Goal: Task Accomplishment & Management: Complete application form

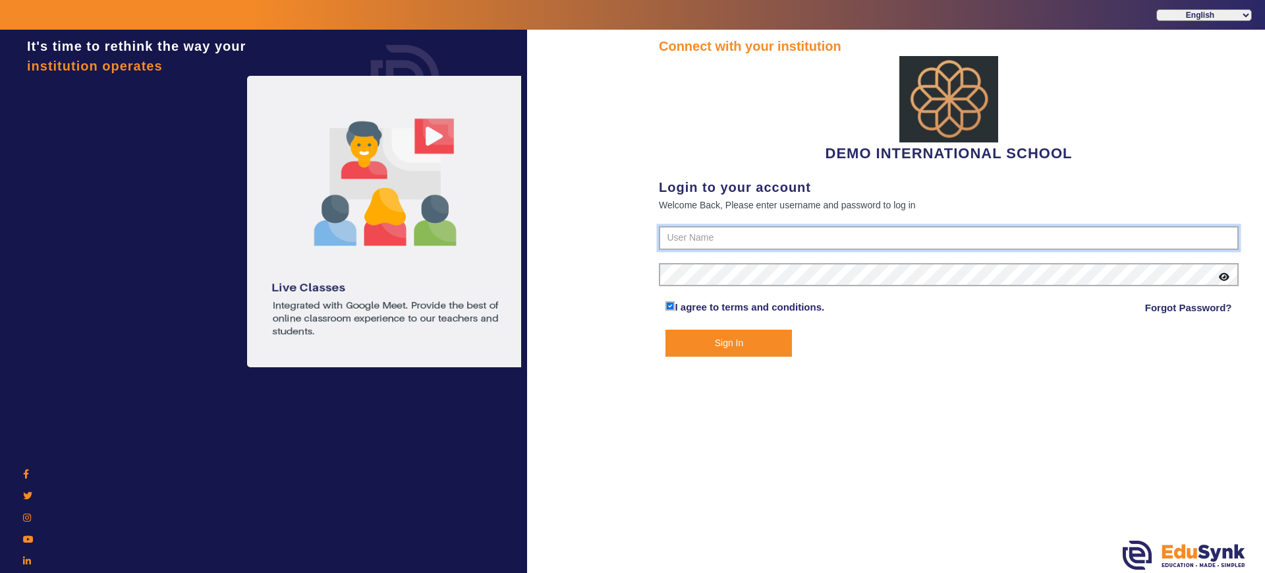
type input "2143224344"
click at [717, 339] on button "Sign In" at bounding box center [728, 342] width 126 height 27
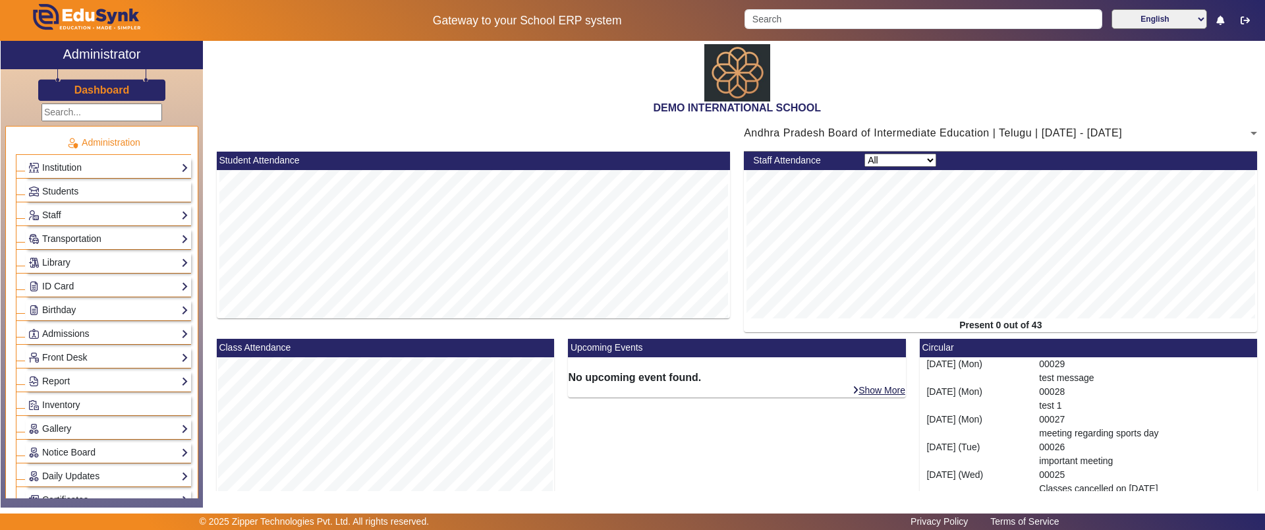
scroll to position [135, 0]
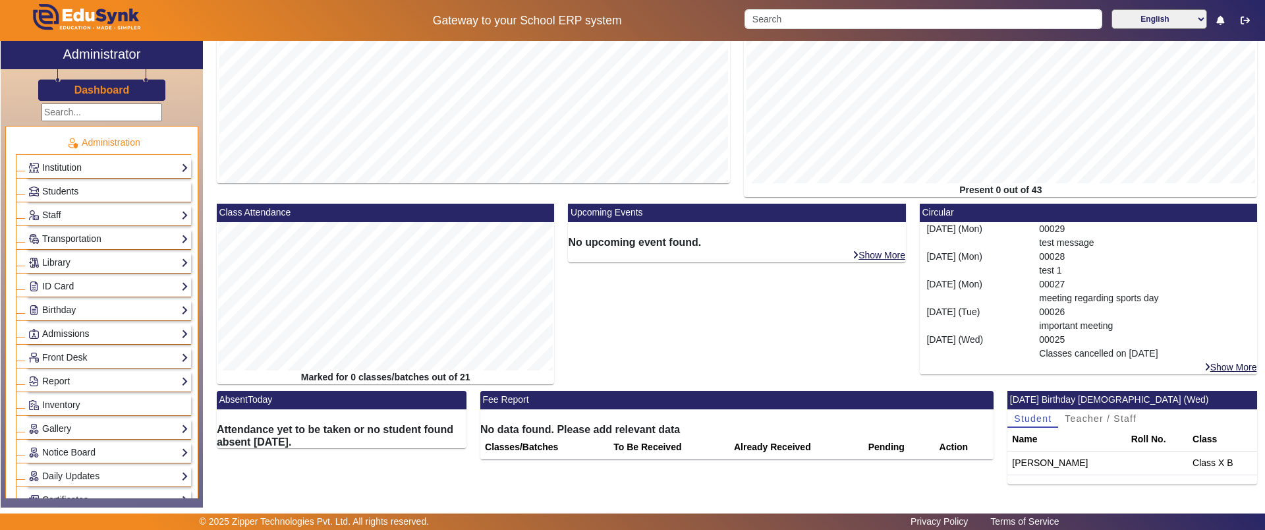
click at [94, 168] on link "Institution" at bounding box center [108, 167] width 160 height 15
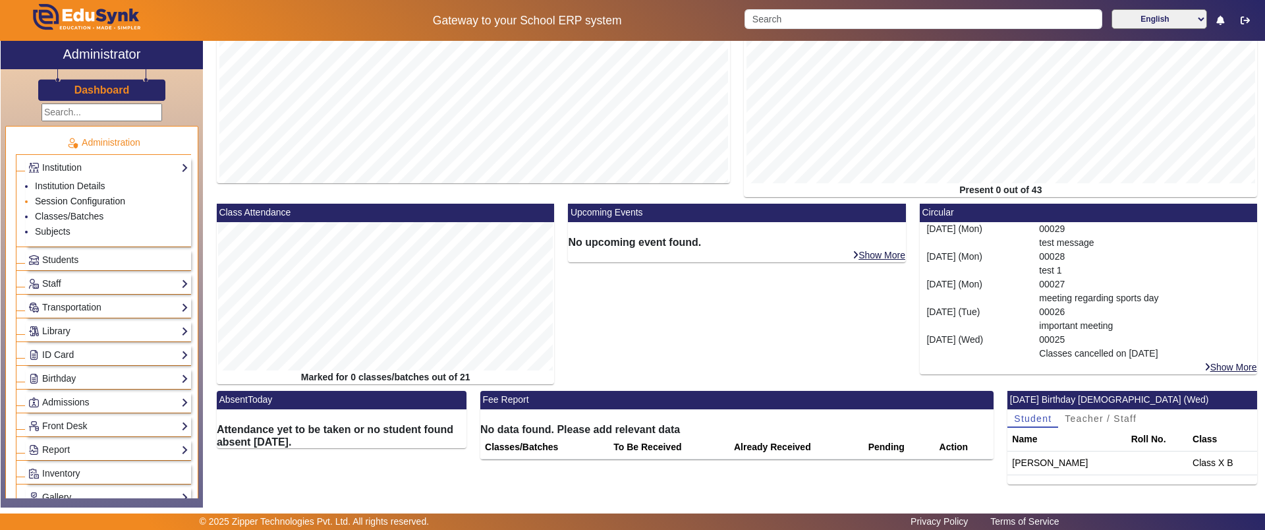
click at [83, 202] on link "Session Configuration" at bounding box center [80, 201] width 90 height 11
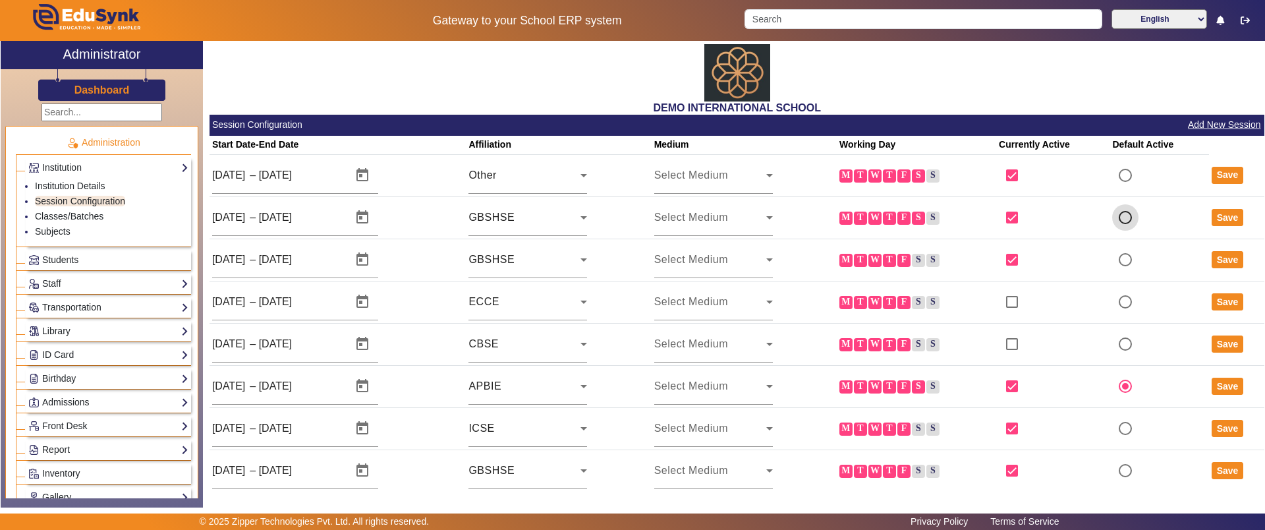
click at [1119, 215] on input "radio" at bounding box center [1125, 217] width 26 height 26
radio input "true"
radio input "false"
click at [1214, 211] on button "Save" at bounding box center [1228, 217] width 32 height 17
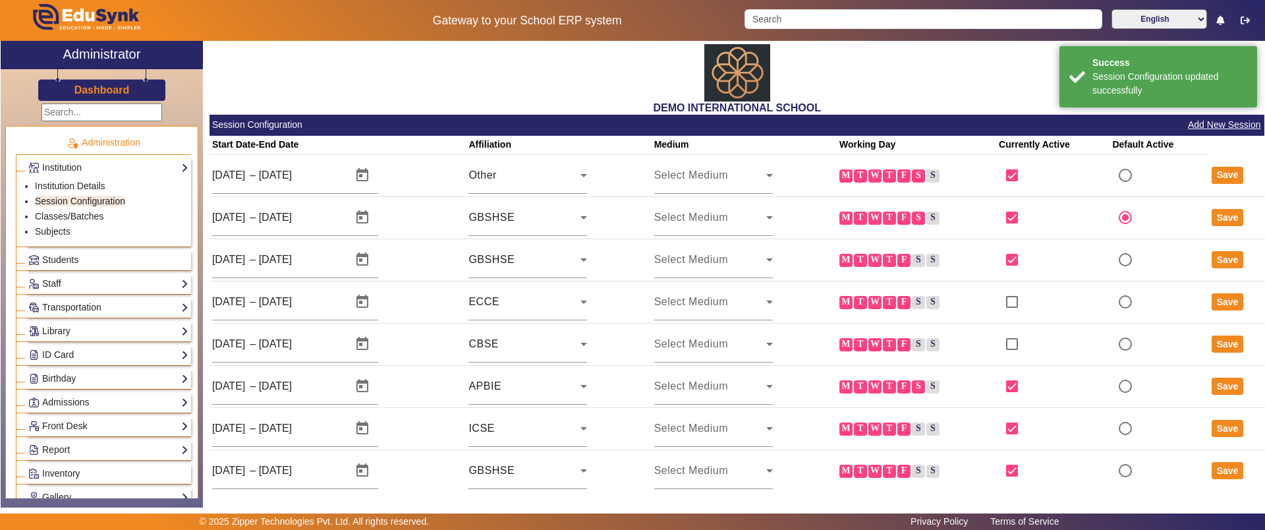
click at [96, 89] on h3 "Dashboard" at bounding box center [101, 90] width 55 height 13
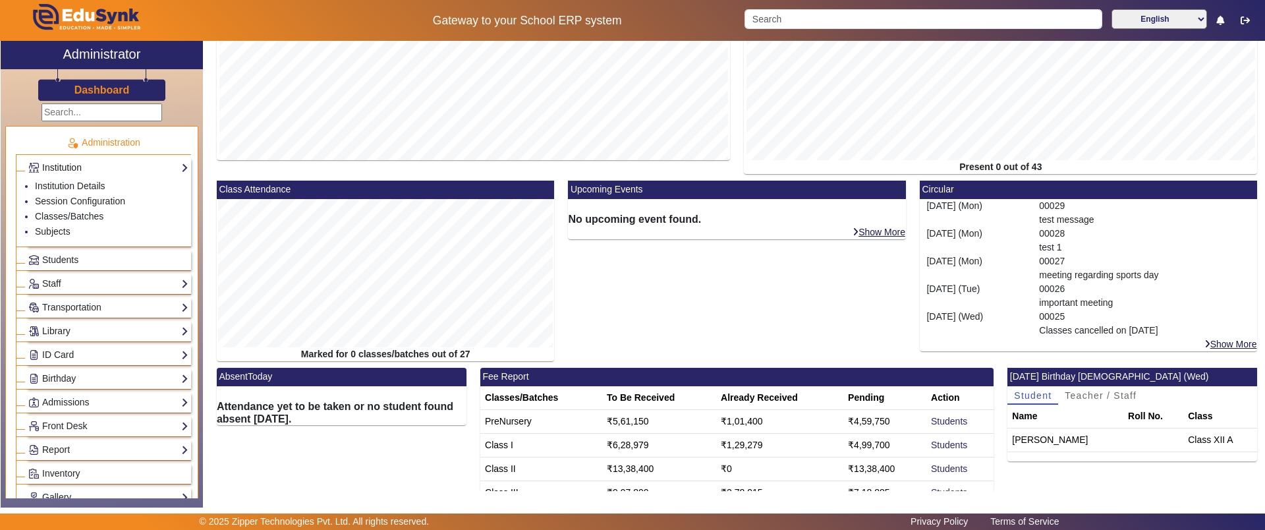
click at [134, 169] on link "Institution" at bounding box center [108, 167] width 160 height 15
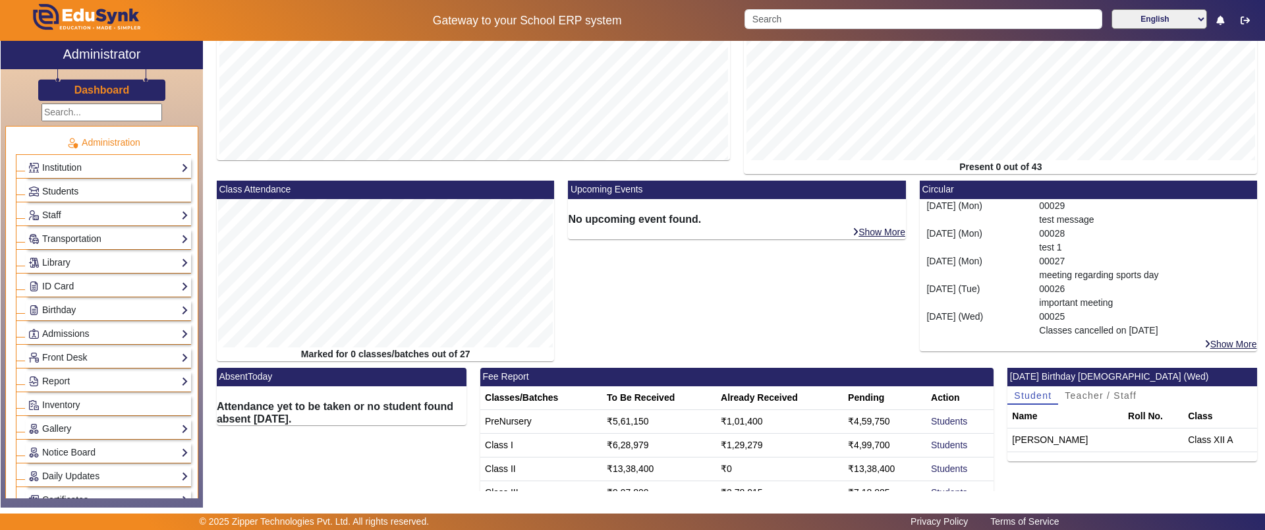
click at [99, 193] on link "Students" at bounding box center [108, 191] width 160 height 15
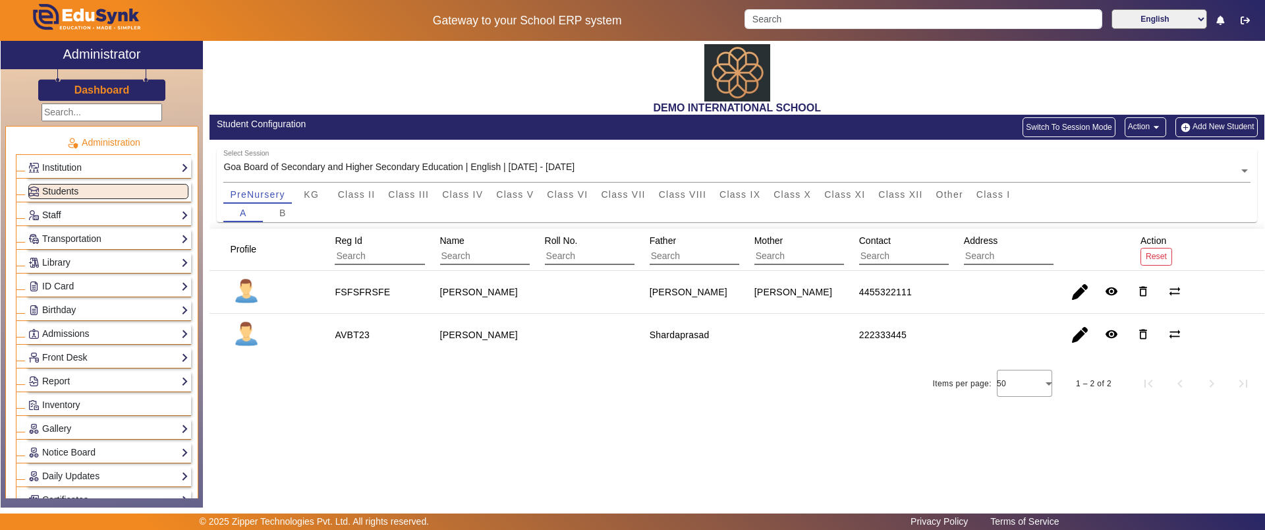
click at [85, 221] on link "Staff" at bounding box center [108, 215] width 160 height 15
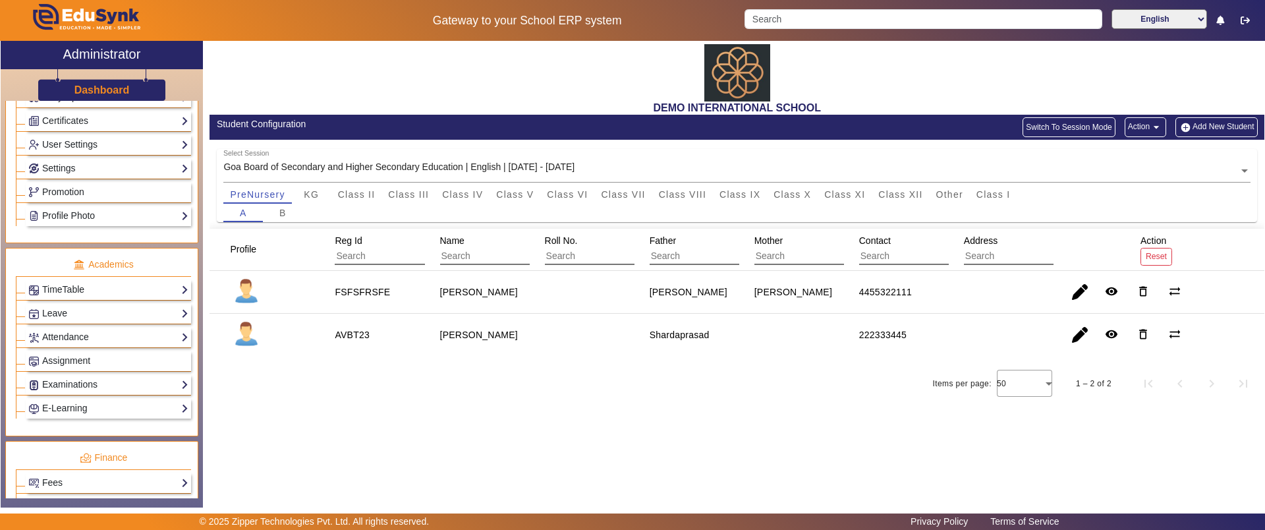
scroll to position [461, 0]
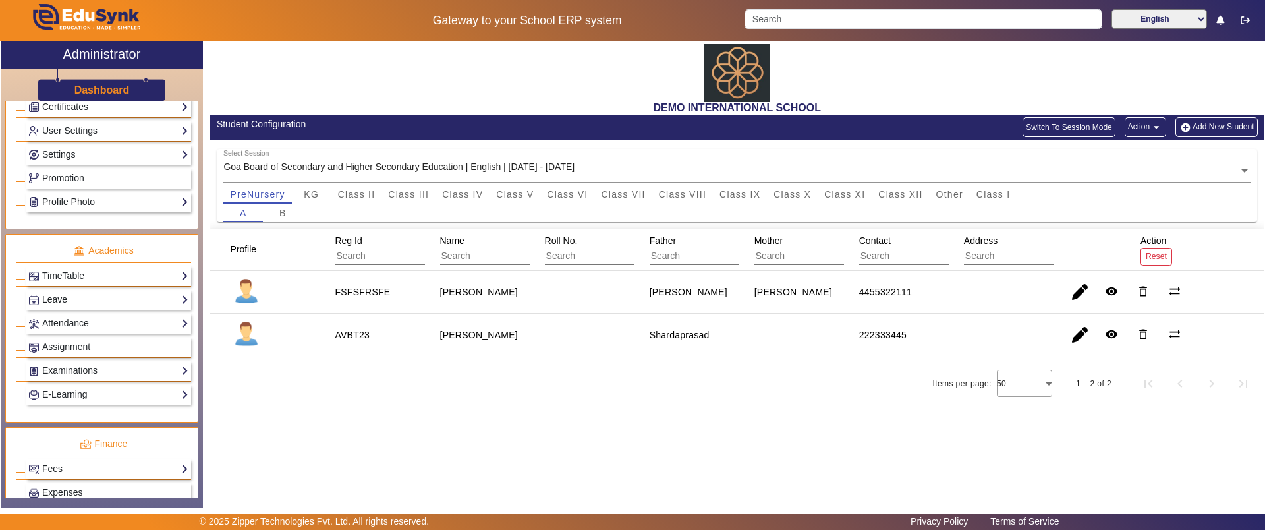
click at [111, 302] on link "Leave" at bounding box center [108, 299] width 160 height 15
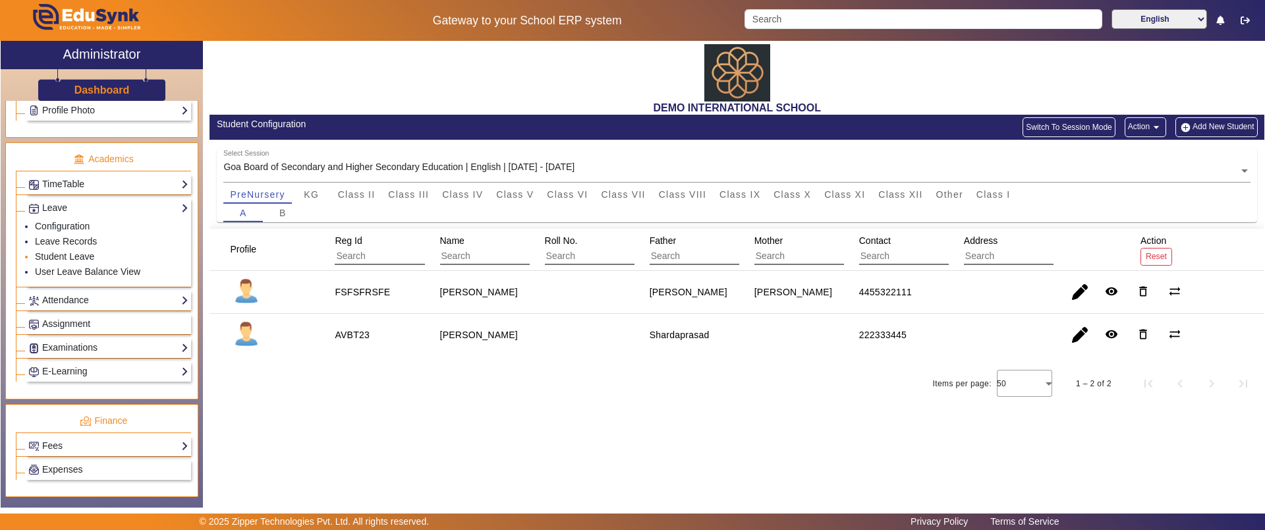
scroll to position [485, 0]
click at [115, 306] on link "Attendance" at bounding box center [108, 299] width 160 height 15
click at [65, 282] on link "Teachers" at bounding box center [54, 279] width 38 height 11
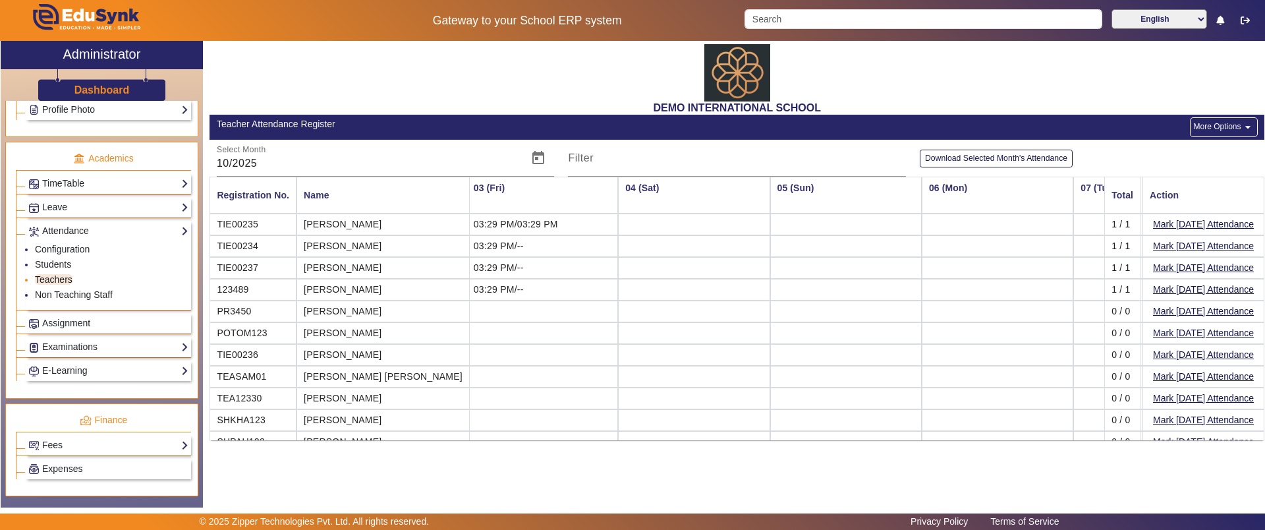
scroll to position [0, 303]
click at [1194, 225] on button "Mark Today's Attendance" at bounding box center [1203, 224] width 103 height 16
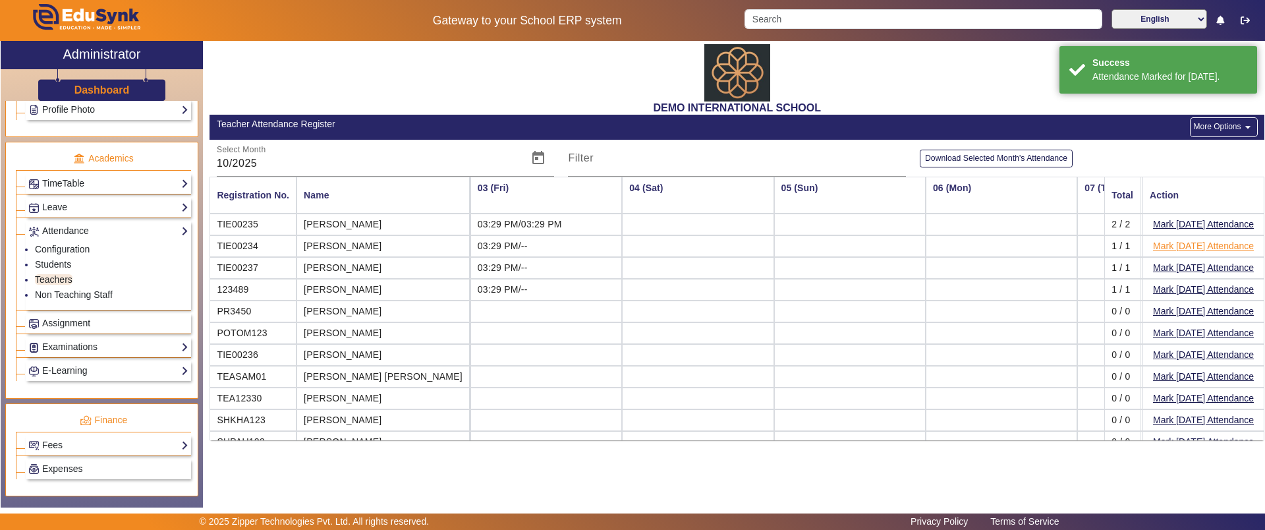
click at [1193, 240] on button "Mark Today's Attendance" at bounding box center [1203, 246] width 103 height 16
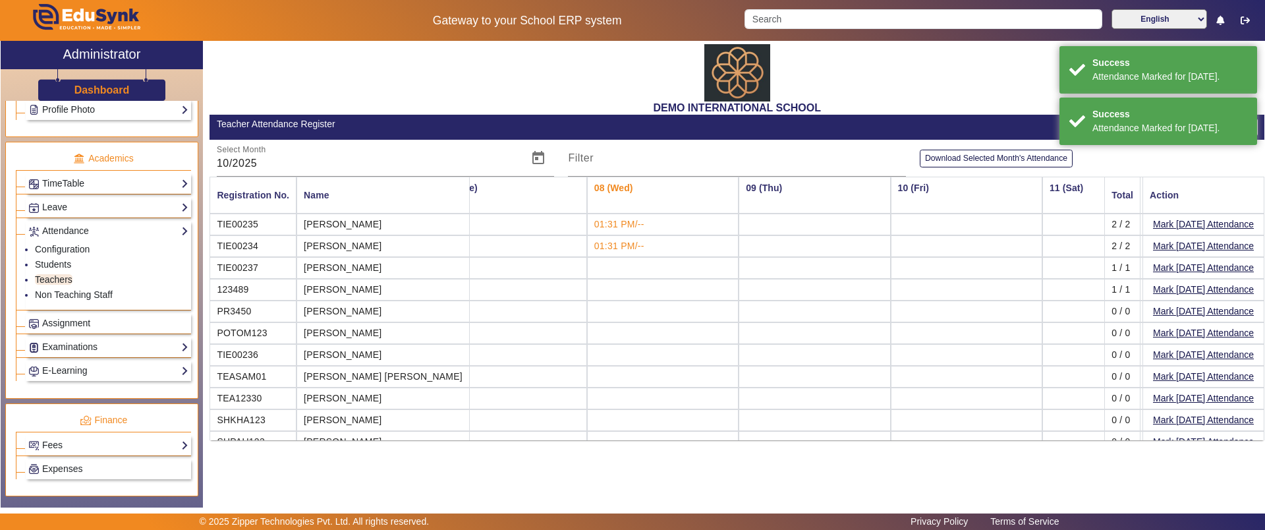
scroll to position [0, 941]
click at [76, 323] on span "Assignment" at bounding box center [66, 323] width 48 height 11
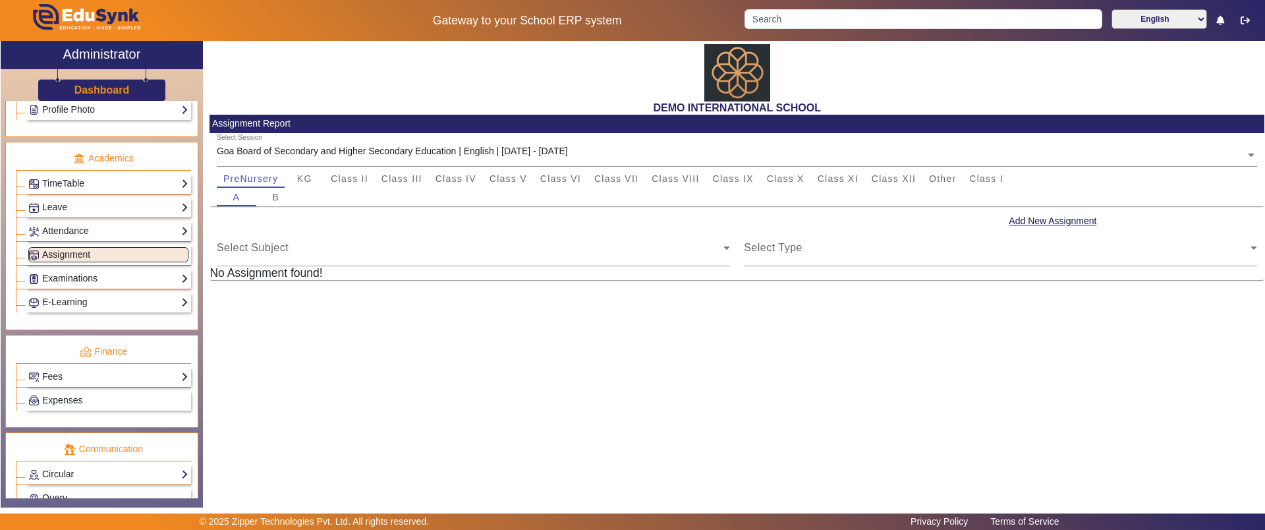
click at [76, 280] on link "Examinations" at bounding box center [108, 278] width 160 height 15
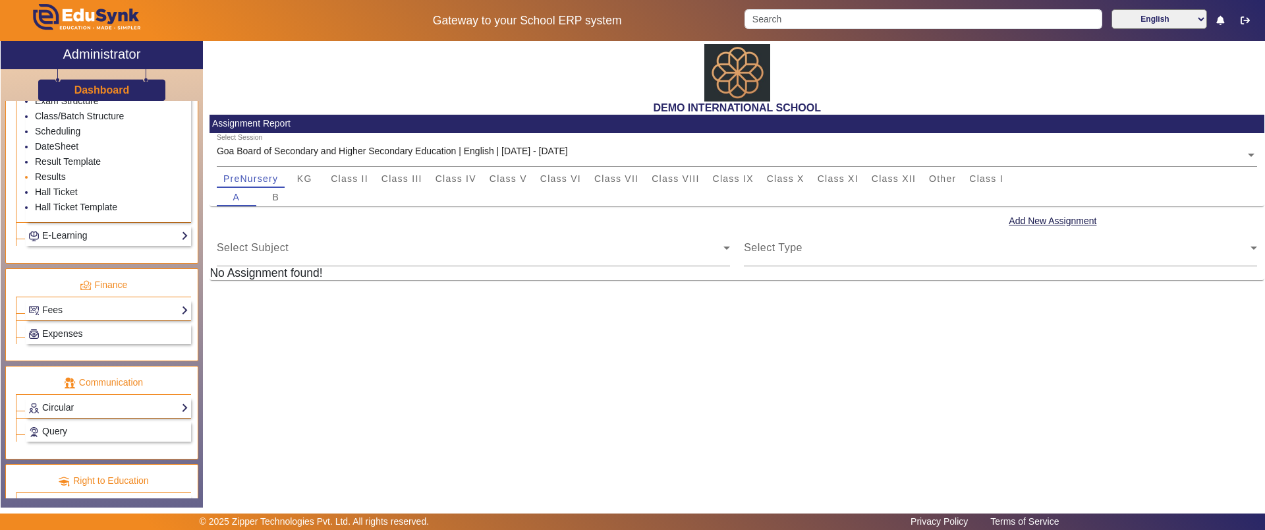
scroll to position [746, 0]
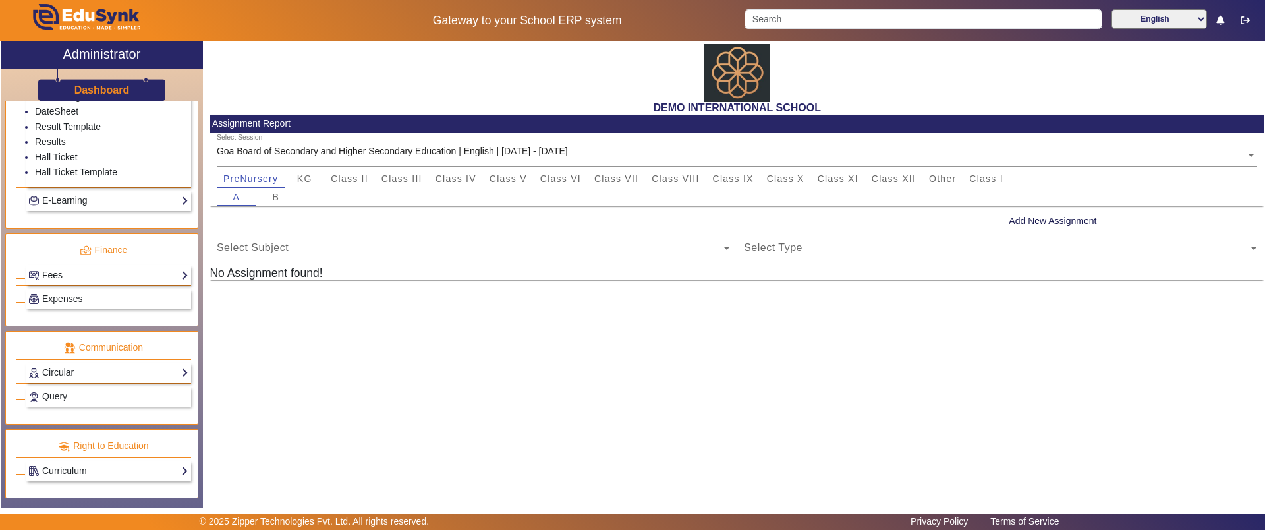
click at [98, 269] on link "Fees" at bounding box center [108, 274] width 160 height 15
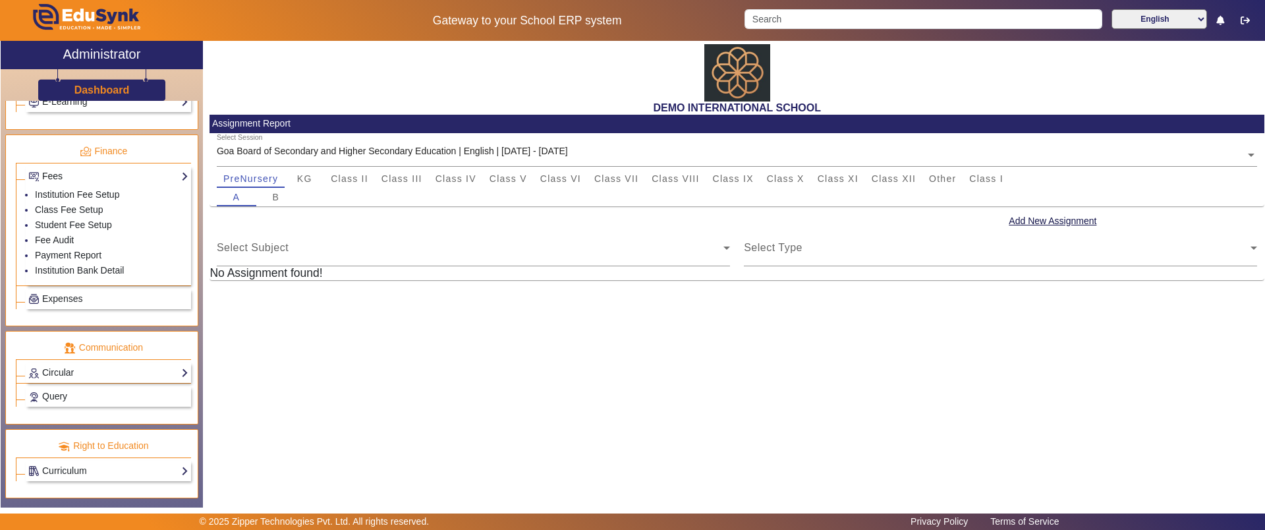
scroll to position [685, 0]
click at [101, 300] on link "Expenses" at bounding box center [108, 298] width 160 height 15
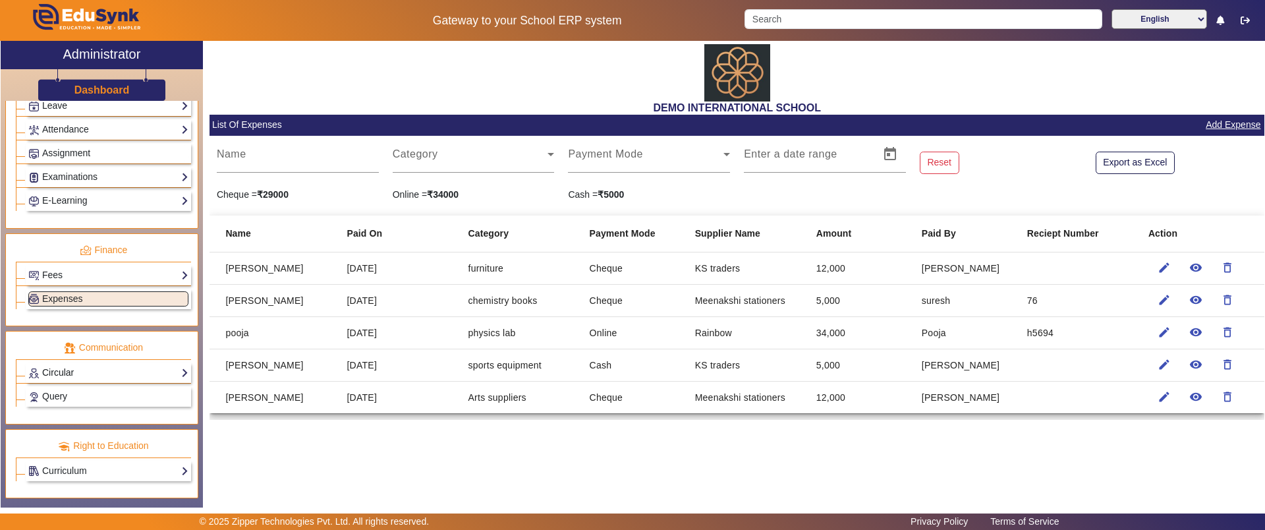
click at [100, 366] on link "Circular" at bounding box center [108, 372] width 160 height 15
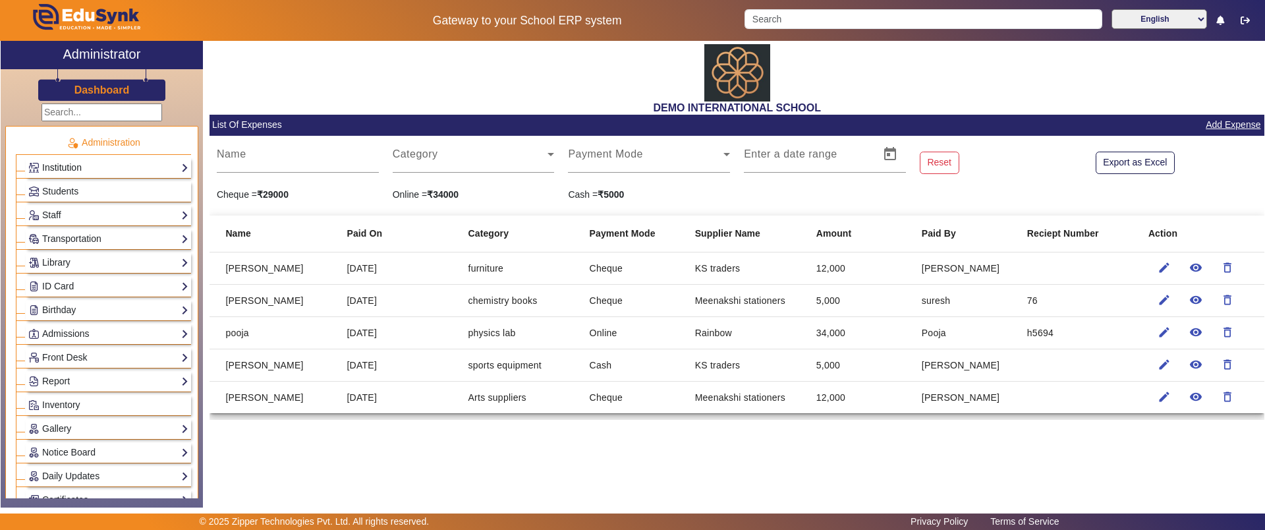
click at [84, 171] on link "Institution" at bounding box center [108, 167] width 160 height 15
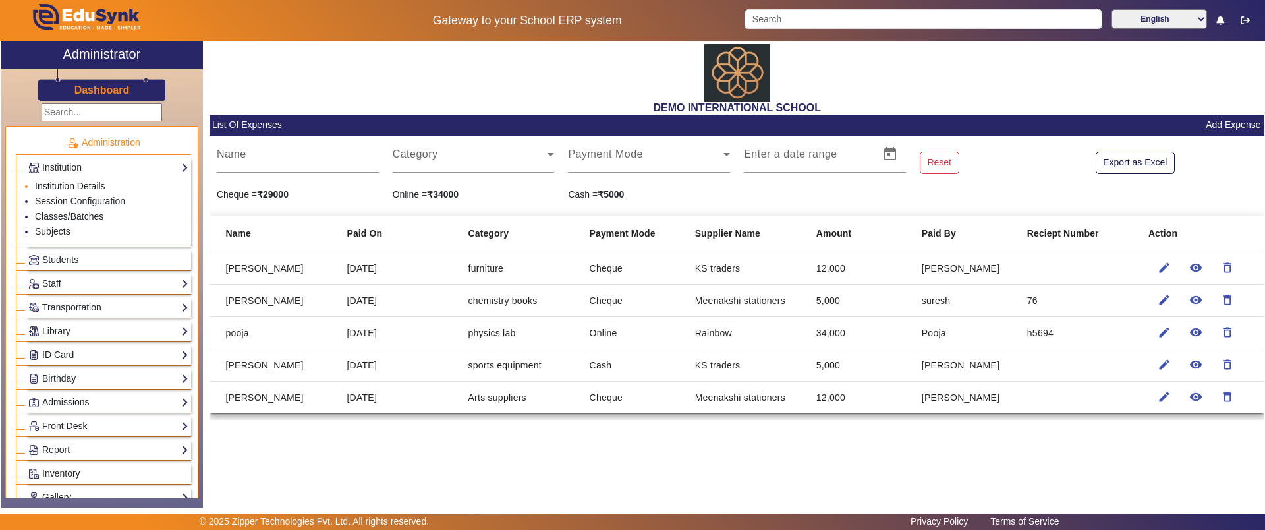
click at [84, 181] on link "Institution Details" at bounding box center [70, 186] width 70 height 11
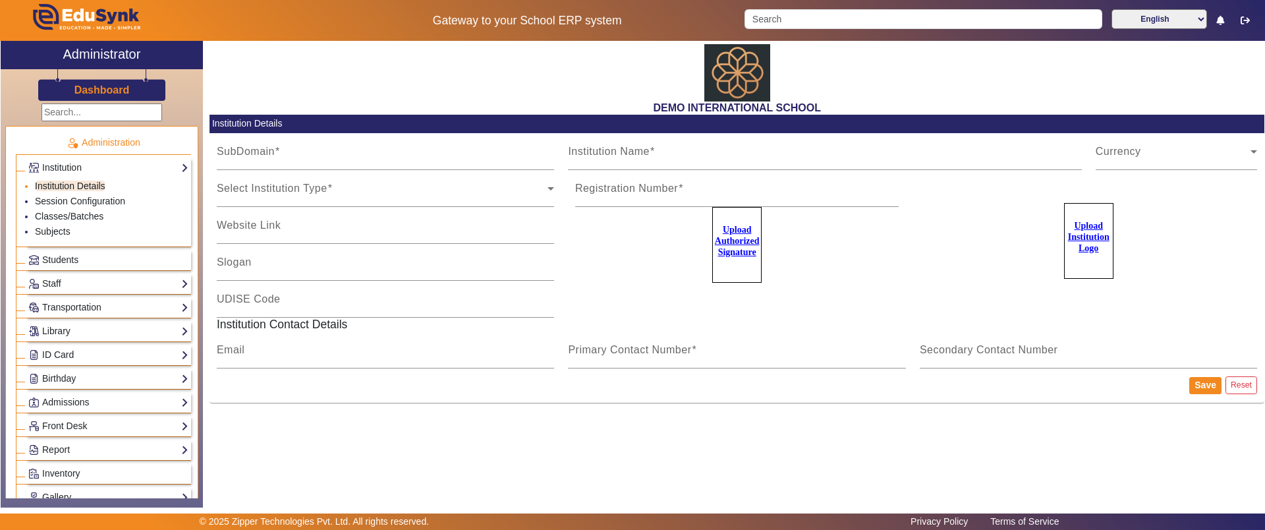
type input "20june2023"
type input "DEMO INTERNATIONAL SCHOOL"
type input "www.edusynk.com"
type input "SCHOOL OF EXCELLENCE"
type input "09180101038"
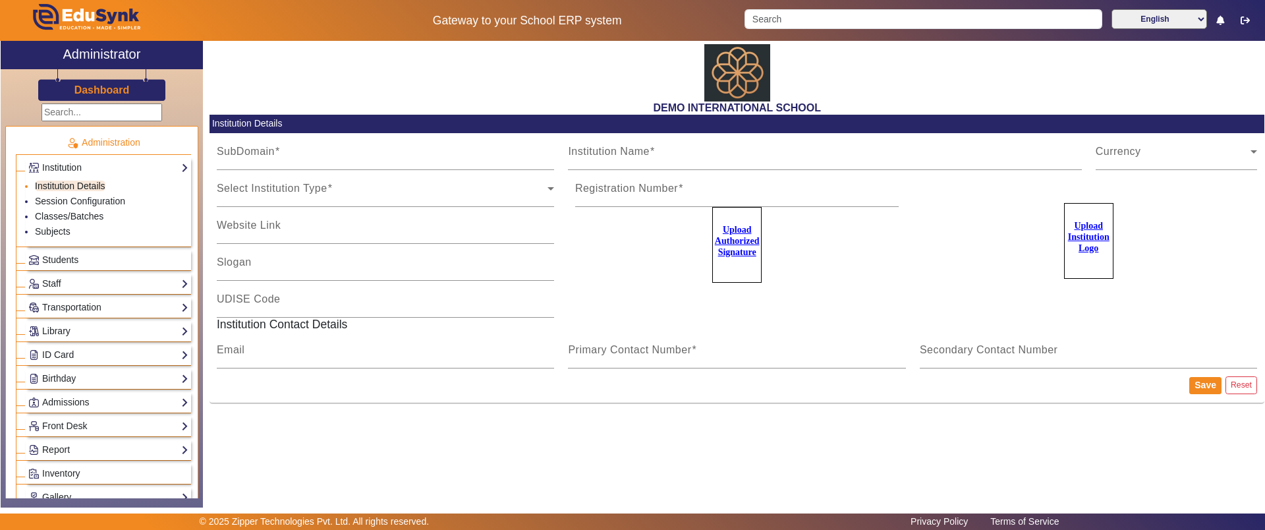
type input "2183437"
type input "zipper.pratik@gmail.com"
type input "2143224344"
type input "8318363024"
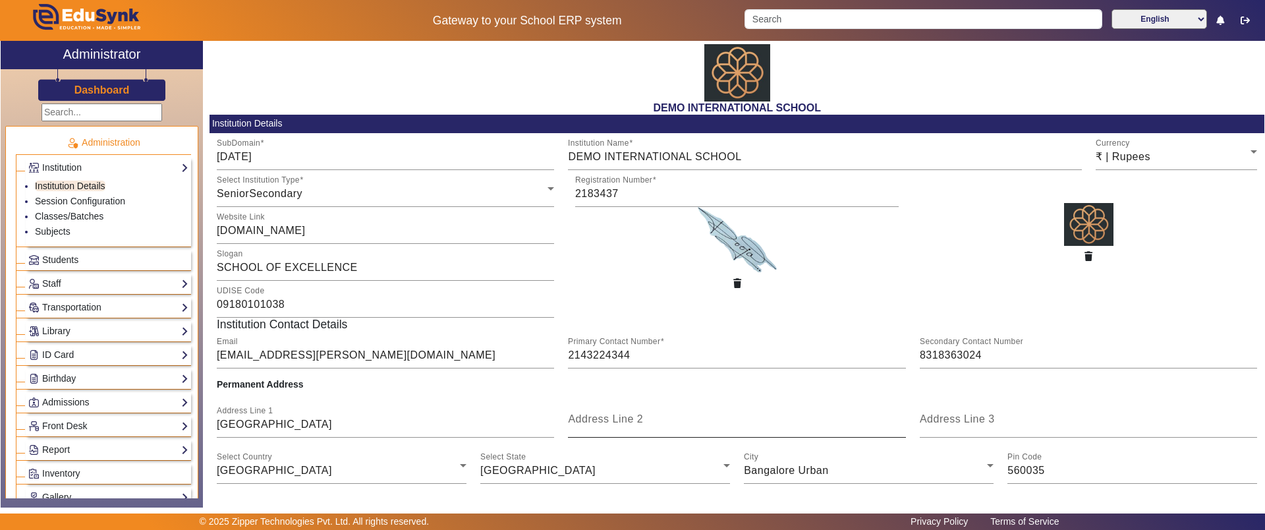
scroll to position [82, 0]
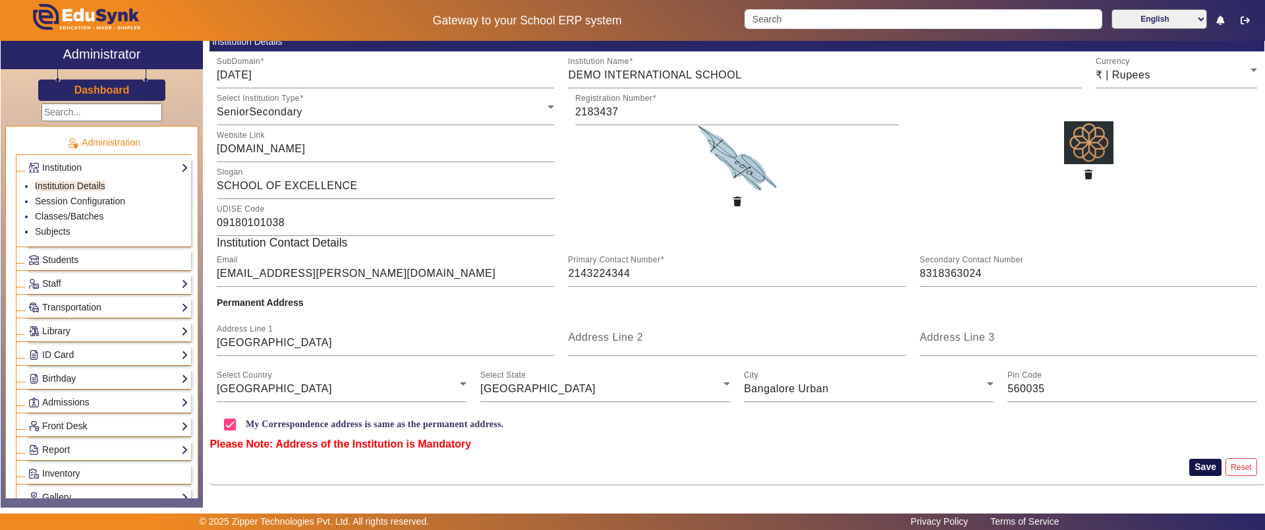
click at [1202, 468] on button "Save" at bounding box center [1205, 467] width 32 height 17
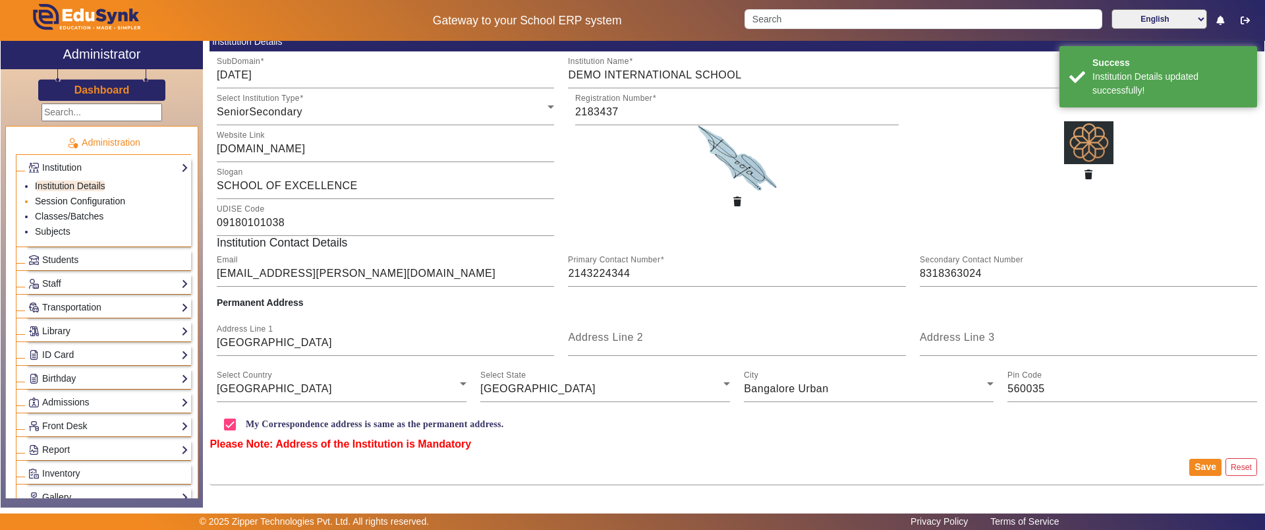
click at [116, 200] on link "Session Configuration" at bounding box center [80, 201] width 90 height 11
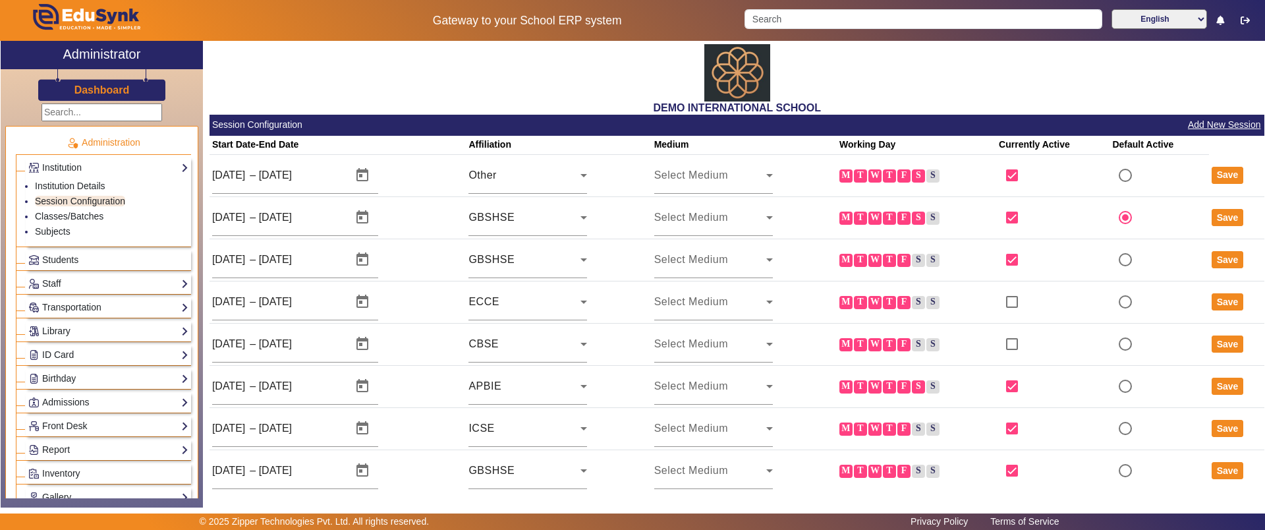
click at [1187, 127] on button "Add New Session" at bounding box center [1225, 125] width 76 height 16
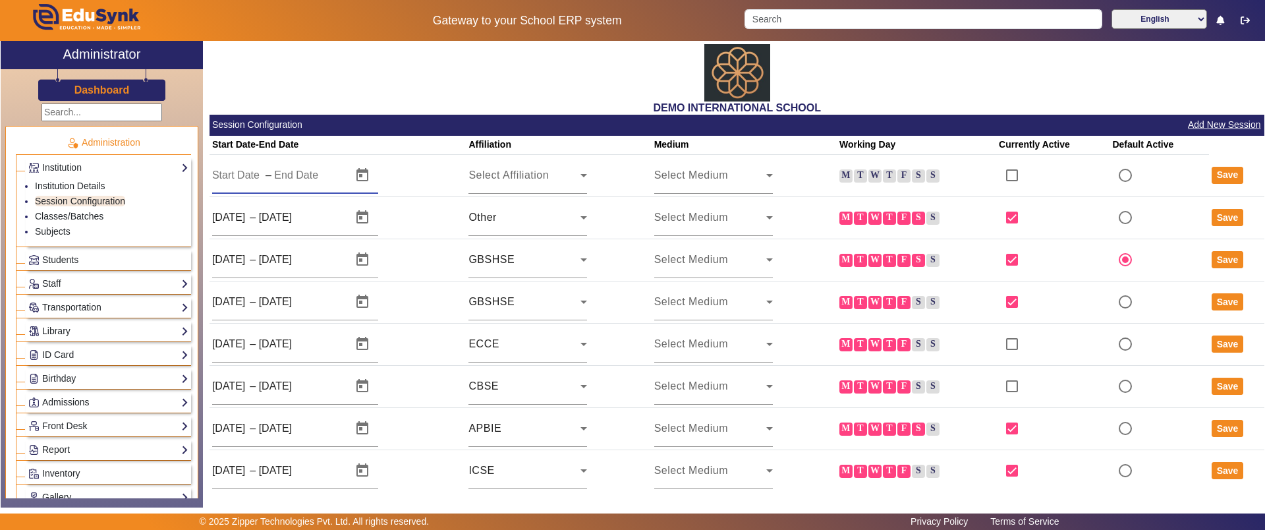
click at [281, 182] on input "text" at bounding box center [305, 175] width 63 height 16
click at [507, 176] on span "Select Affiliation" at bounding box center [508, 174] width 80 height 11
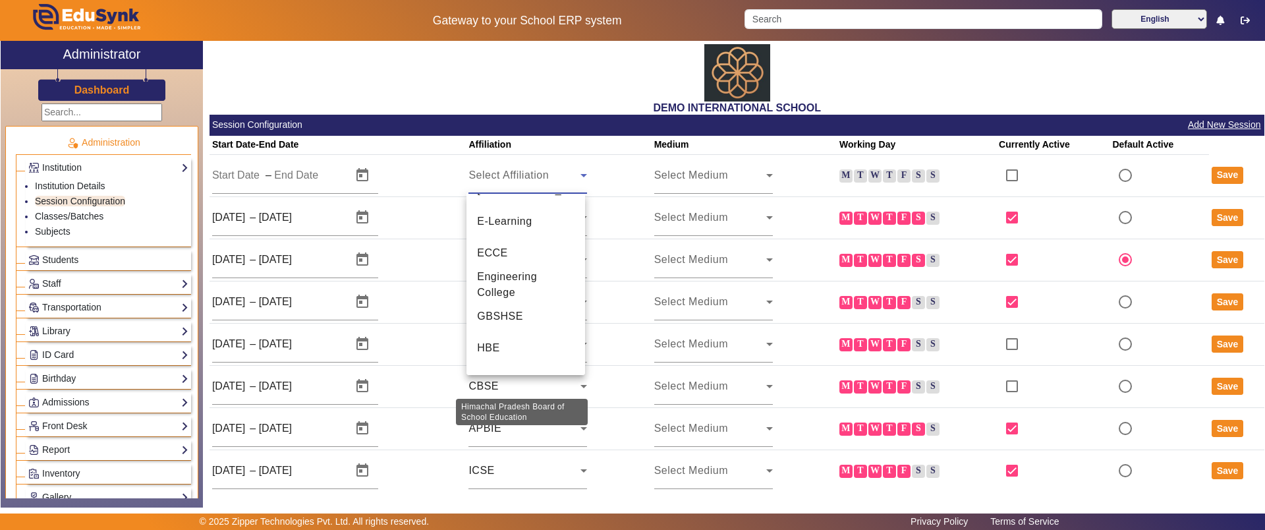
scroll to position [343, 0]
click at [734, 167] on div at bounding box center [632, 265] width 1265 height 530
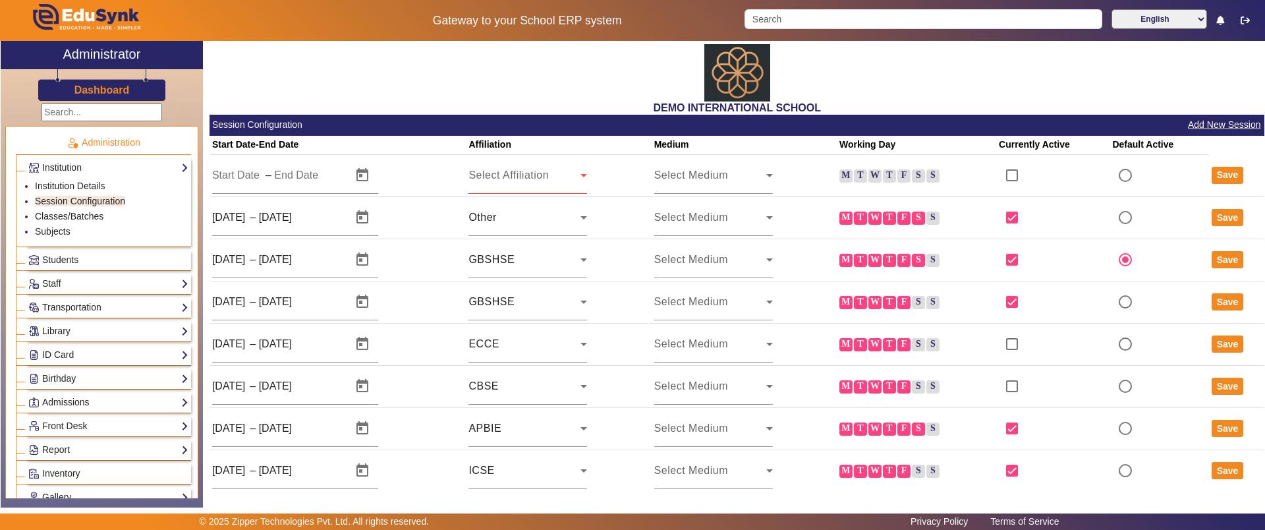
click at [839, 179] on label "M" at bounding box center [845, 175] width 13 height 13
click at [0, 0] on input "M" at bounding box center [0, 0] width 0 height 0
click at [854, 179] on label "T" at bounding box center [860, 175] width 13 height 13
click at [0, 0] on input "T" at bounding box center [0, 0] width 0 height 0
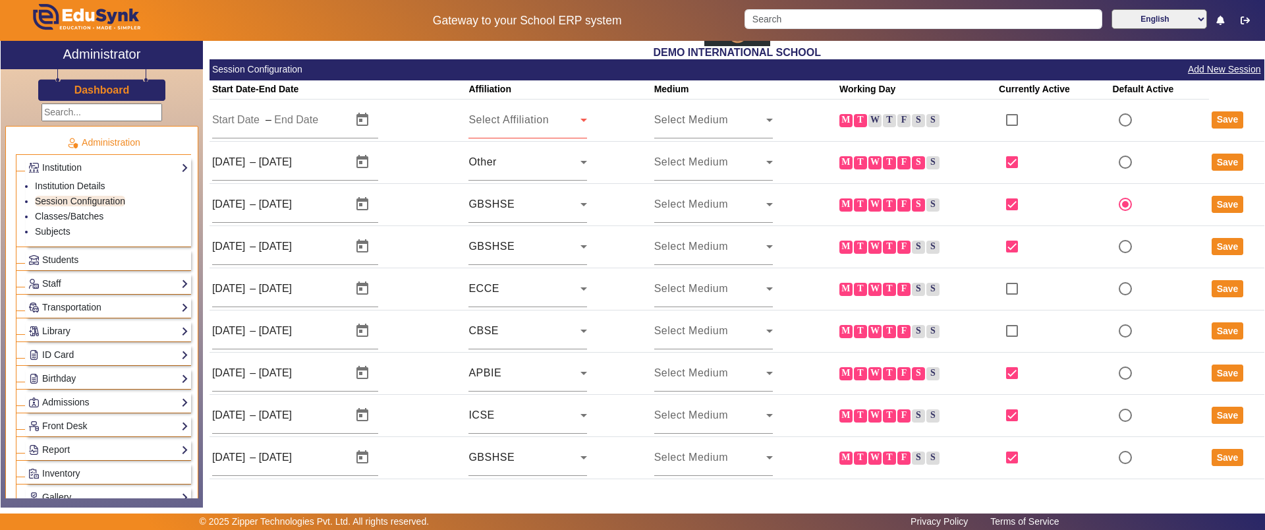
scroll to position [59, 0]
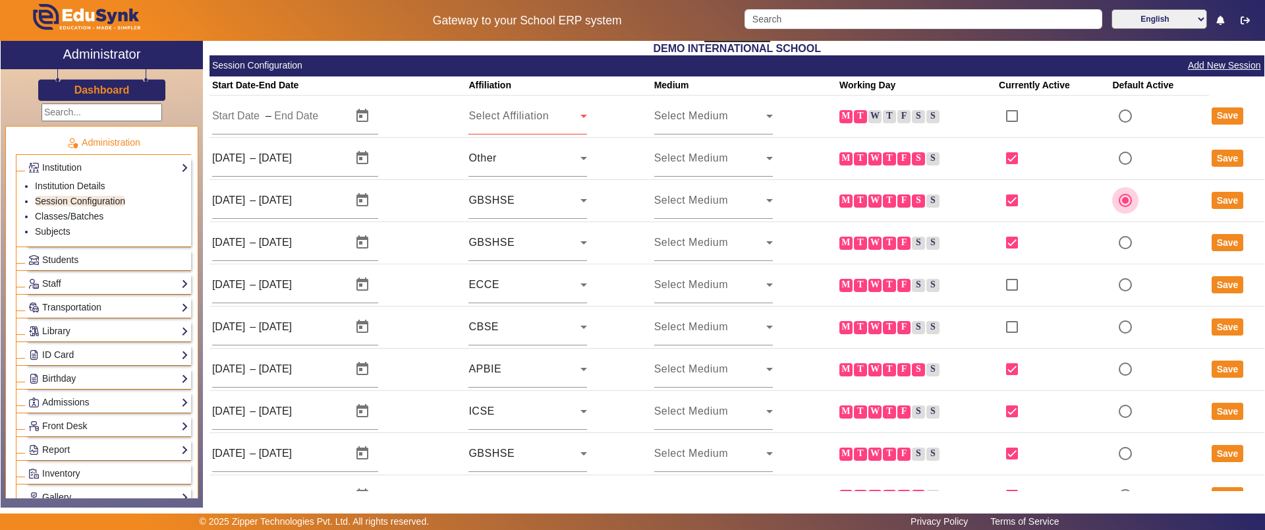
click at [1121, 201] on input "radio" at bounding box center [1125, 200] width 26 height 26
click at [1212, 202] on button "Save" at bounding box center [1228, 200] width 32 height 17
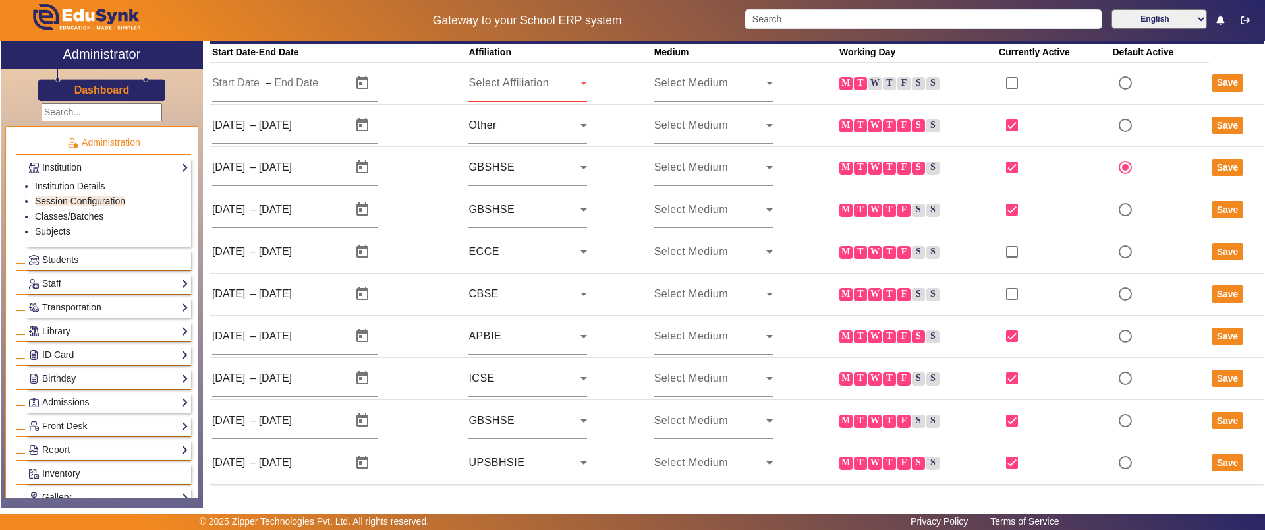
scroll to position [0, 0]
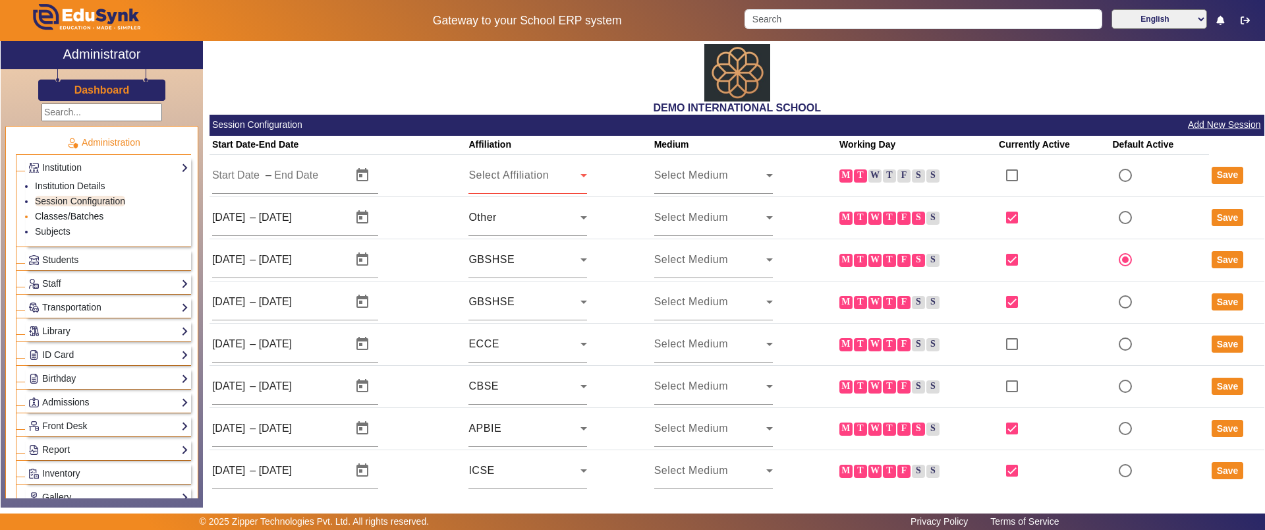
click at [70, 219] on link "Classes/Batches" at bounding box center [69, 216] width 69 height 11
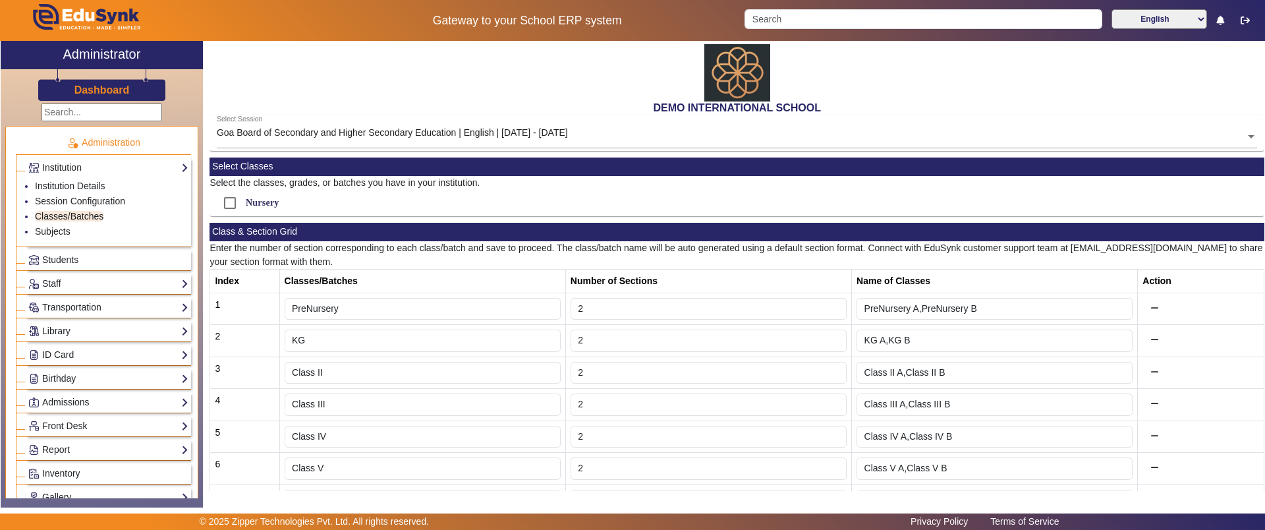
scroll to position [96, 0]
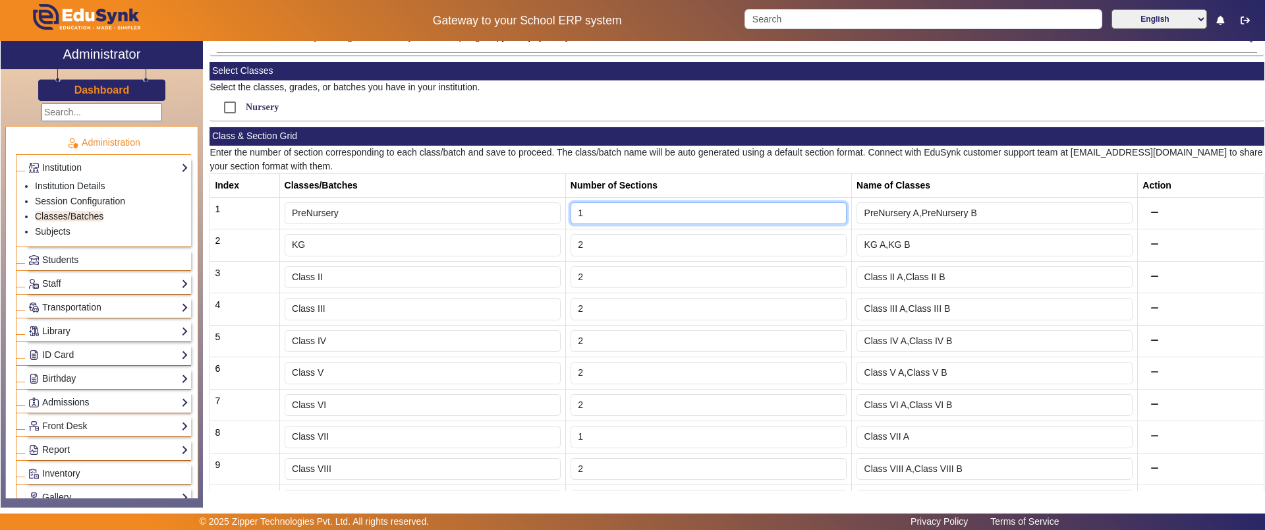
type input "1"
click at [829, 213] on input "1" at bounding box center [709, 213] width 276 height 22
type input "PreNursery A"
type input "2"
click at [829, 210] on input "2" at bounding box center [709, 213] width 276 height 22
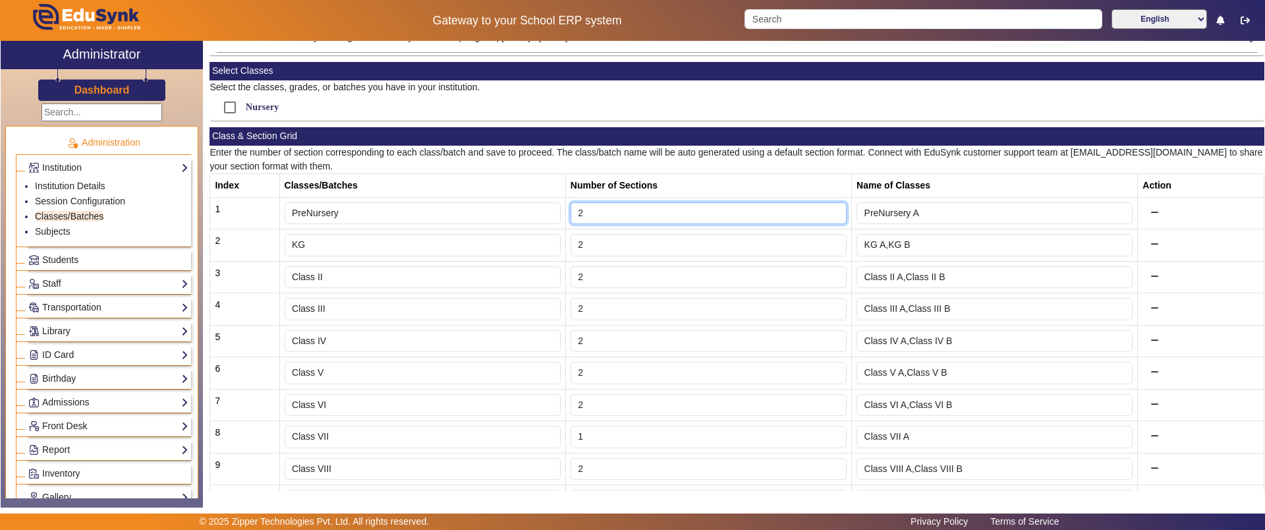
type input "PreNursery A,PreNursery B"
type input "3"
click at [829, 210] on input "3" at bounding box center [709, 213] width 276 height 22
type input "PreNursery A,PreNursery B,PreNursery C"
type input "4"
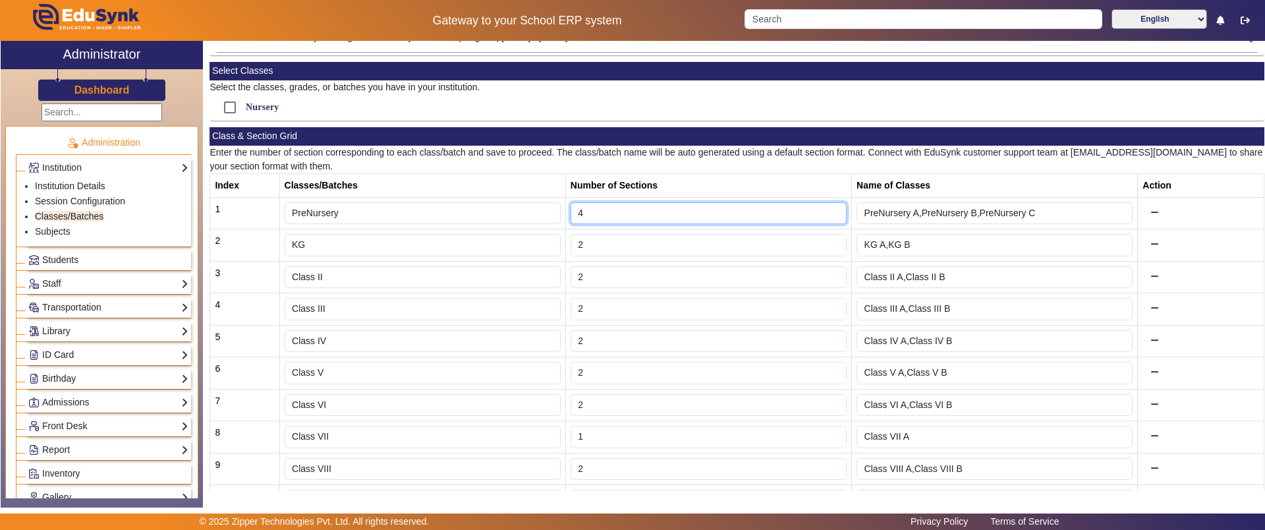
click at [829, 210] on input "4" at bounding box center [709, 213] width 276 height 22
type input "PreNursery A,PreNursery B,PreNursery C,PreNursery D"
type input "3"
click at [828, 216] on input "3" at bounding box center [709, 213] width 276 height 22
type input "PreNursery A,PreNursery B,PreNursery C"
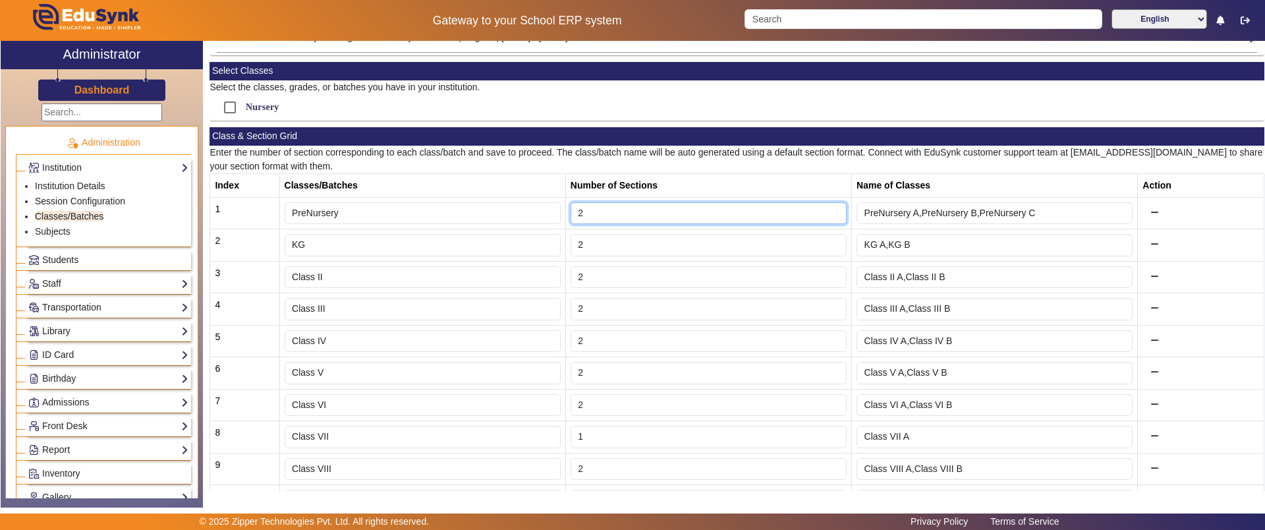
type input "2"
click at [828, 216] on input "2" at bounding box center [709, 213] width 276 height 22
type input "PreNursery A,PreNursery B"
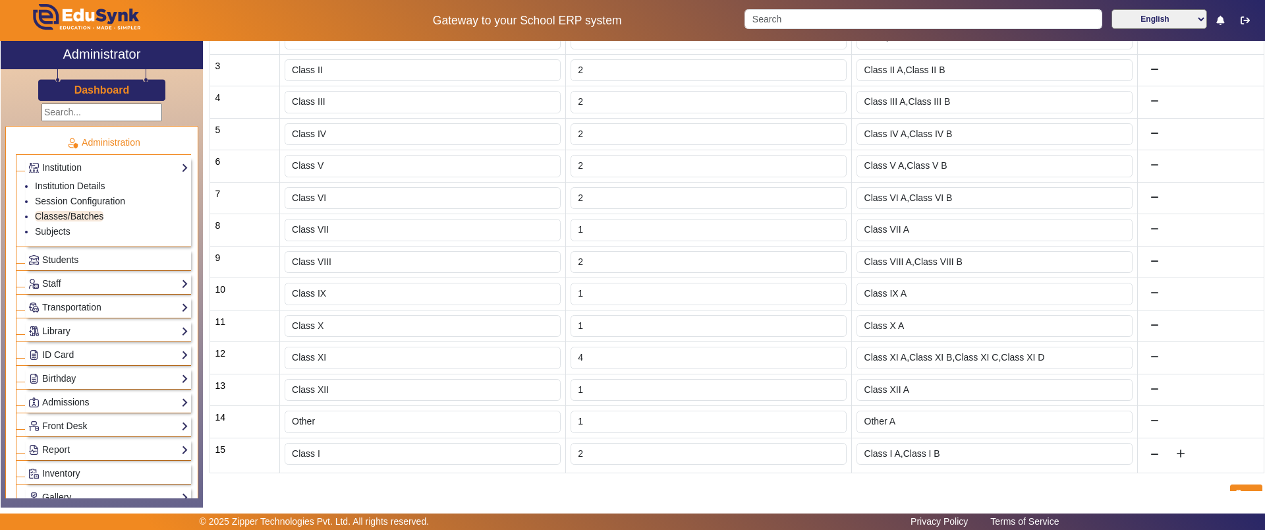
scroll to position [322, 0]
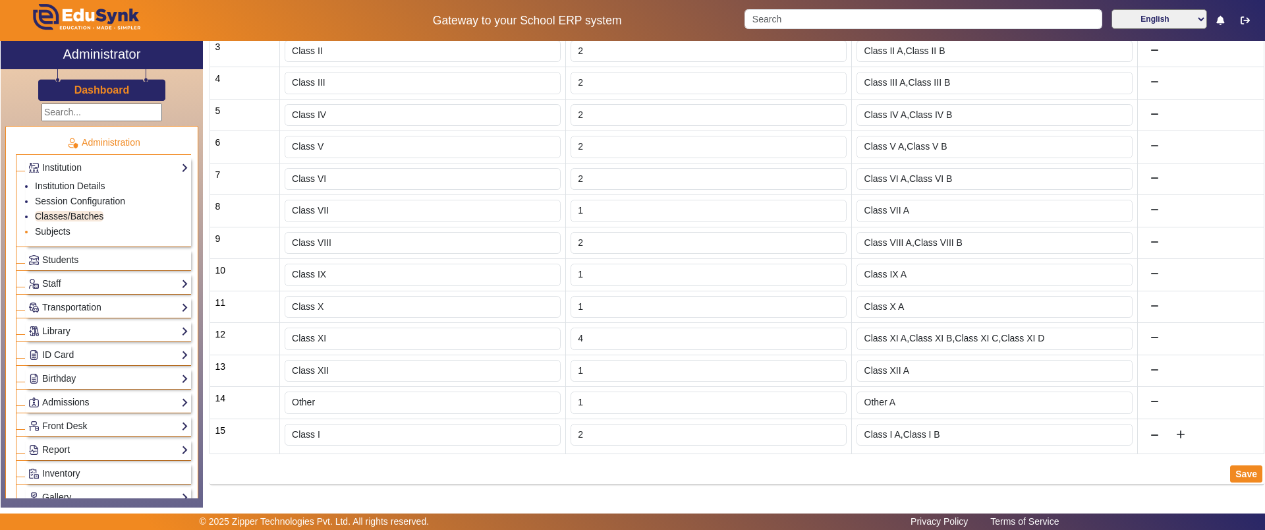
click at [53, 231] on link "Subjects" at bounding box center [53, 231] width 36 height 11
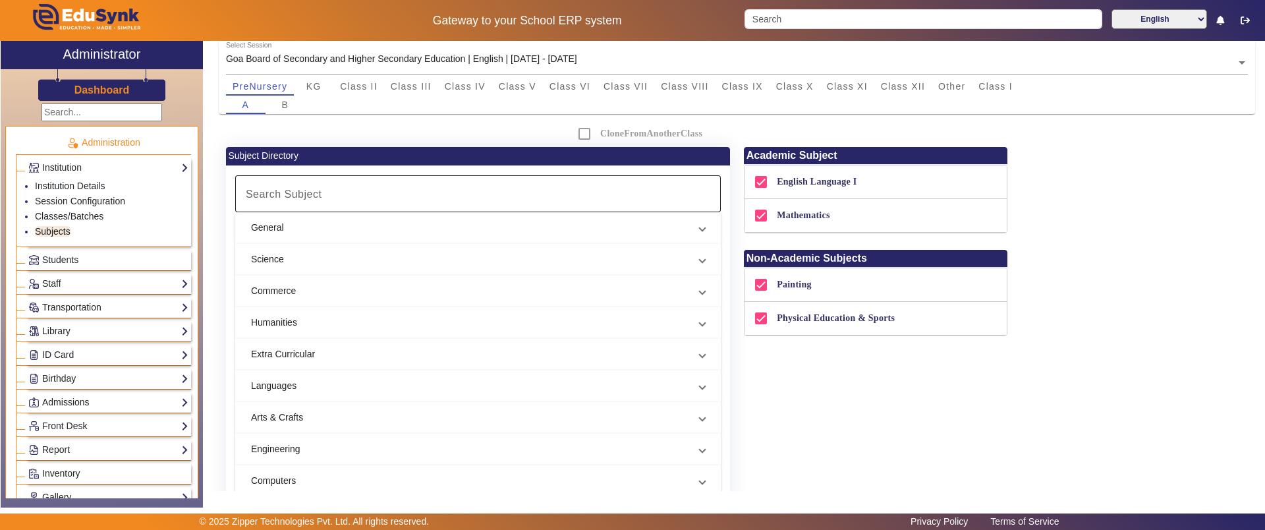
scroll to position [104, 0]
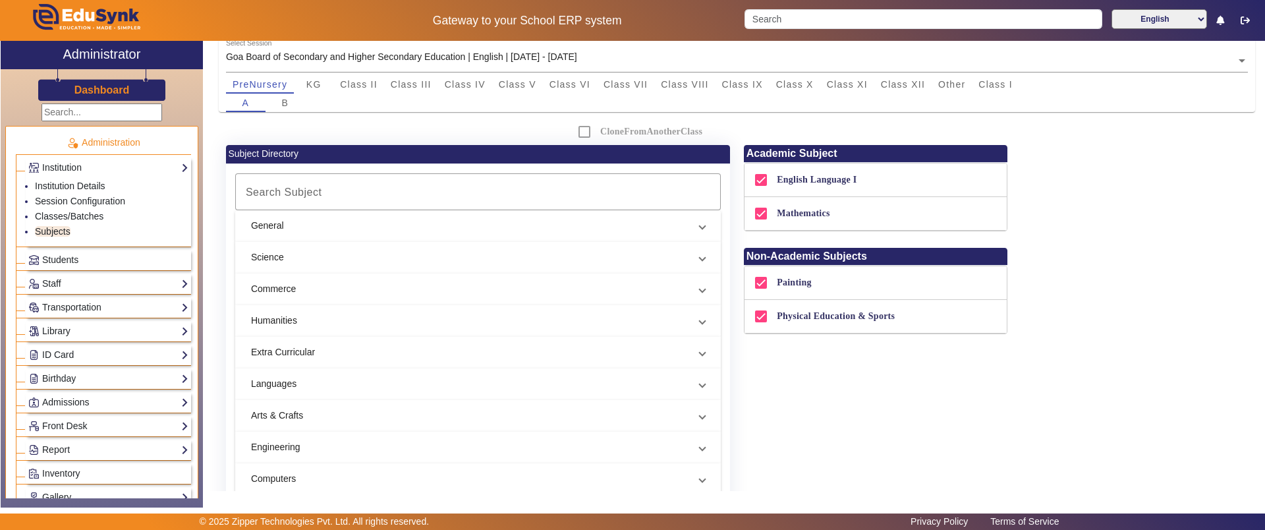
click at [426, 223] on mat-panel-title "General" at bounding box center [470, 226] width 438 height 14
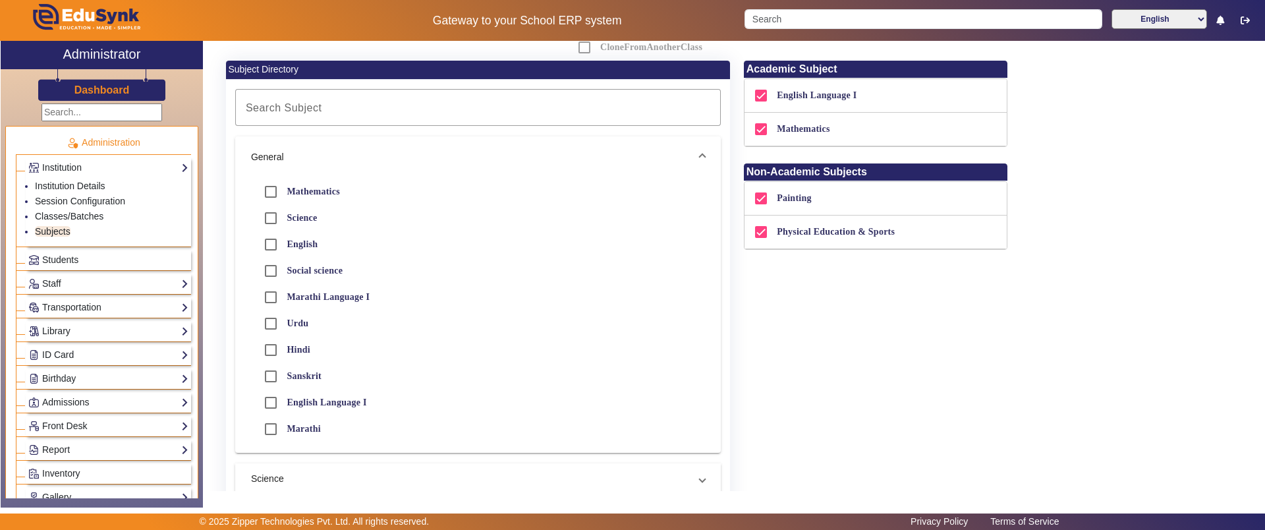
scroll to position [190, 0]
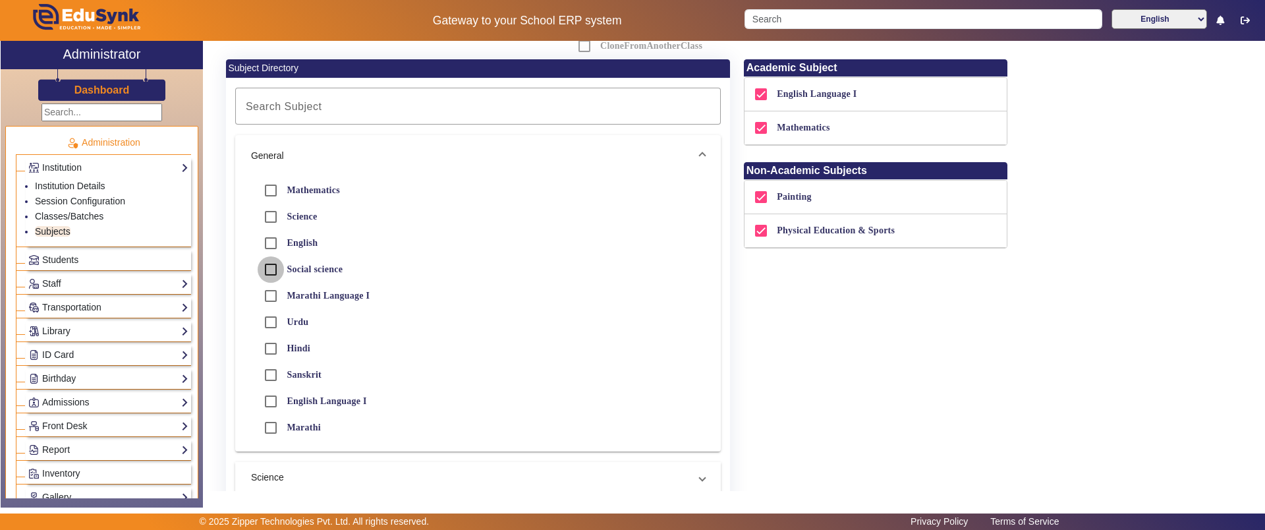
click at [272, 267] on input "Social science" at bounding box center [271, 269] width 26 height 26
checkbox input "true"
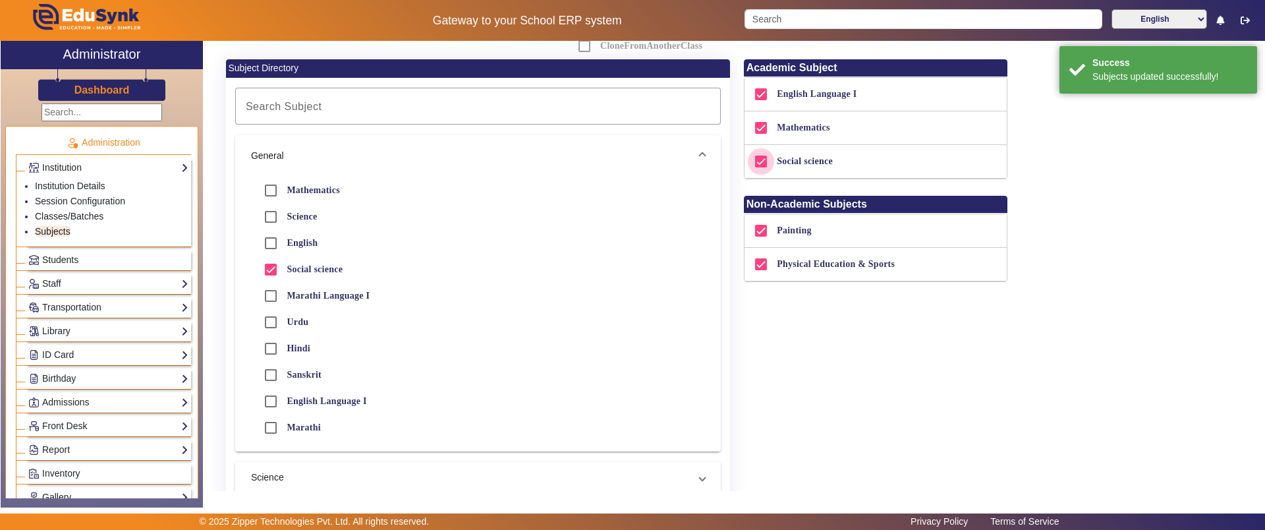
click at [757, 163] on input "Social science" at bounding box center [761, 161] width 26 height 26
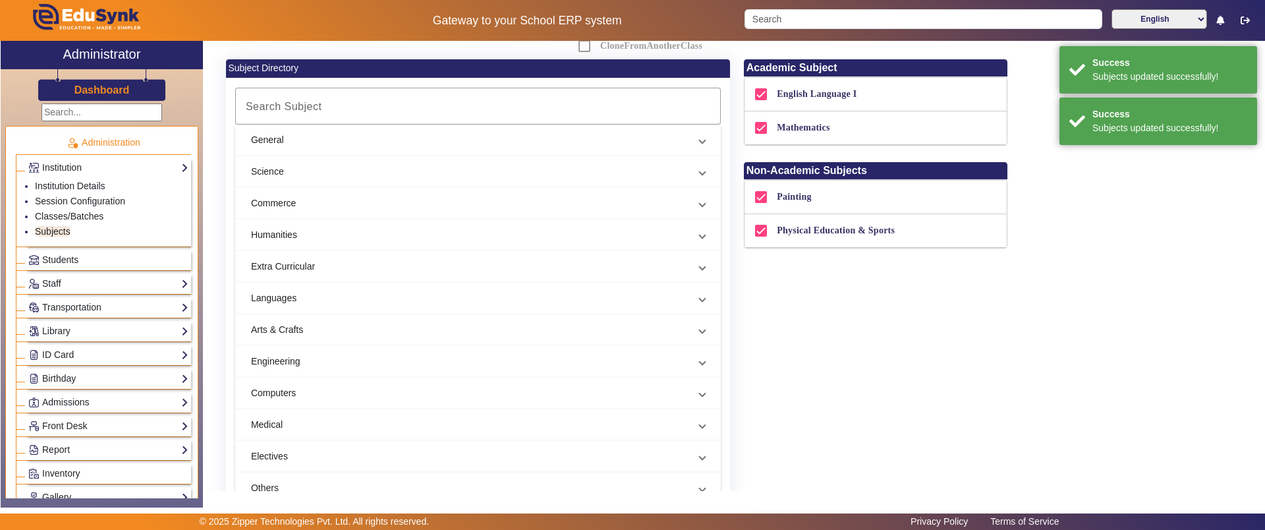
click at [785, 282] on div "Academic Subject English Language I Mathematics Non-Academic Subjects Painting …" at bounding box center [996, 306] width 518 height 495
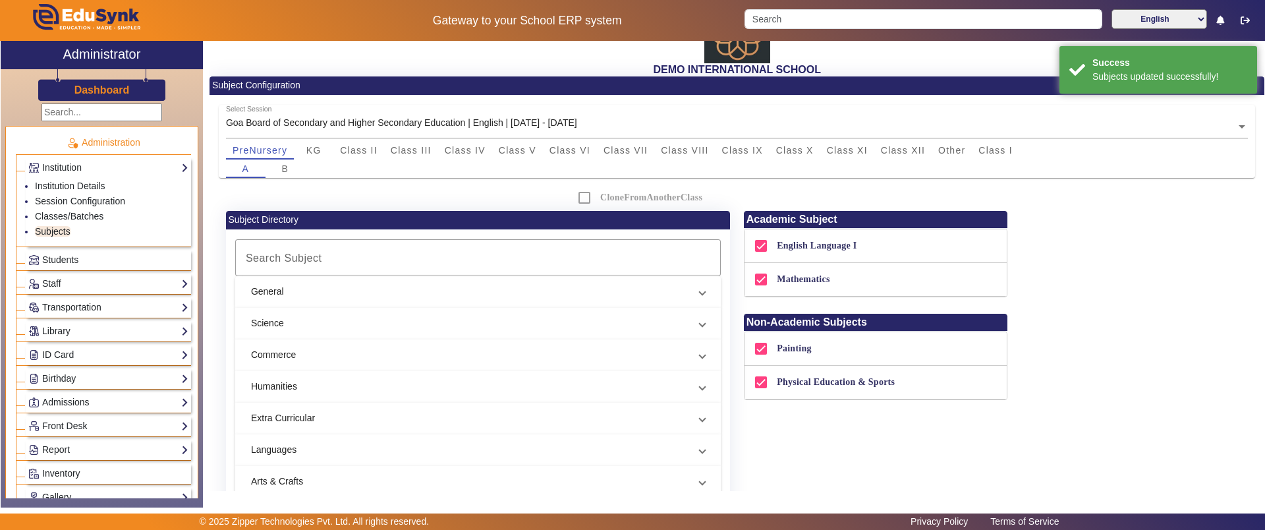
scroll to position [0, 0]
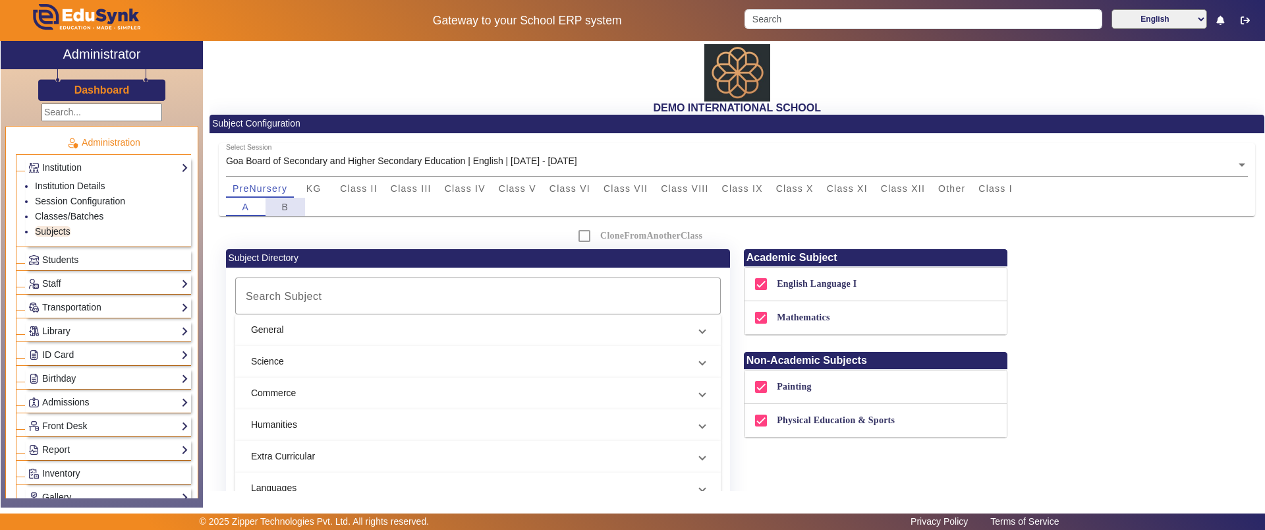
click at [277, 204] on div "B" at bounding box center [286, 207] width 40 height 18
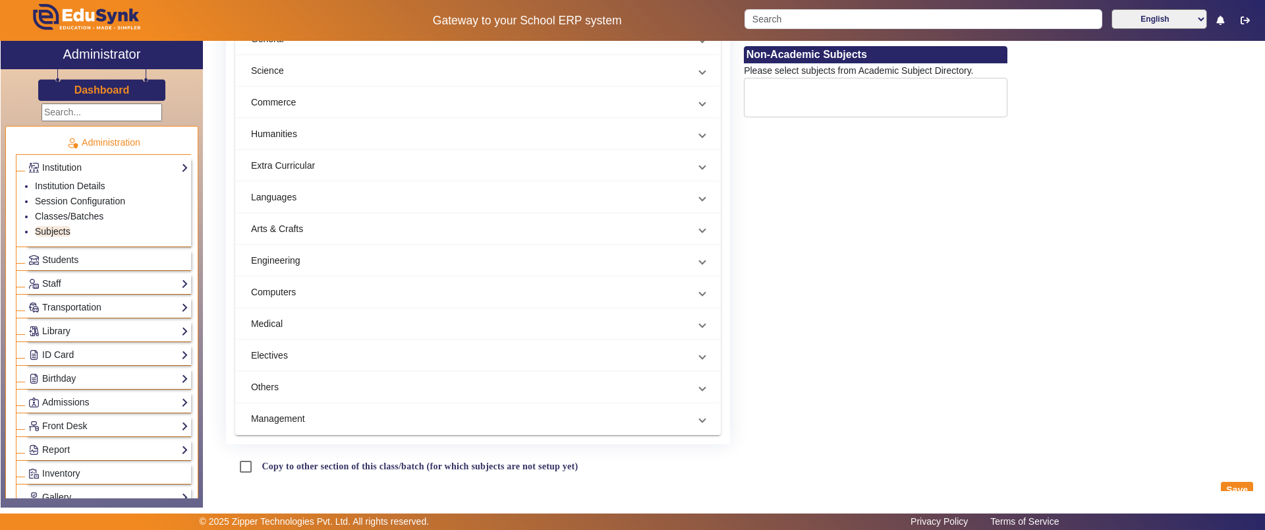
scroll to position [319, 0]
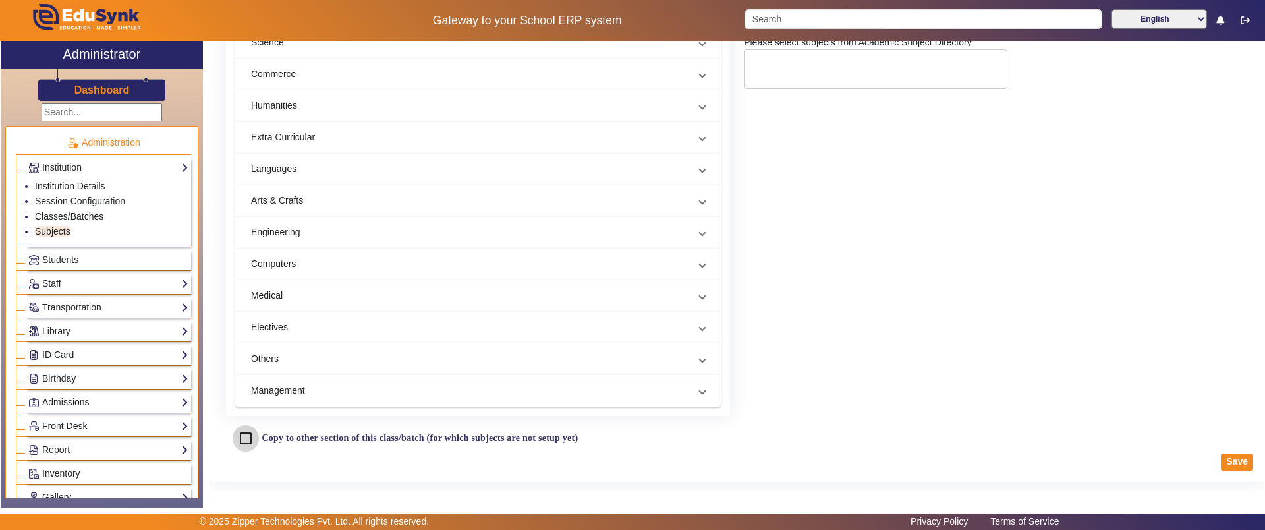
click at [254, 432] on input "Copy to other section of this class/batch (for which subjects are not setup yet)" at bounding box center [246, 438] width 26 height 26
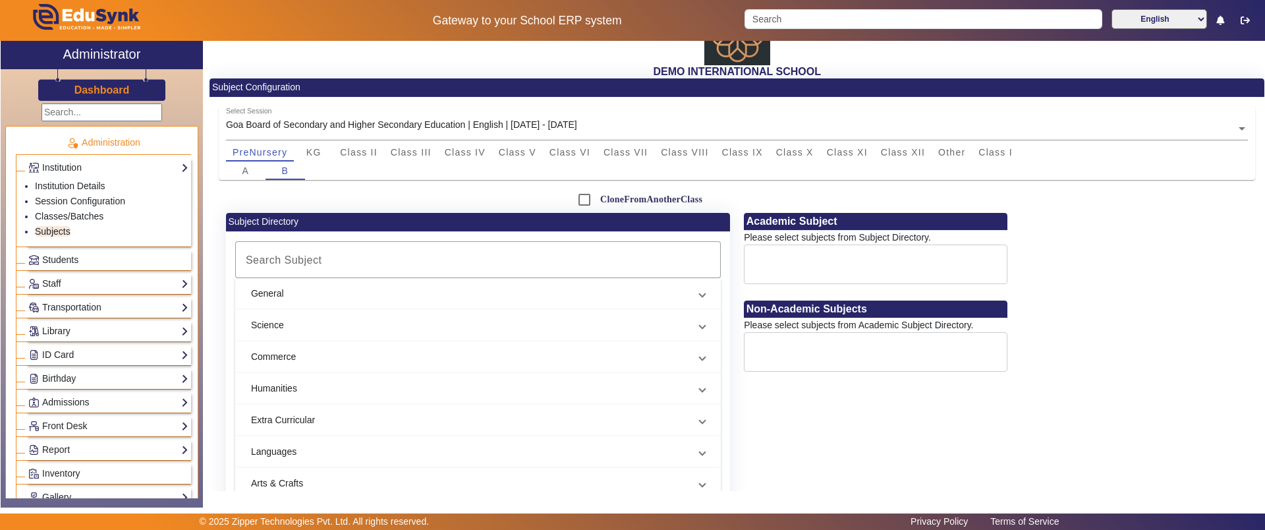
scroll to position [36, 0]
click at [364, 148] on span "Class II" at bounding box center [359, 152] width 38 height 9
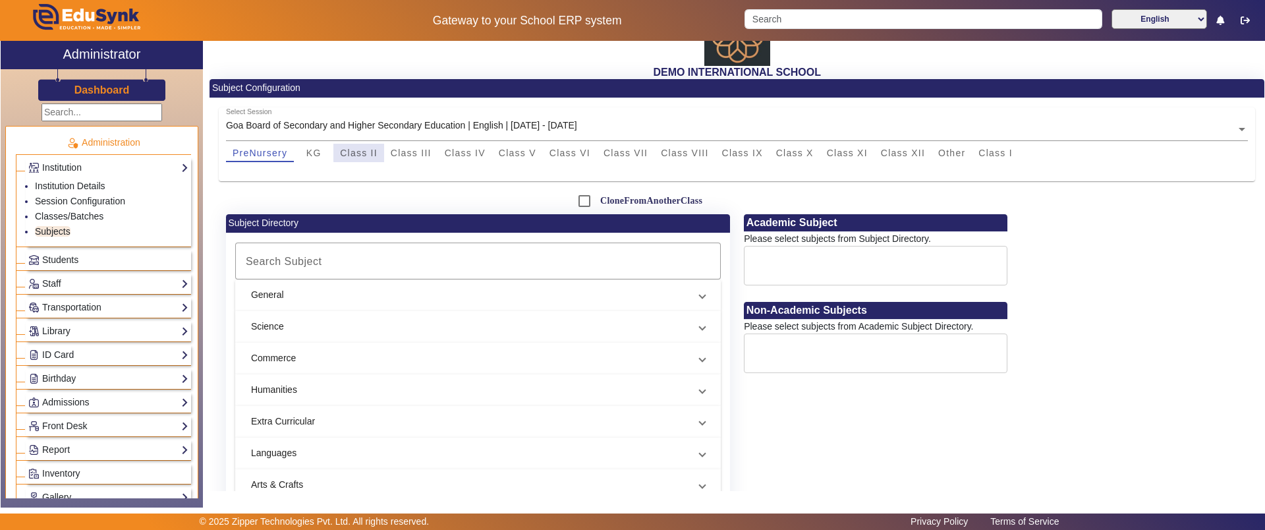
checkbox input "false"
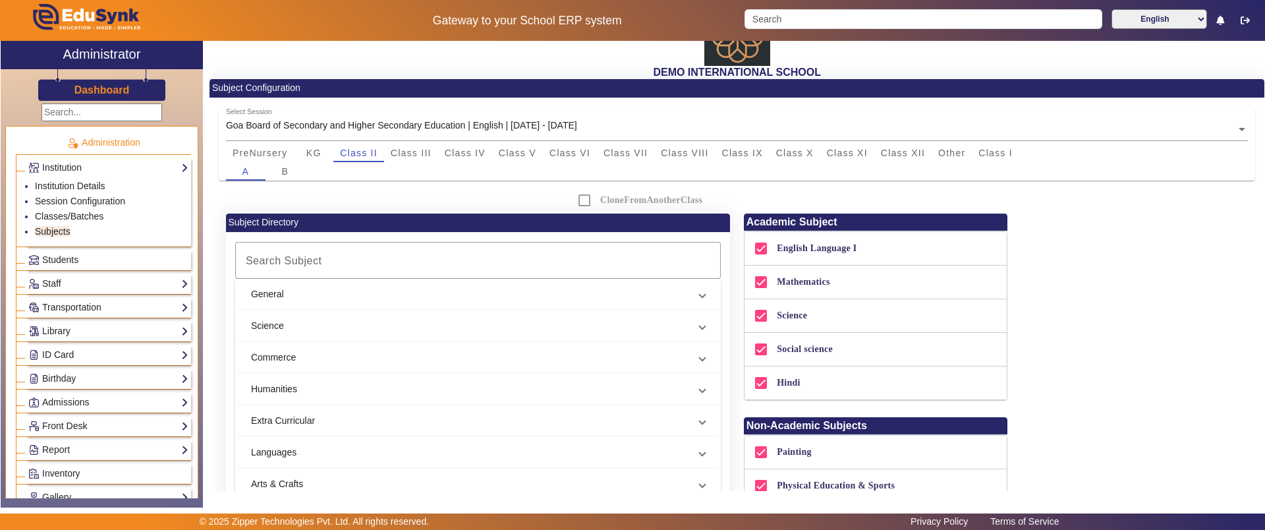
click at [584, 194] on div "CloneFromAnotherClass" at bounding box center [737, 200] width 345 height 26
click at [733, 146] on span "Class IX" at bounding box center [742, 153] width 41 height 18
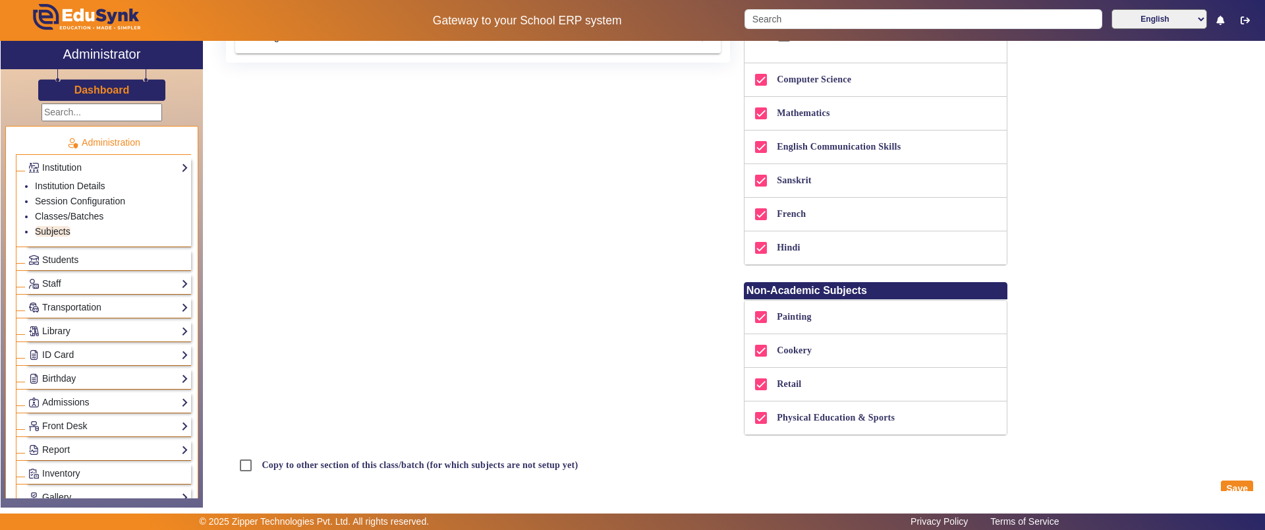
scroll to position [699, 0]
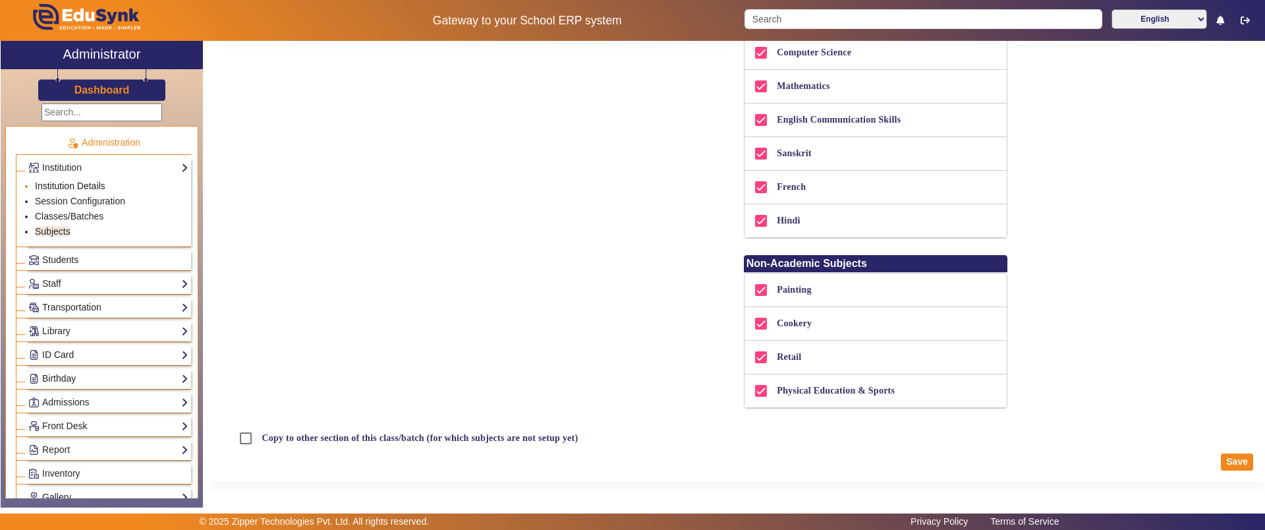
click at [56, 184] on link "Institution Details" at bounding box center [70, 186] width 70 height 11
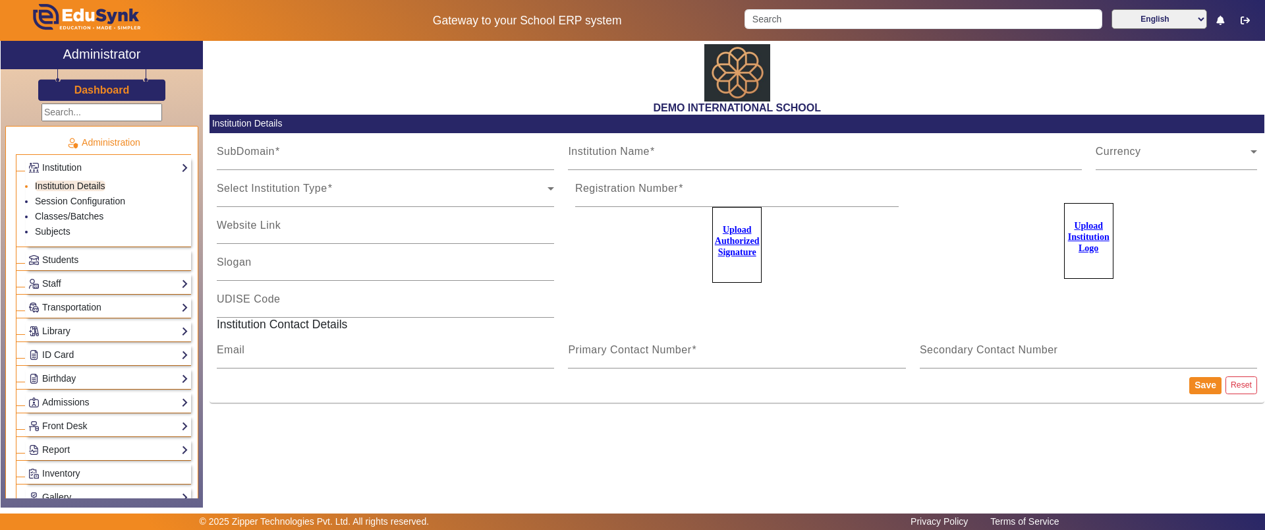
type input "20june2023"
type input "DEMO INTERNATIONAL SCHOOL"
type input "www.edusynk.com"
type input "SCHOOL OF EXCELLENCE"
type input "09180101038"
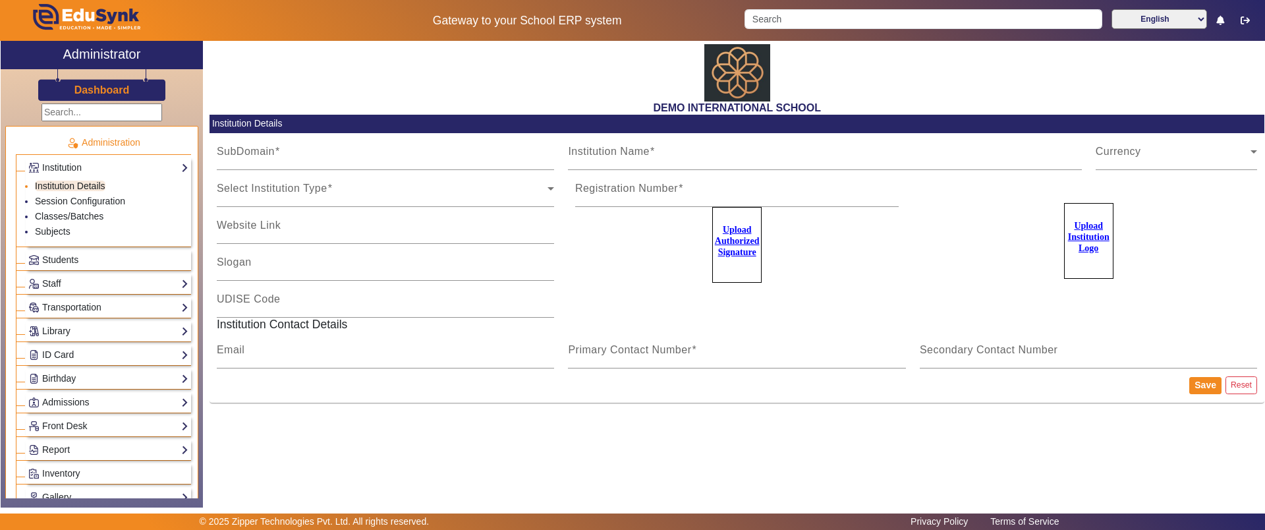
type input "2183437"
type input "zipper.pratik@gmail.com"
type input "2143224344"
type input "8318363024"
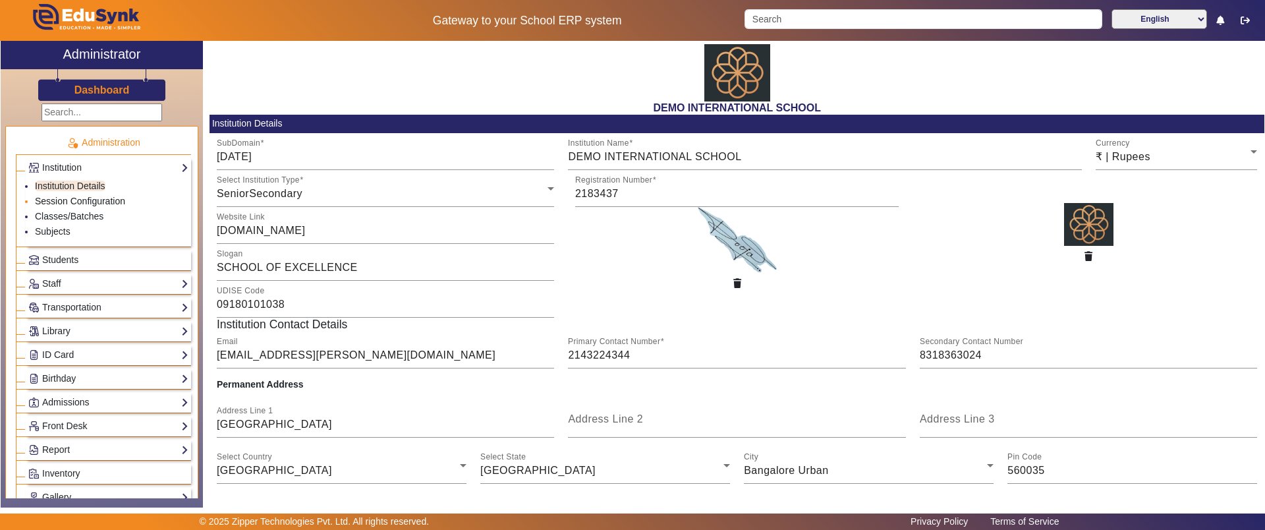
click at [97, 204] on link "Session Configuration" at bounding box center [80, 201] width 90 height 11
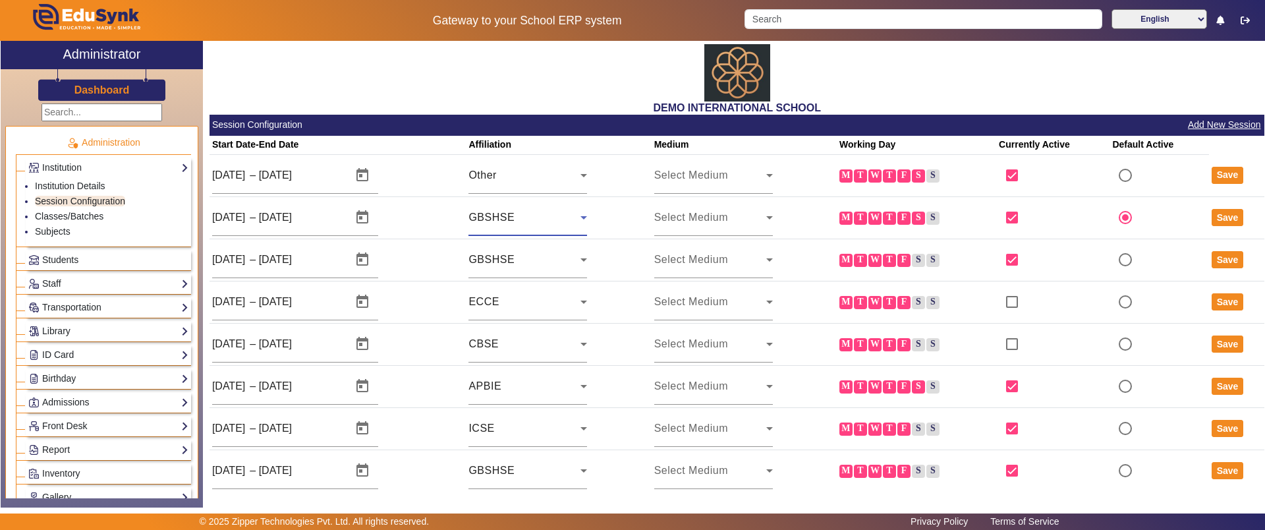
click at [508, 210] on div "GBSHSE" at bounding box center [524, 218] width 112 height 16
click at [142, 259] on div at bounding box center [632, 265] width 1265 height 530
click at [71, 263] on span "Students" at bounding box center [60, 259] width 36 height 11
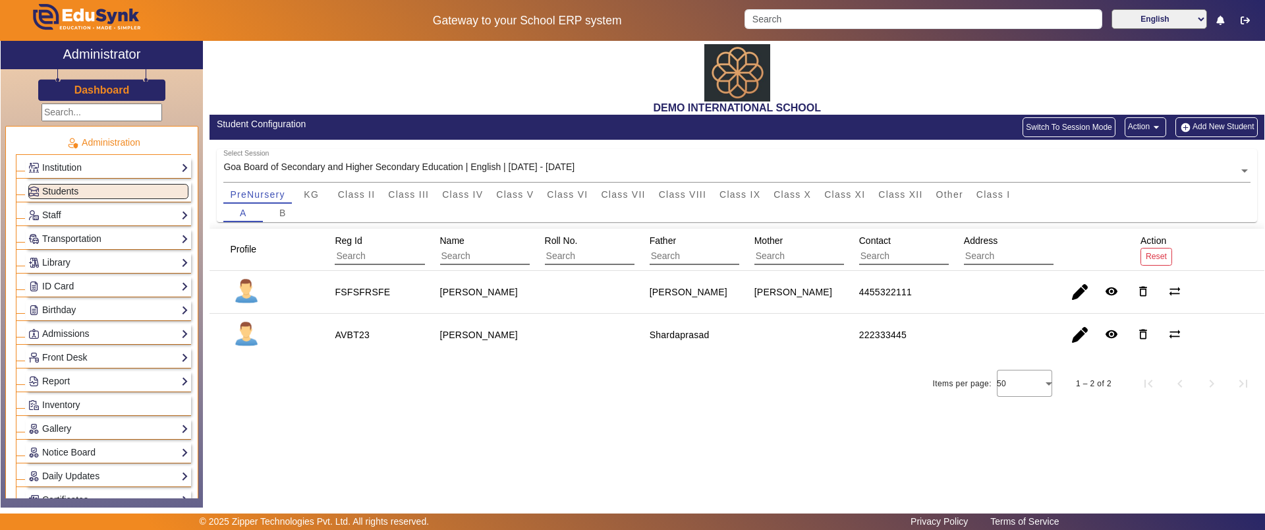
click at [1234, 125] on button "Add New Student" at bounding box center [1216, 127] width 82 height 20
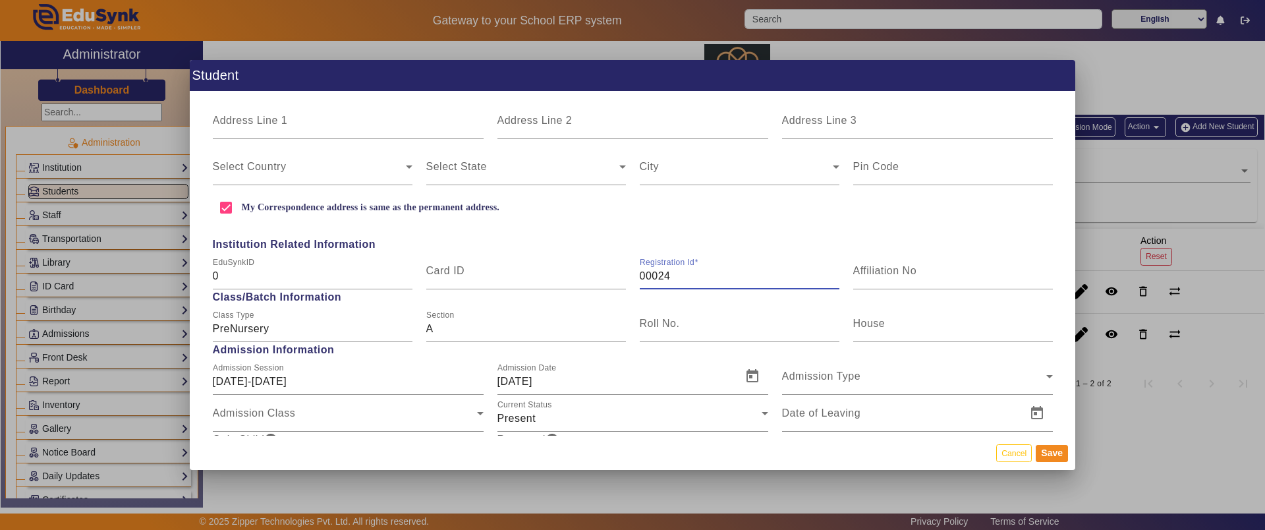
scroll to position [430, 0]
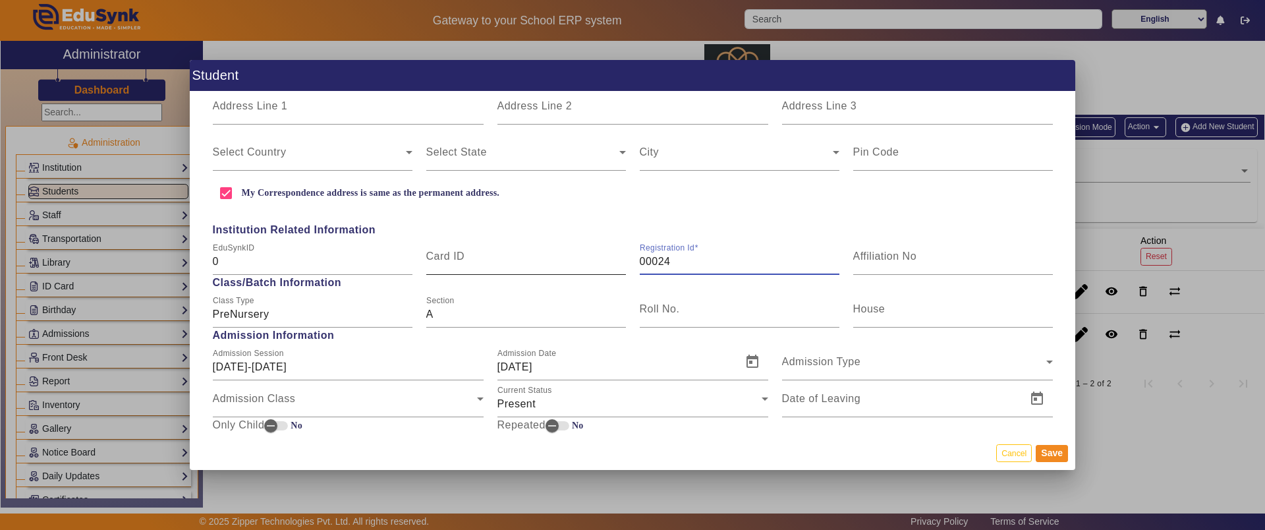
drag, startPoint x: 677, startPoint y: 262, endPoint x: 599, endPoint y: 262, distance: 77.7
click at [599, 262] on div "EduSynkID 0 Card ID Registration Id 00024 Affiliation No" at bounding box center [633, 256] width 854 height 37
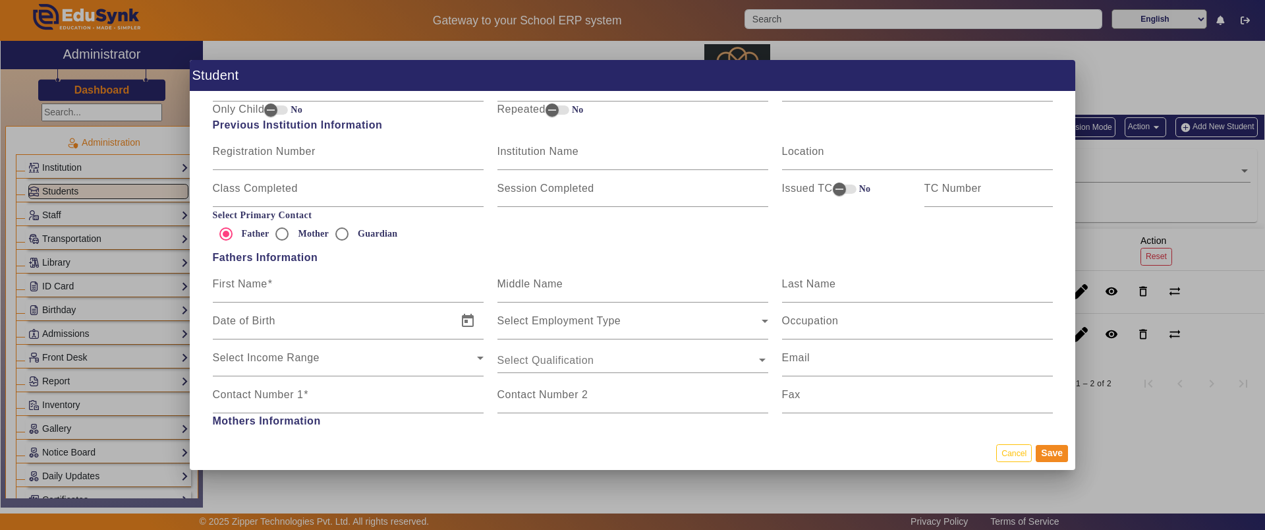
scroll to position [750, 0]
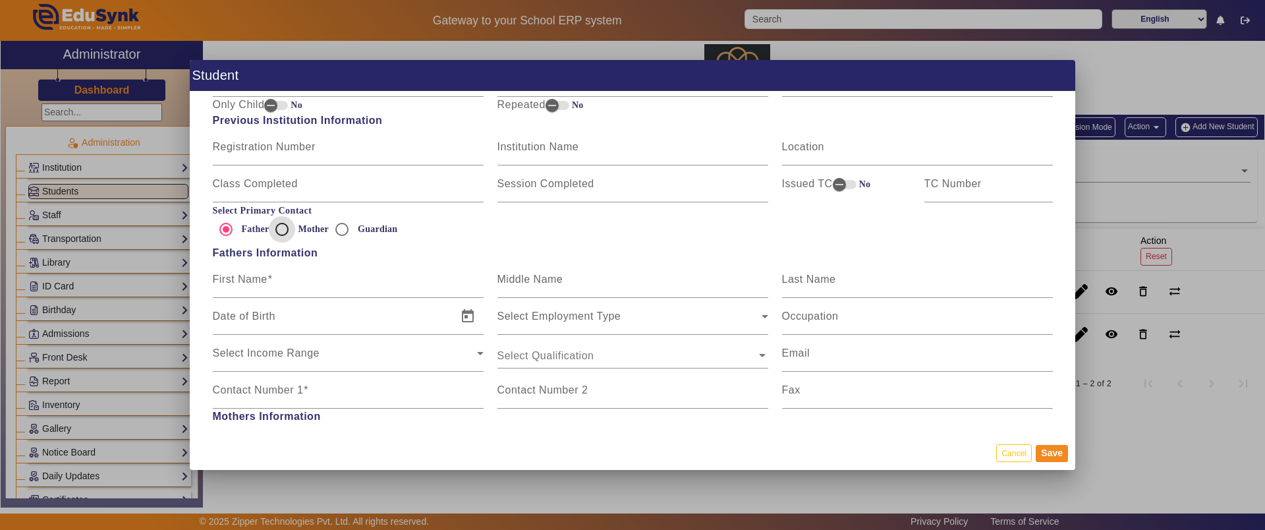
click at [280, 237] on input "Mother" at bounding box center [282, 229] width 26 height 26
radio input "true"
click at [334, 233] on input "Guardian" at bounding box center [342, 229] width 26 height 26
radio input "true"
click at [227, 225] on input "Father" at bounding box center [226, 229] width 26 height 26
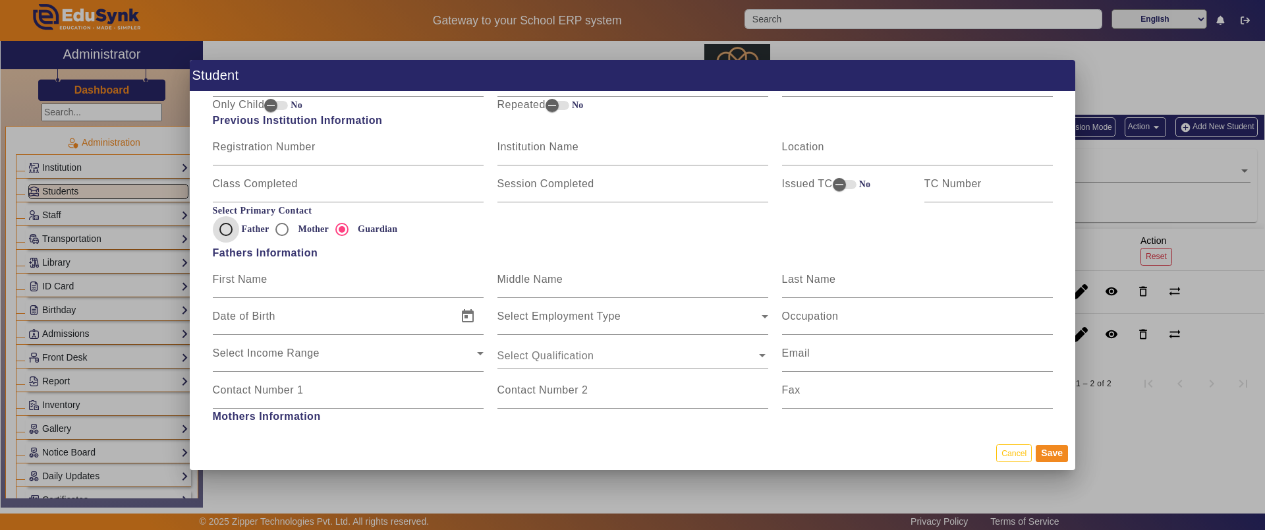
radio input "true"
drag, startPoint x: 280, startPoint y: 284, endPoint x: 238, endPoint y: 286, distance: 42.2
click at [238, 286] on input "First Name" at bounding box center [348, 285] width 271 height 16
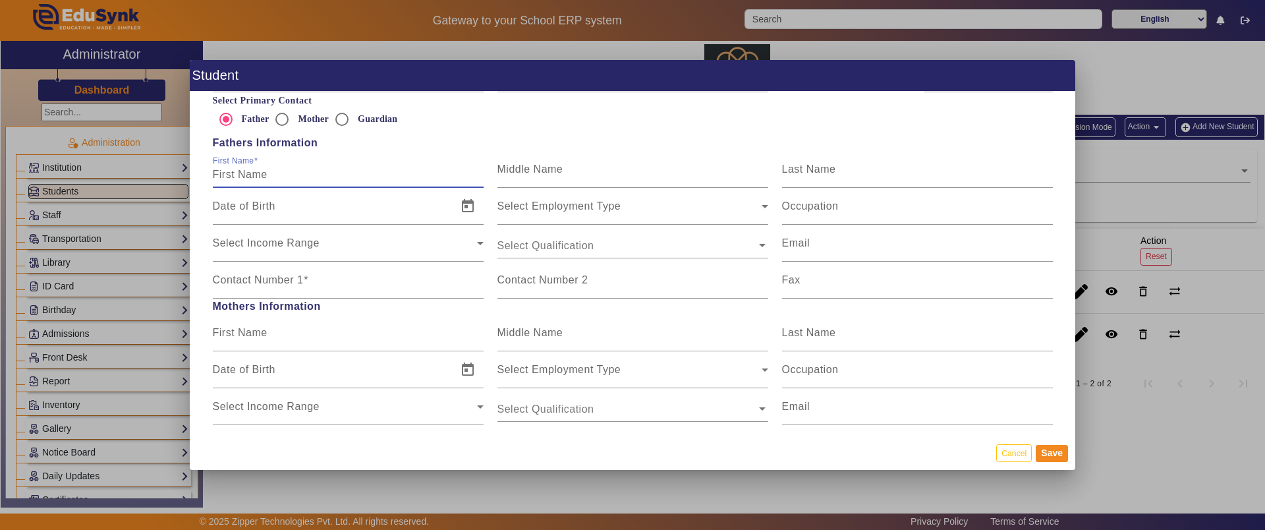
scroll to position [862, 0]
click at [245, 329] on mat-label "First Name" at bounding box center [240, 330] width 55 height 11
click at [245, 329] on input "First Name" at bounding box center [348, 336] width 271 height 16
click at [313, 275] on input "Contact Number 1" at bounding box center [348, 283] width 271 height 16
click at [306, 275] on input "Contact Number 1" at bounding box center [348, 283] width 271 height 16
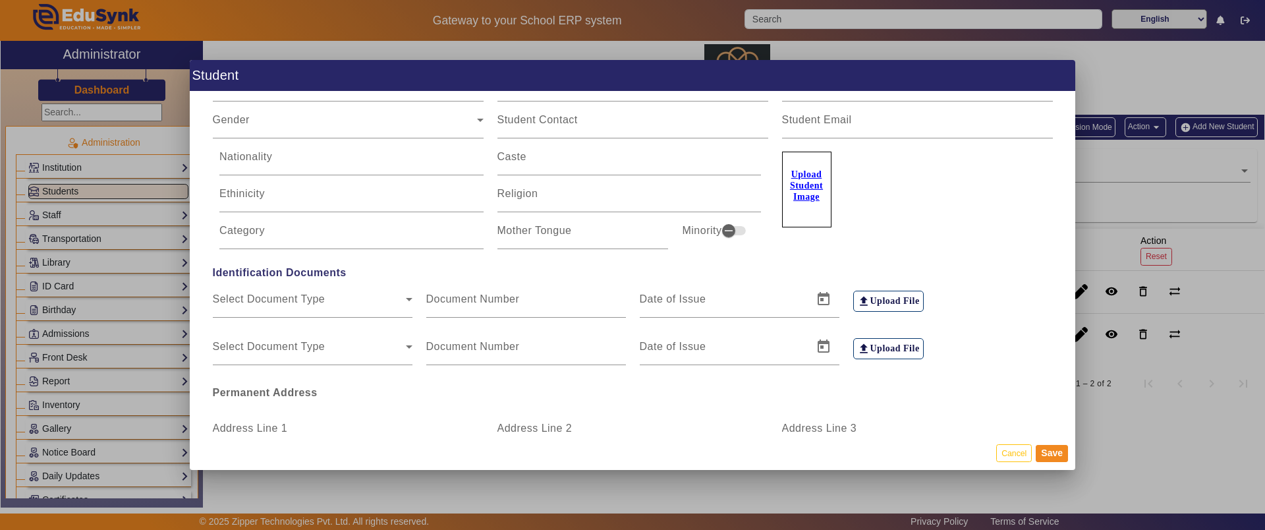
scroll to position [0, 0]
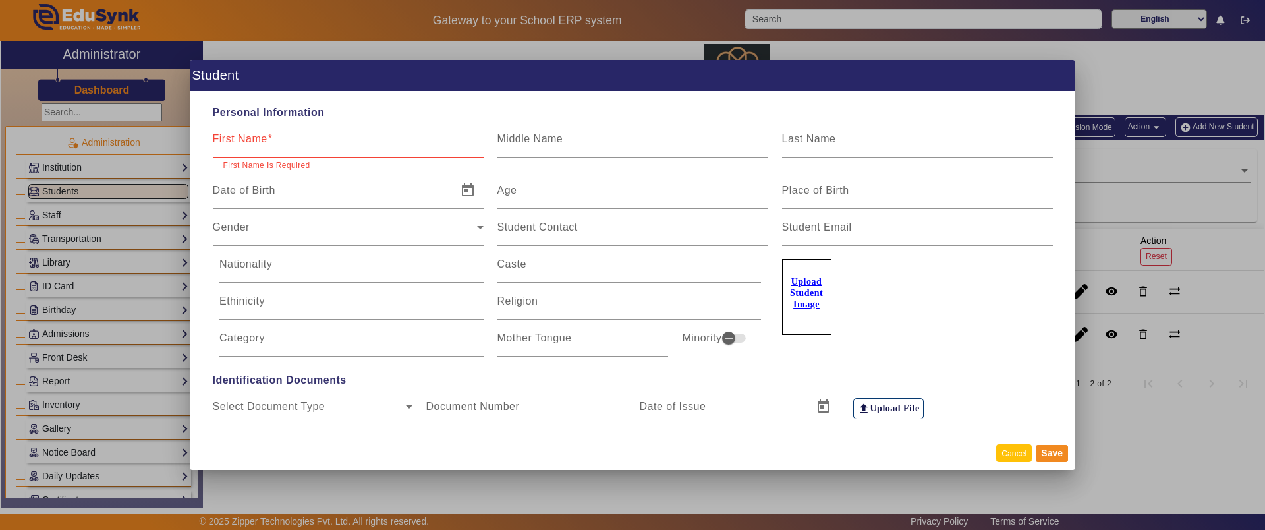
click at [1019, 454] on button "Cancel" at bounding box center [1014, 453] width 36 height 18
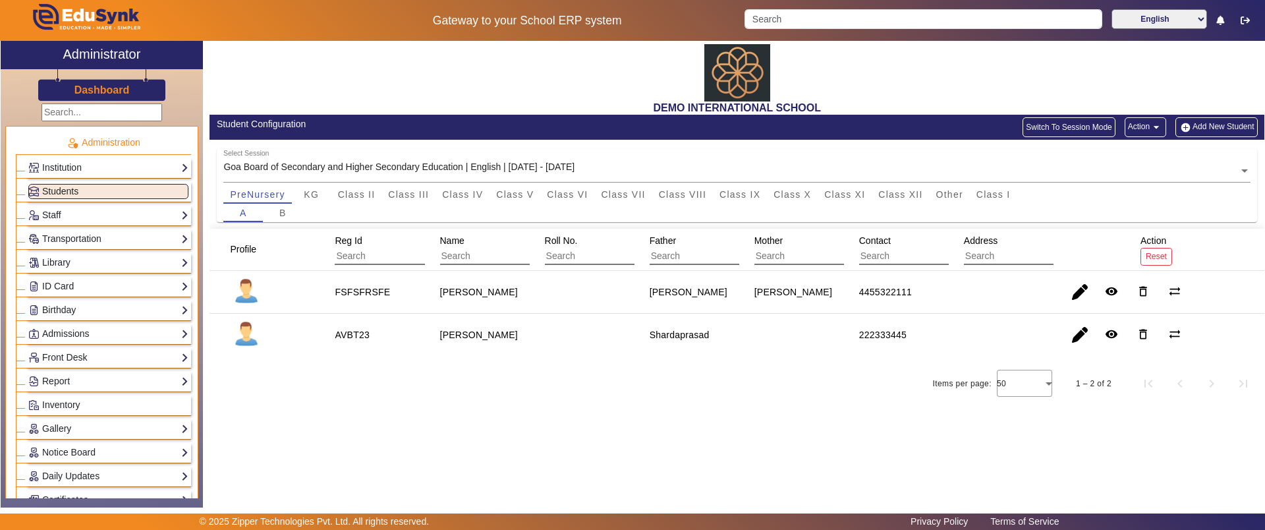
click at [1146, 127] on button "Action arrow_drop_down" at bounding box center [1146, 127] width 42 height 20
click at [386, 196] on div at bounding box center [632, 265] width 1265 height 530
click at [1144, 140] on div "Select Session Goa Board of Secondary and Higher Secondary Education | English …" at bounding box center [737, 184] width 1055 height 89
click at [1147, 130] on button "Action arrow_drop_down" at bounding box center [1146, 127] width 42 height 20
click at [121, 208] on div at bounding box center [632, 265] width 1265 height 530
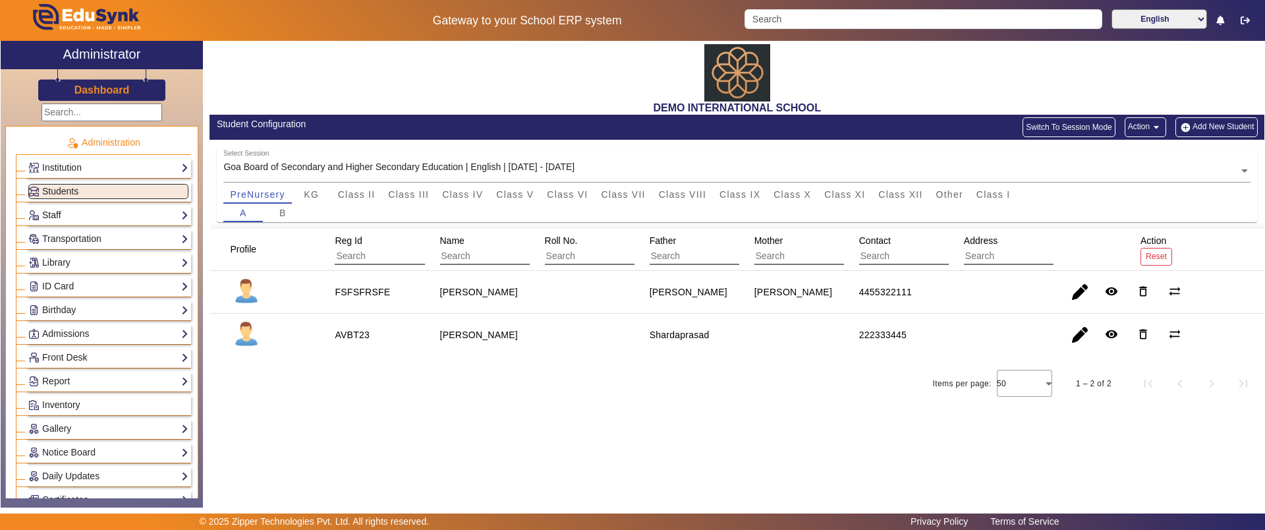
click at [114, 215] on link "Staff" at bounding box center [108, 215] width 160 height 15
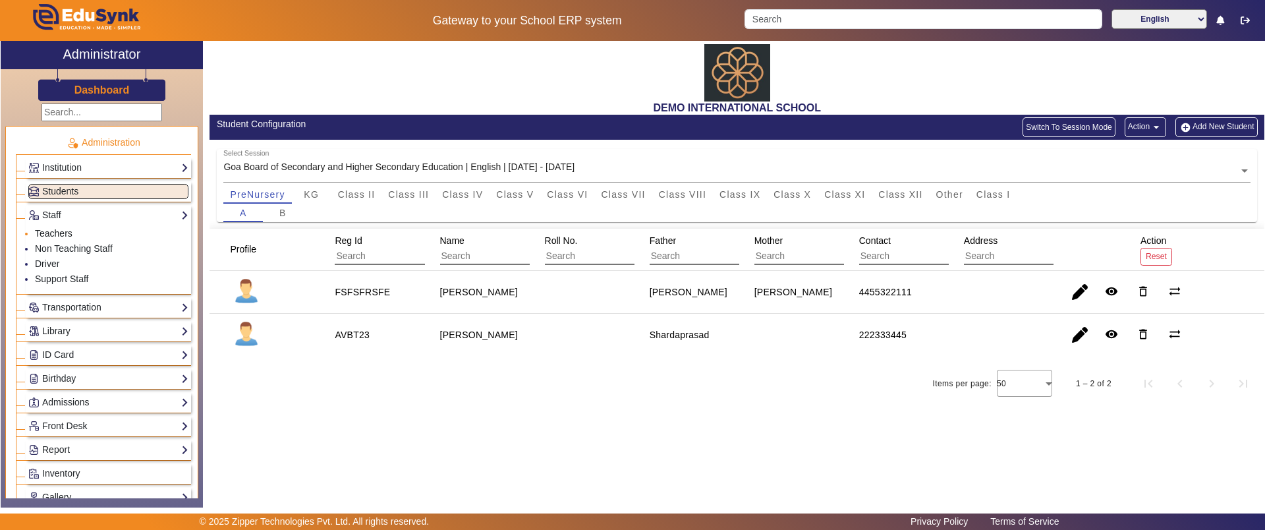
click at [42, 233] on link "Teachers" at bounding box center [54, 233] width 38 height 11
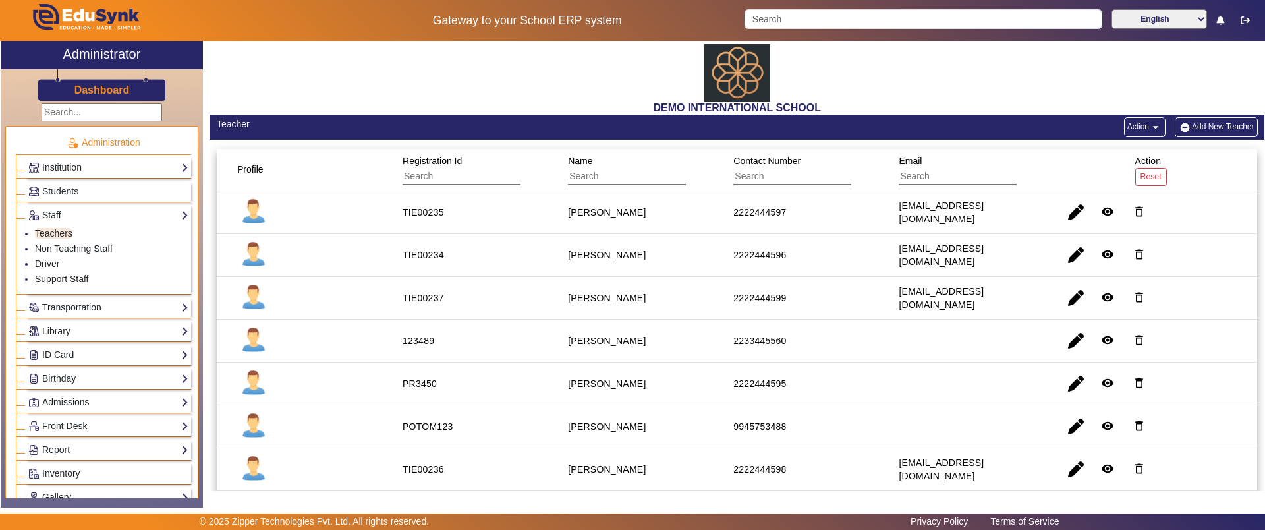
click at [1191, 123] on button "Add New Teacher" at bounding box center [1216, 127] width 83 height 20
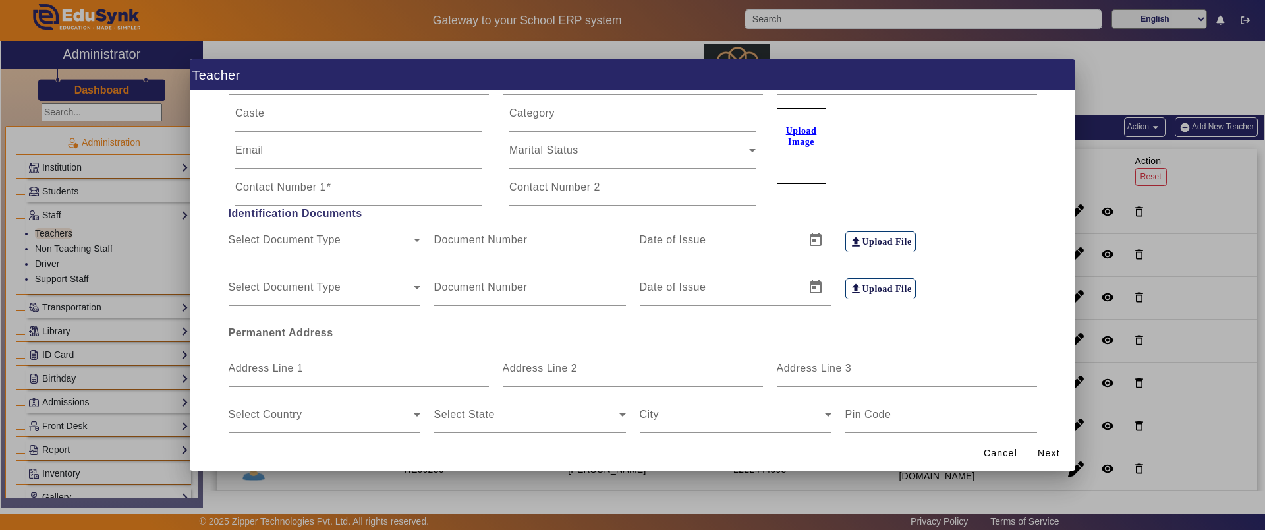
scroll to position [256, 0]
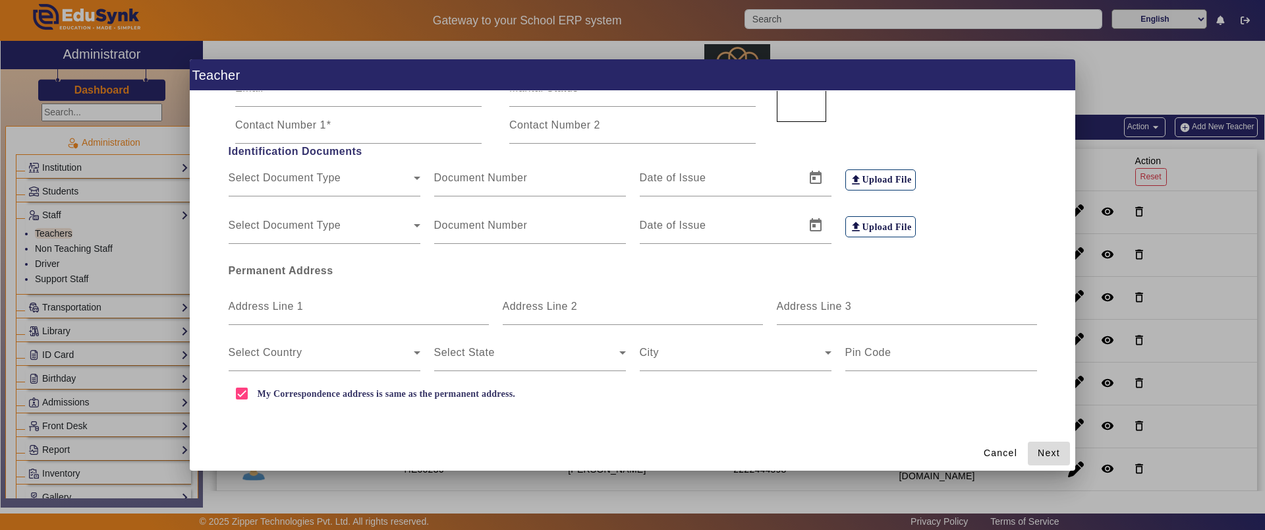
click at [1054, 449] on span "Next" at bounding box center [1049, 453] width 22 height 14
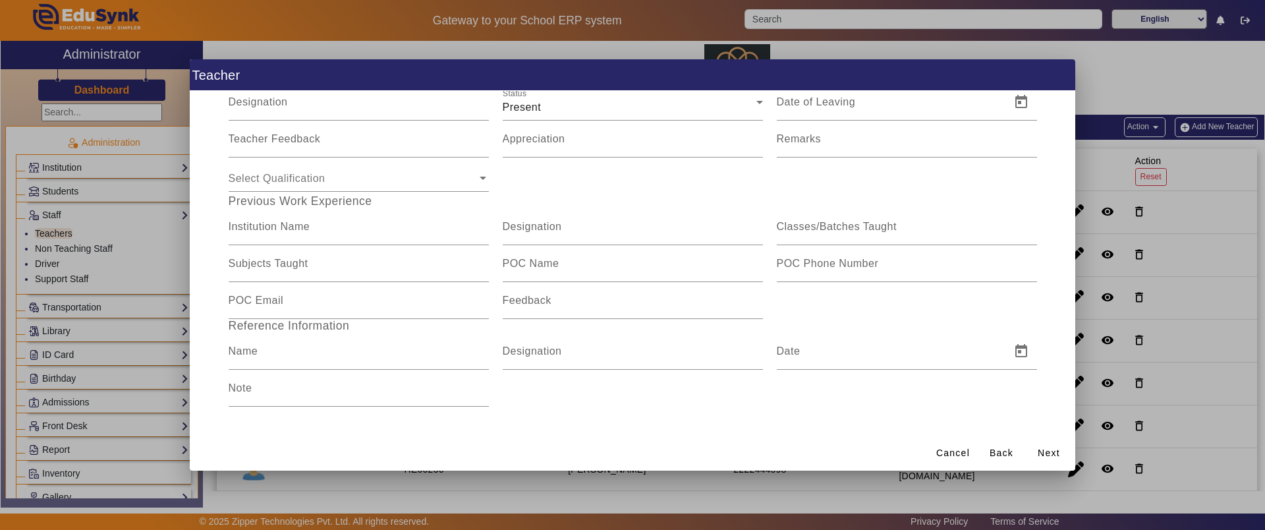
scroll to position [0, 0]
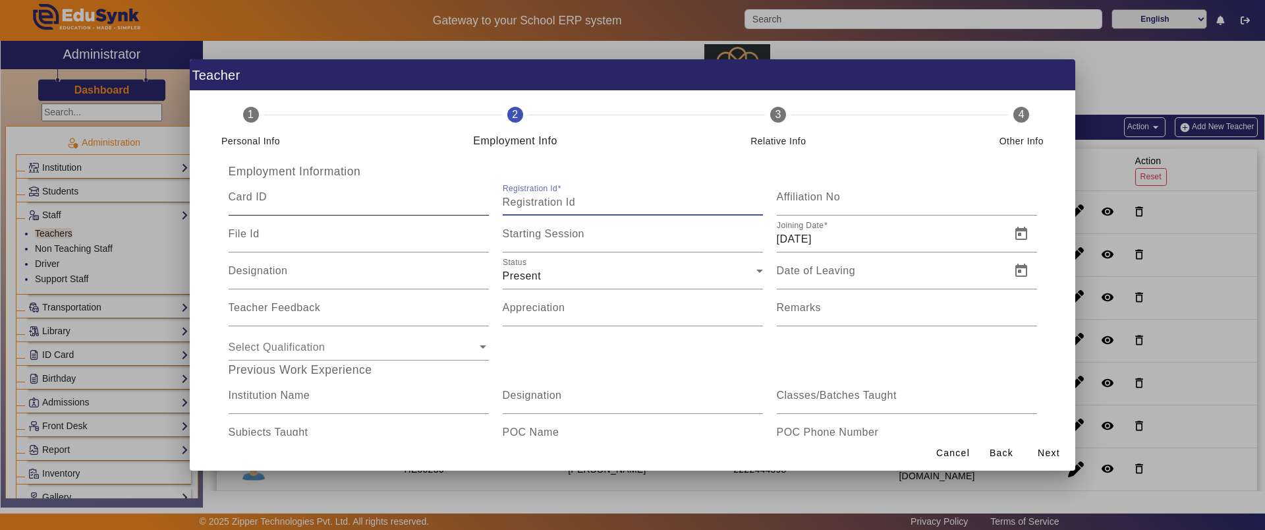
drag, startPoint x: 559, startPoint y: 209, endPoint x: 485, endPoint y: 193, distance: 75.5
click at [485, 193] on div "Card ID Registration Id Affiliation No" at bounding box center [632, 197] width 822 height 37
click at [1005, 453] on span "Back" at bounding box center [1002, 453] width 24 height 14
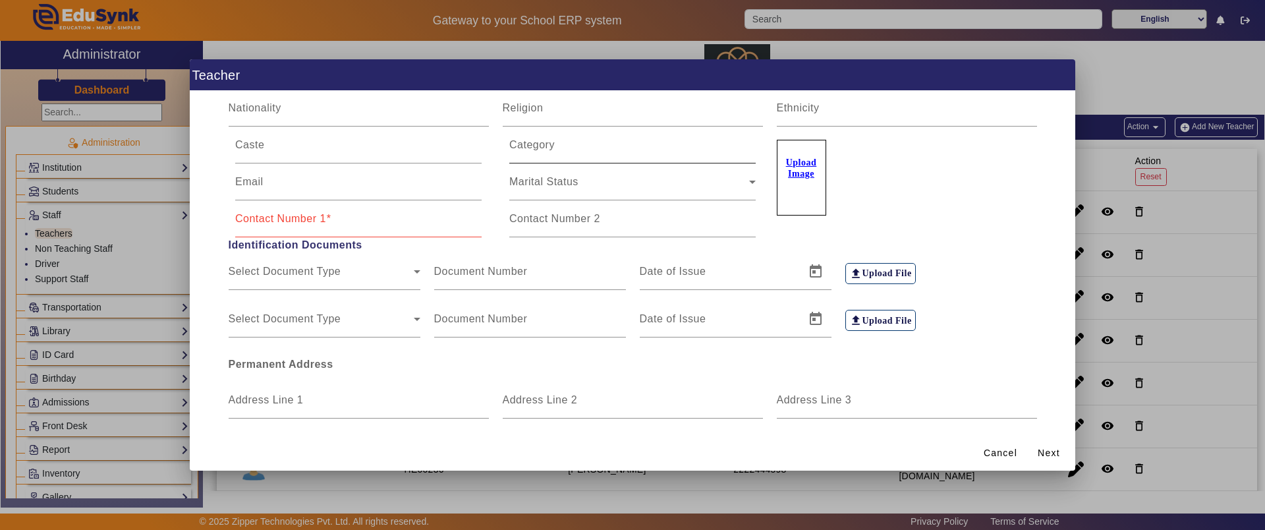
scroll to position [271, 0]
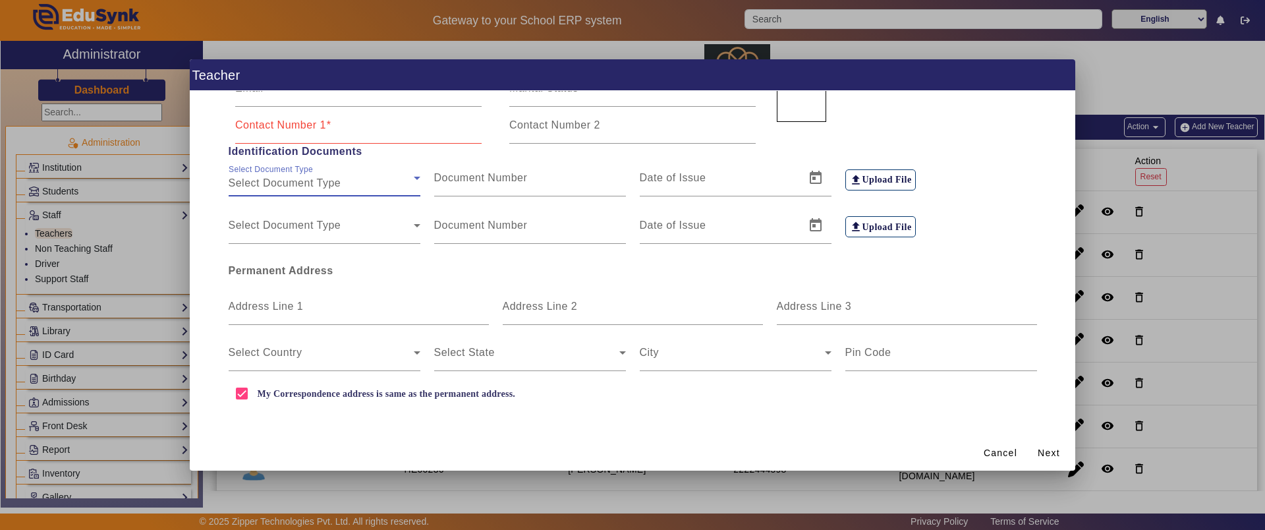
click at [293, 183] on span "Select Document Type" at bounding box center [285, 182] width 113 height 11
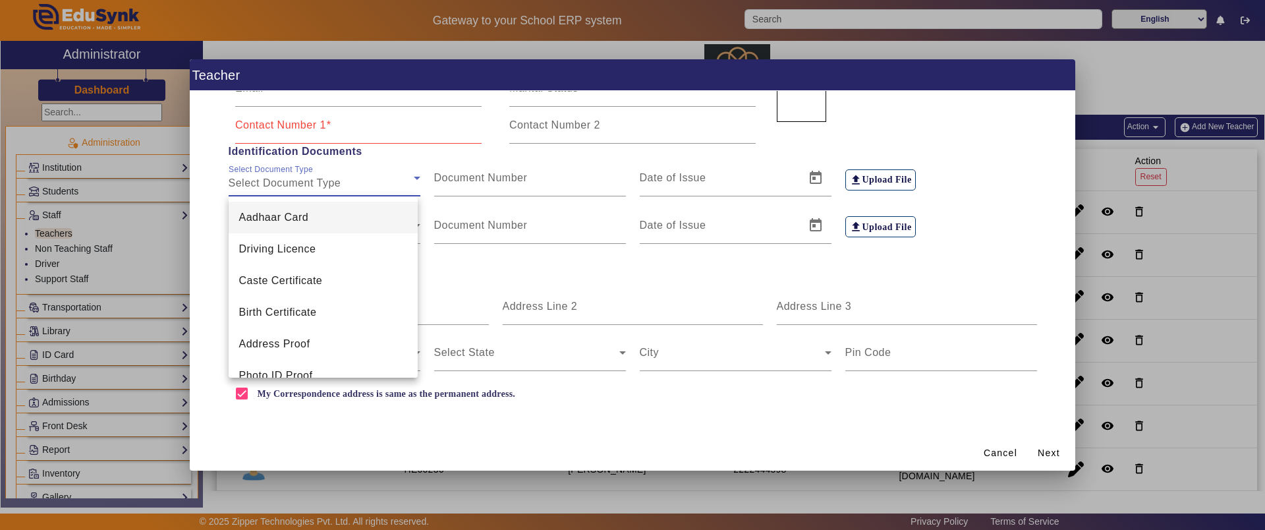
click at [1009, 452] on div at bounding box center [632, 265] width 1265 height 530
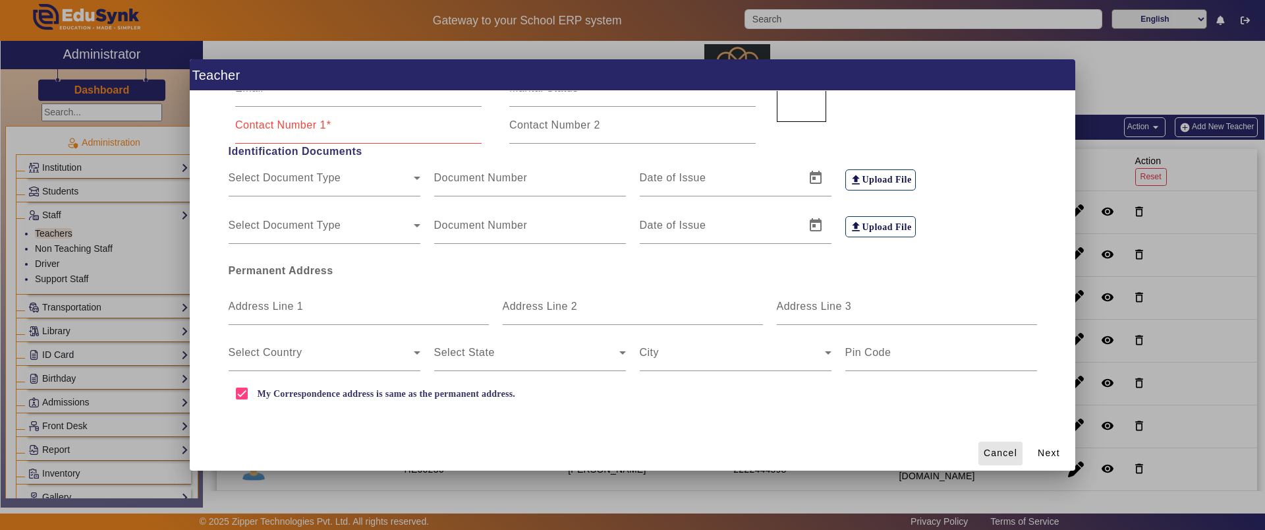
click at [1009, 452] on span "Cancel" at bounding box center [1001, 453] width 34 height 14
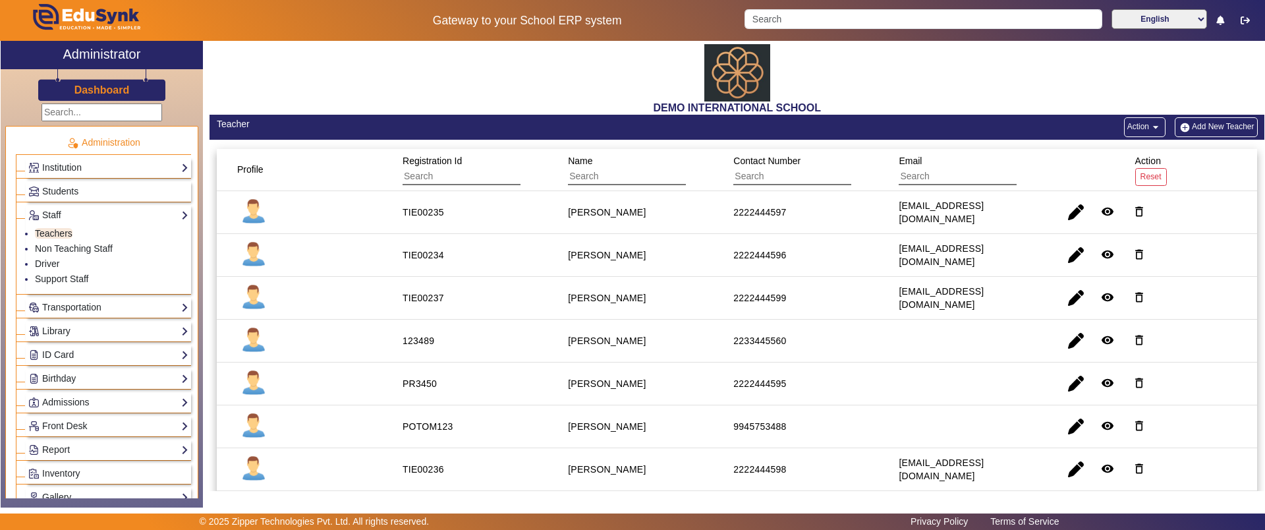
click at [1149, 126] on mat-icon "arrow_drop_down" at bounding box center [1155, 127] width 13 height 13
click at [71, 250] on div at bounding box center [632, 265] width 1265 height 530
click at [71, 250] on link "Non Teaching Staff" at bounding box center [74, 248] width 78 height 11
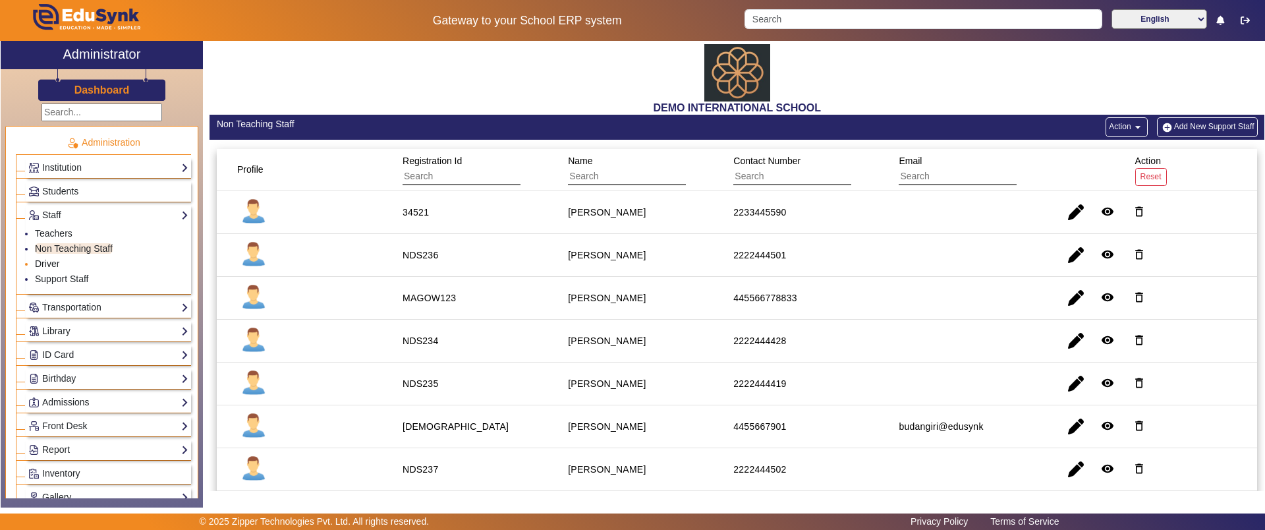
click at [42, 264] on link "Driver" at bounding box center [47, 263] width 24 height 11
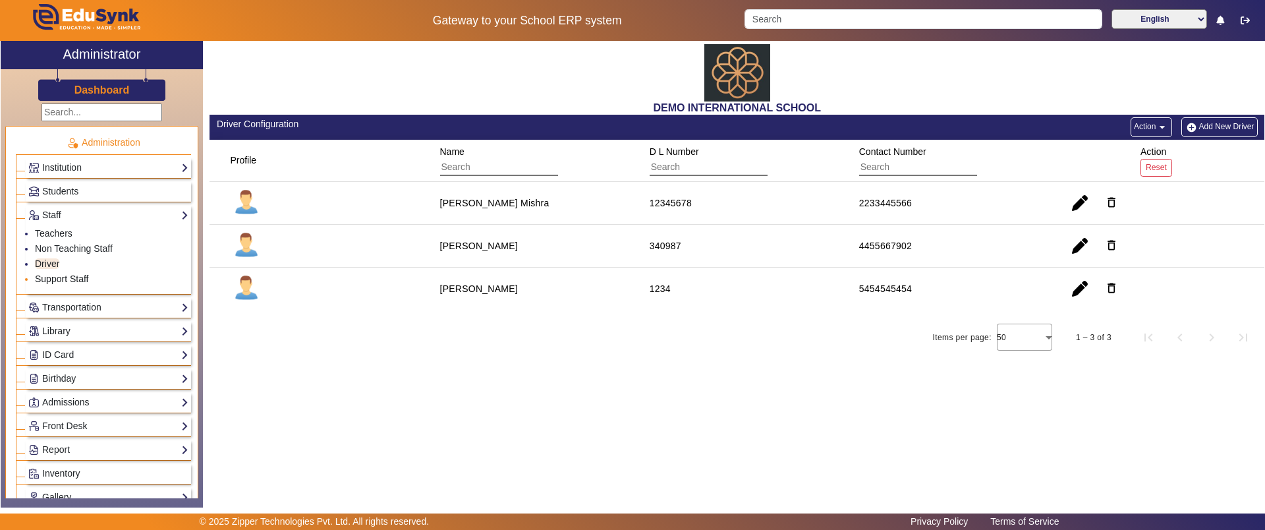
click at [40, 277] on link "Support Staff" at bounding box center [61, 278] width 53 height 11
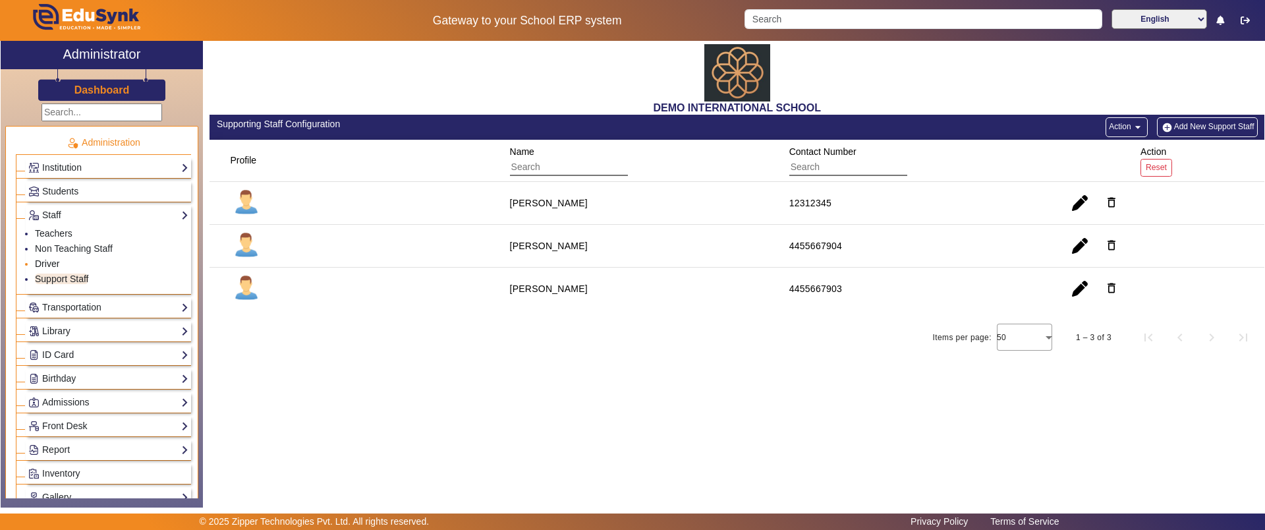
click at [56, 259] on link "Driver" at bounding box center [47, 263] width 24 height 11
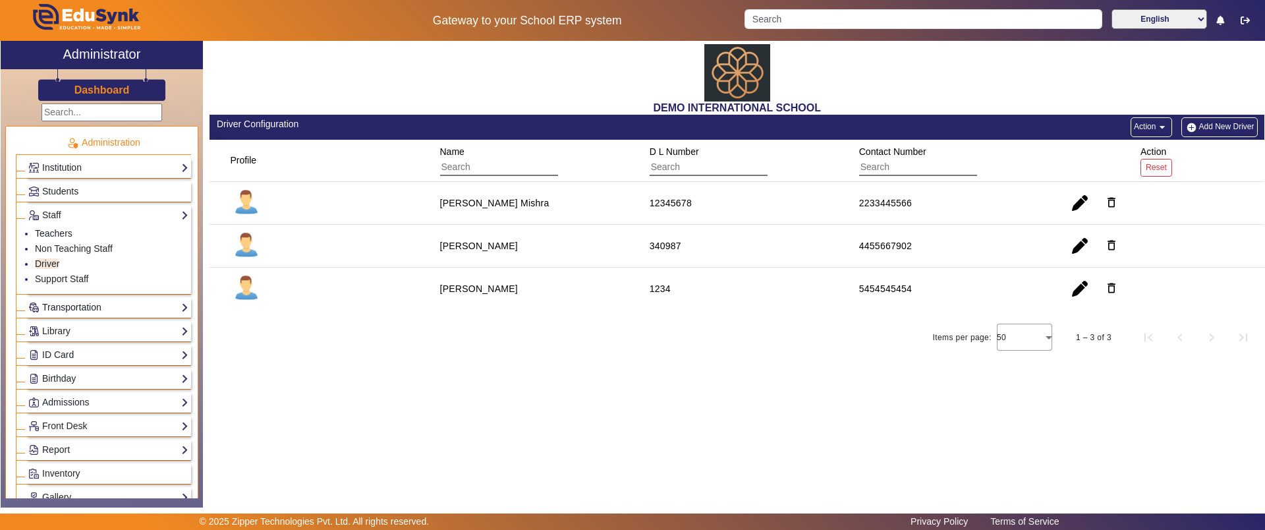
click at [119, 311] on link "Transportation" at bounding box center [108, 307] width 160 height 15
click at [78, 271] on link "Vehicle Directory" at bounding box center [69, 272] width 69 height 11
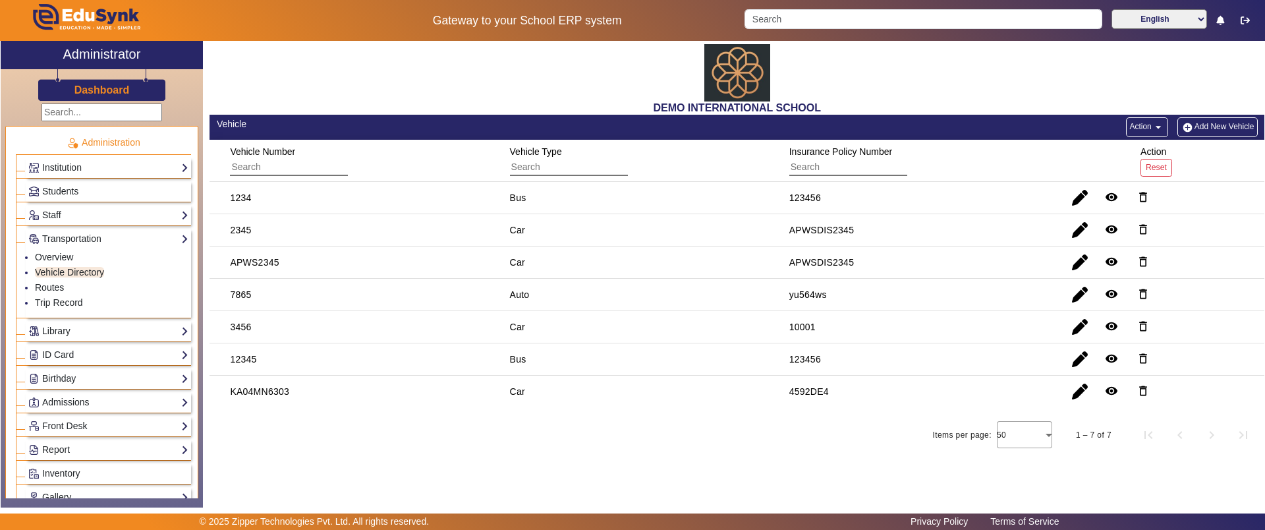
click at [1194, 134] on button "Add New Vehicle" at bounding box center [1217, 127] width 80 height 20
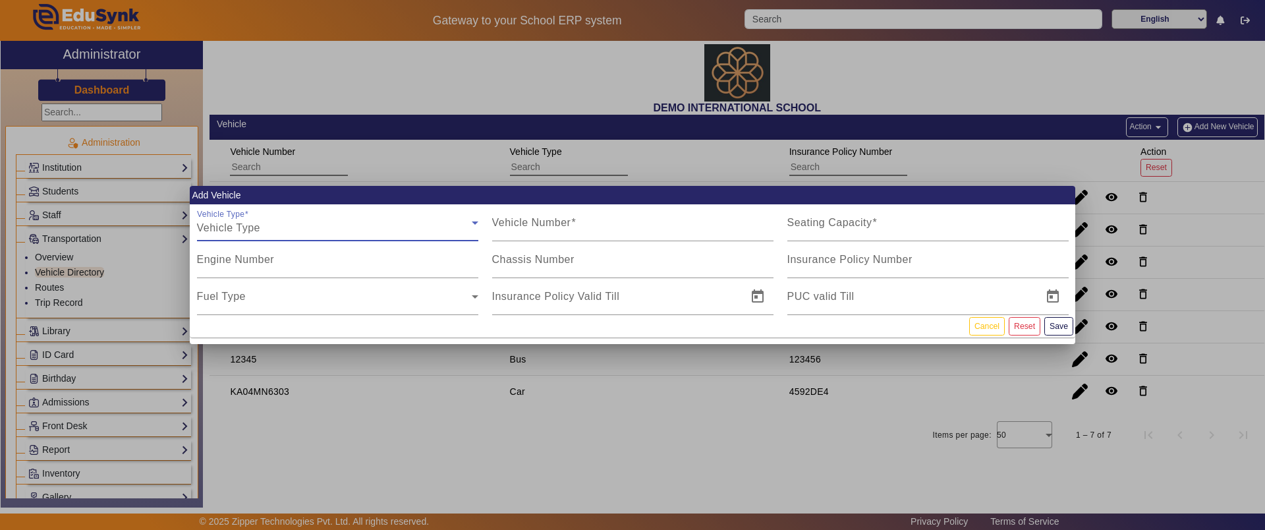
click at [393, 227] on div "Vehicle Type" at bounding box center [334, 228] width 275 height 16
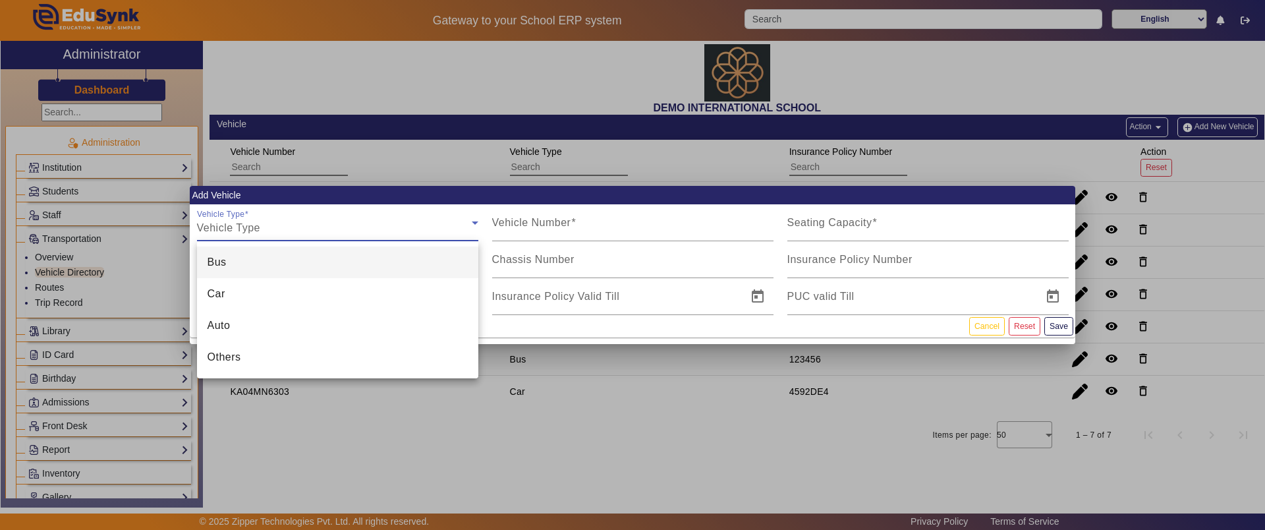
click at [625, 231] on div at bounding box center [632, 265] width 1265 height 530
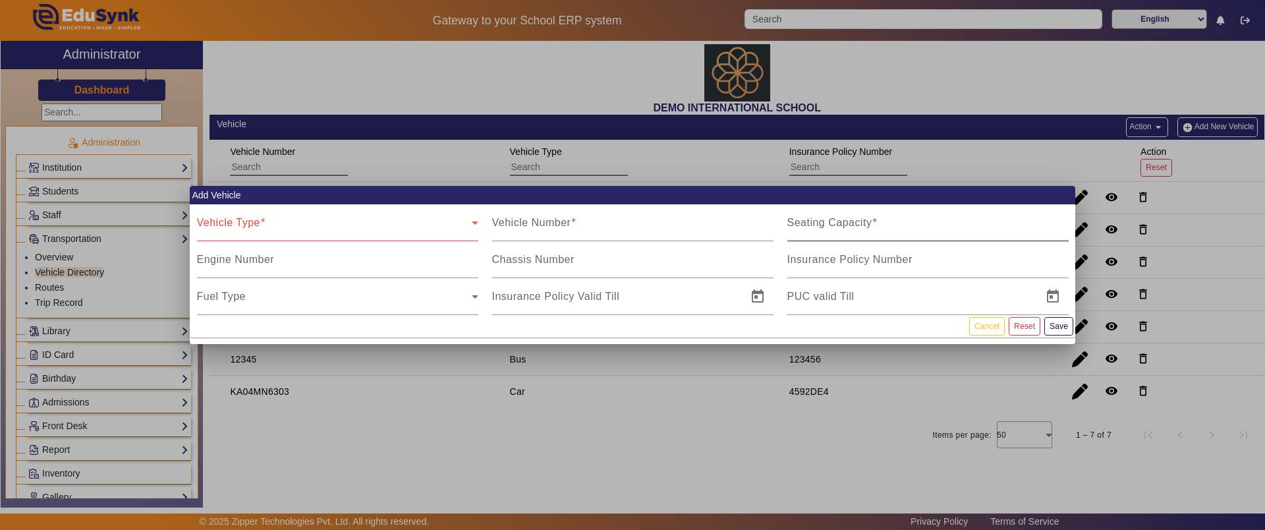
click at [841, 221] on mat-label "Seating Capacity" at bounding box center [829, 222] width 85 height 11
click at [841, 221] on input "Seating Capacity" at bounding box center [927, 228] width 281 height 16
click at [990, 322] on button "Cancel" at bounding box center [987, 326] width 36 height 18
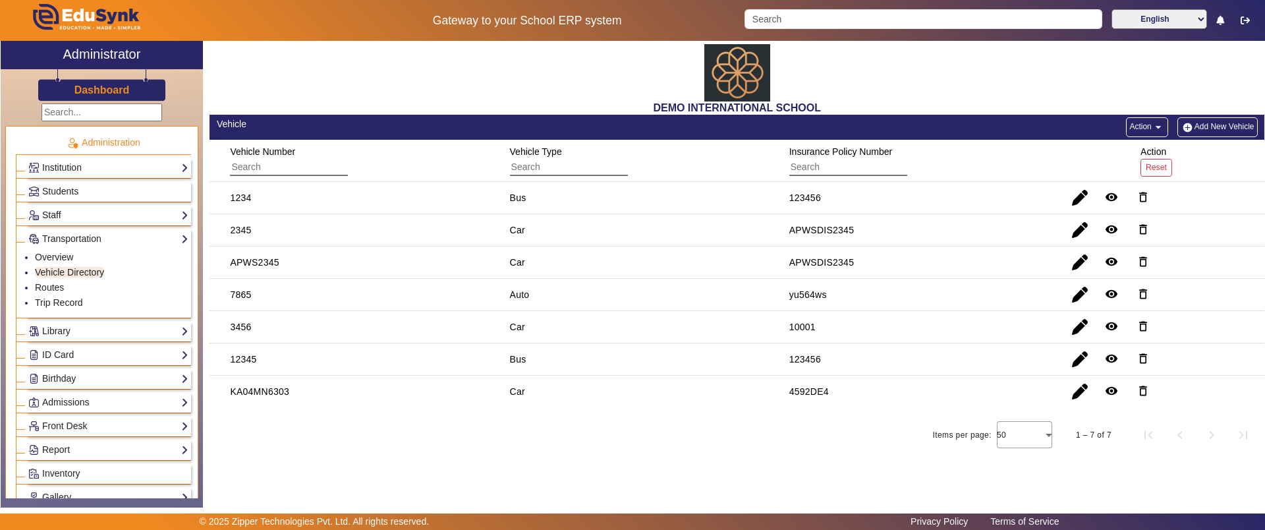
click at [69, 218] on link "Staff" at bounding box center [108, 215] width 160 height 15
click at [68, 268] on li "Driver" at bounding box center [112, 264] width 154 height 15
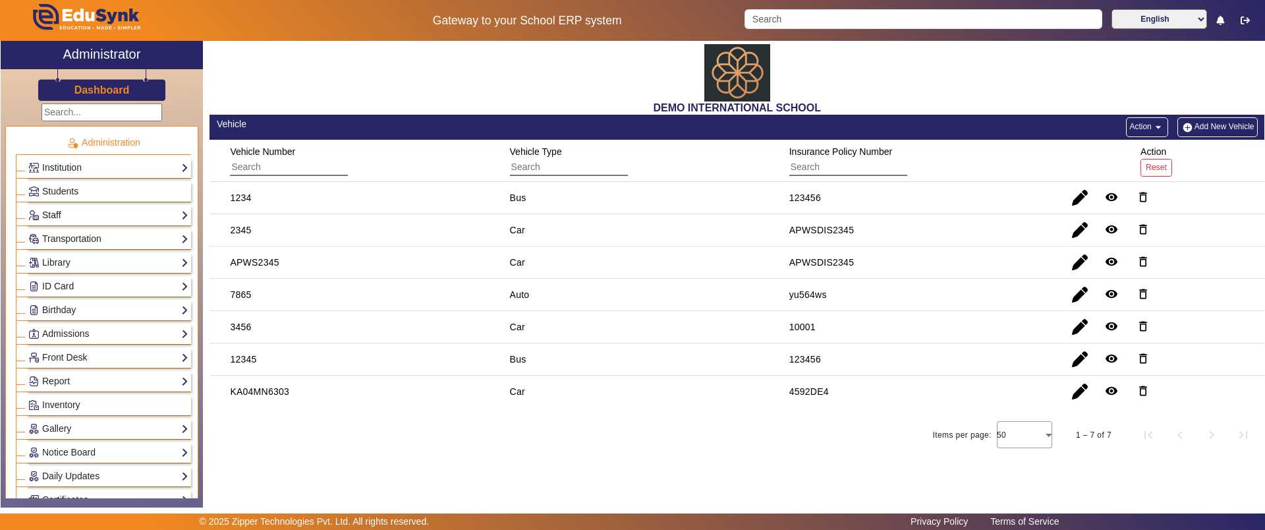
click at [66, 217] on link "Staff" at bounding box center [108, 215] width 160 height 15
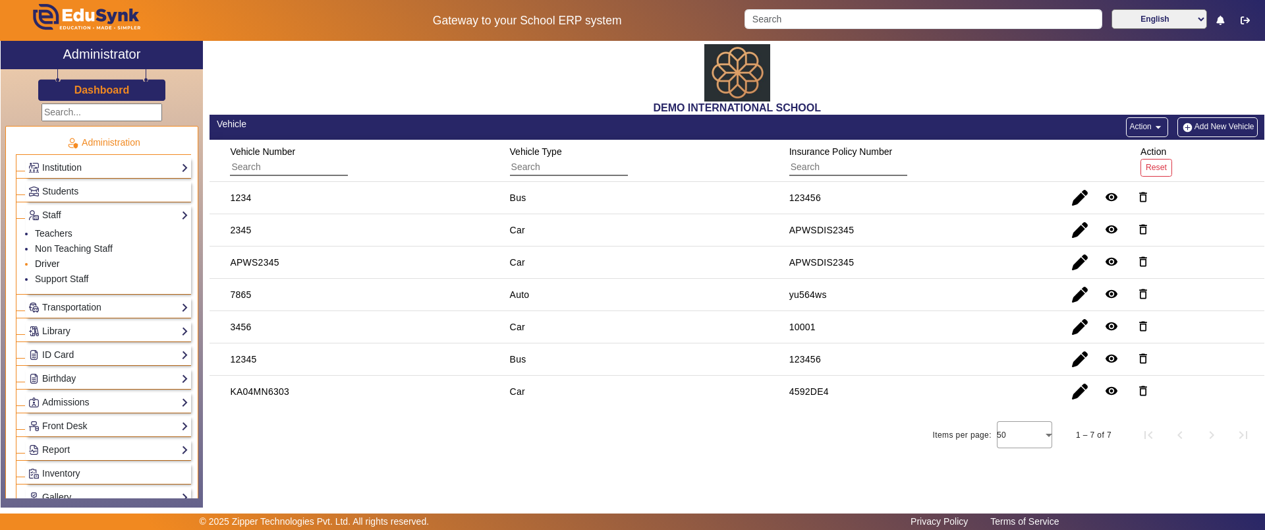
click at [57, 262] on link "Driver" at bounding box center [47, 263] width 24 height 11
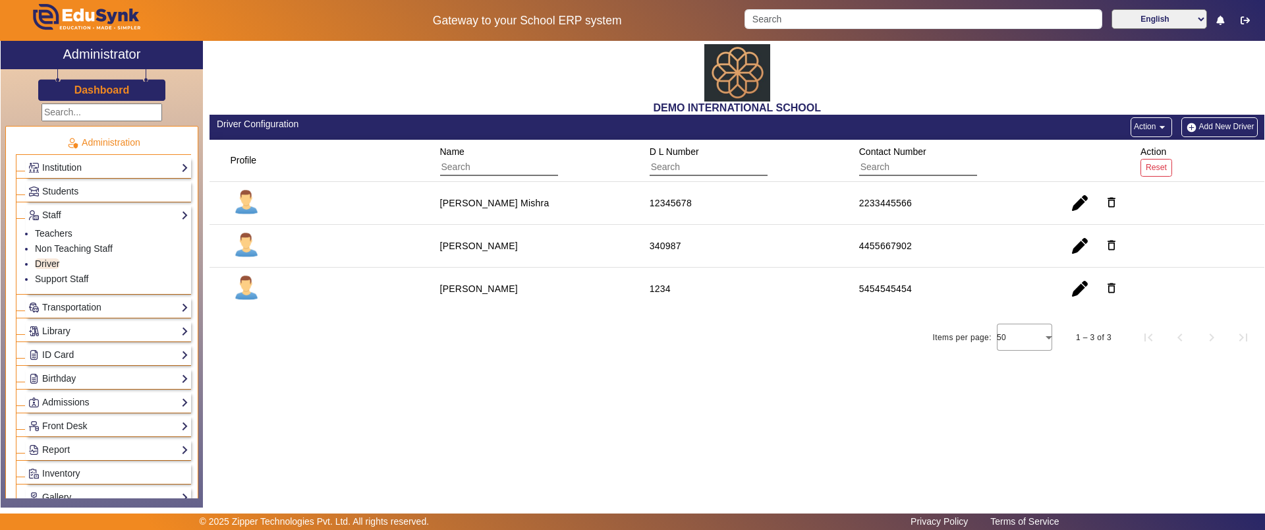
click at [1194, 122] on img "button" at bounding box center [1192, 127] width 14 height 11
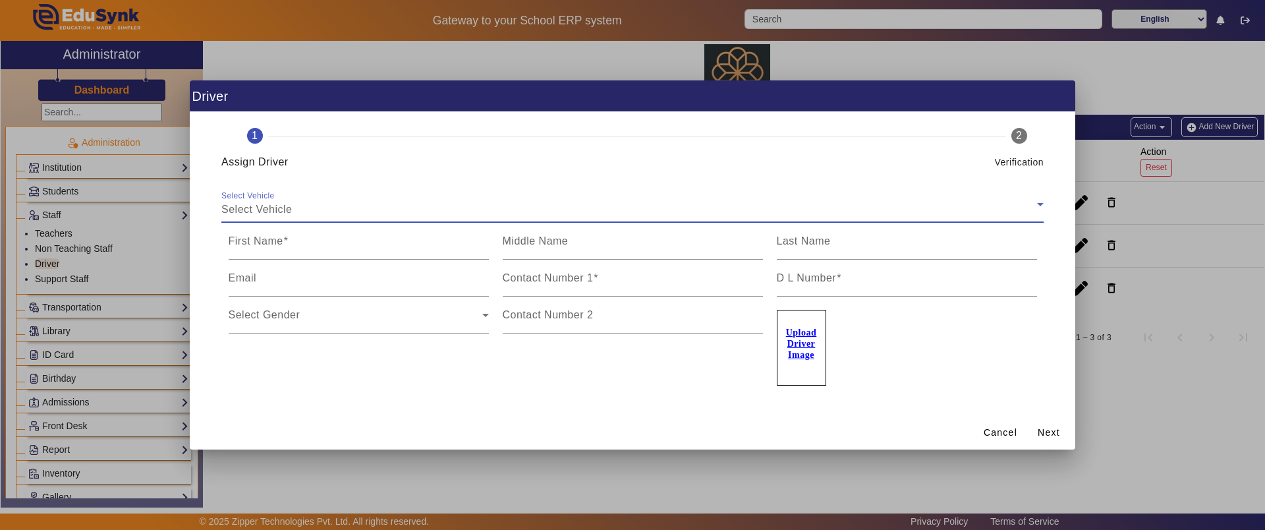
click at [285, 207] on span "Select Vehicle" at bounding box center [256, 209] width 71 height 11
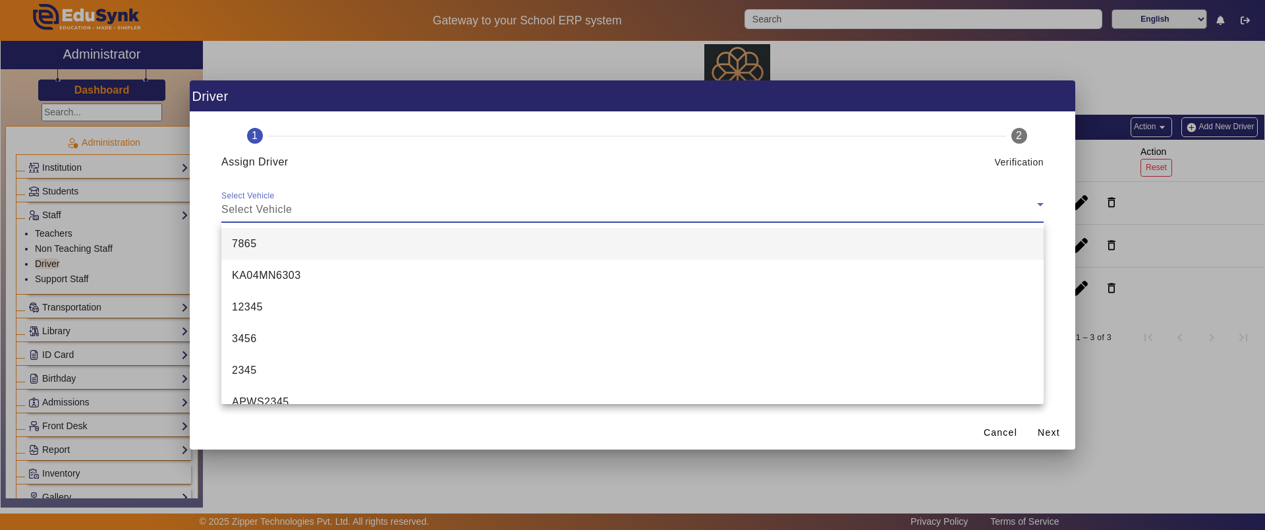
click at [1181, 32] on div at bounding box center [632, 265] width 1265 height 530
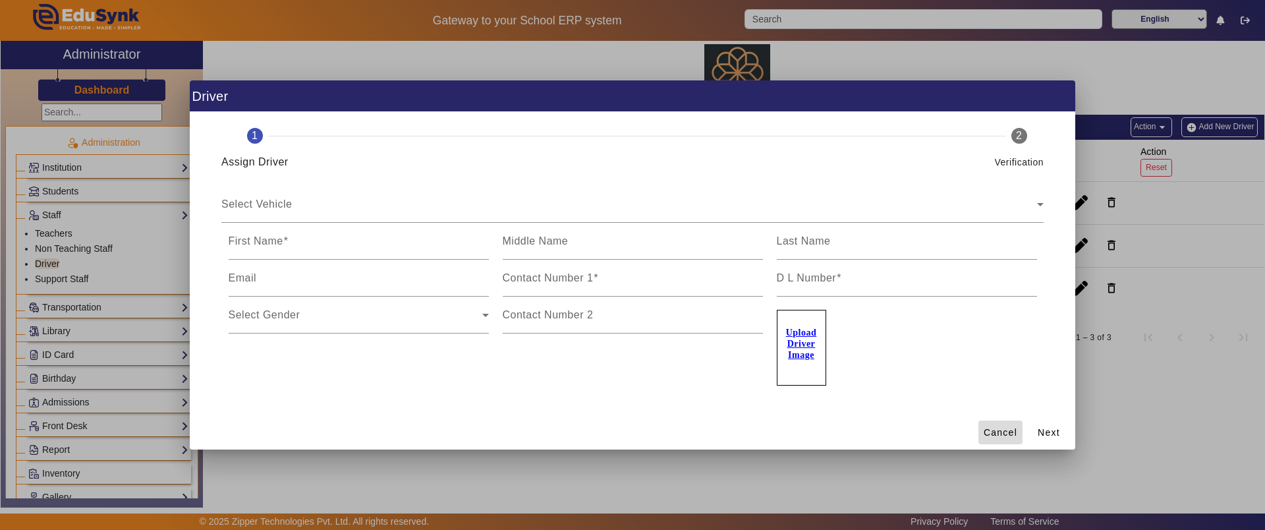
click at [990, 429] on span "Cancel" at bounding box center [1001, 433] width 34 height 14
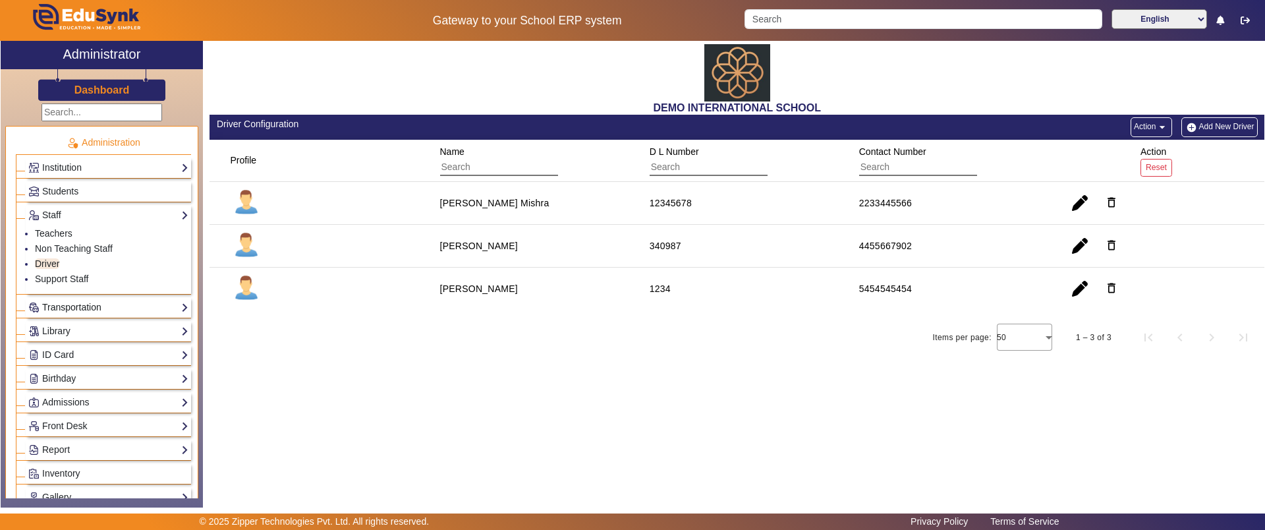
click at [159, 300] on link "Transportation" at bounding box center [108, 307] width 160 height 15
click at [53, 285] on link "Routes" at bounding box center [49, 287] width 29 height 11
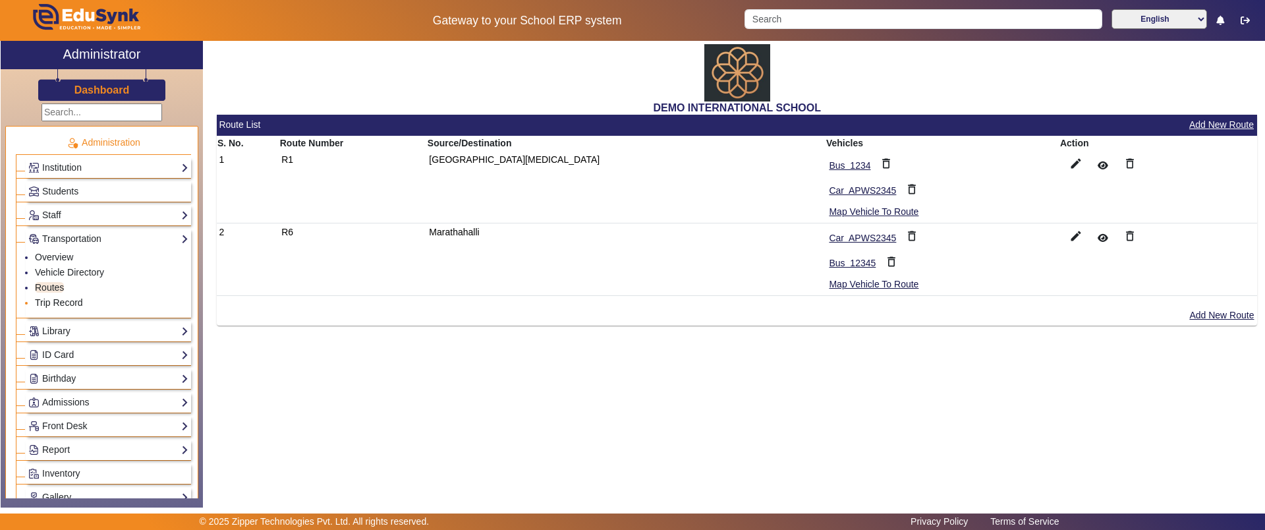
click at [48, 300] on link "Trip Record" at bounding box center [59, 302] width 48 height 11
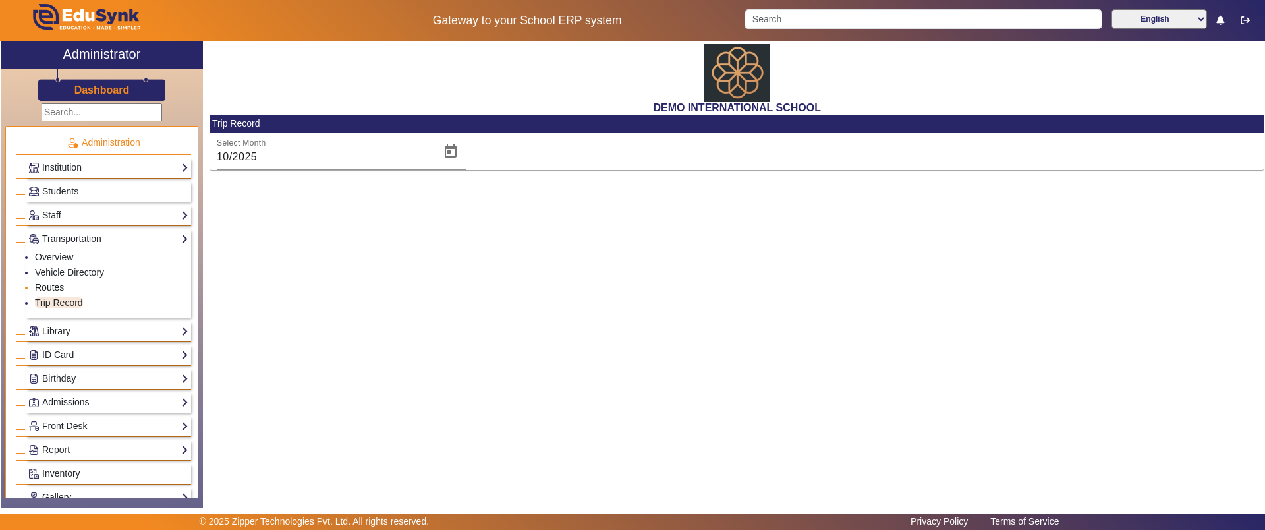
click at [51, 282] on link "Routes" at bounding box center [49, 287] width 29 height 11
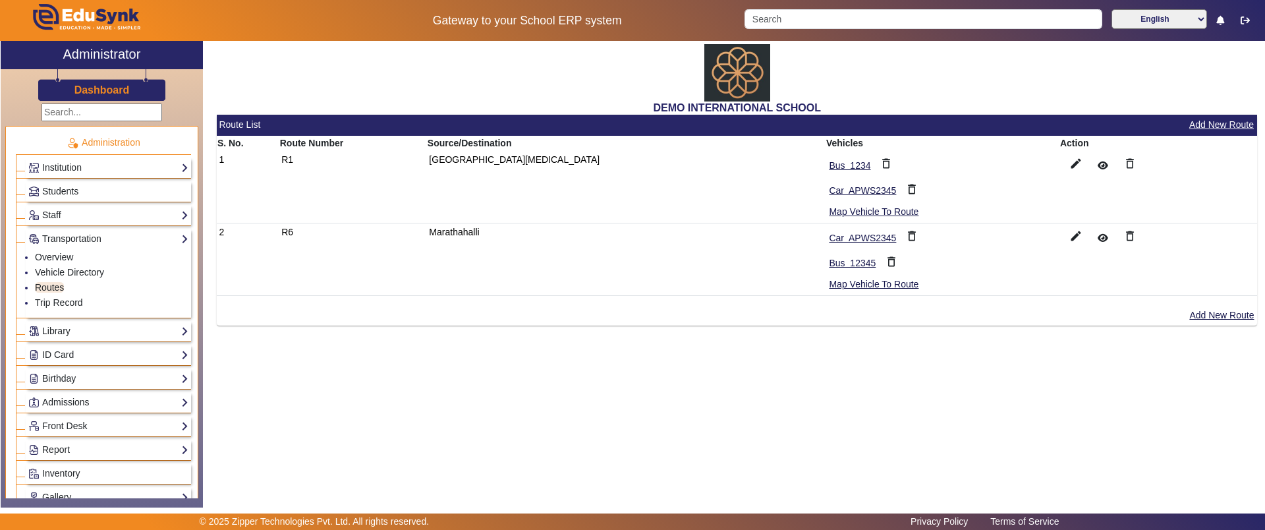
click at [1243, 117] on button "Add New Route" at bounding box center [1221, 125] width 67 height 16
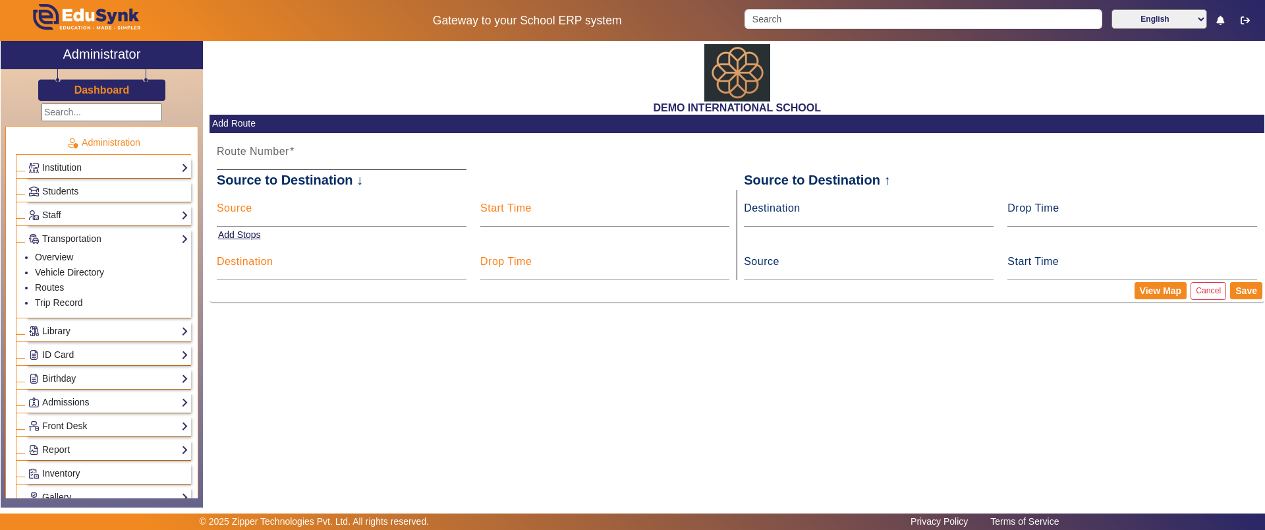
click at [466, 160] on div at bounding box center [466, 160] width 0 height 0
click at [246, 235] on button "Add Stops" at bounding box center [239, 235] width 45 height 16
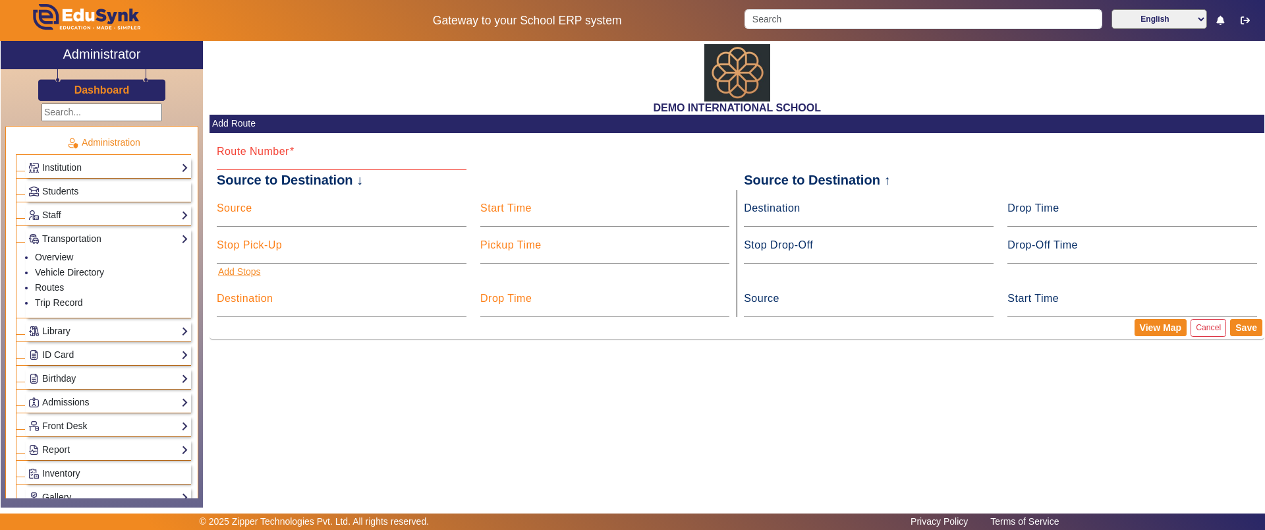
click at [246, 270] on button "Add Stops" at bounding box center [239, 272] width 45 height 16
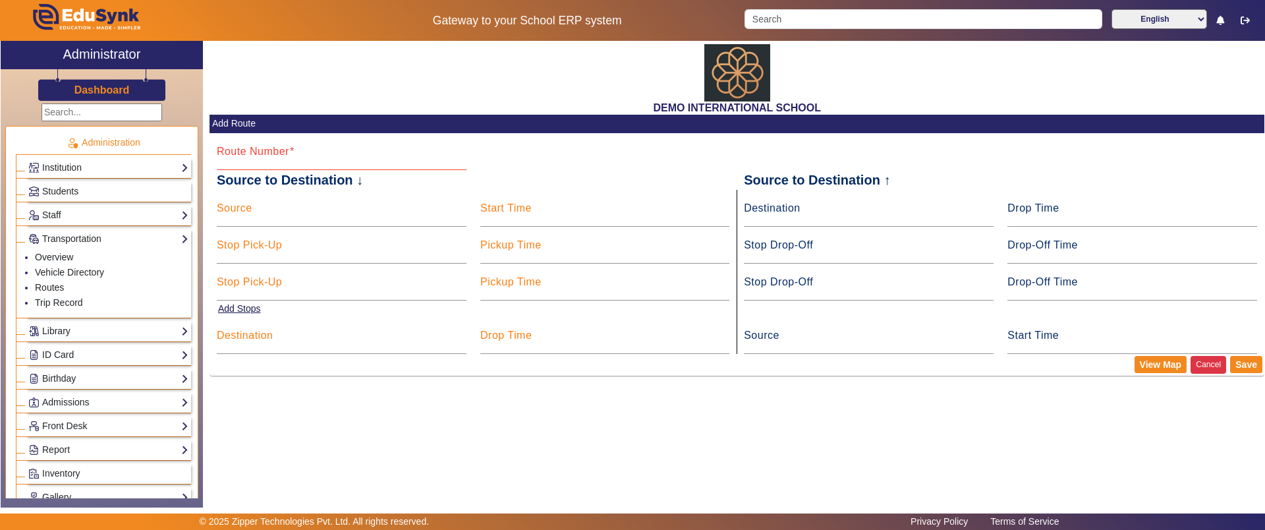
click at [1208, 363] on button "Cancel" at bounding box center [1209, 365] width 36 height 18
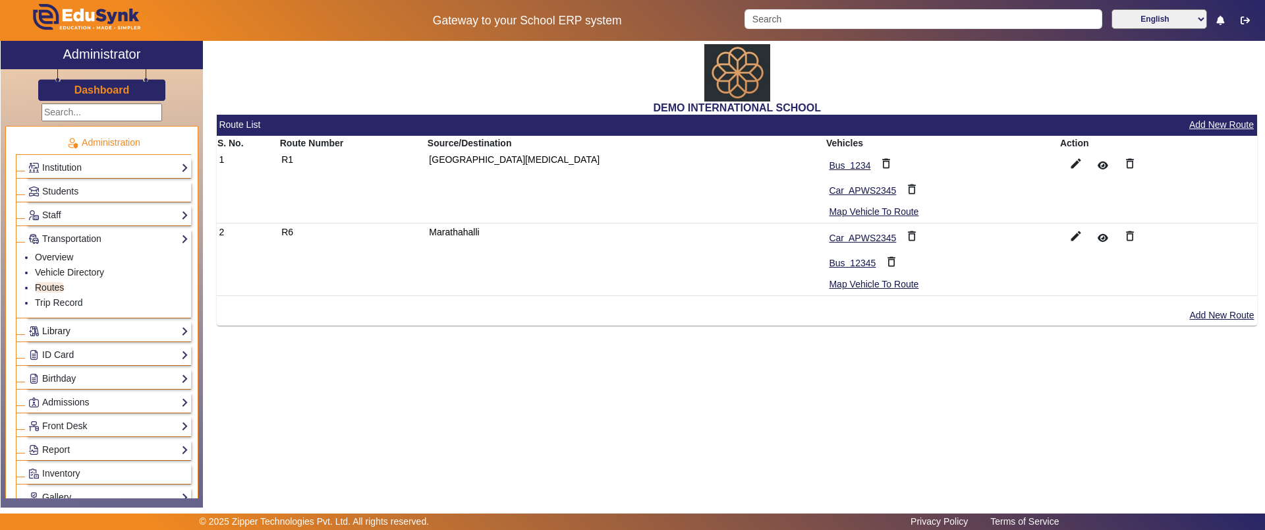
click at [57, 326] on link "Library" at bounding box center [108, 330] width 160 height 15
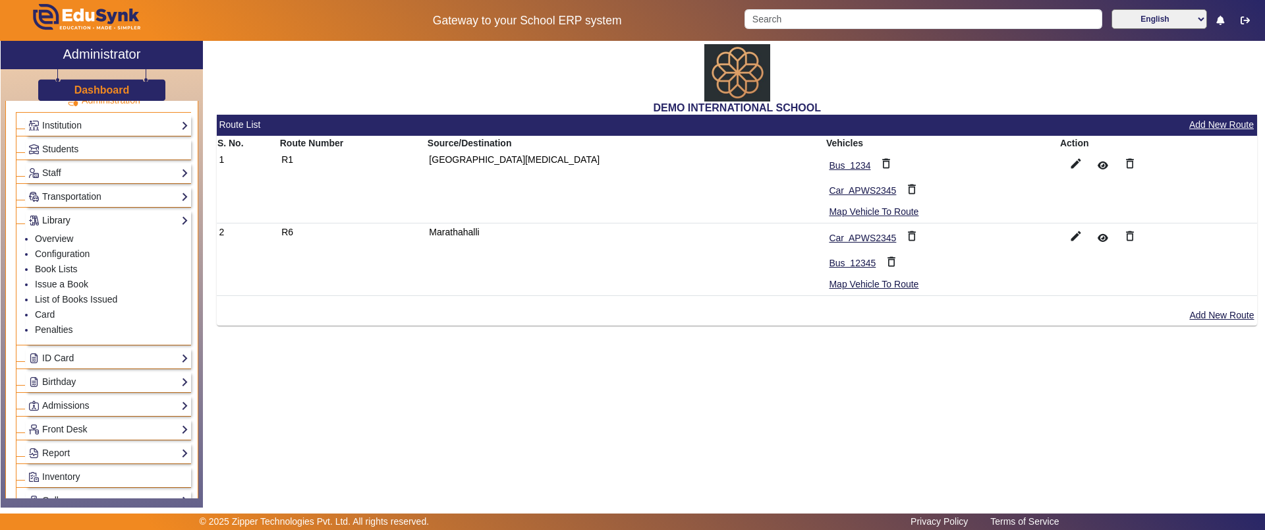
scroll to position [43, 0]
click at [61, 251] on link "Configuration" at bounding box center [62, 253] width 55 height 11
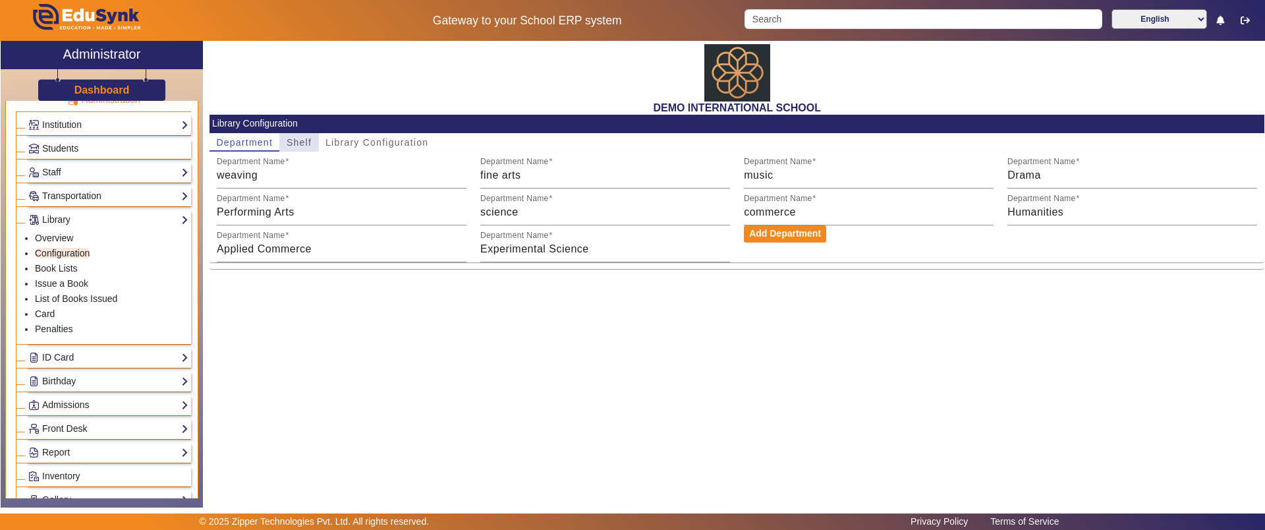
click at [304, 133] on span "Shelf" at bounding box center [299, 142] width 25 height 18
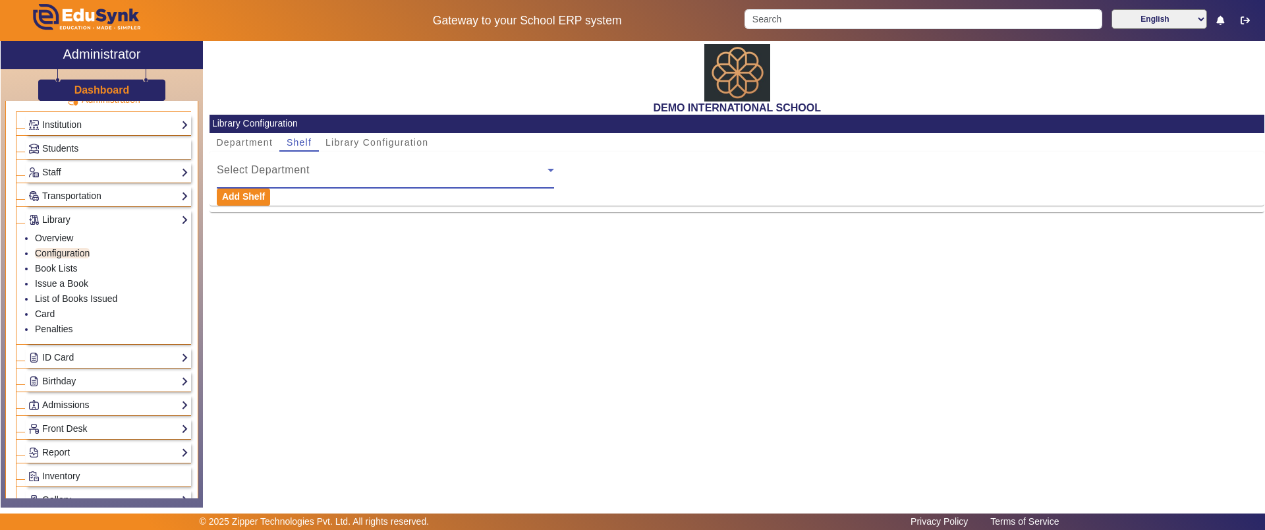
click at [281, 167] on span "Select Department" at bounding box center [263, 169] width 93 height 11
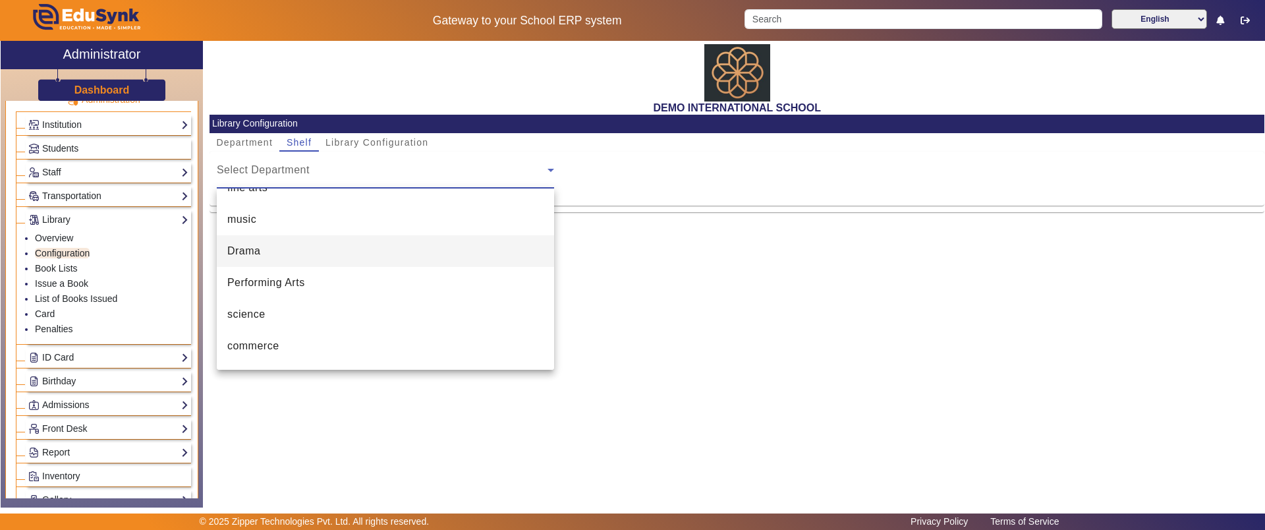
scroll to position [56, 0]
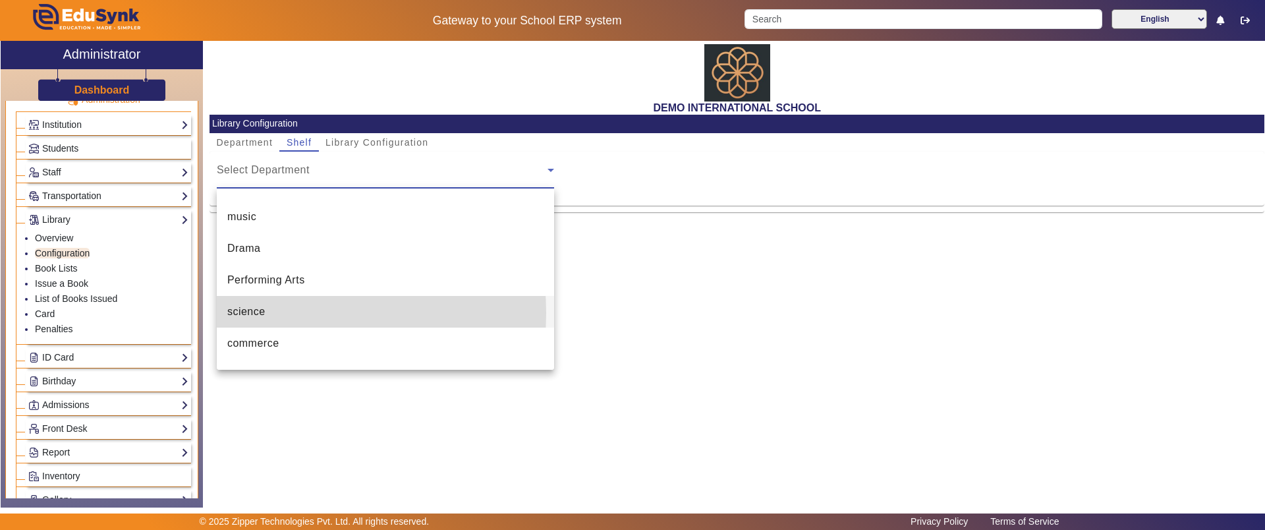
click at [264, 313] on span "science" at bounding box center [246, 312] width 38 height 16
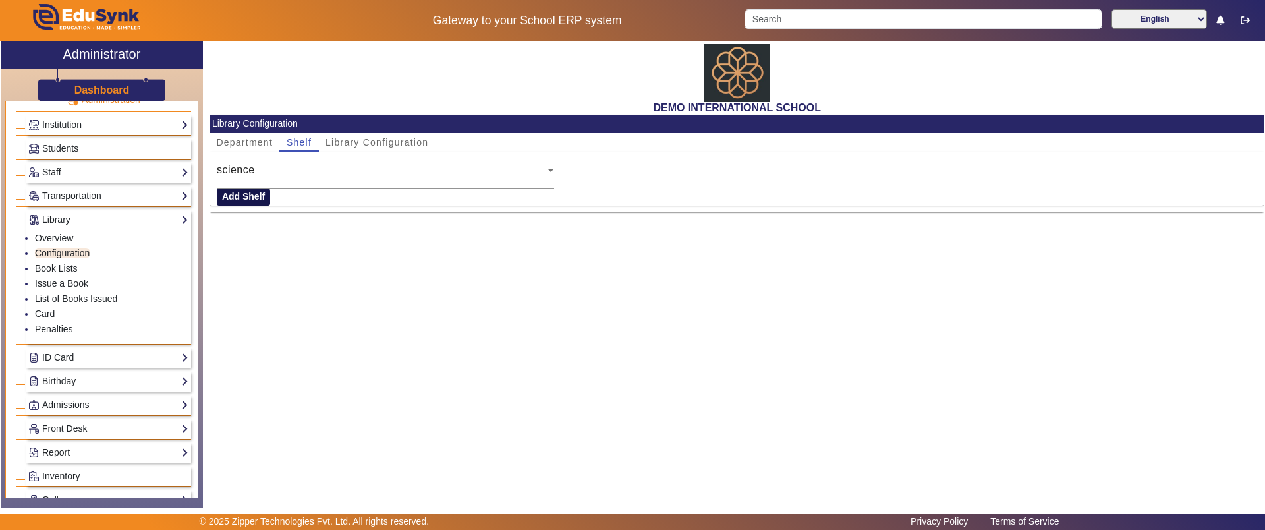
click at [244, 195] on button "Add Shelf" at bounding box center [243, 196] width 53 height 17
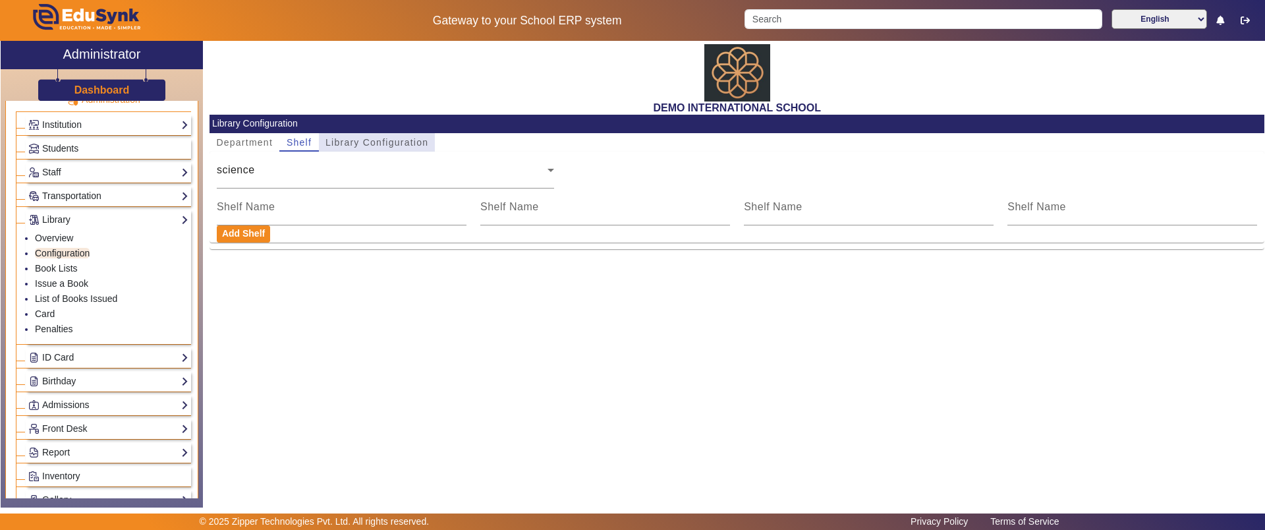
click at [392, 146] on span "Library Configuration" at bounding box center [376, 142] width 103 height 9
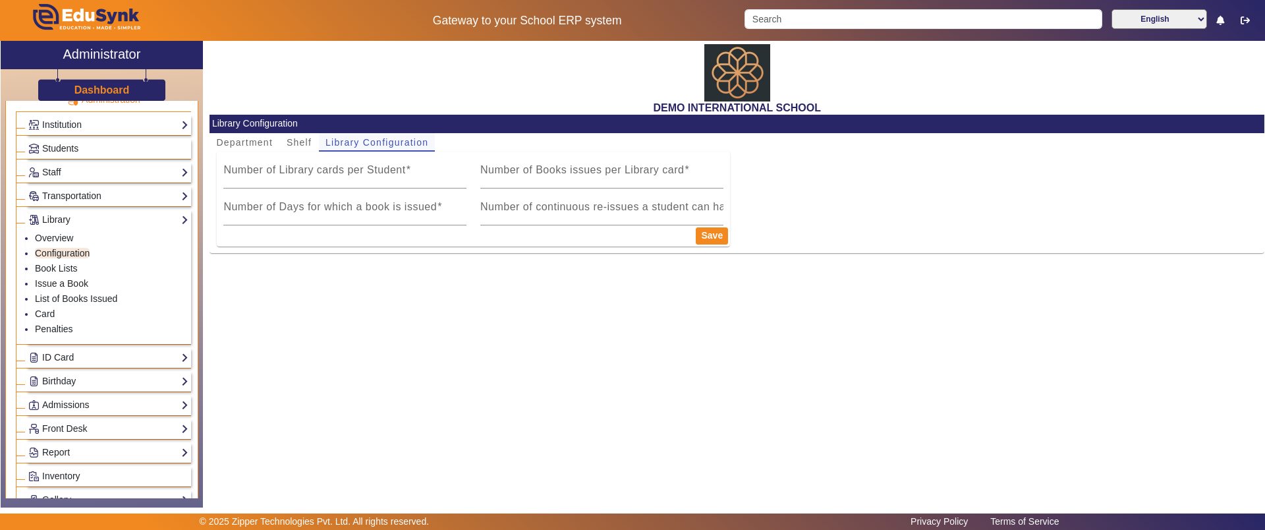
type input "1"
type input "5"
type input "1"
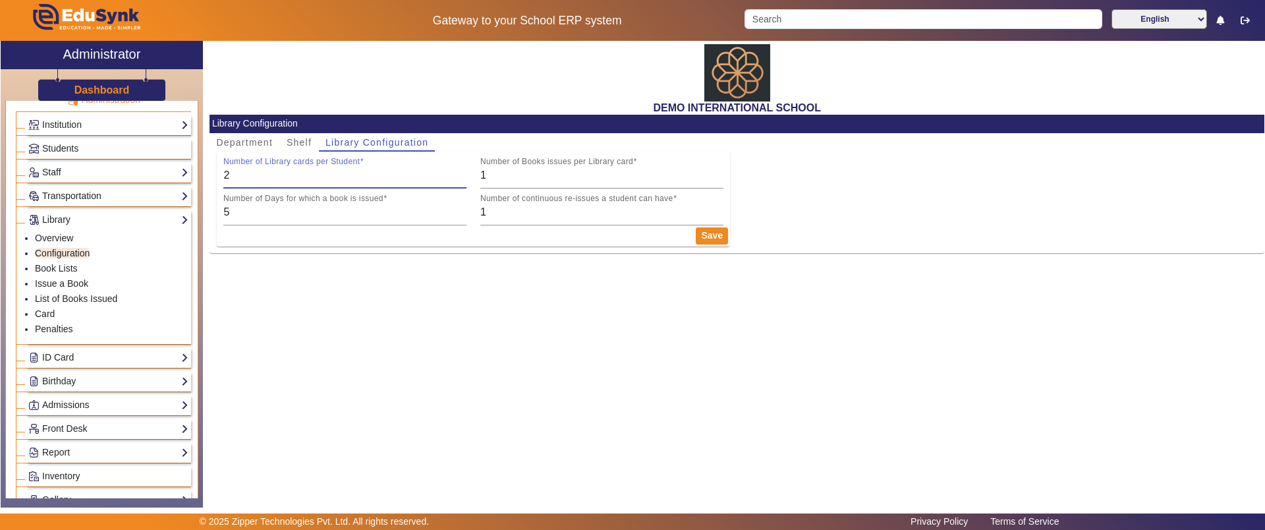
click at [462, 171] on input "2" at bounding box center [344, 175] width 243 height 16
type input "1"
click at [462, 179] on input "1" at bounding box center [344, 175] width 243 height 16
click at [329, 215] on input "5" at bounding box center [344, 212] width 243 height 16
click at [582, 200] on mat-label "Number of continuous re-issues a student can have" at bounding box center [576, 198] width 193 height 9
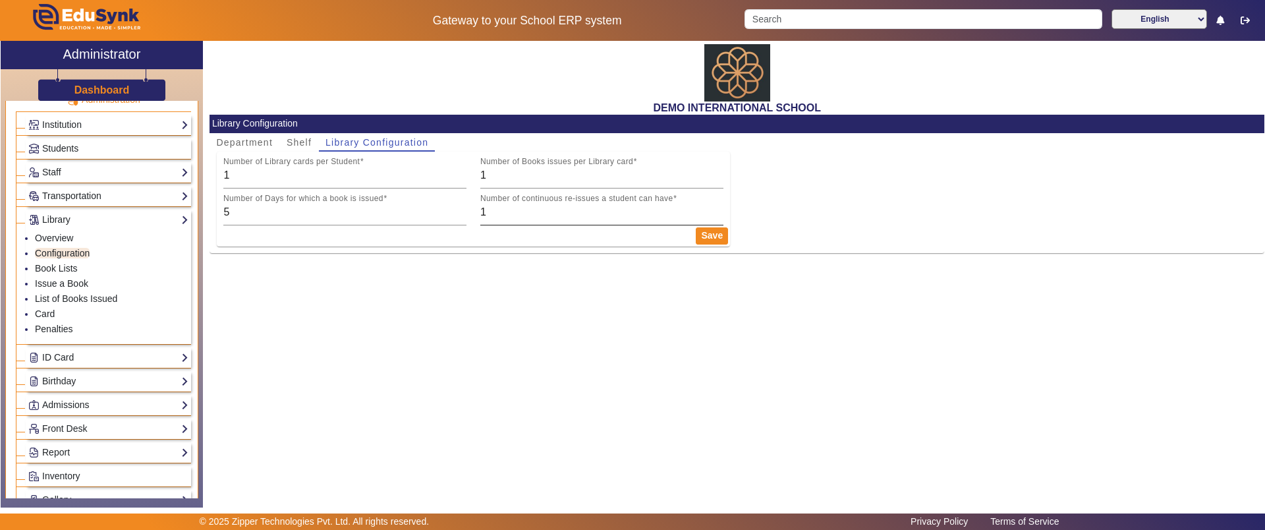
click at [582, 204] on input "1" at bounding box center [601, 212] width 243 height 16
click at [708, 233] on button "Save" at bounding box center [712, 235] width 32 height 17
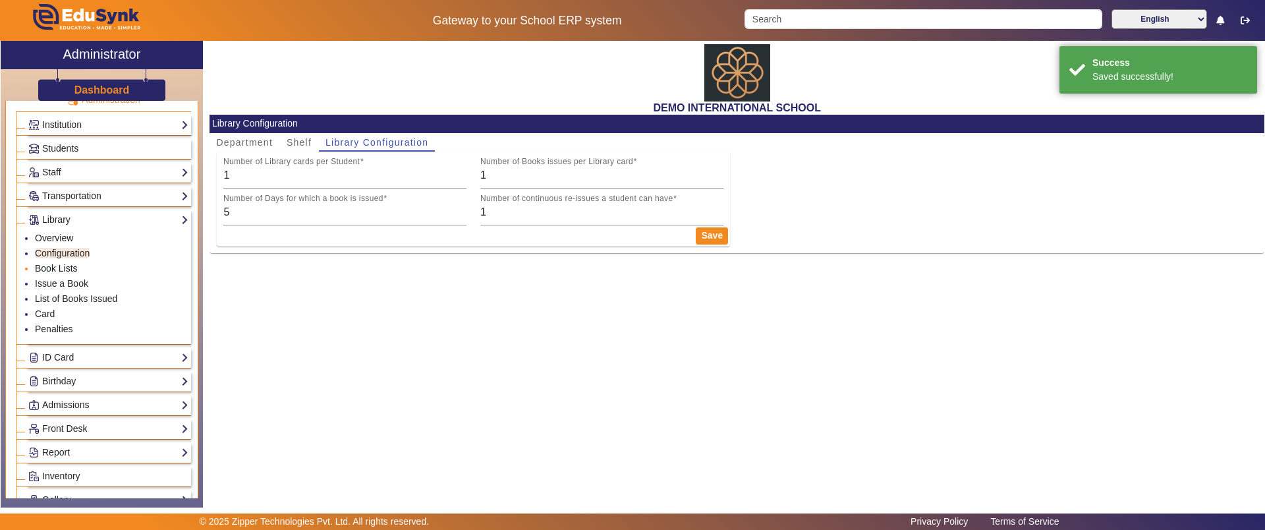
click at [63, 266] on link "Book Lists" at bounding box center [56, 268] width 43 height 11
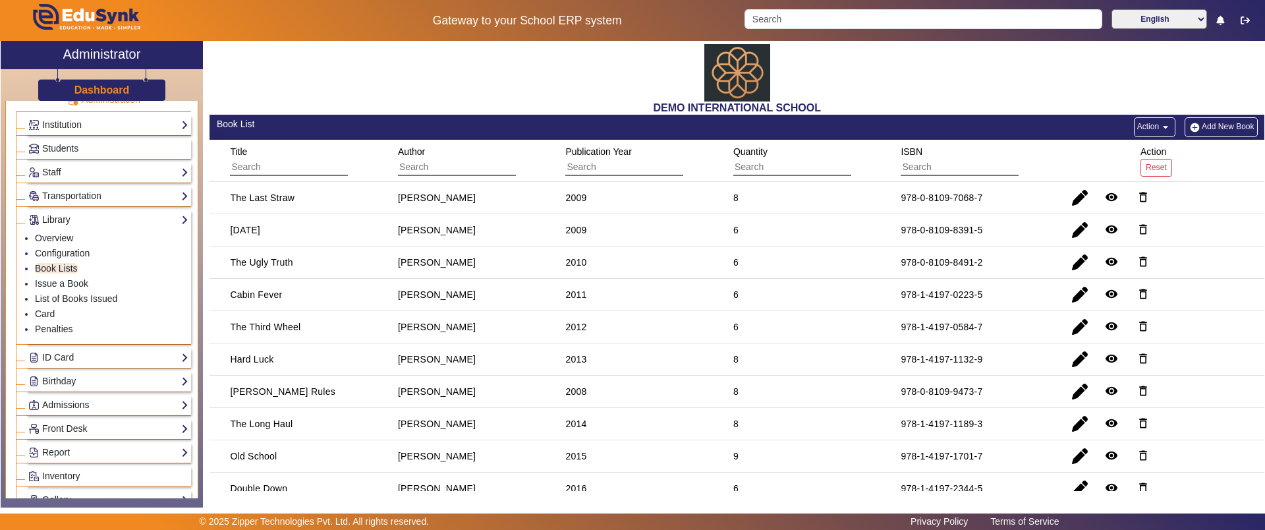
click at [1190, 126] on img "button" at bounding box center [1195, 127] width 14 height 11
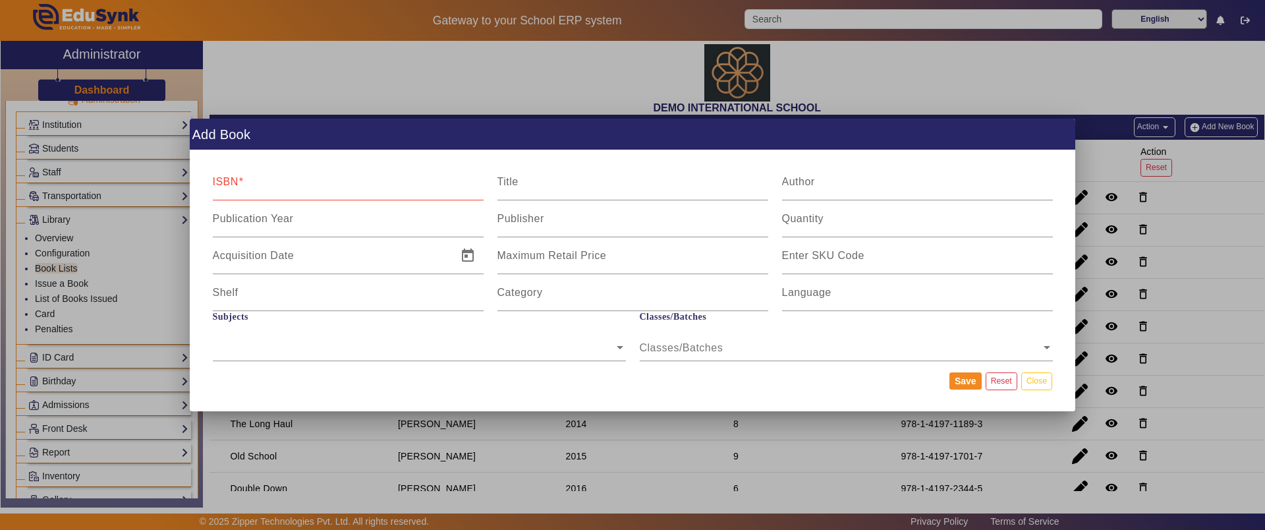
click at [958, 391] on mat-dialog-actions "Save Reset Close" at bounding box center [633, 381] width 854 height 34
click at [967, 379] on button "Save" at bounding box center [965, 380] width 32 height 17
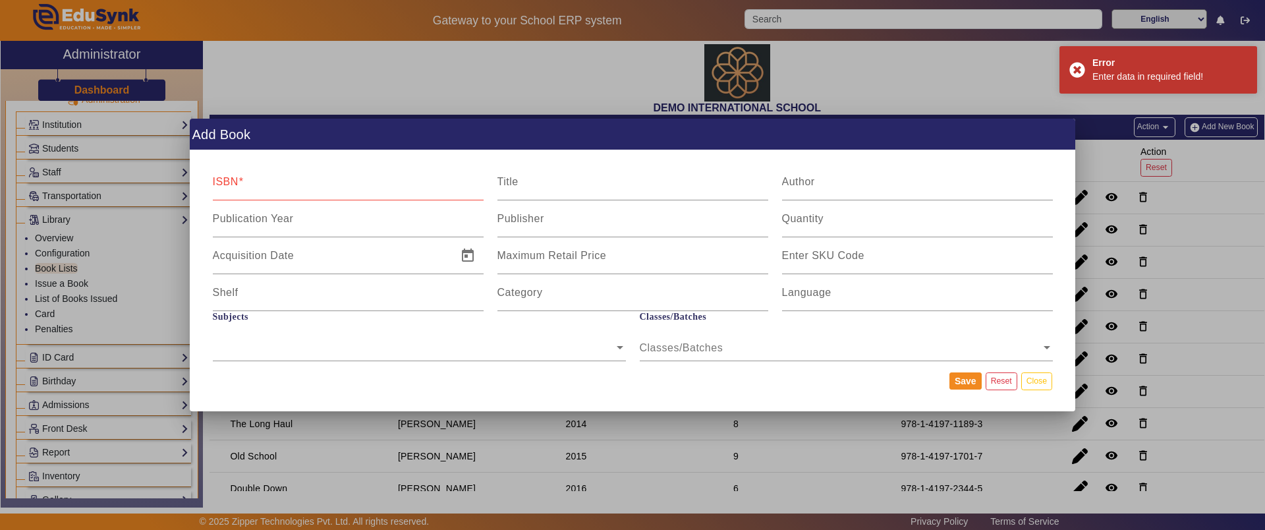
click at [1034, 390] on mat-dialog-actions "Save Reset Close" at bounding box center [633, 381] width 854 height 34
click at [1036, 387] on button "Close" at bounding box center [1036, 381] width 31 height 18
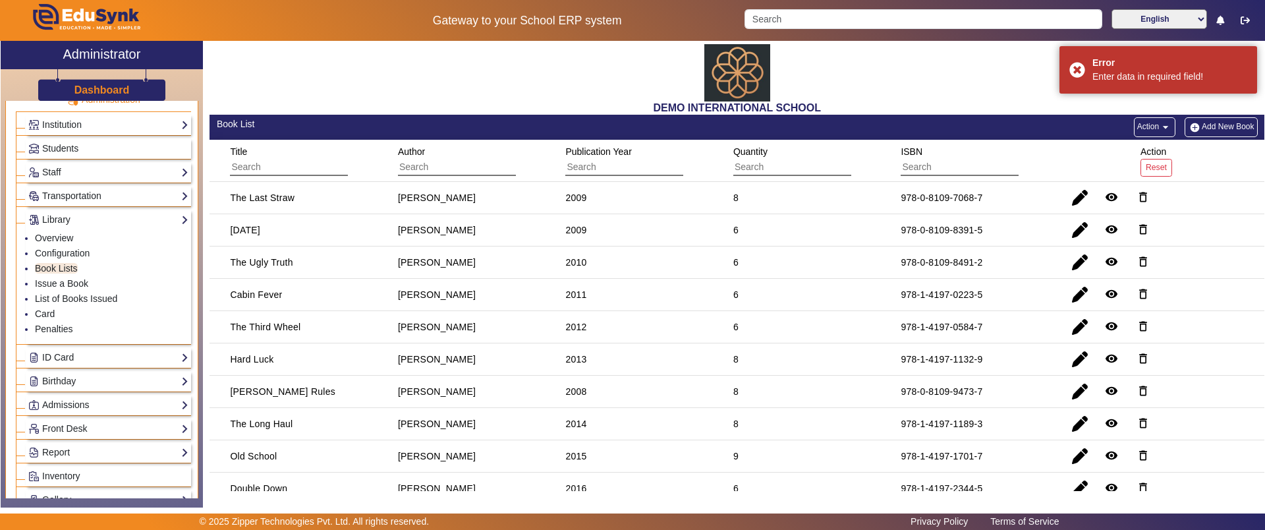
click at [1160, 132] on mat-icon "arrow_drop_down" at bounding box center [1165, 127] width 13 height 13
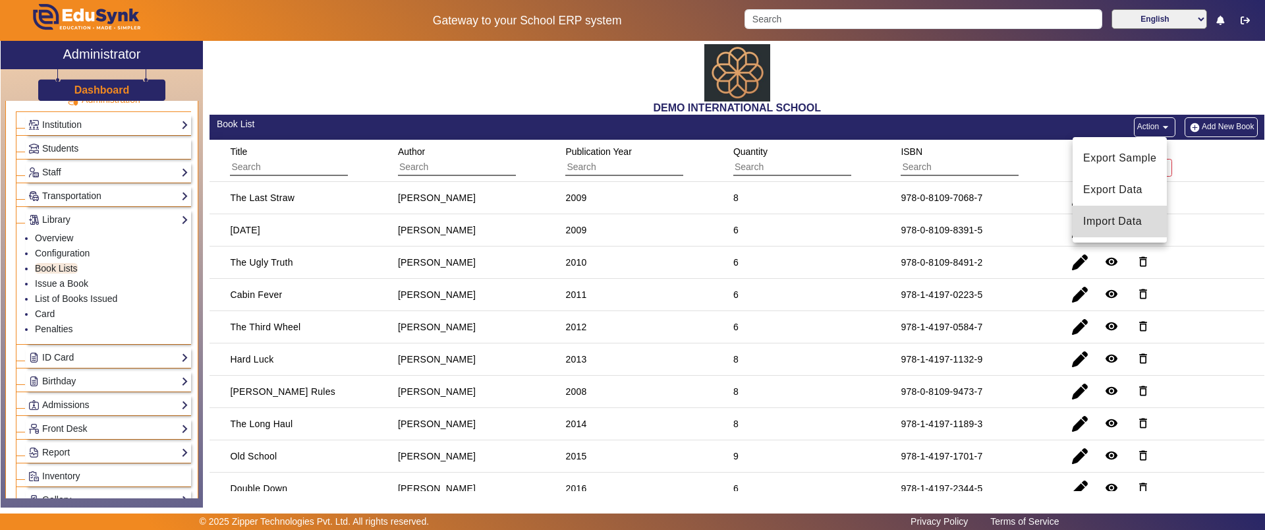
click at [1121, 215] on span "Import Data" at bounding box center [1119, 221] width 73 height 16
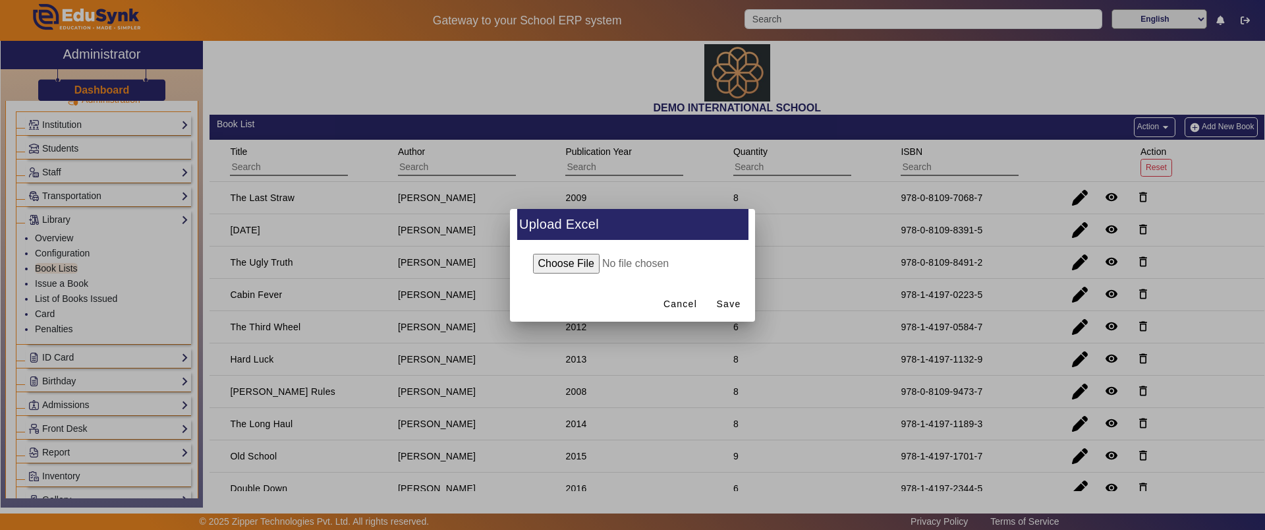
click at [573, 263] on input "file" at bounding box center [632, 264] width 213 height 20
click at [681, 302] on span "Cancel" at bounding box center [680, 304] width 34 height 14
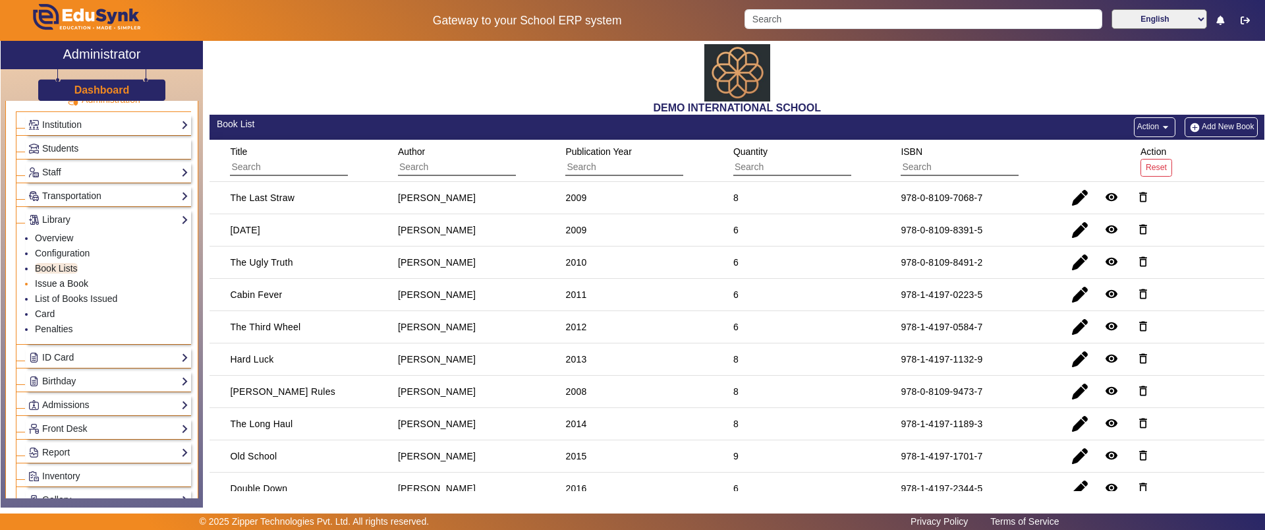
click at [80, 278] on link "Issue a Book" at bounding box center [61, 283] width 53 height 11
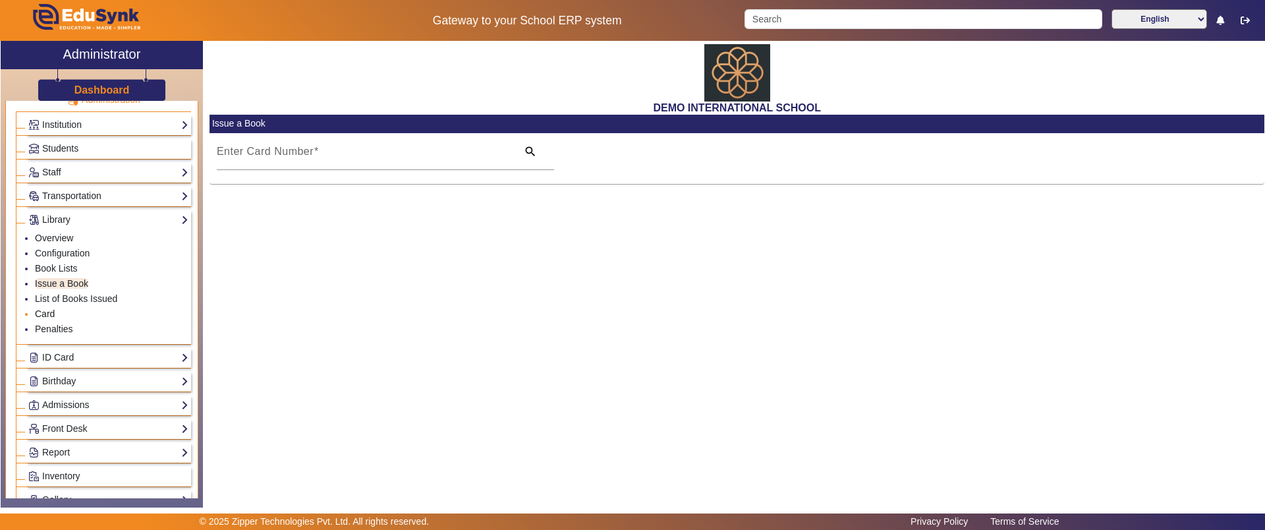
click at [49, 314] on link "Card" at bounding box center [45, 313] width 20 height 11
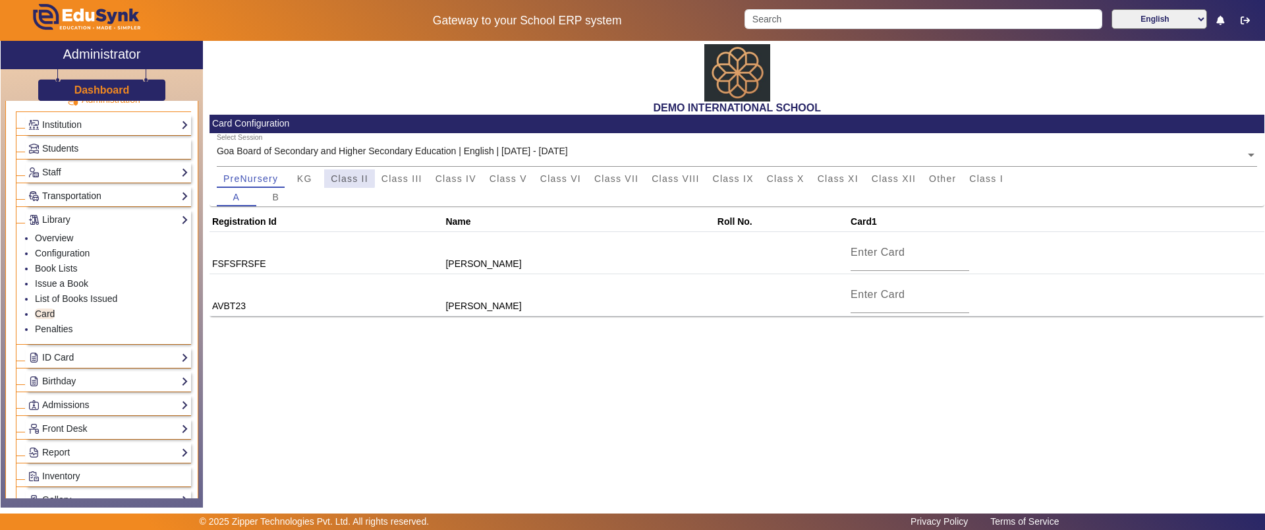
click at [344, 175] on span "Class II" at bounding box center [350, 178] width 38 height 9
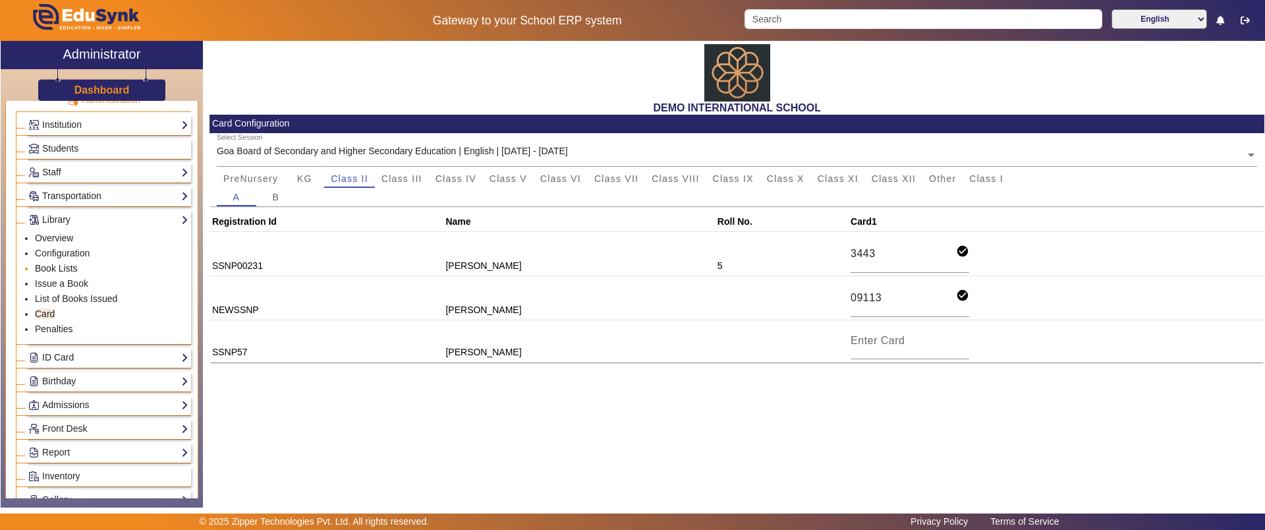
click at [68, 267] on link "Book Lists" at bounding box center [56, 268] width 43 height 11
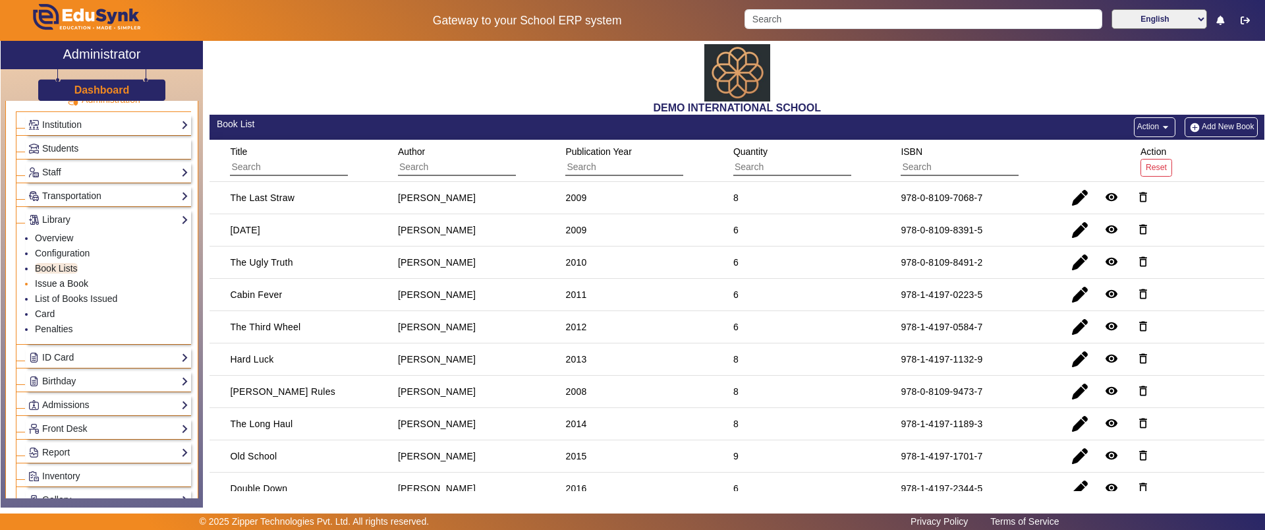
click at [65, 284] on link "Issue a Book" at bounding box center [61, 283] width 53 height 11
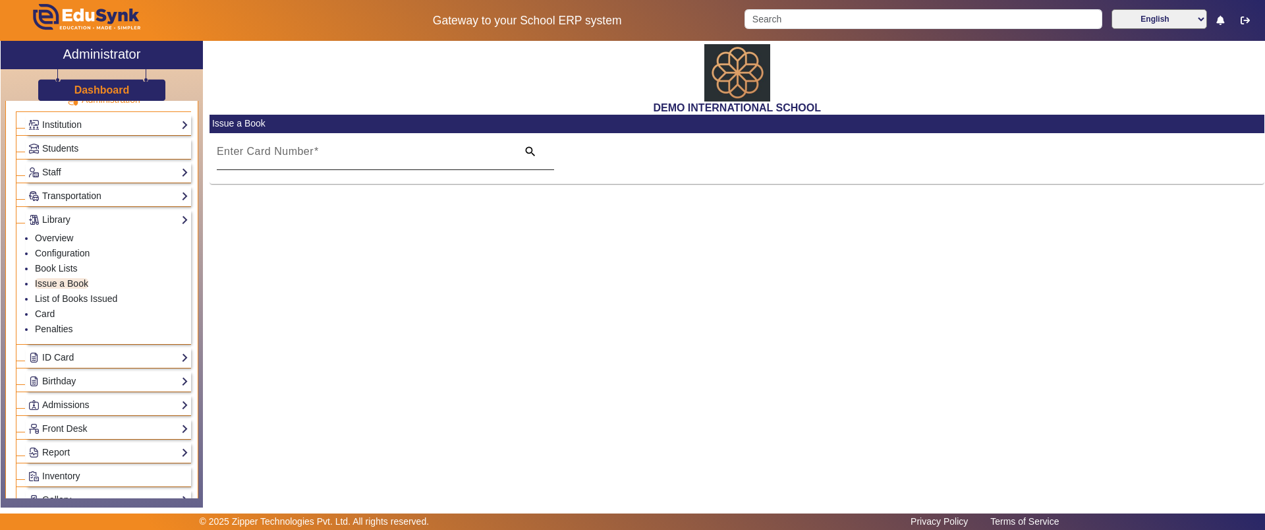
click at [262, 154] on mat-label "Enter Card Number" at bounding box center [265, 151] width 97 height 11
click at [262, 154] on input "Enter Card Number" at bounding box center [363, 157] width 293 height 16
type input "3443"
click at [85, 302] on link "List of Books Issued" at bounding box center [76, 298] width 82 height 11
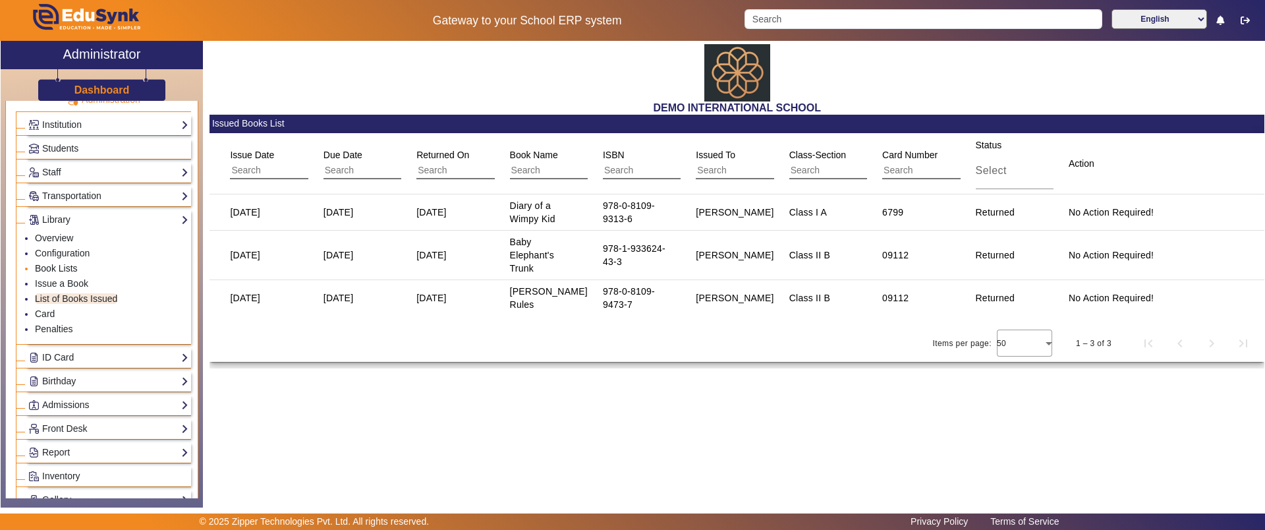
click at [57, 268] on link "Book Lists" at bounding box center [56, 268] width 43 height 11
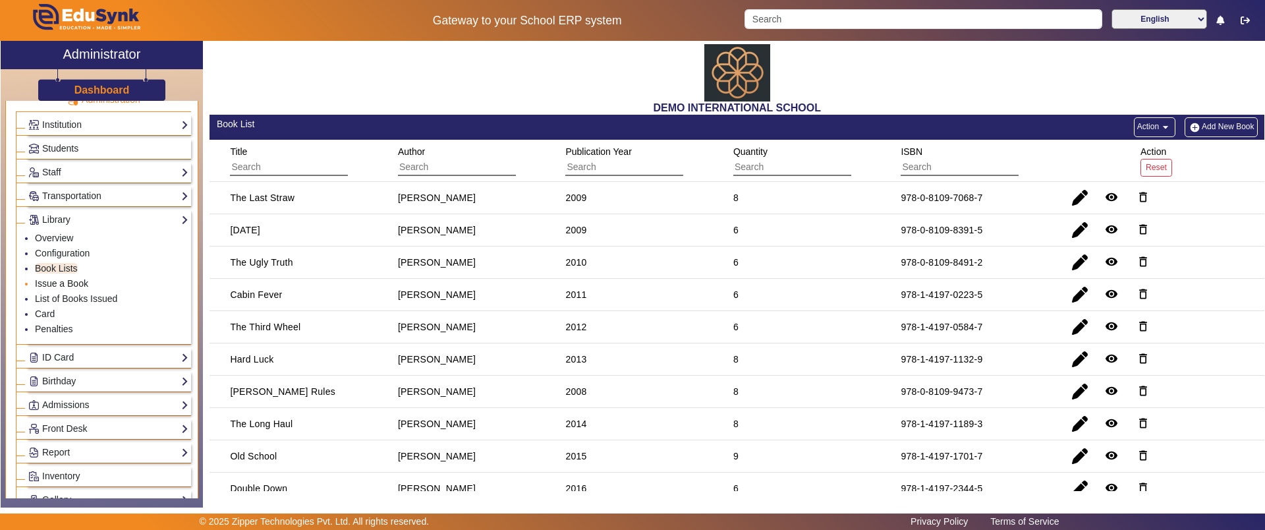
click at [59, 283] on link "Issue a Book" at bounding box center [61, 283] width 53 height 11
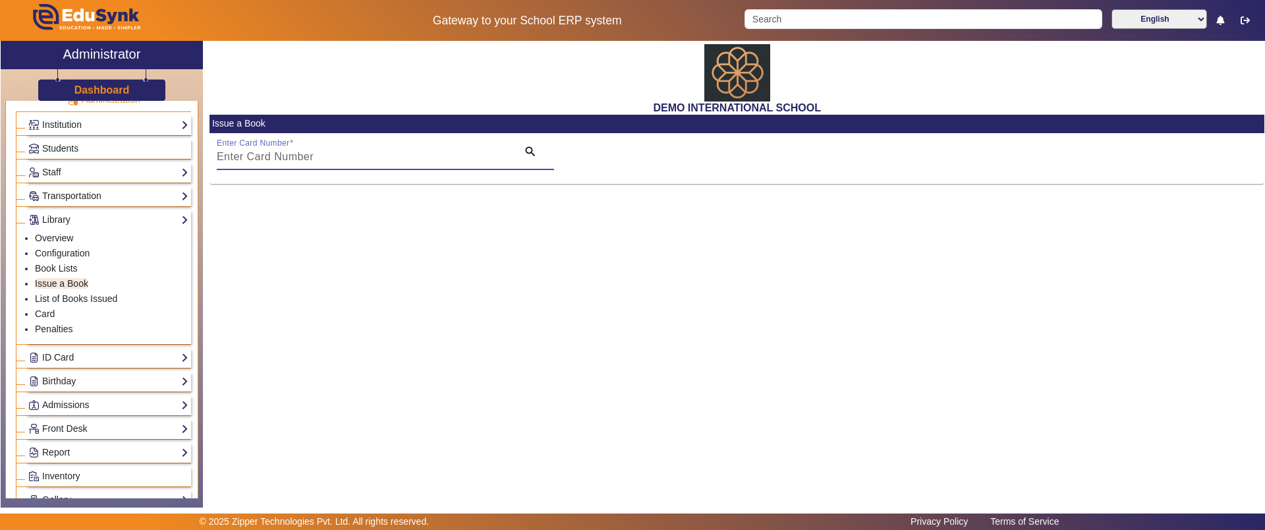
click at [291, 157] on input "Enter Card Number" at bounding box center [363, 157] width 293 height 16
type input "6799"
click at [83, 350] on link "ID Card" at bounding box center [108, 357] width 160 height 15
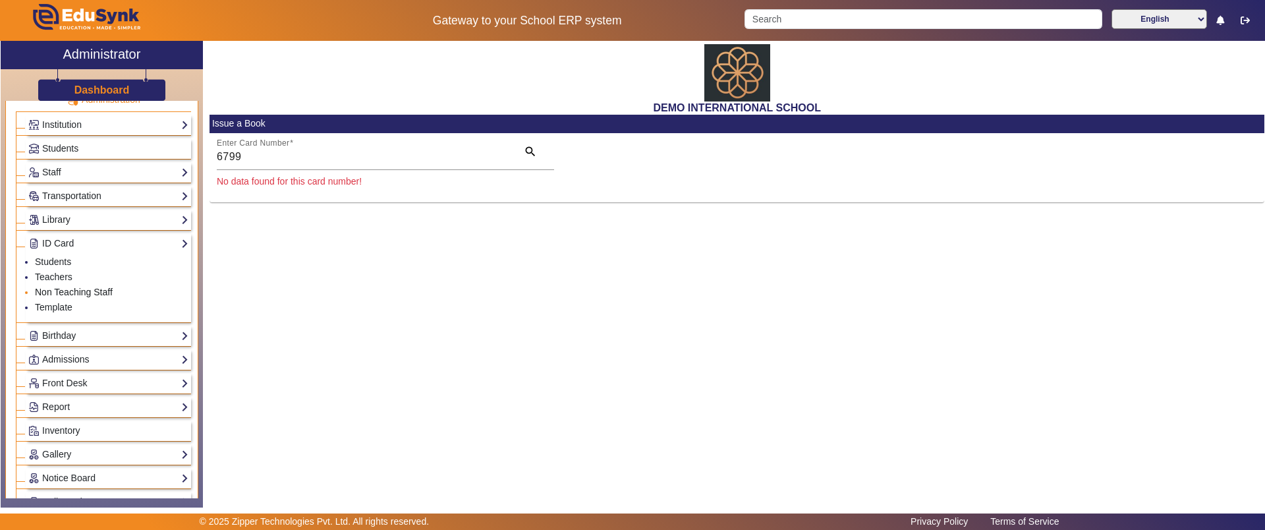
click at [59, 291] on link "Non Teaching Staff" at bounding box center [74, 292] width 78 height 11
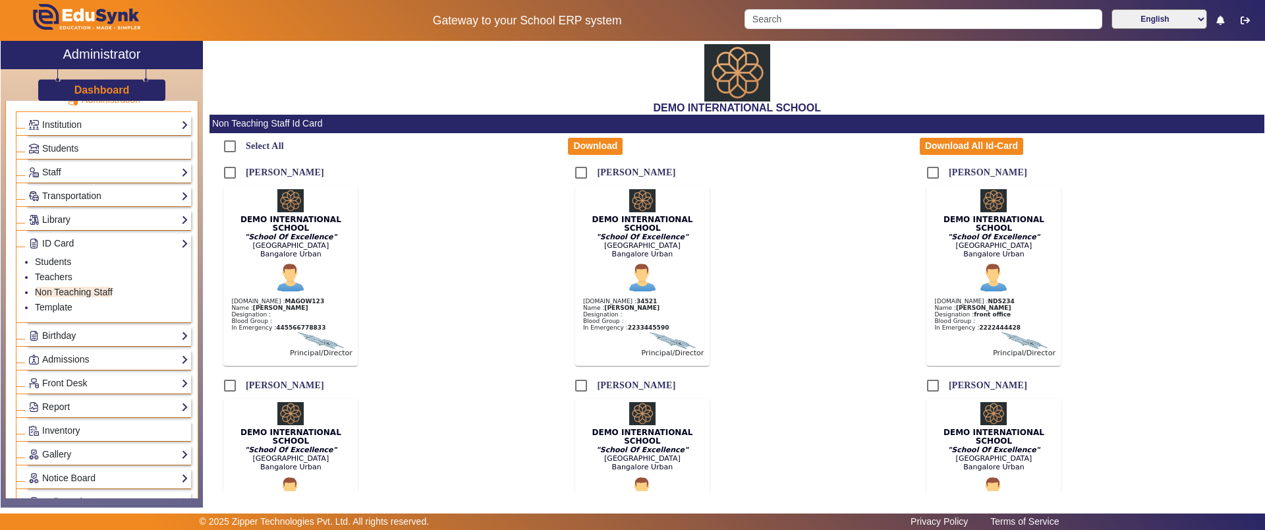
click at [64, 217] on link "Library" at bounding box center [108, 219] width 160 height 15
click at [67, 295] on link "List of Books Issued" at bounding box center [76, 298] width 82 height 11
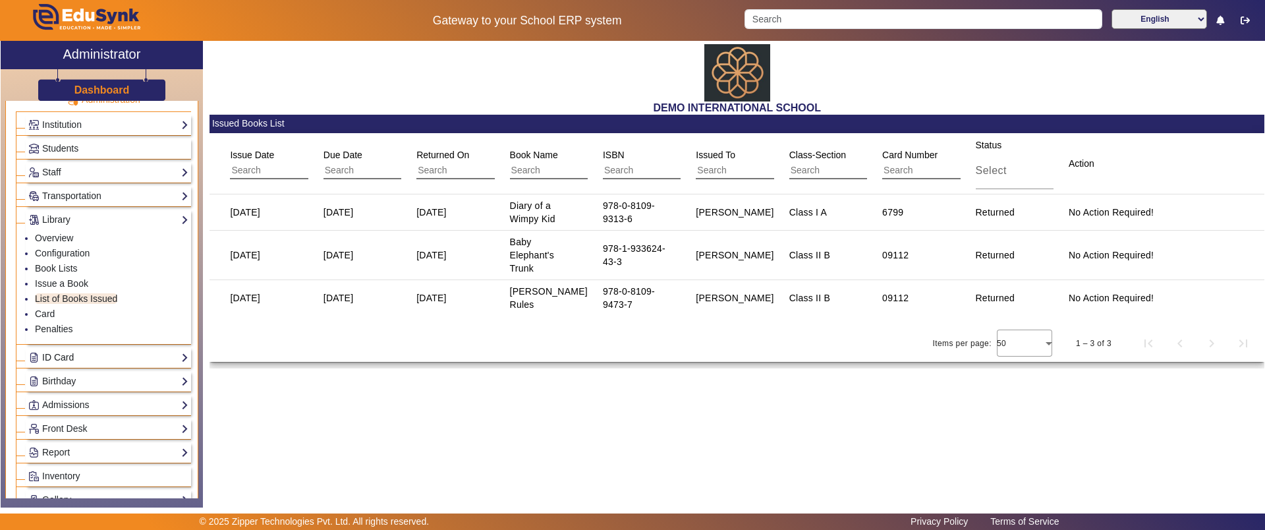
click at [68, 357] on link "ID Card" at bounding box center [108, 357] width 160 height 15
click at [65, 259] on link "Students" at bounding box center [53, 261] width 36 height 11
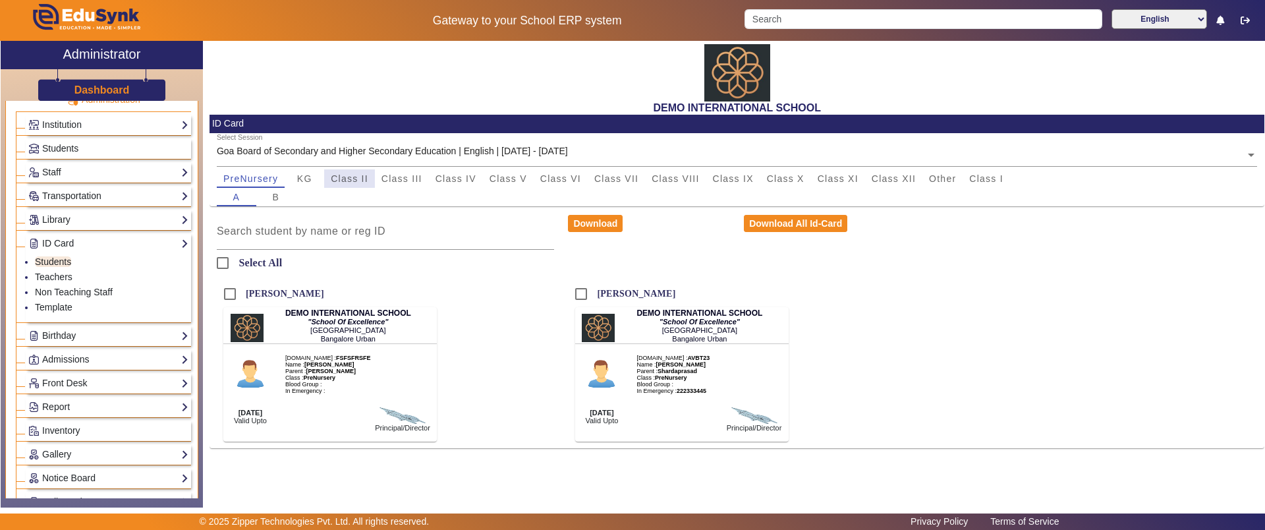
click at [337, 177] on span "Class II" at bounding box center [350, 178] width 38 height 9
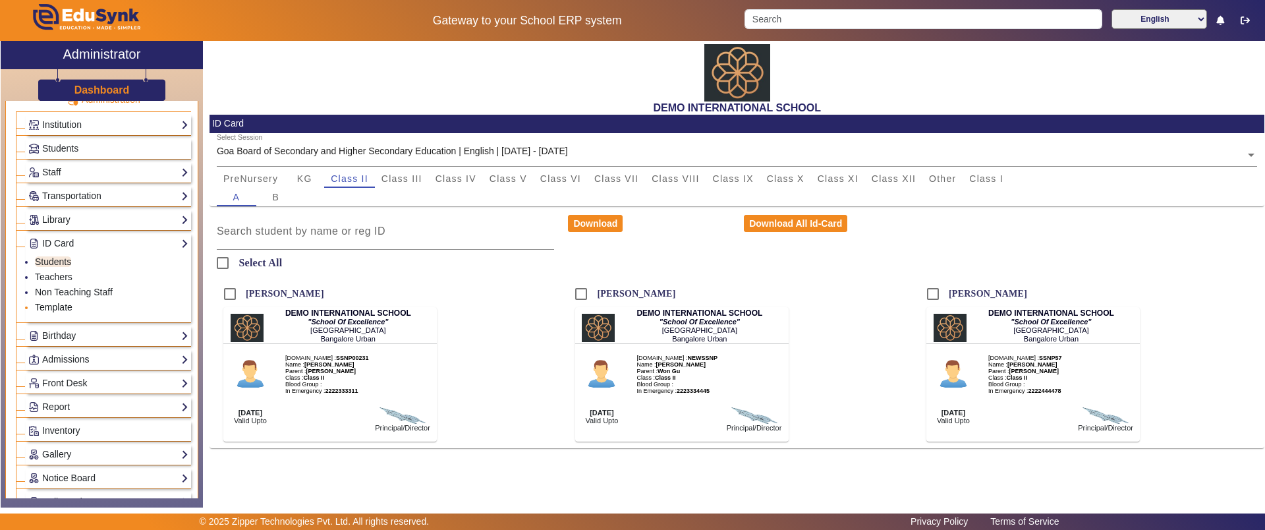
click at [66, 302] on link "Template" at bounding box center [54, 307] width 38 height 11
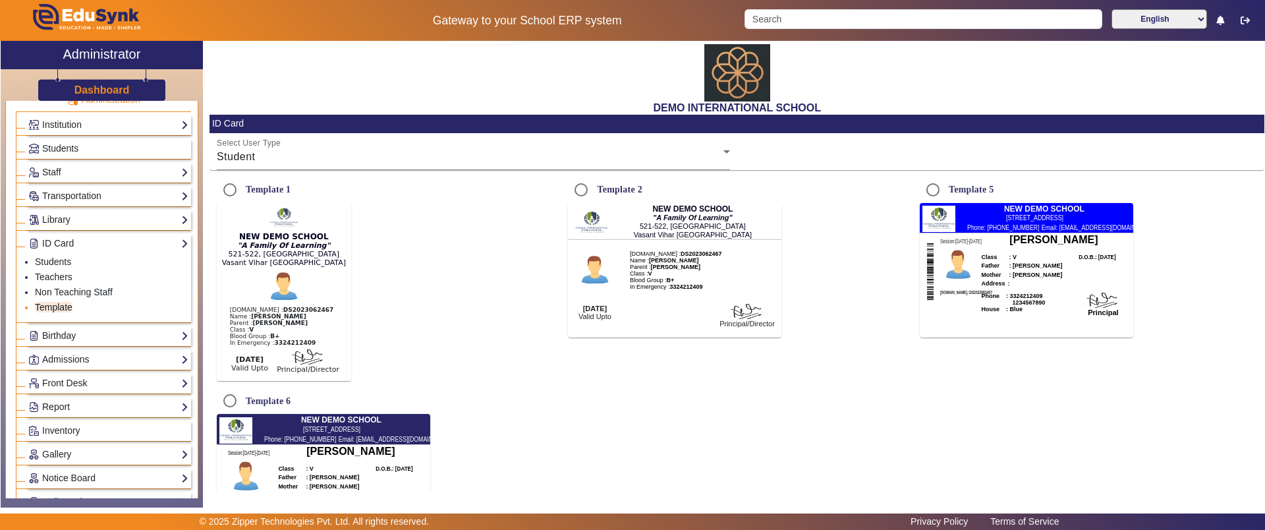
click at [66, 302] on link "Template" at bounding box center [54, 307] width 38 height 11
radio input "true"
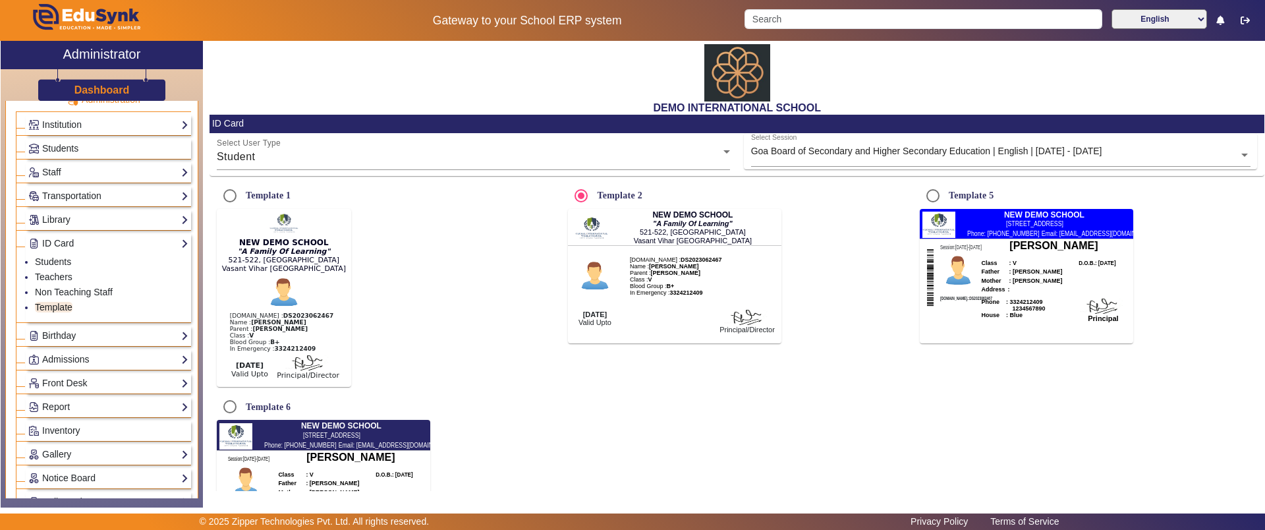
scroll to position [113, 0]
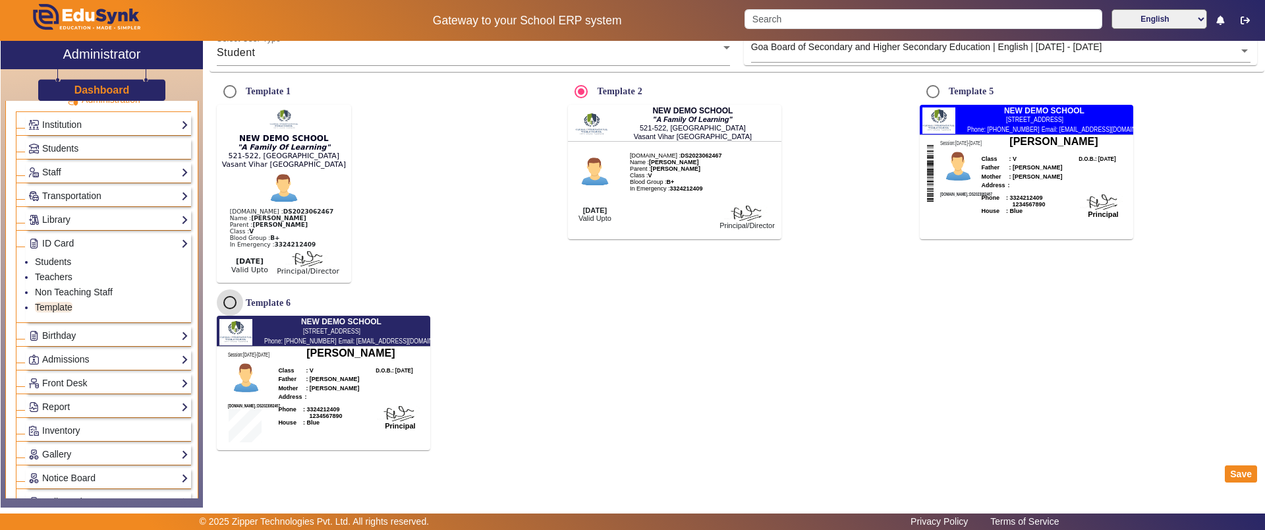
click at [227, 301] on input "Template 6" at bounding box center [230, 302] width 26 height 26
radio input "true"
click at [1235, 472] on button "Save" at bounding box center [1241, 473] width 32 height 17
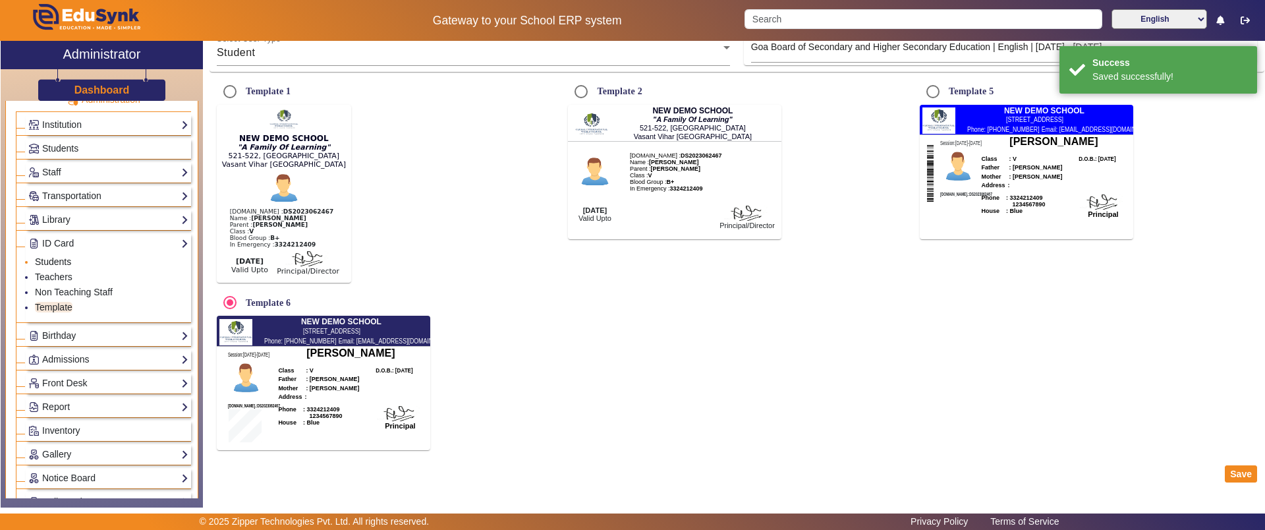
click at [56, 258] on link "Students" at bounding box center [53, 261] width 36 height 11
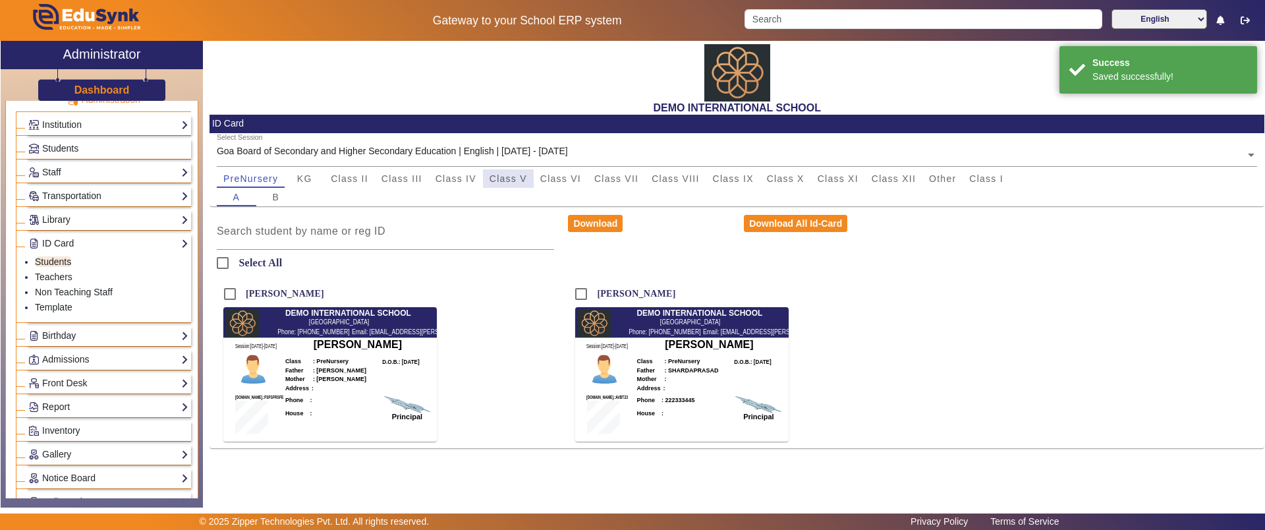
click at [509, 178] on span "Class V" at bounding box center [509, 178] width 38 height 9
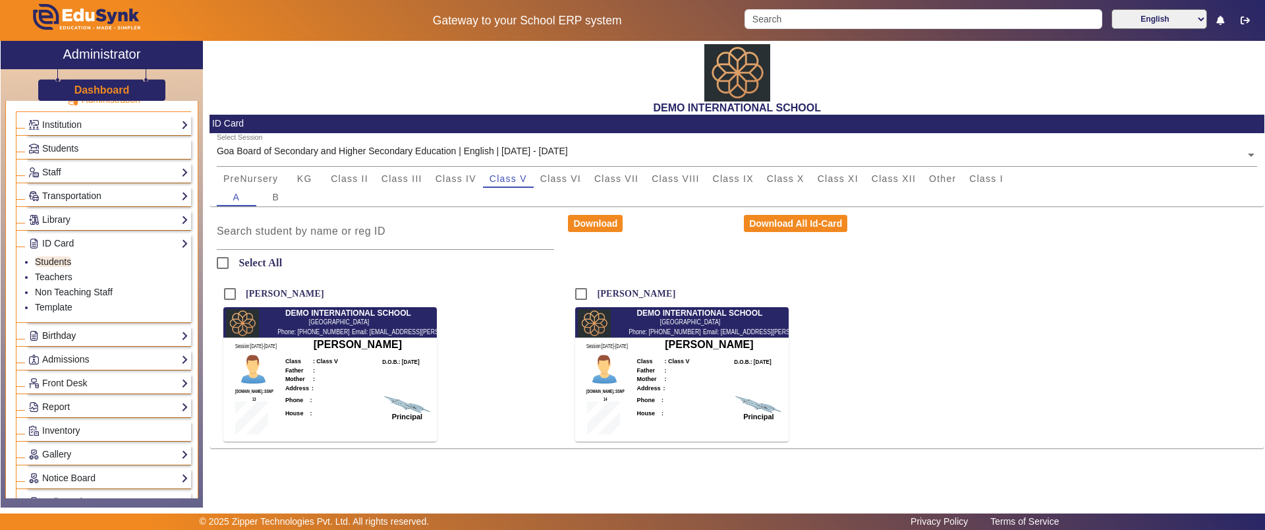
click at [69, 339] on link "Birthday" at bounding box center [108, 335] width 160 height 15
click at [58, 242] on link "ID Card" at bounding box center [108, 243] width 160 height 15
click at [63, 275] on link "Teachers" at bounding box center [54, 276] width 38 height 11
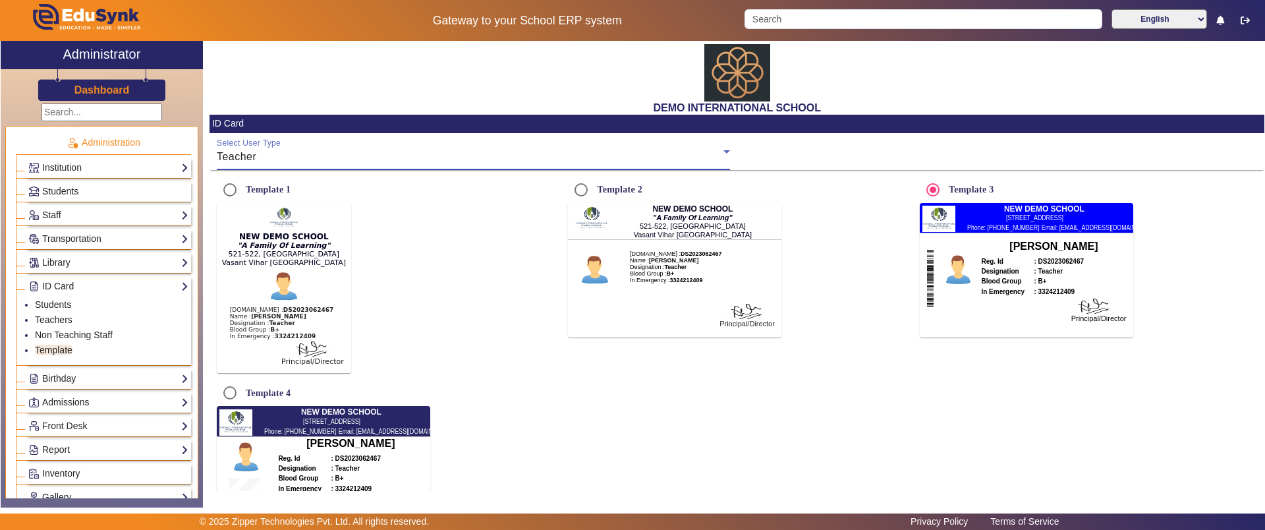
scroll to position [43, 0]
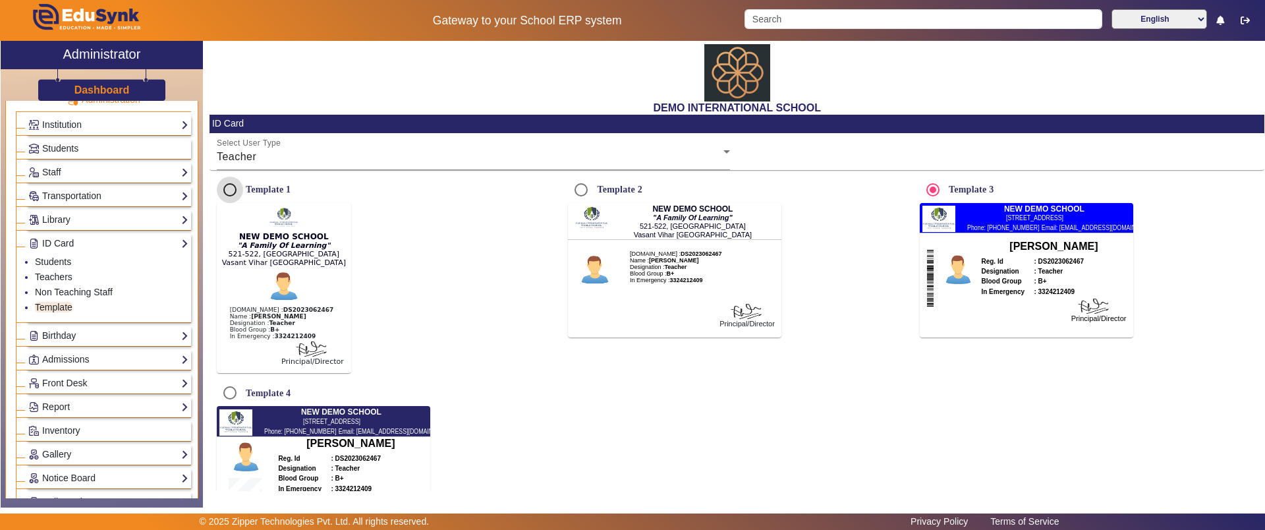
click at [230, 188] on input "Template 1" at bounding box center [230, 190] width 26 height 26
radio input "true"
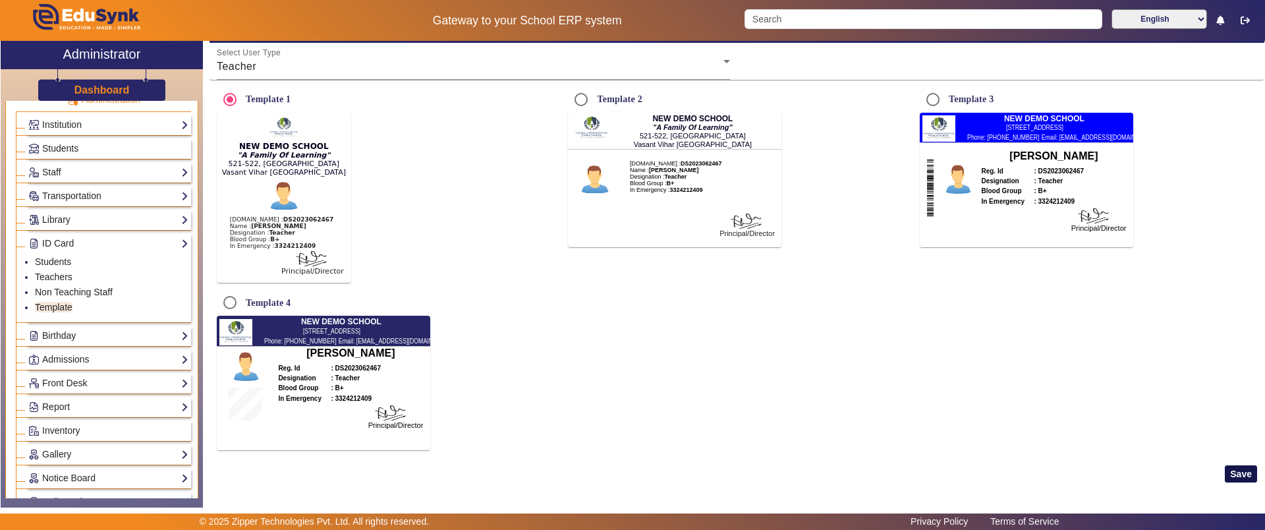
click at [1225, 471] on button "Save" at bounding box center [1241, 473] width 32 height 17
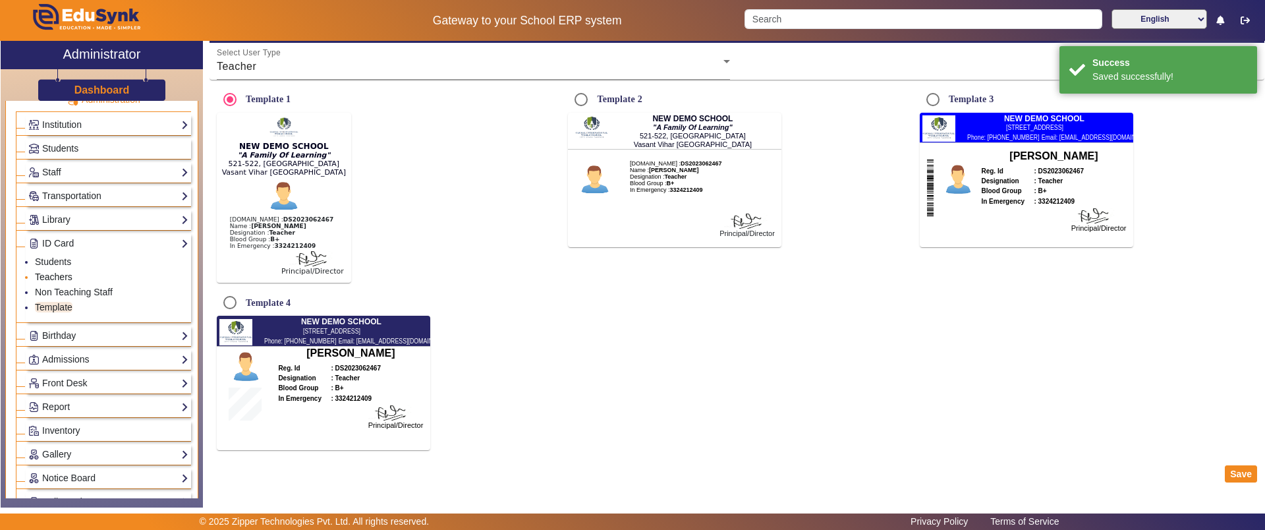
click at [52, 273] on link "Teachers" at bounding box center [54, 276] width 38 height 11
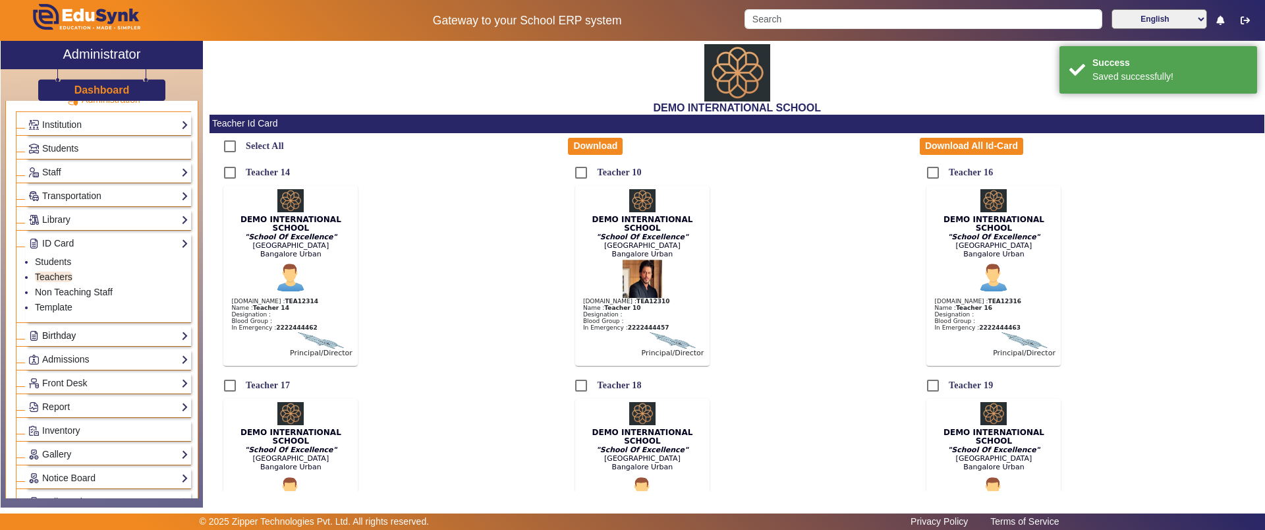
click at [46, 338] on link "Birthday" at bounding box center [108, 335] width 160 height 15
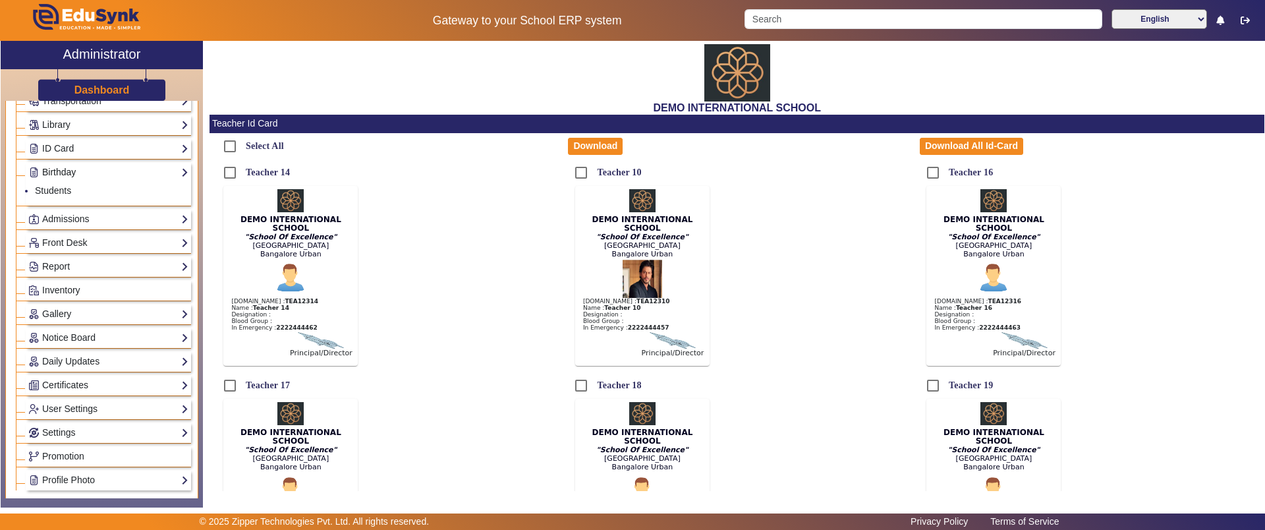
scroll to position [141, 0]
click at [57, 183] on link "Students" at bounding box center [53, 187] width 36 height 11
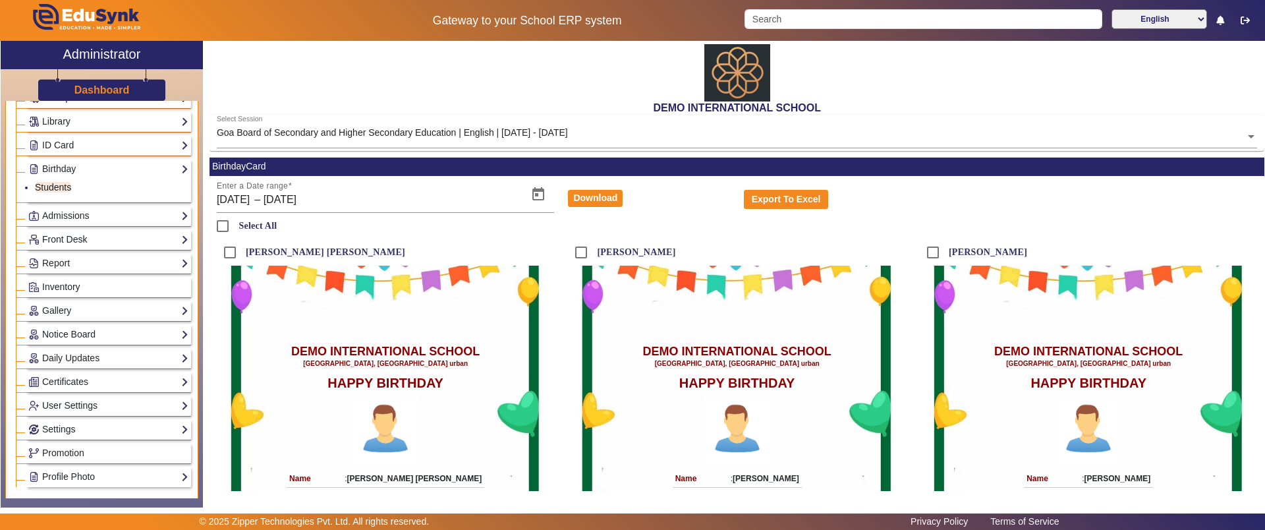
scroll to position [157, 0]
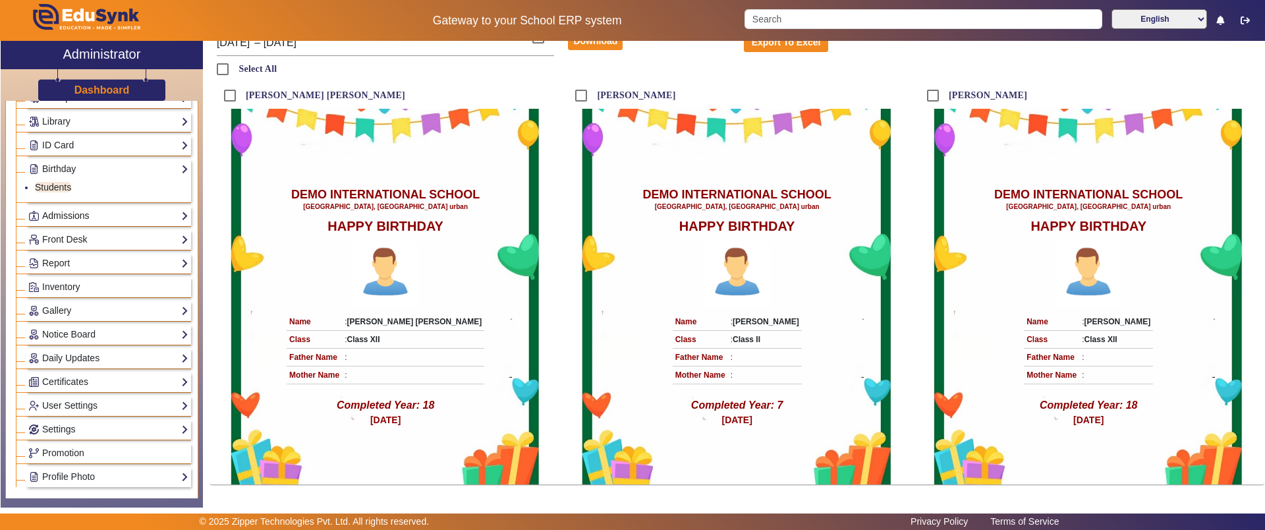
click at [53, 221] on link "Admissions" at bounding box center [108, 215] width 160 height 15
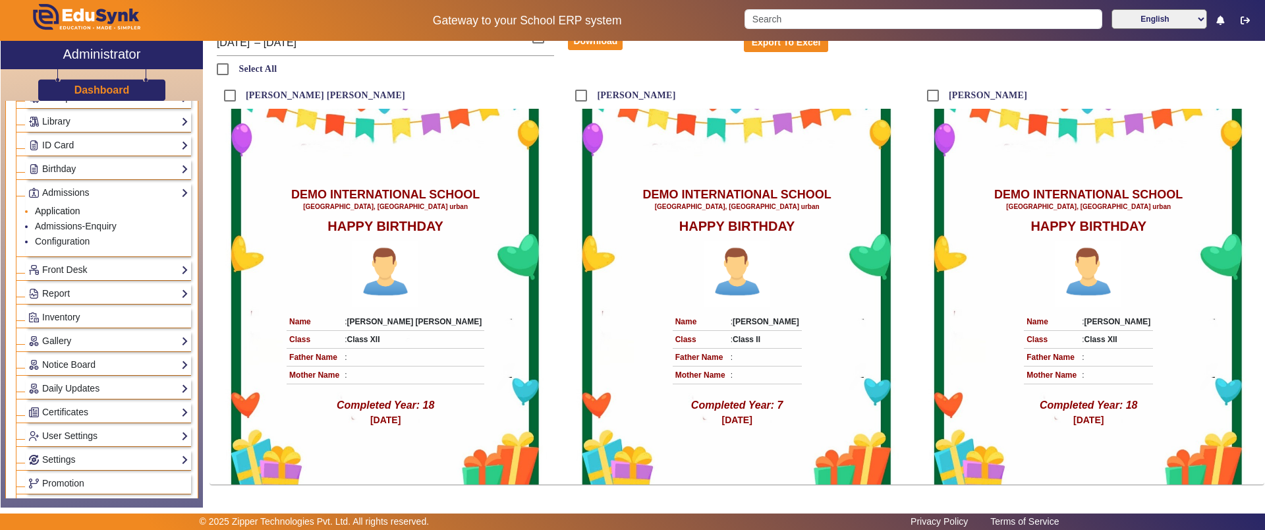
click at [51, 209] on link "Application" at bounding box center [57, 211] width 45 height 11
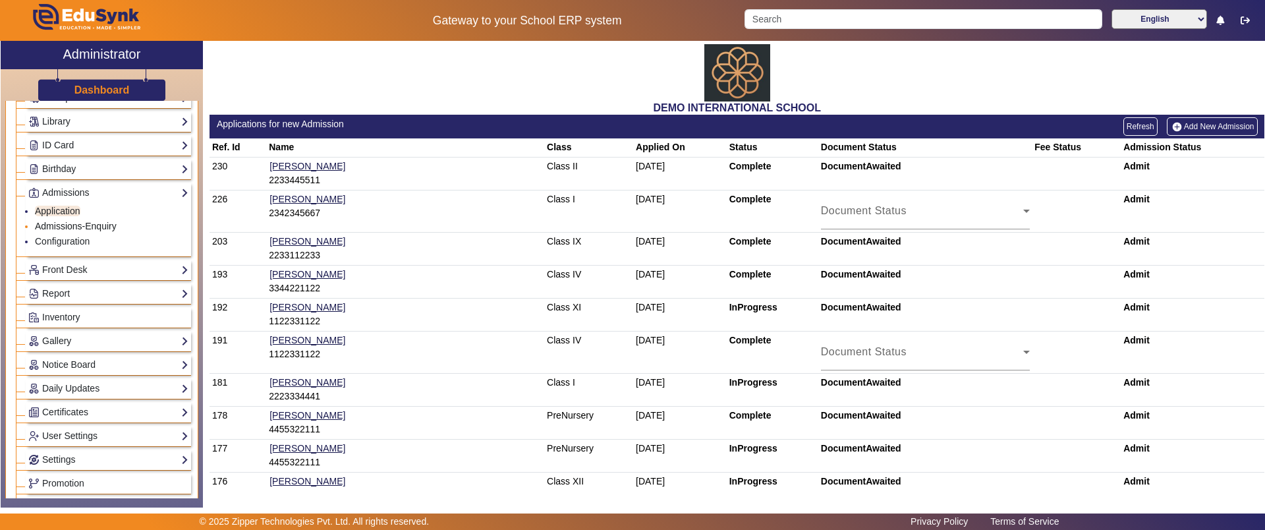
click at [95, 222] on link "Admissions-Enquiry" at bounding box center [76, 226] width 82 height 11
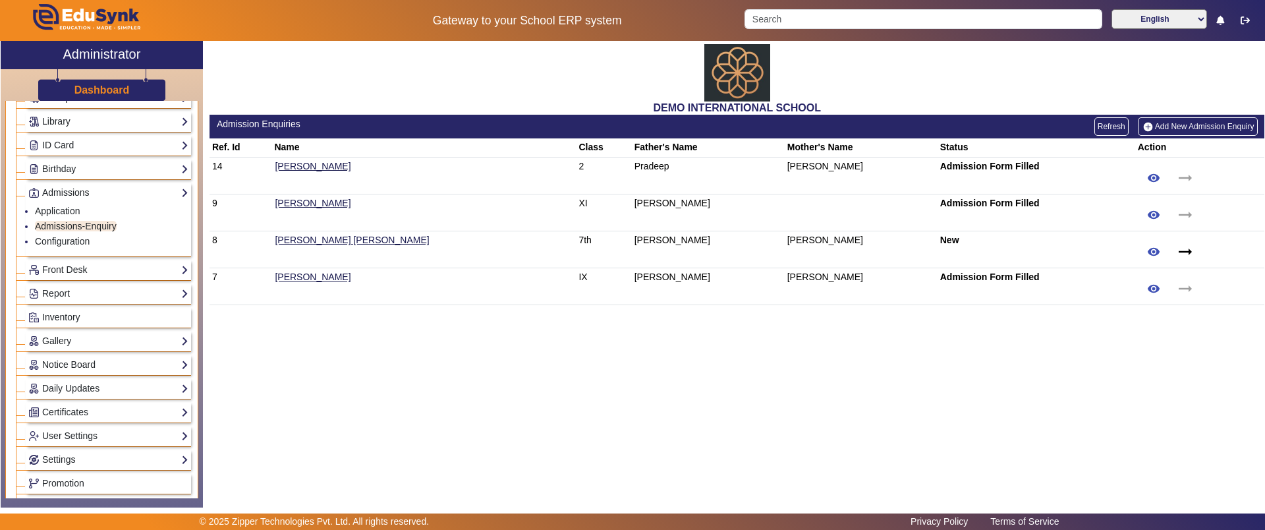
click at [1211, 124] on link "Add New Admission Enquiry" at bounding box center [1198, 126] width 120 height 18
click at [53, 210] on link "Application" at bounding box center [57, 211] width 45 height 11
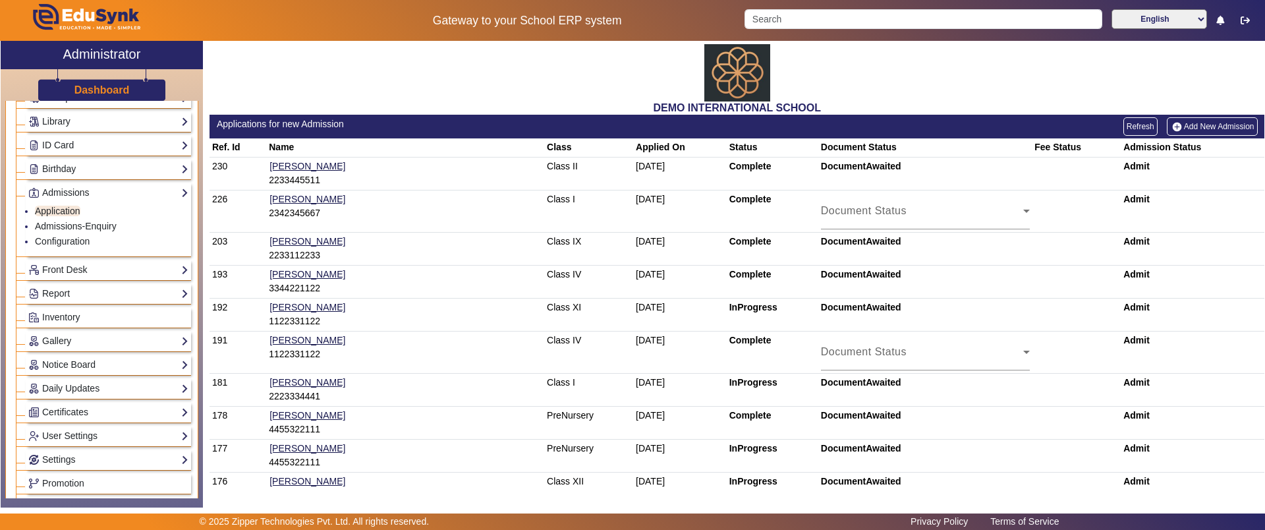
click at [1193, 129] on link "Add New Admission" at bounding box center [1212, 126] width 91 height 18
click at [1198, 120] on link "Add New Admission" at bounding box center [1212, 126] width 91 height 18
click at [77, 263] on link "Front Desk" at bounding box center [108, 269] width 160 height 15
click at [75, 203] on link "Visitors Book" at bounding box center [61, 201] width 53 height 11
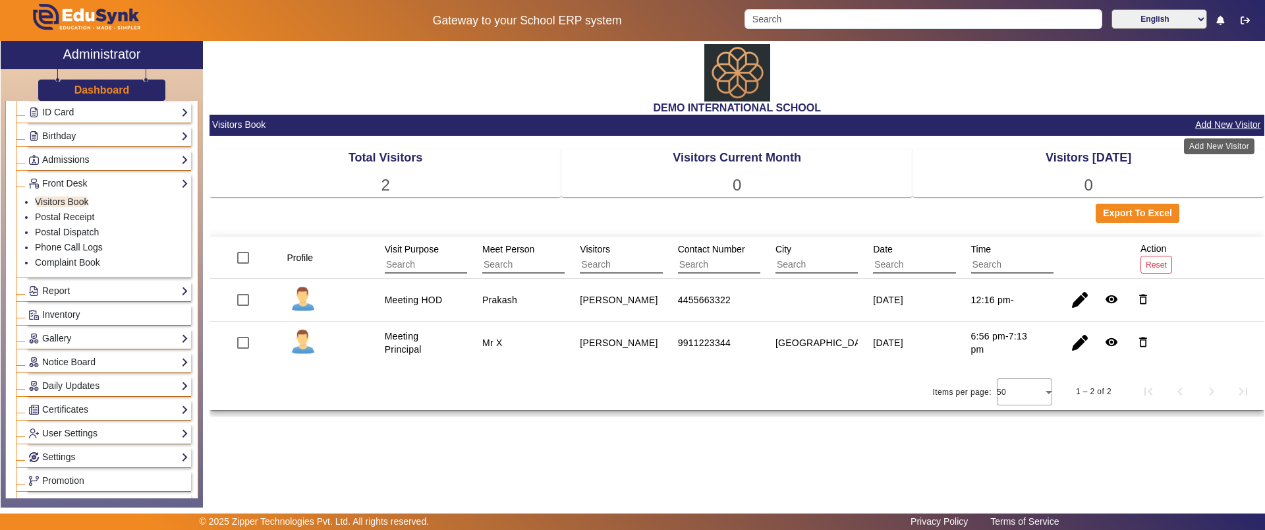
click at [1225, 128] on button "Add New Visitor" at bounding box center [1228, 125] width 68 height 16
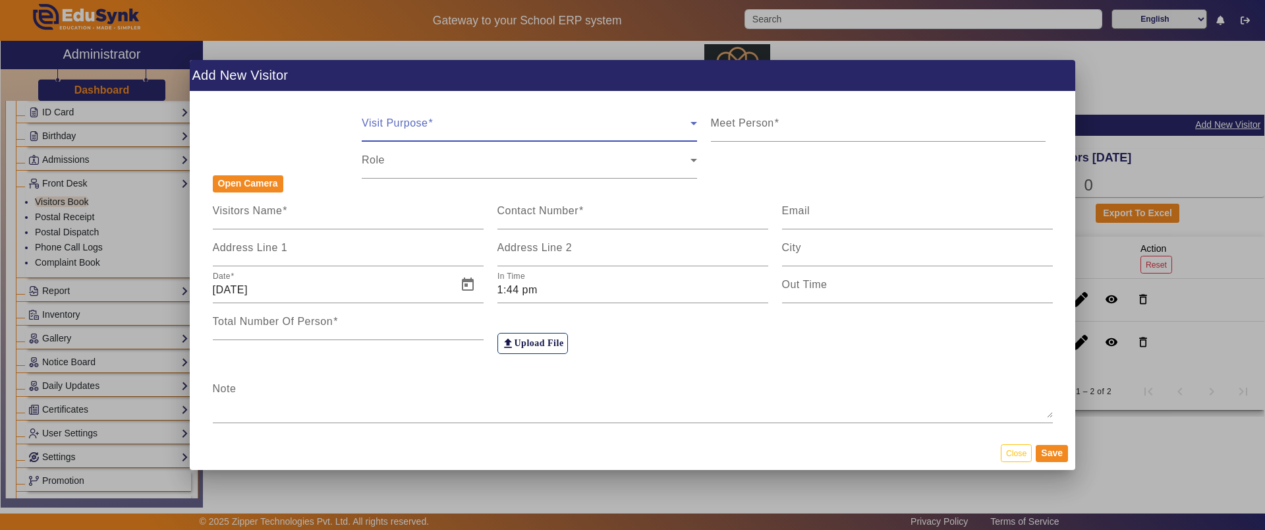
click at [552, 135] on span at bounding box center [526, 129] width 329 height 16
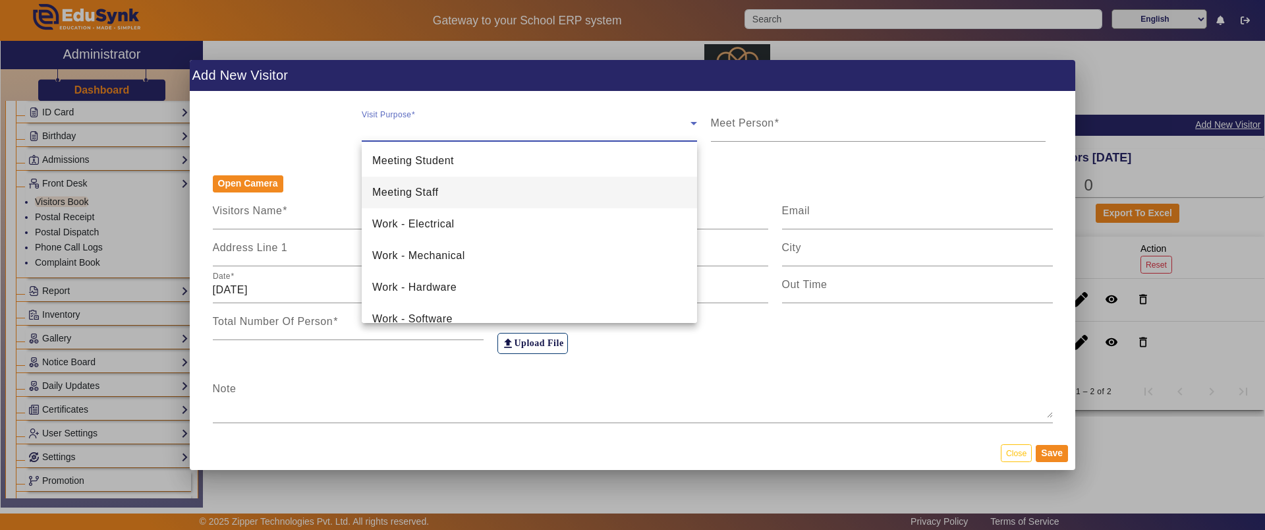
scroll to position [193, 0]
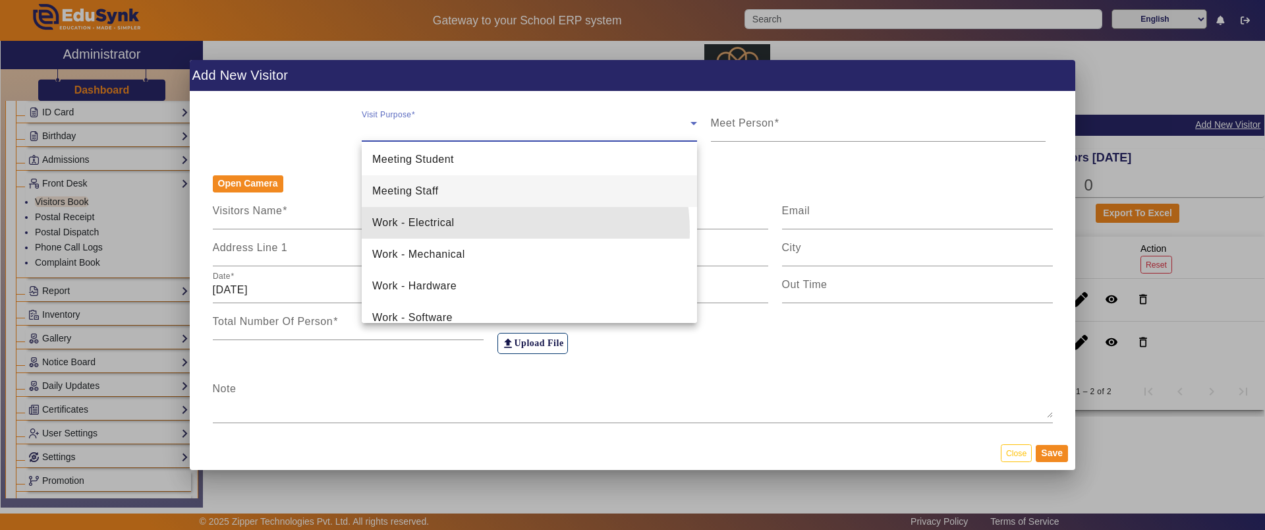
click at [474, 232] on mat-option "Work - Electrical" at bounding box center [529, 223] width 335 height 32
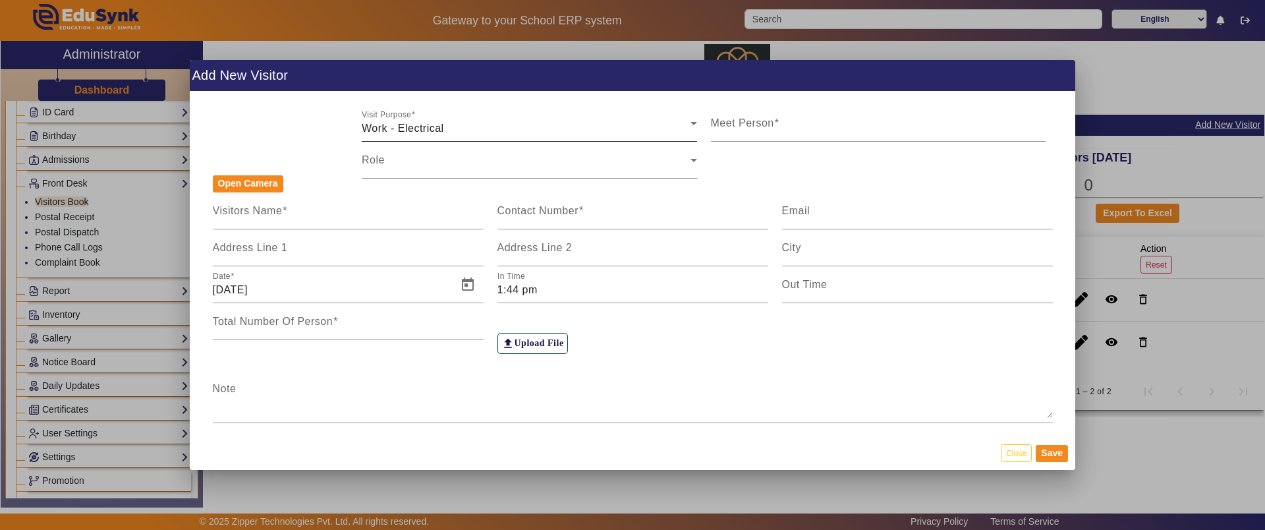
click at [480, 119] on div "Visit Purpose Work - Electrical" at bounding box center [529, 123] width 335 height 37
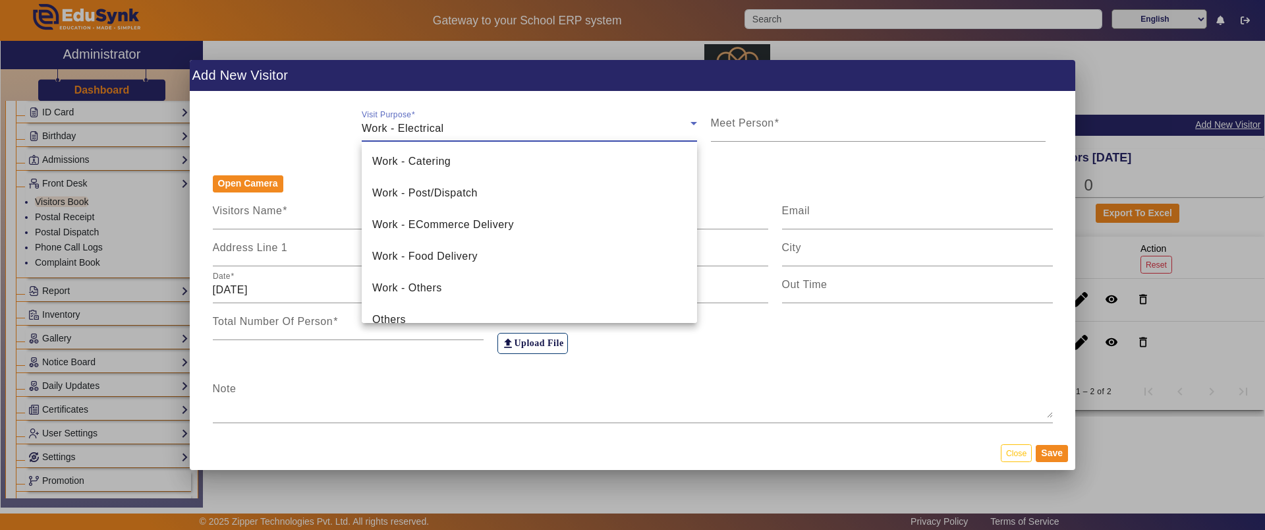
scroll to position [525, 0]
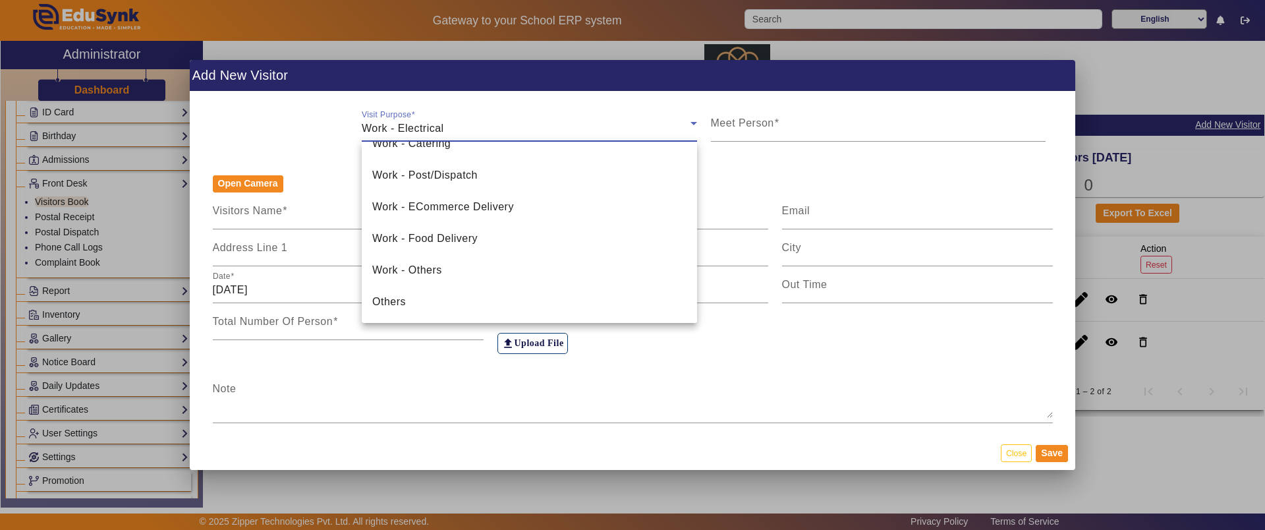
click at [309, 133] on div at bounding box center [632, 265] width 1265 height 530
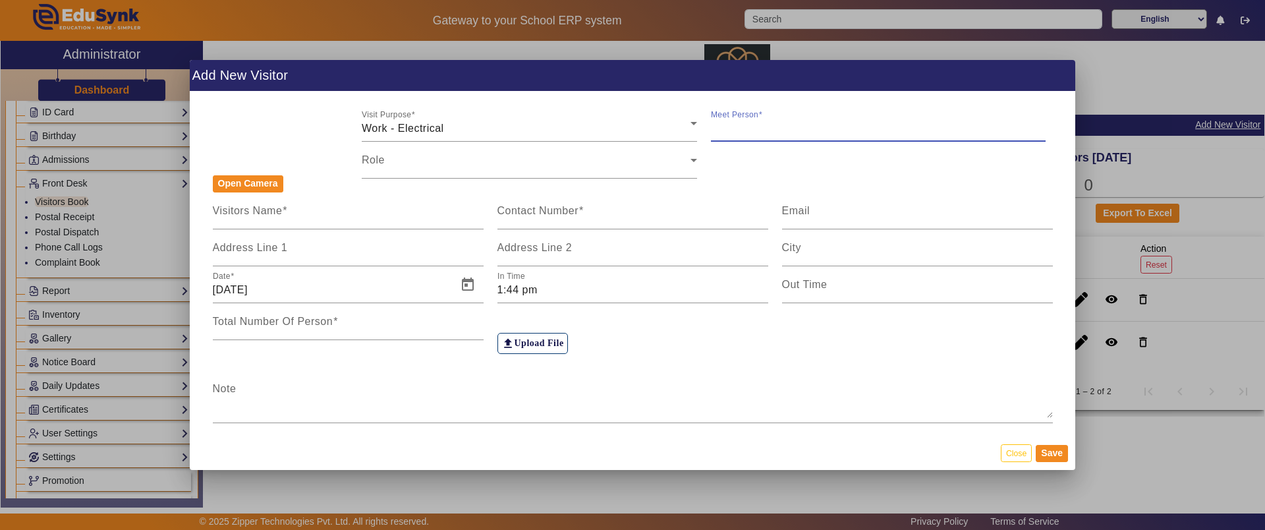
click at [756, 130] on input "Meet Person" at bounding box center [878, 129] width 335 height 16
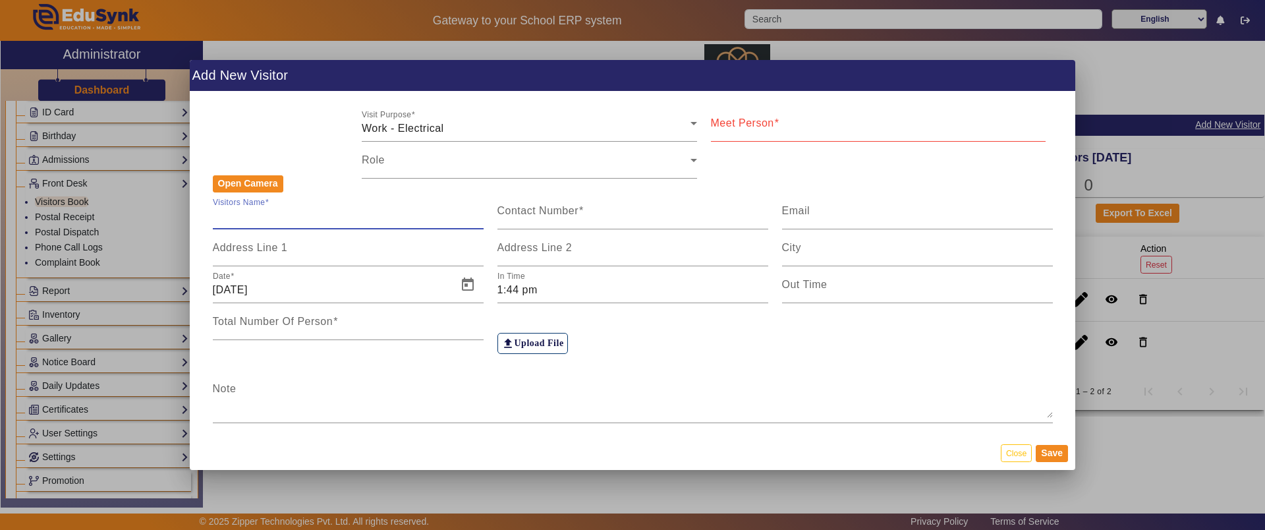
click at [312, 213] on input "Visitors Name" at bounding box center [348, 216] width 271 height 16
click at [546, 215] on label "Contact Number" at bounding box center [540, 211] width 86 height 12
click at [546, 215] on input "Contact Number" at bounding box center [632, 216] width 271 height 16
click at [1005, 444] on button "Close" at bounding box center [1016, 453] width 31 height 18
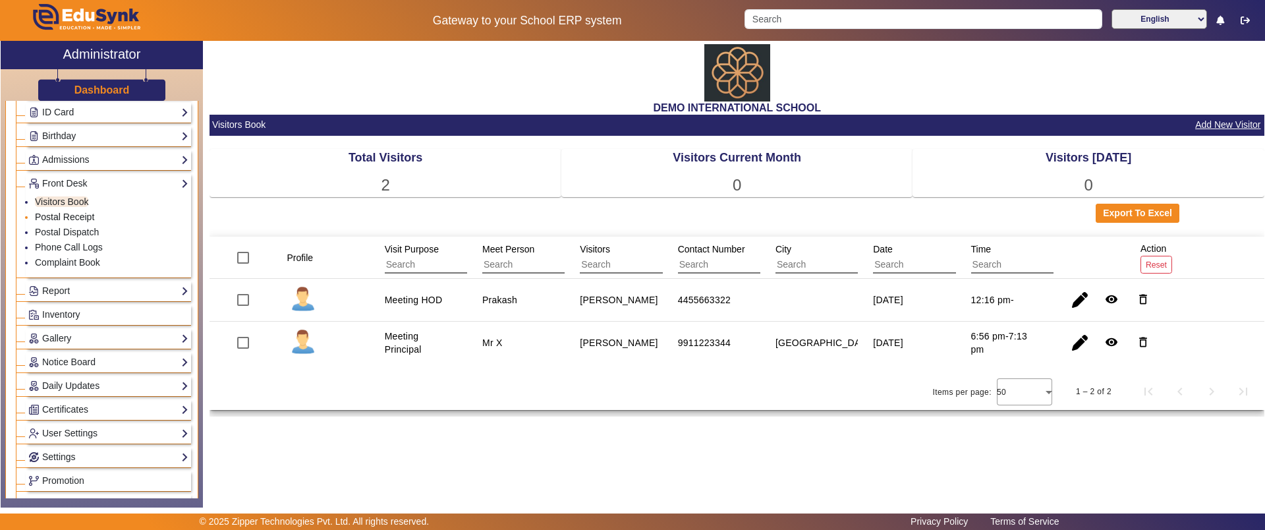
click at [76, 214] on link "Postal Receipt" at bounding box center [64, 216] width 59 height 11
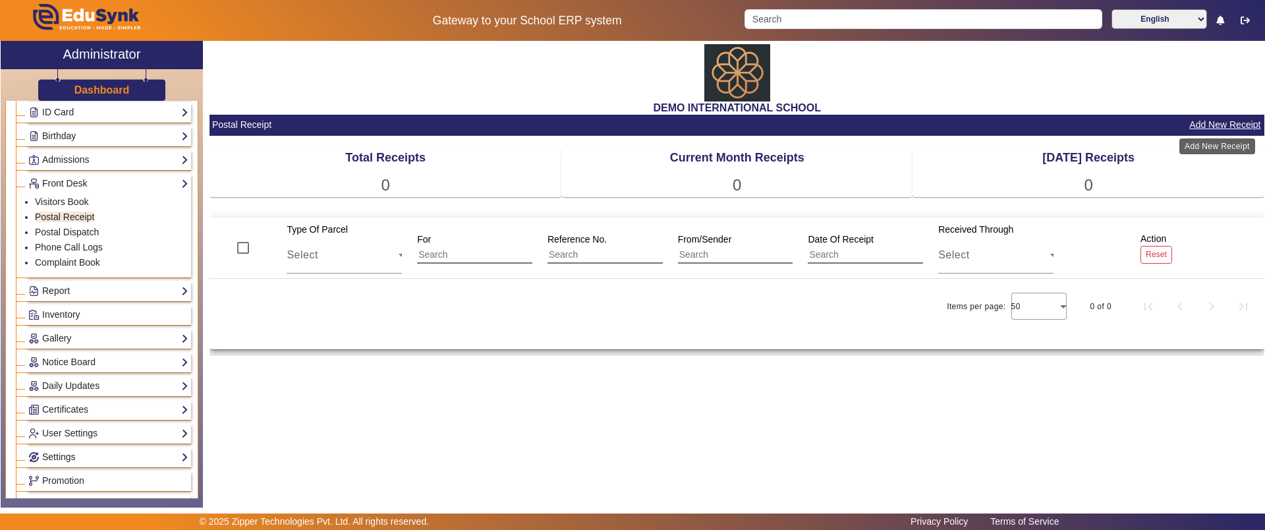
click at [1215, 121] on button "Add New Receipt" at bounding box center [1225, 125] width 74 height 16
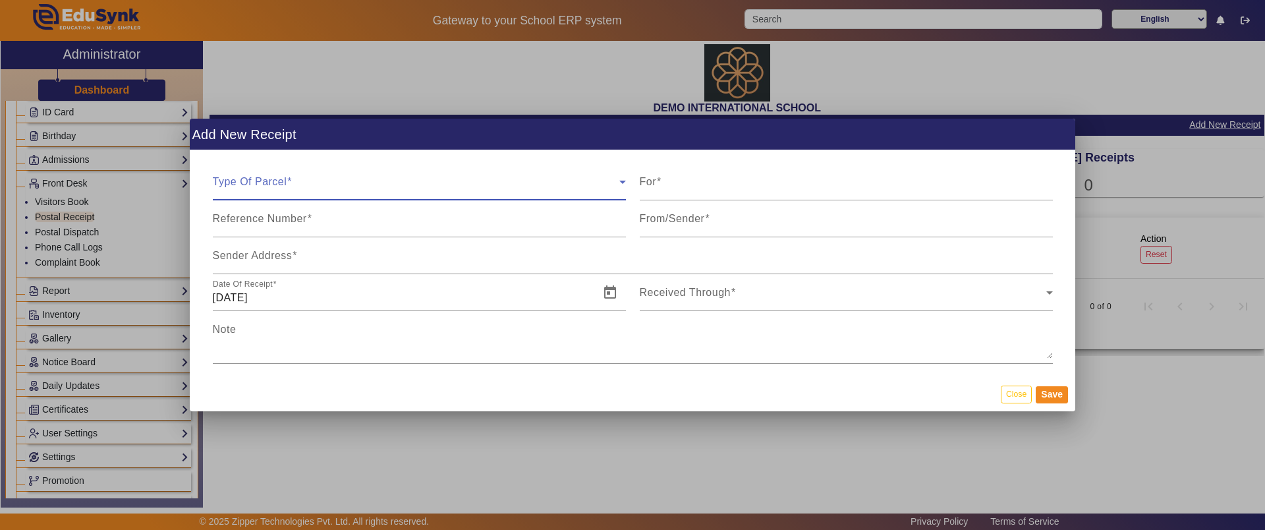
click at [523, 177] on div "Type Of Parcel" at bounding box center [419, 181] width 413 height 37
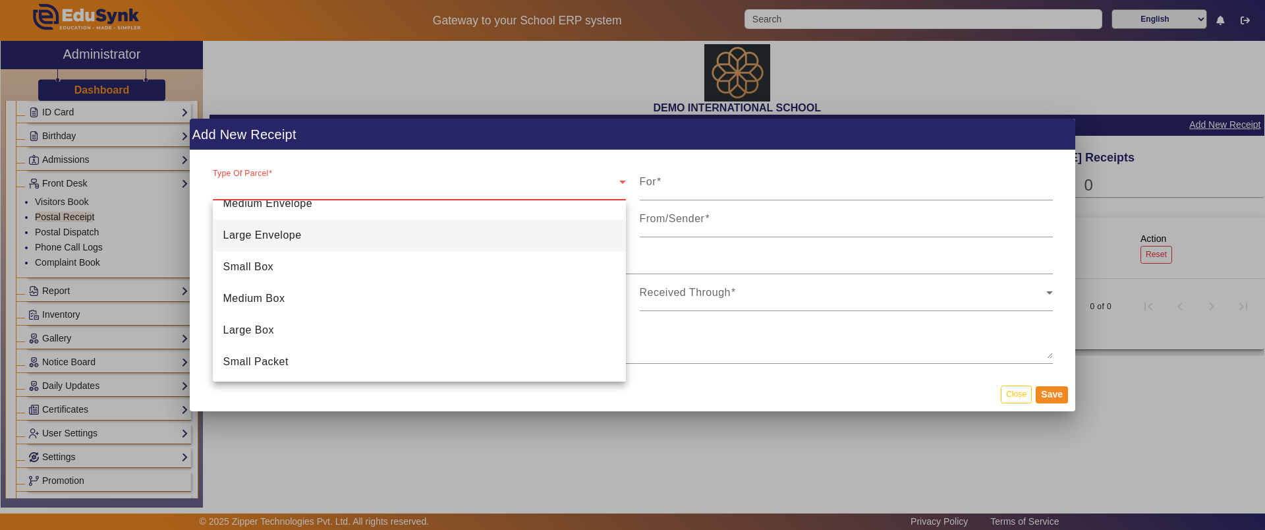
scroll to position [119, 0]
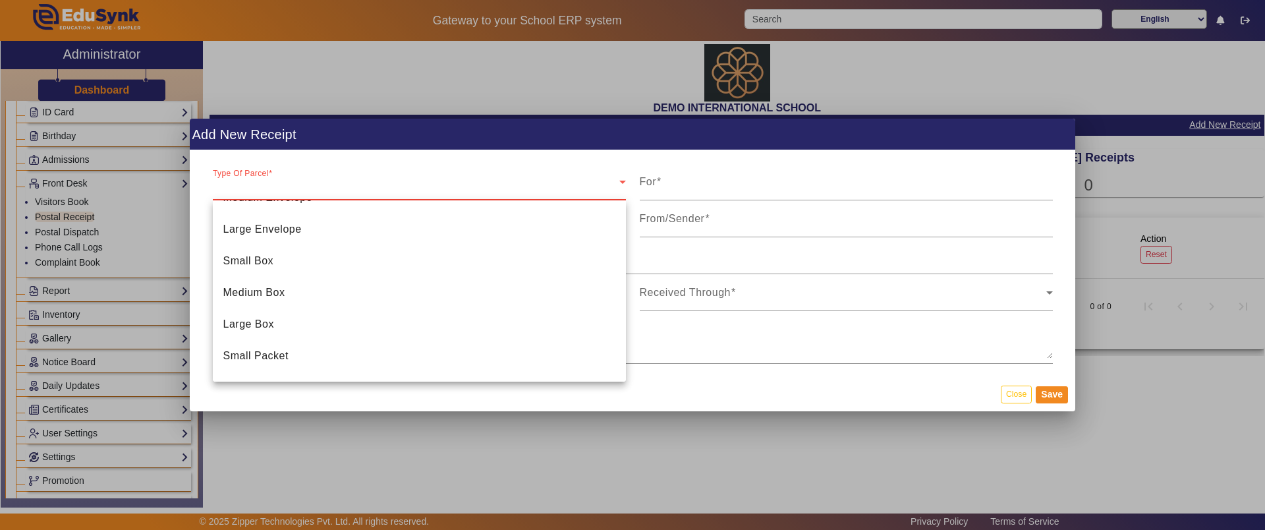
click at [753, 186] on div at bounding box center [632, 265] width 1265 height 530
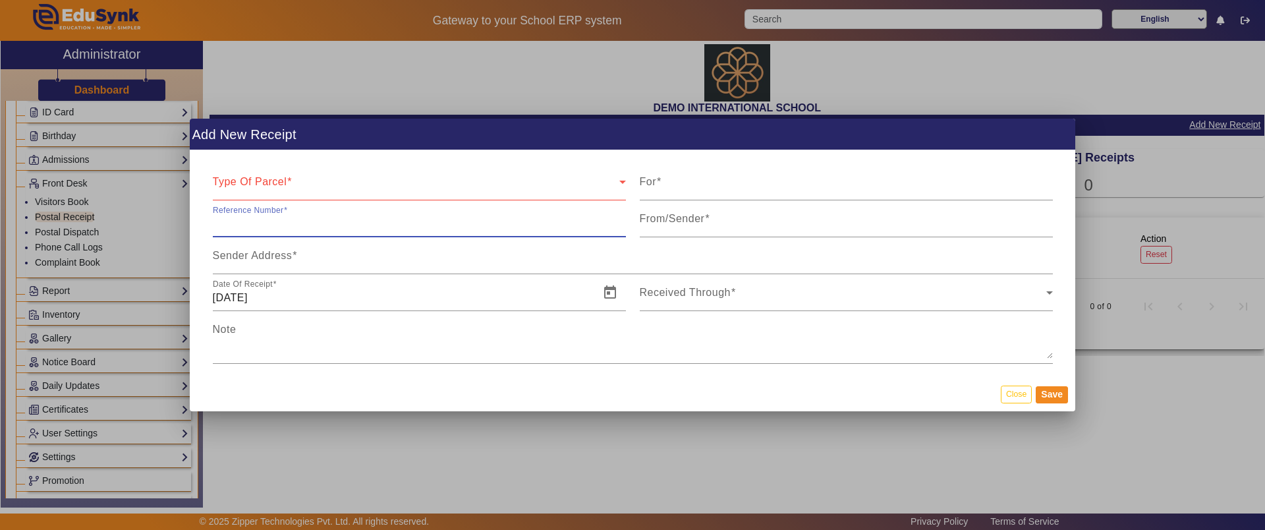
click at [307, 225] on input "Reference Number" at bounding box center [419, 224] width 413 height 16
click at [630, 219] on div "Reference Number" at bounding box center [419, 218] width 427 height 37
click at [689, 217] on mat-label "From/Sender" at bounding box center [672, 218] width 65 height 11
click at [689, 217] on input "From/Sender" at bounding box center [846, 224] width 413 height 16
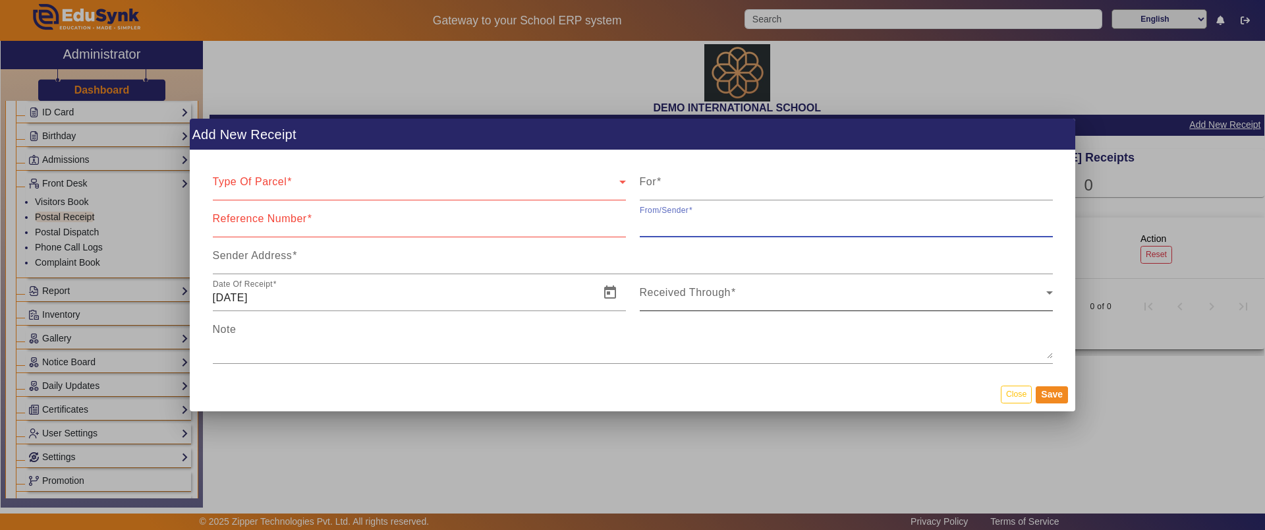
click at [831, 295] on span at bounding box center [843, 298] width 407 height 16
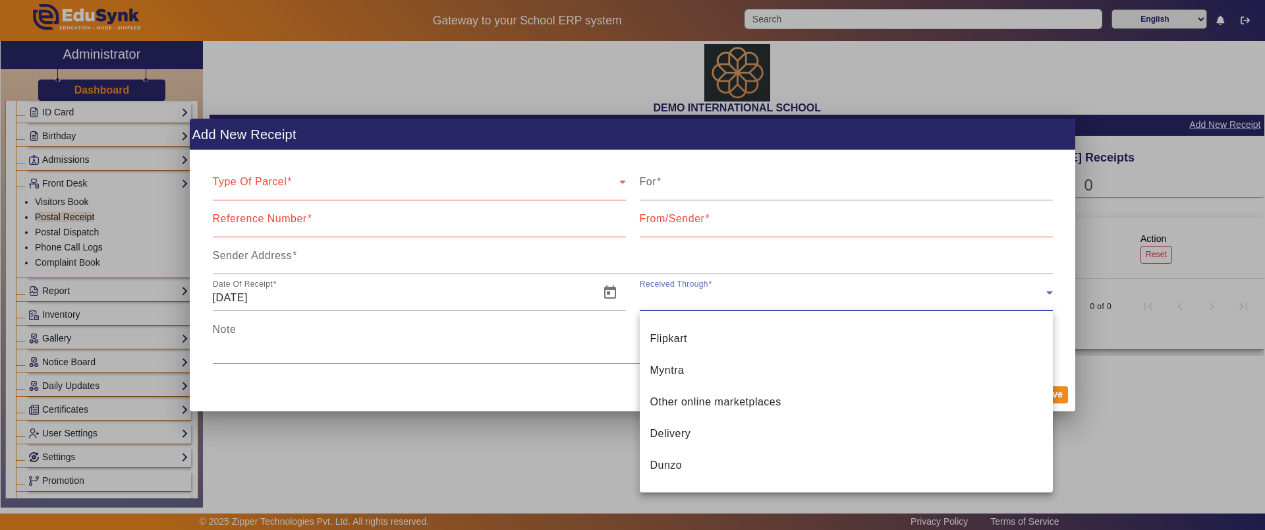
scroll to position [221, 0]
click at [1128, 396] on div at bounding box center [632, 265] width 1265 height 530
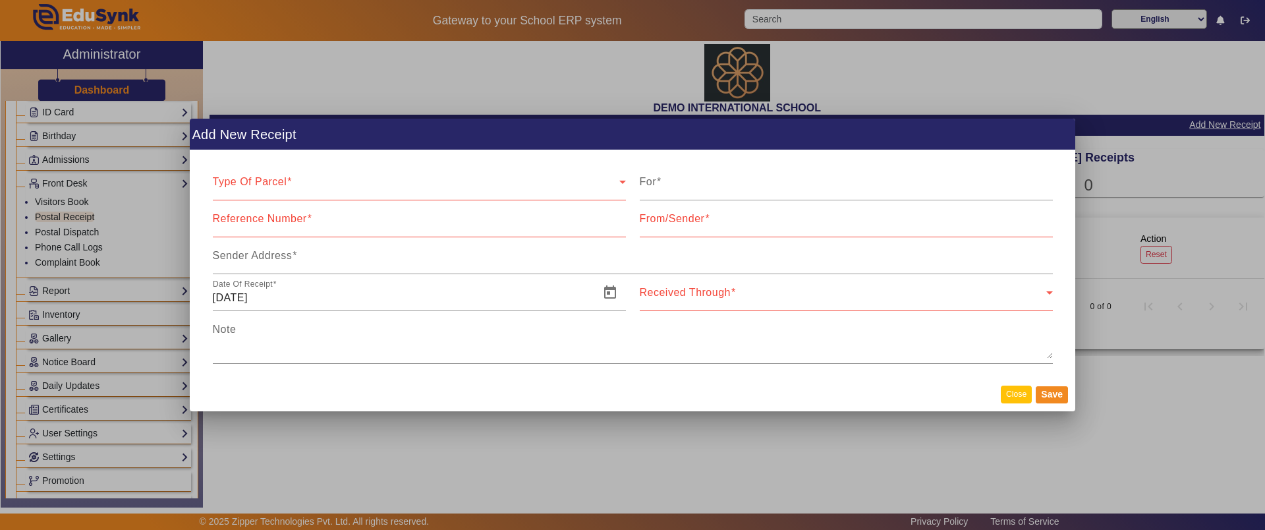
click at [1011, 386] on button "Close" at bounding box center [1016, 394] width 31 height 18
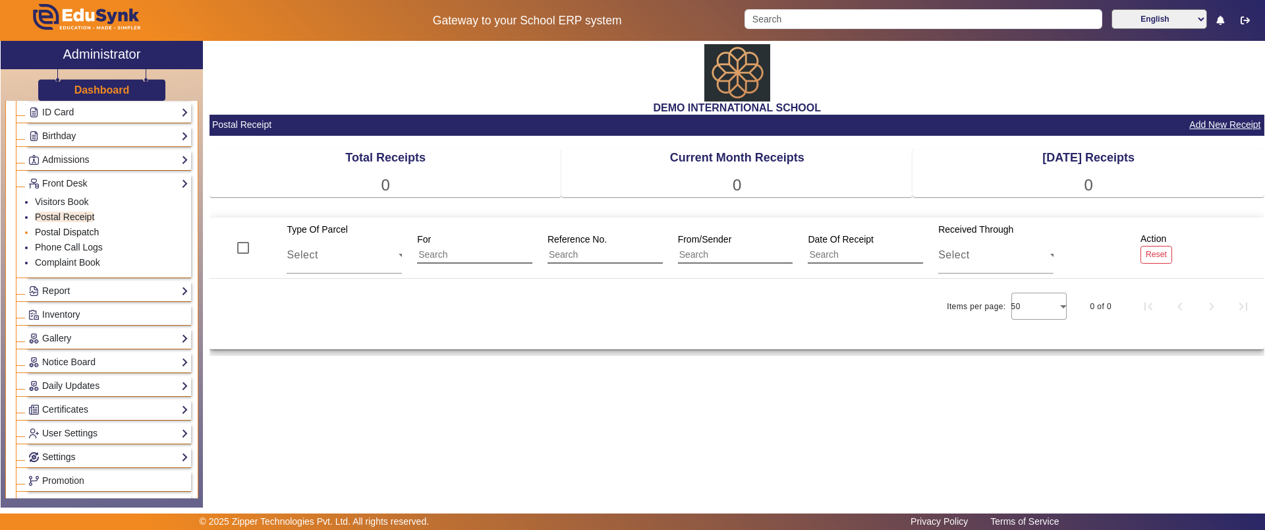
click at [78, 233] on link "Postal Dispatch" at bounding box center [67, 232] width 64 height 11
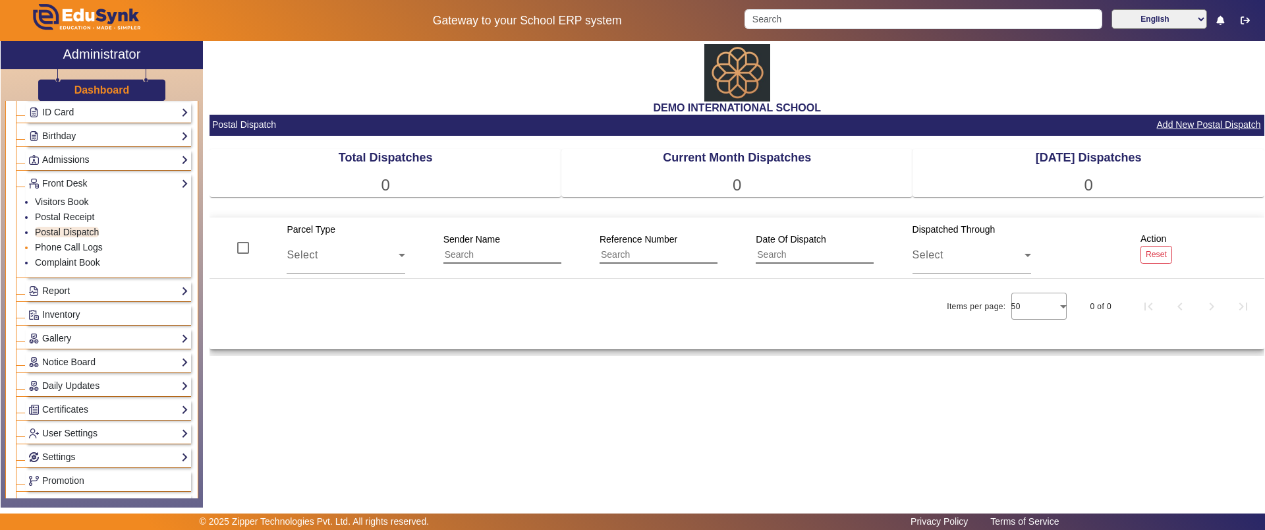
click at [57, 252] on li "Phone Call Logs" at bounding box center [112, 247] width 154 height 15
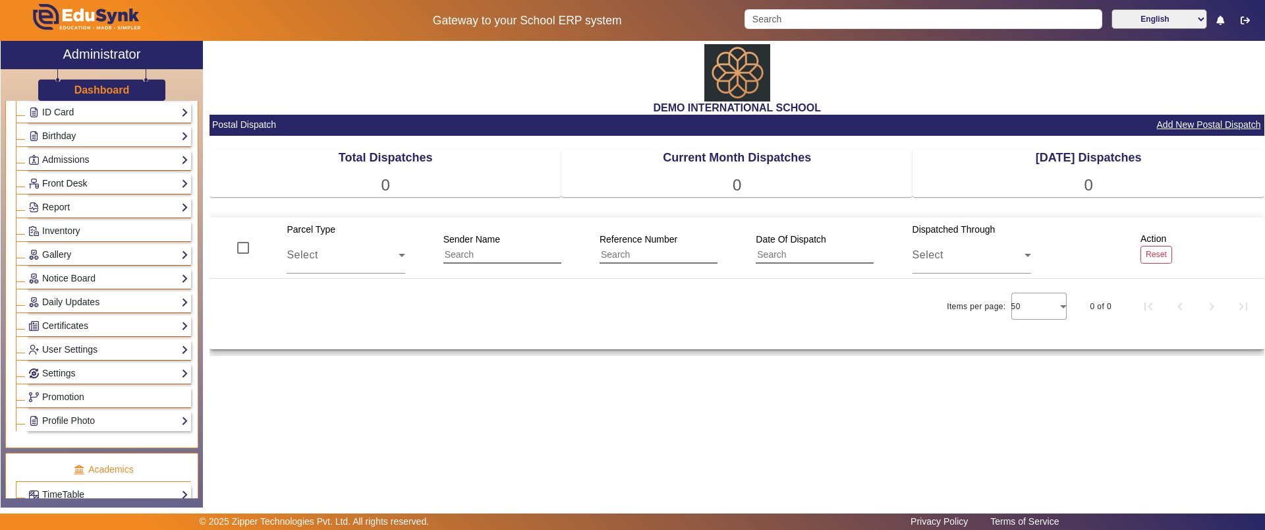
click at [69, 180] on link "Front Desk" at bounding box center [108, 183] width 160 height 15
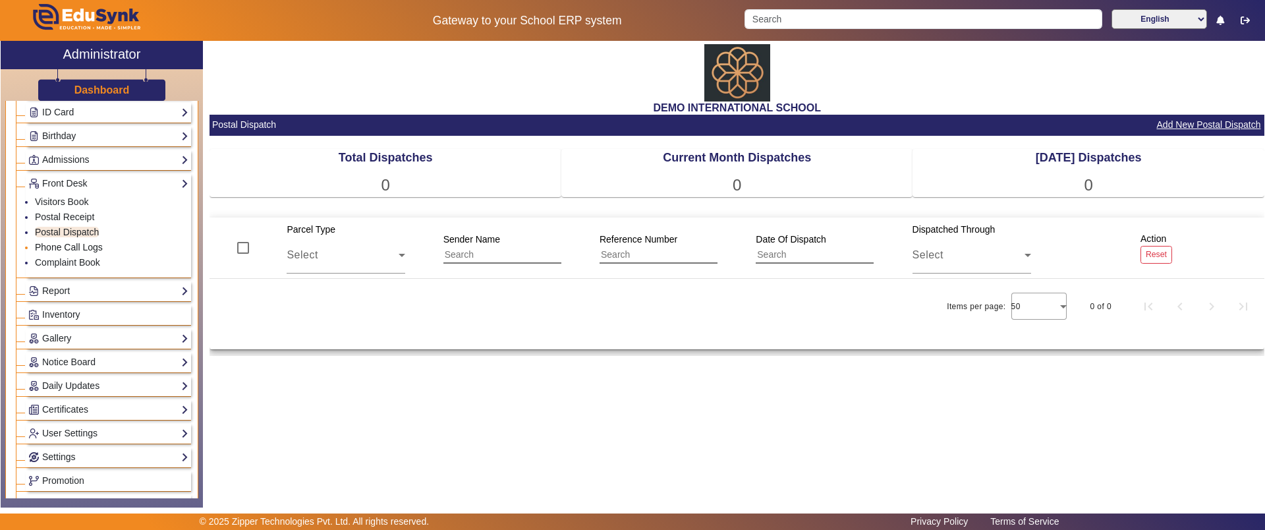
click at [65, 249] on link "Phone Call Logs" at bounding box center [69, 247] width 68 height 11
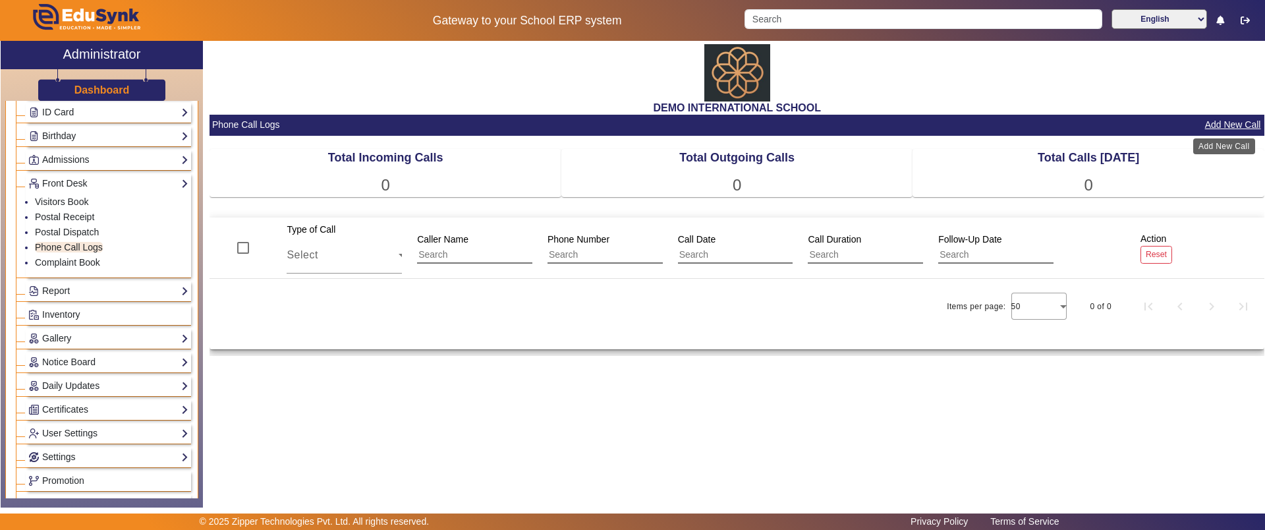
click at [1235, 123] on button "Add New Call" at bounding box center [1233, 125] width 59 height 16
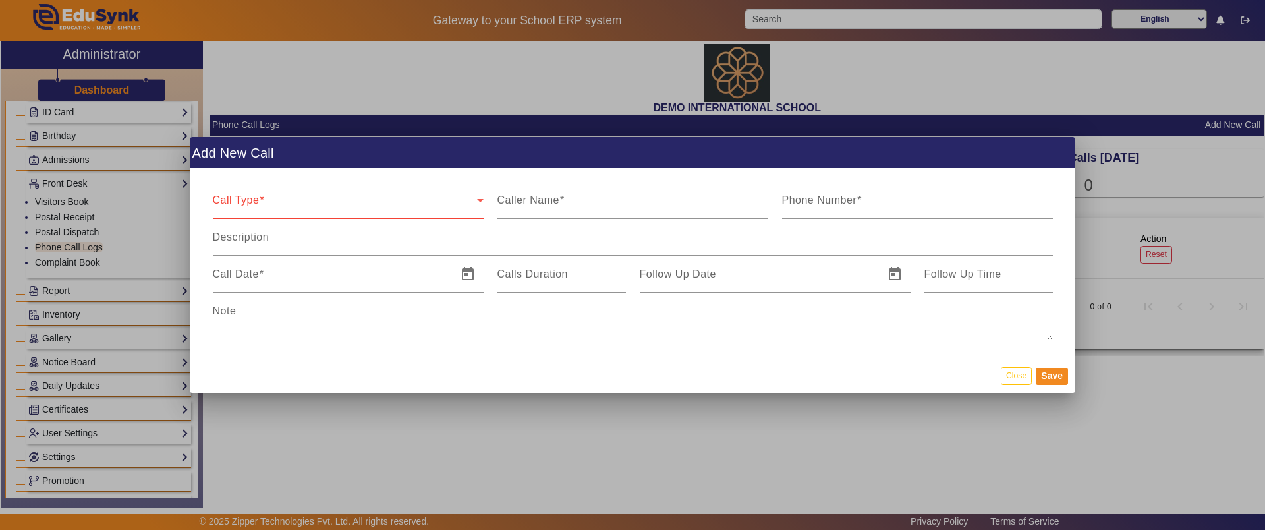
click at [395, 341] on div "Note" at bounding box center [633, 319] width 840 height 53
click at [1013, 373] on button "Close" at bounding box center [1016, 376] width 31 height 18
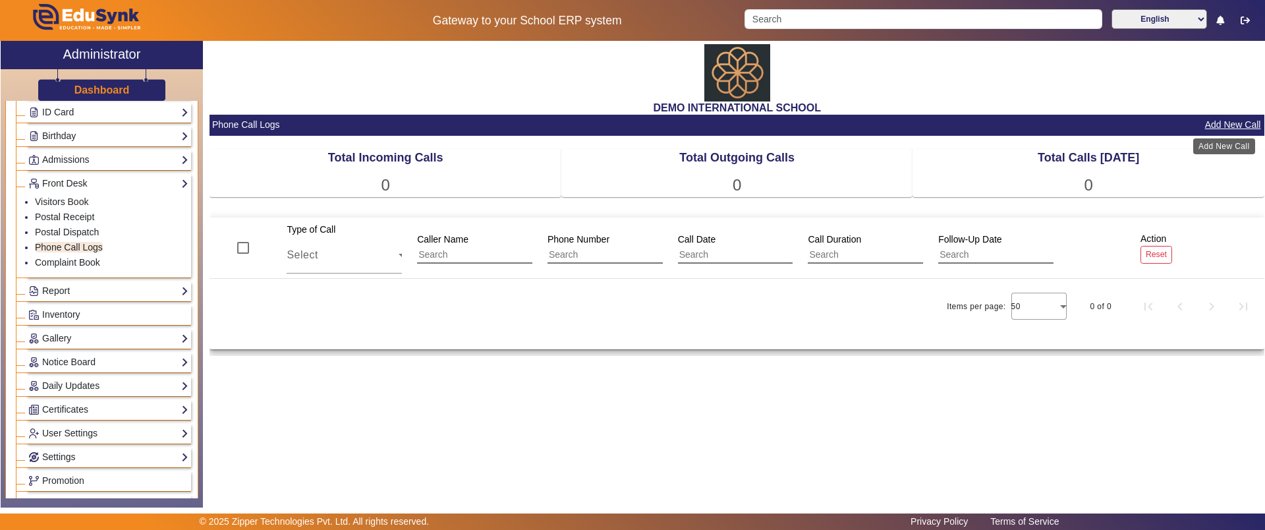
click at [1234, 124] on button "Add New Call" at bounding box center [1233, 125] width 59 height 16
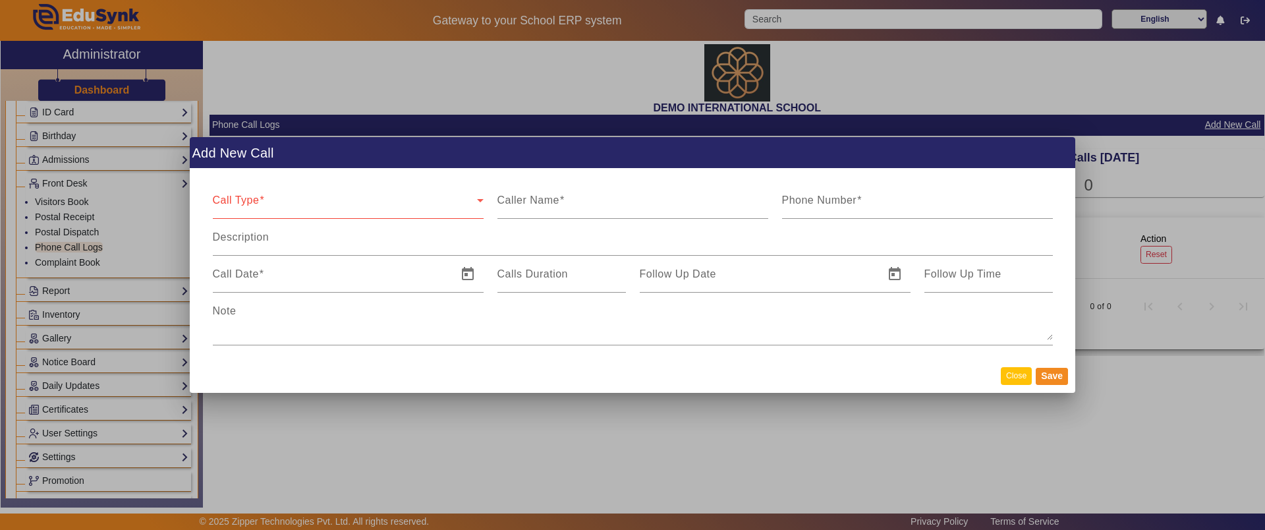
click at [1006, 370] on button "Close" at bounding box center [1016, 376] width 31 height 18
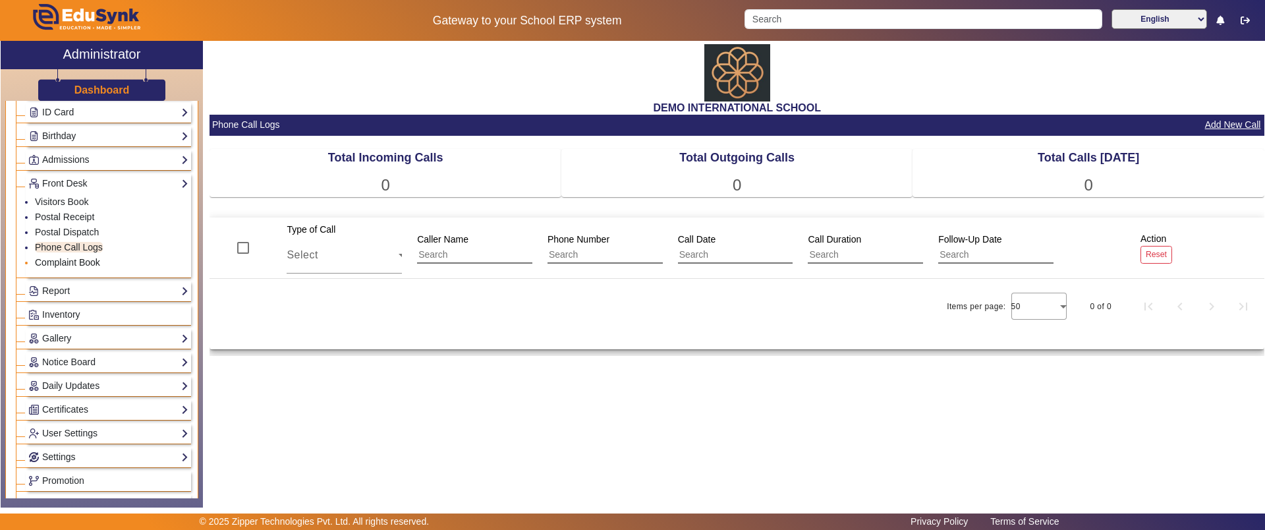
click at [86, 260] on link "Complaint Book" at bounding box center [67, 262] width 65 height 11
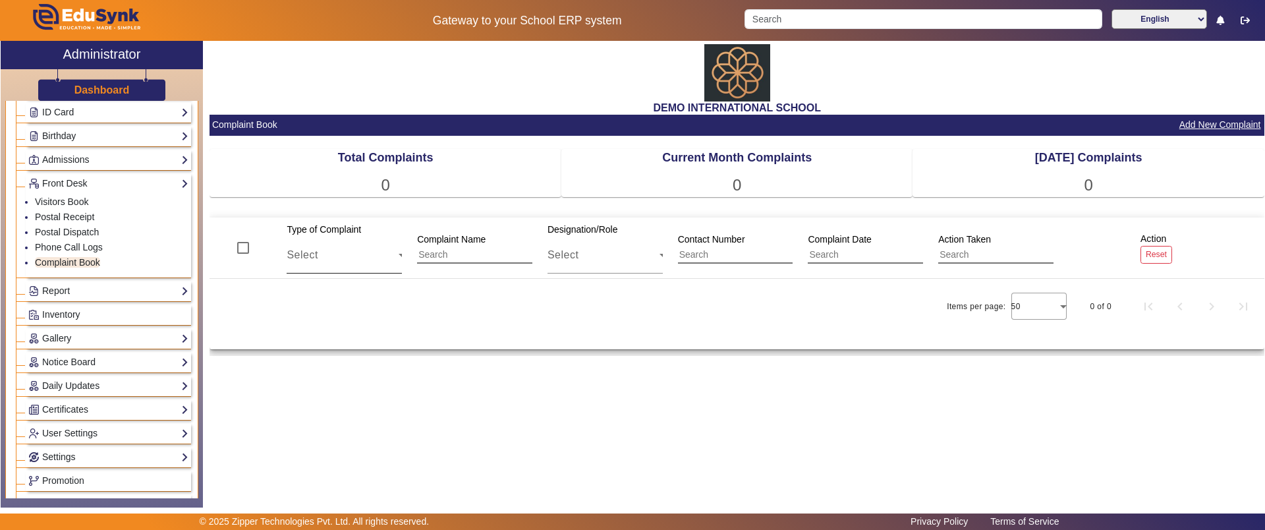
click at [368, 269] on div "Select" at bounding box center [346, 255] width 119 height 37
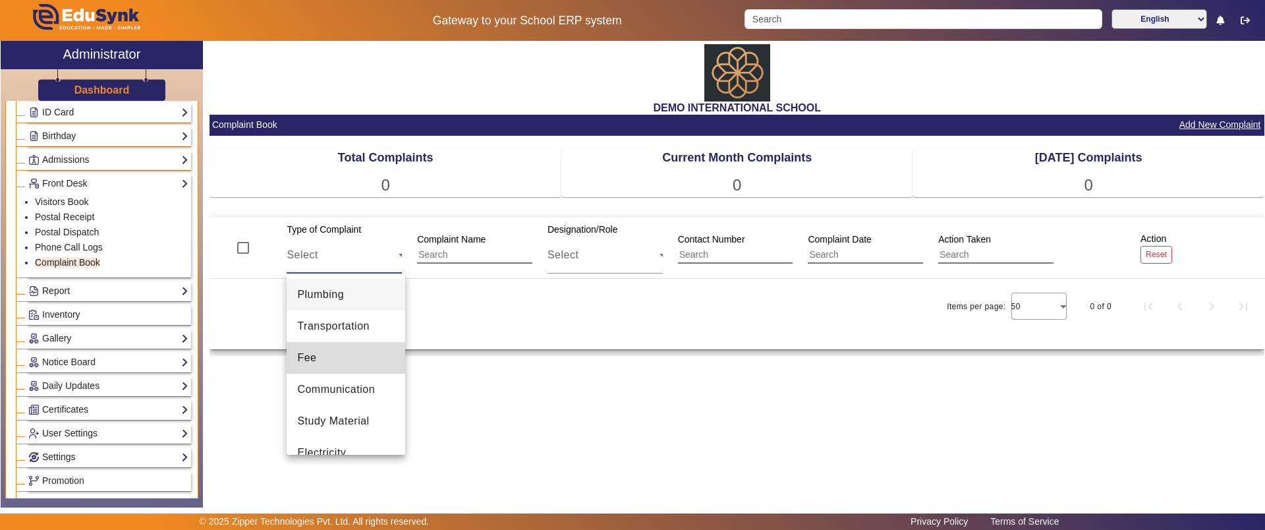
click at [354, 367] on mat-option "Fee" at bounding box center [346, 358] width 119 height 32
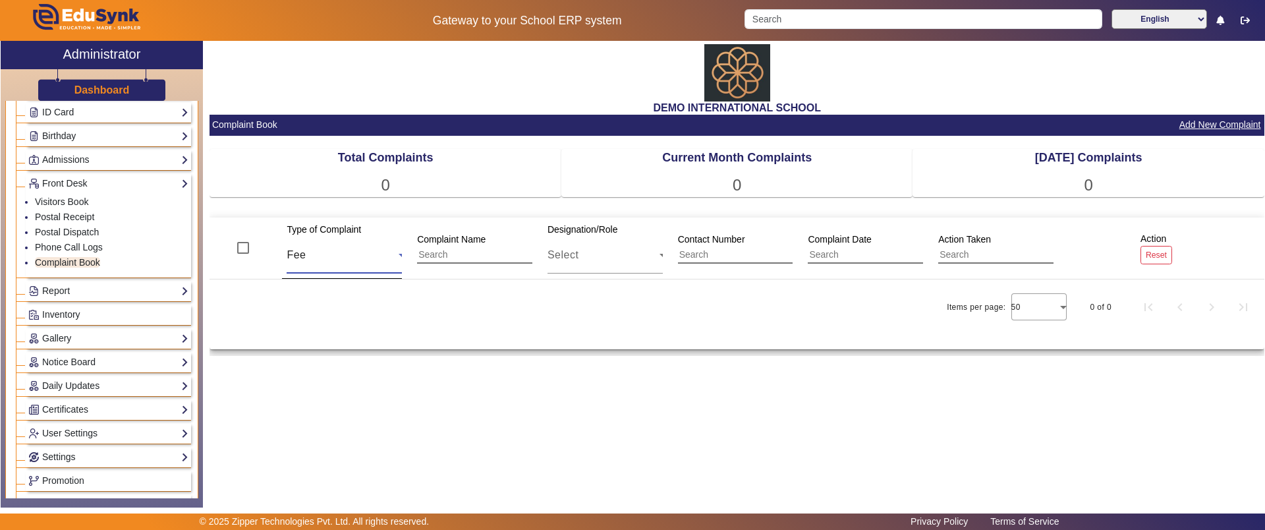
click at [348, 258] on div "Fee" at bounding box center [343, 255] width 112 height 16
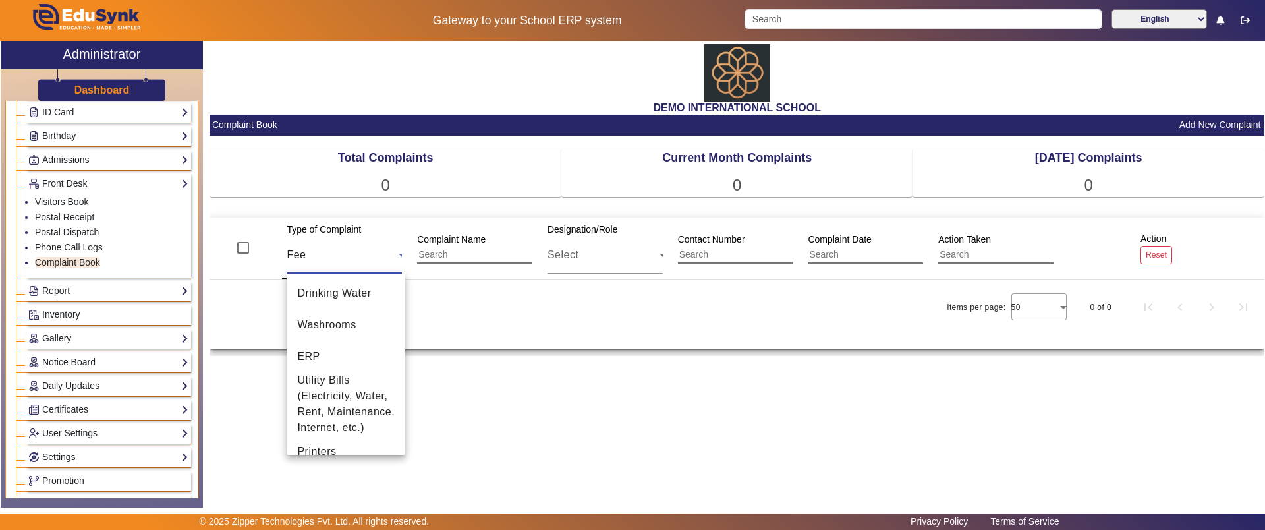
scroll to position [192, 0]
click at [1188, 130] on div at bounding box center [632, 265] width 1265 height 530
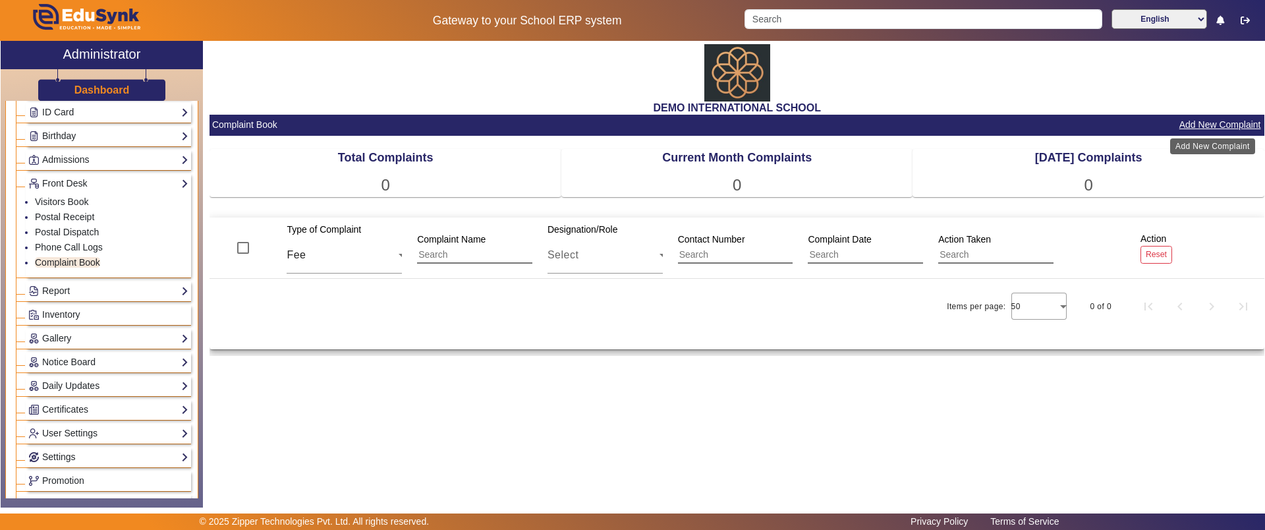
click at [1188, 122] on button "Add New Complaint" at bounding box center [1220, 125] width 84 height 16
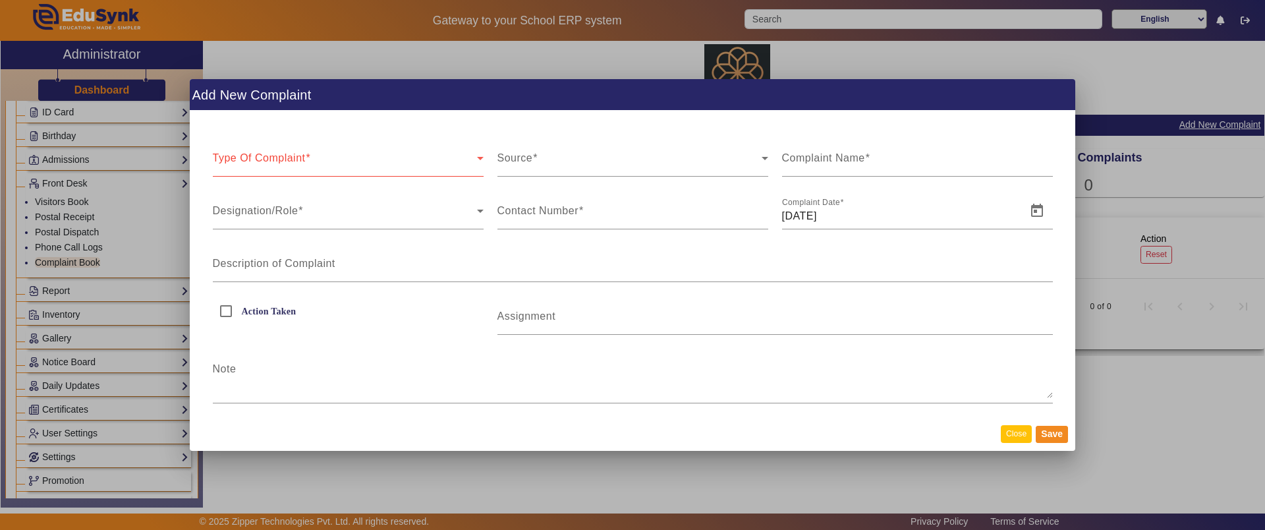
click at [1023, 427] on button "Close" at bounding box center [1016, 434] width 31 height 18
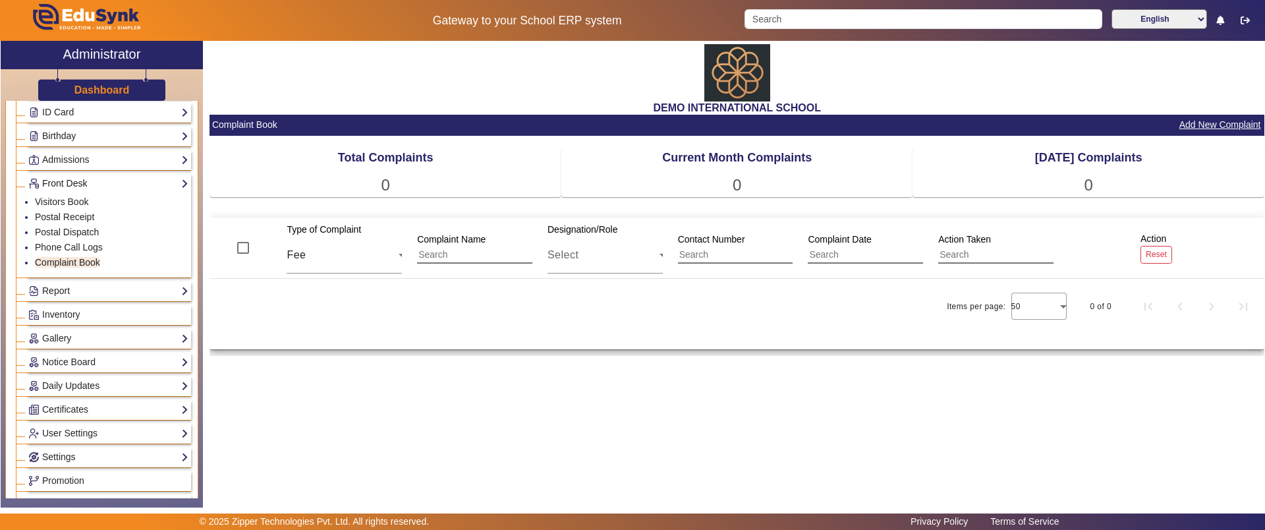
click at [136, 181] on link "Front Desk" at bounding box center [108, 183] width 160 height 15
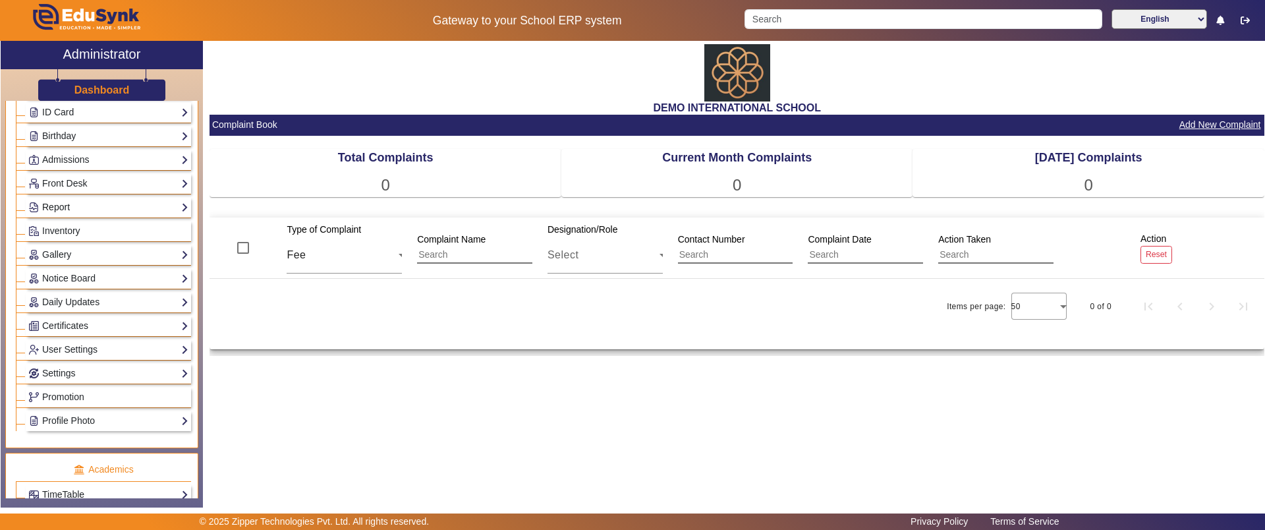
click at [92, 204] on link "Report" at bounding box center [108, 207] width 160 height 15
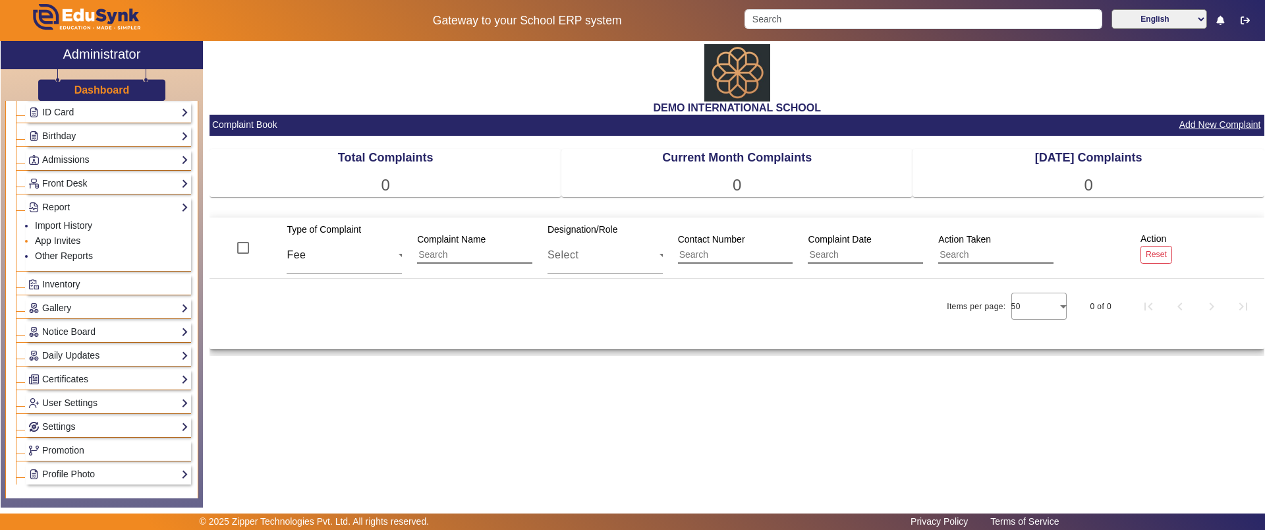
click at [63, 240] on link "App Invites" at bounding box center [57, 240] width 45 height 11
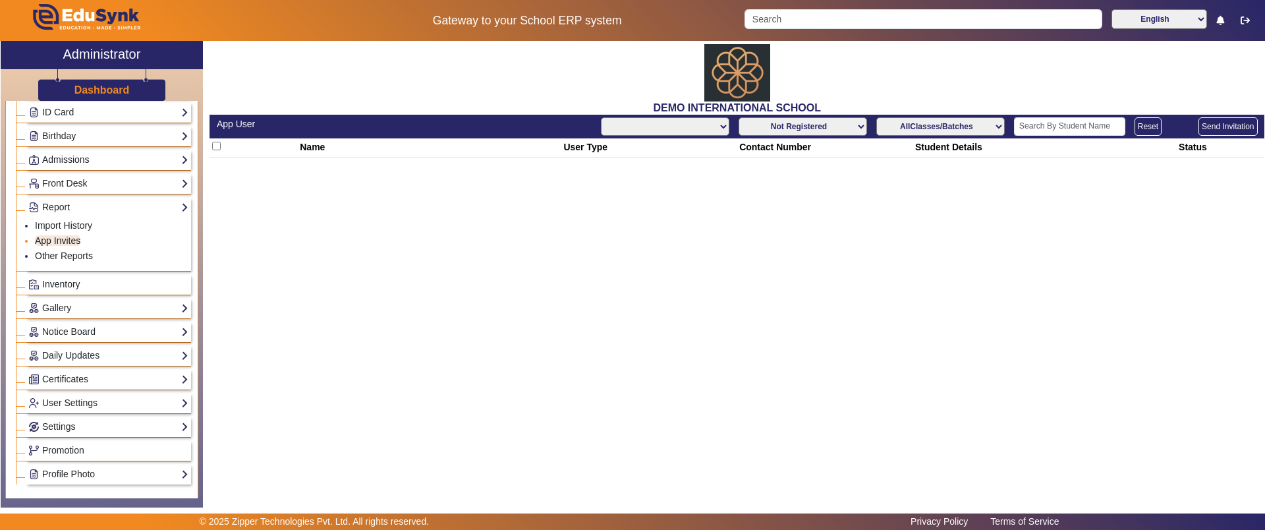
select select "All"
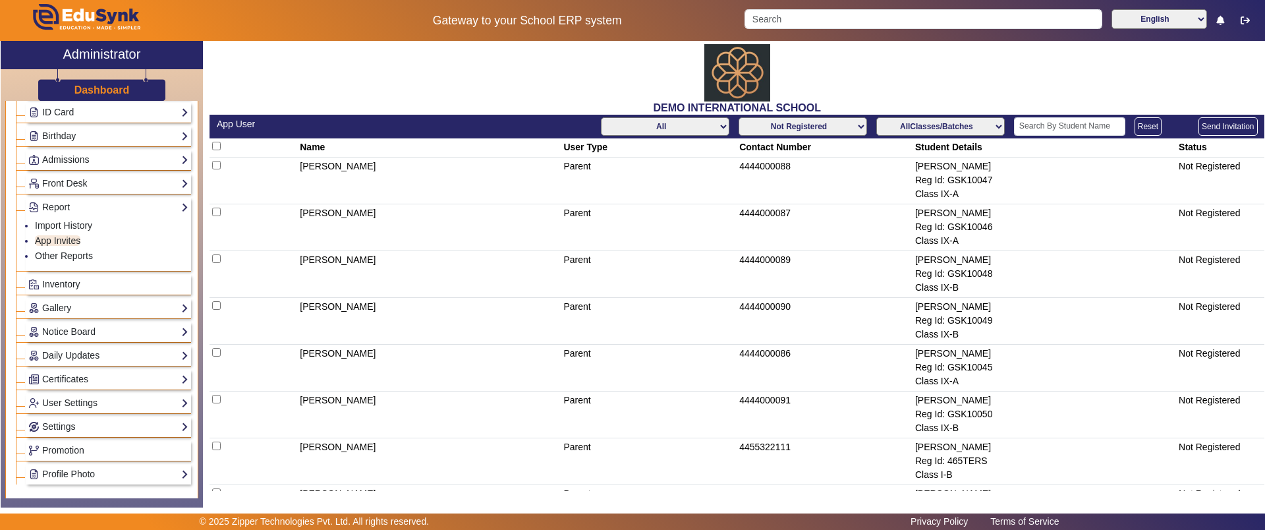
click at [213, 144] on input "checkbox" at bounding box center [216, 146] width 9 height 9
checkbox input "true"
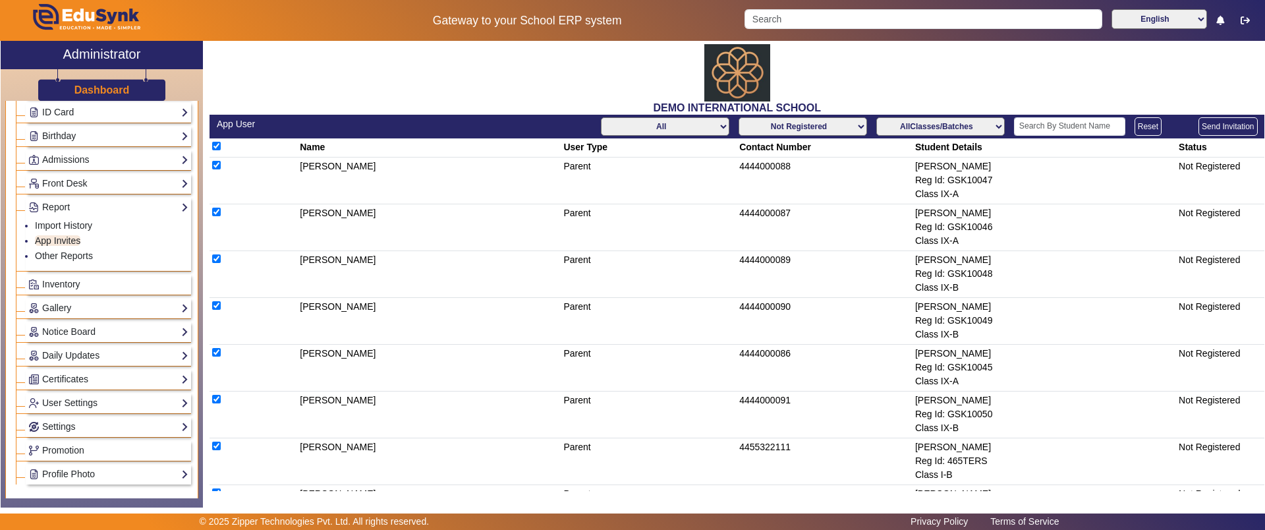
checkbox input "true"
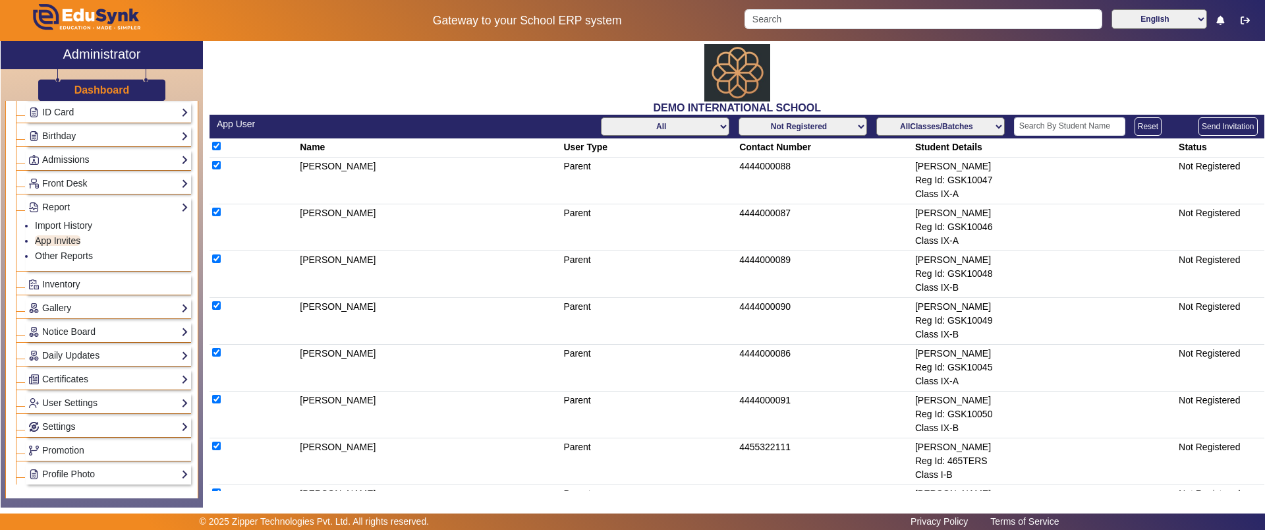
checkbox input "true"
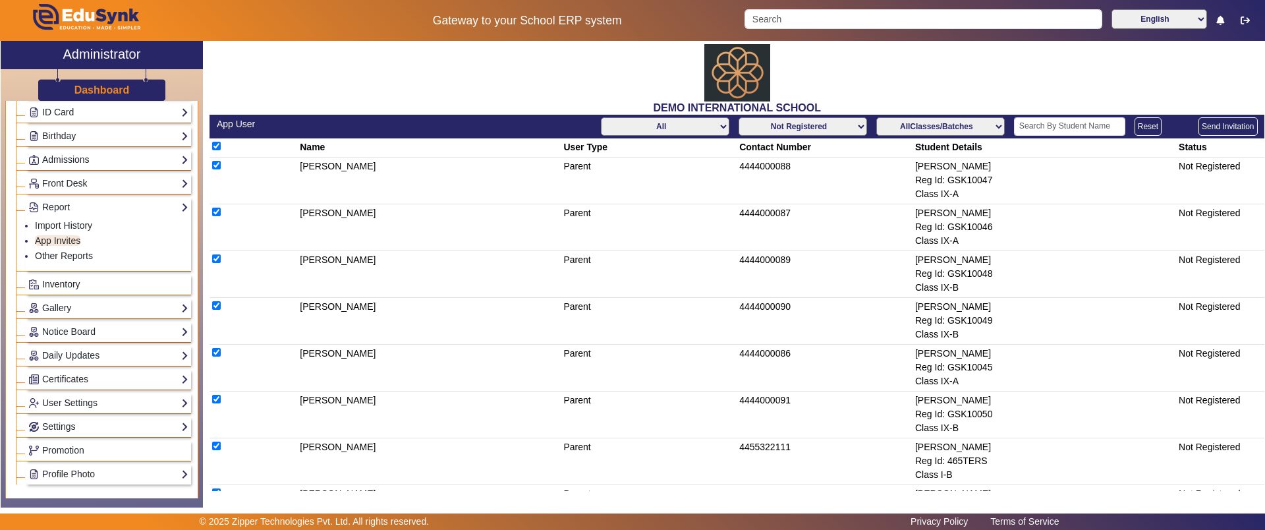
checkbox input "true"
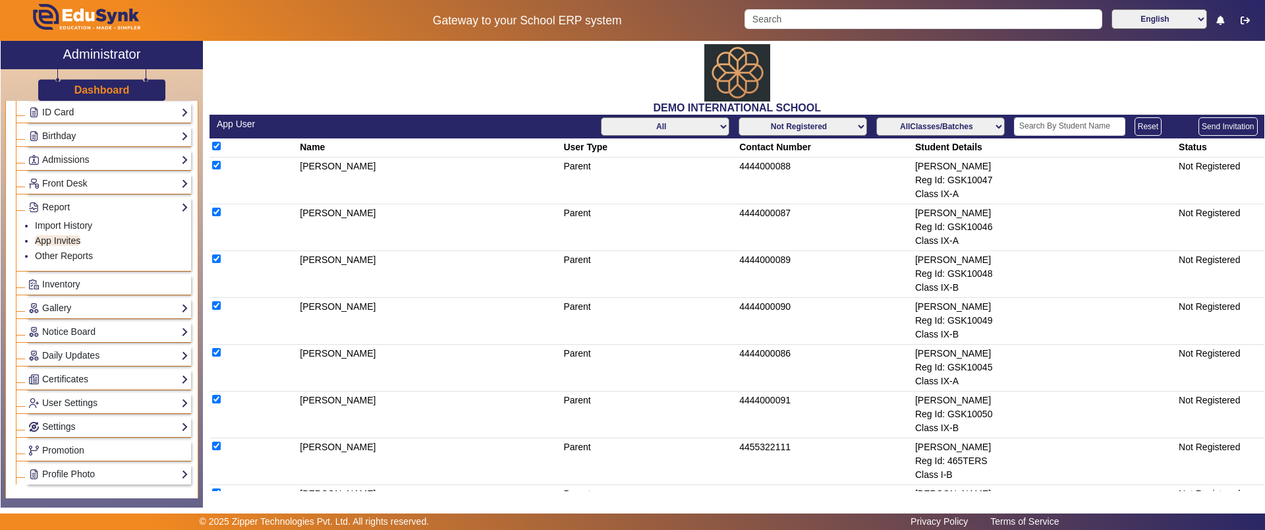
checkbox input "true"
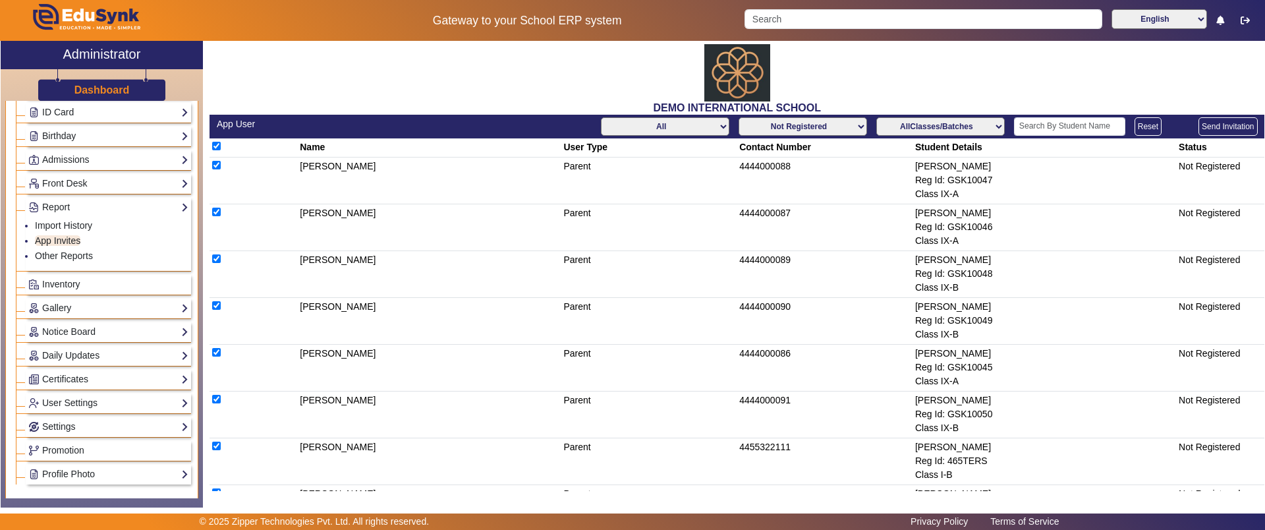
checkbox input "true"
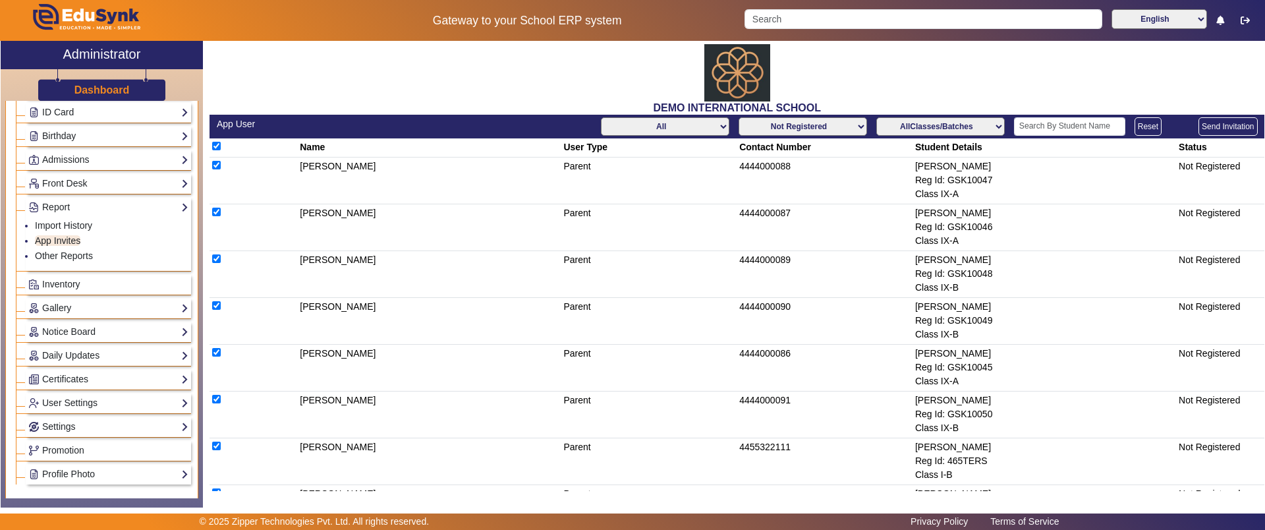
checkbox input "true"
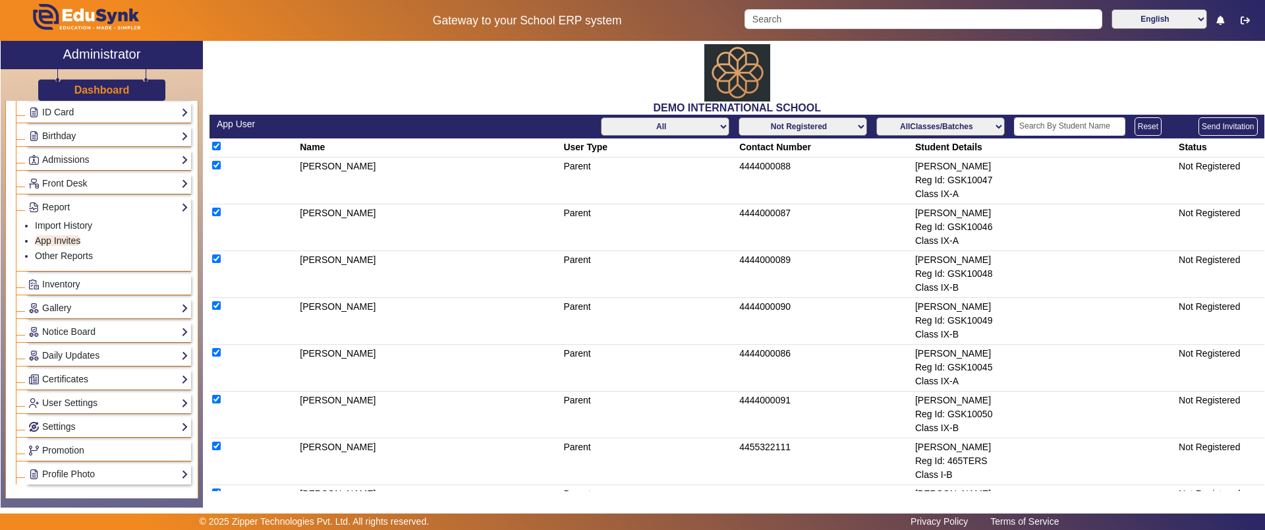
checkbox input "true"
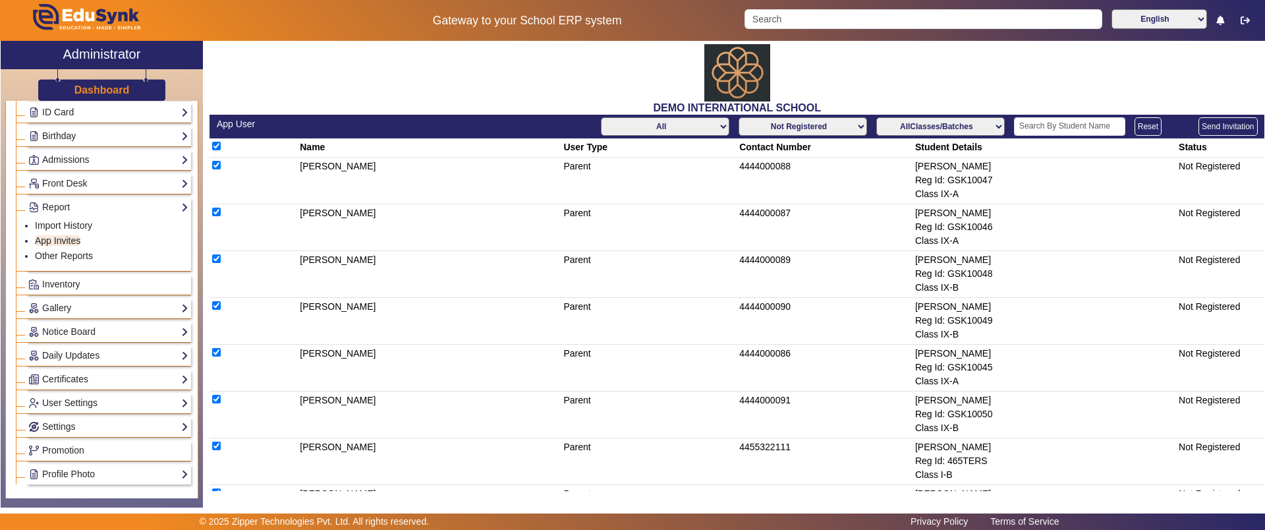
checkbox input "true"
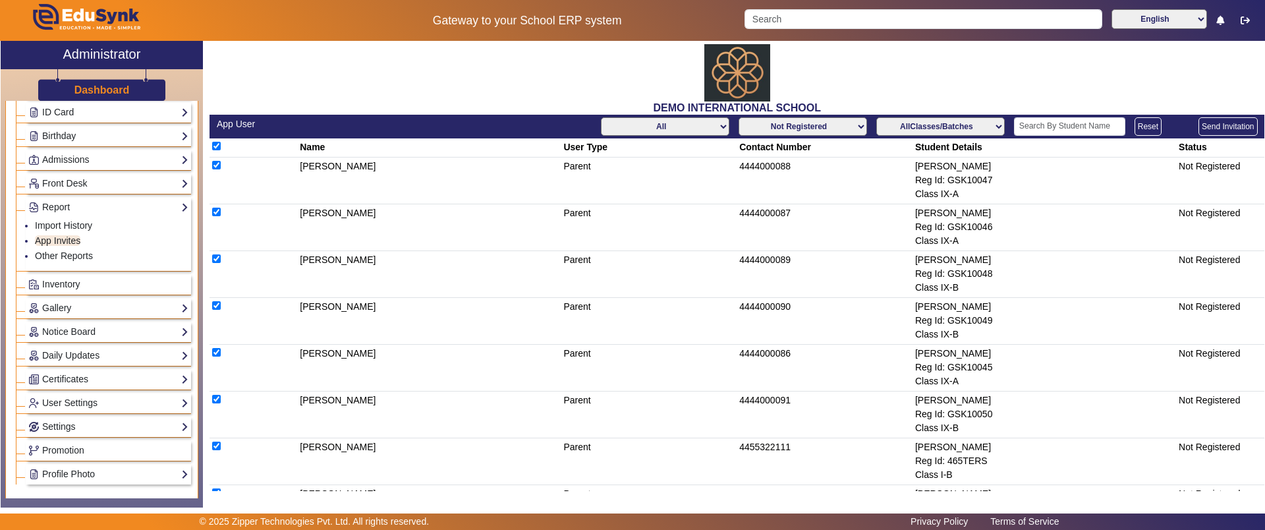
checkbox input "true"
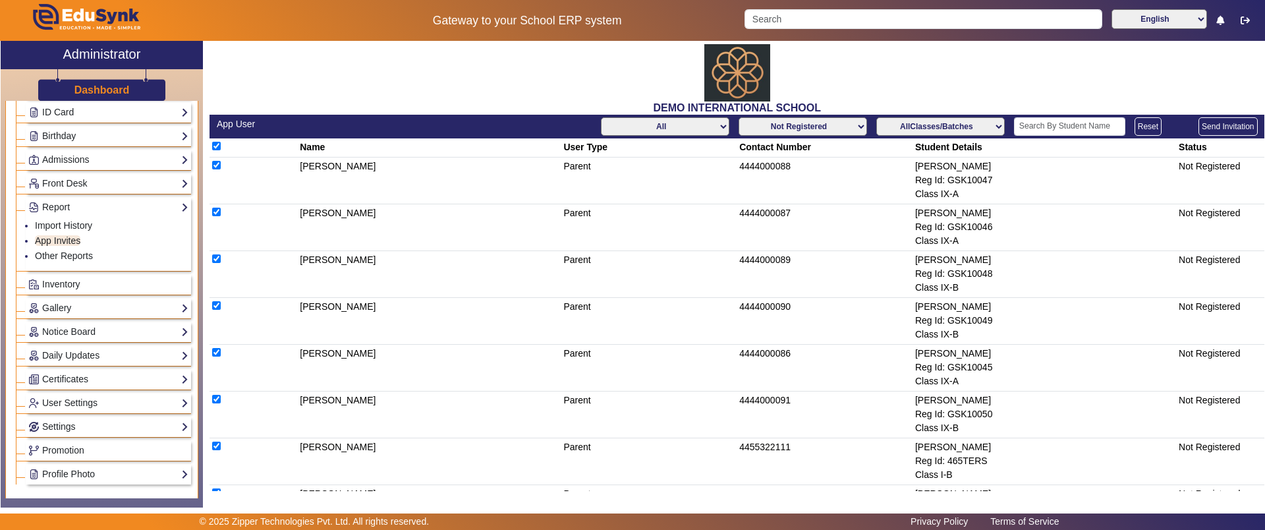
checkbox input "true"
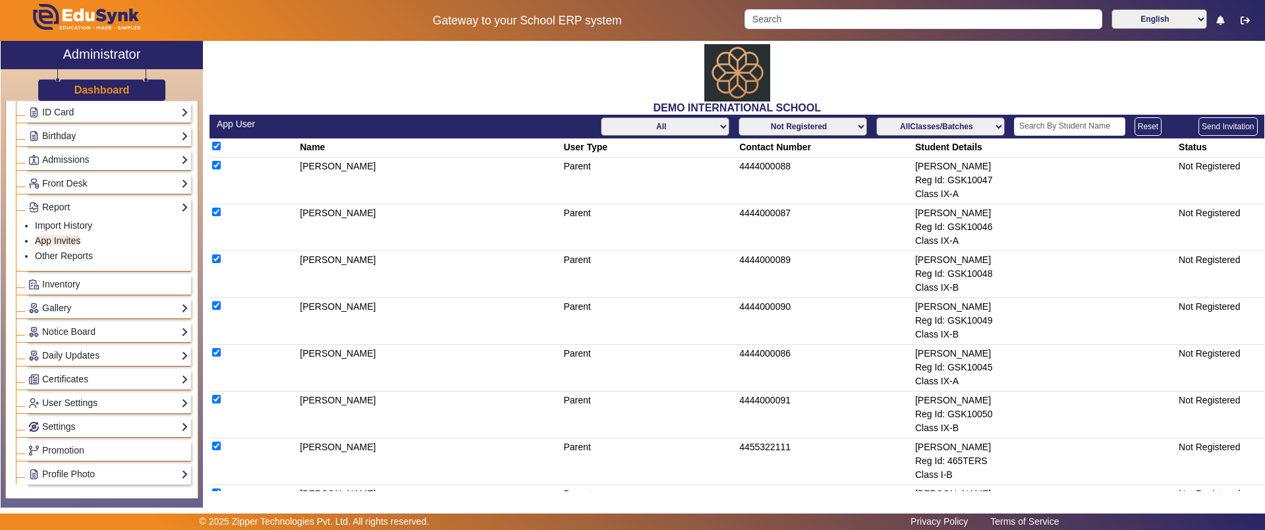
checkbox input "true"
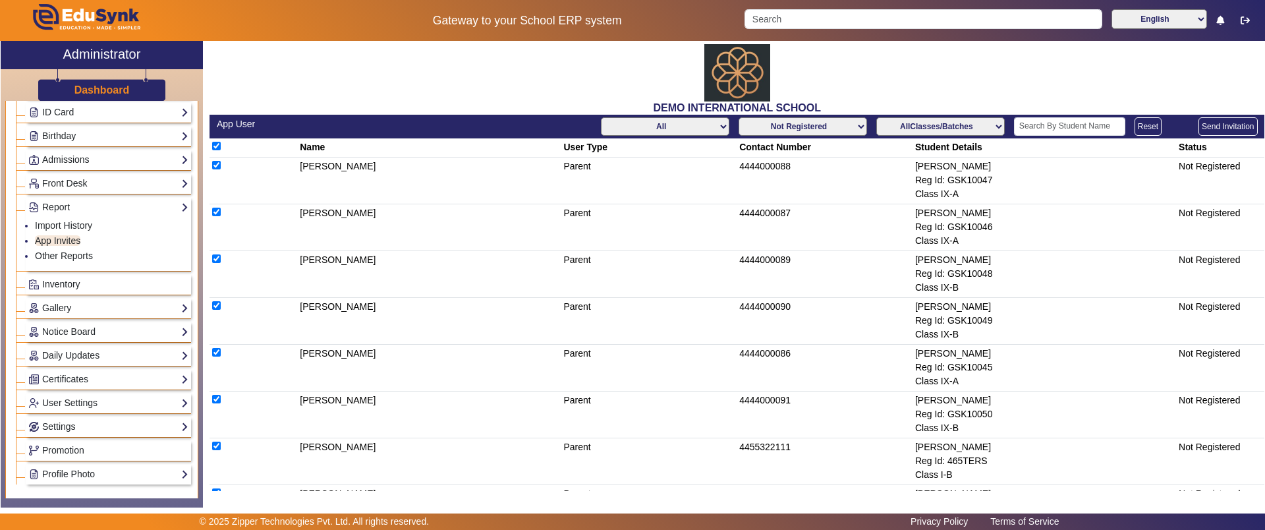
checkbox input "true"
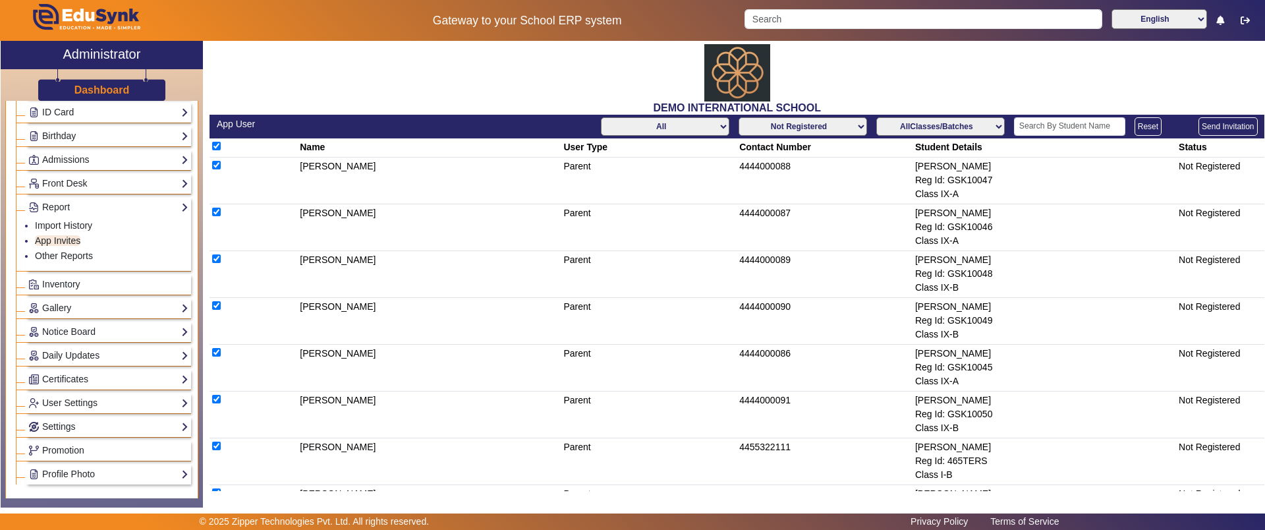
checkbox input "true"
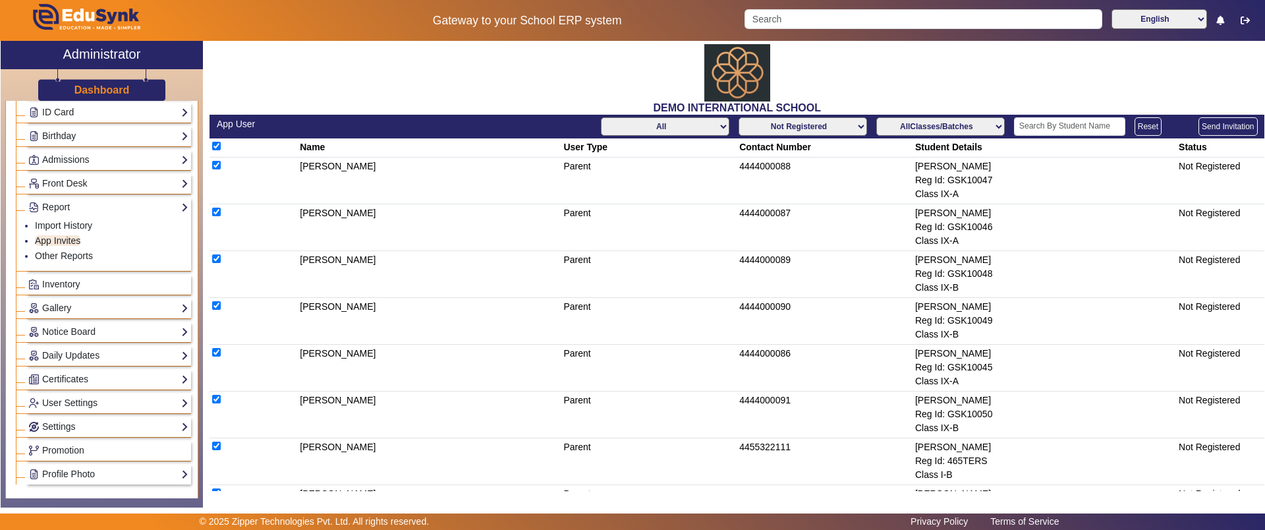
checkbox input "true"
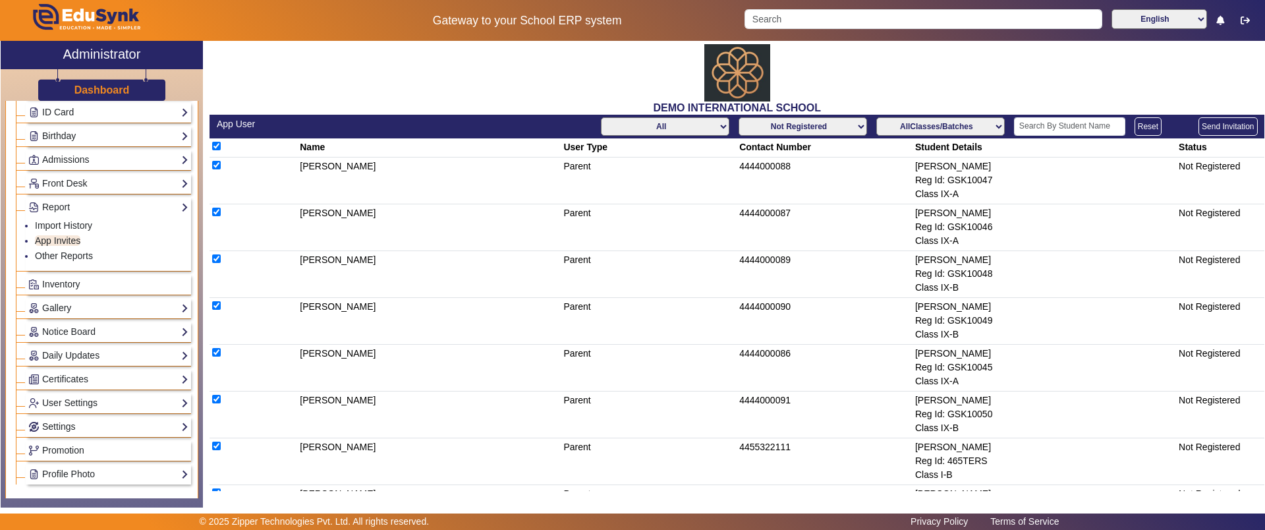
checkbox input "true"
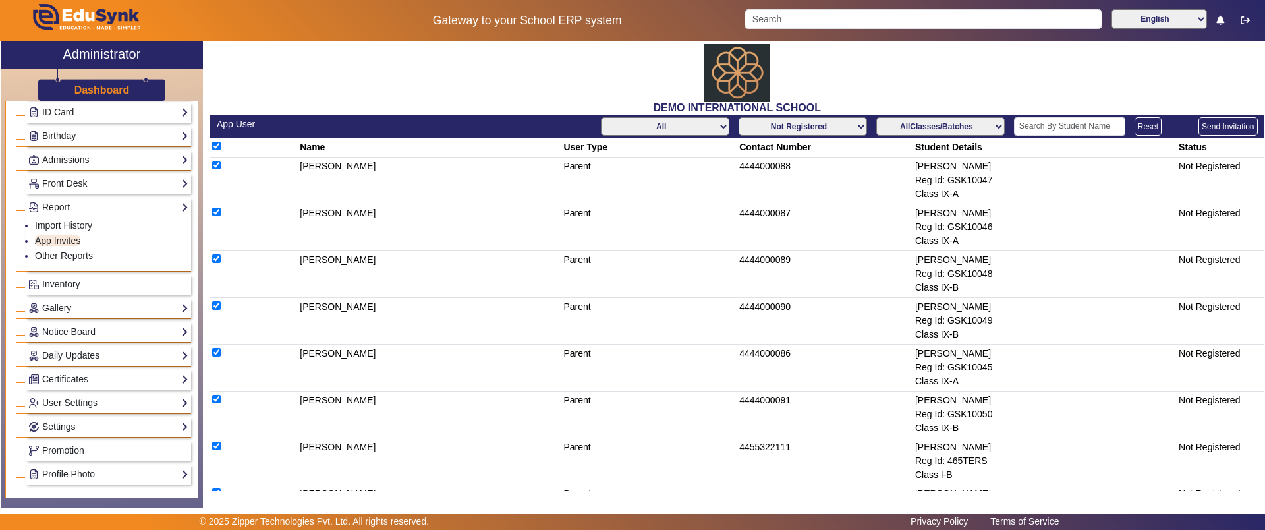
checkbox input "true"
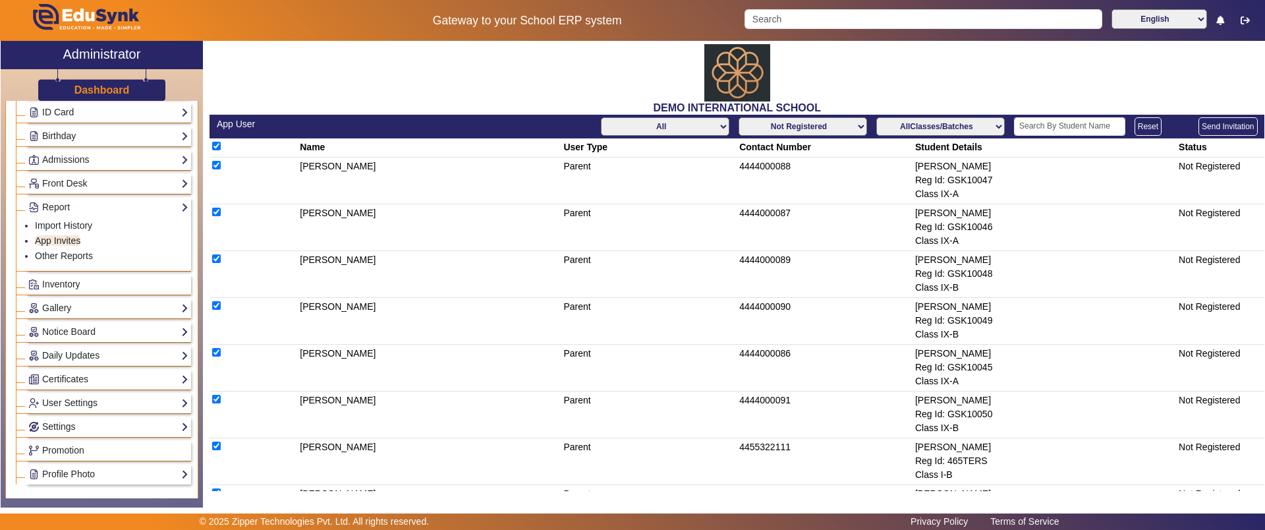
checkbox input "true"
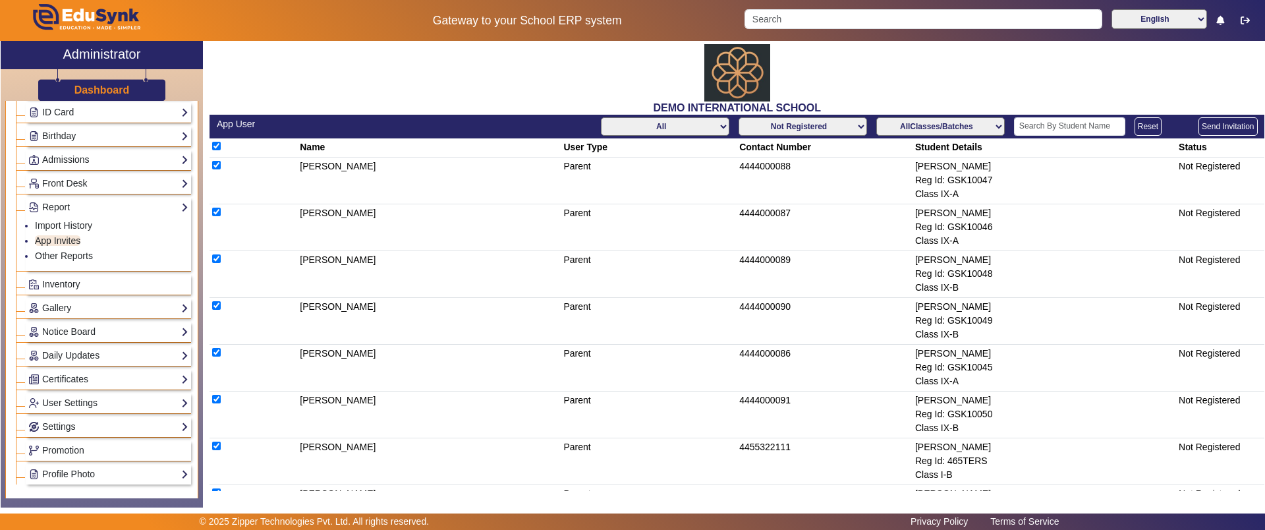
checkbox input "true"
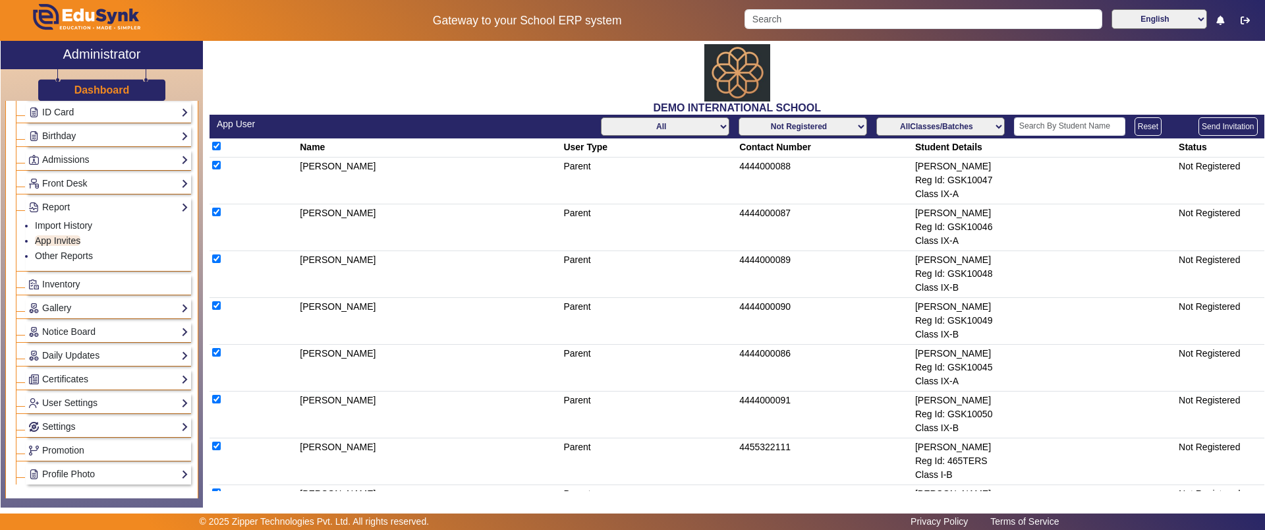
checkbox input "true"
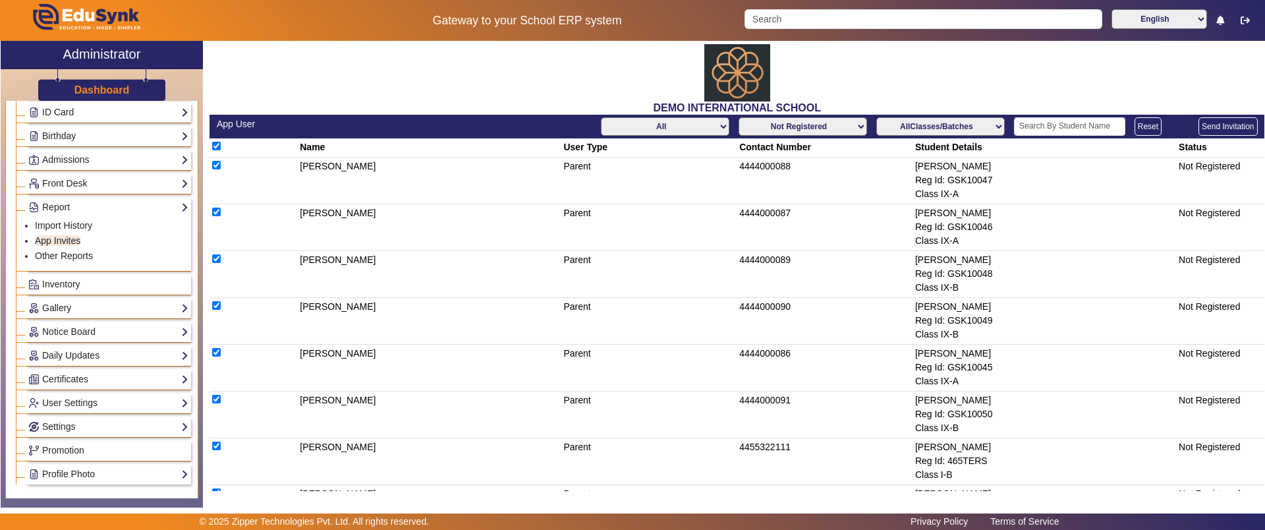
checkbox input "true"
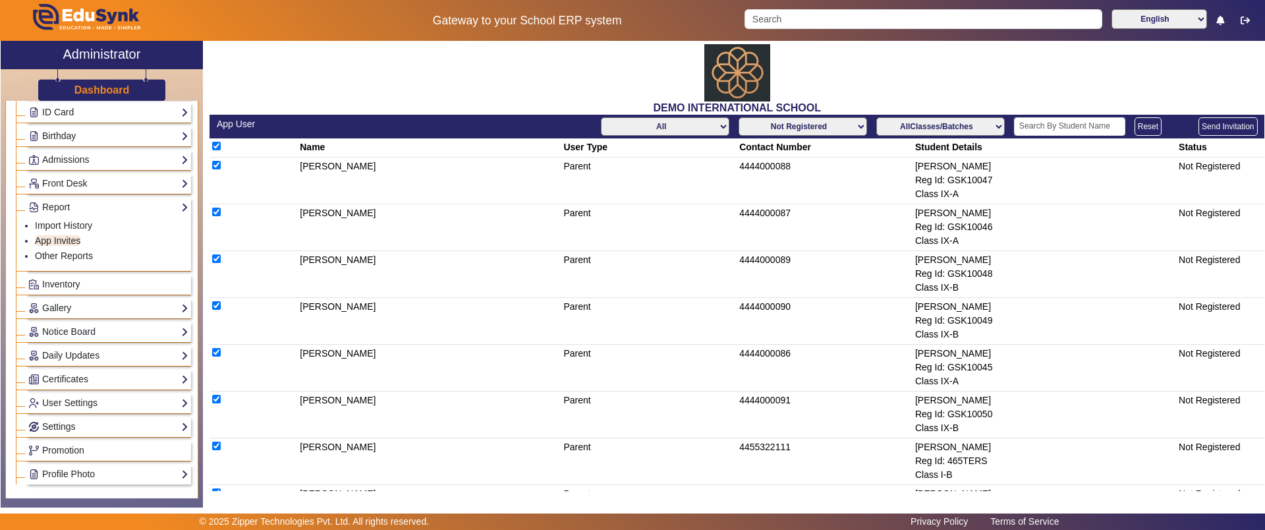
checkbox input "true"
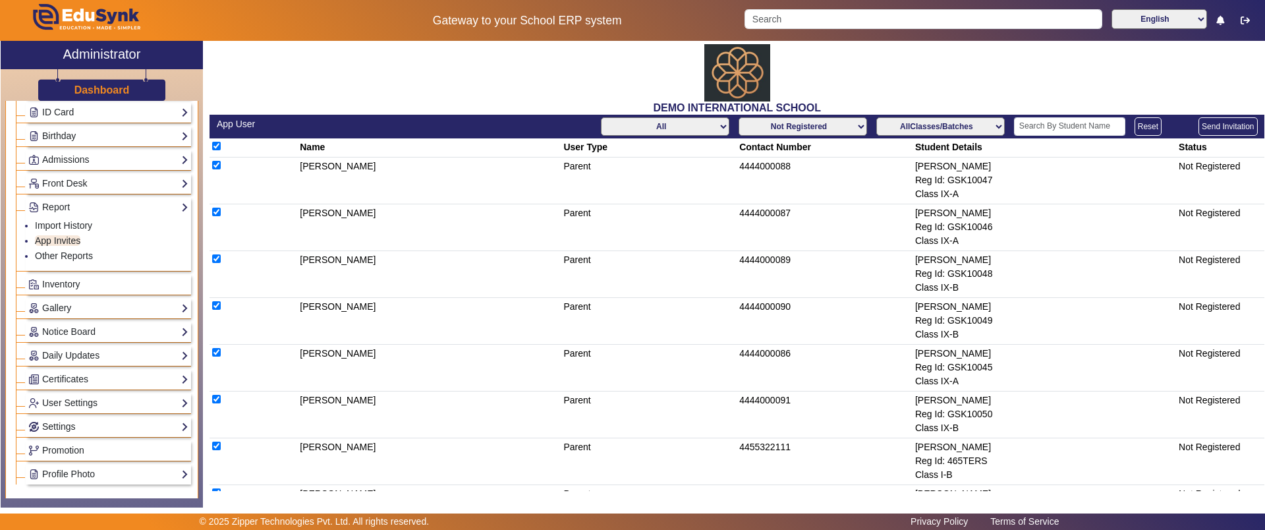
checkbox input "true"
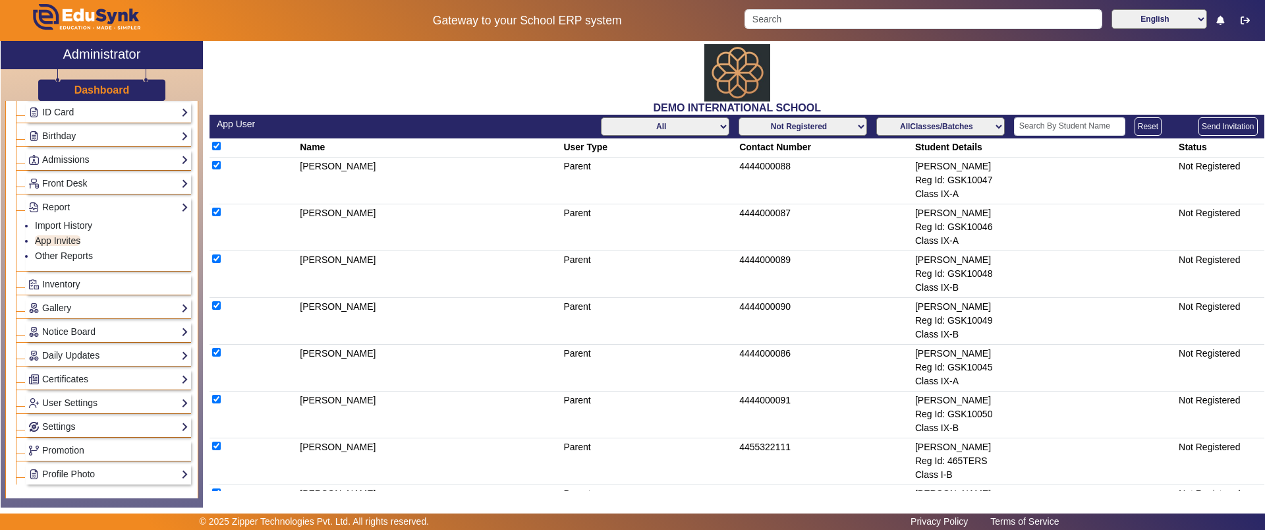
checkbox input "true"
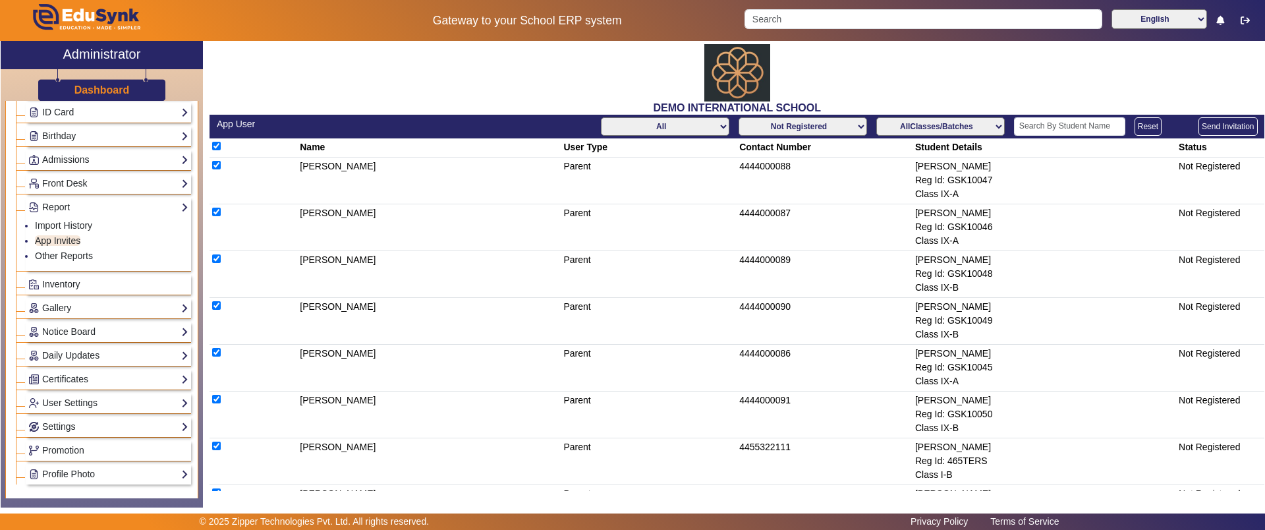
checkbox input "true"
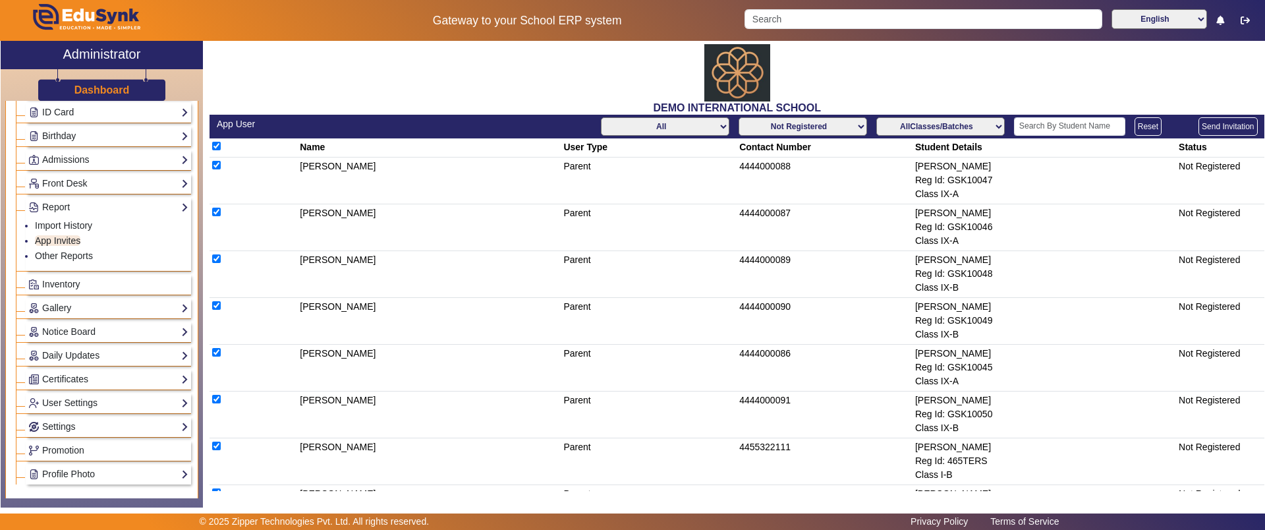
checkbox input "true"
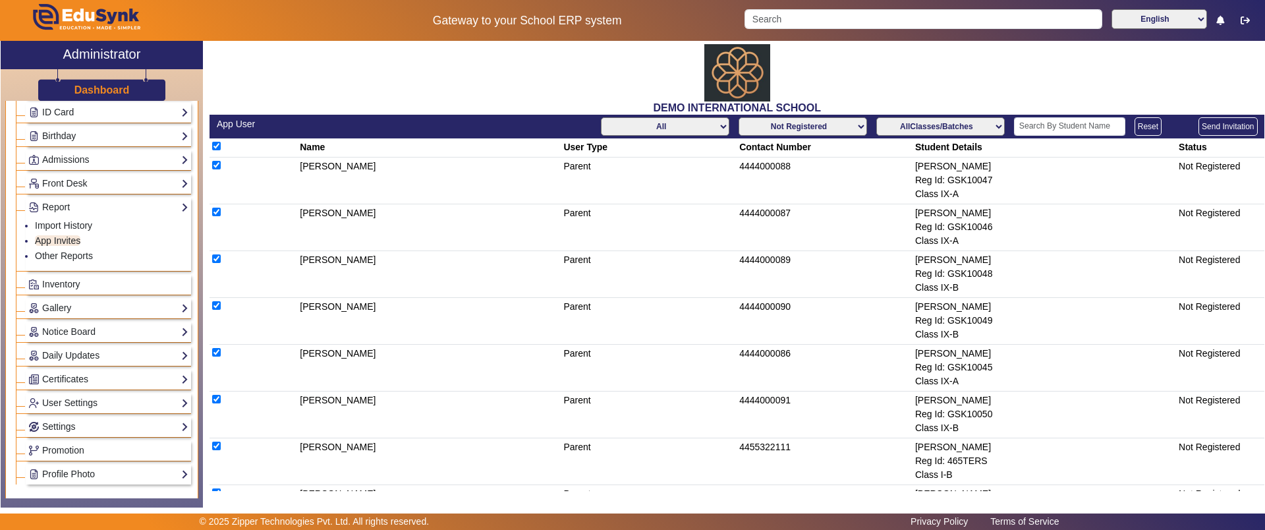
checkbox input "true"
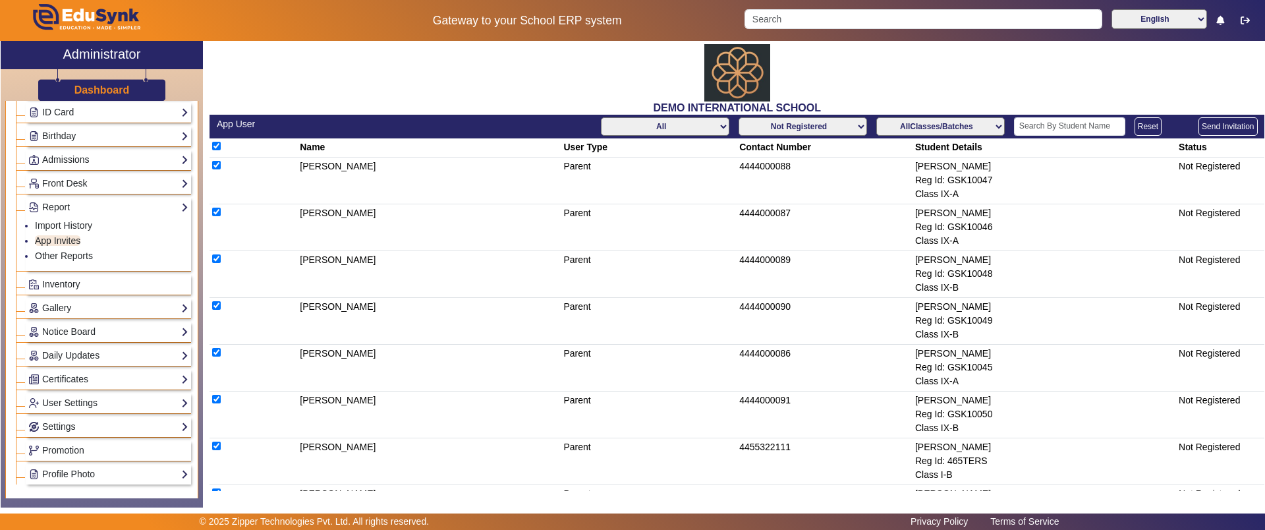
checkbox input "true"
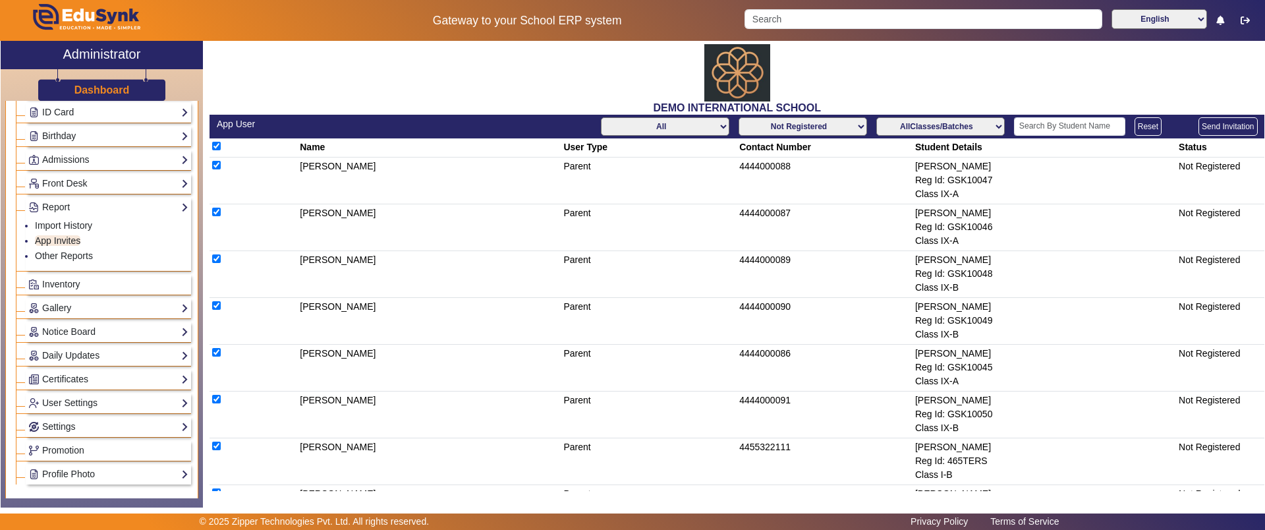
checkbox input "true"
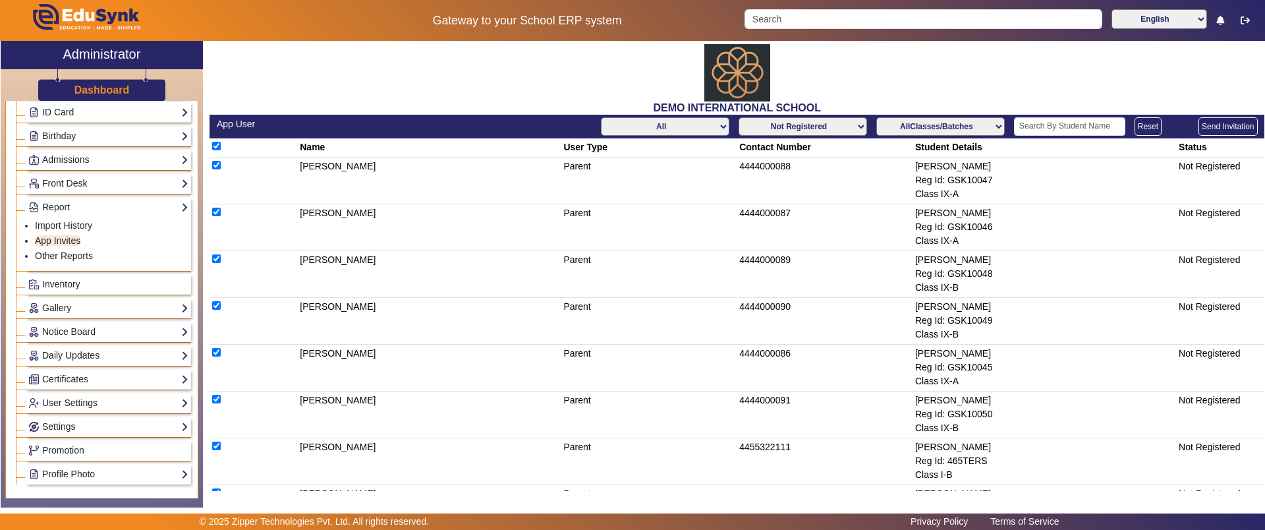
checkbox input "true"
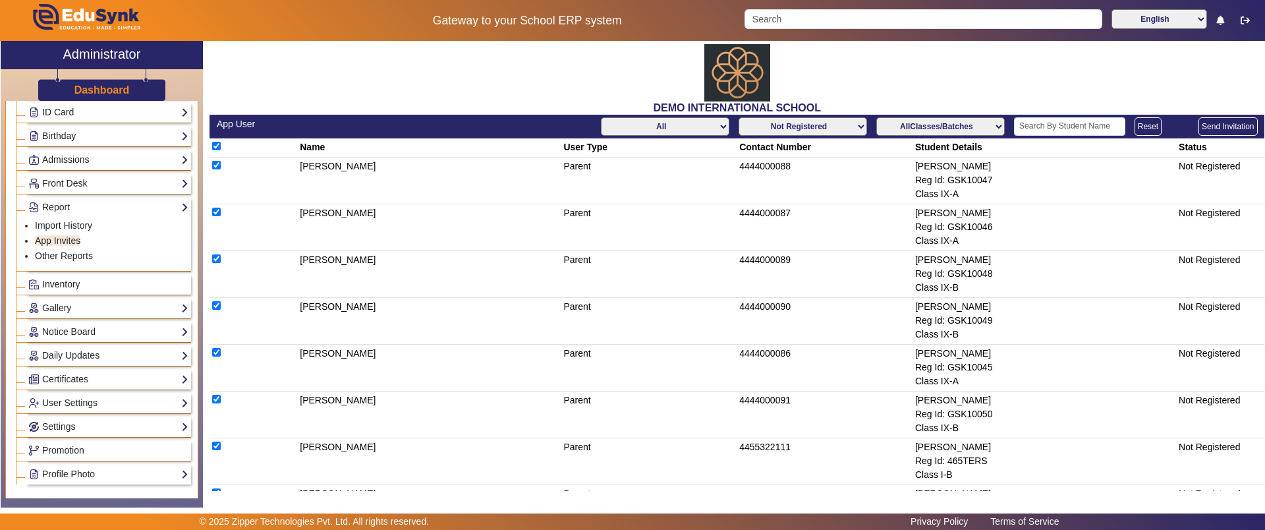
checkbox input "true"
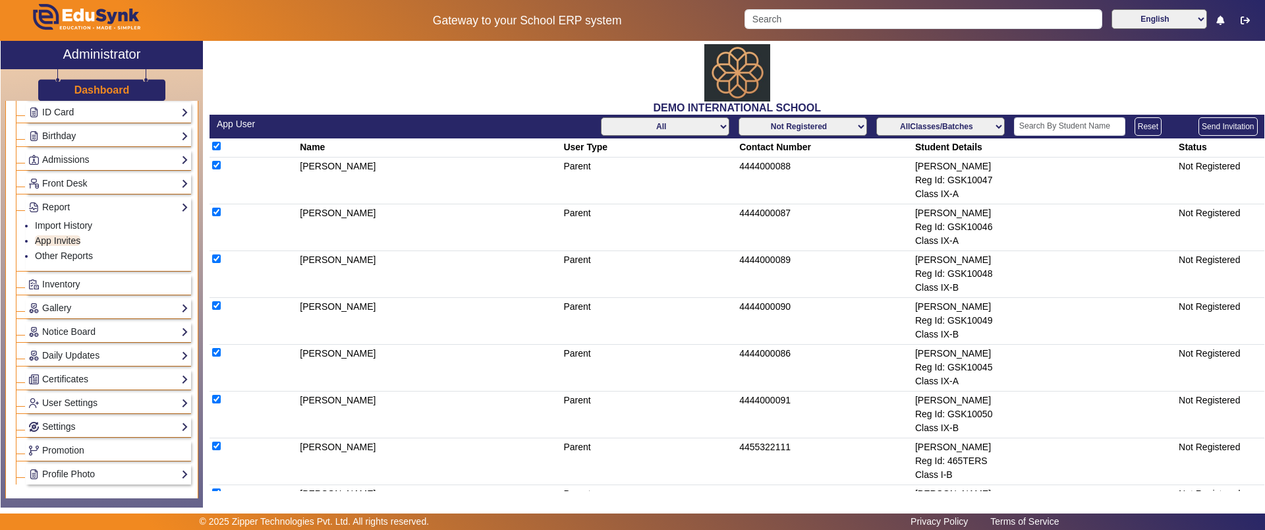
checkbox input "true"
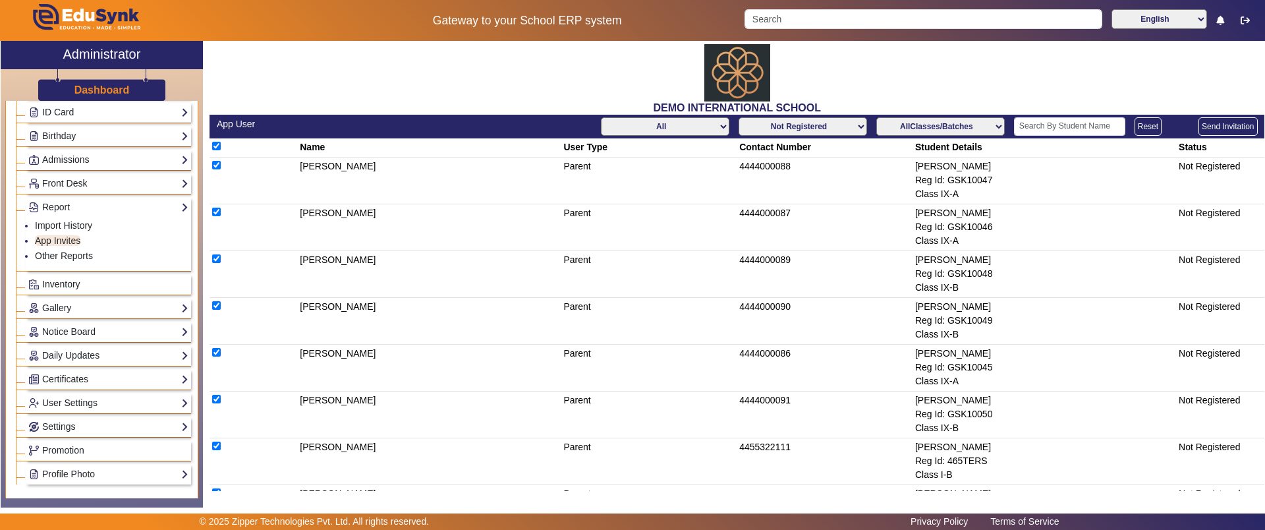
checkbox input "true"
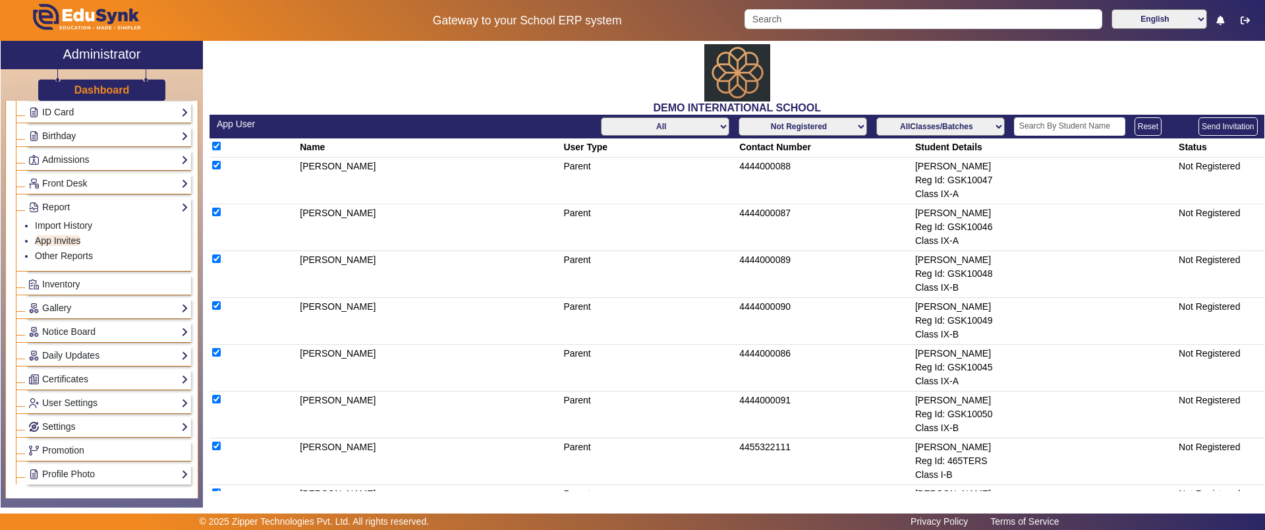
checkbox input "true"
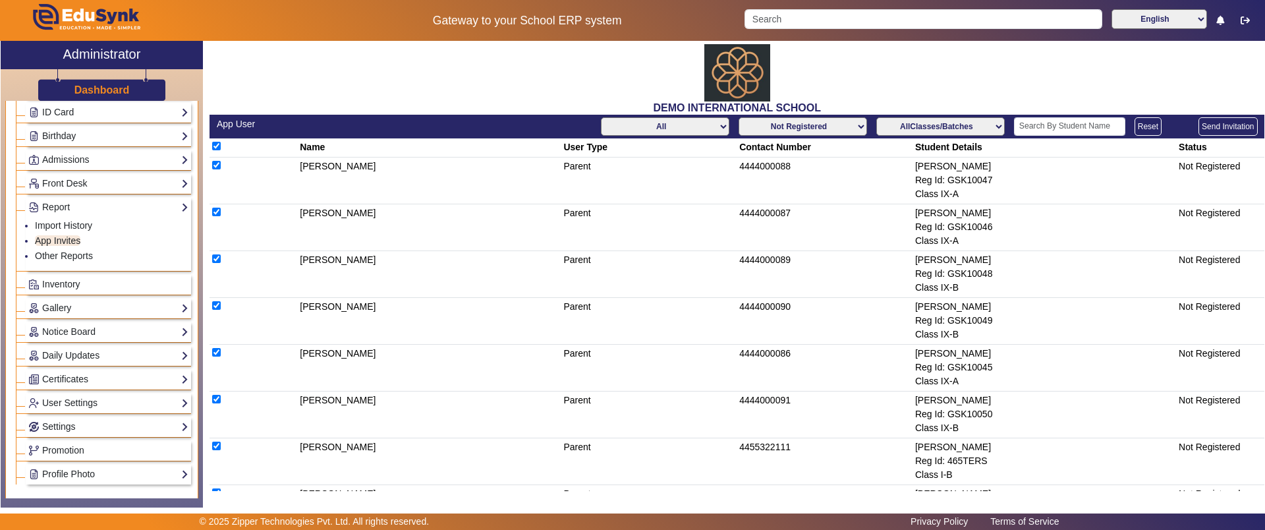
checkbox input "true"
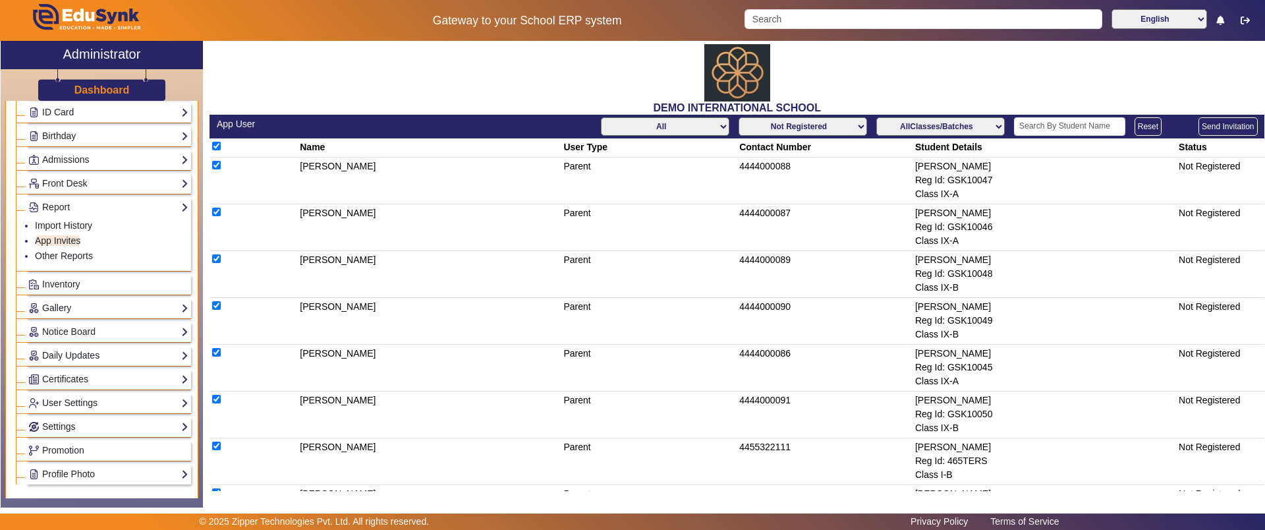
checkbox input "true"
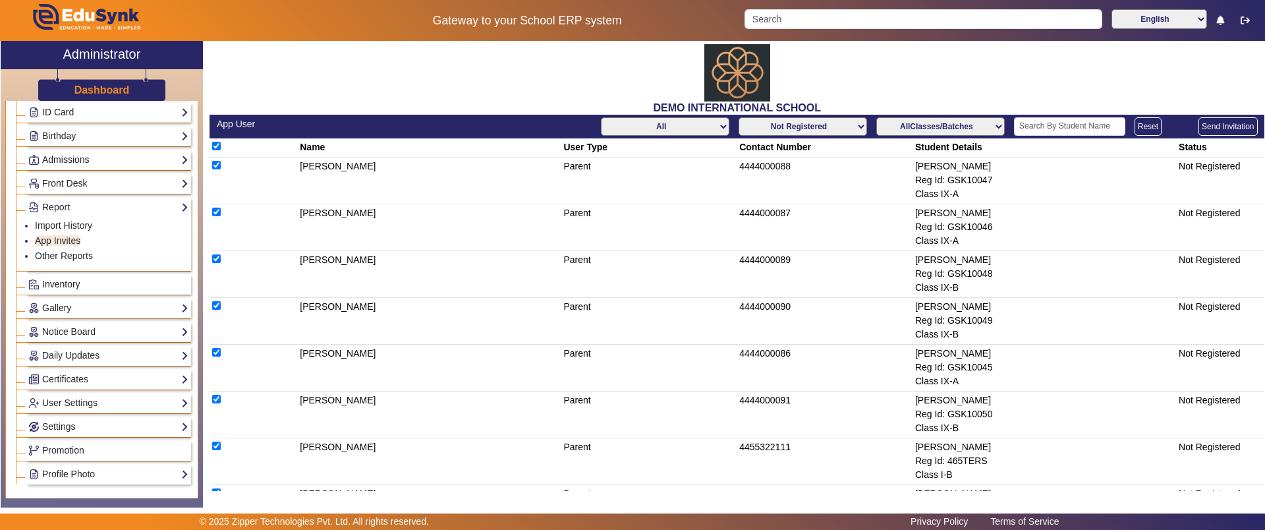
checkbox input "true"
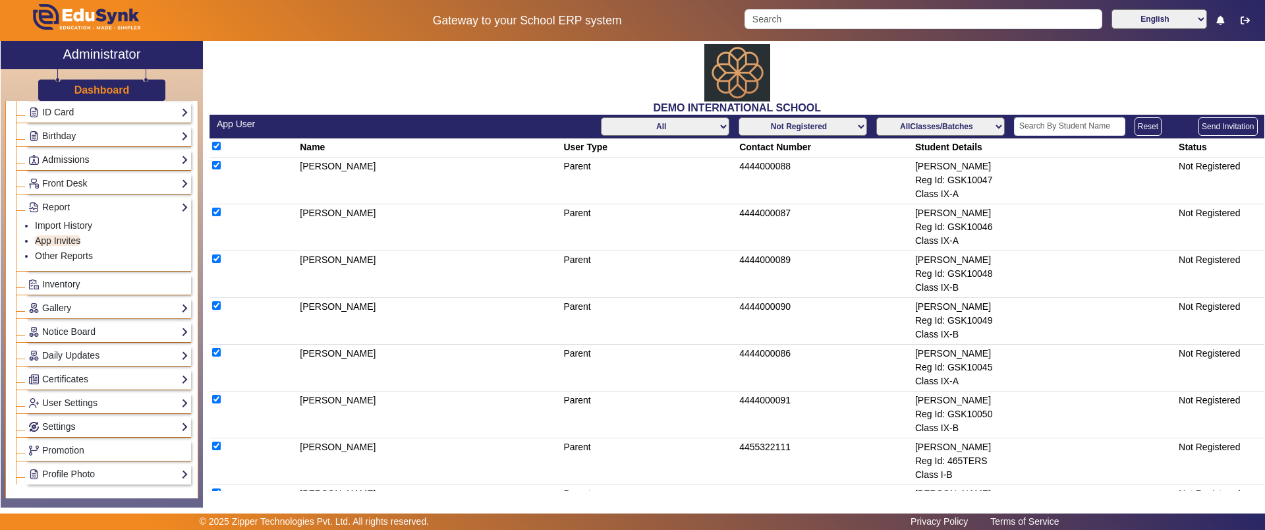
checkbox input "true"
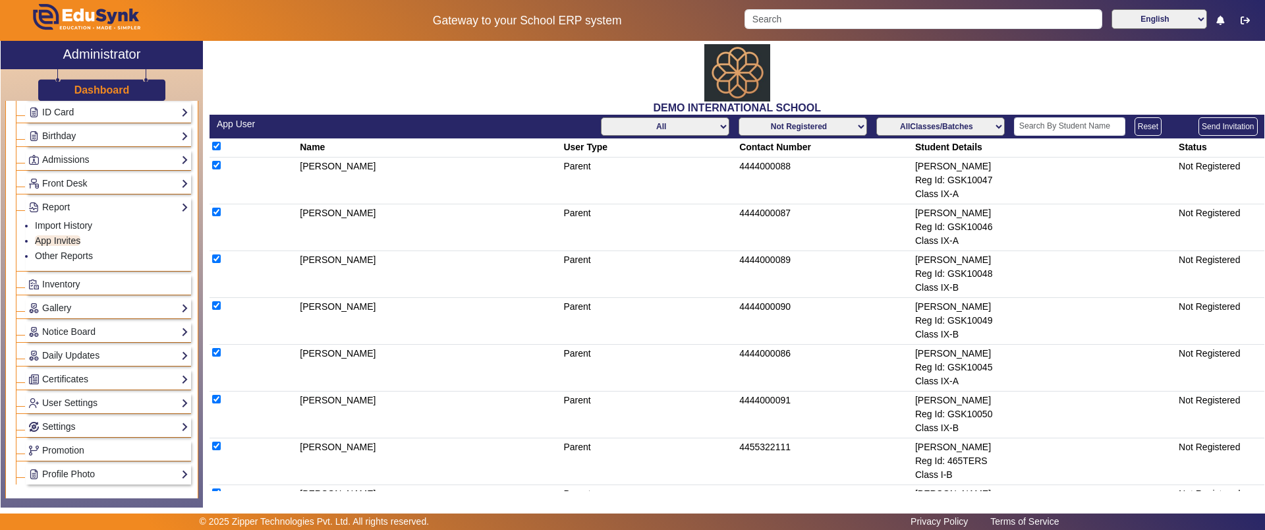
checkbox input "true"
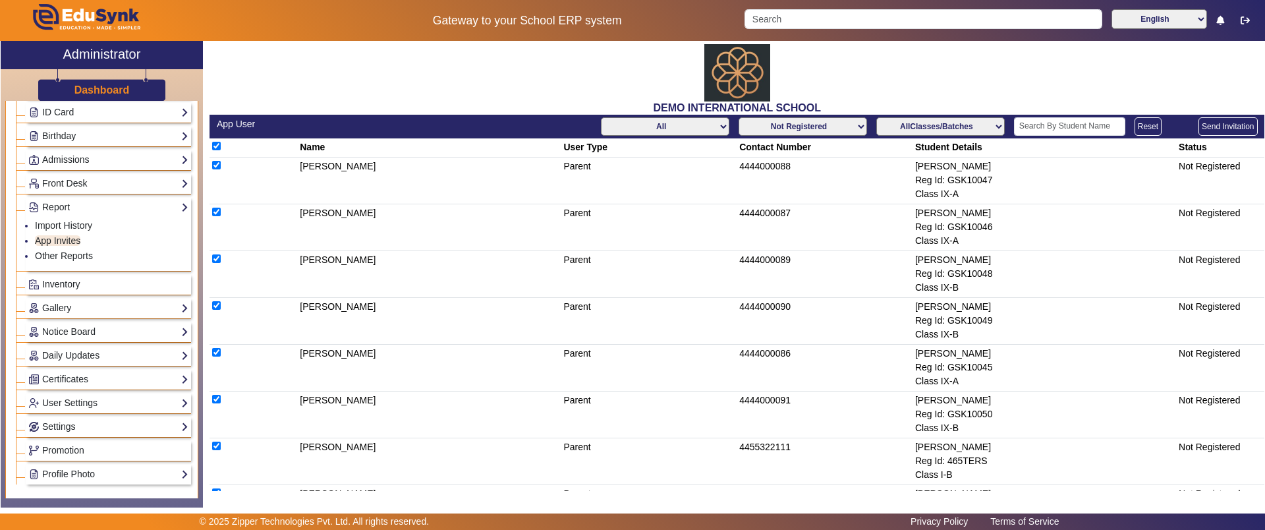
checkbox input "true"
click at [712, 123] on select "All Teacher Parent Driver Support Staff" at bounding box center [665, 126] width 128 height 18
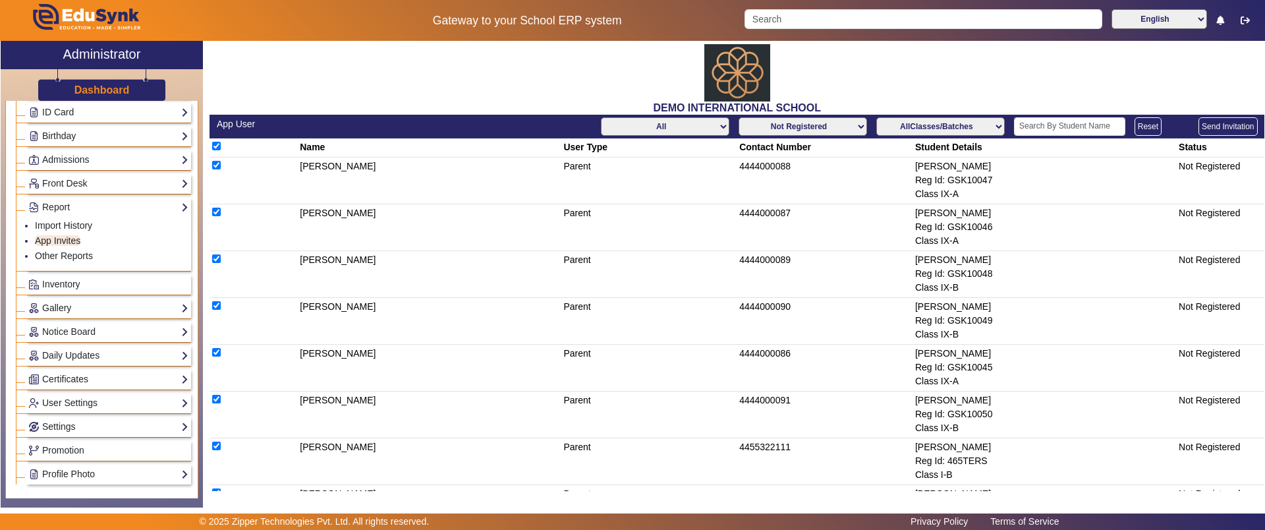
click at [601, 117] on select "All Teacher Parent Driver Support Staff" at bounding box center [665, 126] width 128 height 18
click at [65, 227] on link "Import History" at bounding box center [63, 225] width 57 height 11
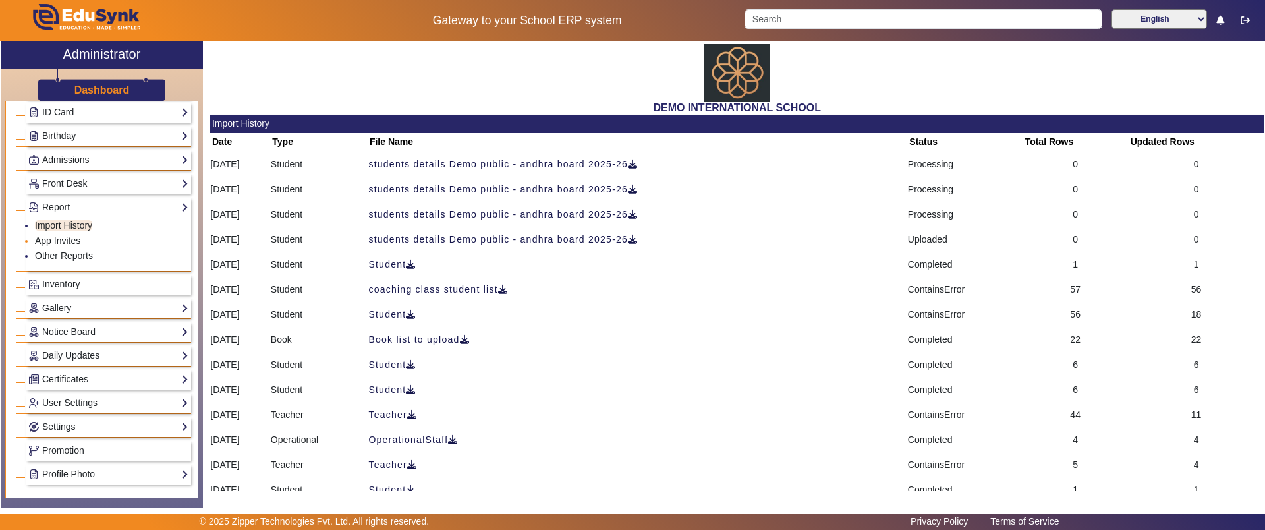
click at [61, 243] on link "App Invites" at bounding box center [57, 240] width 45 height 11
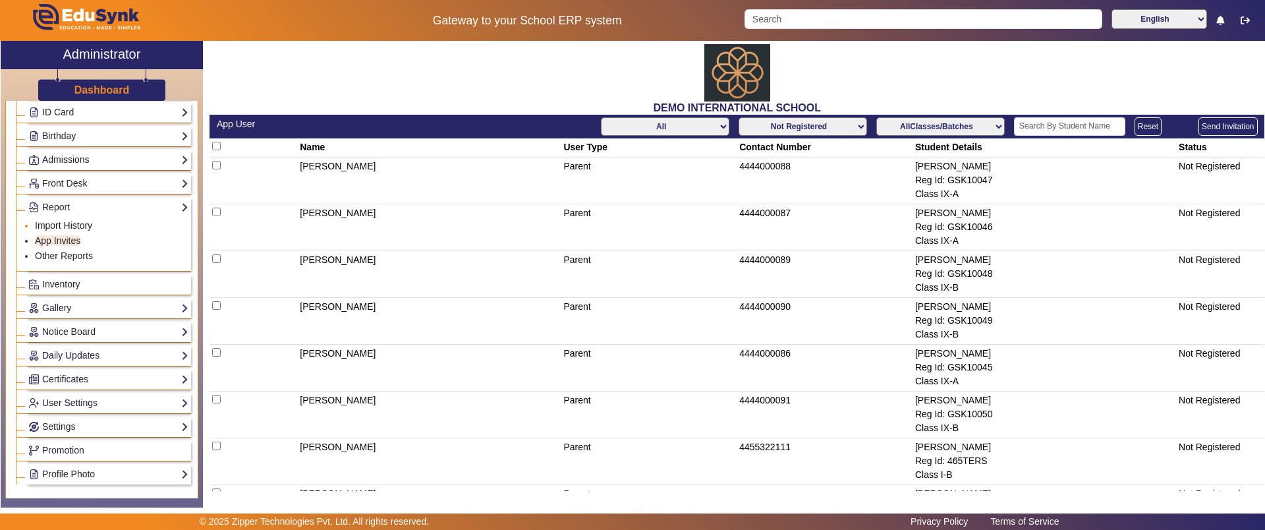
click at [53, 223] on link "Import History" at bounding box center [63, 225] width 57 height 11
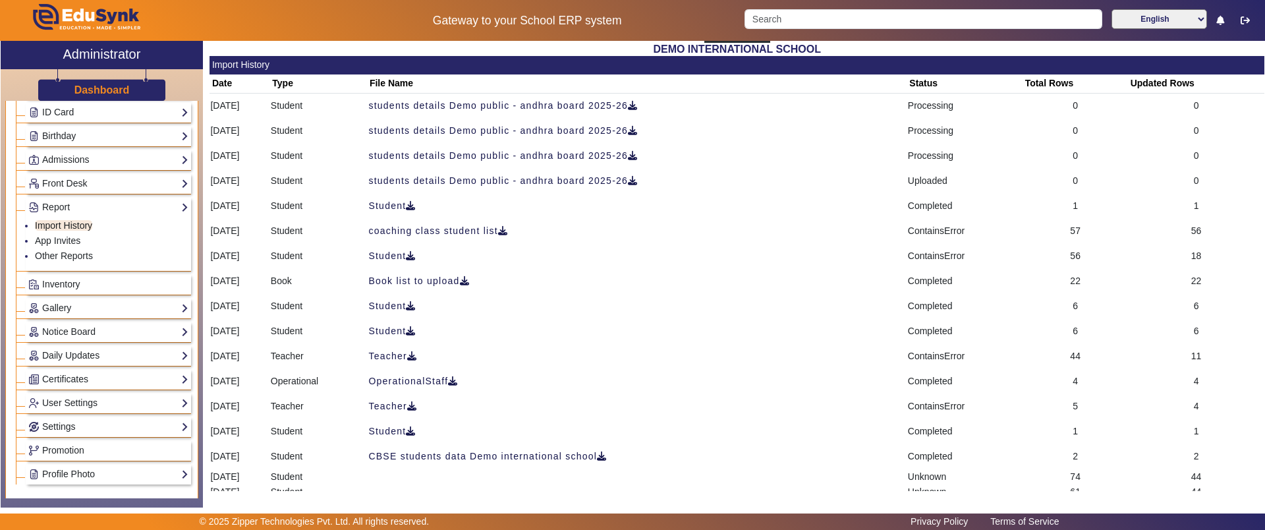
scroll to position [57, 0]
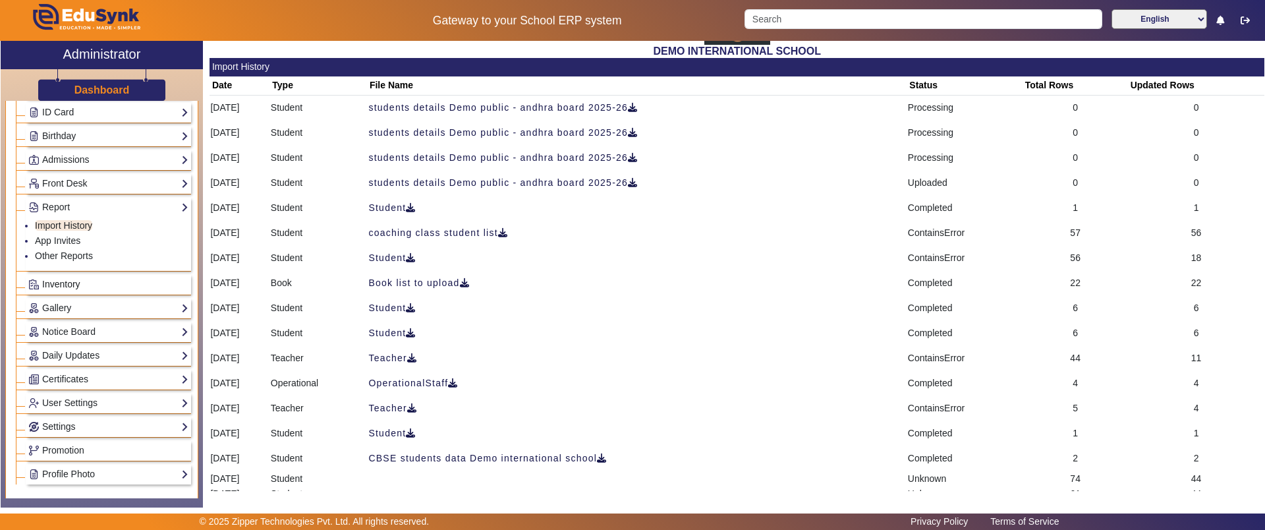
click at [109, 289] on link "Inventory" at bounding box center [108, 284] width 160 height 15
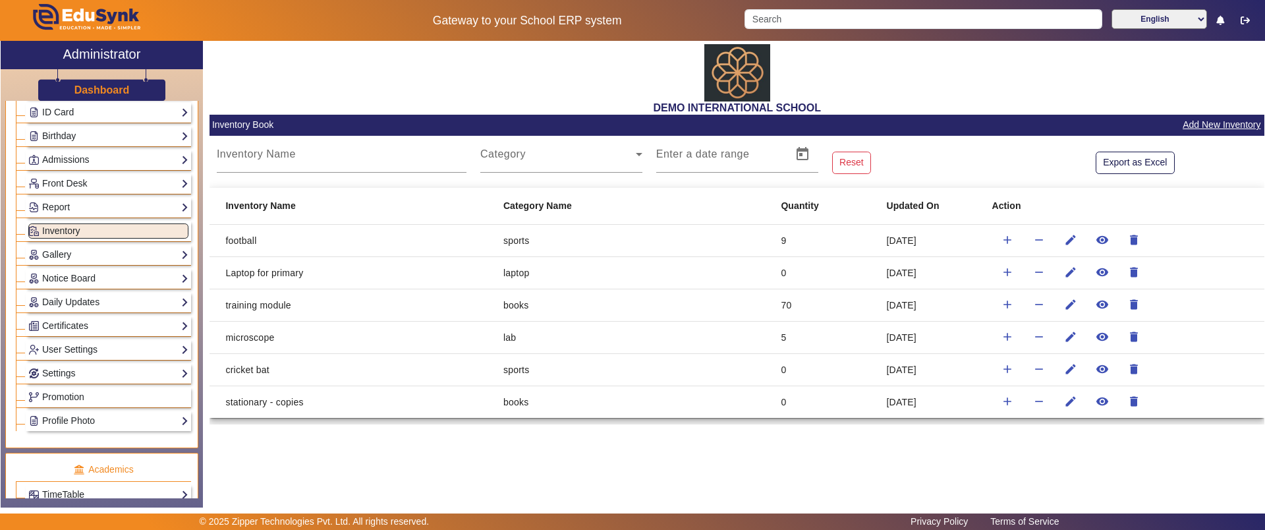
click at [1218, 136] on div "Export as Excel" at bounding box center [1176, 155] width 176 height 38
click at [1216, 125] on button "Add New Inventory" at bounding box center [1221, 125] width 80 height 16
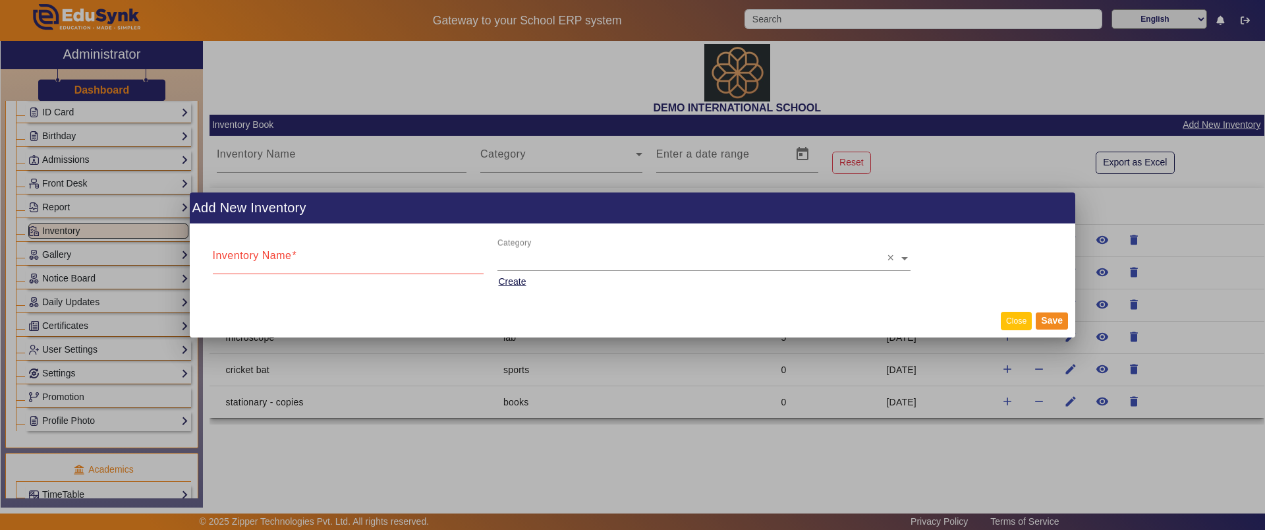
click at [1011, 316] on button "Close" at bounding box center [1016, 321] width 31 height 18
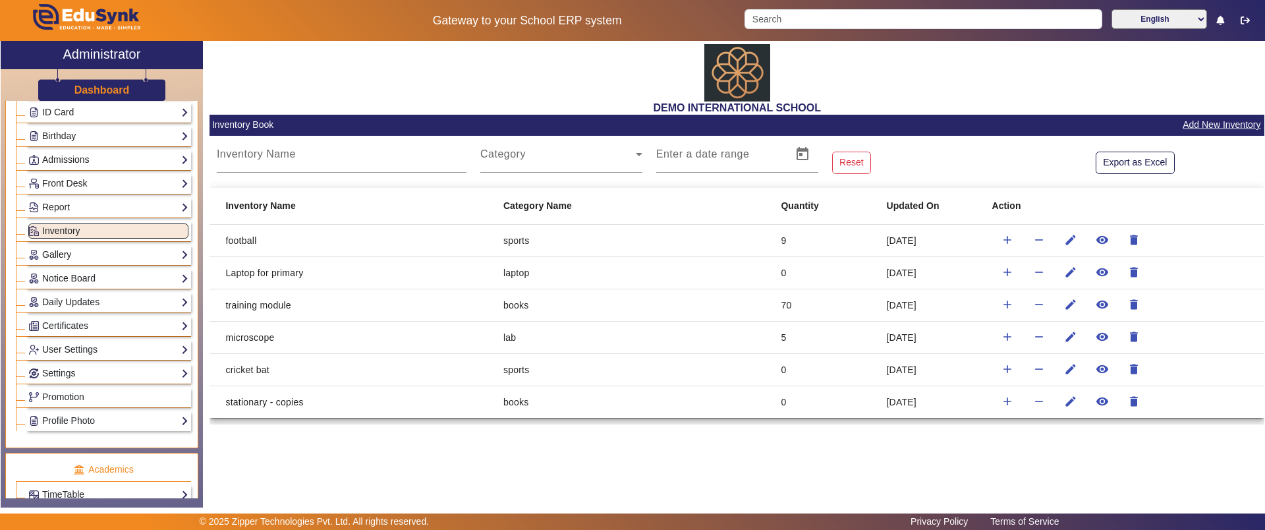
click at [115, 254] on link "Gallery" at bounding box center [108, 254] width 160 height 15
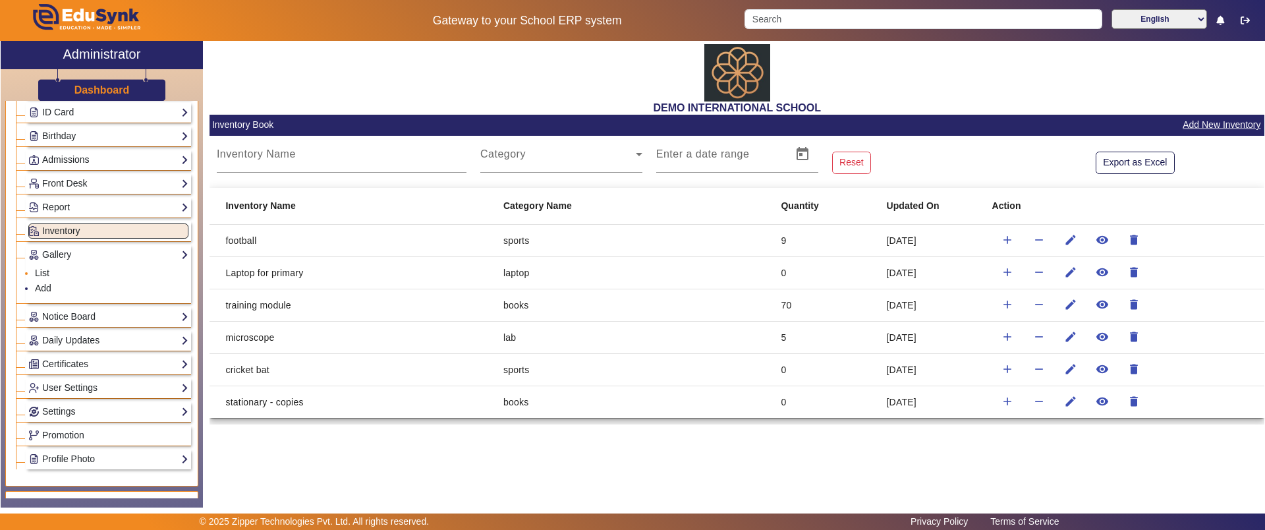
click at [43, 271] on link "List" at bounding box center [42, 272] width 14 height 11
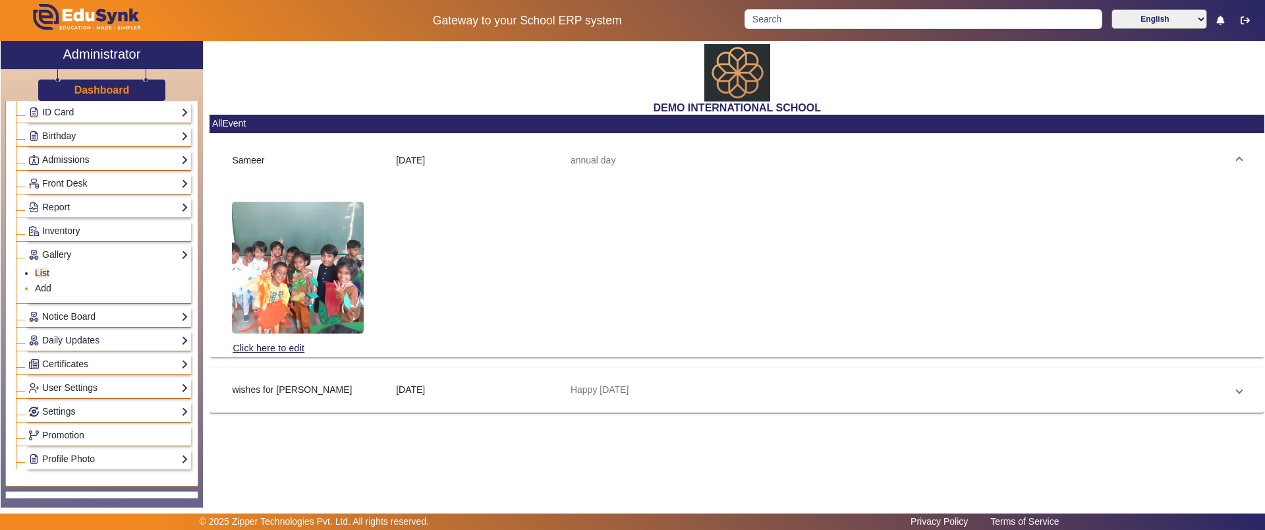
click at [40, 287] on link "Add" at bounding box center [43, 288] width 16 height 11
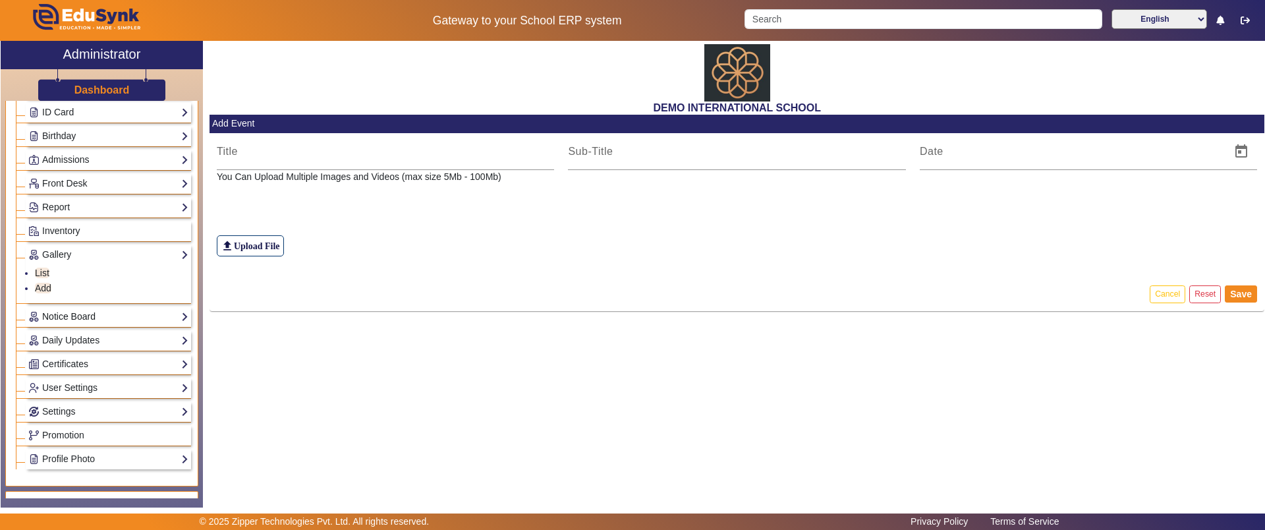
click at [43, 313] on link "Notice Board" at bounding box center [108, 316] width 160 height 15
click at [43, 311] on link "Add" at bounding box center [43, 311] width 16 height 11
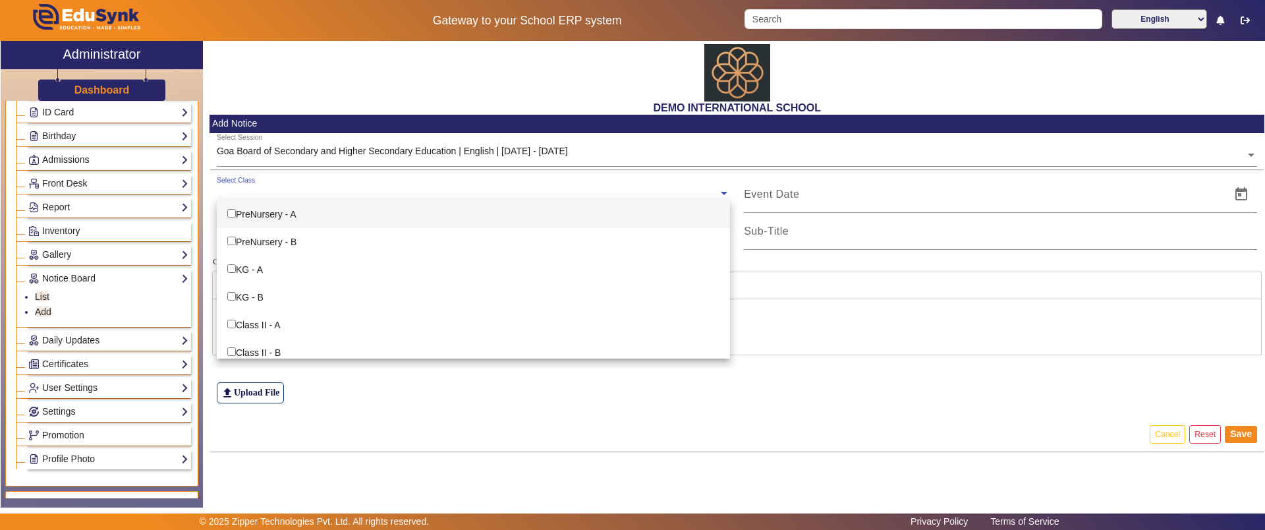
click at [376, 198] on input "text" at bounding box center [467, 193] width 501 height 13
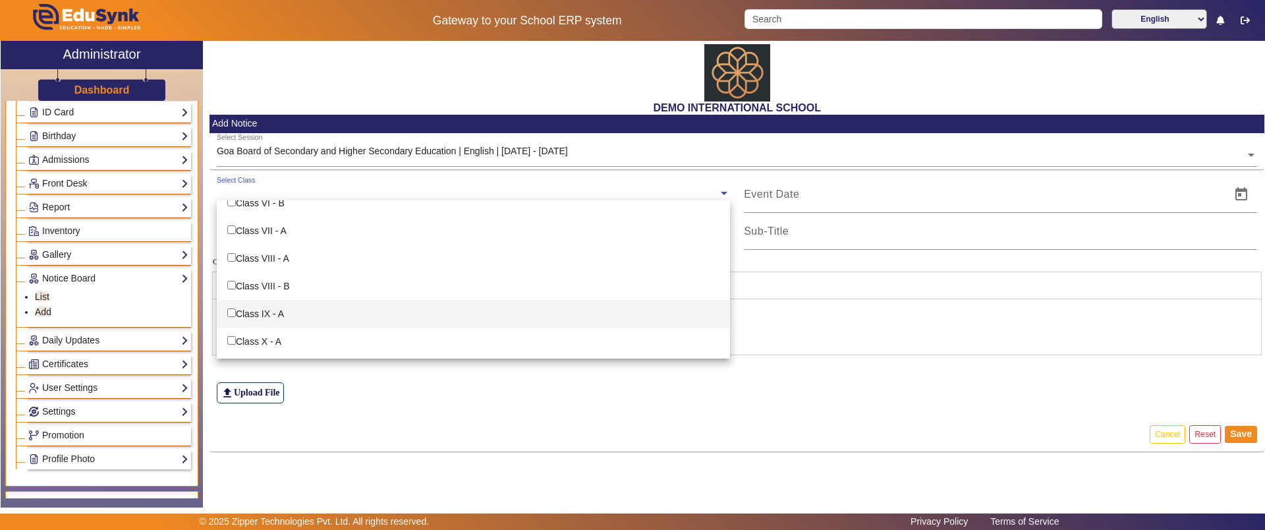
click at [230, 307] on div "Class IX - A" at bounding box center [473, 314] width 513 height 28
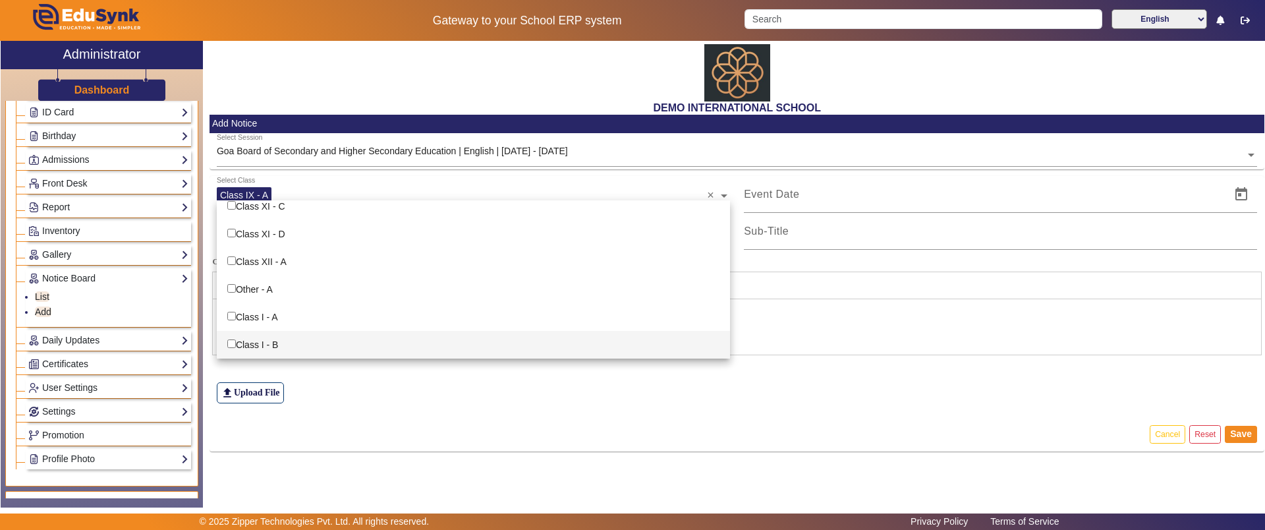
click at [634, 391] on div "file_upload Upload File" at bounding box center [737, 366] width 1041 height 73
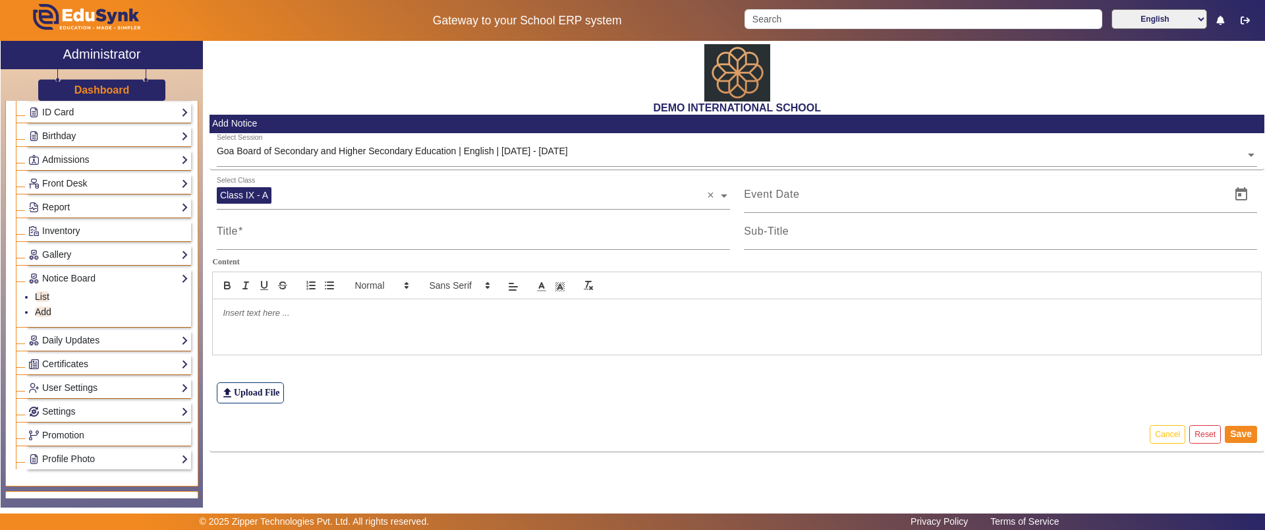
click at [443, 322] on div at bounding box center [737, 326] width 1048 height 55
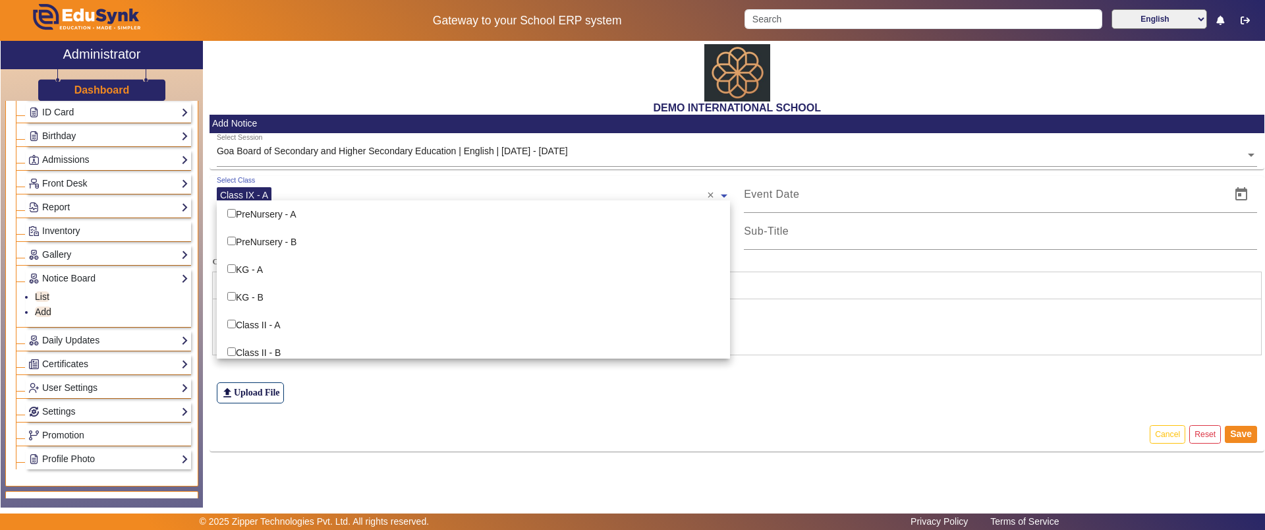
click at [370, 202] on ng-select "Select Class Class IX - A × PreNursery - A PreNursery - B KG - A KG - B Class I…" at bounding box center [473, 194] width 513 height 36
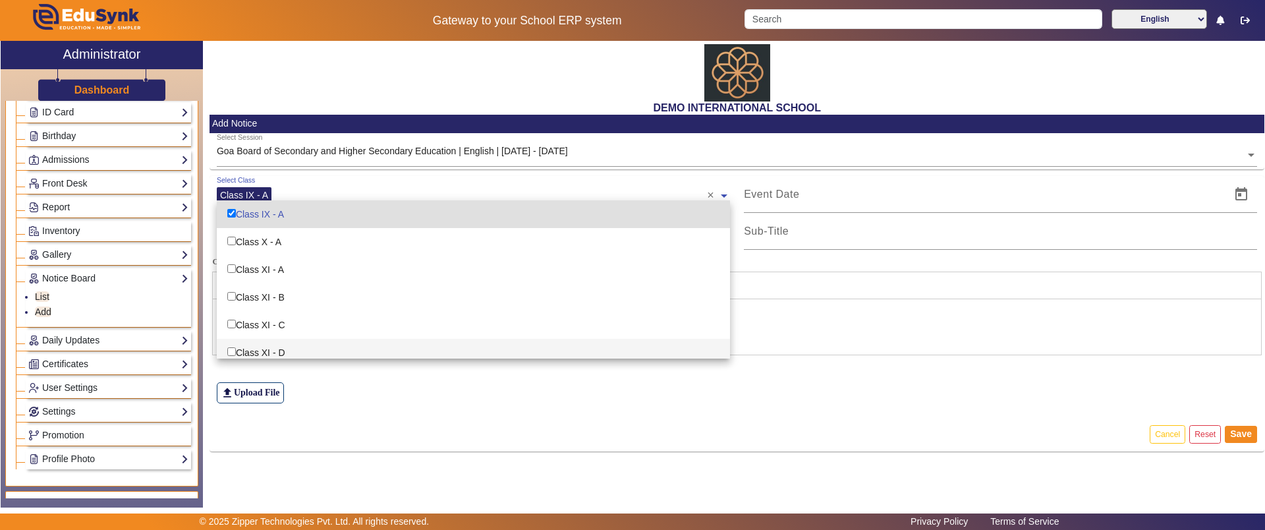
click at [395, 397] on div "file_upload Upload File" at bounding box center [737, 366] width 1041 height 73
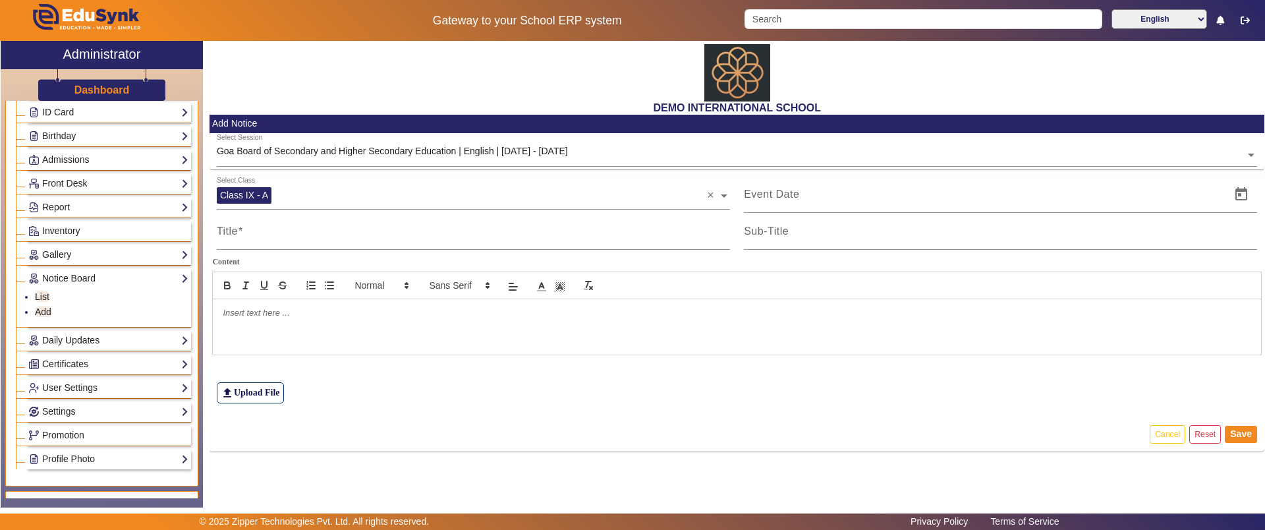
click at [100, 339] on link "Daily Updates" at bounding box center [108, 340] width 160 height 15
click at [52, 360] on link "Certificates" at bounding box center [108, 363] width 160 height 15
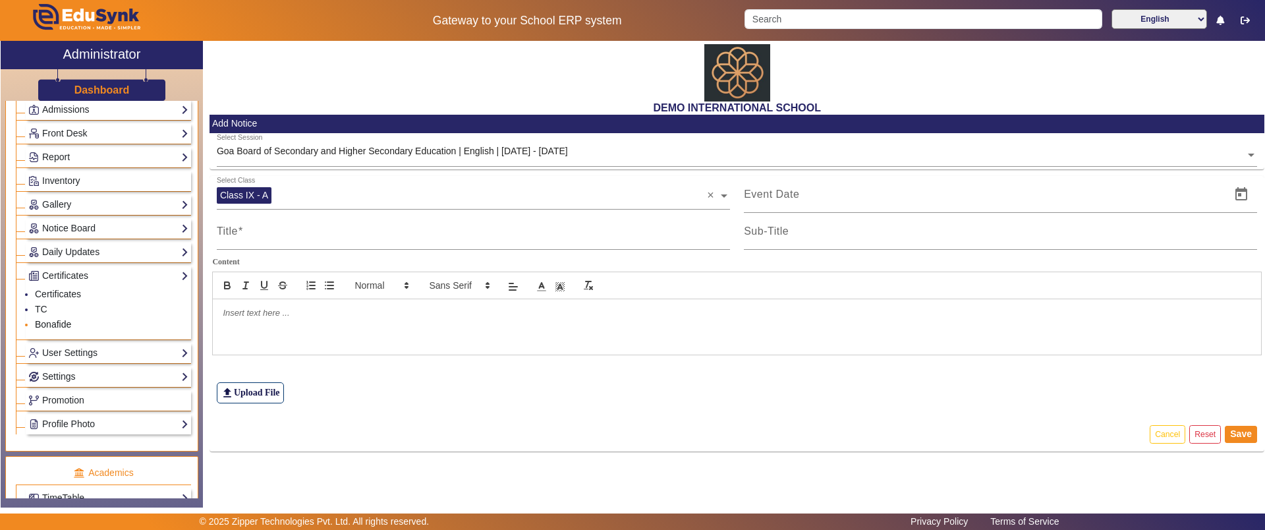
scroll to position [273, 0]
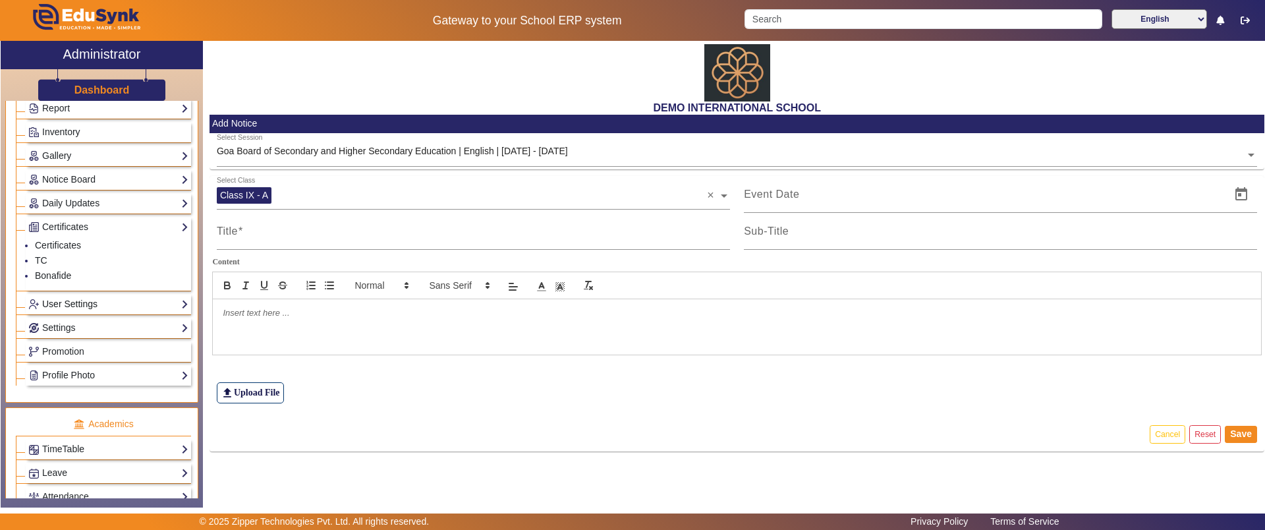
click at [59, 308] on link "User Settings" at bounding box center [108, 303] width 160 height 15
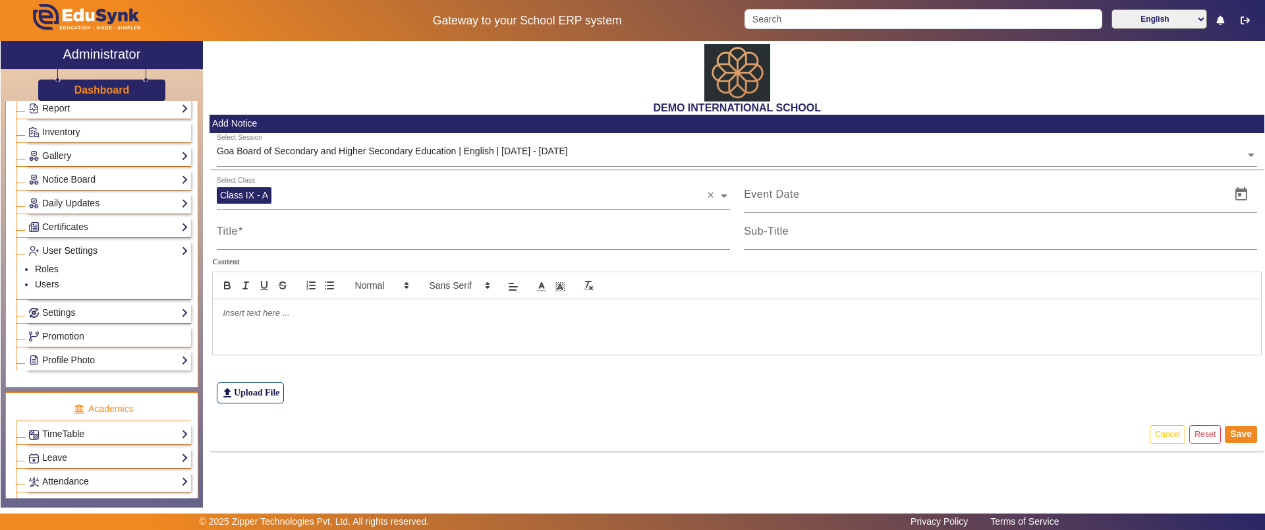
click at [59, 308] on link "Settings" at bounding box center [108, 312] width 160 height 15
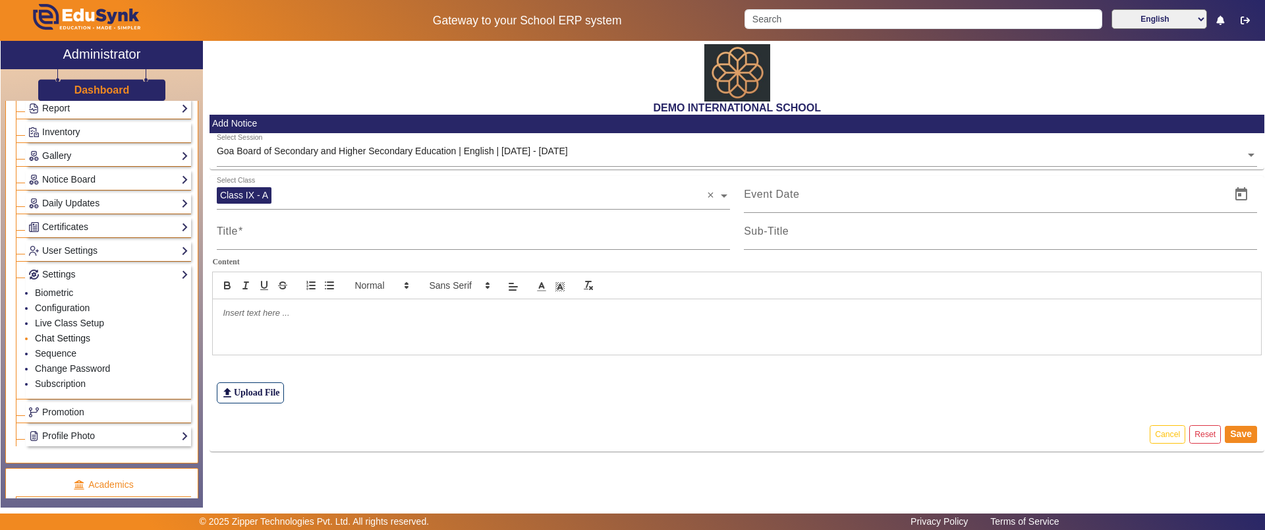
click at [69, 340] on link "Chat Settings" at bounding box center [62, 338] width 55 height 11
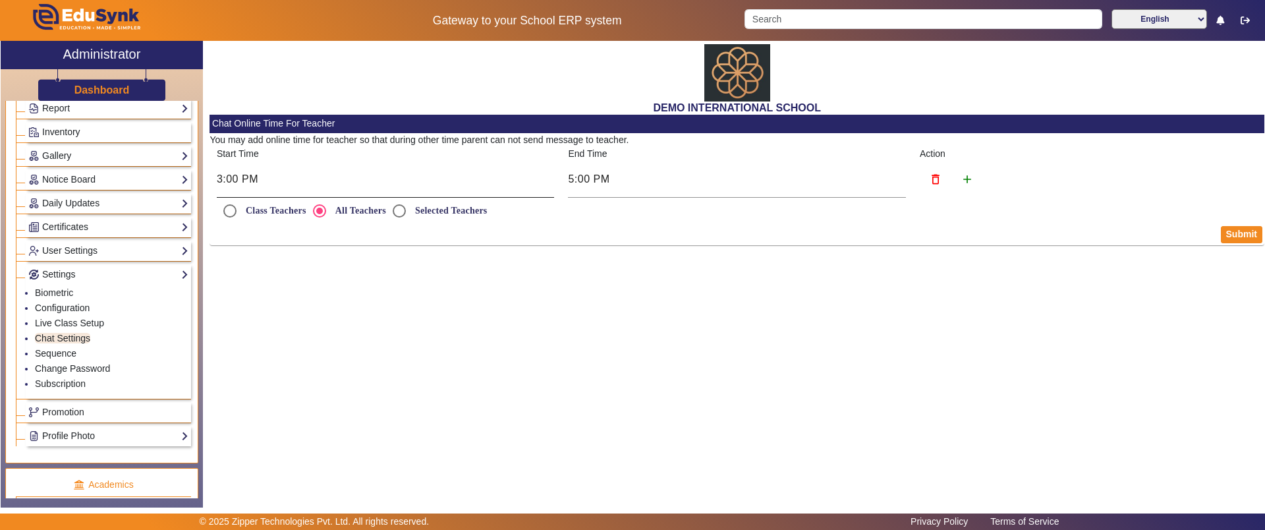
click at [483, 189] on div "3:00 PM" at bounding box center [386, 179] width 338 height 37
click at [230, 210] on input "Class Teachers" at bounding box center [230, 211] width 26 height 26
click at [312, 210] on input "All Teachers" at bounding box center [319, 211] width 26 height 26
click at [396, 208] on input "Selected Teachers" at bounding box center [399, 211] width 26 height 26
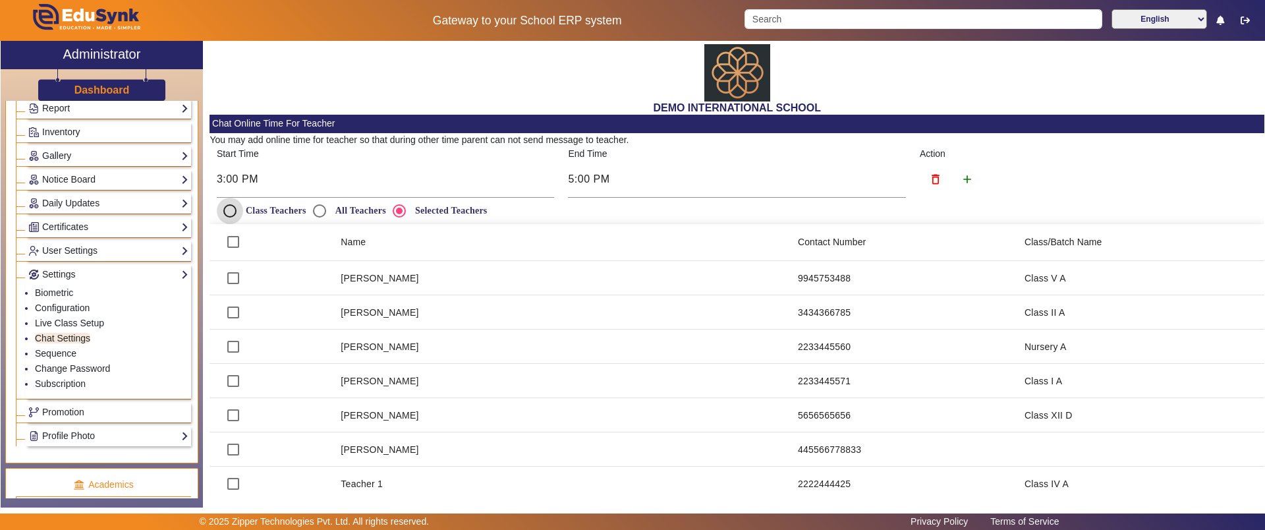
click at [236, 206] on input "Class Teachers" at bounding box center [230, 211] width 26 height 26
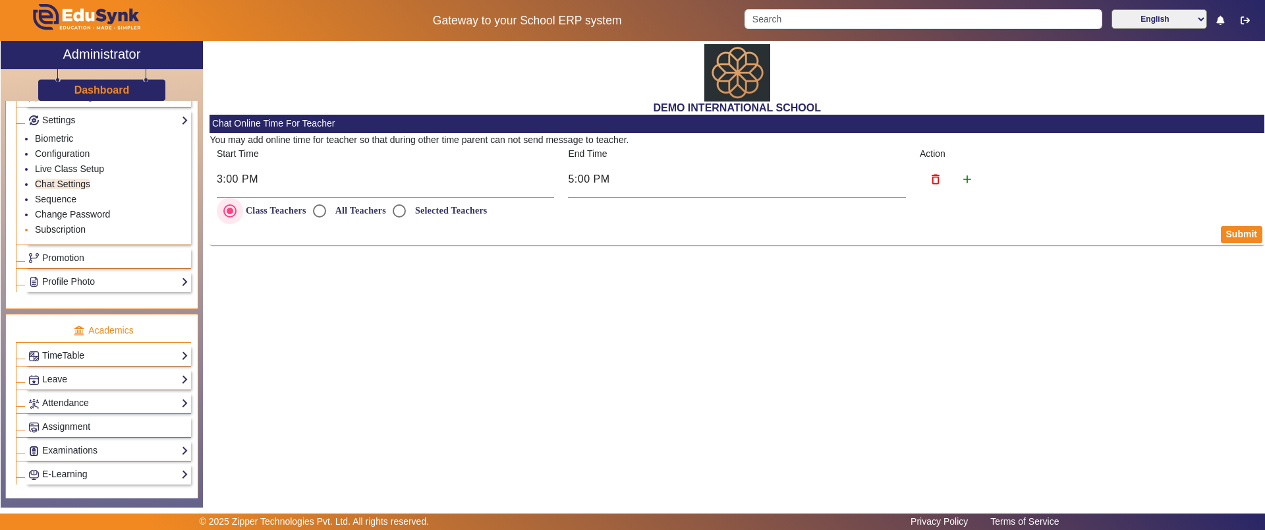
scroll to position [468, 0]
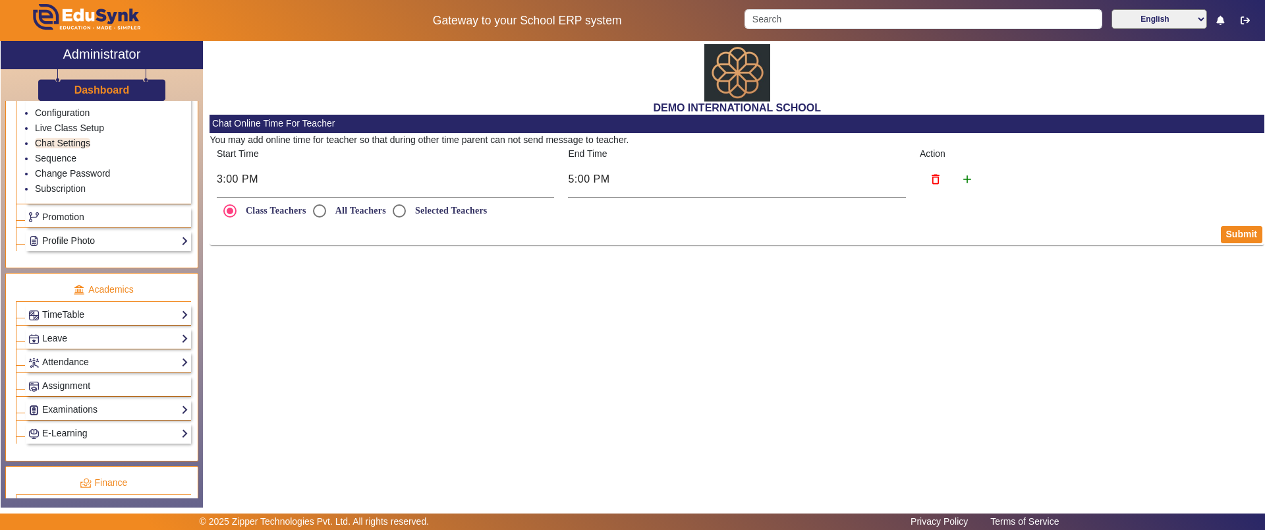
click at [98, 234] on link "Profile Photo" at bounding box center [108, 240] width 160 height 15
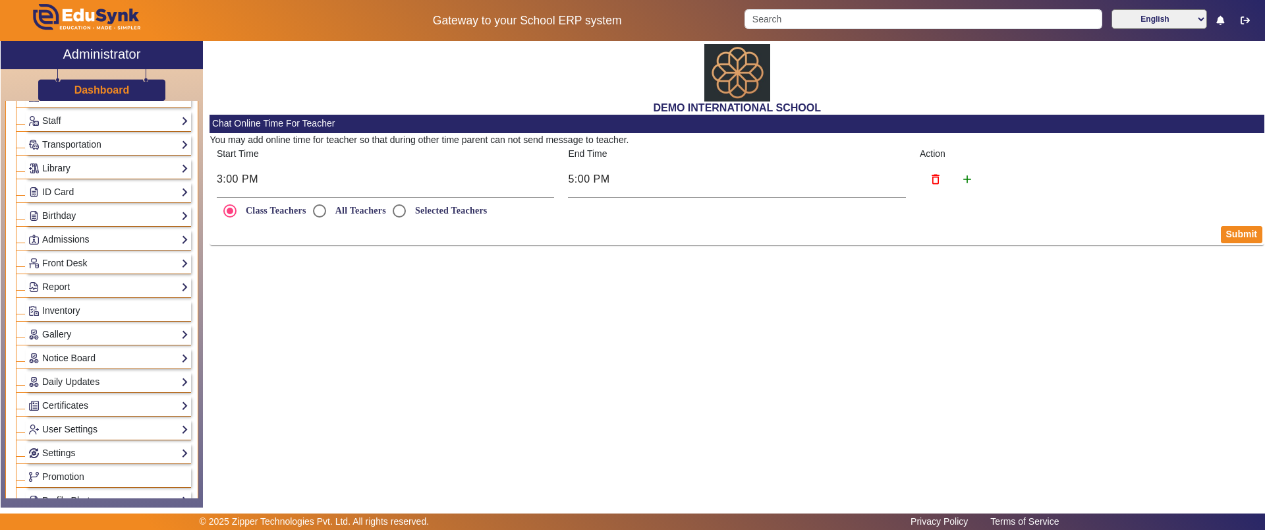
scroll to position [0, 0]
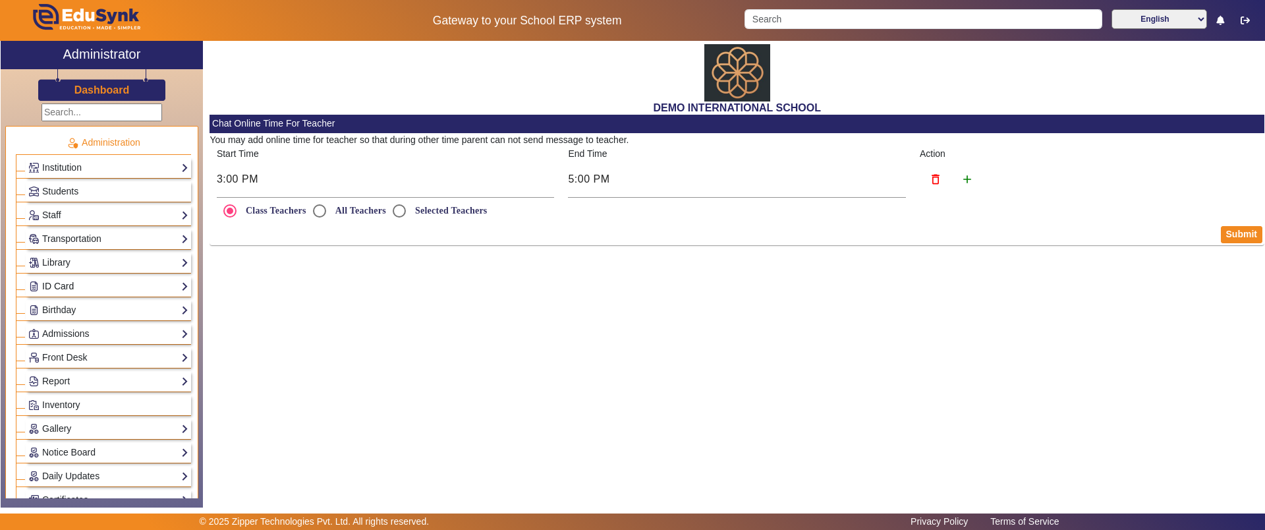
click at [72, 279] on link "ID Card" at bounding box center [108, 286] width 160 height 15
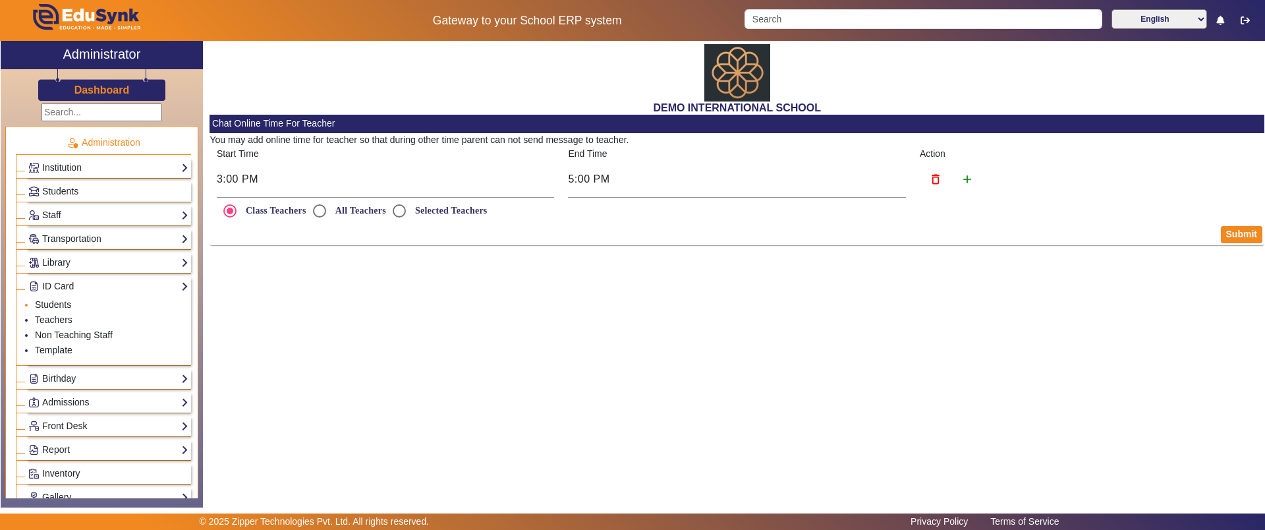
click at [70, 305] on link "Students" at bounding box center [53, 304] width 36 height 11
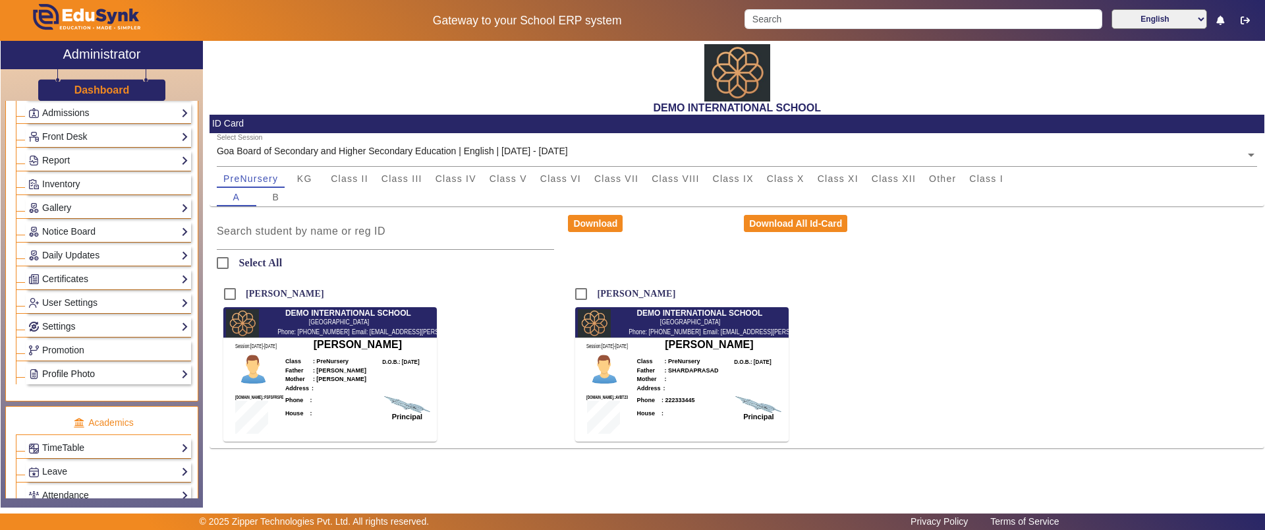
click at [109, 371] on link "Profile Photo" at bounding box center [108, 373] width 160 height 15
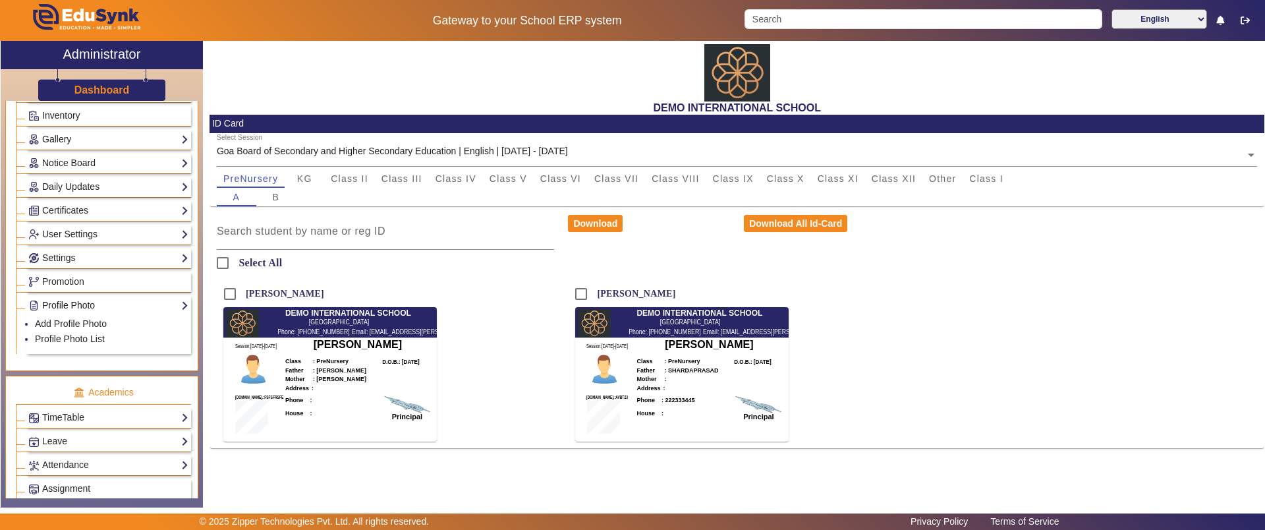
scroll to position [221, 0]
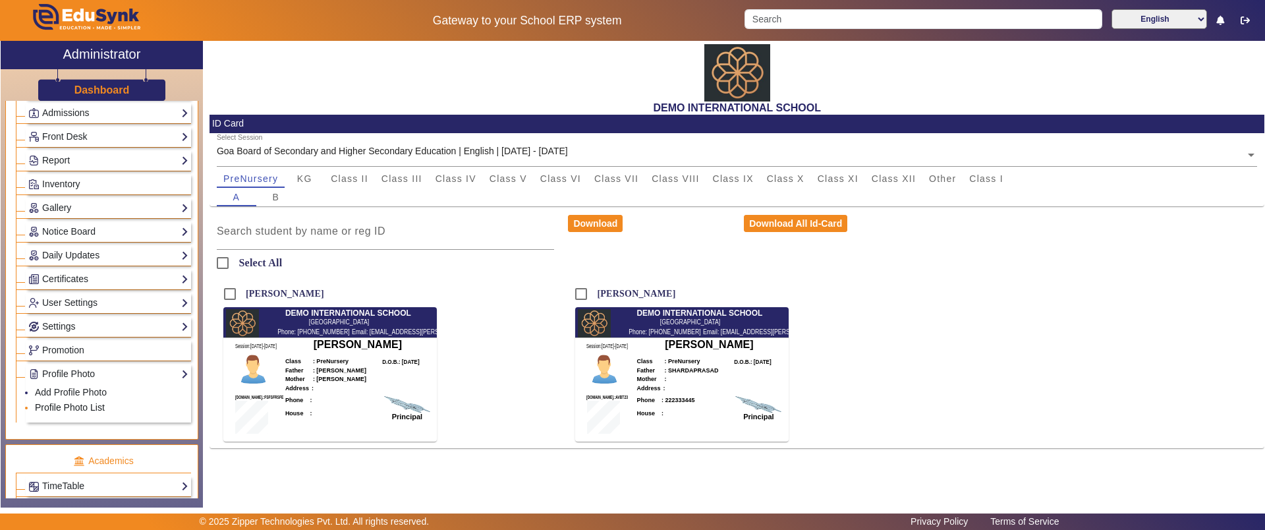
click at [67, 405] on link "Profile Photo List" at bounding box center [70, 407] width 70 height 11
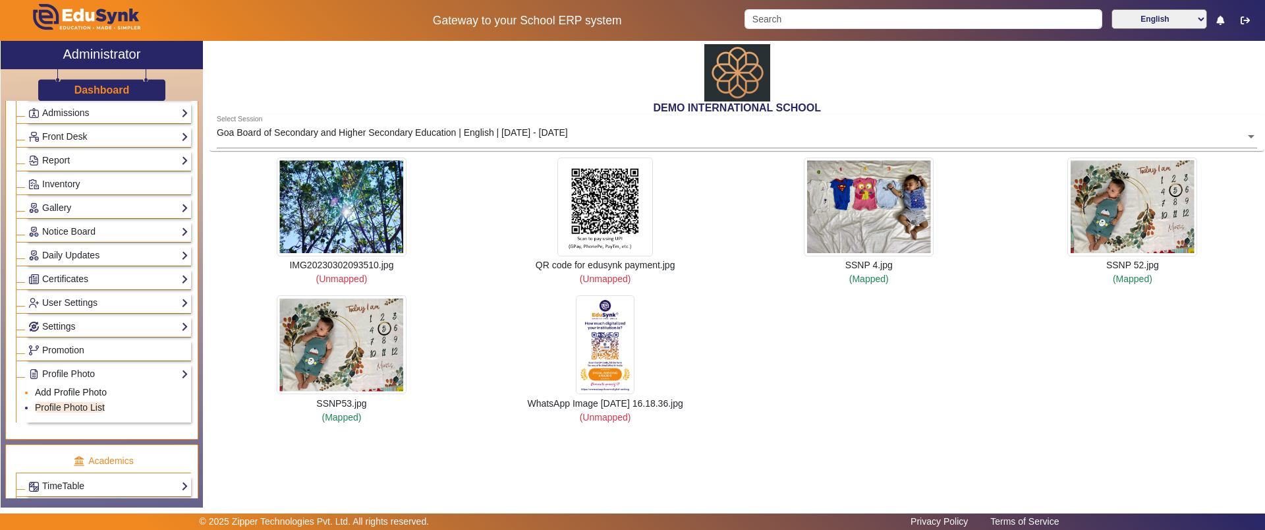
click at [90, 394] on link "Add Profile Photo" at bounding box center [71, 392] width 72 height 11
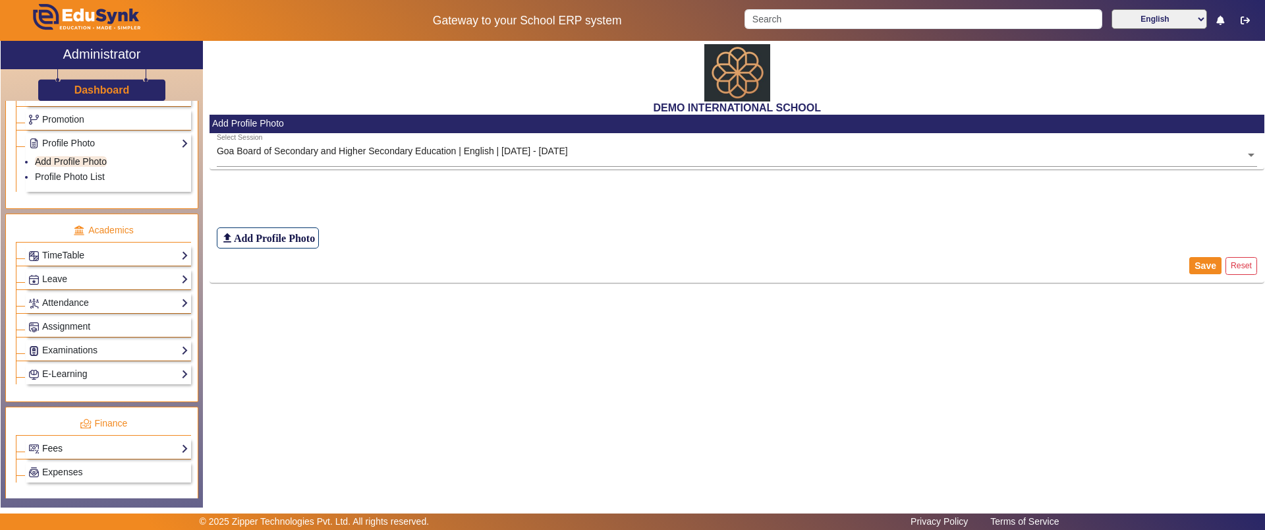
scroll to position [438, 0]
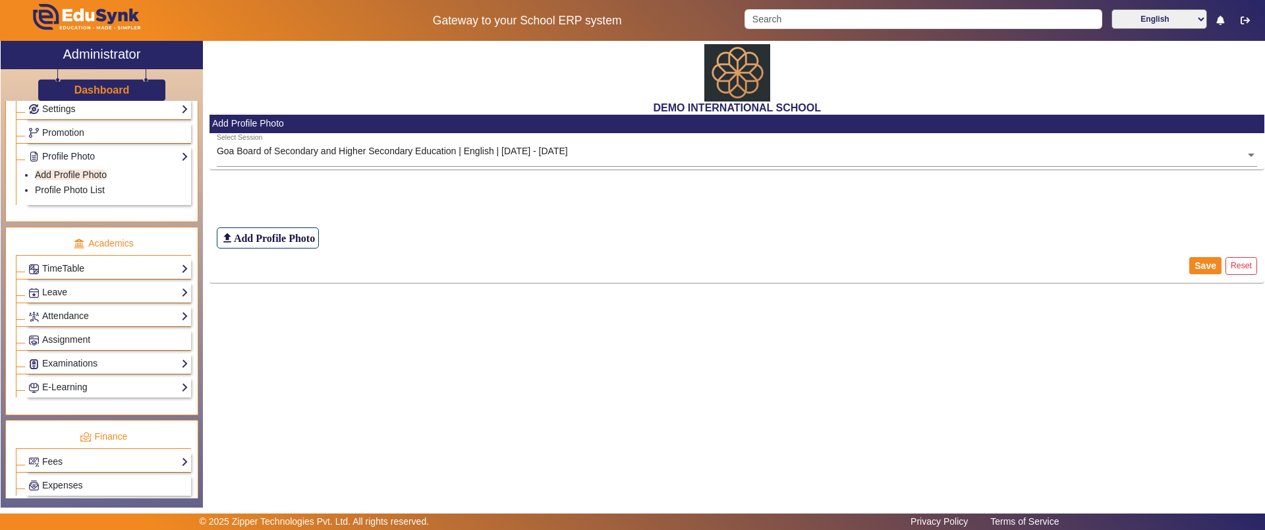
click at [99, 260] on div "TimeTable Assign Teacher AcademicCalendar Period Structure TimeTable Setup Week…" at bounding box center [108, 268] width 165 height 20
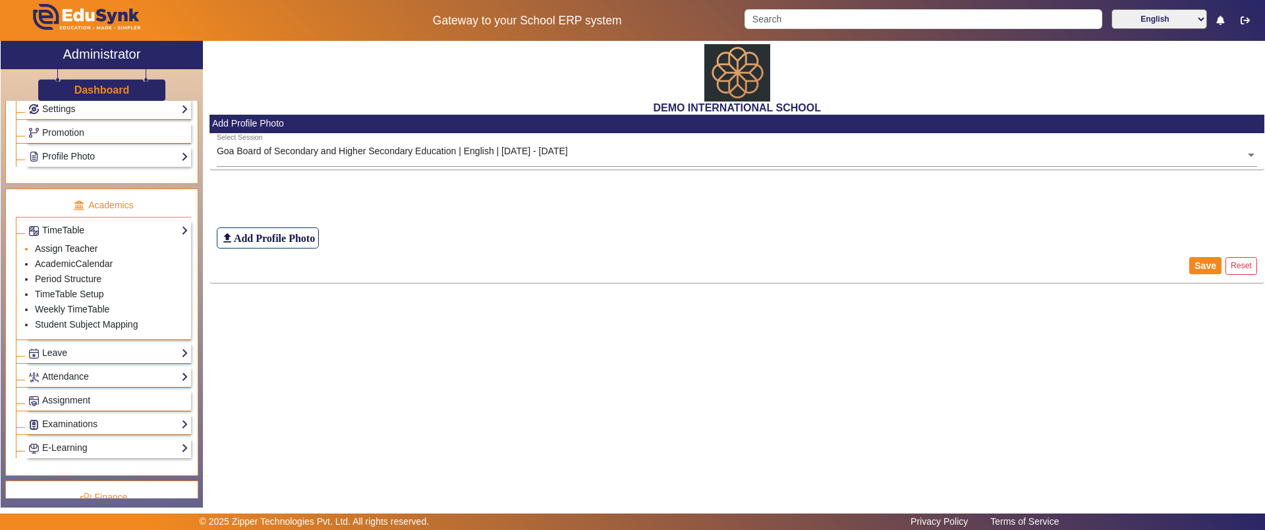
click at [80, 248] on link "Assign Teacher" at bounding box center [66, 248] width 63 height 11
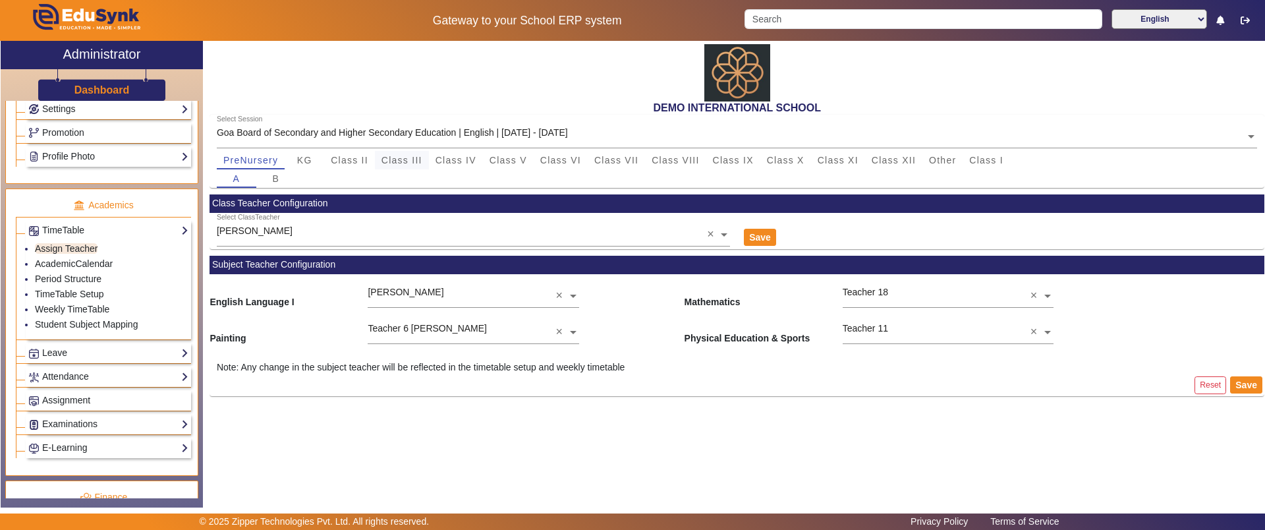
click at [418, 167] on span "Class III" at bounding box center [401, 160] width 41 height 18
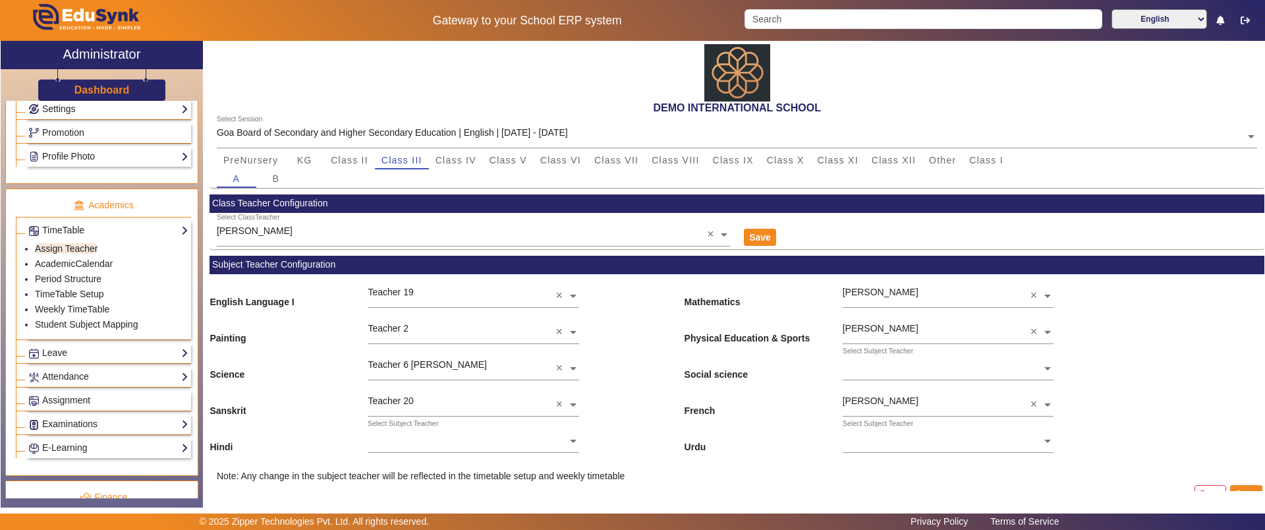
click at [458, 173] on div "A B" at bounding box center [737, 178] width 1041 height 18
click at [458, 165] on span "Class IV" at bounding box center [456, 160] width 41 height 18
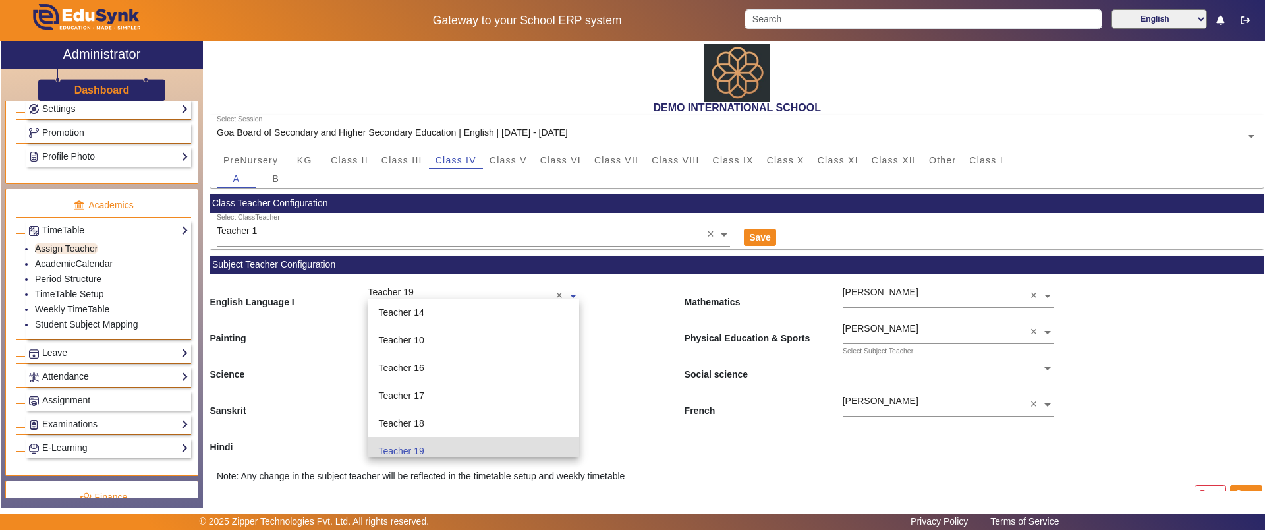
click at [412, 300] on ng-select "Teacher 19 × Teacher 14 Teacher 10 Teacher 16 Teacher 17 Teacher 18 Teacher 19 …" at bounding box center [473, 292] width 211 height 36
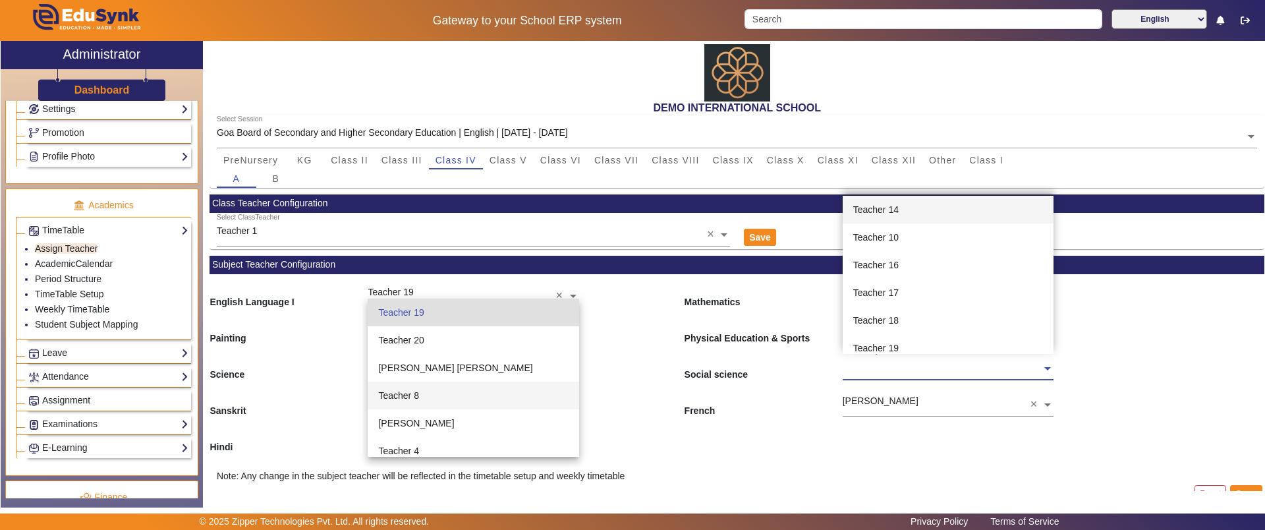
click at [932, 362] on input "text" at bounding box center [948, 369] width 211 height 14
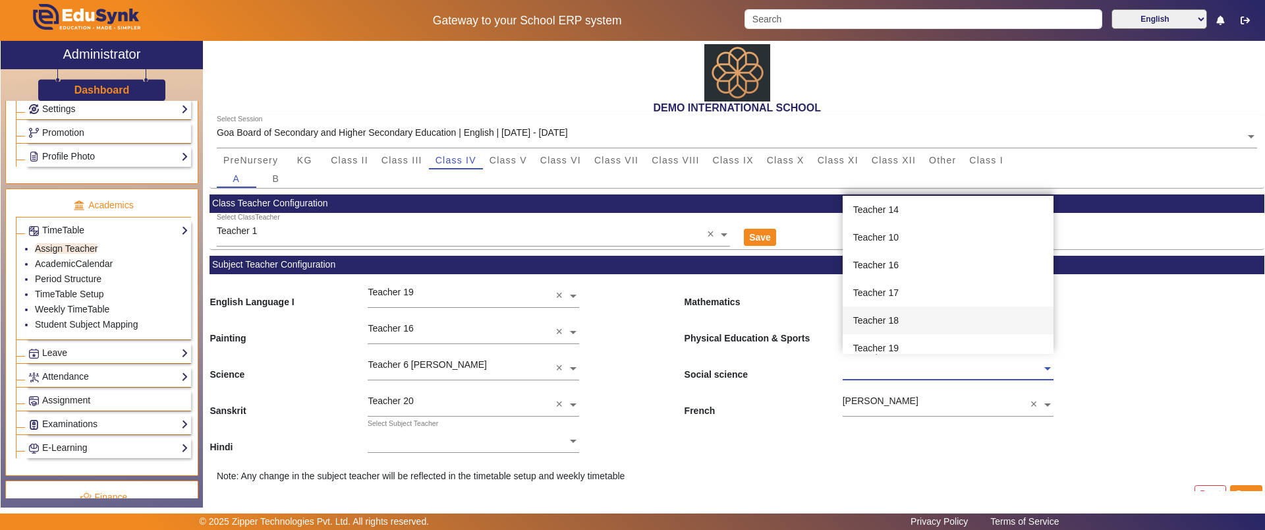
click at [924, 323] on div "Teacher 18" at bounding box center [948, 320] width 211 height 28
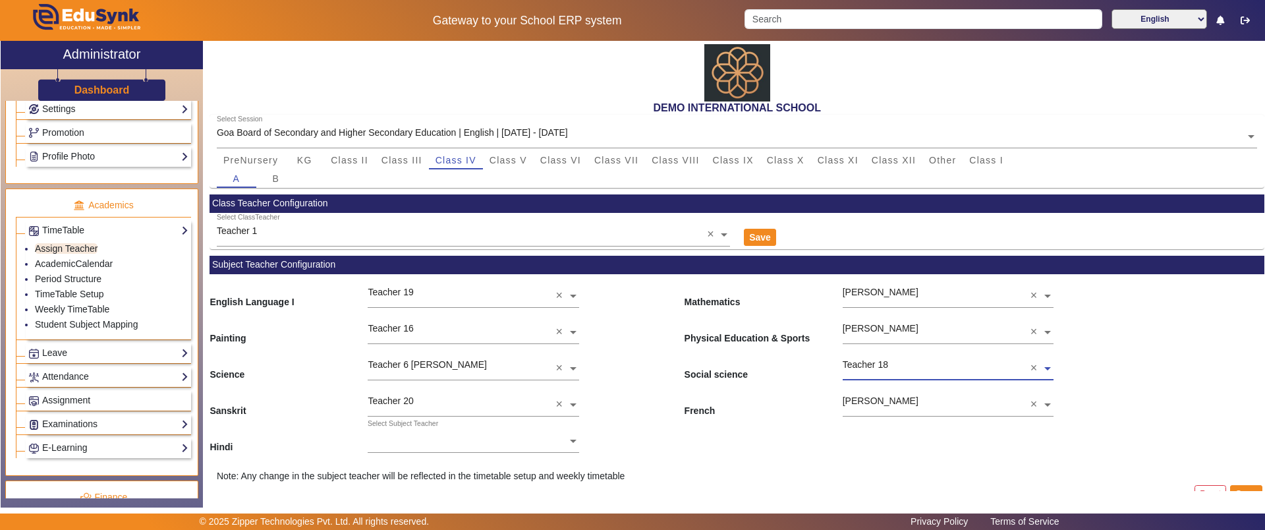
scroll to position [20, 0]
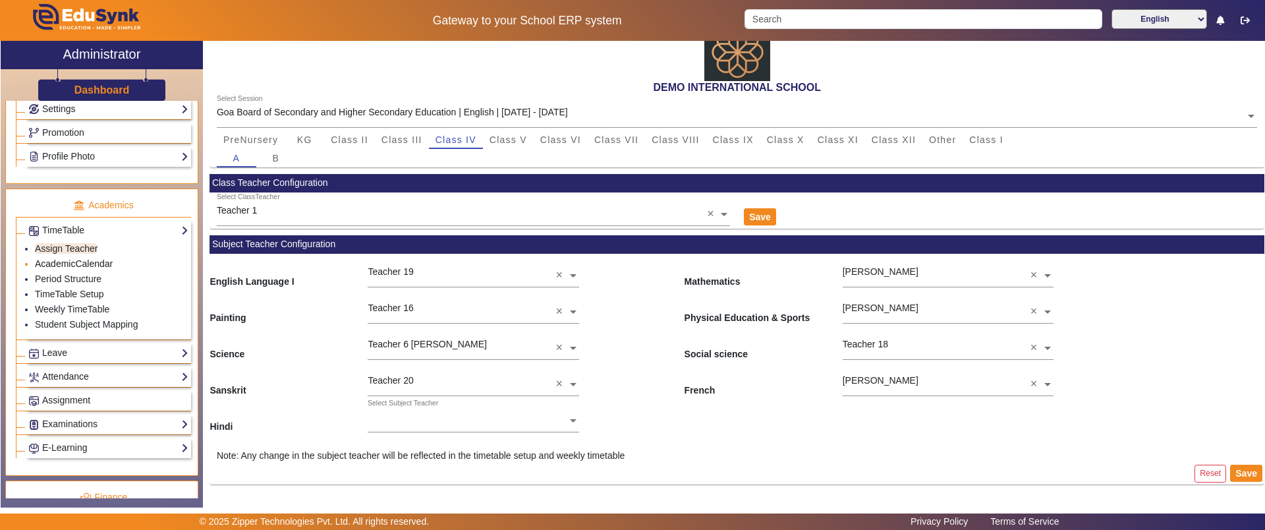
click at [83, 260] on link "AcademicCalendar" at bounding box center [74, 263] width 78 height 11
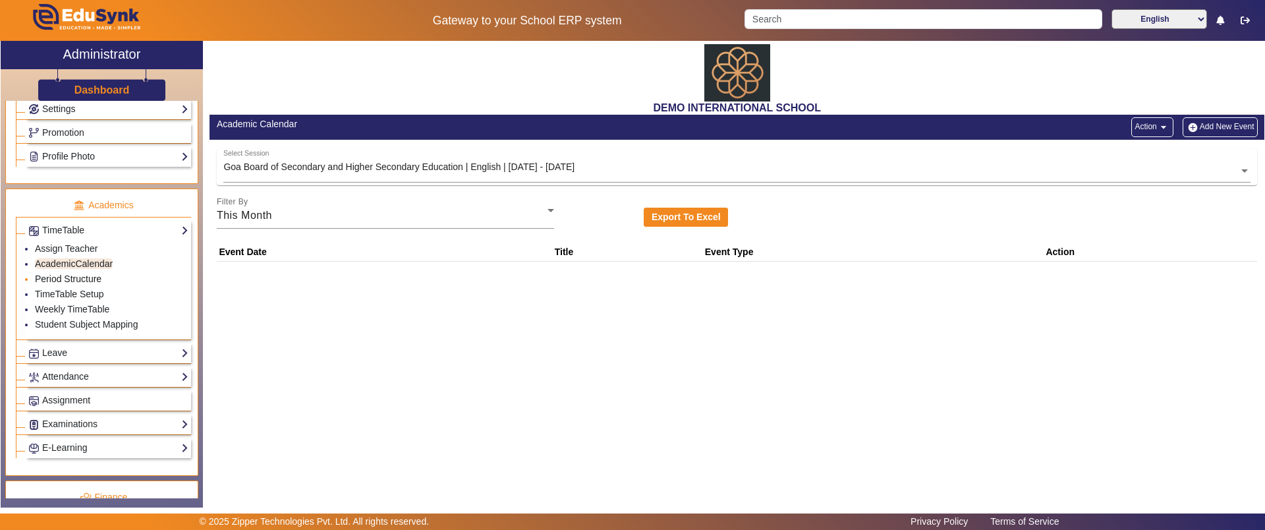
click at [90, 279] on link "Period Structure" at bounding box center [68, 278] width 67 height 11
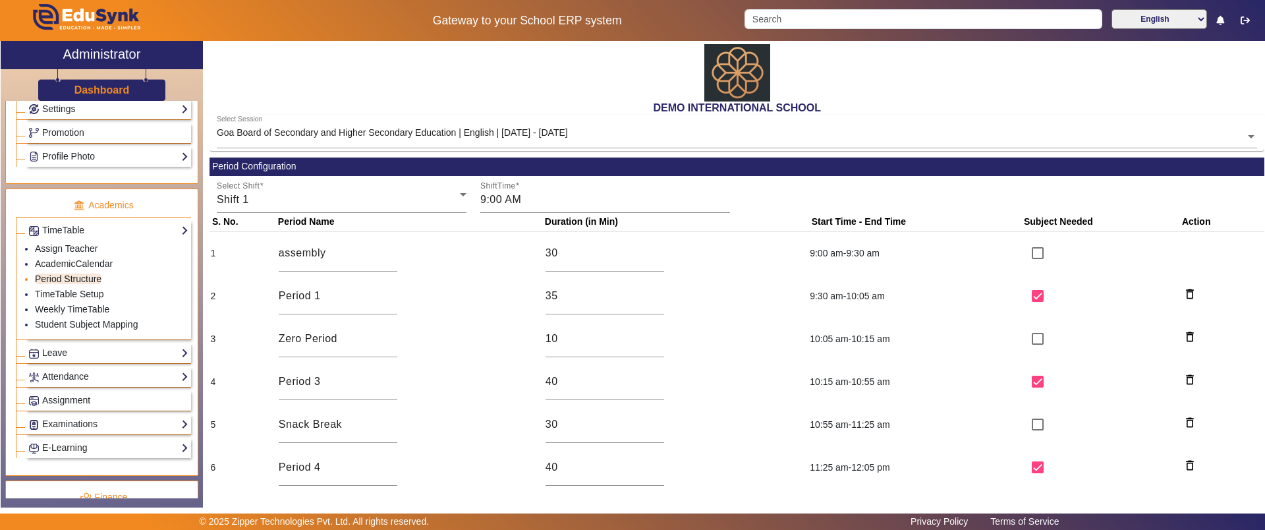
click at [73, 281] on link "Period Structure" at bounding box center [68, 278] width 67 height 11
click at [520, 198] on input "9:00 AM" at bounding box center [605, 200] width 250 height 16
click at [534, 241] on input "09" at bounding box center [531, 239] width 22 height 19
click at [594, 281] on span "Set" at bounding box center [606, 281] width 86 height 18
click at [383, 256] on input "assembly" at bounding box center [338, 253] width 119 height 16
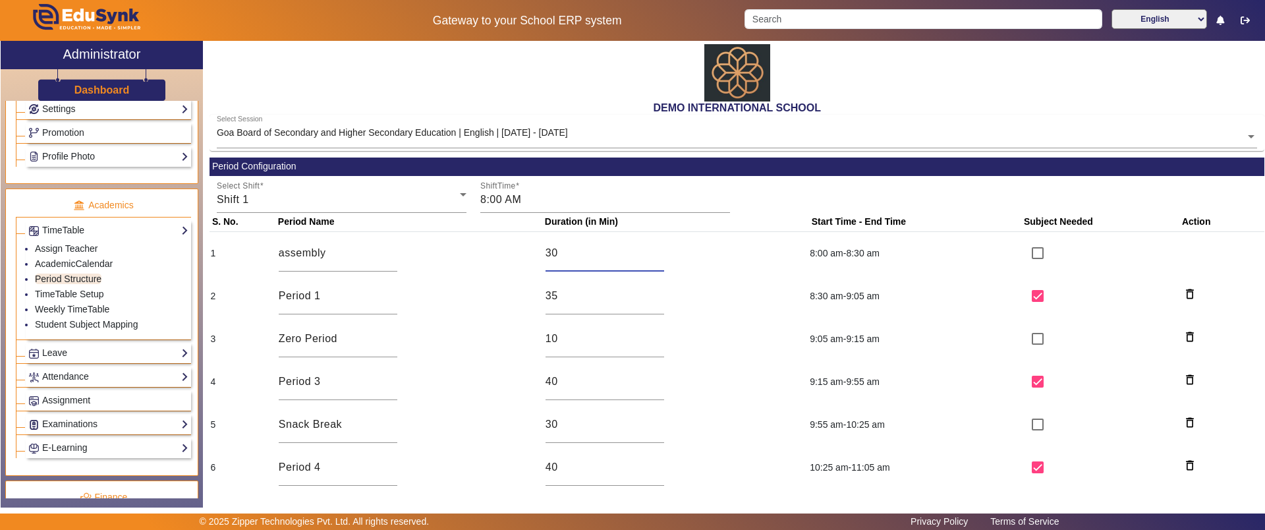
click at [595, 251] on input "30" at bounding box center [605, 253] width 119 height 16
click at [1025, 298] on input "checkbox" at bounding box center [1038, 296] width 26 height 26
click at [1035, 379] on input "checkbox" at bounding box center [1038, 381] width 26 height 26
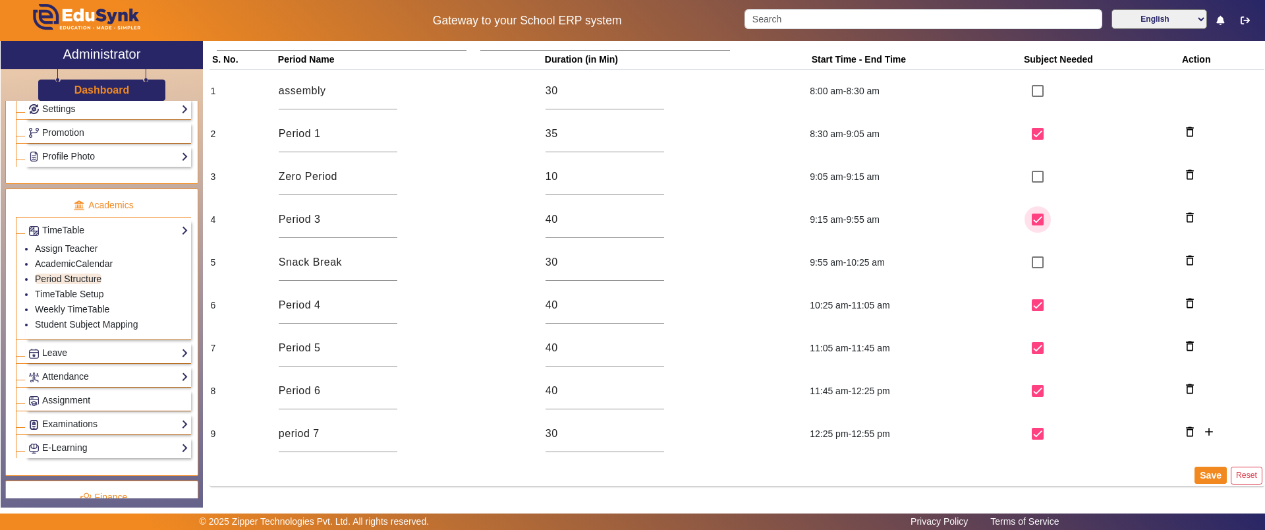
scroll to position [164, 0]
click at [83, 295] on link "TimeTable Setup" at bounding box center [69, 294] width 69 height 11
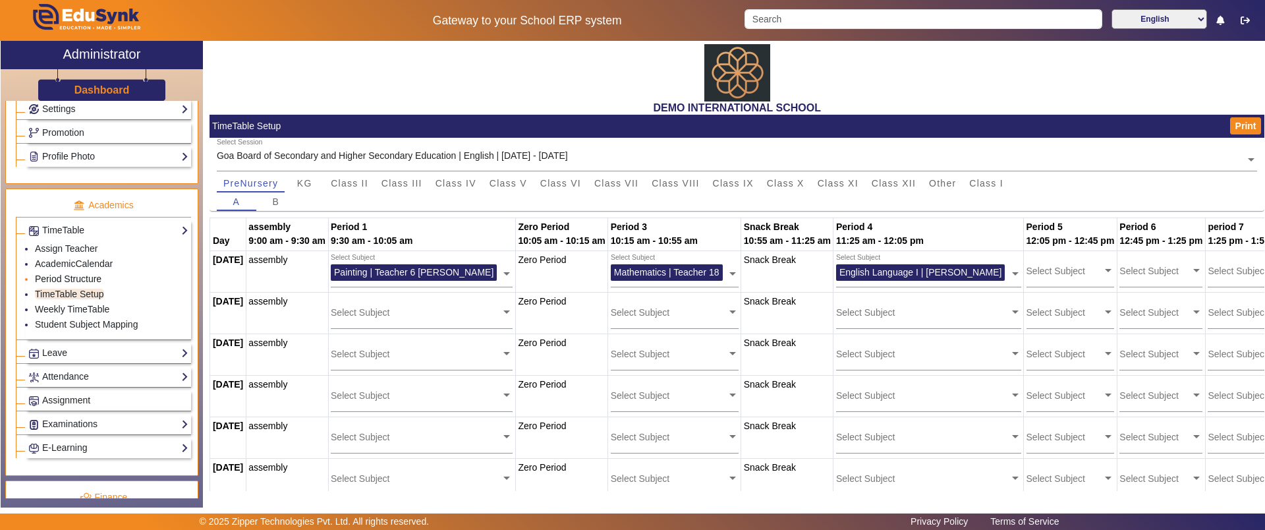
click at [61, 277] on link "Period Structure" at bounding box center [68, 278] width 67 height 11
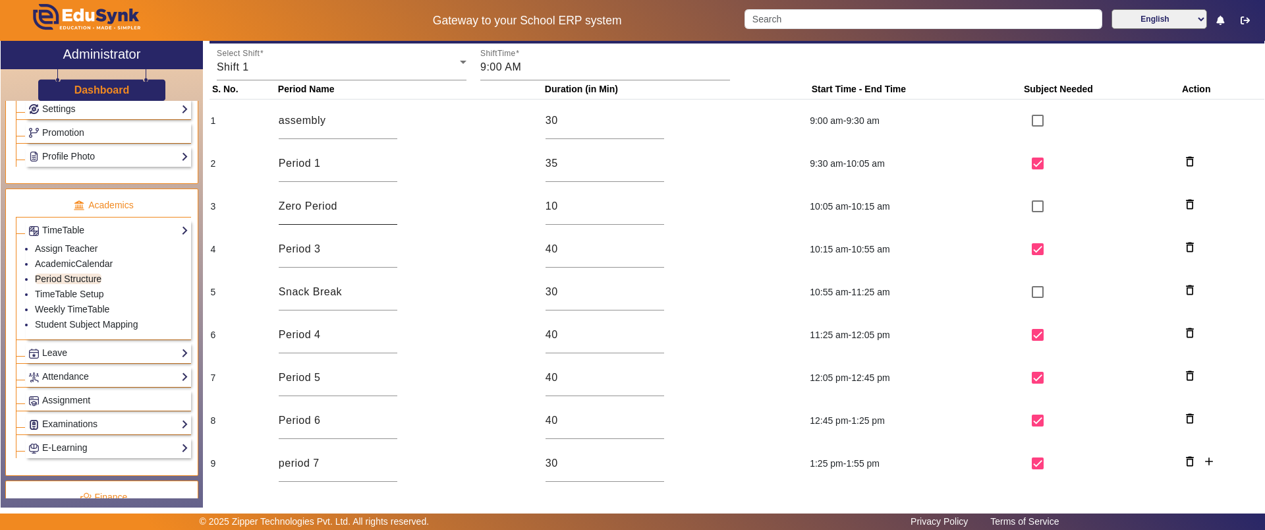
scroll to position [142, 0]
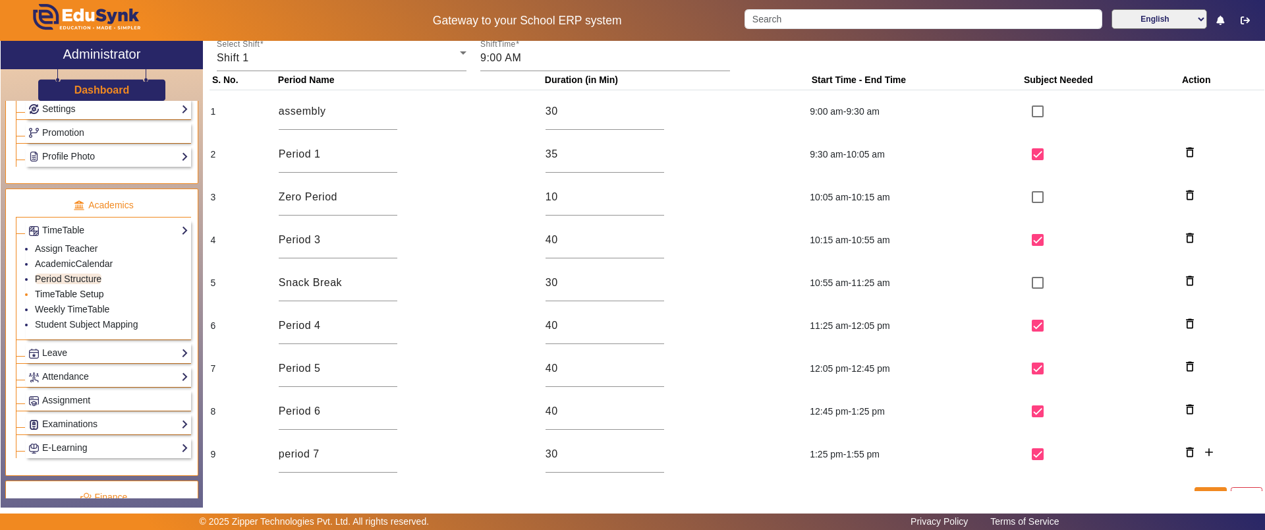
click at [56, 296] on link "TimeTable Setup" at bounding box center [69, 294] width 69 height 11
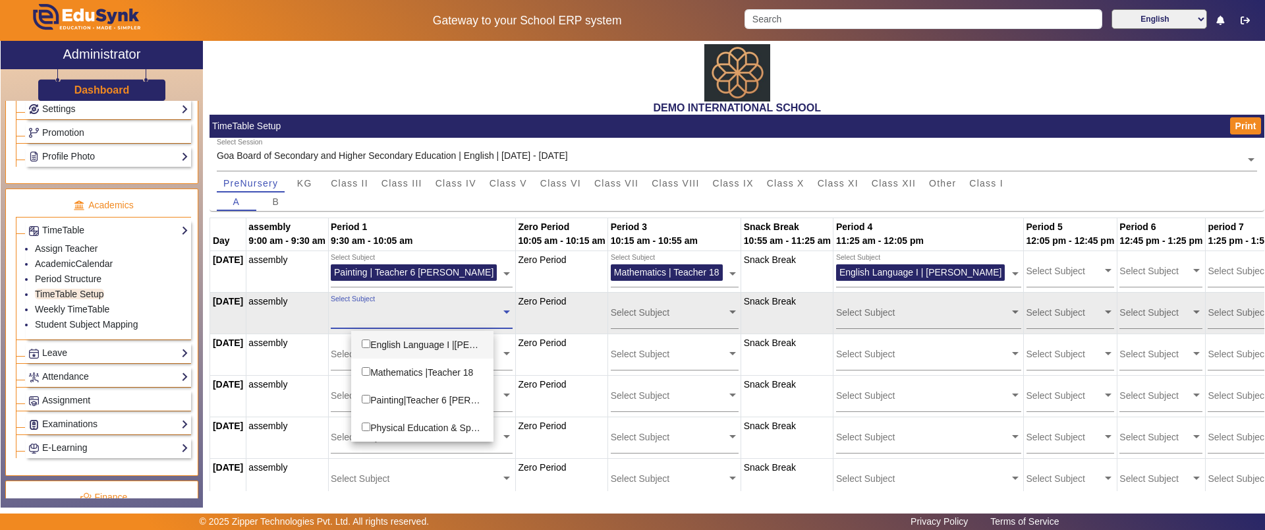
click at [386, 307] on input "text" at bounding box center [416, 312] width 170 height 13
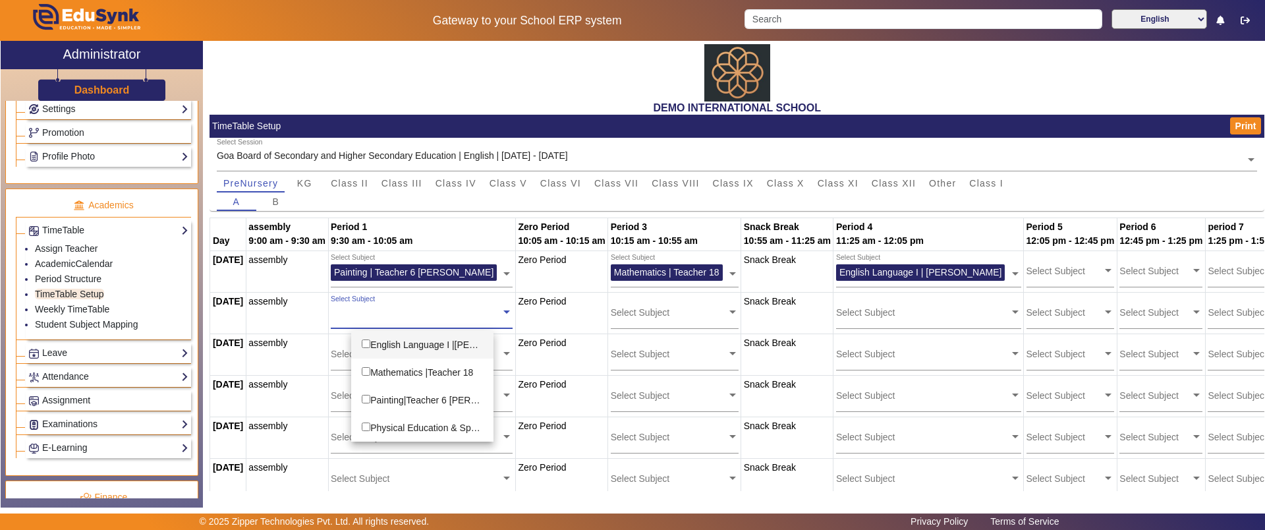
click at [394, 344] on div "English Language I |Shazia Khan" at bounding box center [422, 345] width 142 height 28
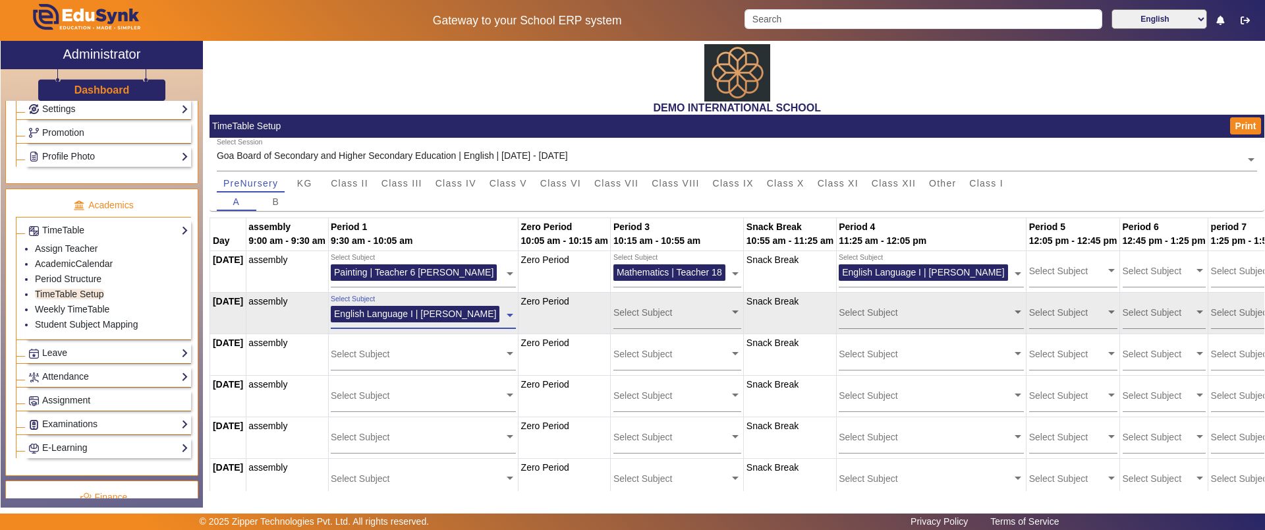
click at [634, 317] on input "text" at bounding box center [671, 312] width 116 height 13
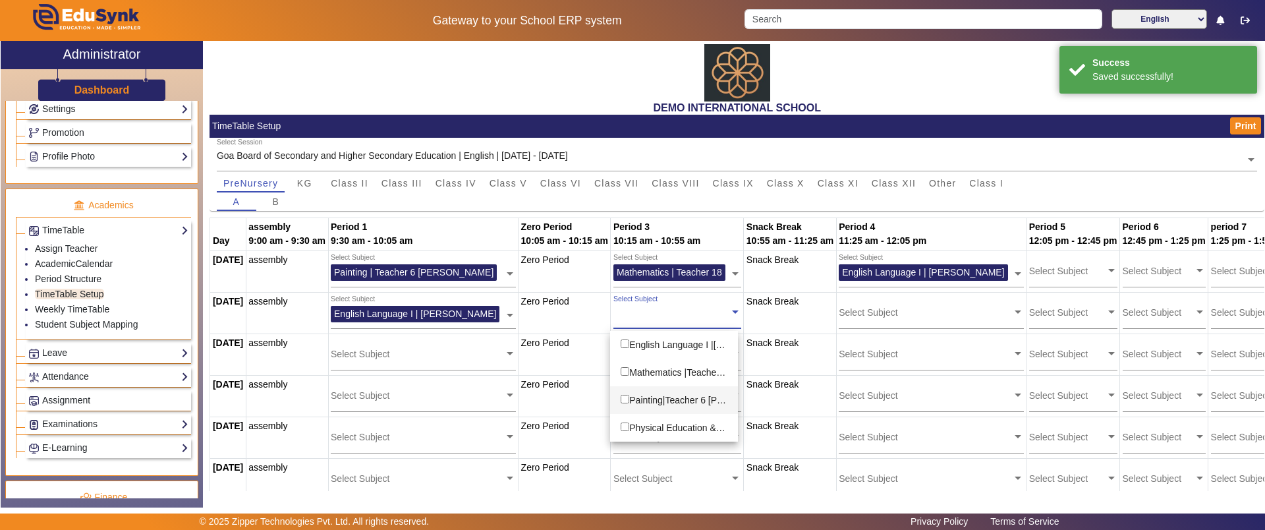
click at [640, 397] on div "Painting|Teacher 6 Sharma" at bounding box center [674, 400] width 128 height 28
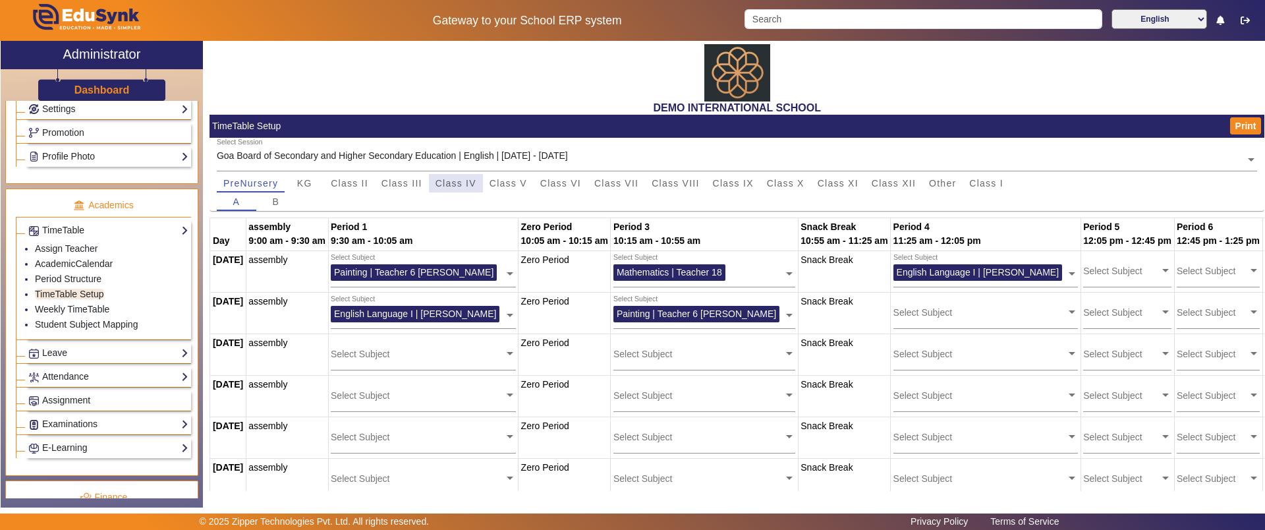
click at [464, 174] on span "Class IV" at bounding box center [456, 183] width 41 height 18
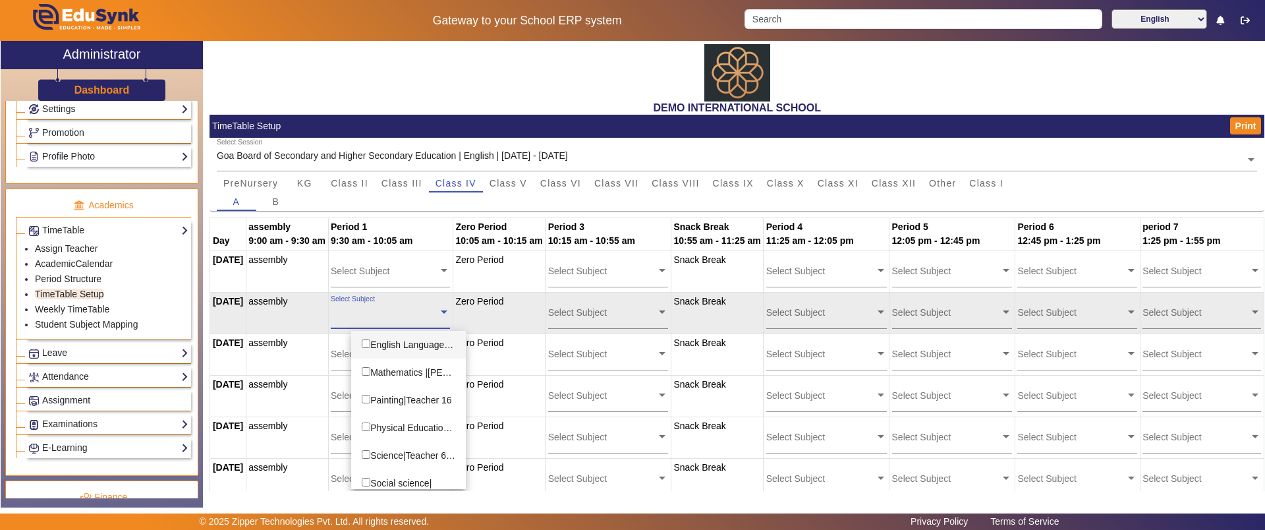
click at [404, 314] on input "text" at bounding box center [384, 312] width 107 height 13
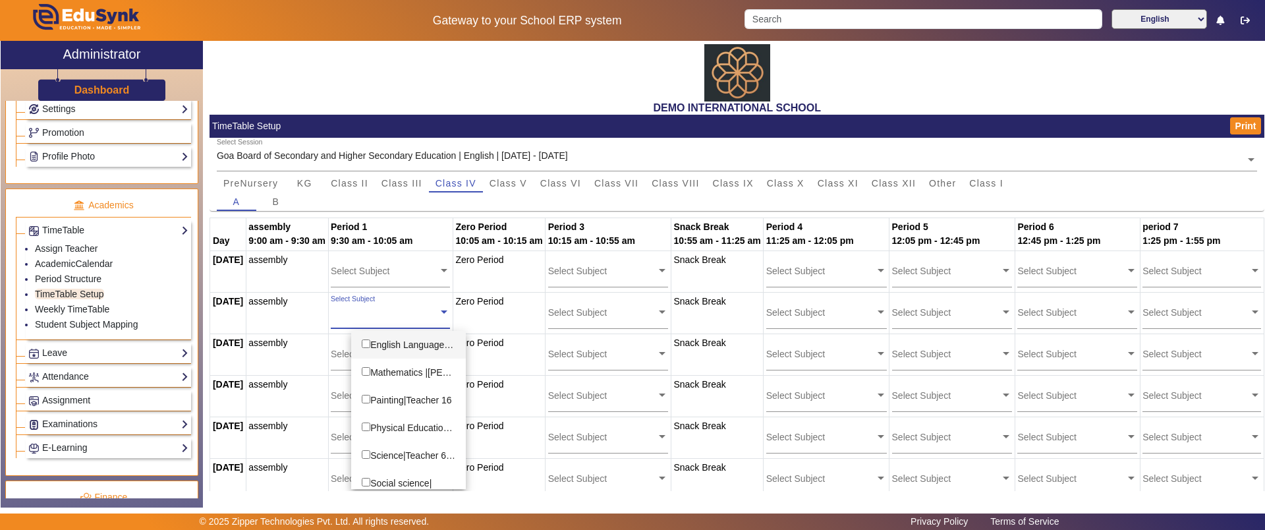
click at [398, 346] on div "English Language I |Teacher 19" at bounding box center [408, 345] width 115 height 28
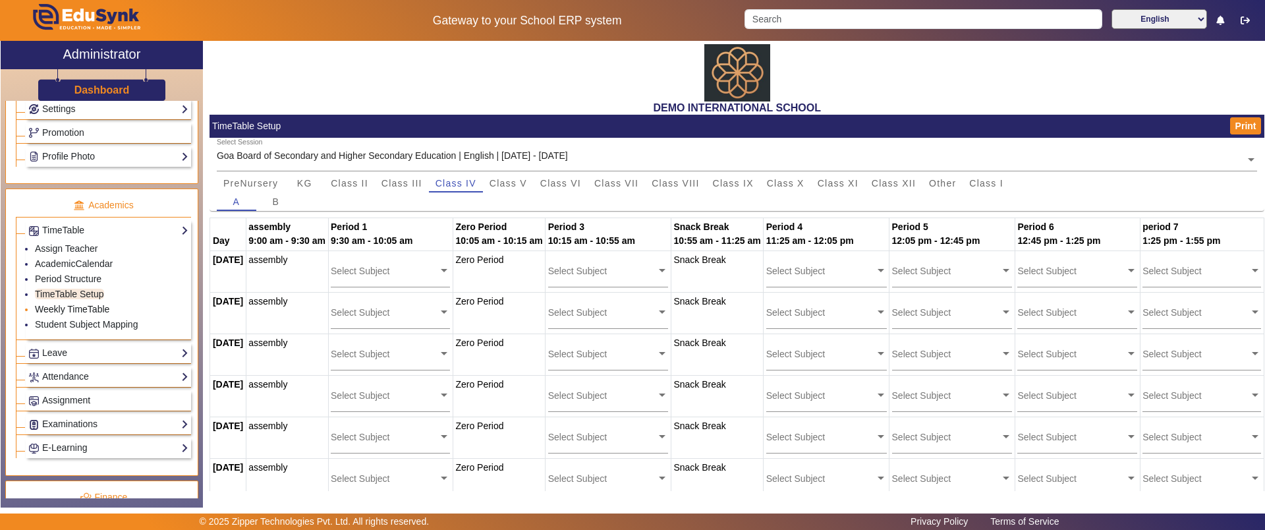
click at [101, 306] on link "Weekly TimeTable" at bounding box center [72, 309] width 74 height 11
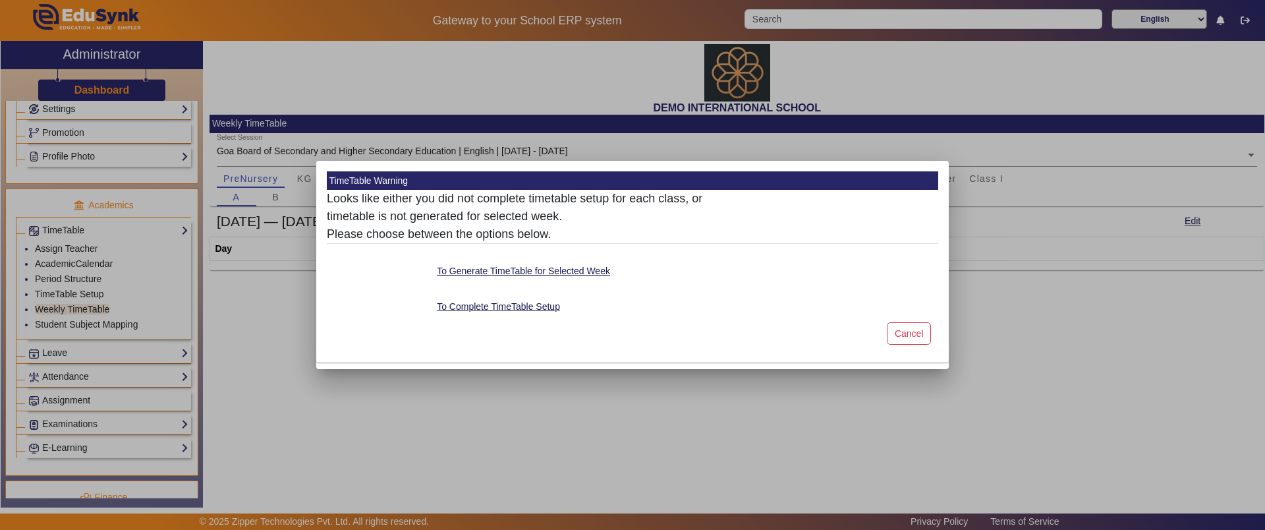
click at [64, 291] on div at bounding box center [632, 265] width 1265 height 530
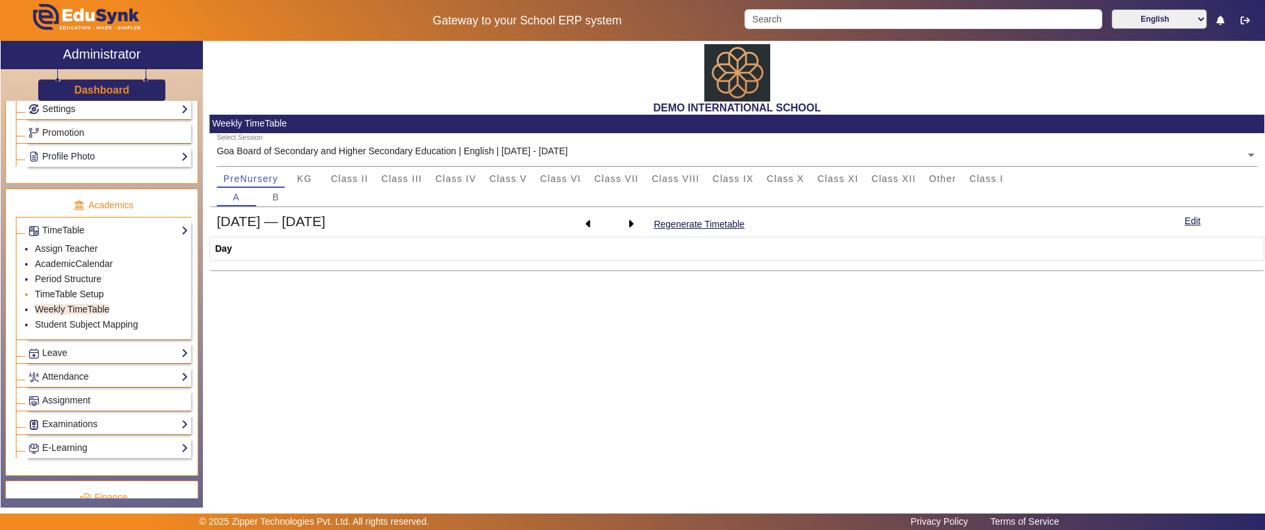
click at [86, 291] on link "TimeTable Setup" at bounding box center [69, 294] width 69 height 11
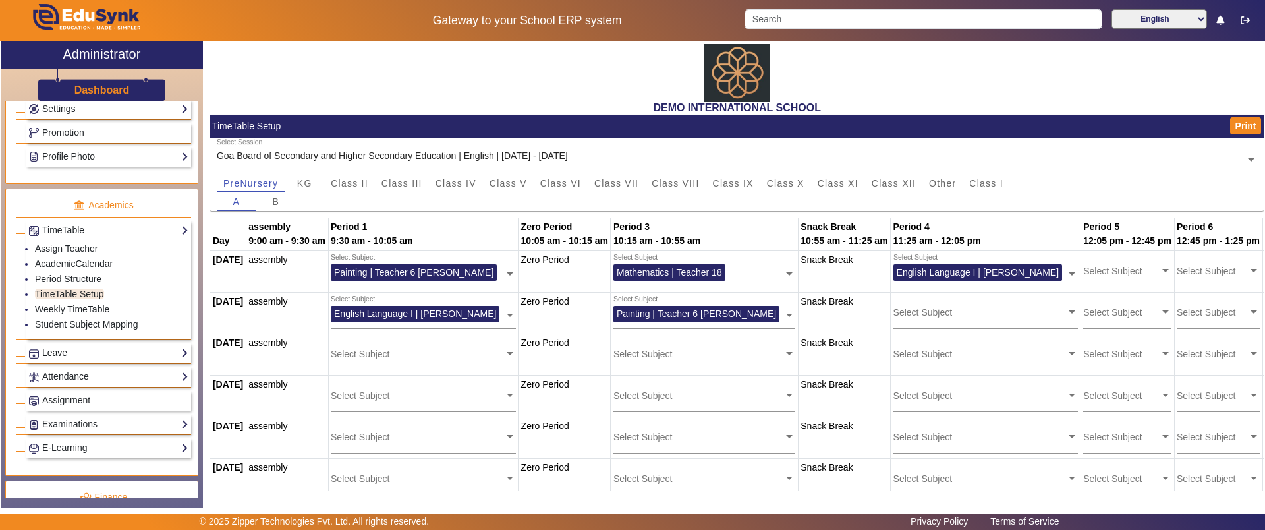
click at [83, 351] on link "Leave" at bounding box center [108, 352] width 160 height 15
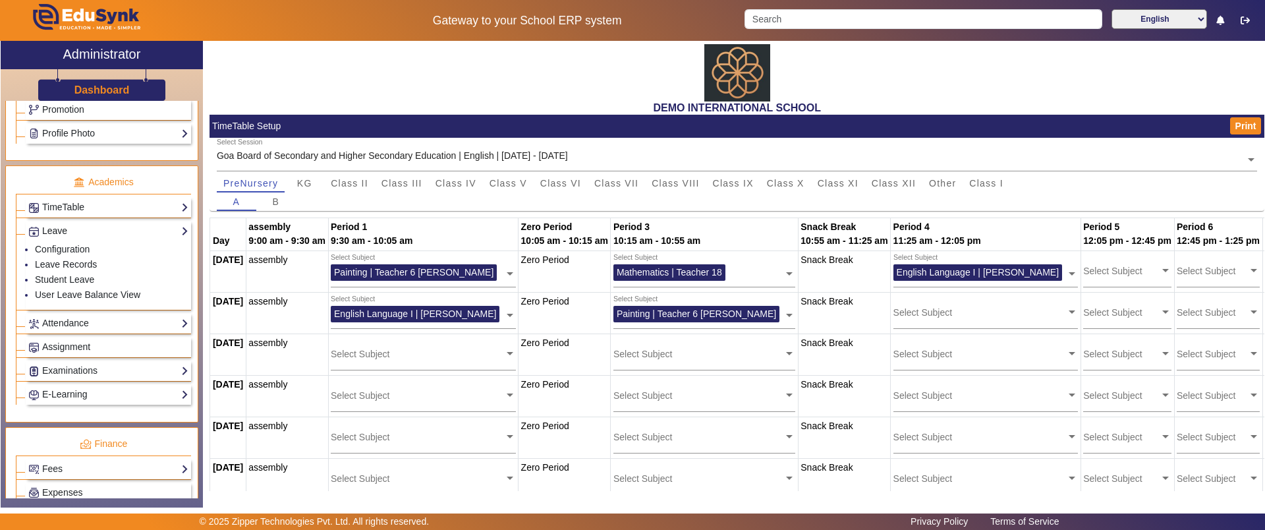
scroll to position [463, 0]
click at [77, 264] on link "Leave Records" at bounding box center [66, 263] width 62 height 11
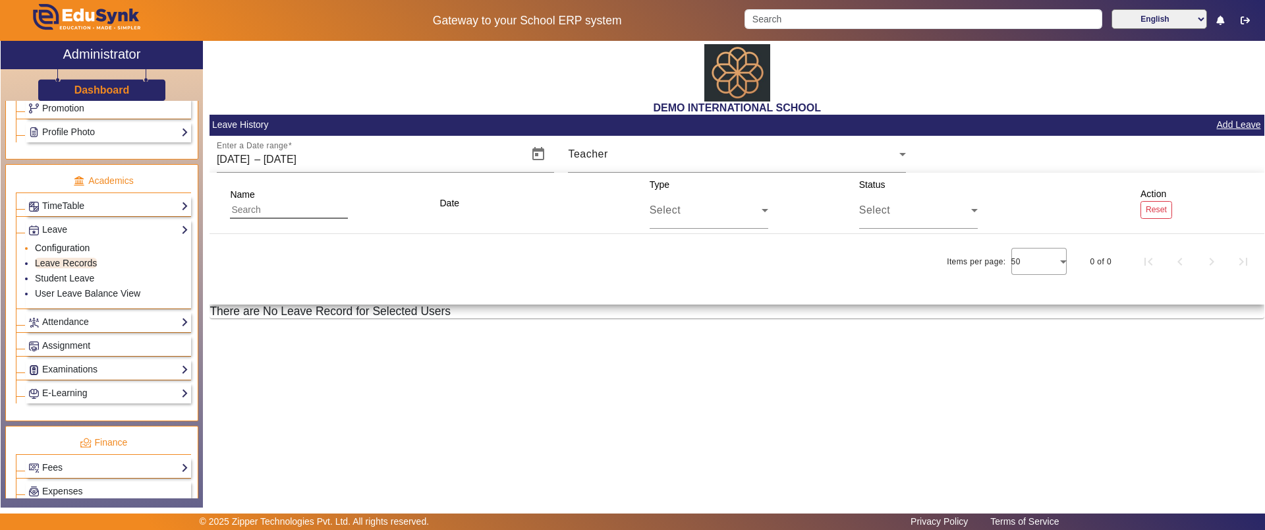
click at [62, 244] on link "Configuration" at bounding box center [62, 247] width 55 height 11
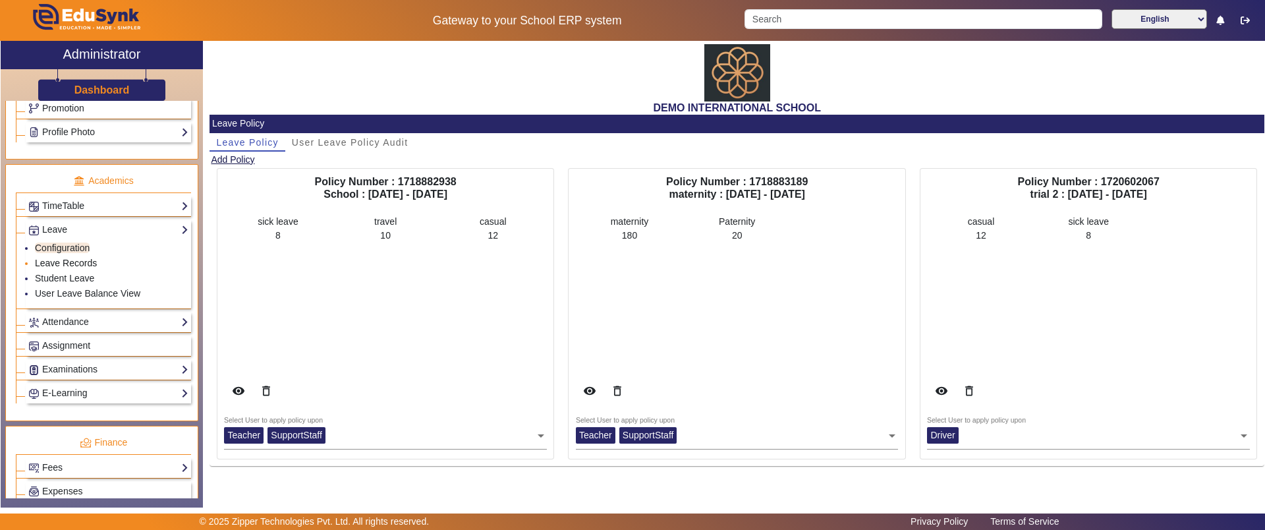
click at [70, 262] on link "Leave Records" at bounding box center [66, 263] width 62 height 11
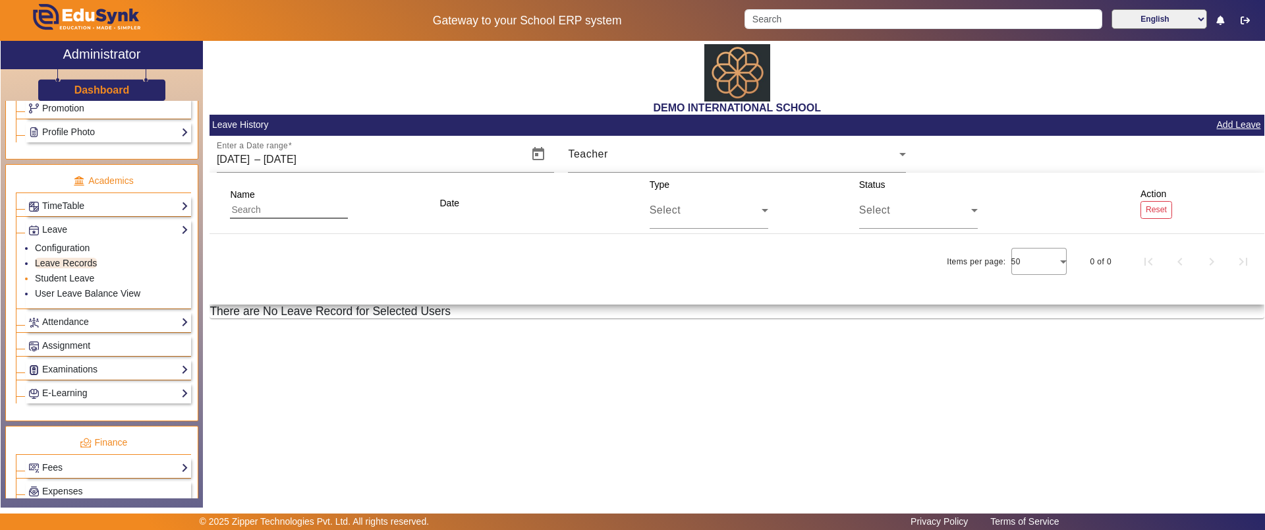
click at [72, 285] on li "Student Leave" at bounding box center [112, 278] width 154 height 15
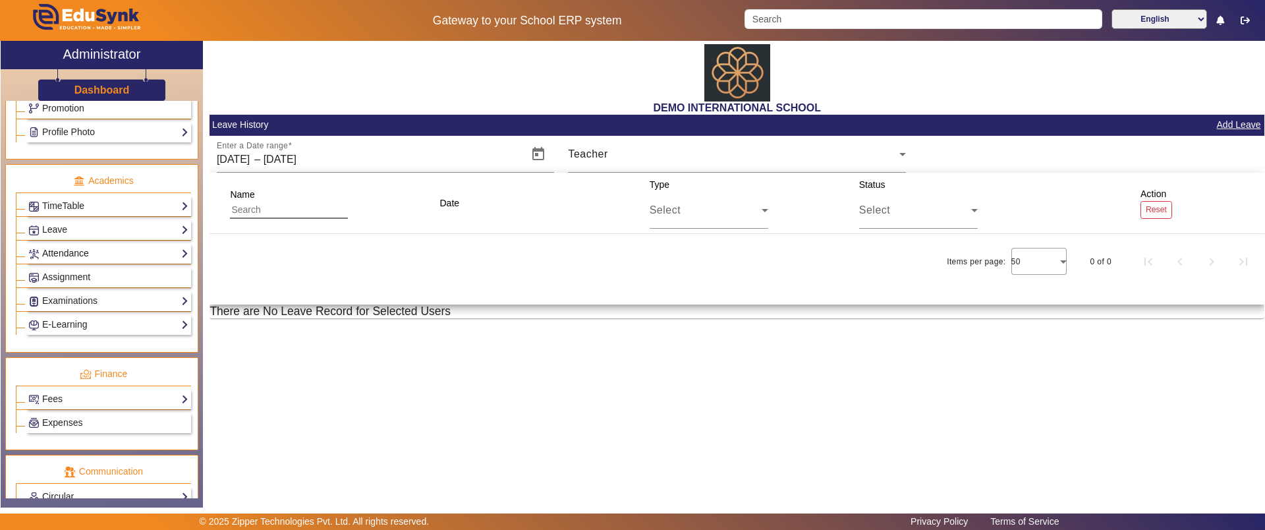
click at [66, 246] on link "Attendance" at bounding box center [108, 253] width 160 height 15
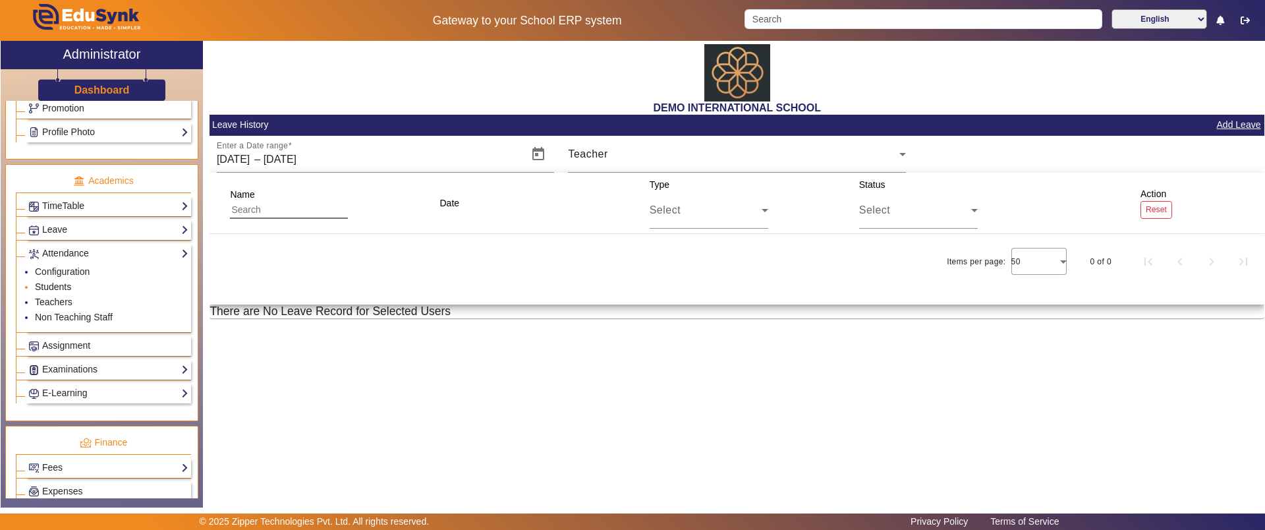
click at [60, 284] on link "Students" at bounding box center [53, 286] width 36 height 11
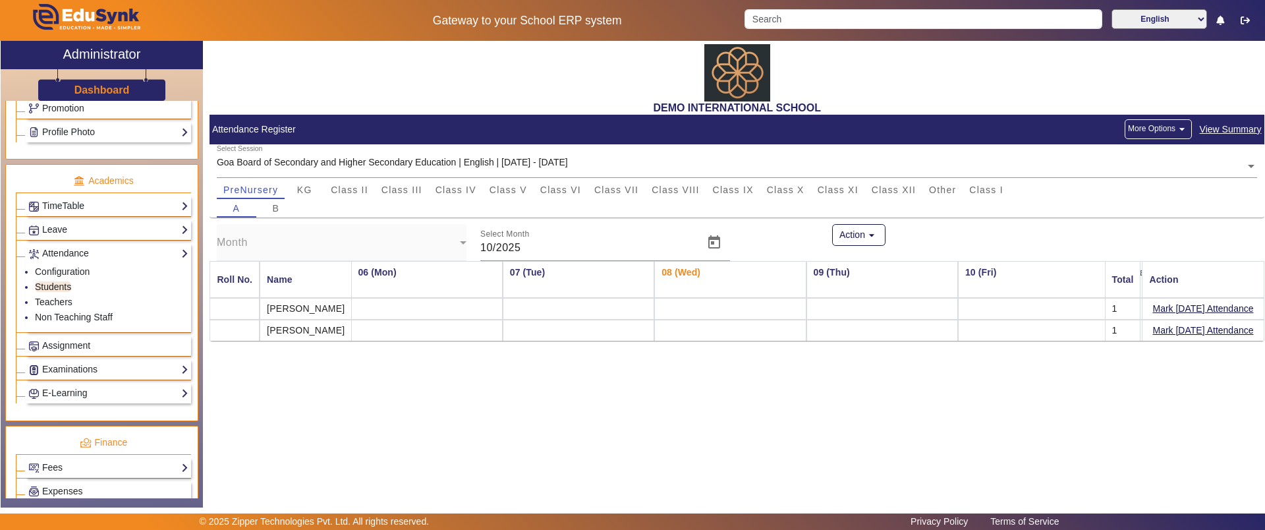
scroll to position [0, 764]
click at [1156, 312] on button "Mark Today's Attendance" at bounding box center [1203, 308] width 103 height 16
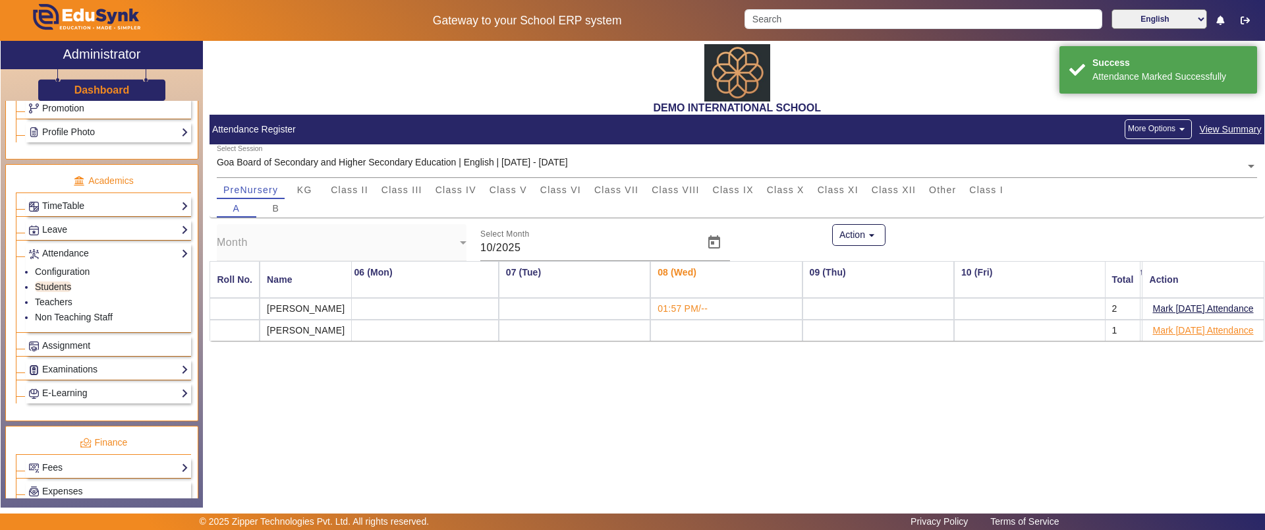
click at [1161, 327] on button "Mark Today's Attendance" at bounding box center [1203, 330] width 103 height 16
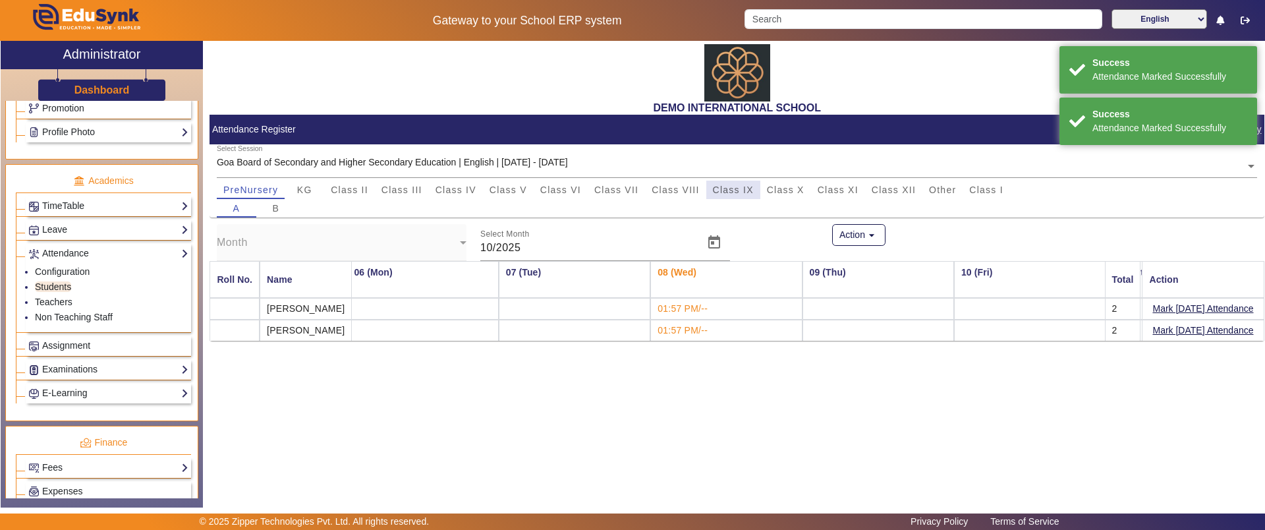
click at [735, 192] on span "Class IX" at bounding box center [733, 189] width 41 height 9
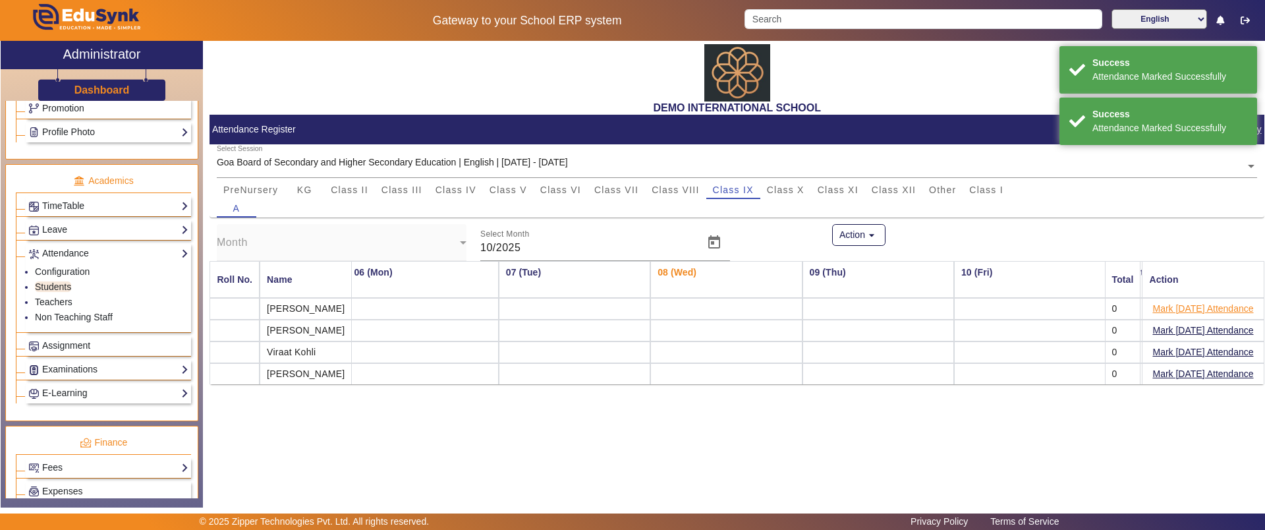
click at [1154, 302] on button "Mark Today's Attendance" at bounding box center [1203, 308] width 103 height 16
click at [1170, 324] on button "Mark Today's Attendance" at bounding box center [1203, 330] width 103 height 16
click at [1170, 352] on button "Mark Today's Attendance" at bounding box center [1203, 352] width 103 height 16
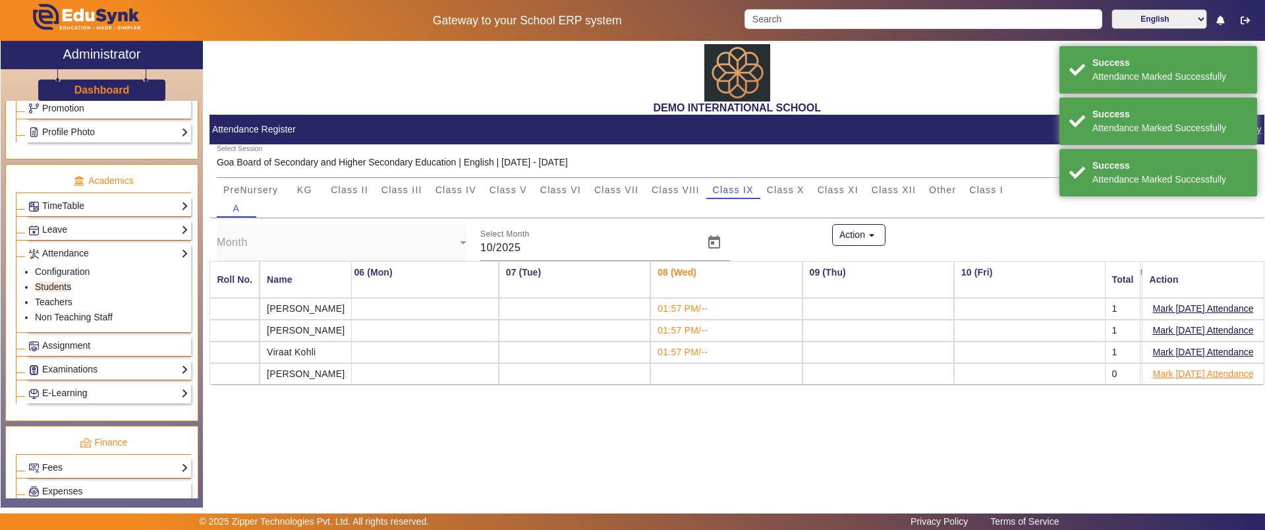
click at [1167, 375] on button "Mark Today's Attendance" at bounding box center [1203, 374] width 103 height 16
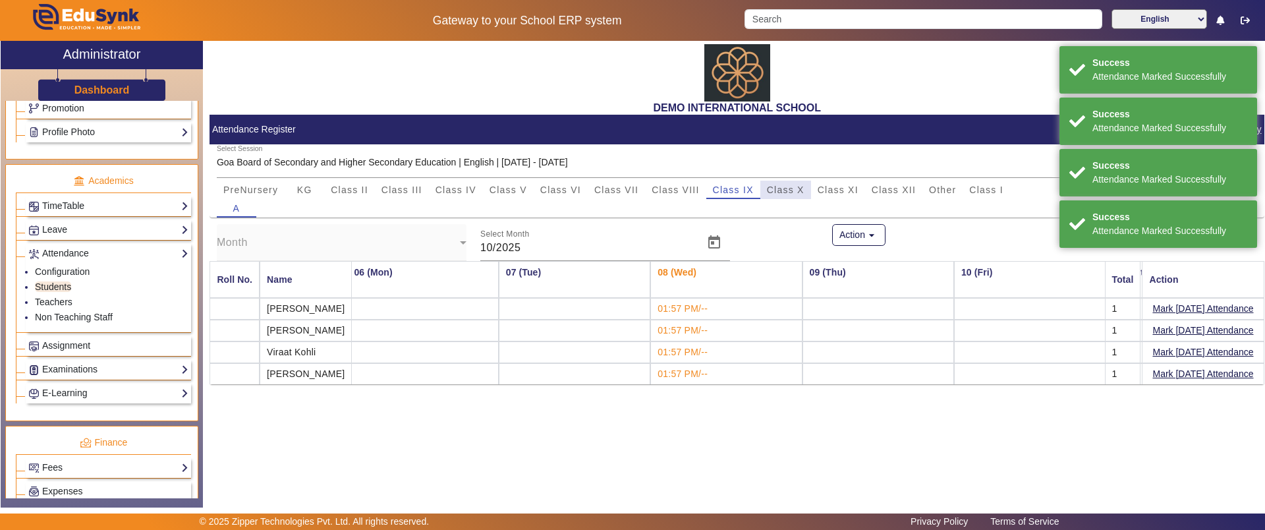
click at [793, 181] on span "Class X" at bounding box center [786, 190] width 38 height 18
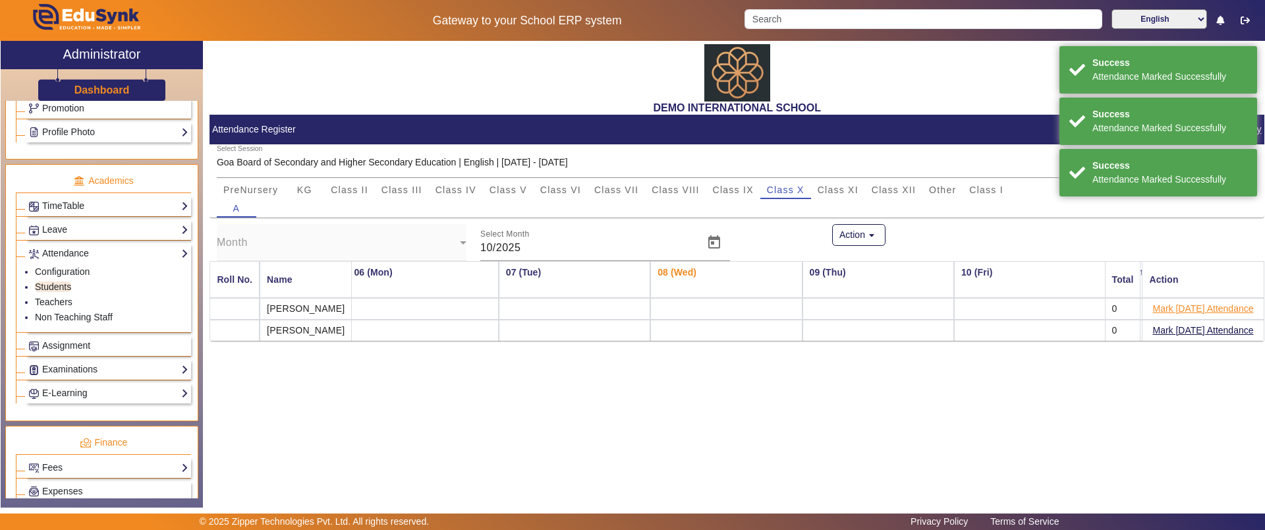
click at [1200, 307] on button "Mark Today's Attendance" at bounding box center [1203, 308] width 103 height 16
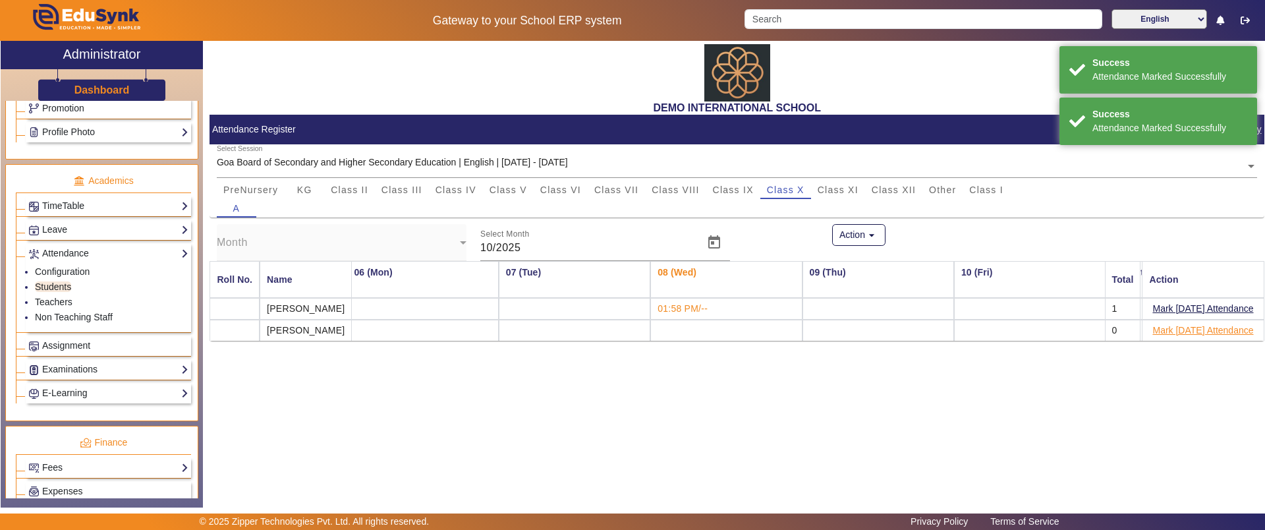
click at [1197, 323] on button "Mark Today's Attendance" at bounding box center [1203, 330] width 103 height 16
click at [66, 301] on link "Teachers" at bounding box center [54, 301] width 38 height 11
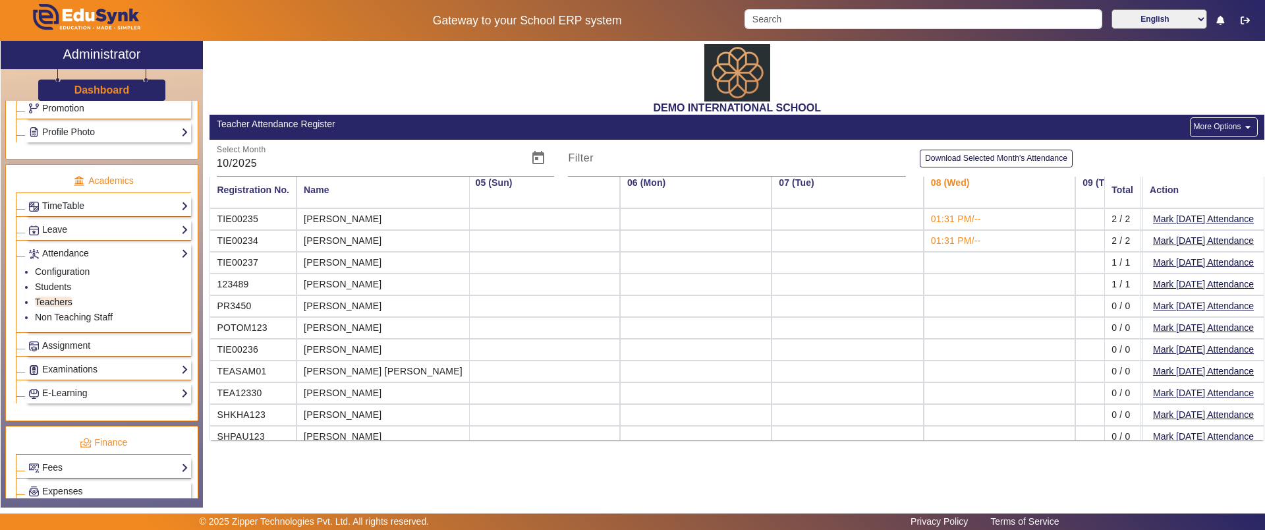
scroll to position [5, 609]
click at [1178, 277] on button "Mark Today's Attendance" at bounding box center [1203, 284] width 103 height 16
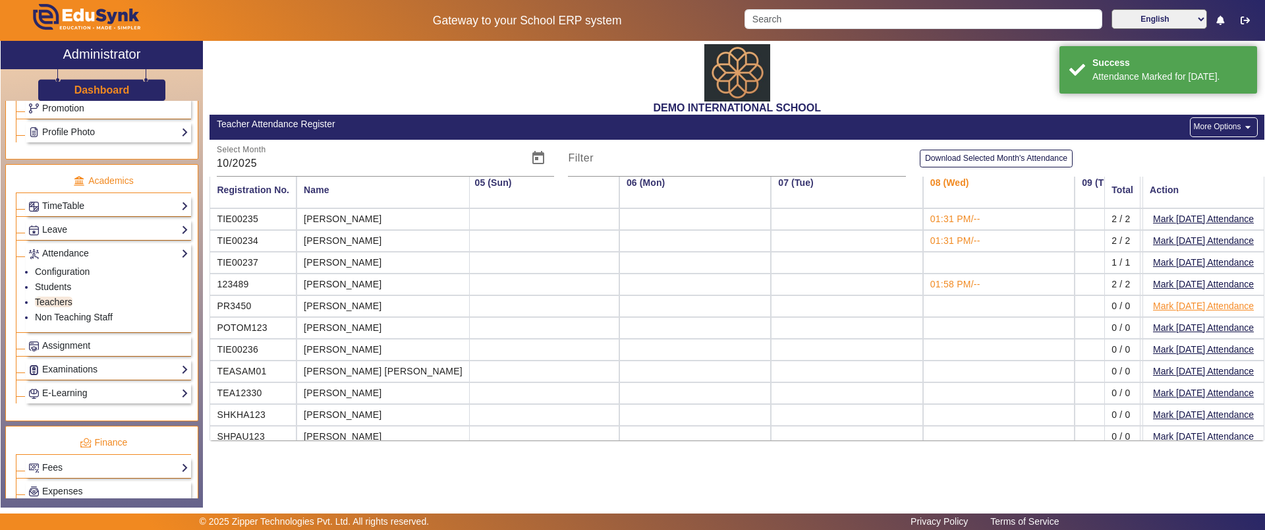
click at [1176, 302] on button "Mark Today's Attendance" at bounding box center [1203, 306] width 103 height 16
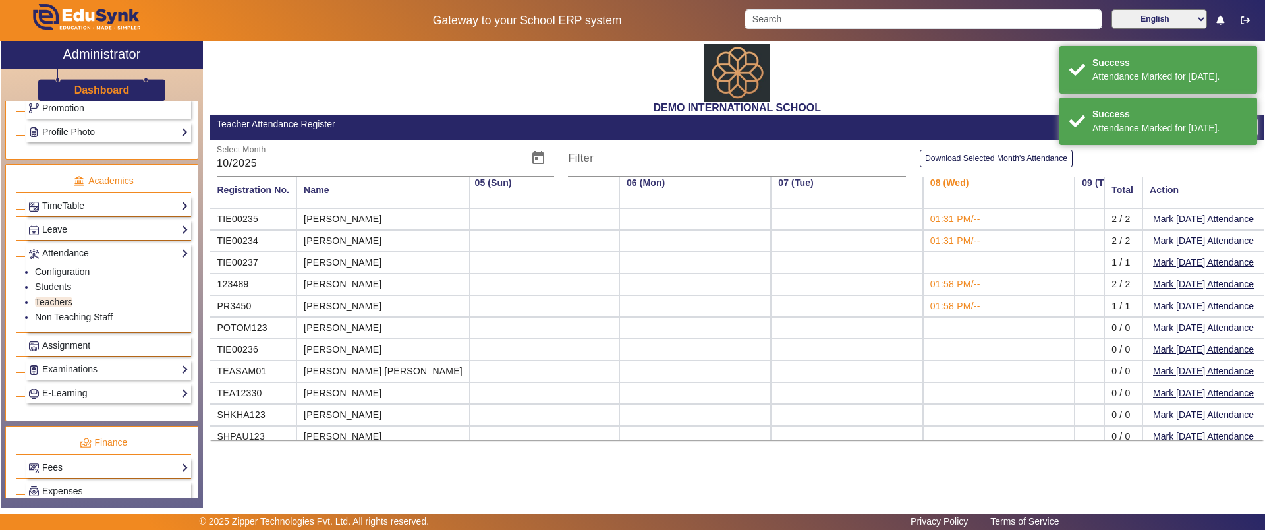
click at [1169, 326] on button "Mark Today's Attendance" at bounding box center [1203, 328] width 103 height 16
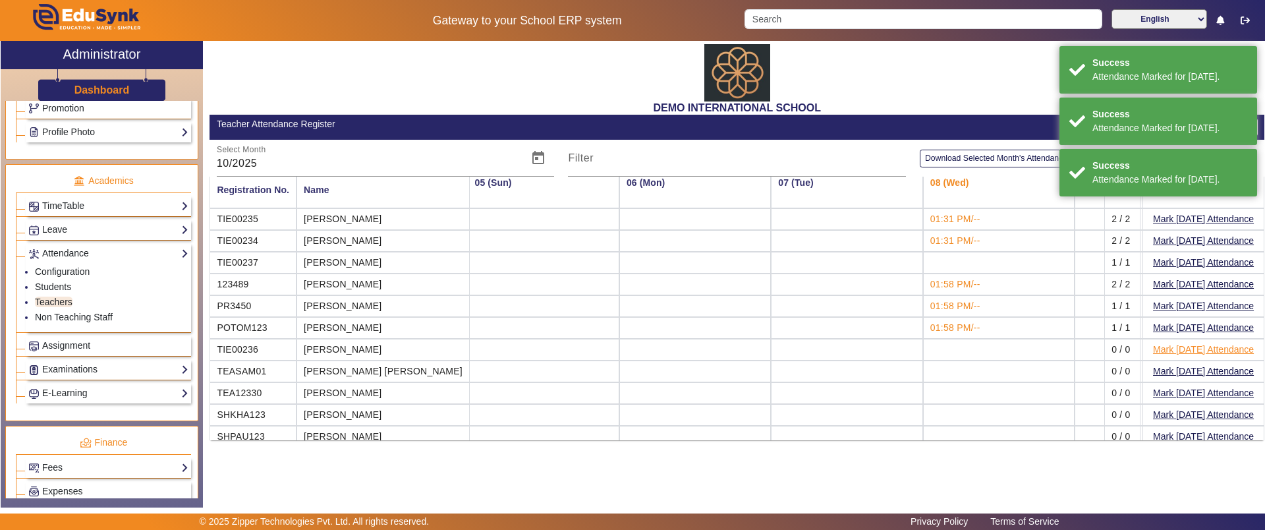
click at [1166, 346] on button "Mark Today's Attendance" at bounding box center [1203, 349] width 103 height 16
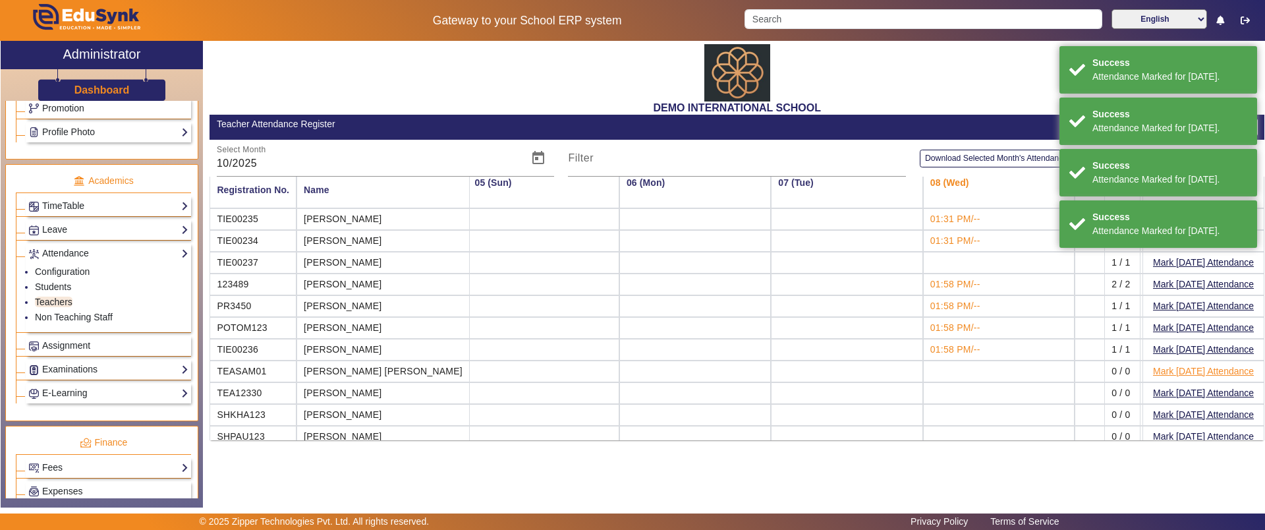
click at [1166, 375] on button "Mark Today's Attendance" at bounding box center [1203, 371] width 103 height 16
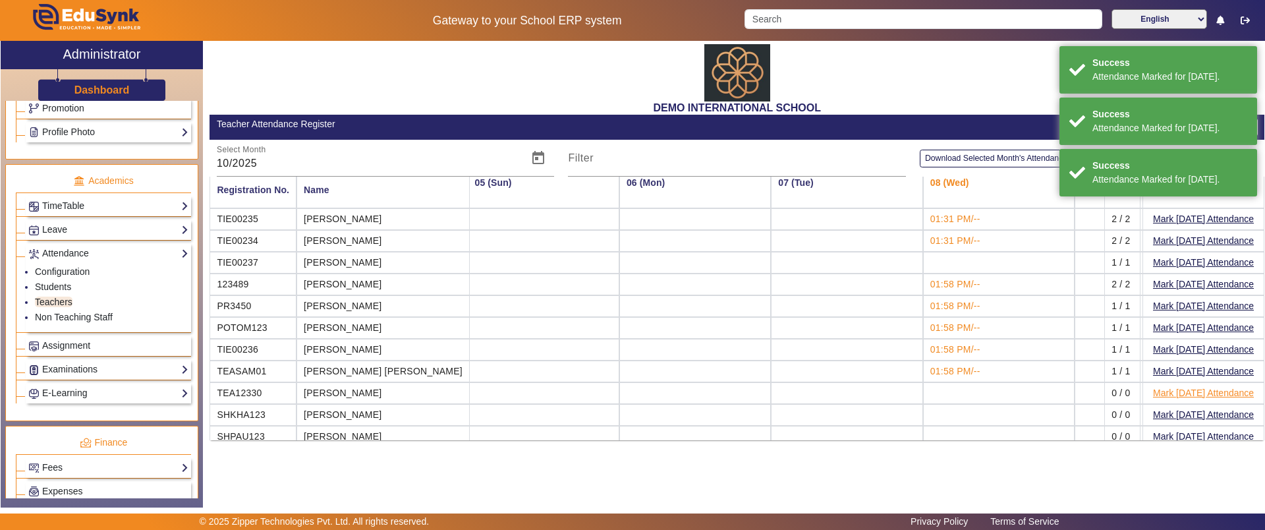
click at [1166, 387] on button "Mark Today's Attendance" at bounding box center [1203, 393] width 103 height 16
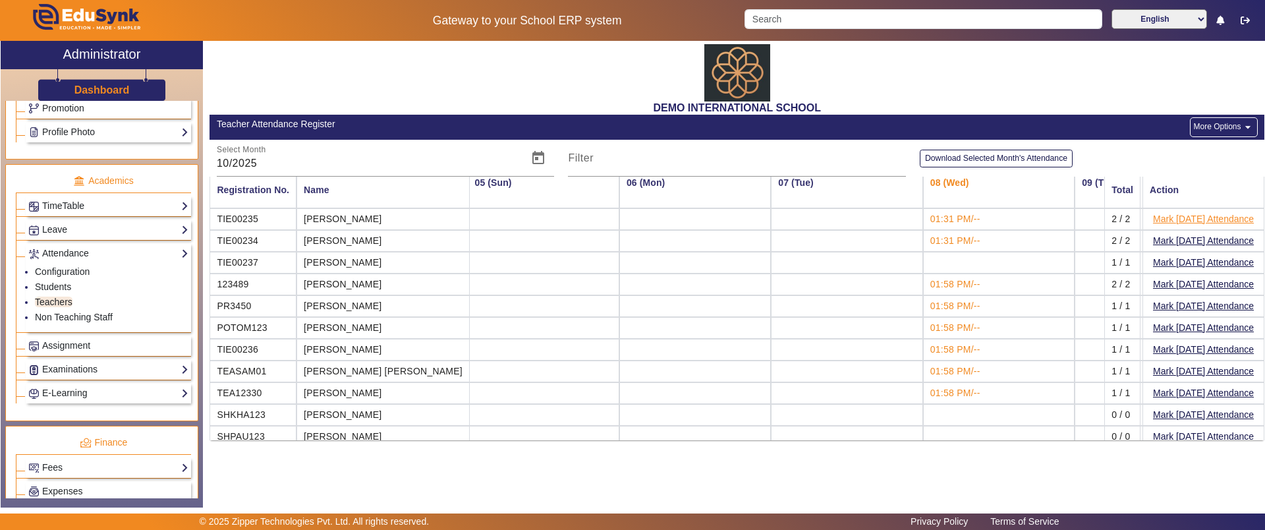
click at [1220, 223] on button "Mark Today's Attendance" at bounding box center [1203, 219] width 103 height 16
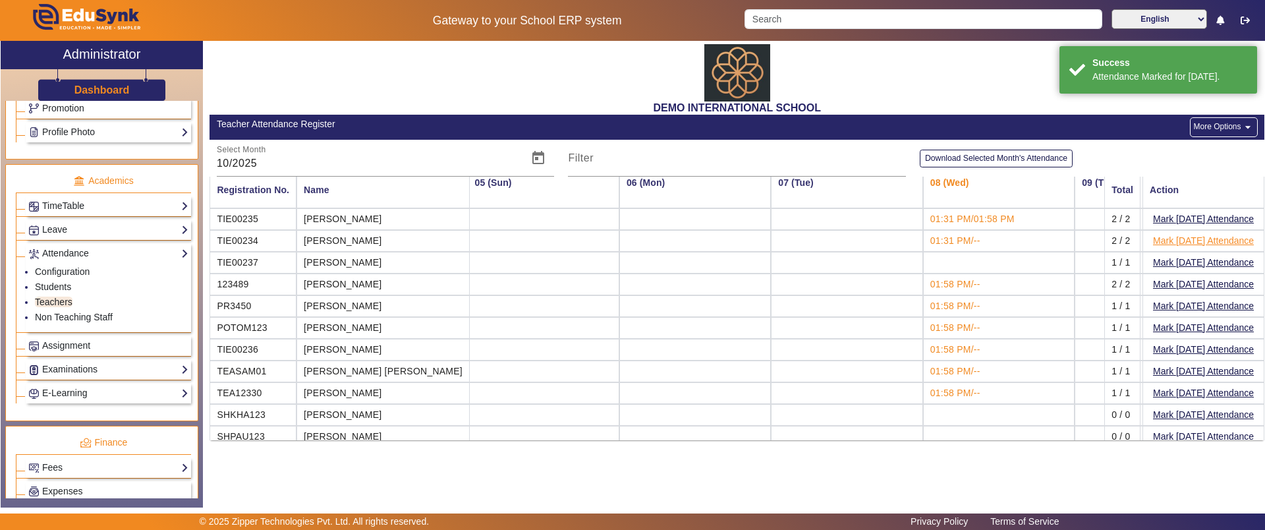
click at [1172, 244] on button "Mark Today's Attendance" at bounding box center [1203, 241] width 103 height 16
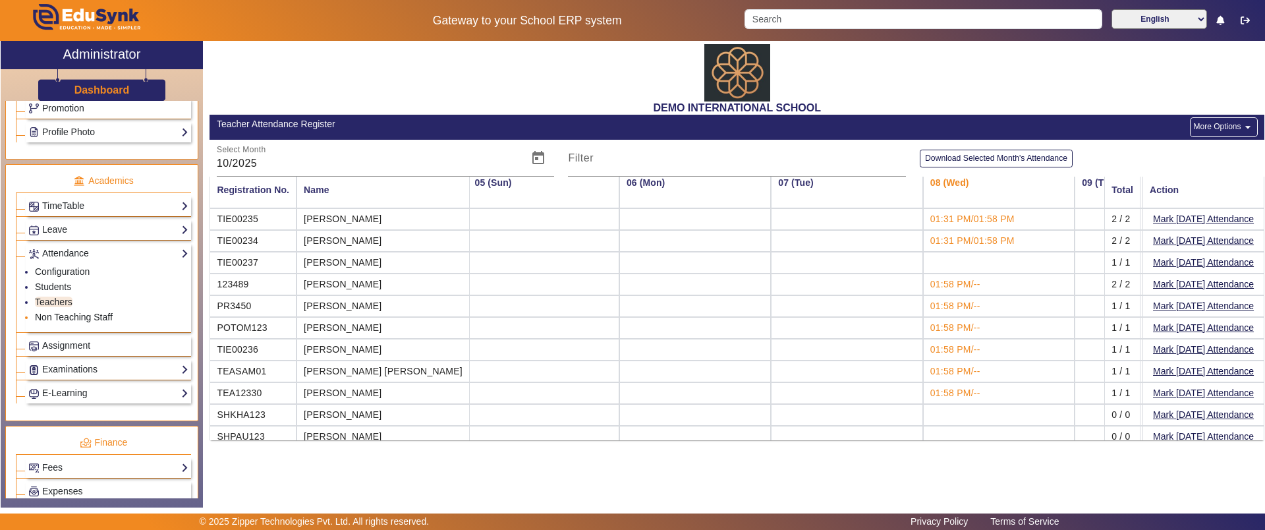
click at [69, 316] on link "Non Teaching Staff" at bounding box center [74, 317] width 78 height 11
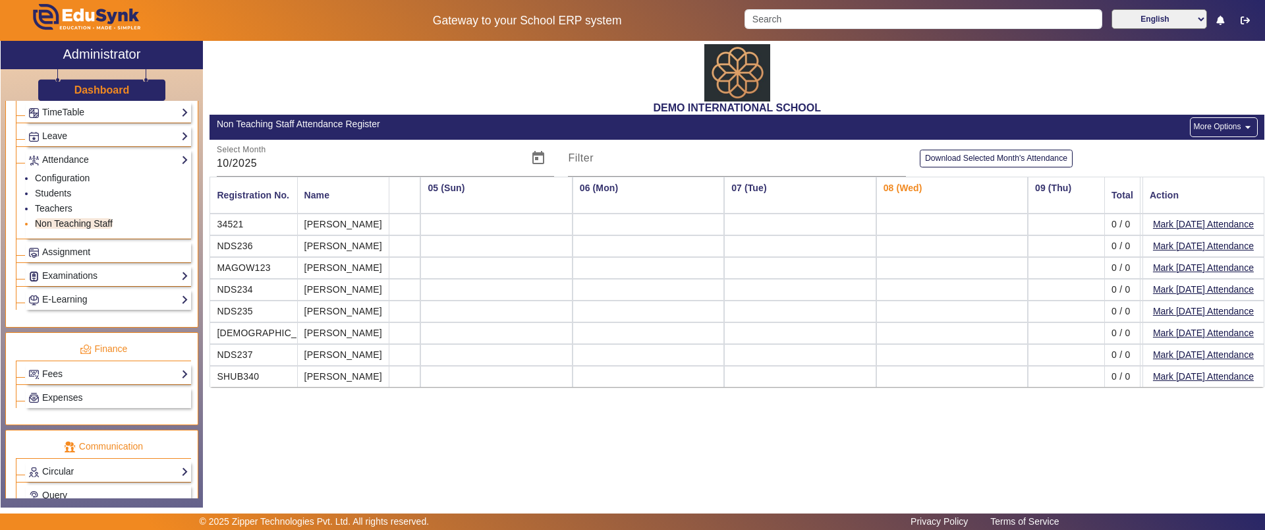
scroll to position [557, 0]
click at [73, 249] on span "Assignment" at bounding box center [66, 251] width 48 height 11
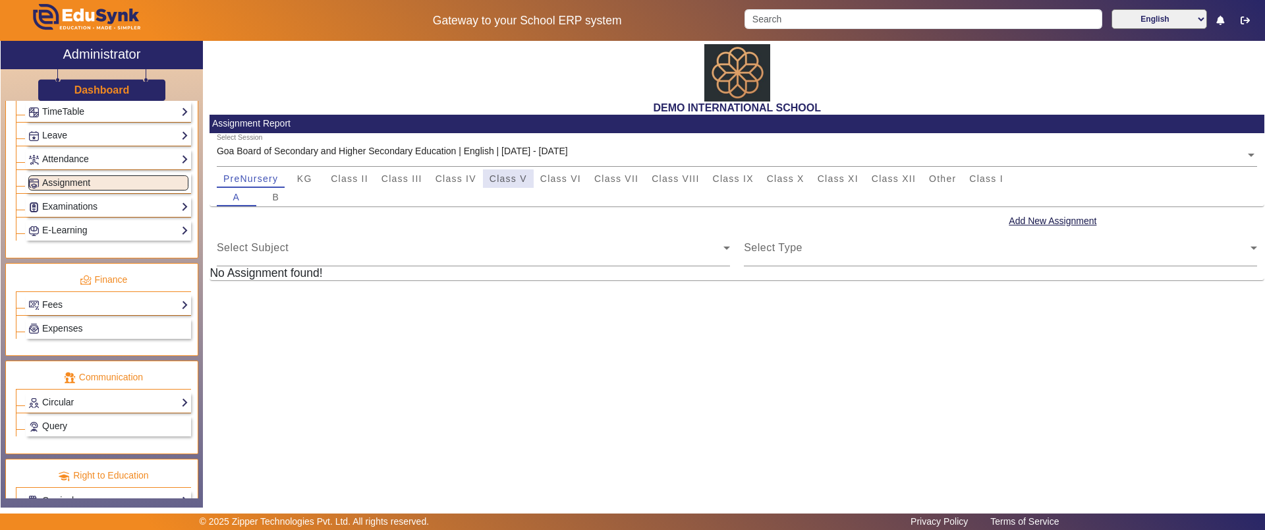
click at [499, 180] on span "Class V" at bounding box center [509, 178] width 38 height 9
click at [1028, 223] on button "Add New Assignment" at bounding box center [1052, 221] width 90 height 16
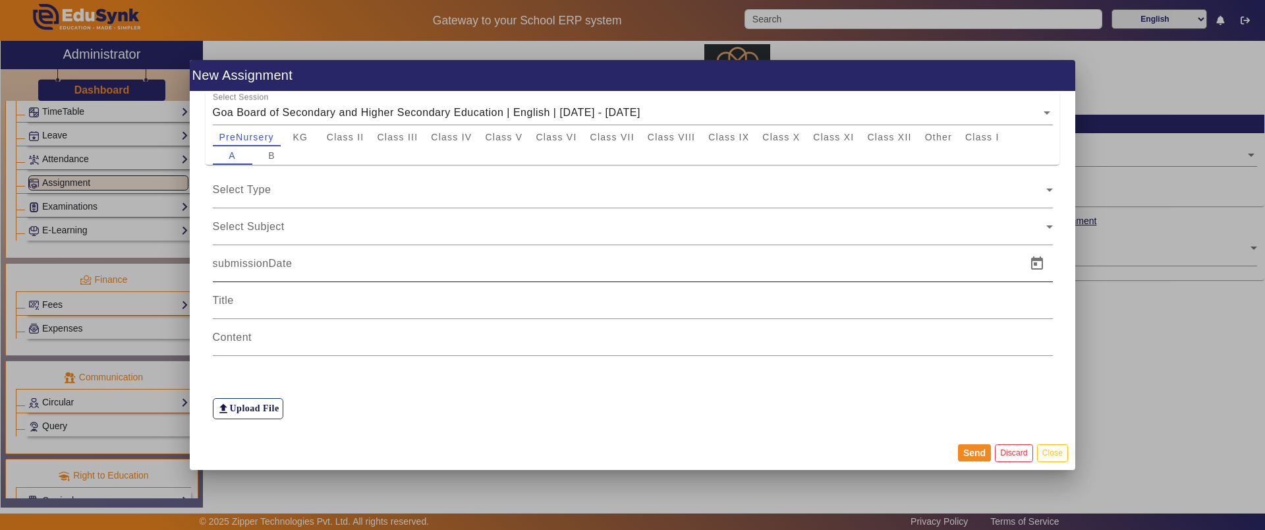
click at [295, 273] on div at bounding box center [616, 263] width 806 height 37
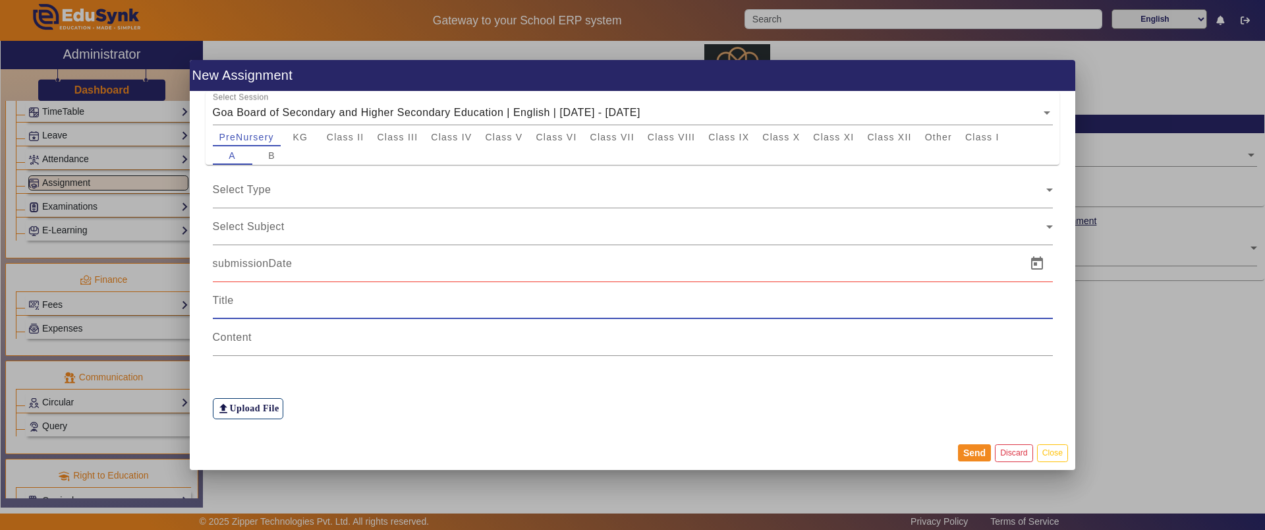
click at [285, 302] on input at bounding box center [633, 301] width 840 height 16
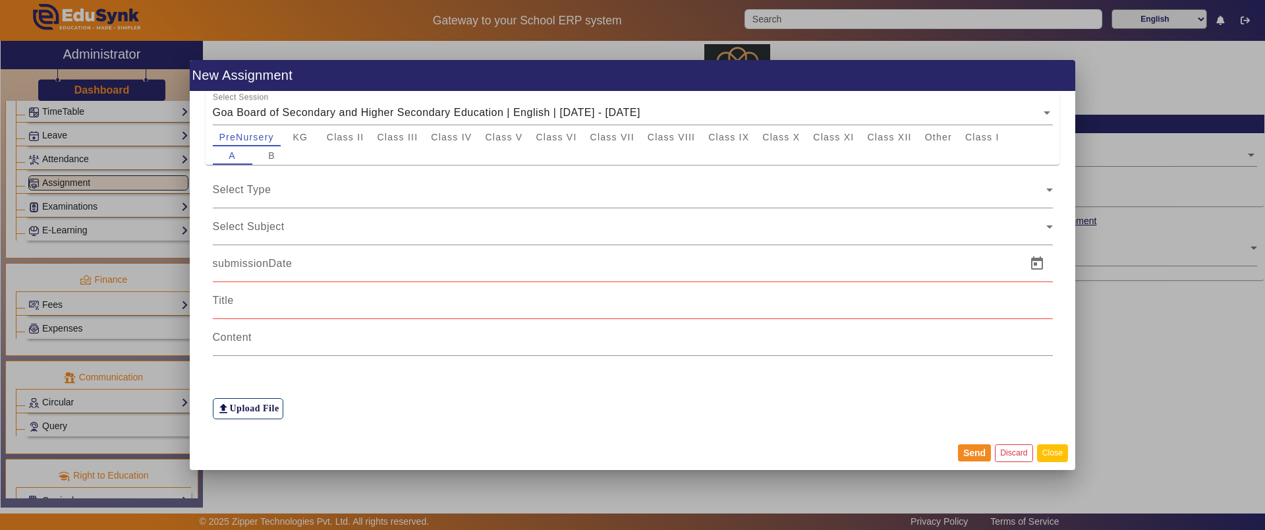
click at [1040, 450] on button "Close" at bounding box center [1052, 453] width 31 height 18
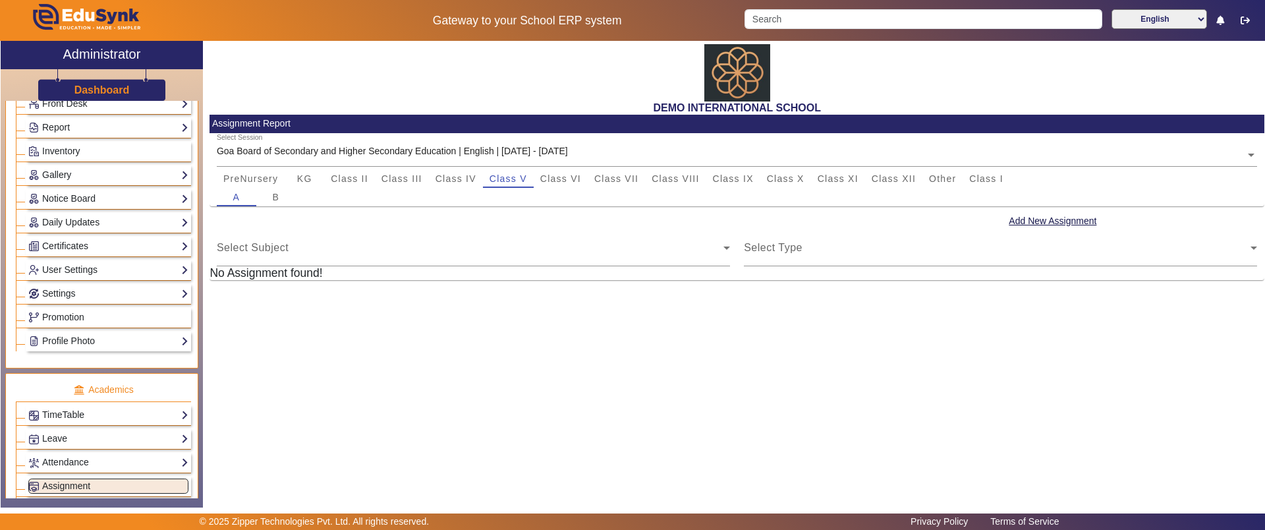
scroll to position [253, 0]
click at [90, 268] on link "User Settings" at bounding box center [108, 270] width 160 height 15
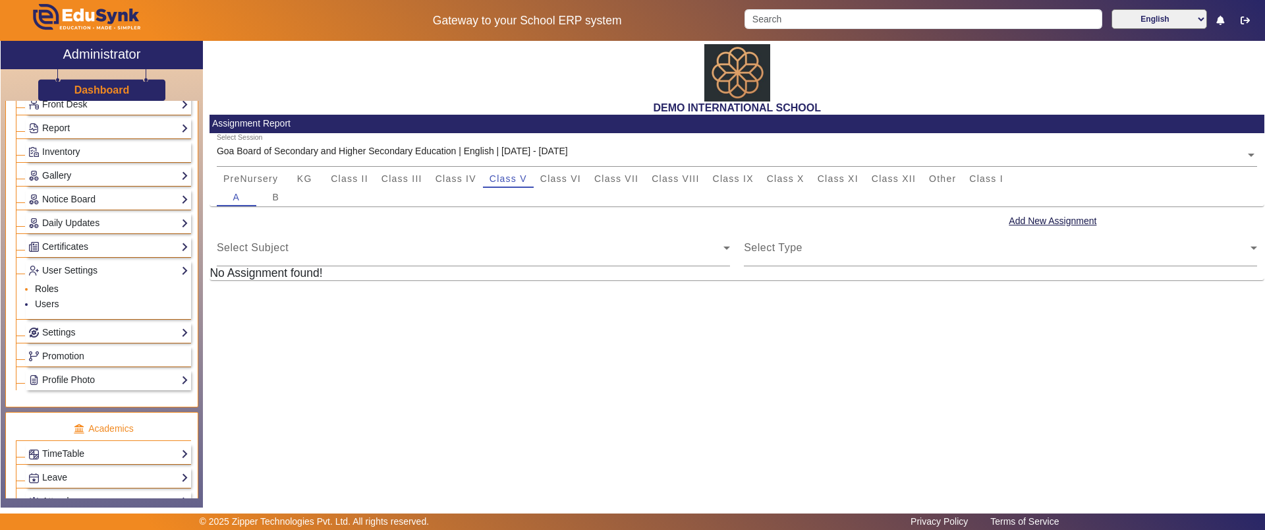
click at [50, 291] on link "Roles" at bounding box center [47, 288] width 24 height 11
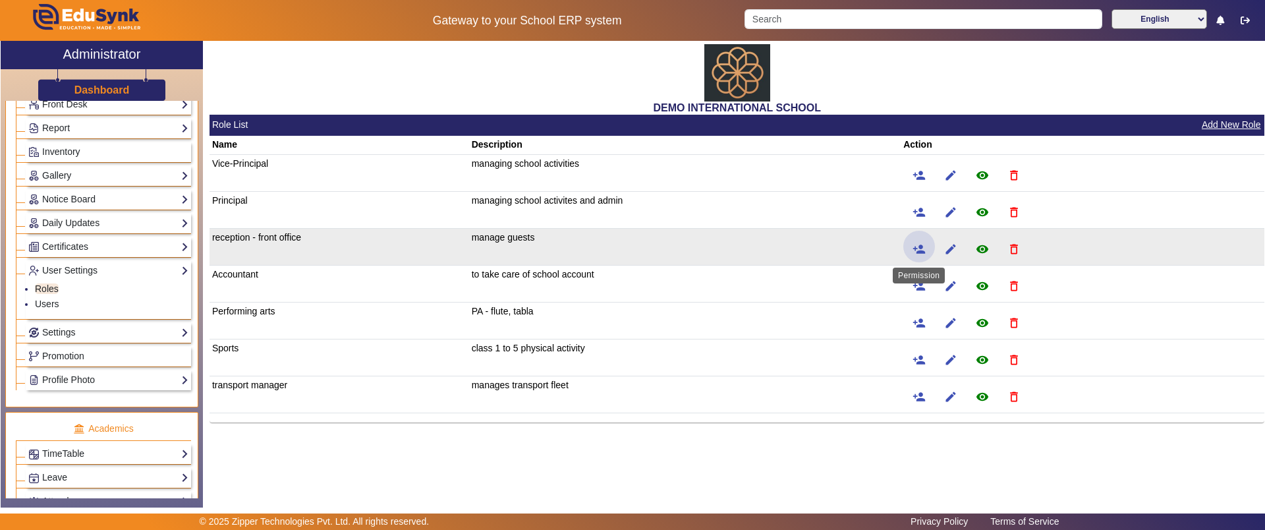
click at [927, 246] on span at bounding box center [919, 247] width 32 height 32
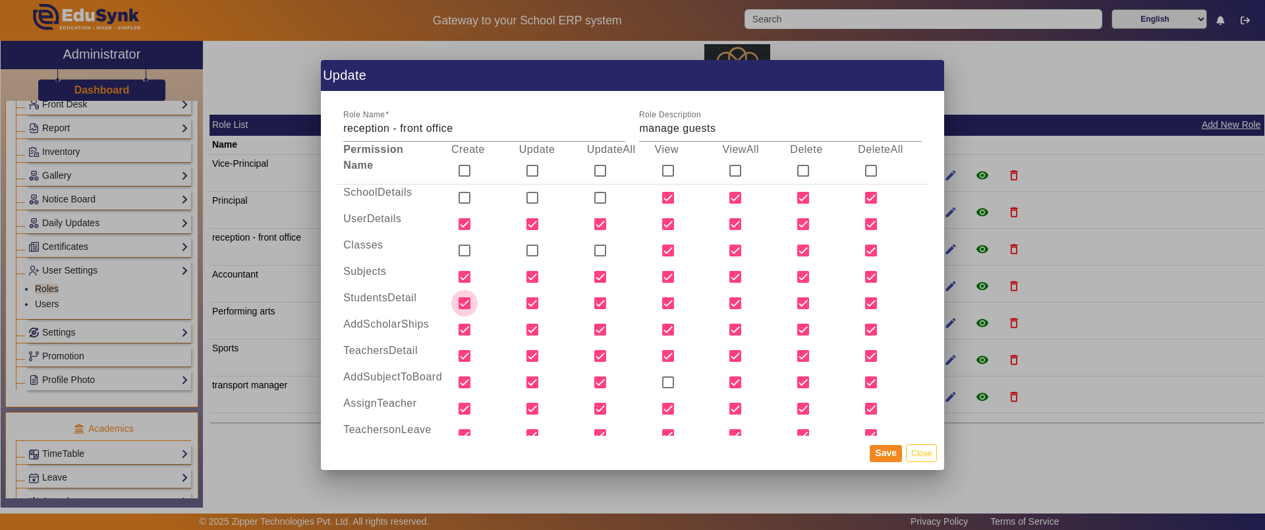
click at [459, 302] on input "checkbox" at bounding box center [464, 303] width 26 height 26
click at [526, 302] on input "checkbox" at bounding box center [532, 303] width 26 height 26
click at [596, 301] on input "checkbox" at bounding box center [600, 303] width 26 height 26
click at [459, 335] on input "checkbox" at bounding box center [464, 329] width 26 height 26
click at [534, 331] on input "checkbox" at bounding box center [532, 329] width 26 height 26
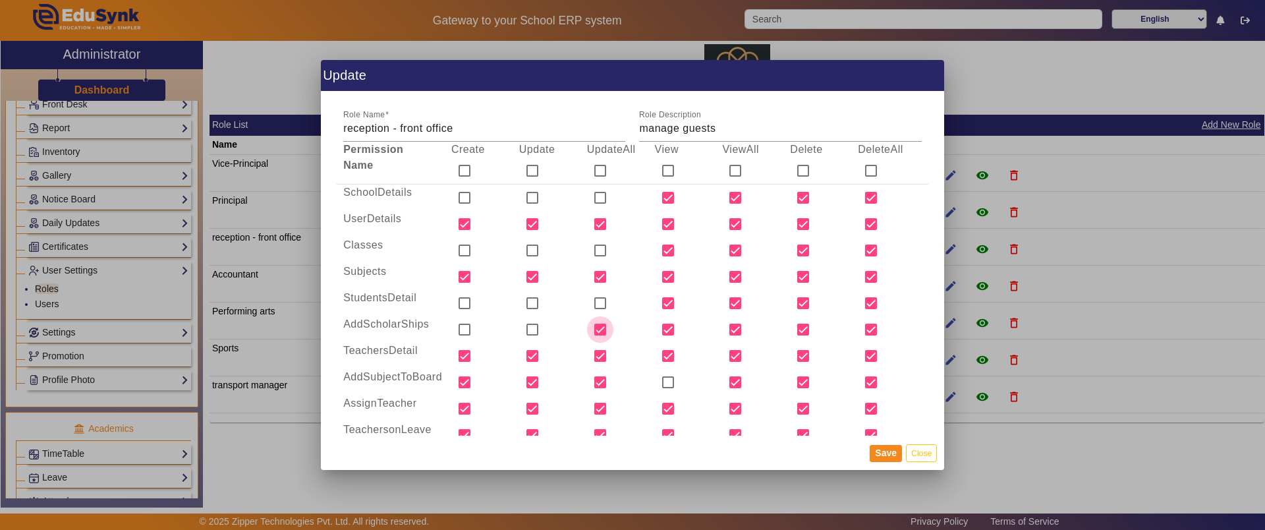
click at [598, 327] on input "checkbox" at bounding box center [600, 329] width 26 height 26
click at [884, 452] on button "Save" at bounding box center [886, 453] width 32 height 17
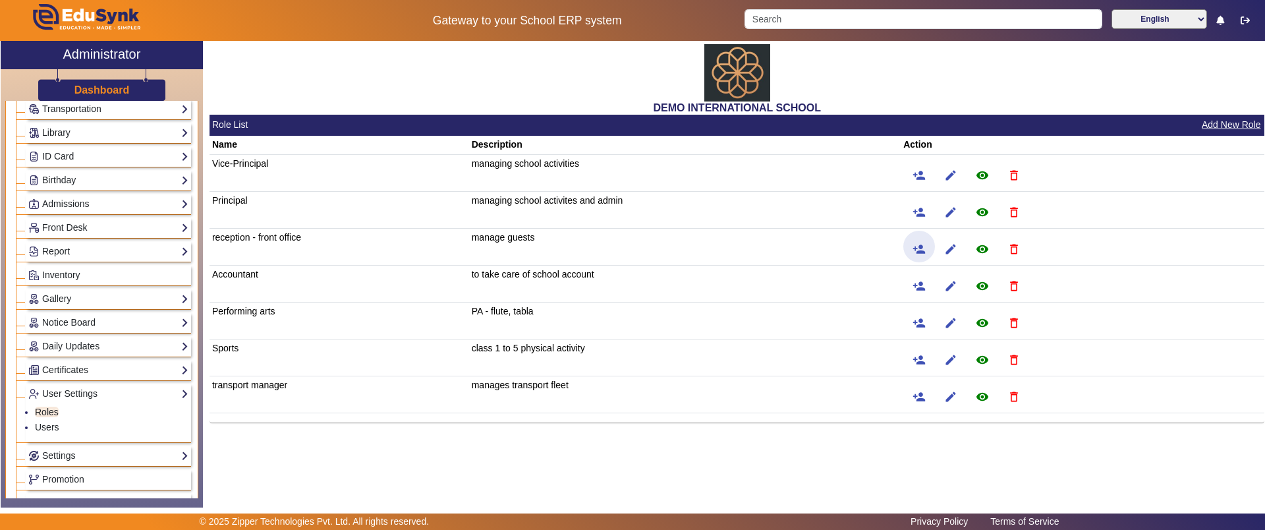
scroll to position [128, 0]
click at [100, 231] on link "Front Desk" at bounding box center [108, 228] width 160 height 15
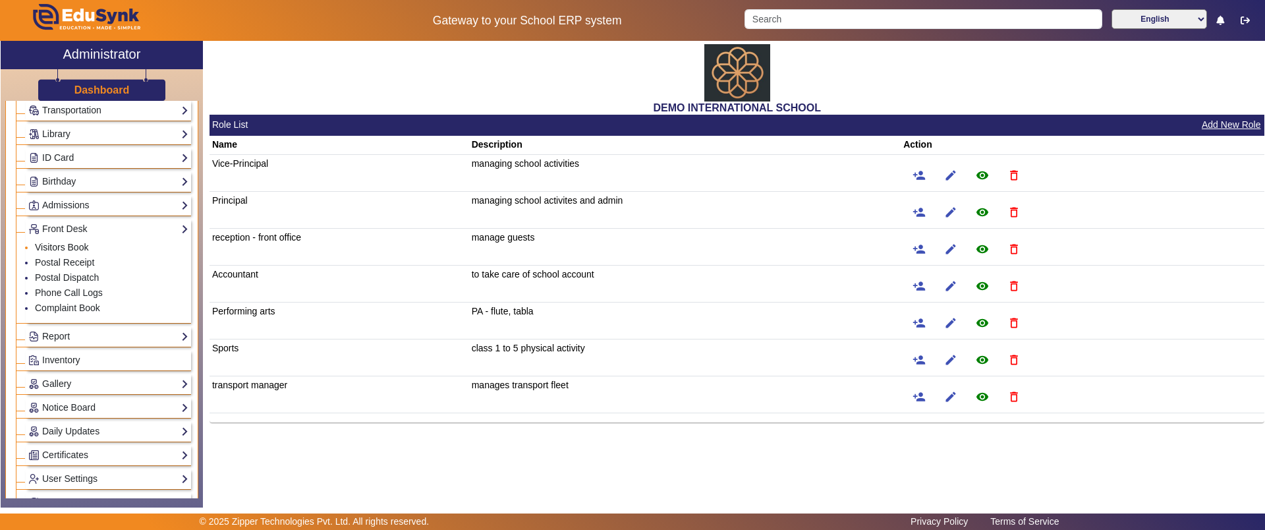
click at [66, 248] on link "Visitors Book" at bounding box center [61, 247] width 53 height 11
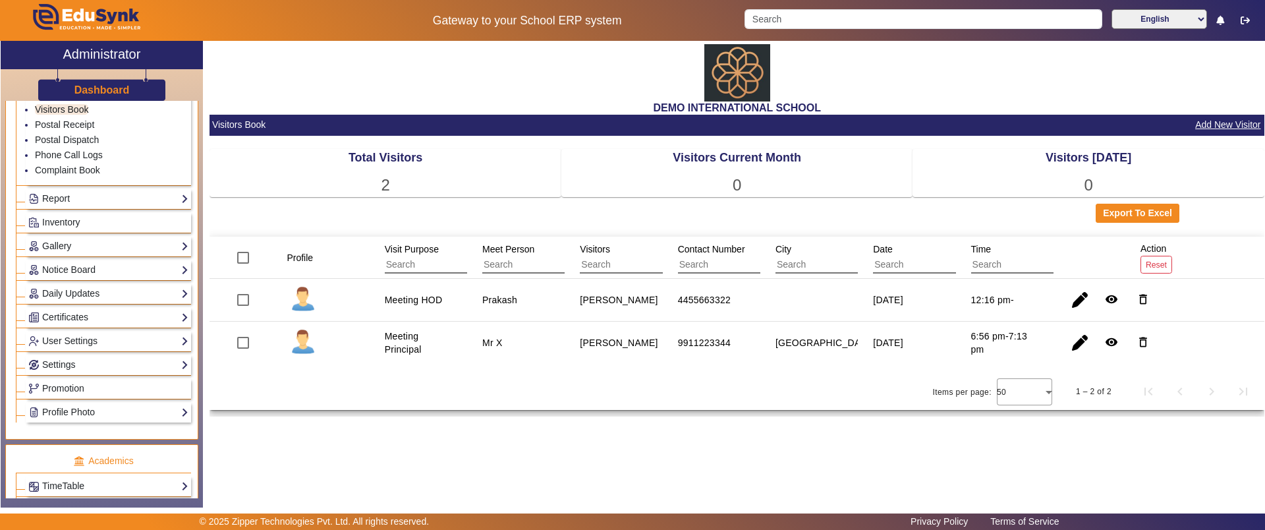
scroll to position [280, 0]
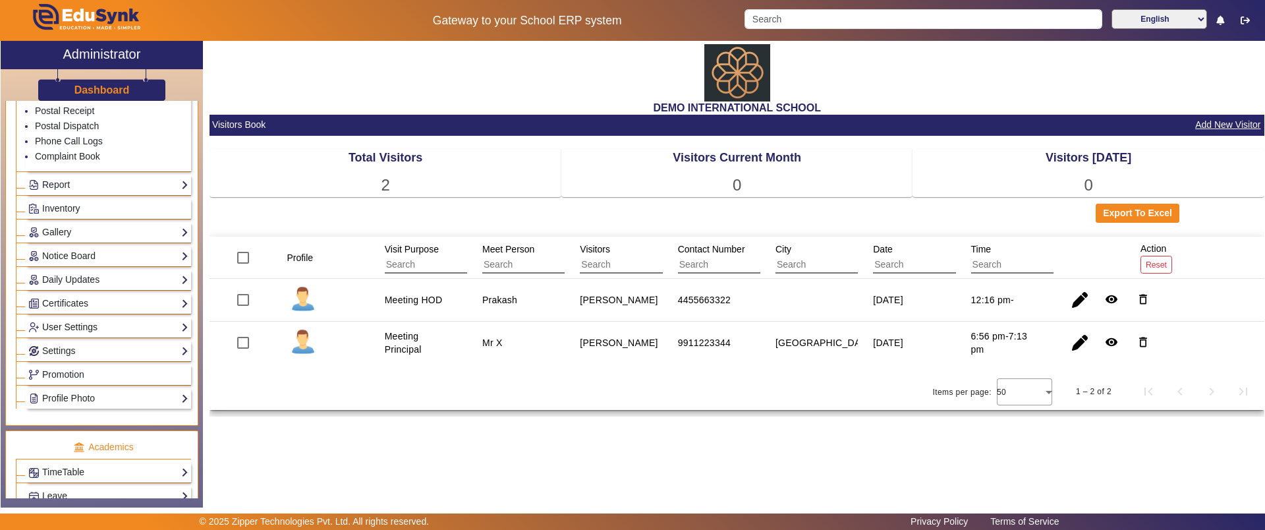
click at [82, 320] on link "User Settings" at bounding box center [108, 327] width 160 height 15
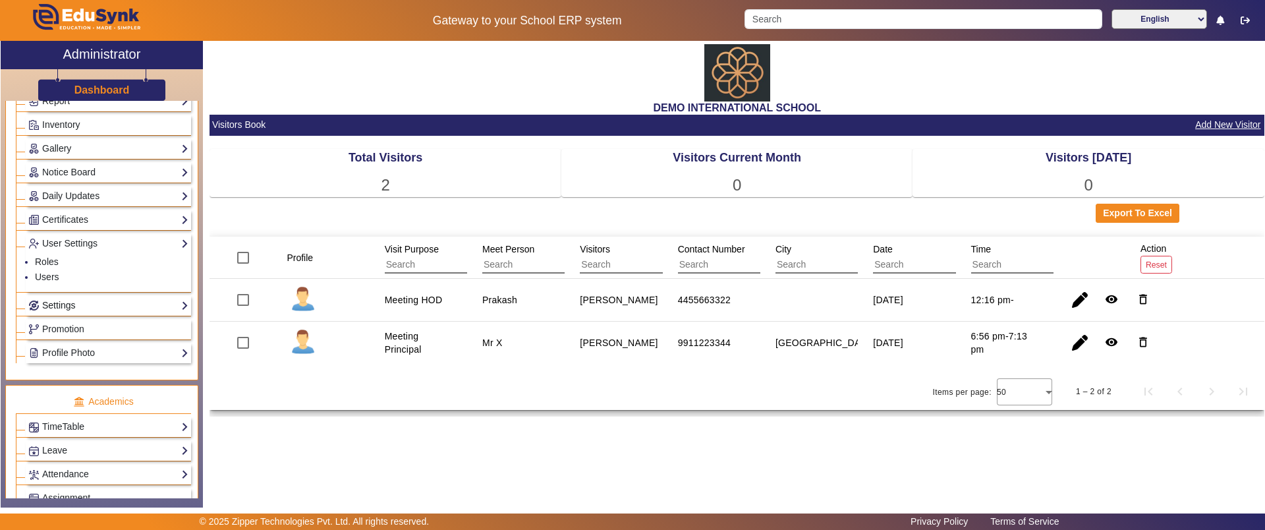
click at [69, 310] on link "Settings" at bounding box center [108, 305] width 160 height 15
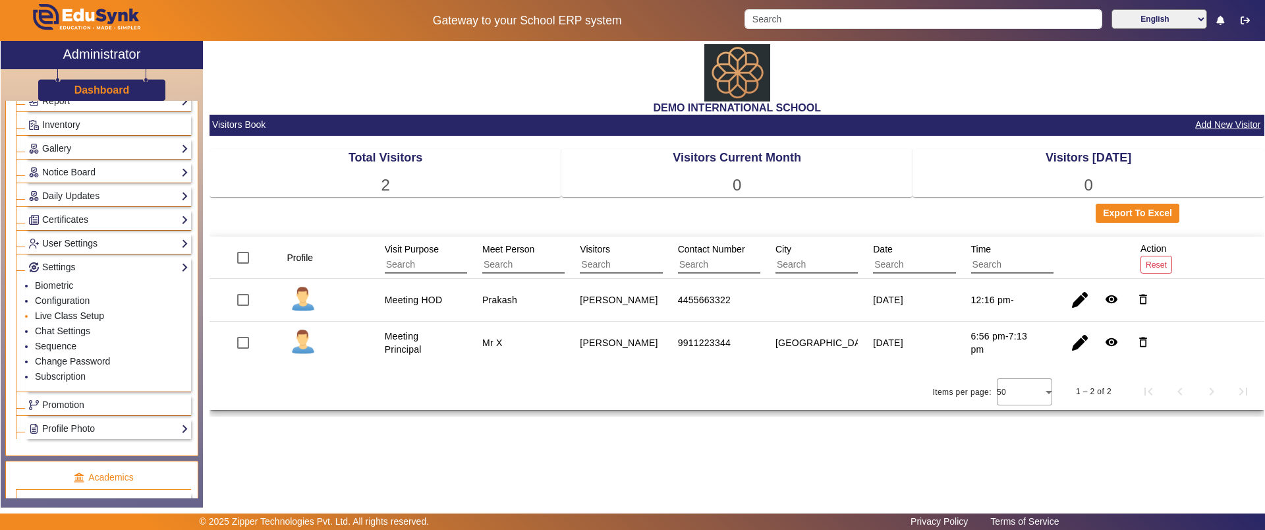
click at [86, 316] on link "Live Class Setup" at bounding box center [69, 315] width 69 height 11
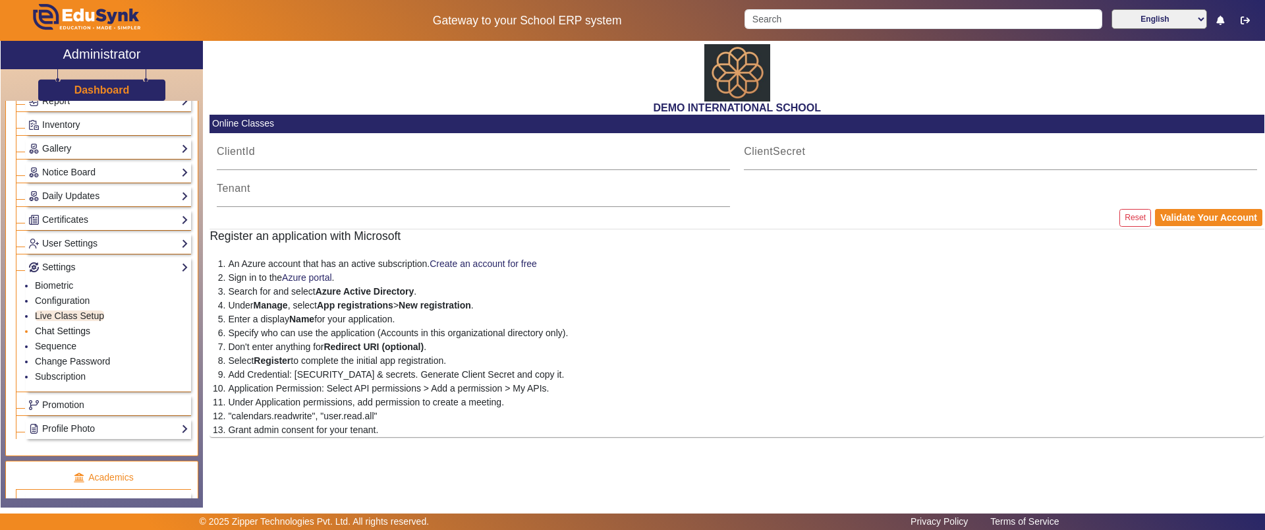
click at [80, 330] on link "Chat Settings" at bounding box center [62, 330] width 55 height 11
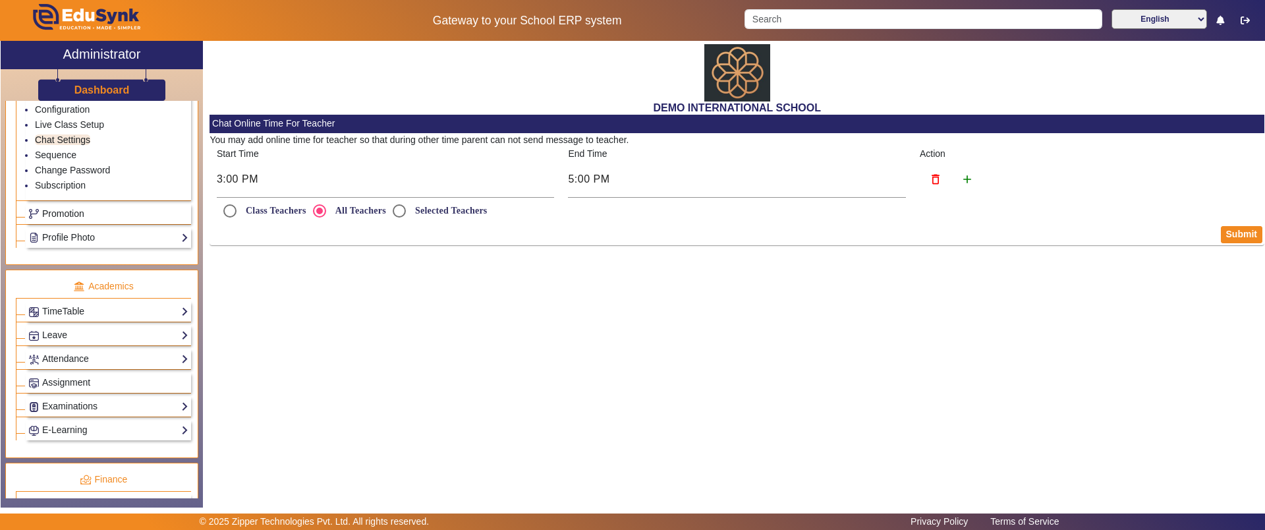
scroll to position [501, 0]
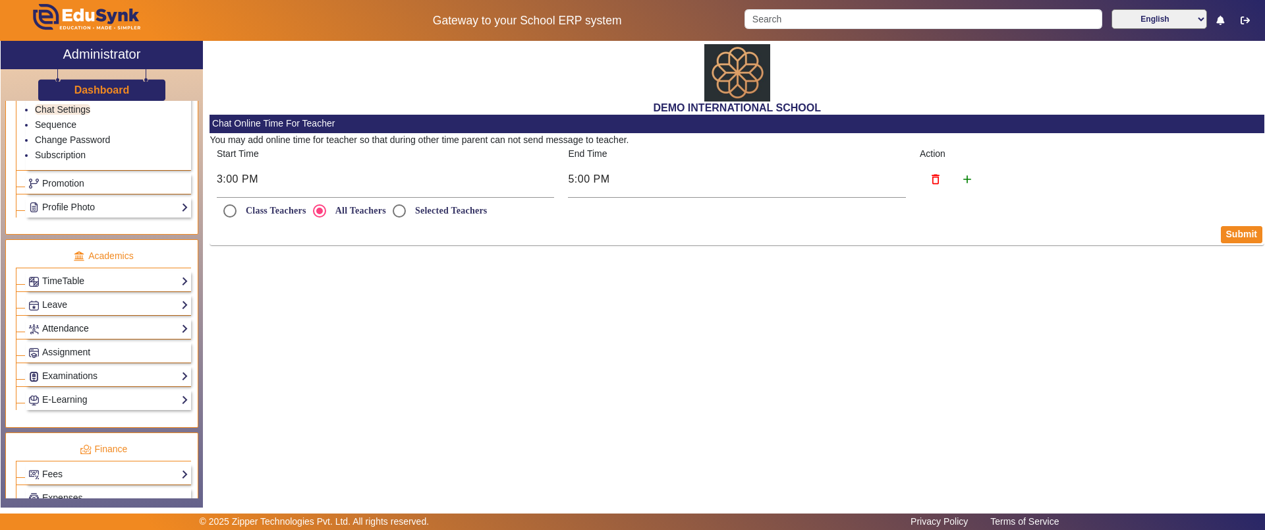
click at [90, 328] on link "Attendance" at bounding box center [108, 328] width 160 height 15
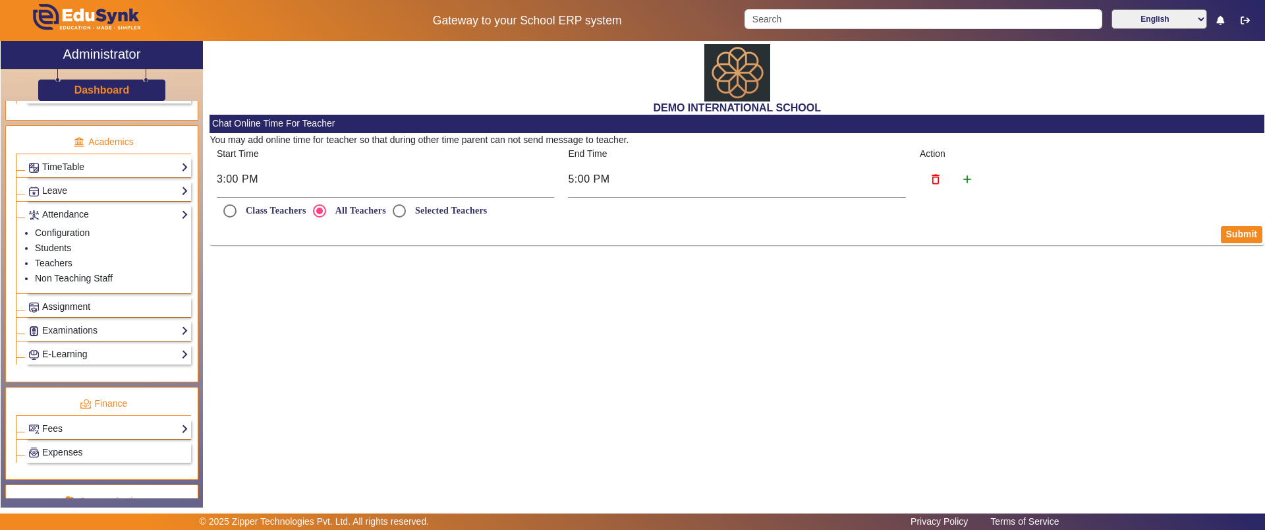
click at [74, 307] on span "Assignment" at bounding box center [66, 306] width 48 height 11
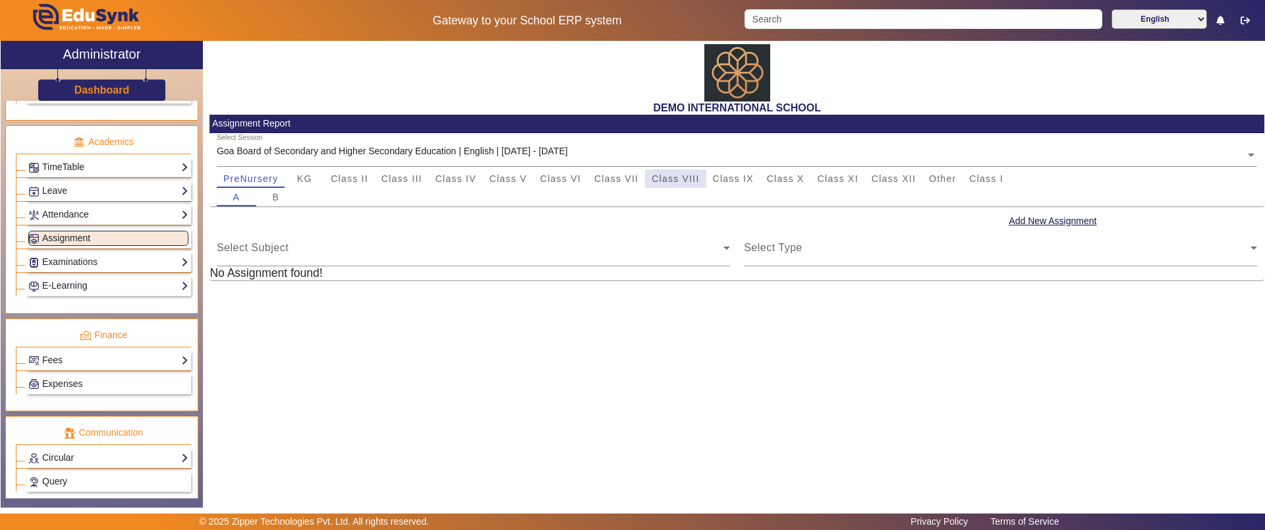
click at [690, 186] on span "Class VIII" at bounding box center [675, 178] width 47 height 18
click at [1034, 217] on button "Add New Assignment" at bounding box center [1052, 221] width 90 height 16
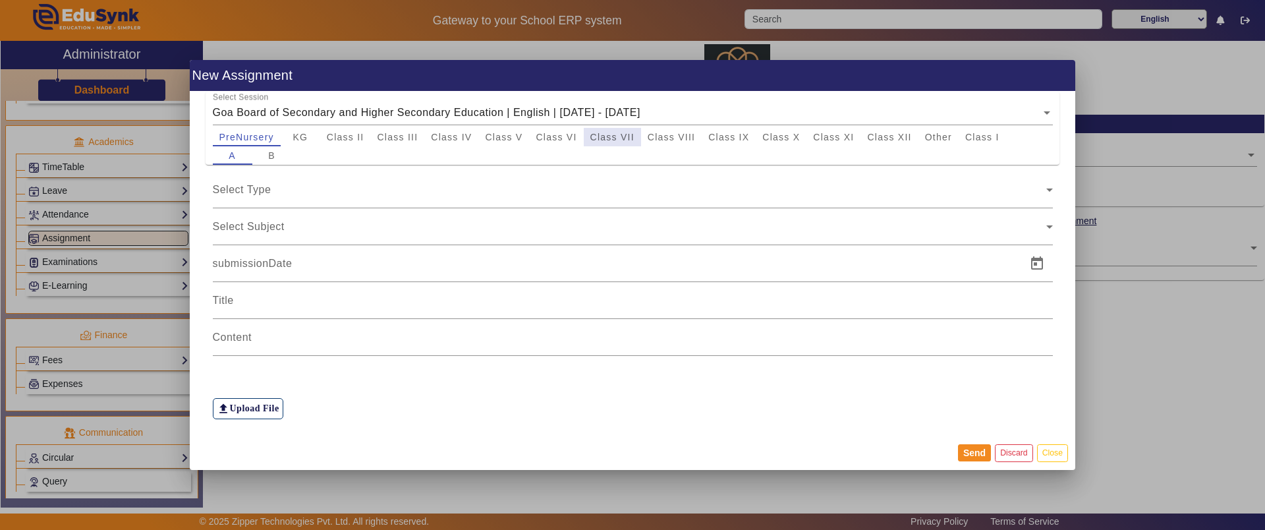
click at [620, 139] on span "Class VII" at bounding box center [612, 136] width 44 height 9
click at [1039, 451] on button "Close" at bounding box center [1052, 453] width 31 height 18
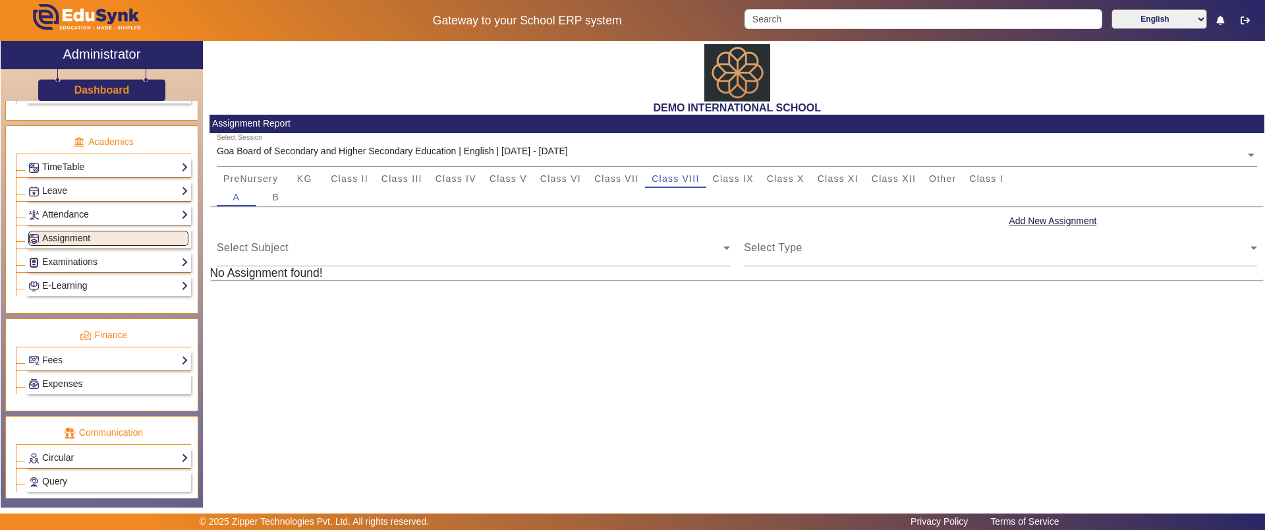
click at [92, 252] on div "Examinations Overview Configuration Exam Structure Class/Batch Structure Schedu…" at bounding box center [108, 262] width 165 height 20
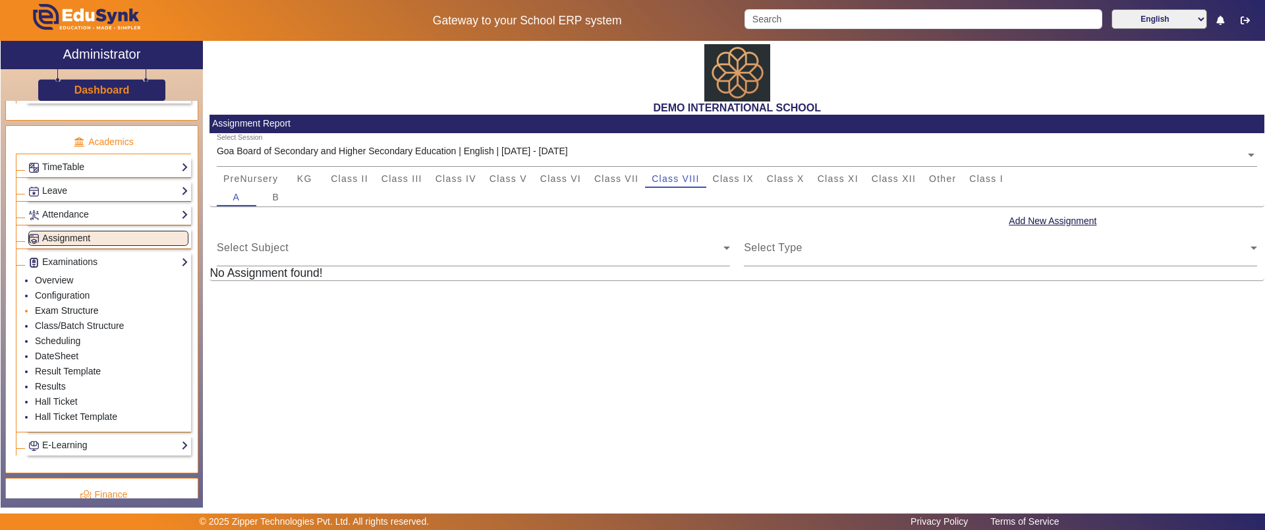
click at [72, 308] on link "Exam Structure" at bounding box center [66, 310] width 63 height 11
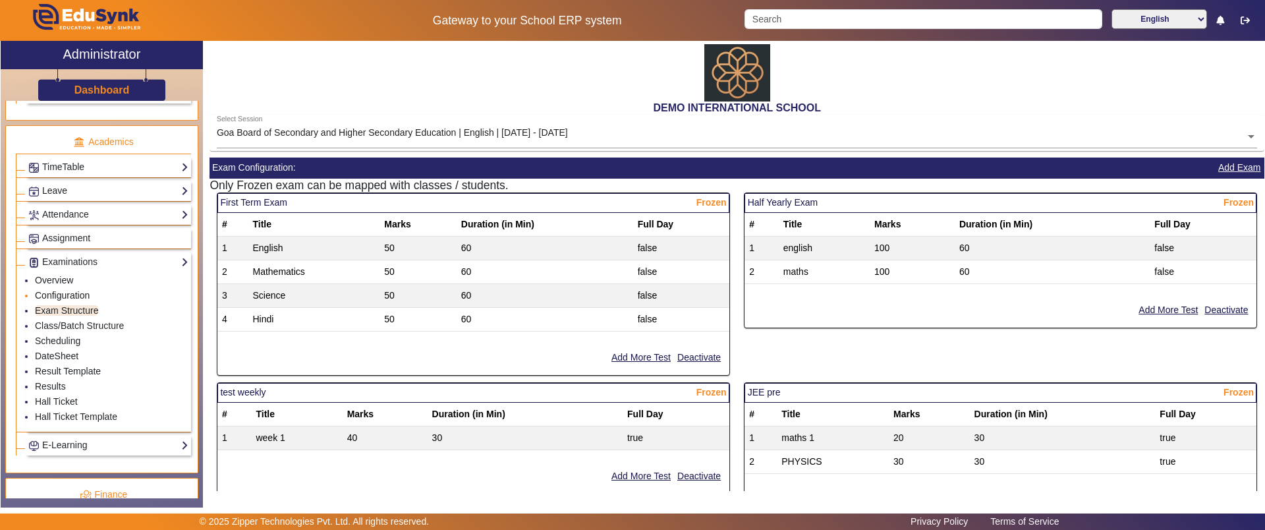
click at [62, 292] on link "Configuration" at bounding box center [62, 295] width 55 height 11
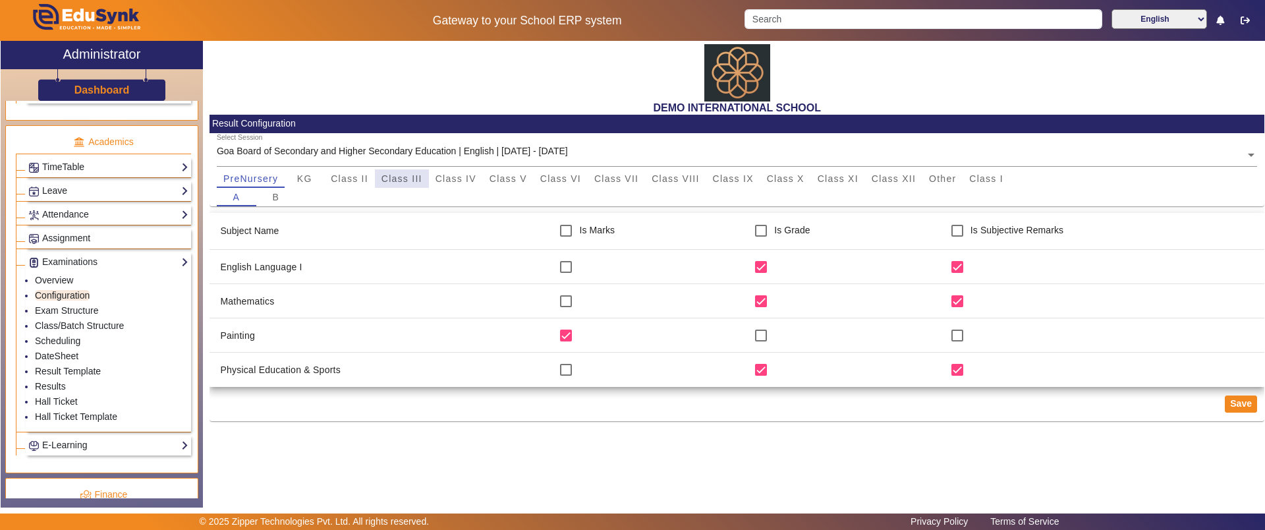
click at [413, 174] on span "Class III" at bounding box center [401, 178] width 41 height 9
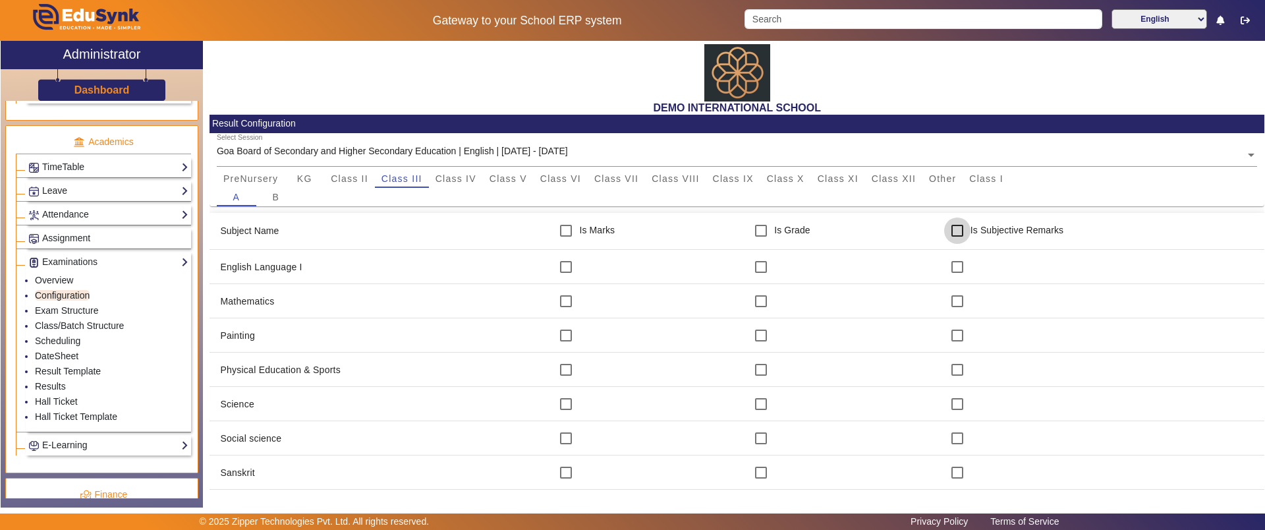
click at [951, 232] on input "checkbox" at bounding box center [957, 230] width 26 height 26
click at [556, 233] on input "checkbox" at bounding box center [566, 230] width 26 height 26
click at [953, 231] on input "checkbox" at bounding box center [957, 230] width 26 height 26
click at [78, 314] on link "Exam Structure" at bounding box center [66, 310] width 63 height 11
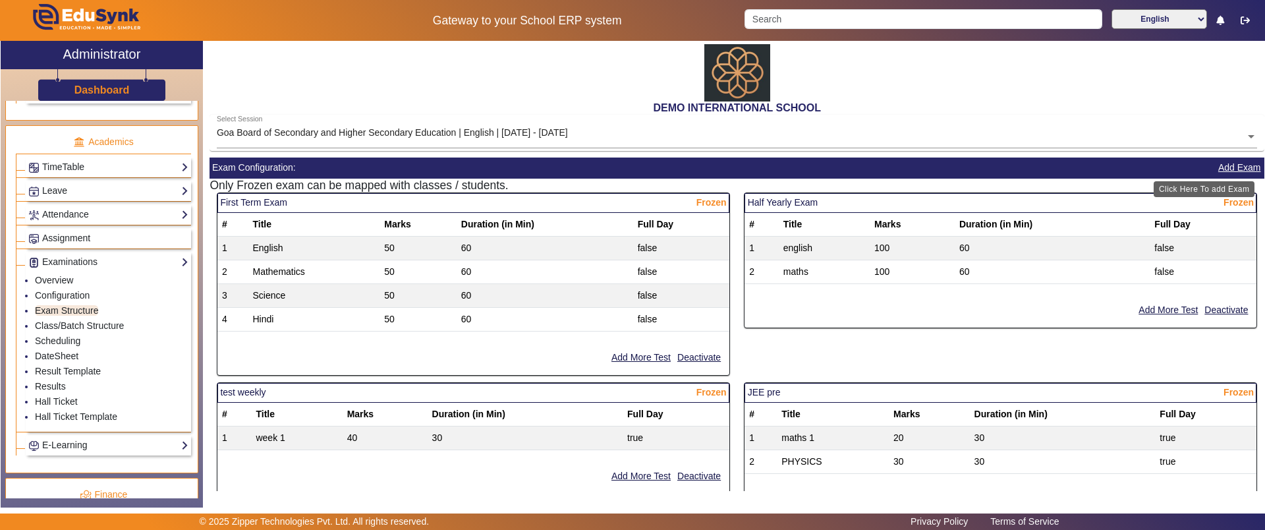
click at [1222, 168] on button "Add Exam" at bounding box center [1239, 167] width 45 height 16
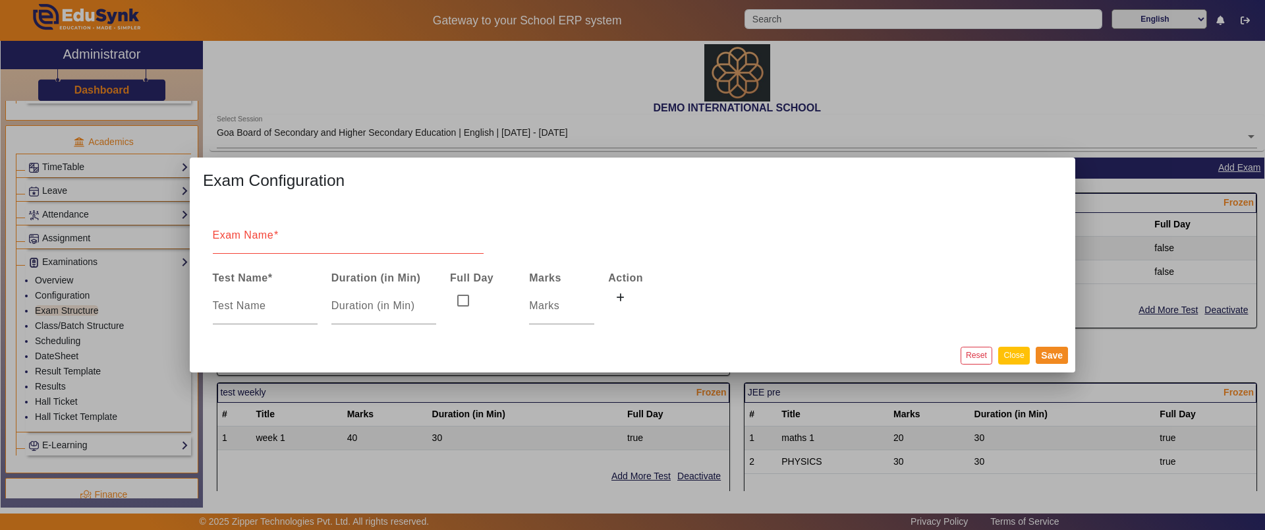
click at [1022, 356] on button "Close" at bounding box center [1013, 356] width 31 height 18
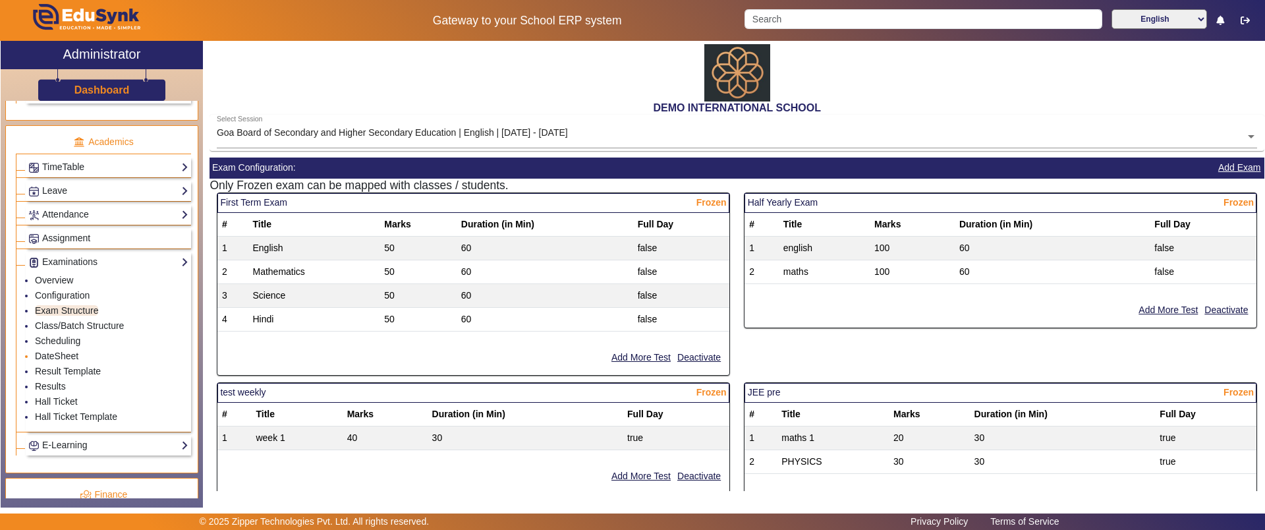
scroll to position [517, 0]
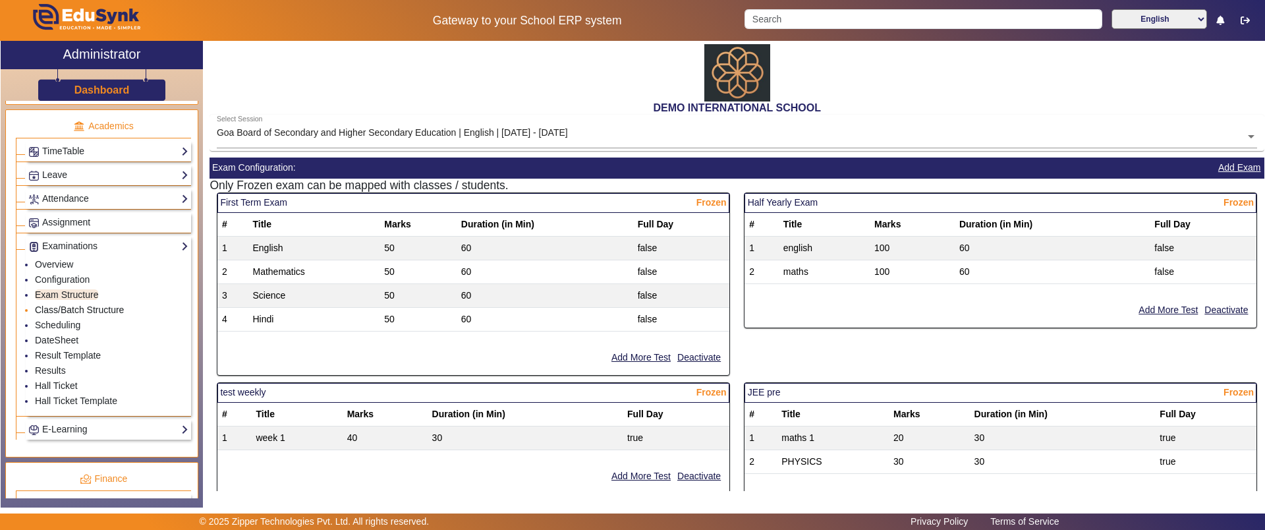
click at [75, 312] on link "Class/Batch Structure" at bounding box center [79, 309] width 89 height 11
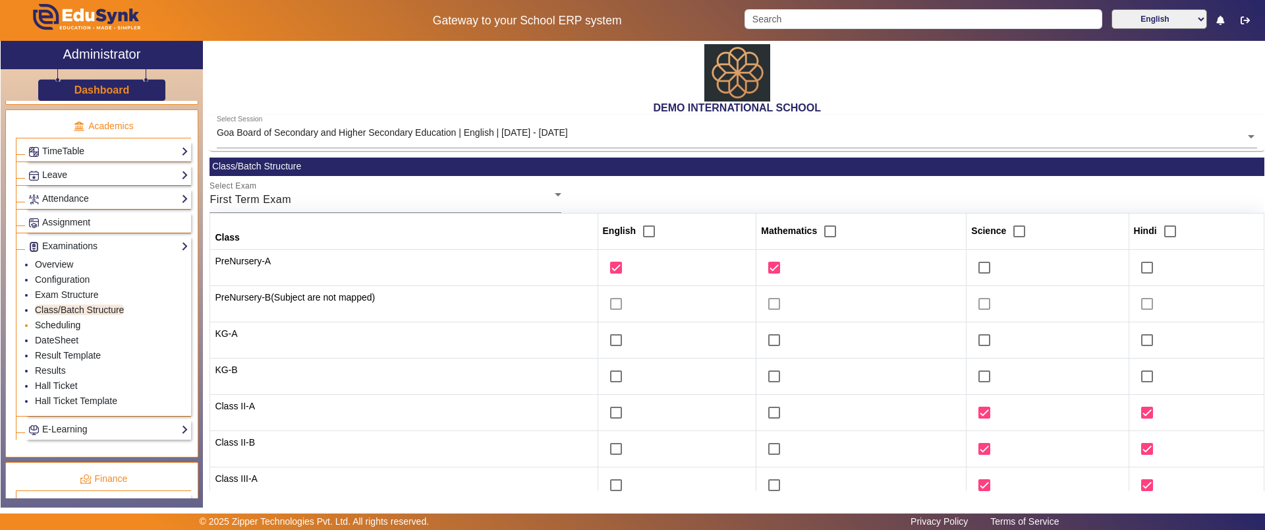
click at [65, 328] on link "Scheduling" at bounding box center [57, 325] width 45 height 11
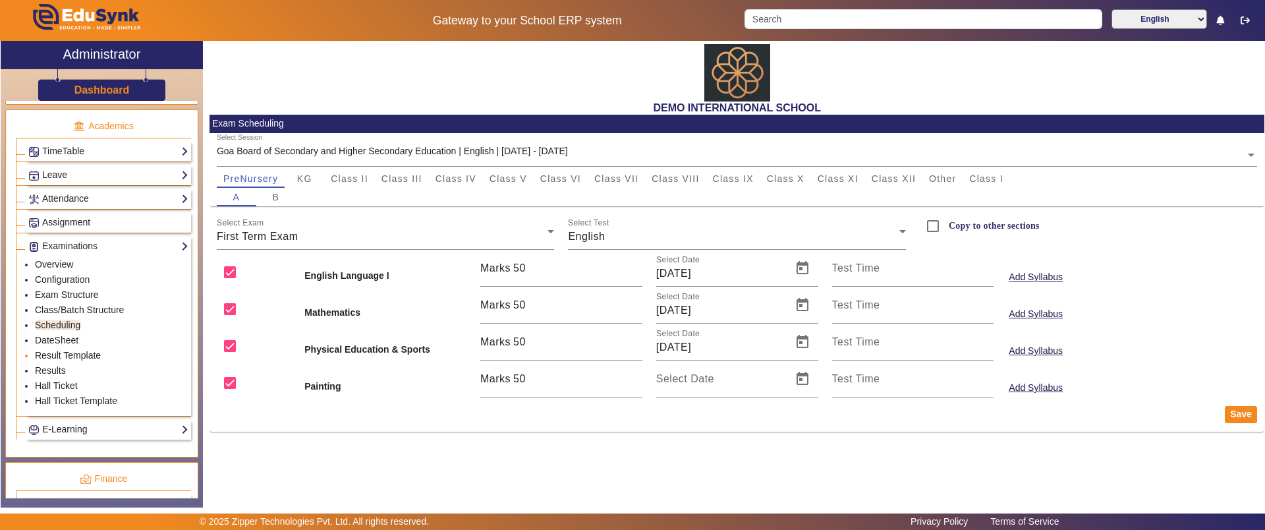
click at [64, 350] on link "Result Template" at bounding box center [68, 355] width 66 height 11
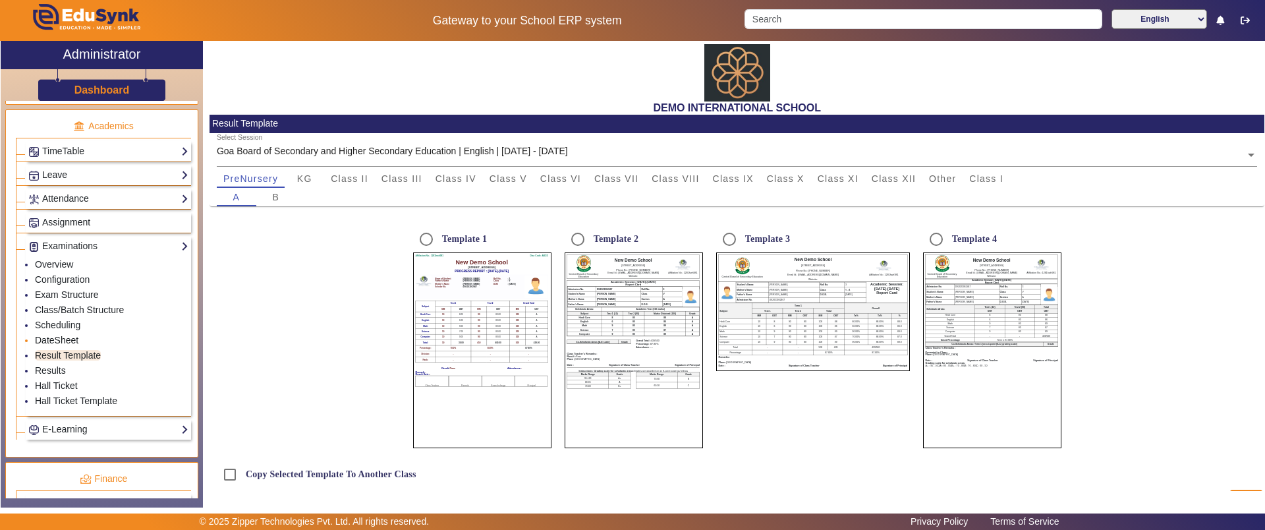
click at [65, 339] on link "DateSheet" at bounding box center [56, 340] width 43 height 11
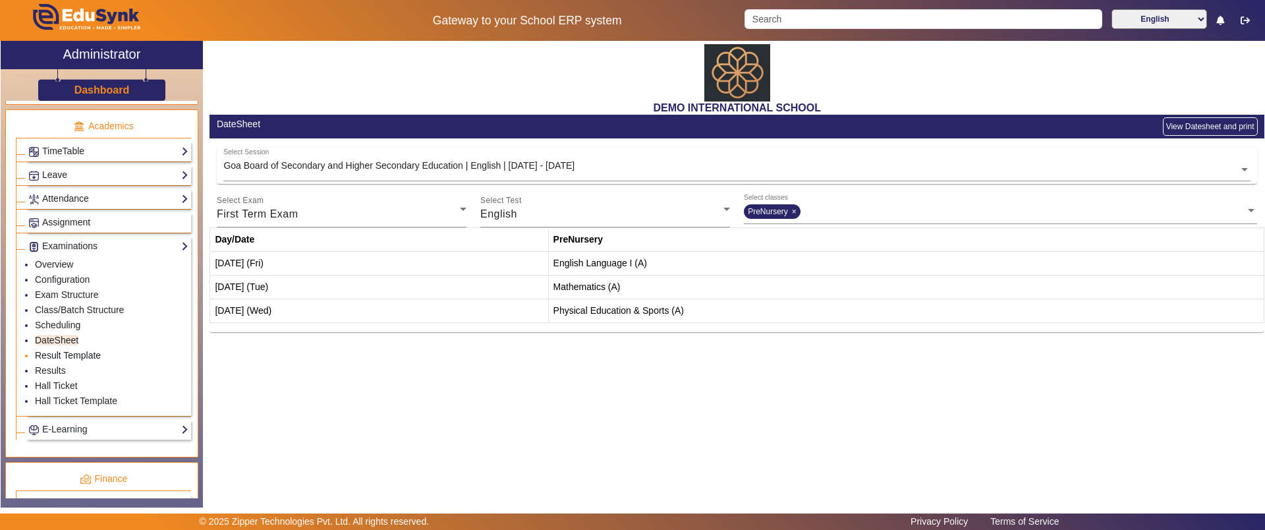
click at [85, 357] on link "Result Template" at bounding box center [68, 355] width 66 height 11
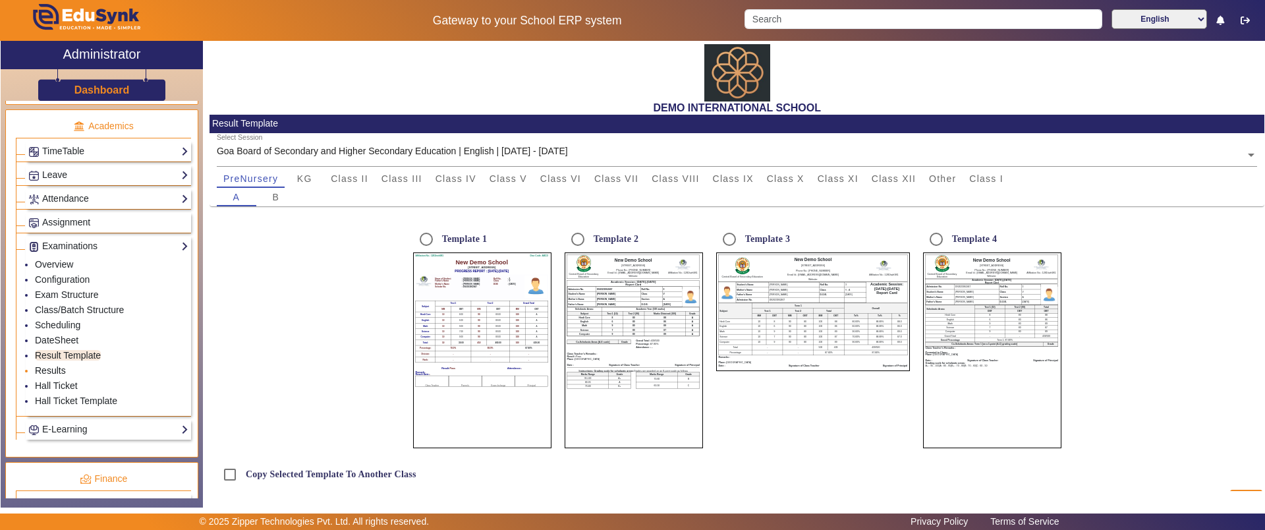
click at [58, 370] on link "Results" at bounding box center [50, 370] width 31 height 11
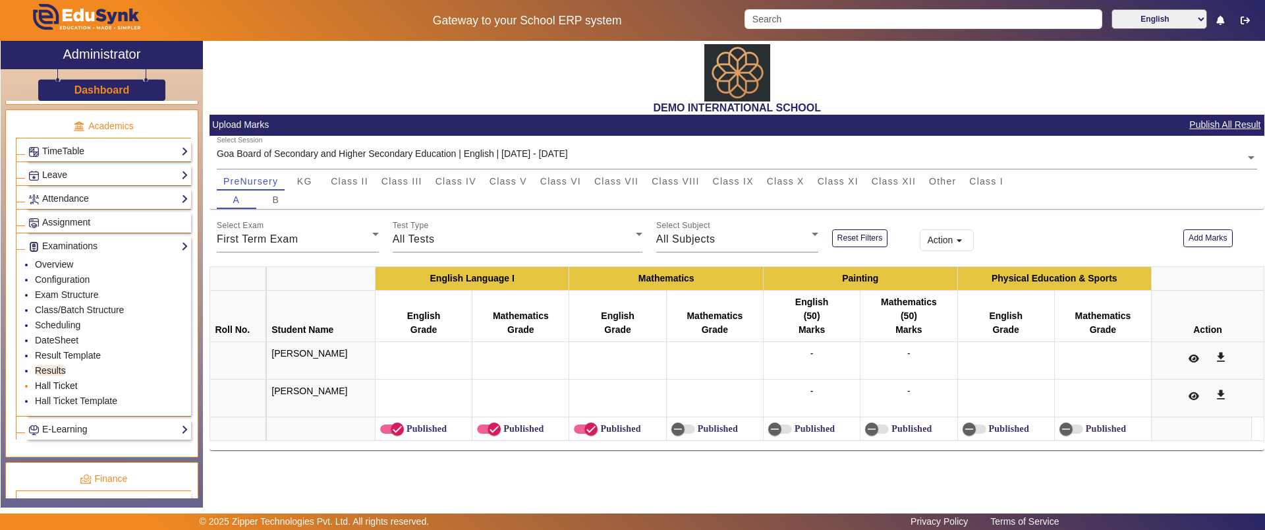
click at [56, 385] on link "Hall Ticket" at bounding box center [56, 385] width 43 height 11
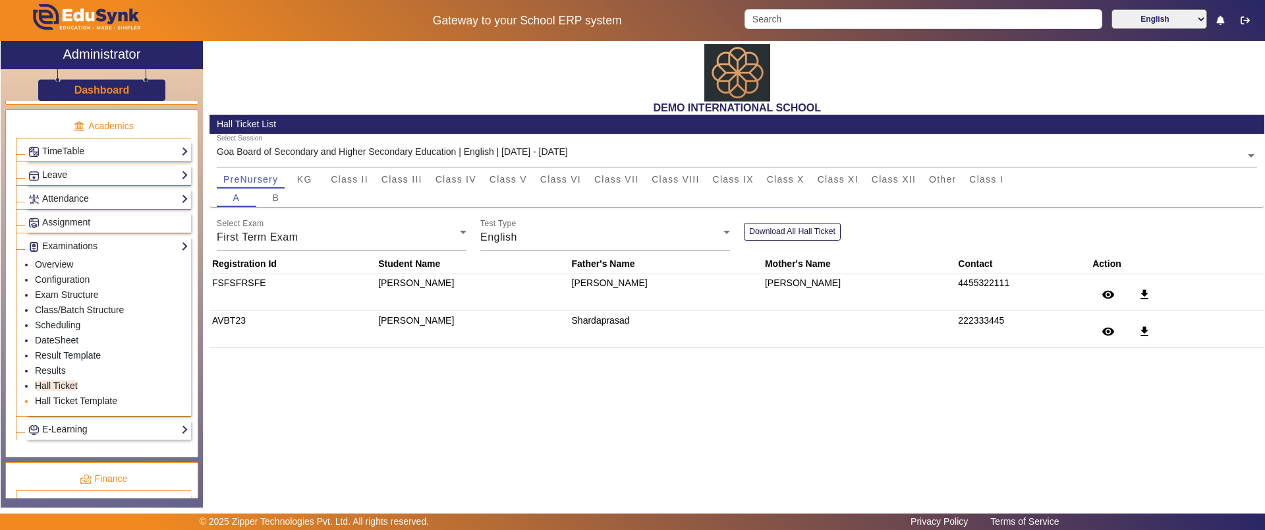
click at [58, 399] on link "Hall Ticket Template" at bounding box center [76, 400] width 82 height 11
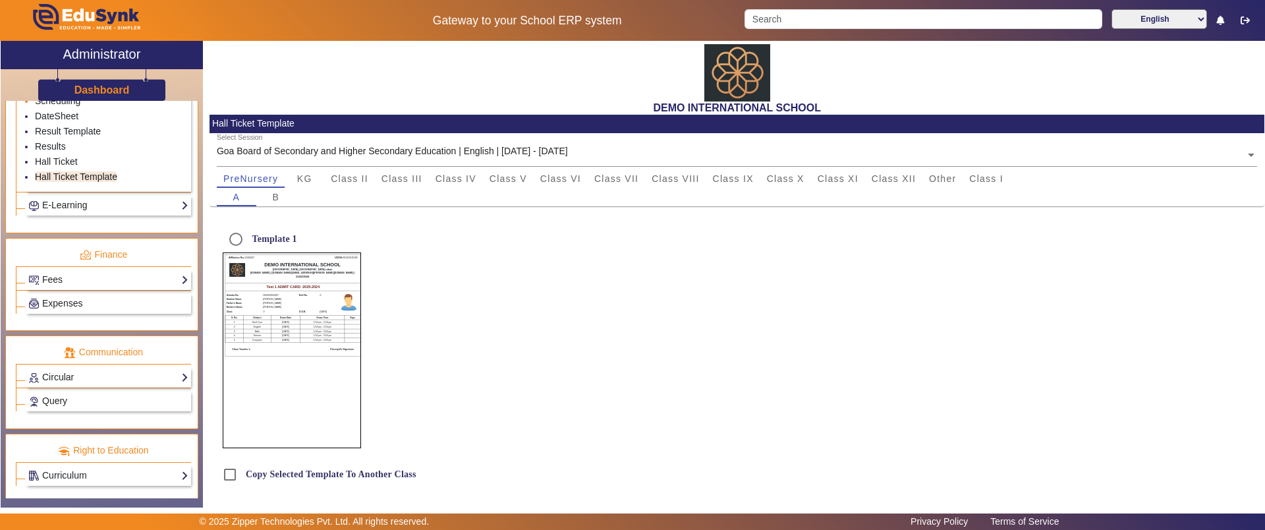
scroll to position [746, 0]
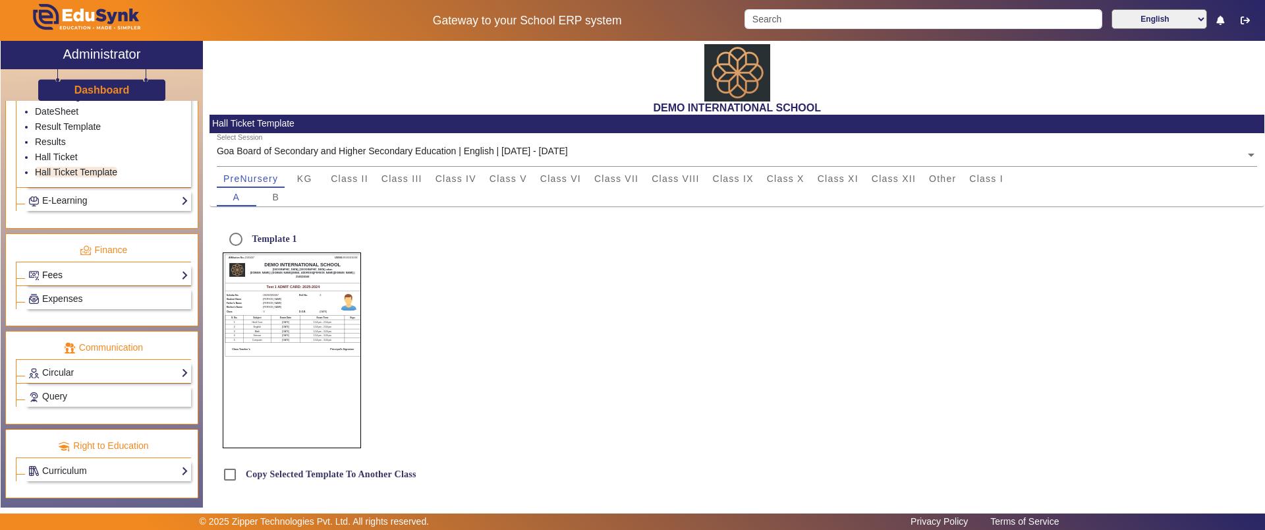
click at [84, 278] on link "Fees" at bounding box center [108, 274] width 160 height 15
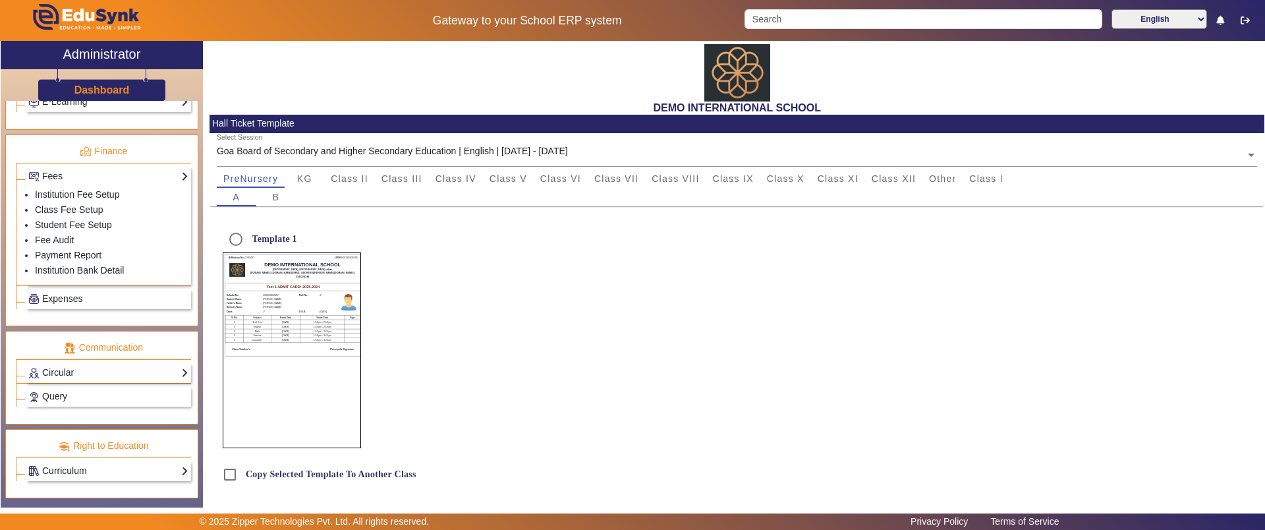
scroll to position [685, 0]
click at [84, 196] on link "Institution Fee Setup" at bounding box center [77, 194] width 84 height 11
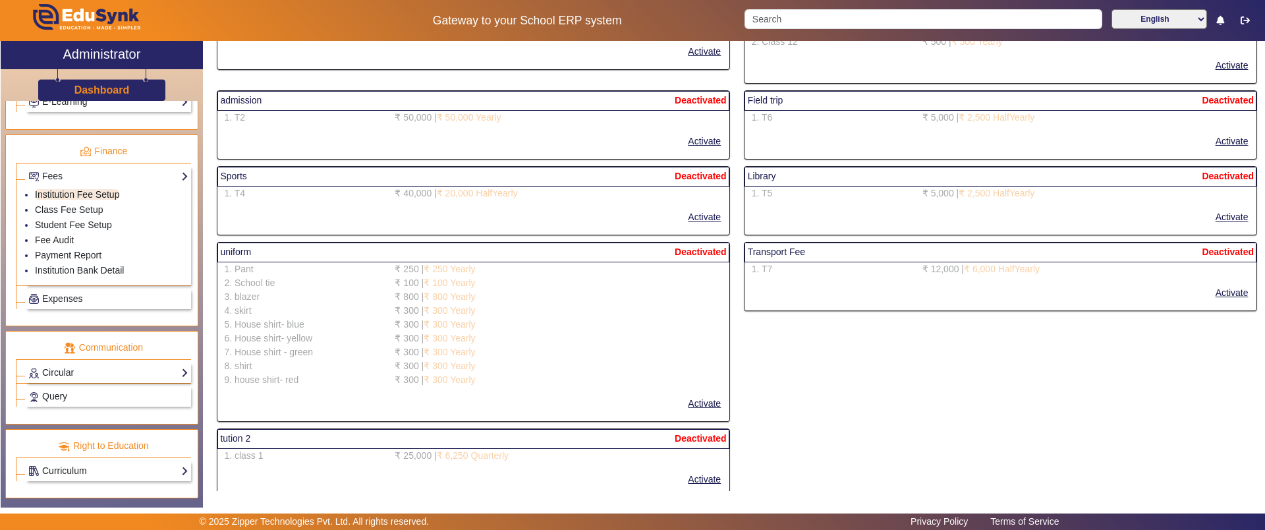
scroll to position [2645, 0]
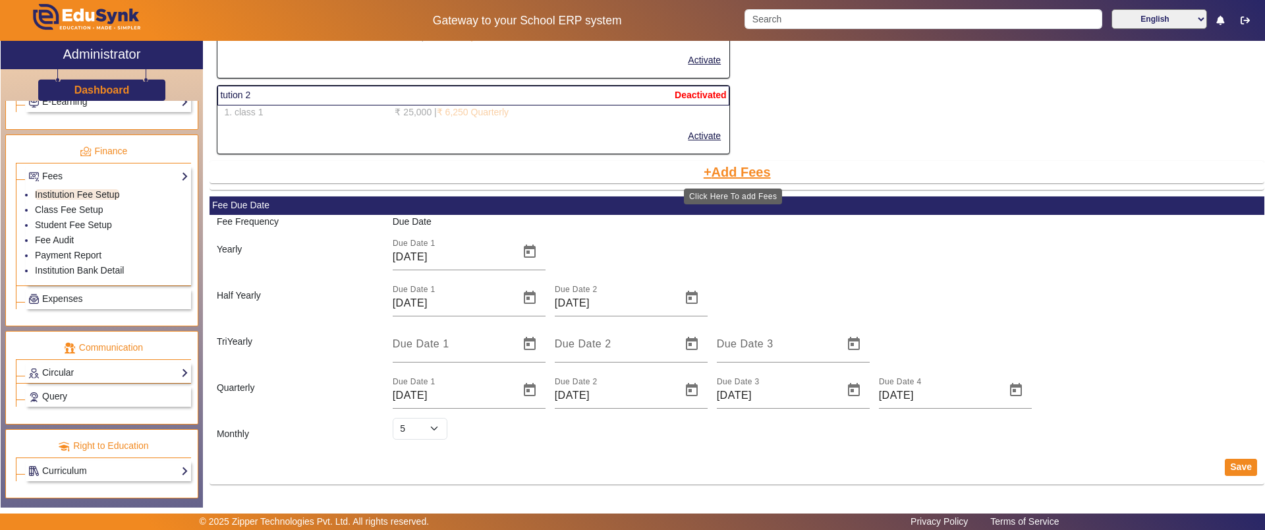
click at [741, 171] on button "Add Fees" at bounding box center [737, 172] width 70 height 22
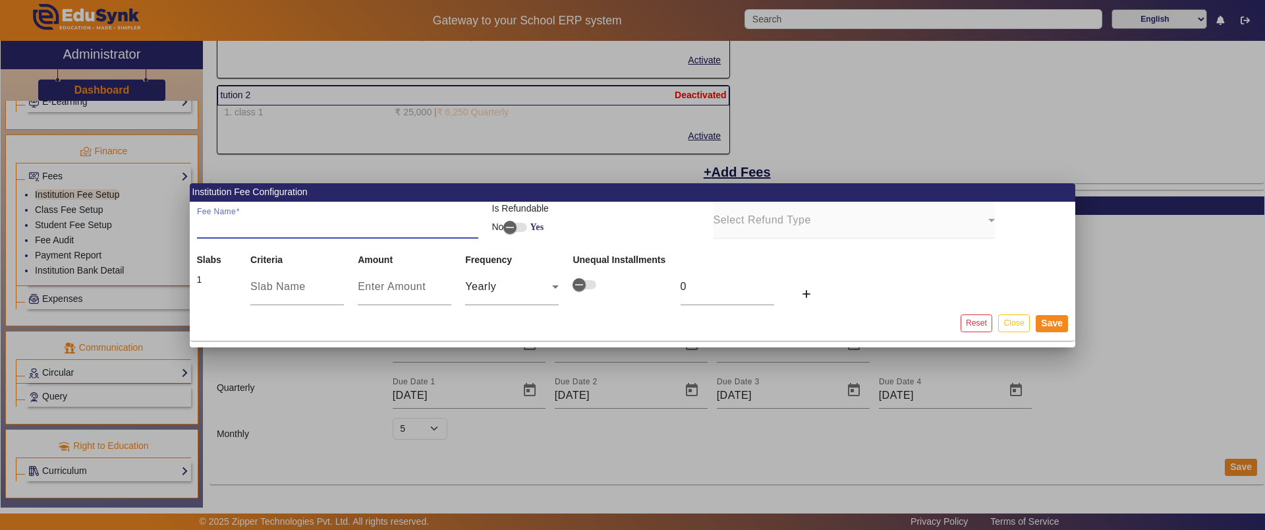
click at [233, 225] on input "Fee Name" at bounding box center [337, 225] width 281 height 16
click at [276, 288] on input "text" at bounding box center [297, 287] width 94 height 16
click at [547, 300] on div "Yearly" at bounding box center [512, 286] width 94 height 37
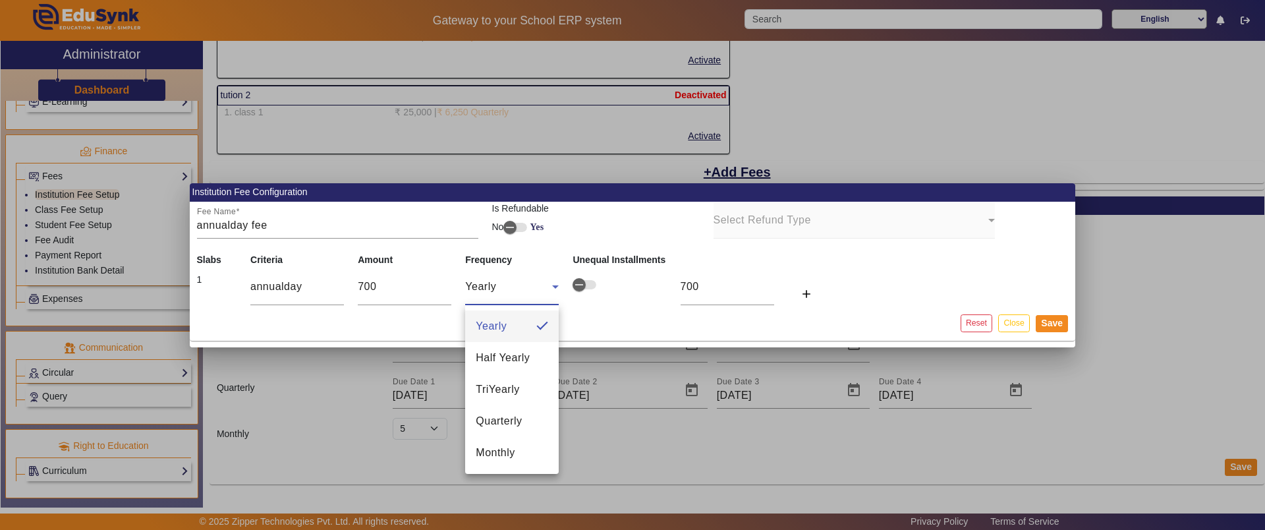
click at [1051, 315] on div at bounding box center [632, 265] width 1265 height 530
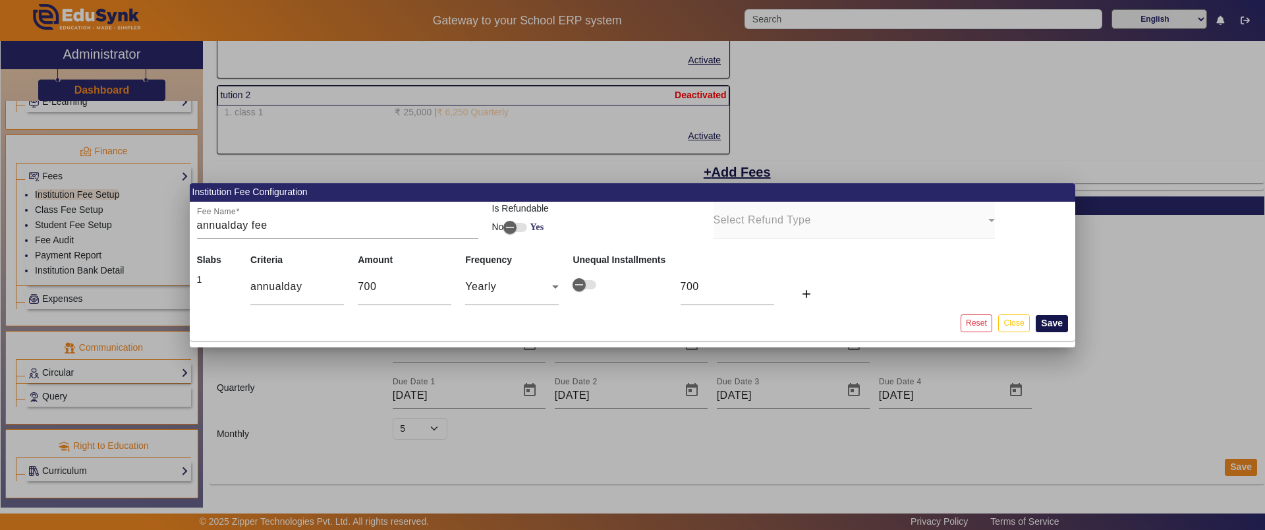
click at [1050, 317] on button "Save" at bounding box center [1052, 323] width 32 height 17
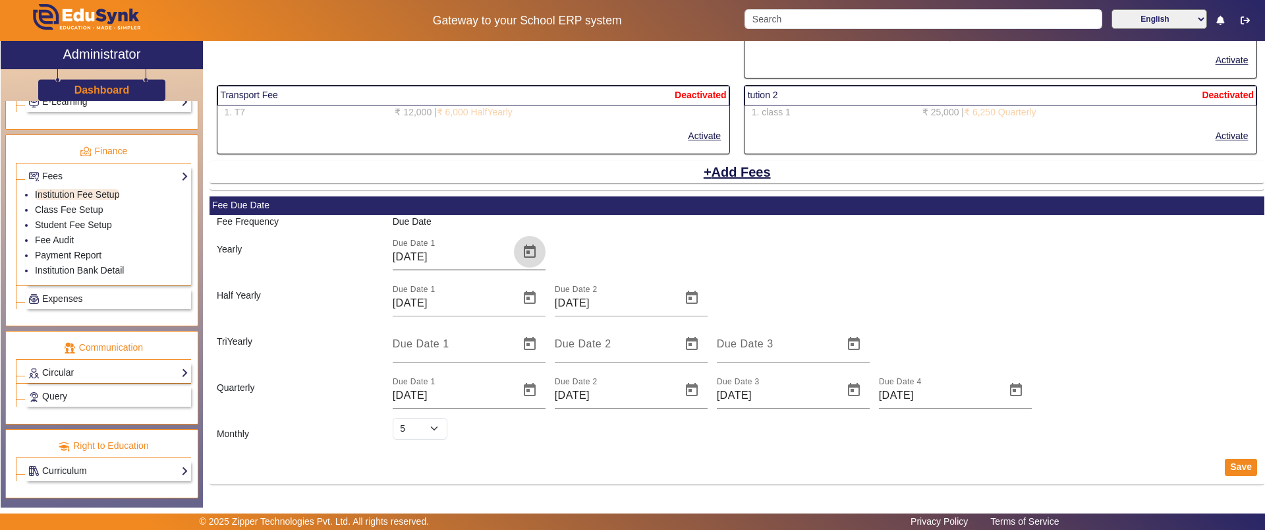
click at [534, 253] on span "Open calendar" at bounding box center [530, 252] width 32 height 32
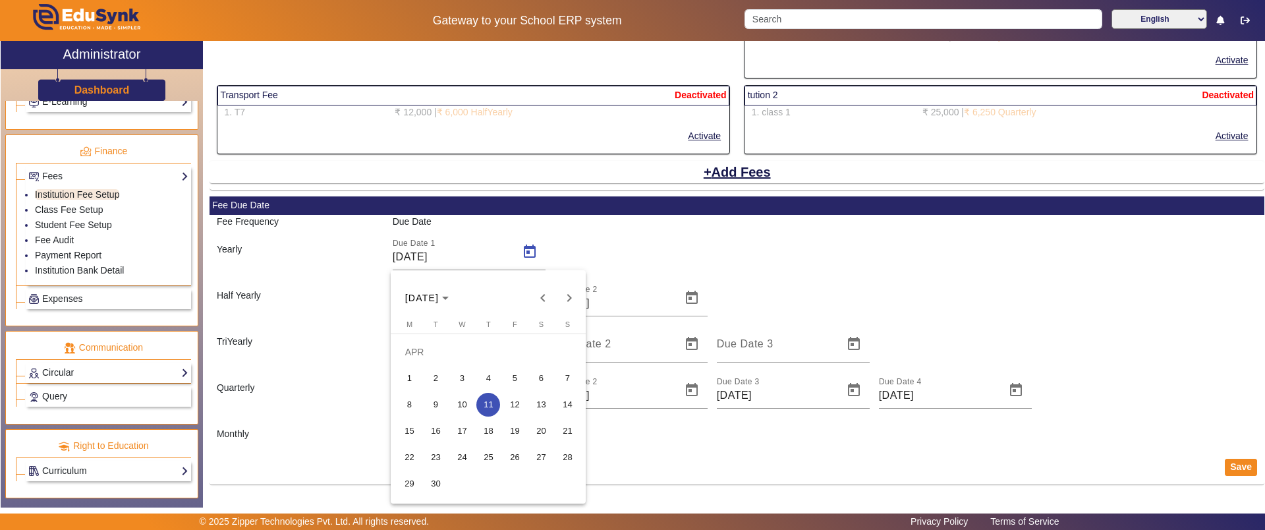
click at [734, 253] on div at bounding box center [632, 265] width 1265 height 530
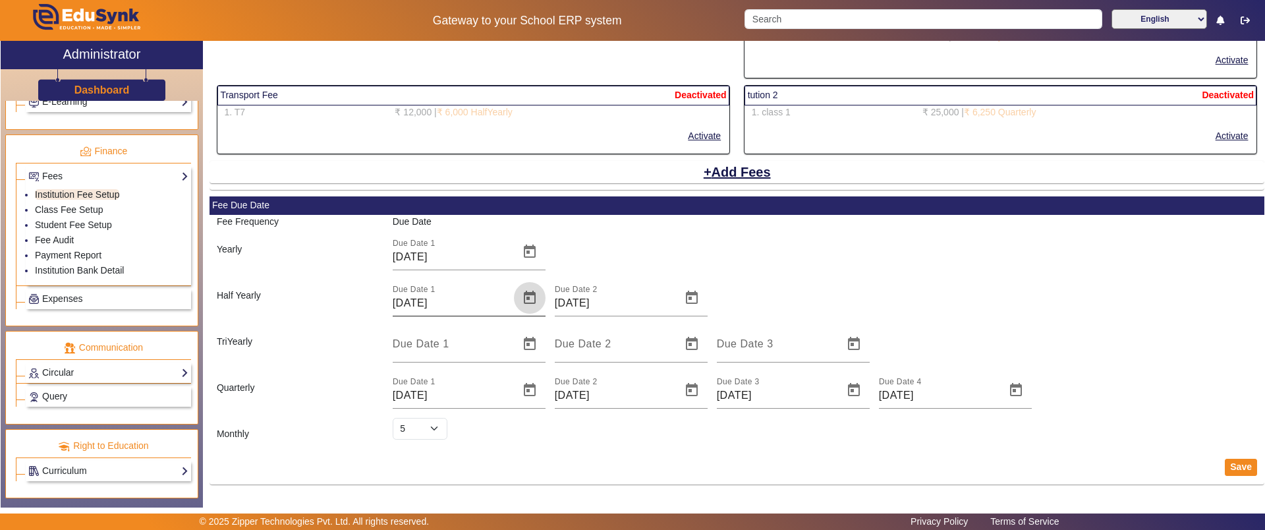
click at [529, 290] on span "Open calendar" at bounding box center [530, 298] width 32 height 32
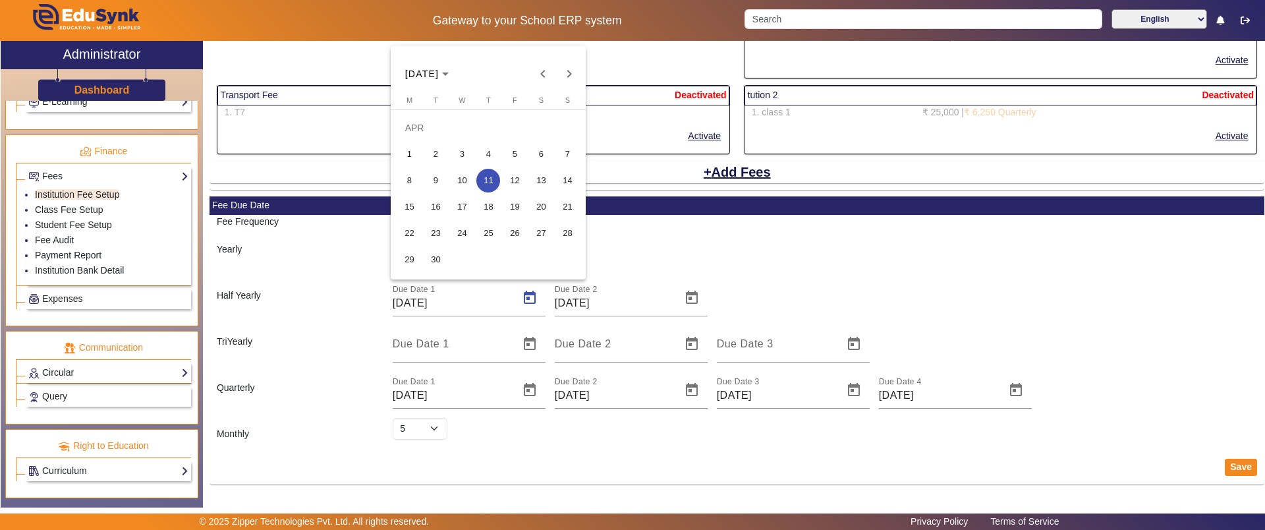
click at [606, 305] on div at bounding box center [632, 265] width 1265 height 530
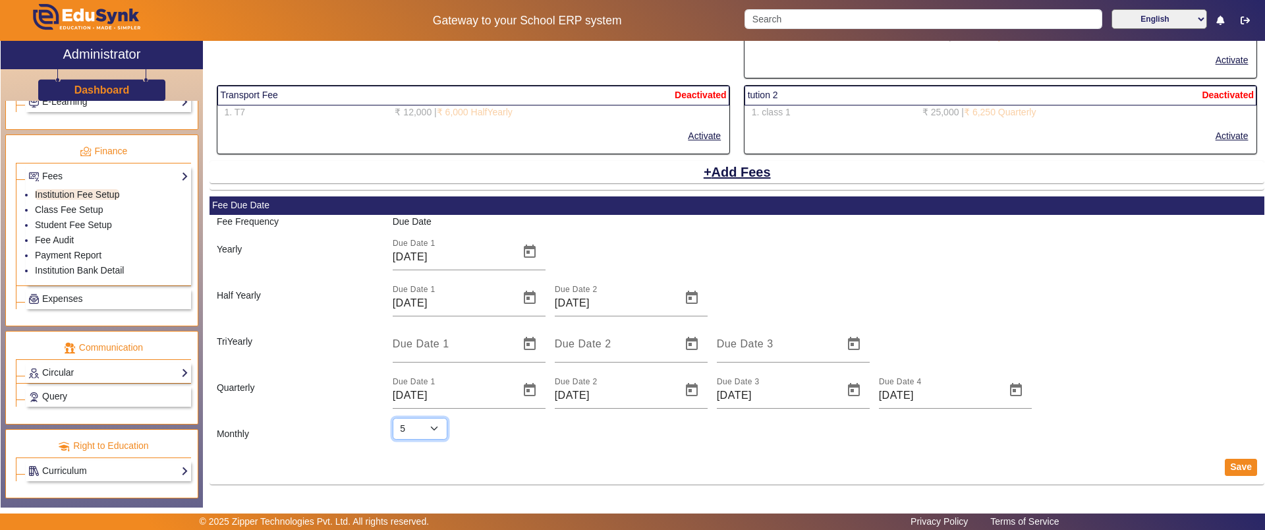
click at [434, 428] on select "Select 1 2 3 4 5 6 7 8 9 10 11 12 13 14 15 16 17 18 19 20 21 22 23 24 25 26 27 …" at bounding box center [420, 429] width 55 height 22
click at [393, 418] on select "Select 1 2 3 4 5 6 7 8 9 10 11 12 13 14 15 16 17 18 19 20 21 22 23 24 25 26 27 …" at bounding box center [420, 429] width 55 height 22
click at [1241, 464] on button "Save" at bounding box center [1241, 467] width 32 height 17
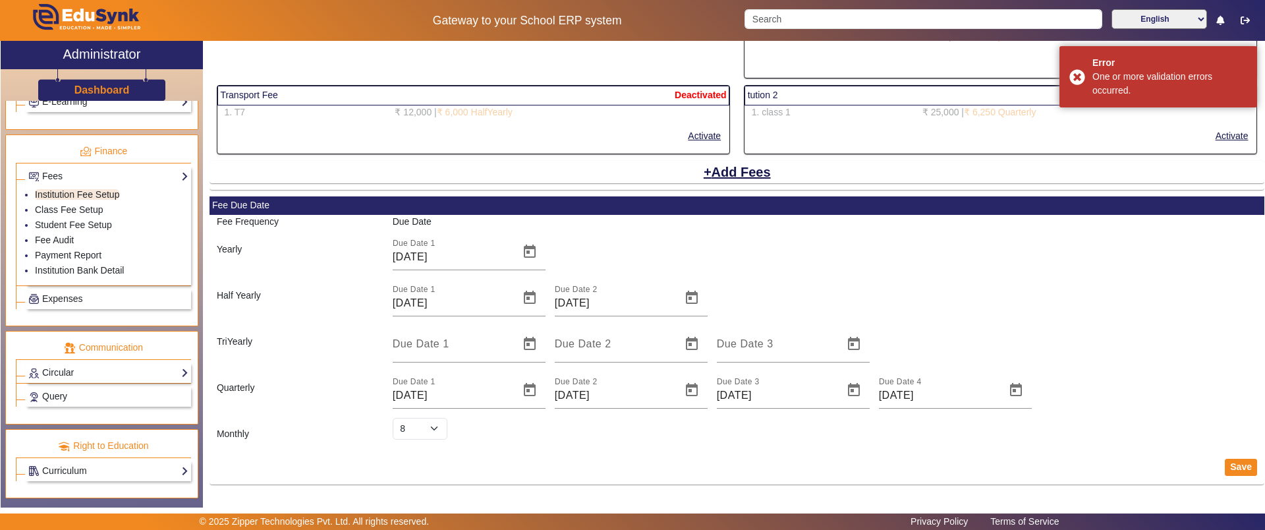
click at [542, 436] on div "Select 1 2 3 4 5 6 7 8 9 10 11 12 13 14 15 16 17 18 19 20 21 22 23 24 25 26 27 …" at bounding box center [537, 429] width 289 height 22
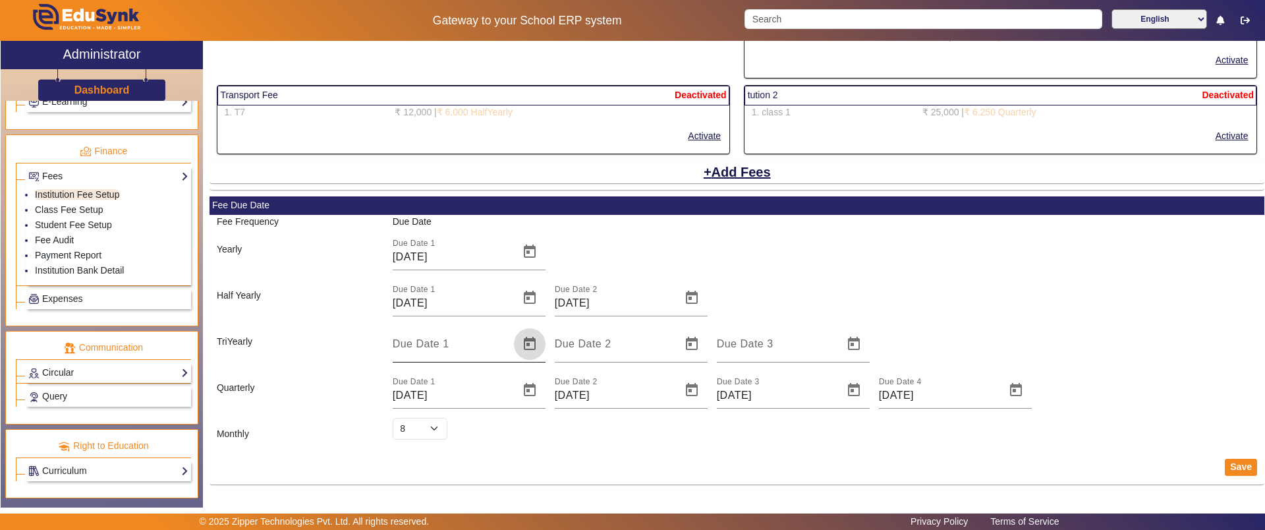
click at [531, 343] on span "Open calendar" at bounding box center [530, 344] width 32 height 32
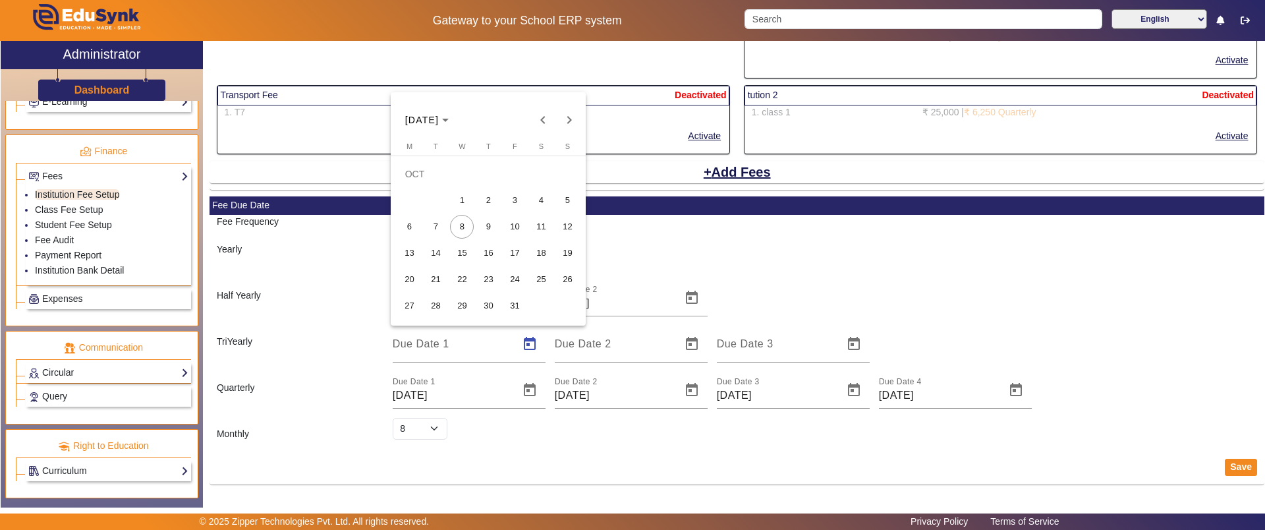
click at [292, 365] on div at bounding box center [632, 265] width 1265 height 530
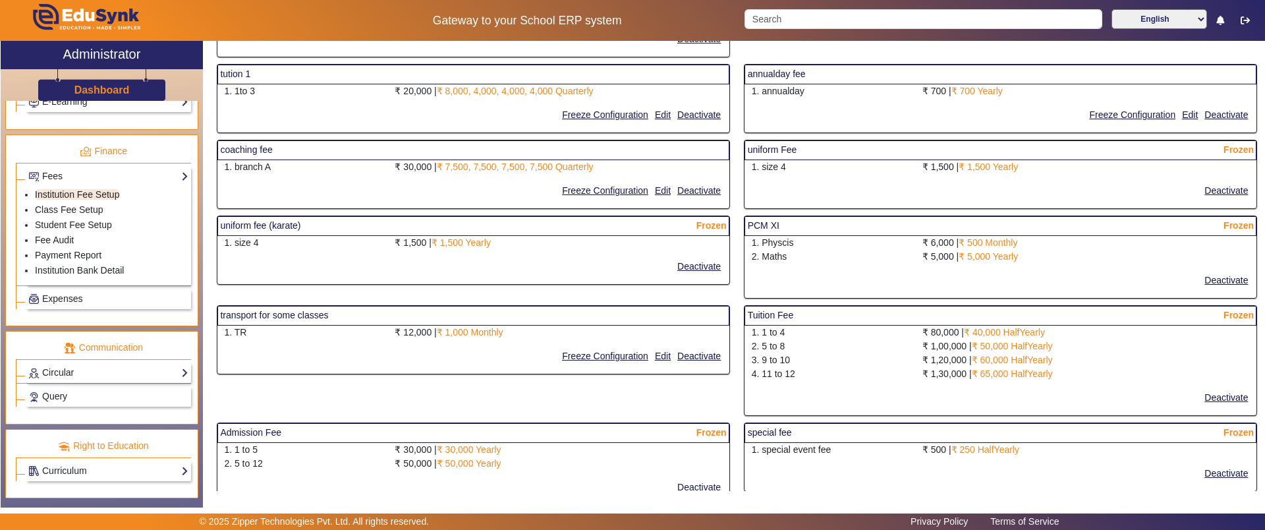
scroll to position [349, 0]
click at [594, 349] on button "Freeze Configuration" at bounding box center [605, 357] width 89 height 16
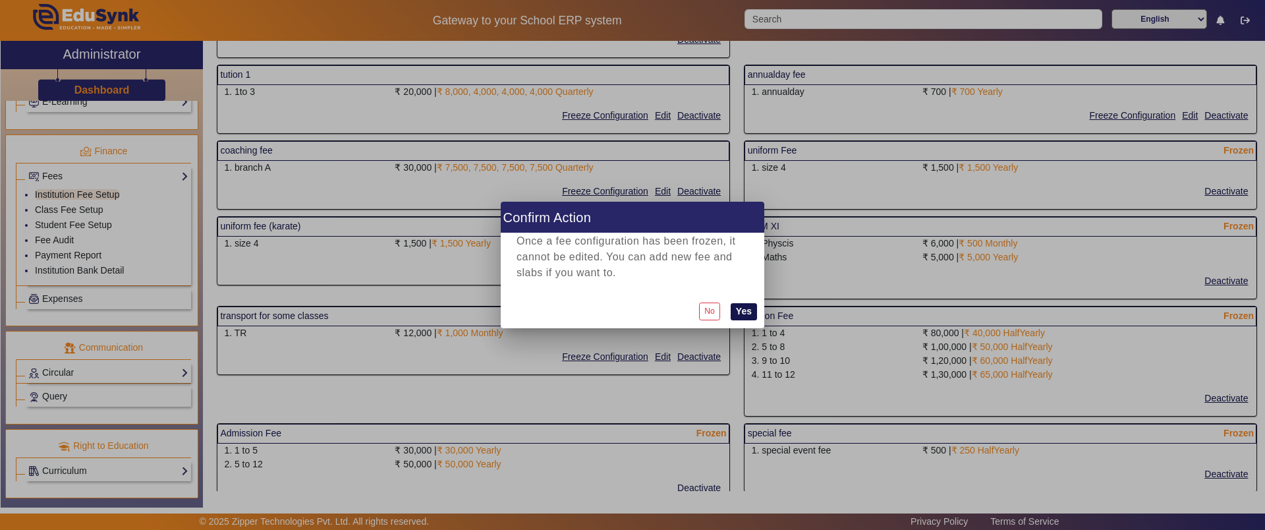
click at [735, 312] on button "Yes" at bounding box center [744, 311] width 26 height 17
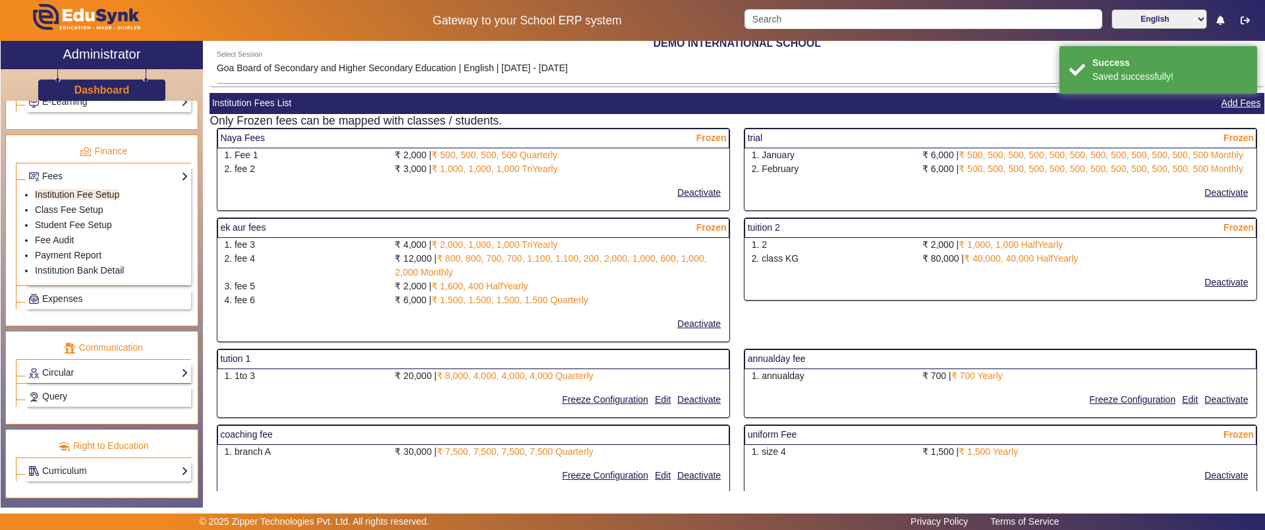
scroll to position [0, 0]
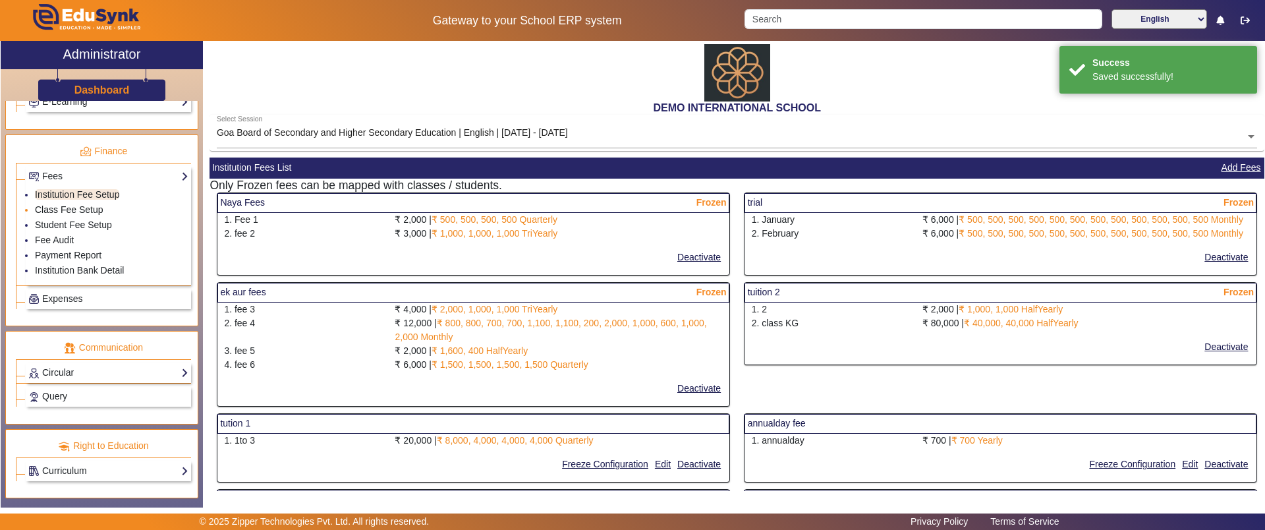
click at [69, 208] on link "Class Fee Setup" at bounding box center [69, 209] width 69 height 11
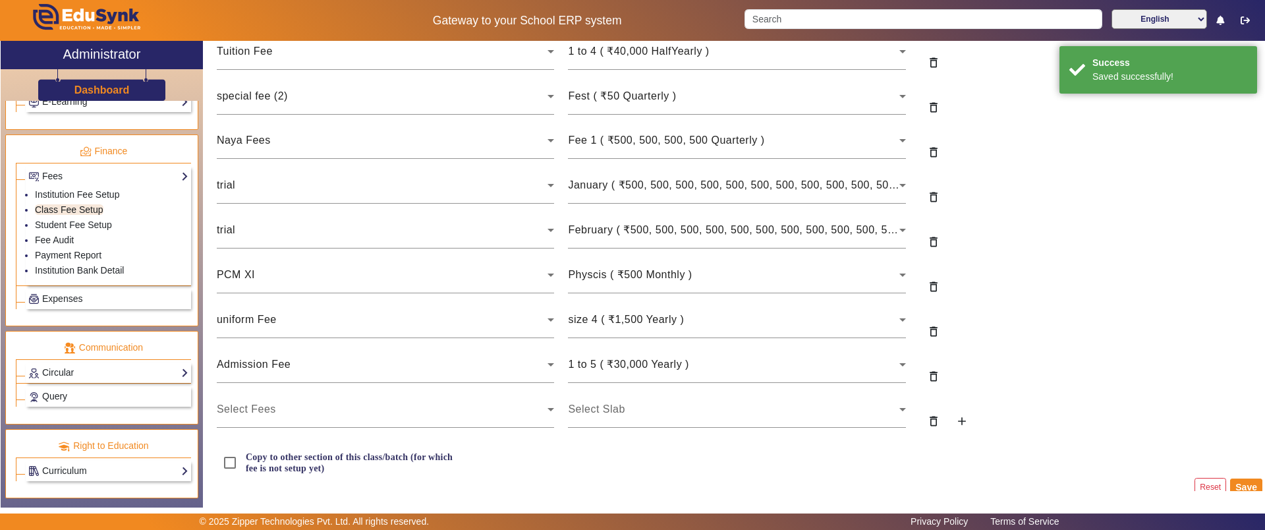
scroll to position [246, 0]
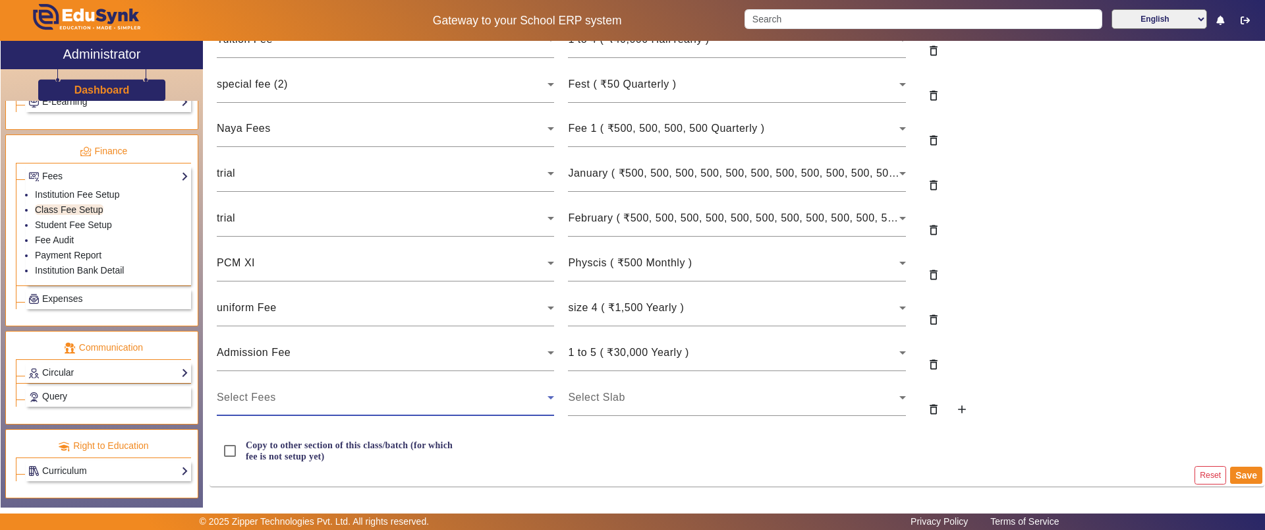
click at [472, 393] on div "Select Fees" at bounding box center [382, 397] width 331 height 16
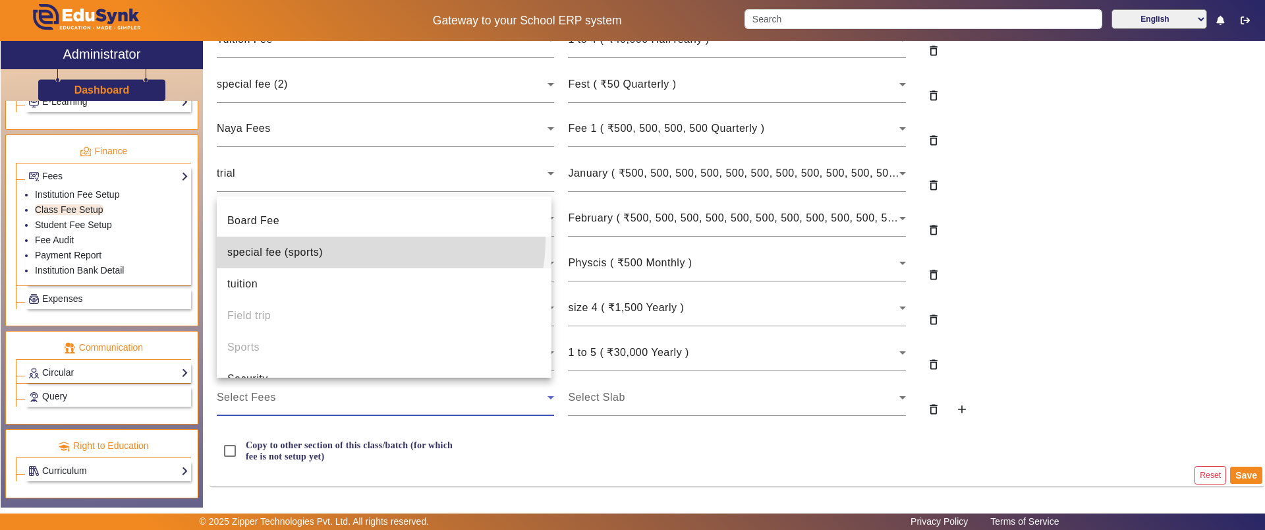
click at [376, 240] on mat-option "special fee (sports)" at bounding box center [384, 253] width 335 height 32
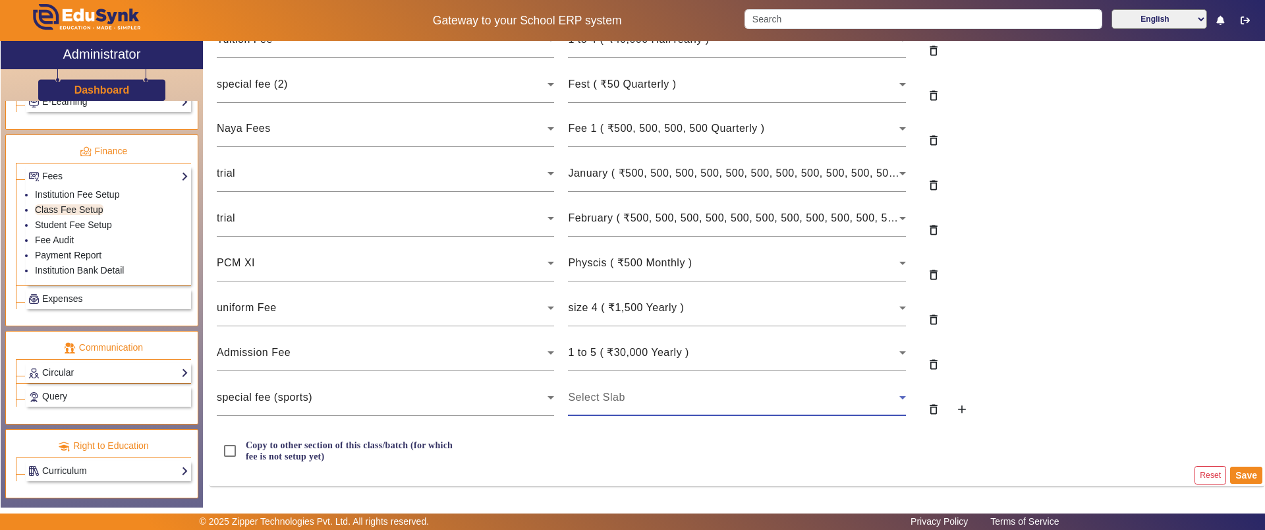
click at [607, 402] on div "Select Slab" at bounding box center [733, 397] width 331 height 16
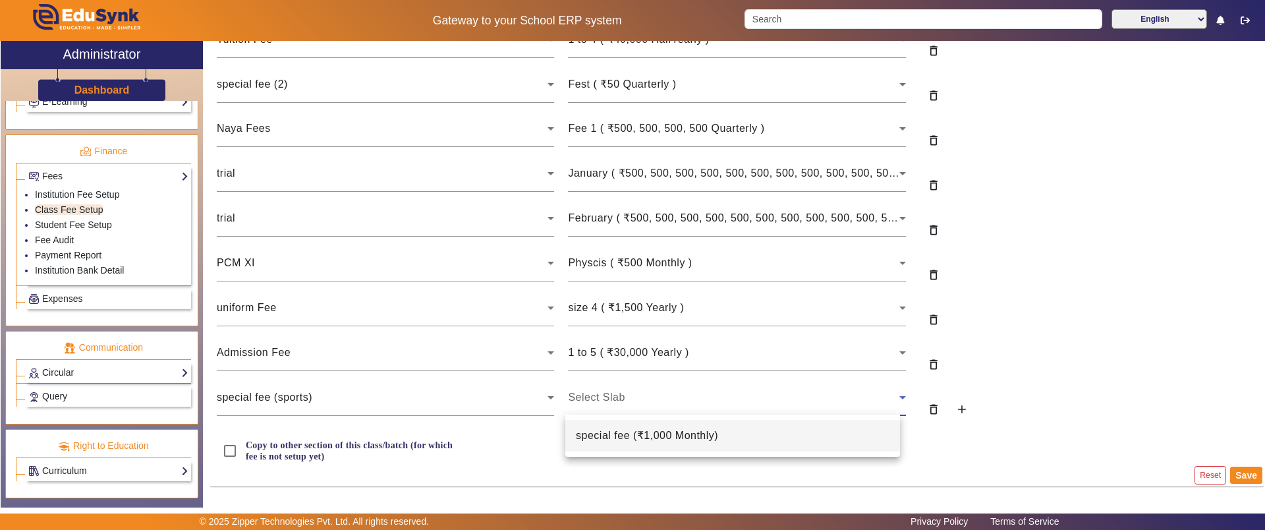
click at [957, 283] on div at bounding box center [632, 265] width 1265 height 530
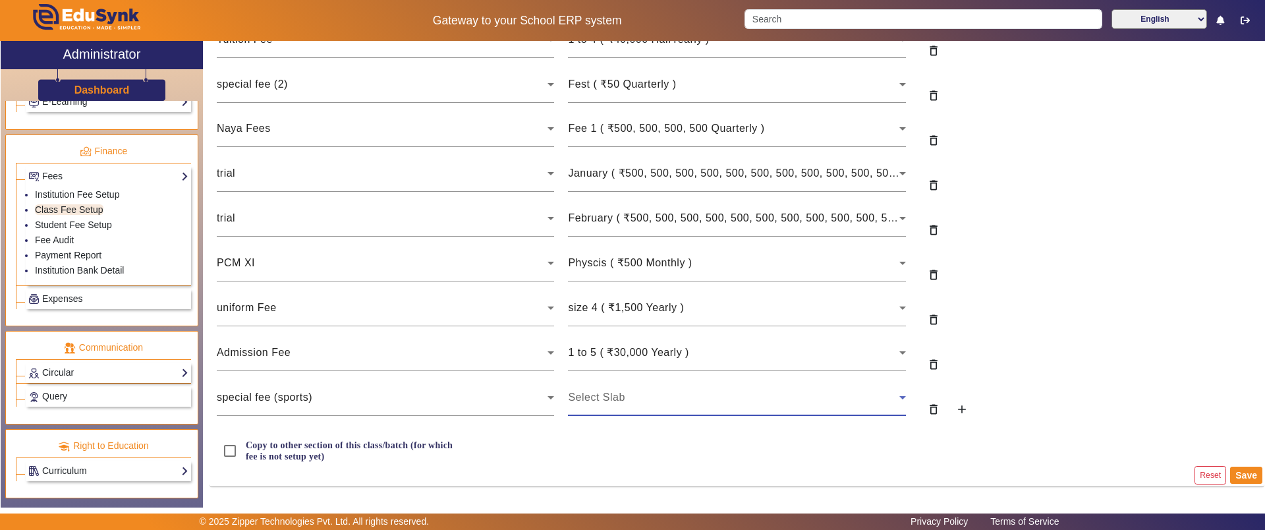
click at [631, 396] on div "Select Slab" at bounding box center [733, 397] width 331 height 16
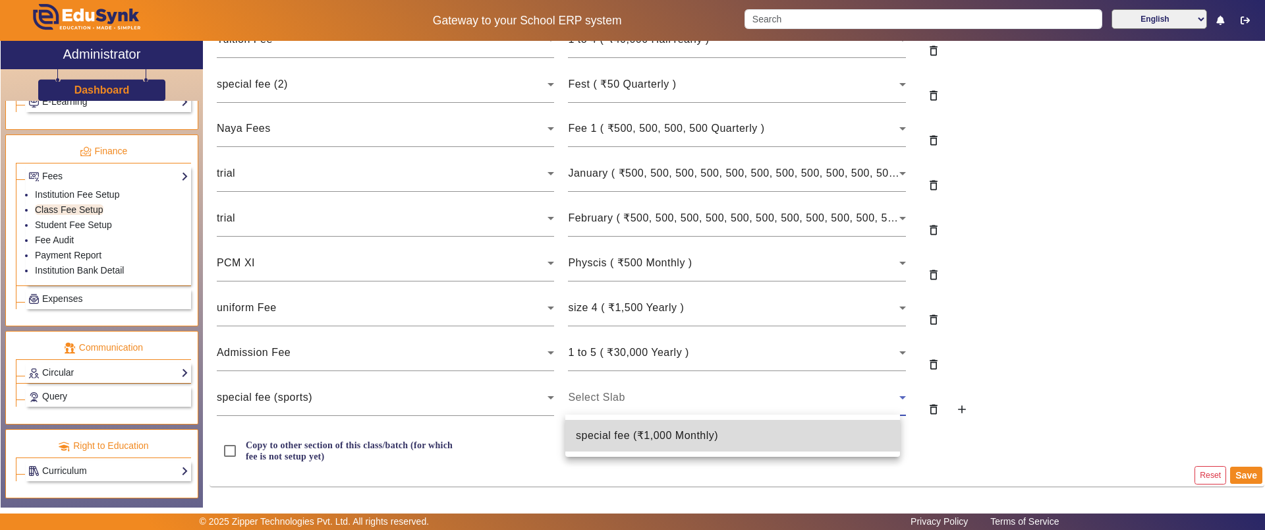
click at [615, 439] on span "special fee ( ₹1,000 Monthly )" at bounding box center [647, 436] width 142 height 16
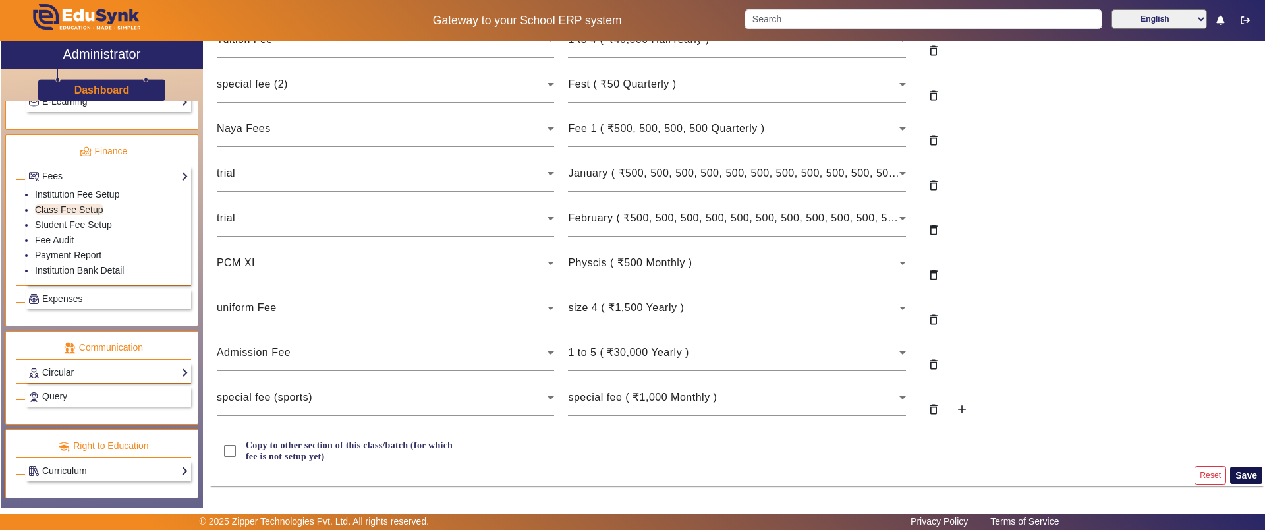
click at [1241, 473] on button "Save" at bounding box center [1246, 474] width 32 height 17
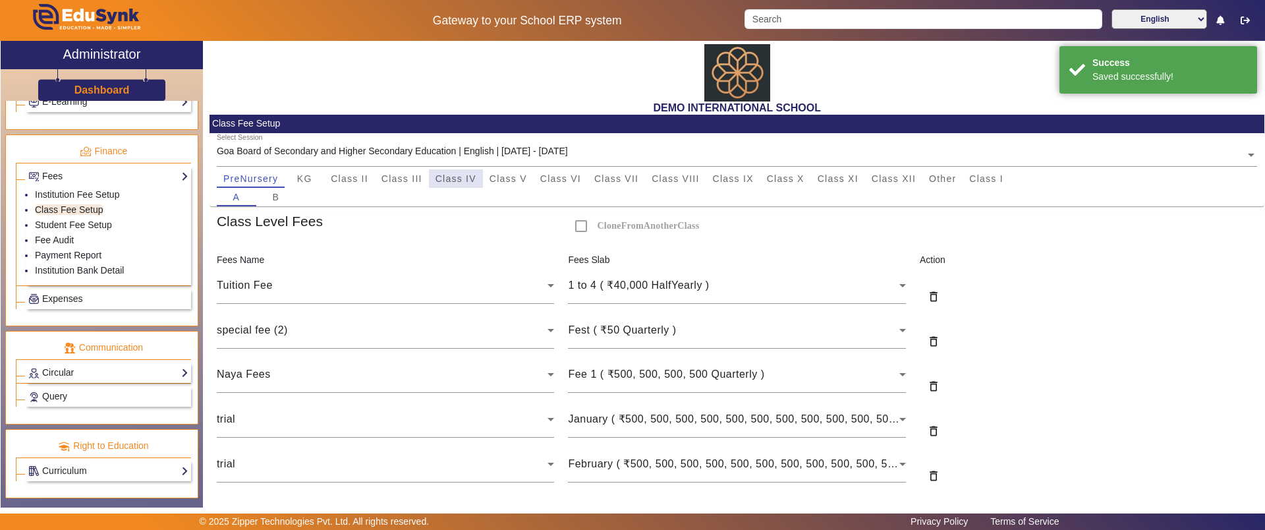
click at [459, 181] on span "Class IV" at bounding box center [456, 178] width 41 height 9
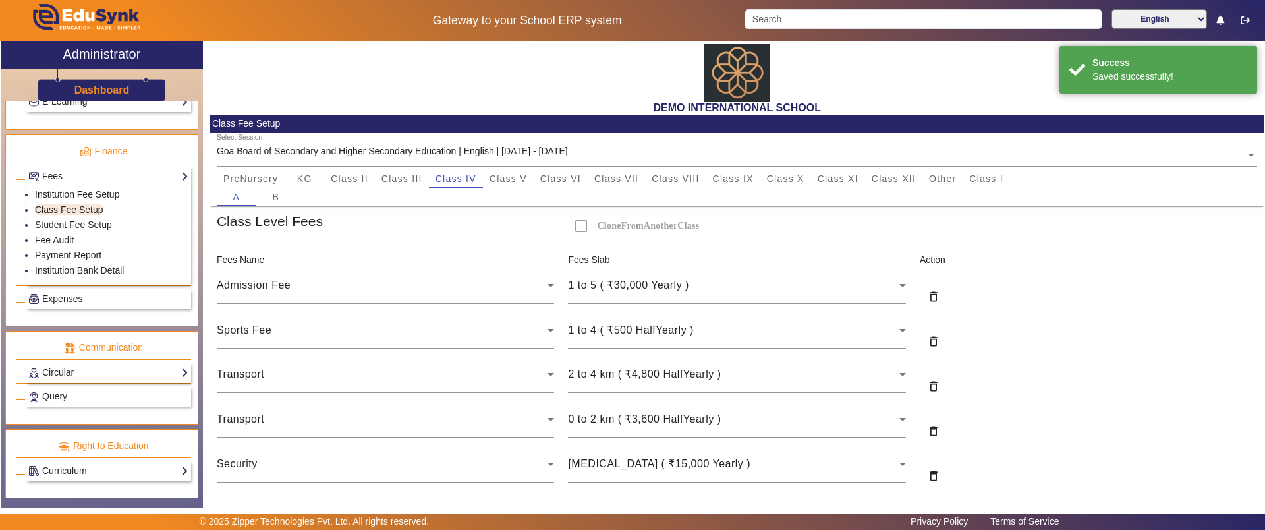
click at [602, 188] on div "A B" at bounding box center [737, 197] width 1041 height 18
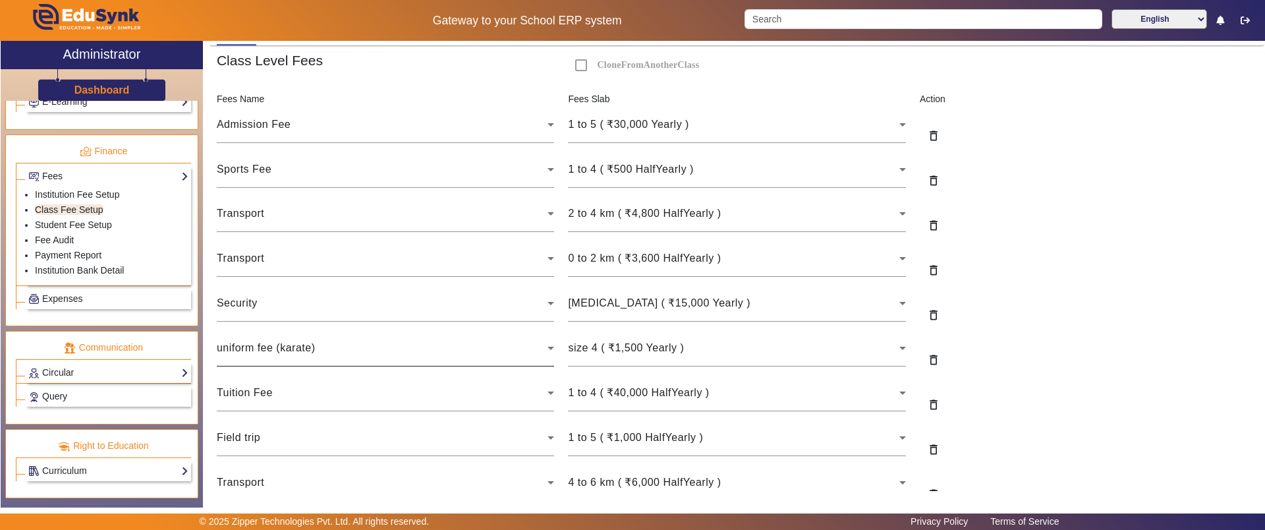
scroll to position [335, 0]
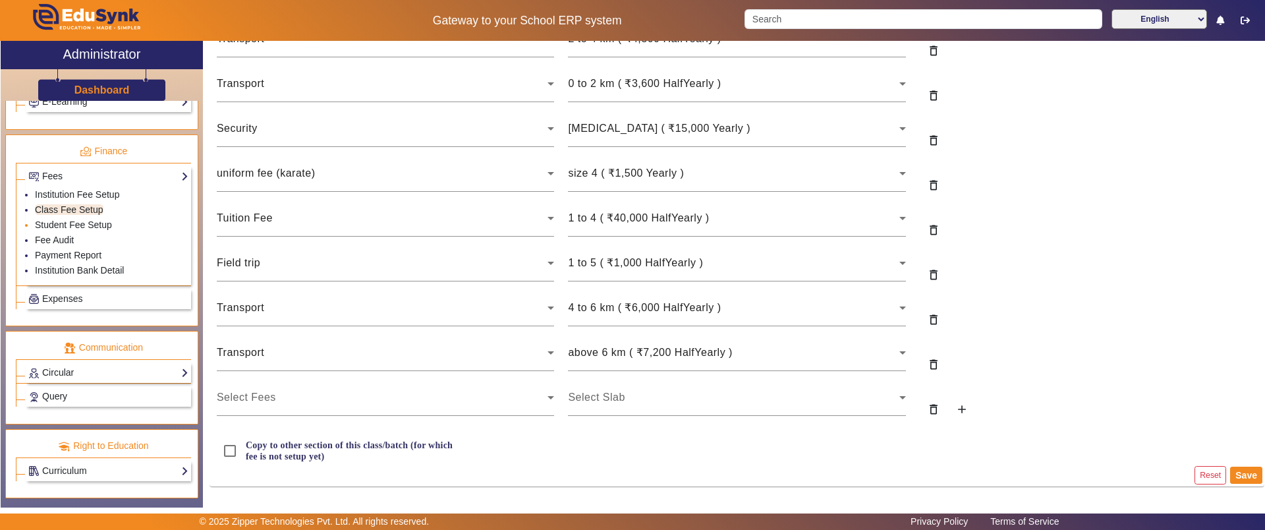
click at [102, 230] on li "Student Fee Setup" at bounding box center [112, 225] width 154 height 15
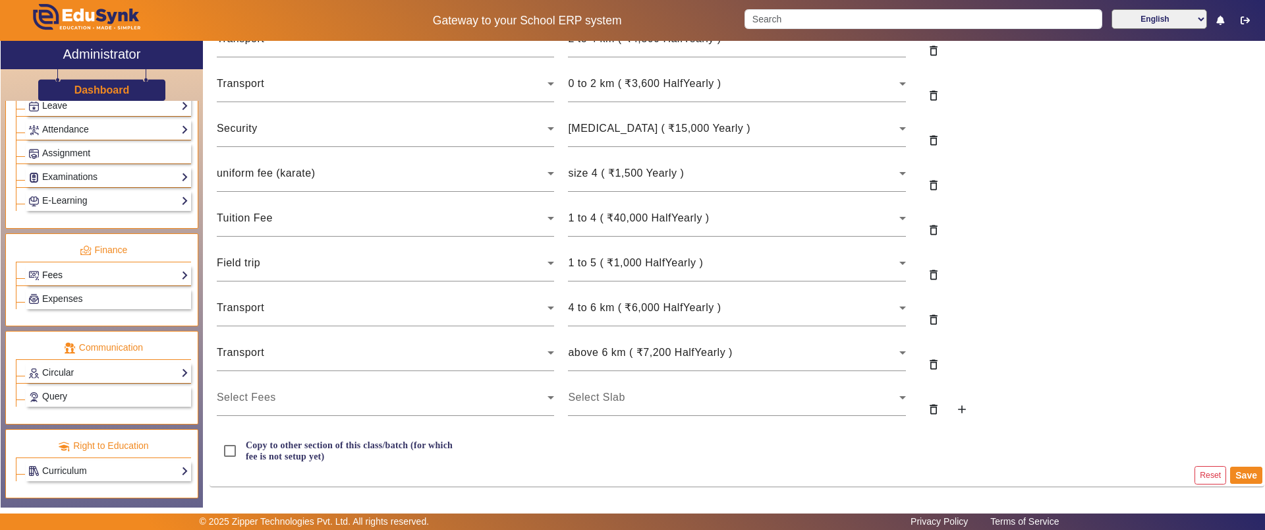
click at [89, 269] on link "Fees" at bounding box center [108, 274] width 160 height 15
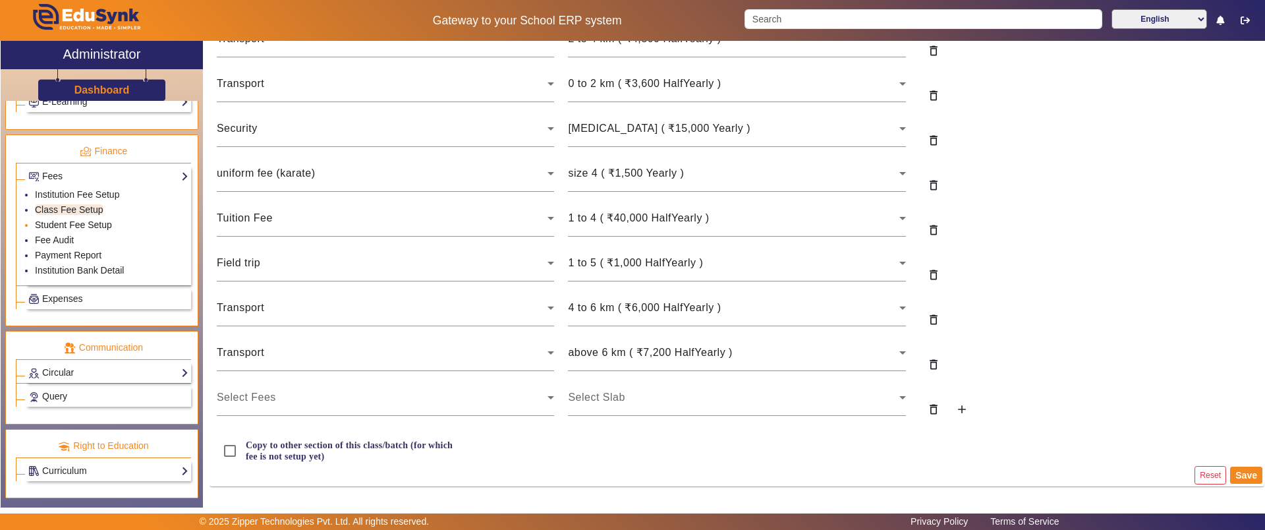
click at [73, 220] on link "Student Fee Setup" at bounding box center [73, 224] width 77 height 11
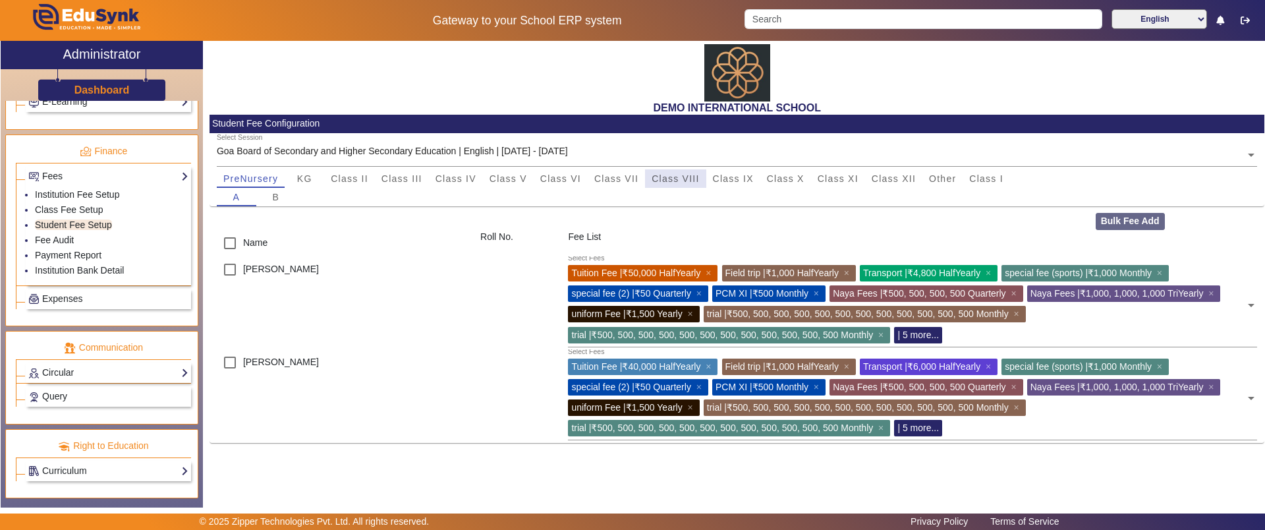
click at [690, 182] on span "Class VIII" at bounding box center [675, 178] width 47 height 9
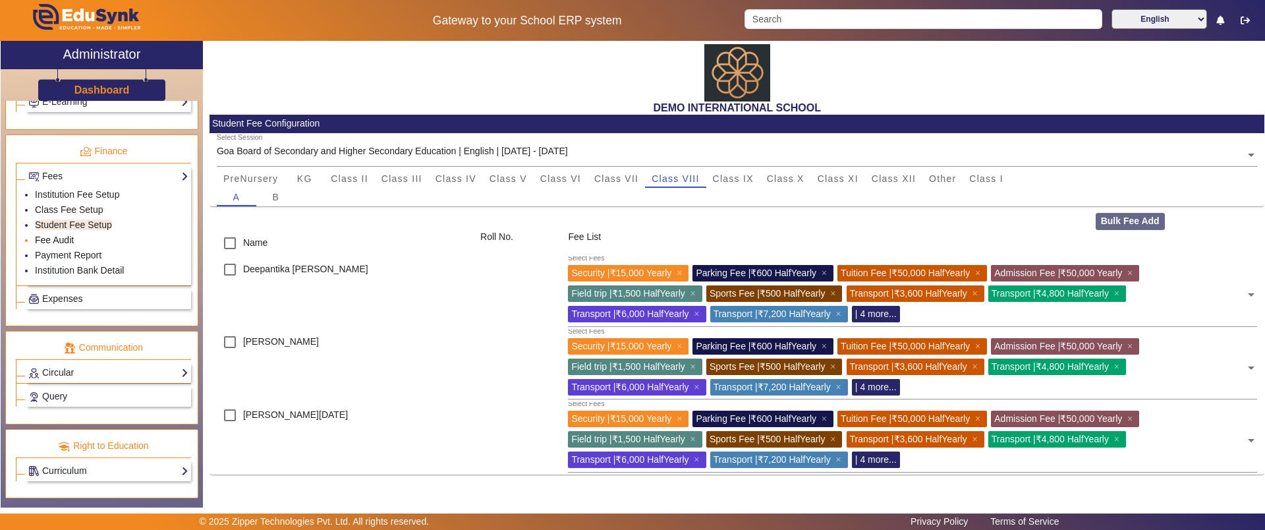
click at [58, 238] on link "Fee Audit" at bounding box center [54, 240] width 39 height 11
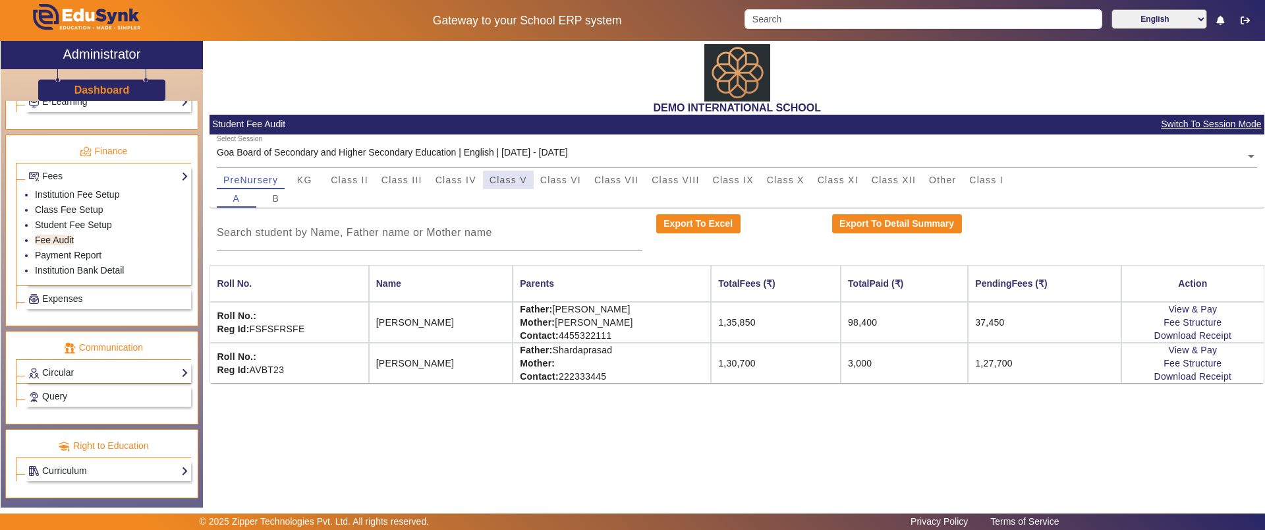
click at [499, 181] on span "Class V" at bounding box center [509, 179] width 38 height 9
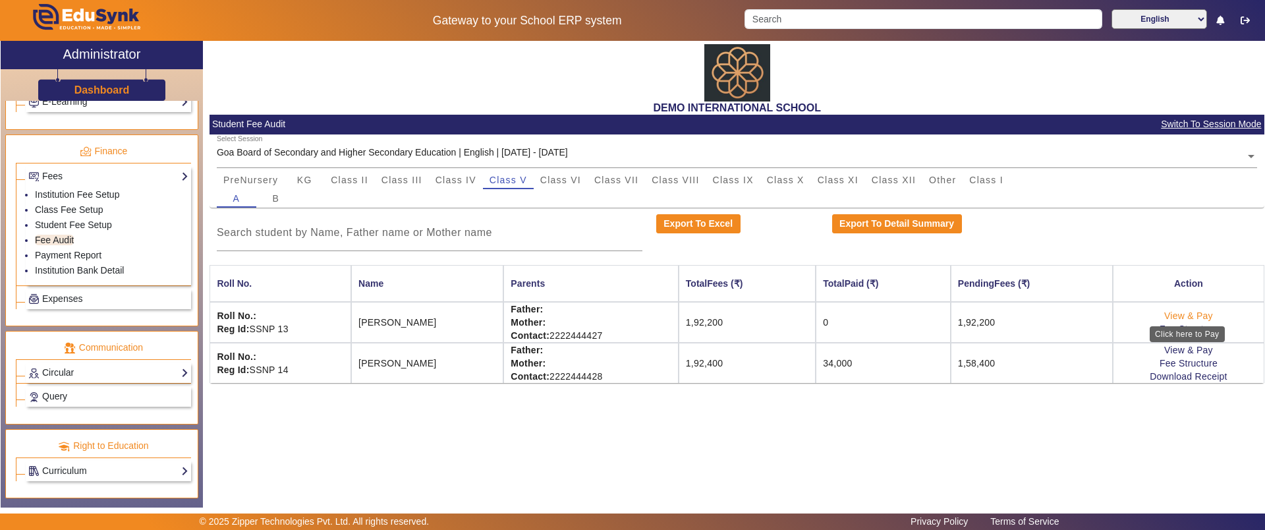
click at [1195, 315] on link "View & Pay" at bounding box center [1188, 315] width 49 height 11
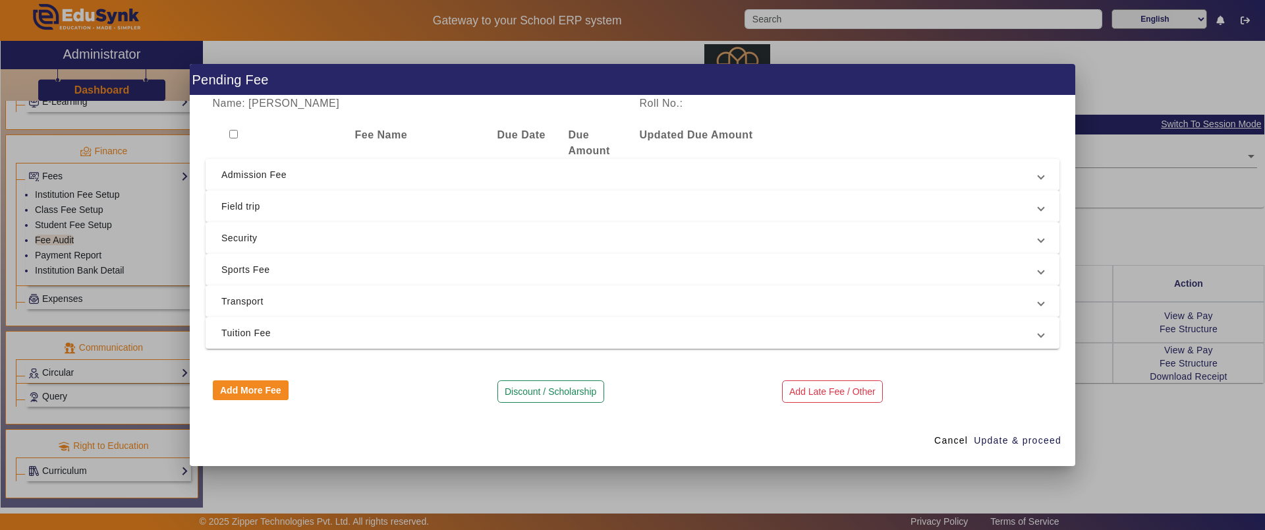
click at [492, 172] on span "Admission Fee" at bounding box center [629, 175] width 817 height 16
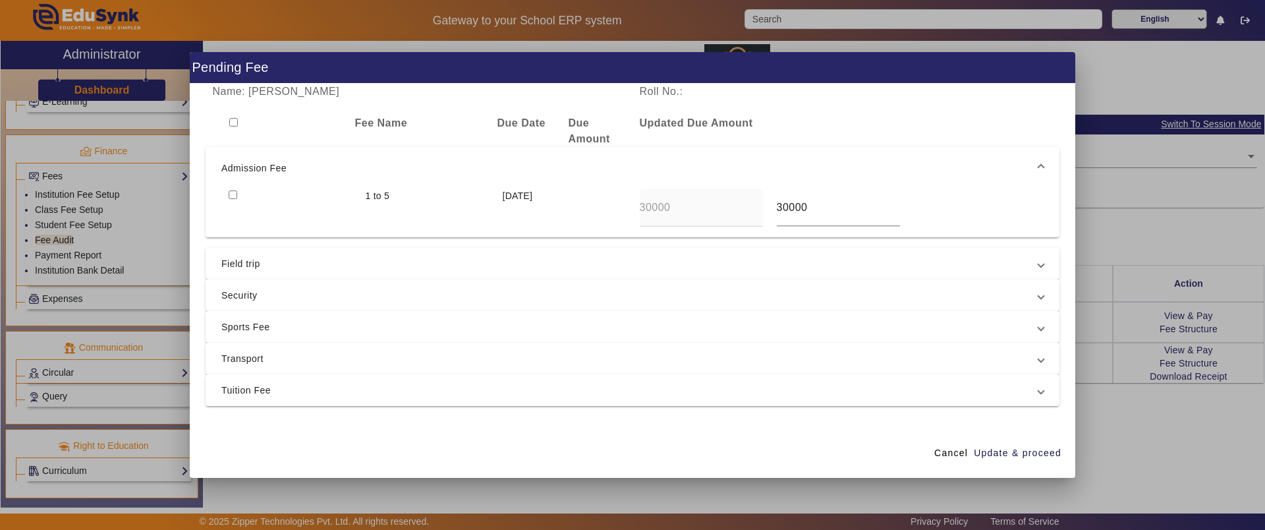
click at [231, 195] on input "checkbox" at bounding box center [233, 194] width 9 height 9
click at [247, 262] on span "Field trip" at bounding box center [629, 264] width 817 height 16
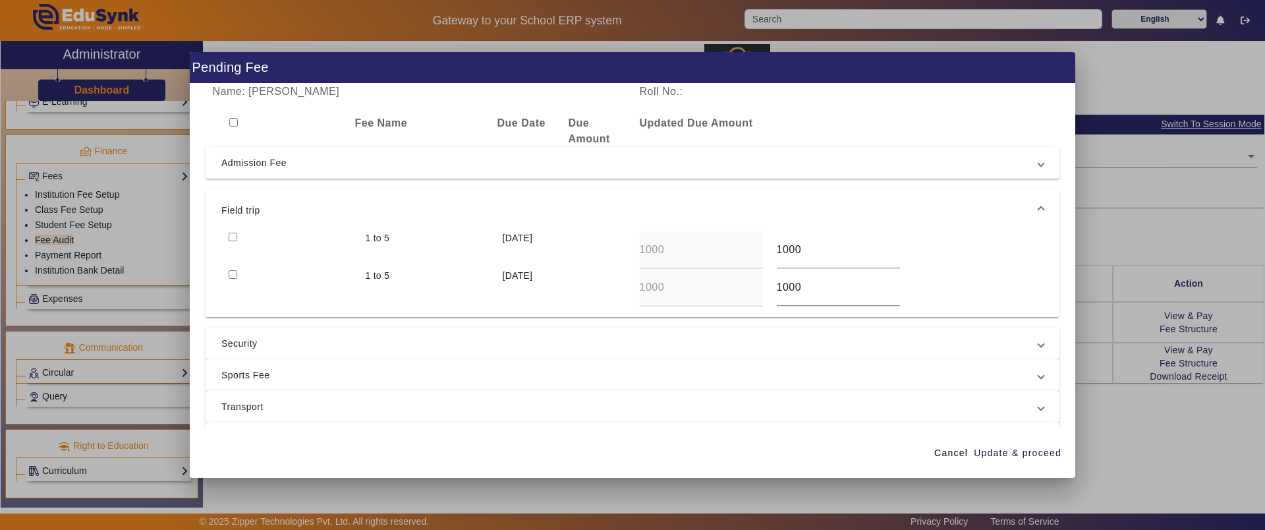
click at [231, 235] on input "checkbox" at bounding box center [233, 237] width 9 height 9
click at [279, 340] on span "Security" at bounding box center [629, 343] width 817 height 16
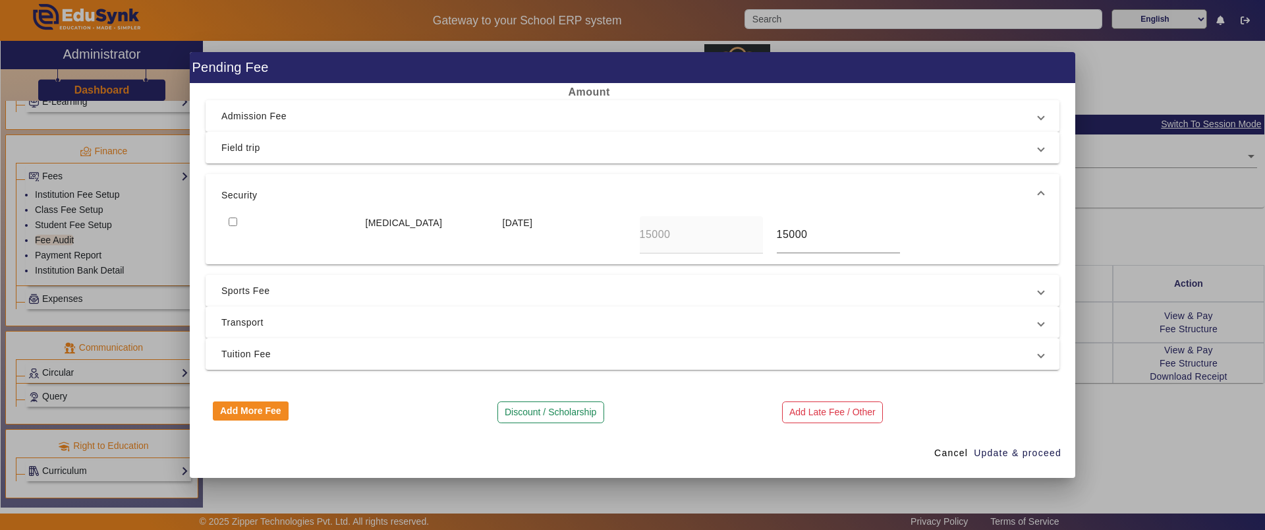
scroll to position [55, 0]
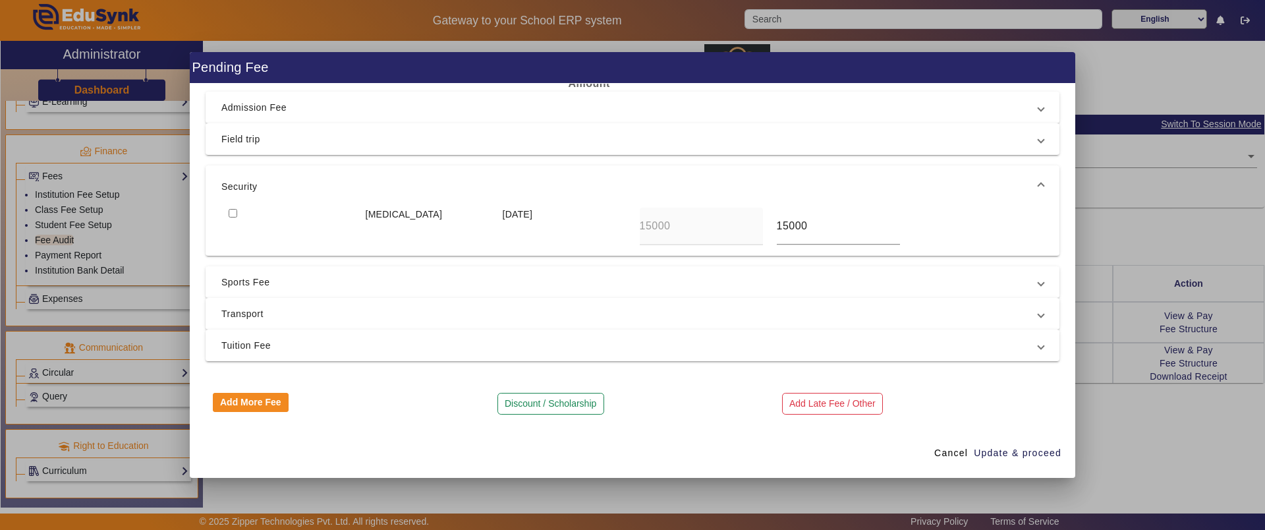
click at [235, 219] on div at bounding box center [289, 227] width 137 height 38
click at [233, 213] on input "checkbox" at bounding box center [233, 213] width 9 height 9
click at [556, 400] on button "Discount / Scholarship" at bounding box center [550, 404] width 107 height 22
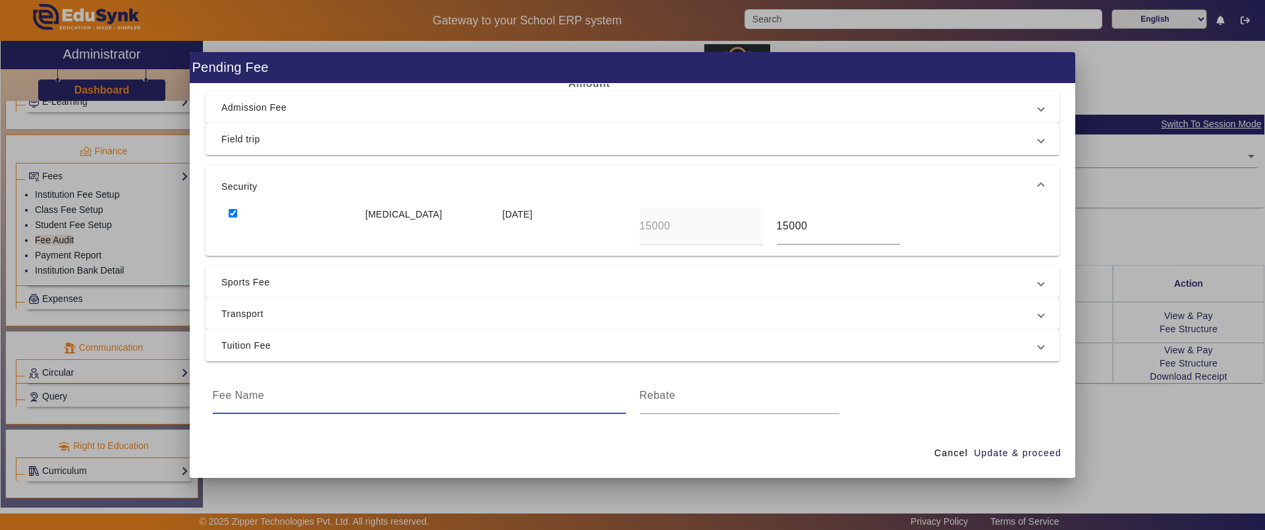
click at [464, 400] on input at bounding box center [419, 395] width 413 height 16
click at [757, 402] on input at bounding box center [740, 395] width 200 height 16
click at [672, 447] on div "Cancel Update & proceed" at bounding box center [632, 453] width 885 height 50
click at [978, 450] on span "Update & proceed" at bounding box center [1018, 453] width 88 height 14
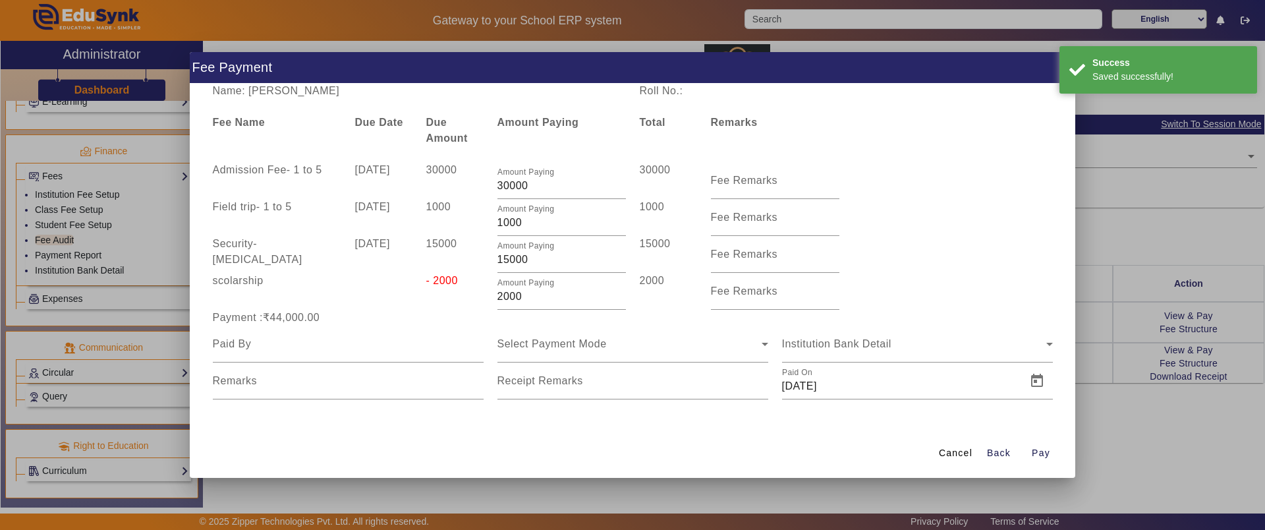
scroll to position [1, 0]
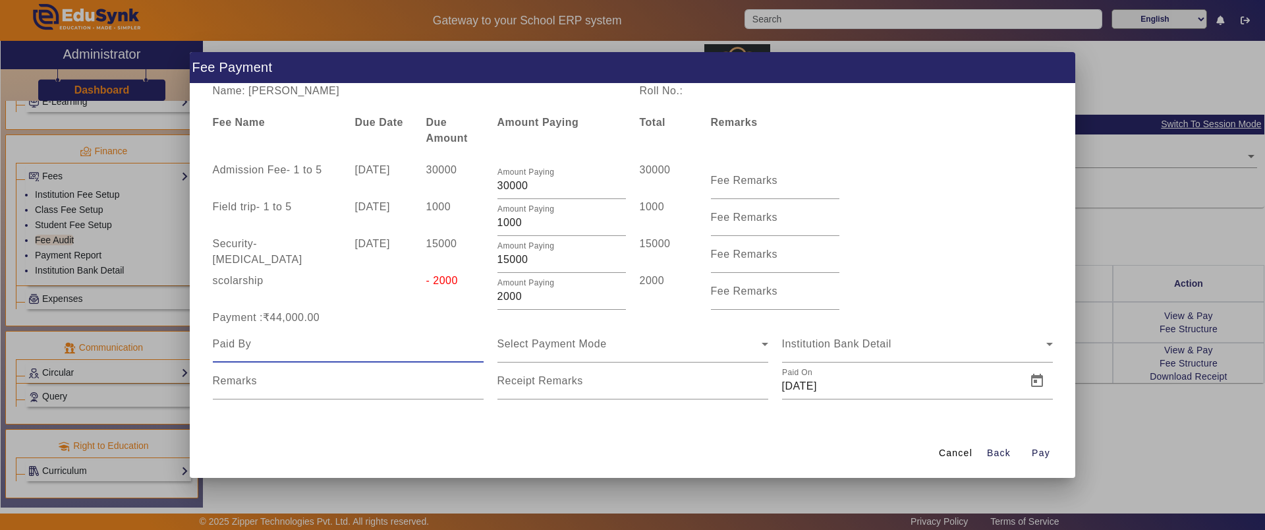
click at [279, 347] on input at bounding box center [348, 344] width 271 height 16
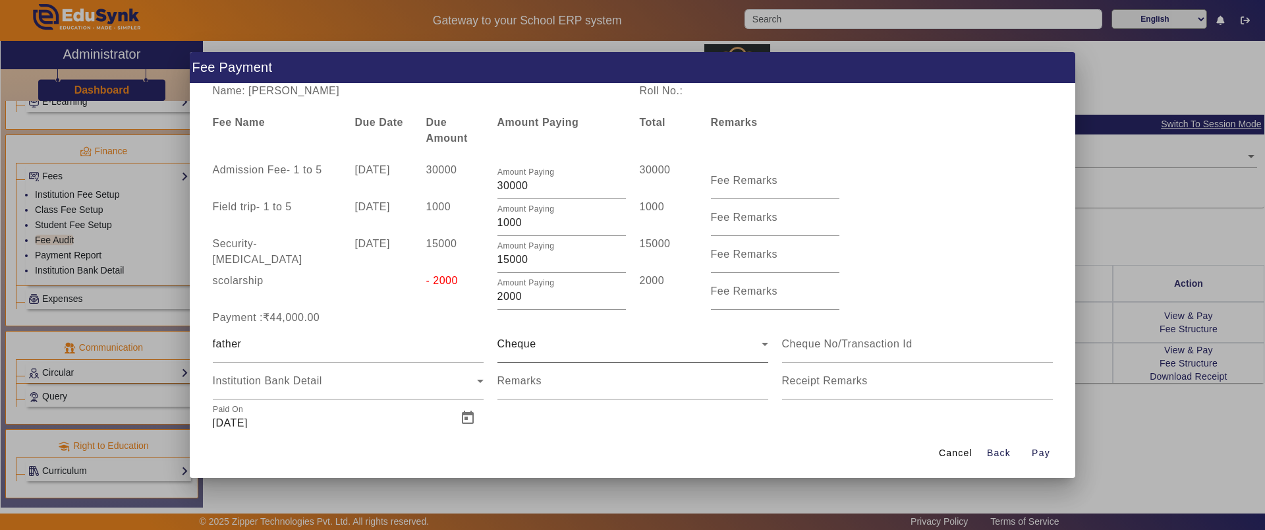
click at [578, 353] on div "Cheque" at bounding box center [632, 343] width 271 height 37
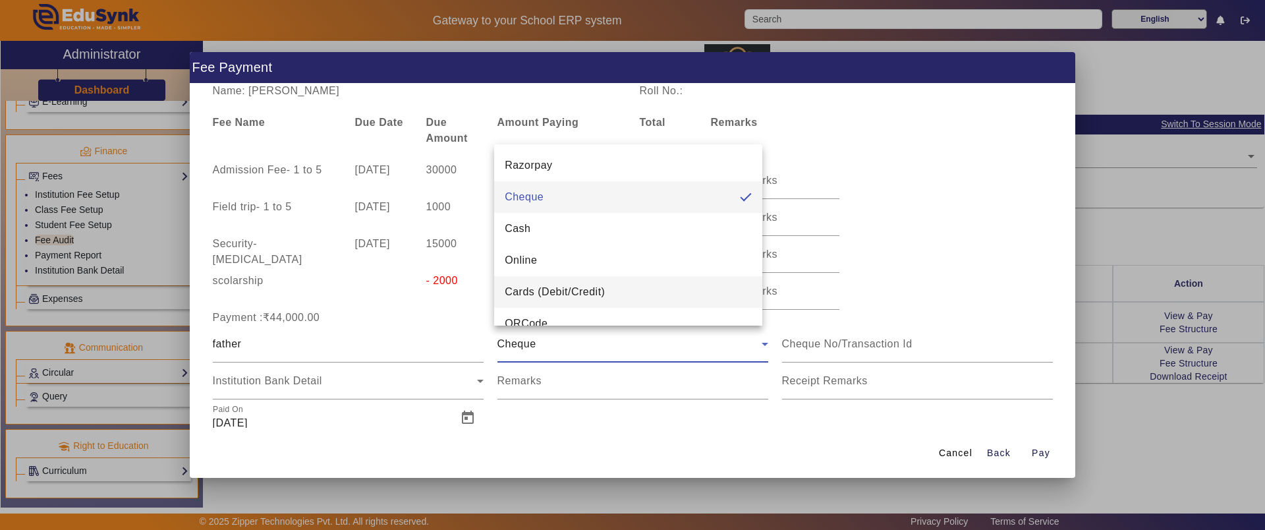
scroll to position [19, 0]
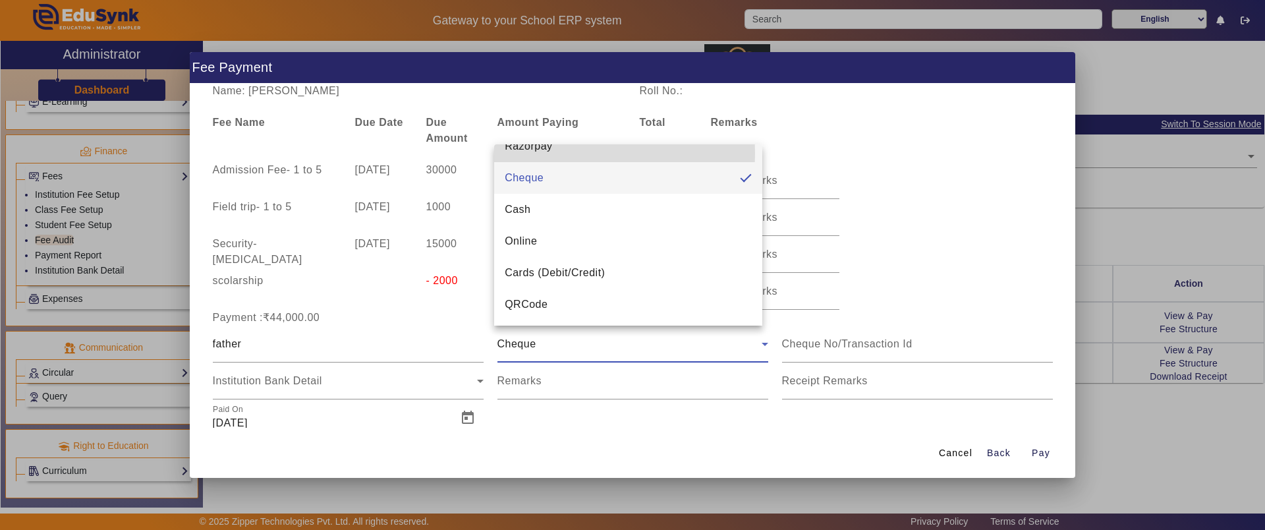
click at [569, 154] on mat-option "Razorpay" at bounding box center [628, 146] width 268 height 32
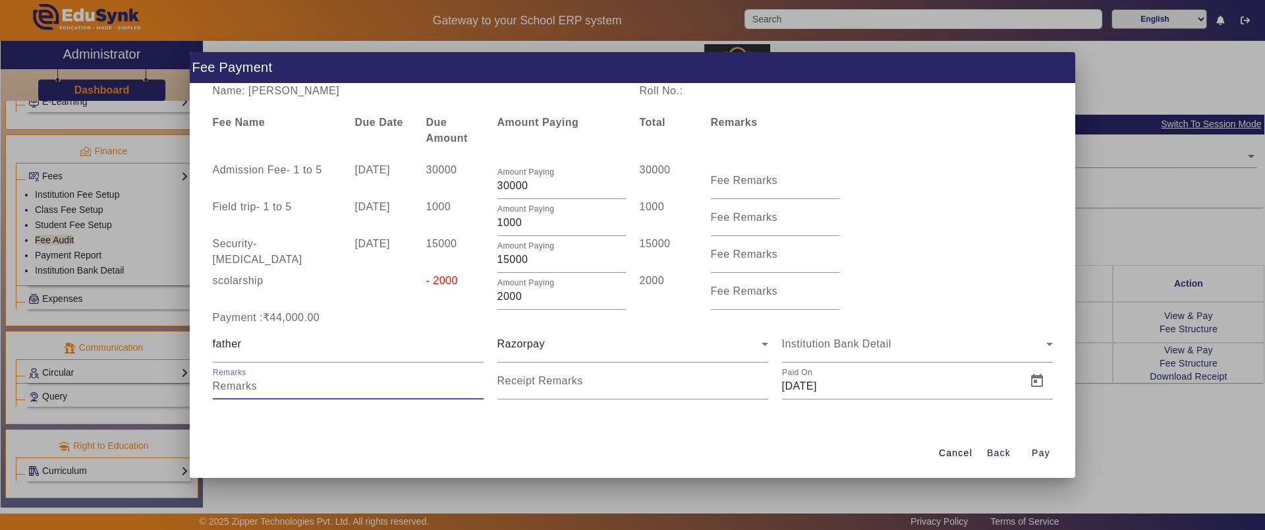
click at [300, 393] on input "Remarks" at bounding box center [348, 386] width 271 height 16
click at [1050, 447] on span "Pay" at bounding box center [1041, 453] width 18 height 14
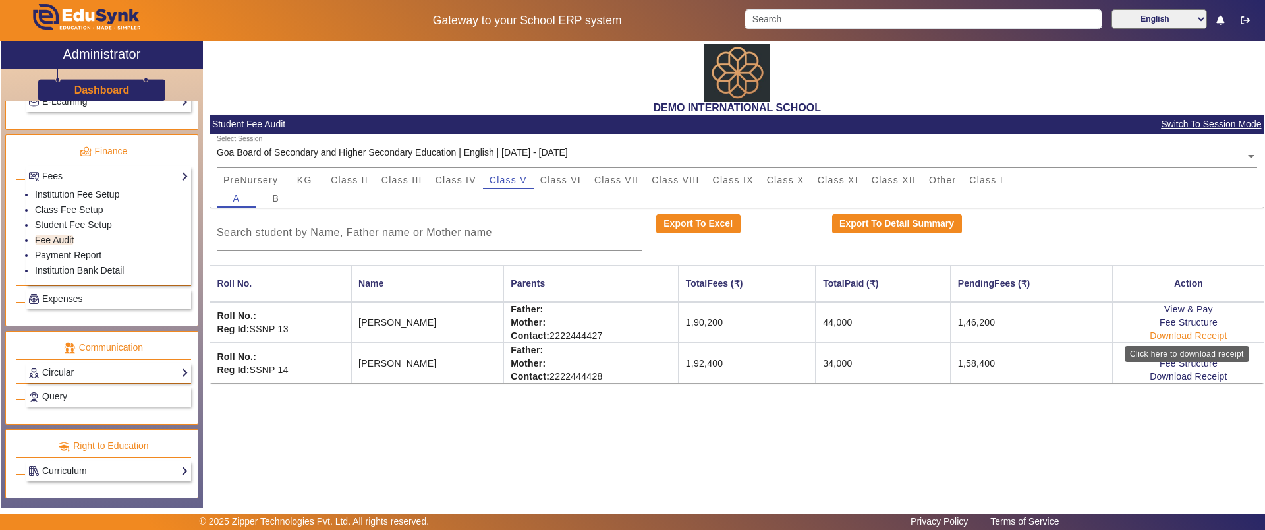
click at [1183, 337] on link "Download Receipt" at bounding box center [1189, 335] width 78 height 11
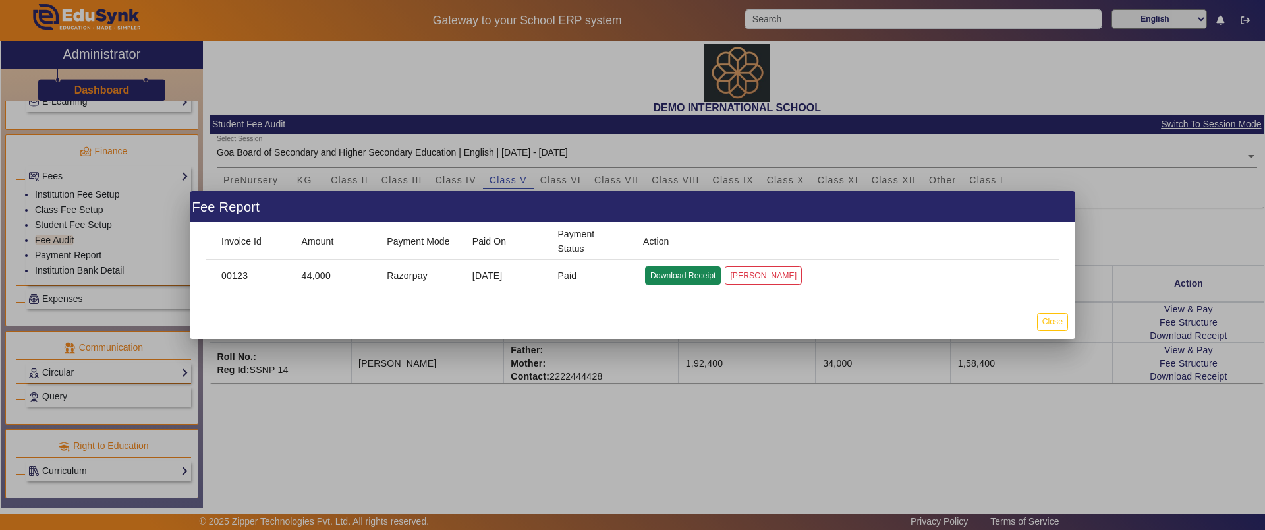
click at [675, 269] on button "Download Receipt" at bounding box center [683, 275] width 76 height 18
click at [1056, 324] on button "Close" at bounding box center [1052, 322] width 31 height 18
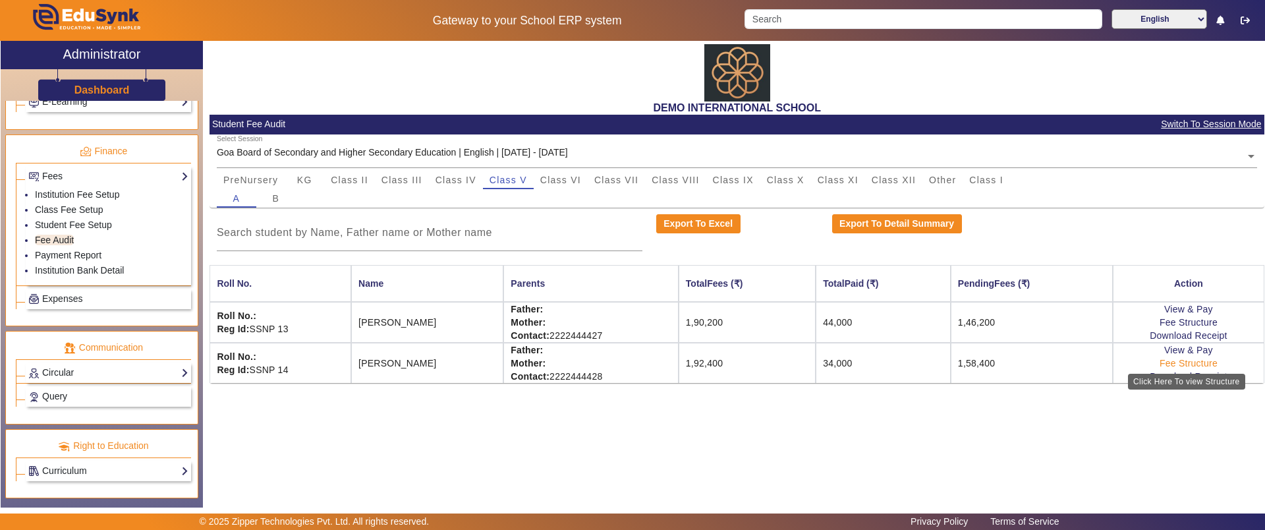
click at [1169, 363] on link "Fee Structure" at bounding box center [1189, 363] width 58 height 11
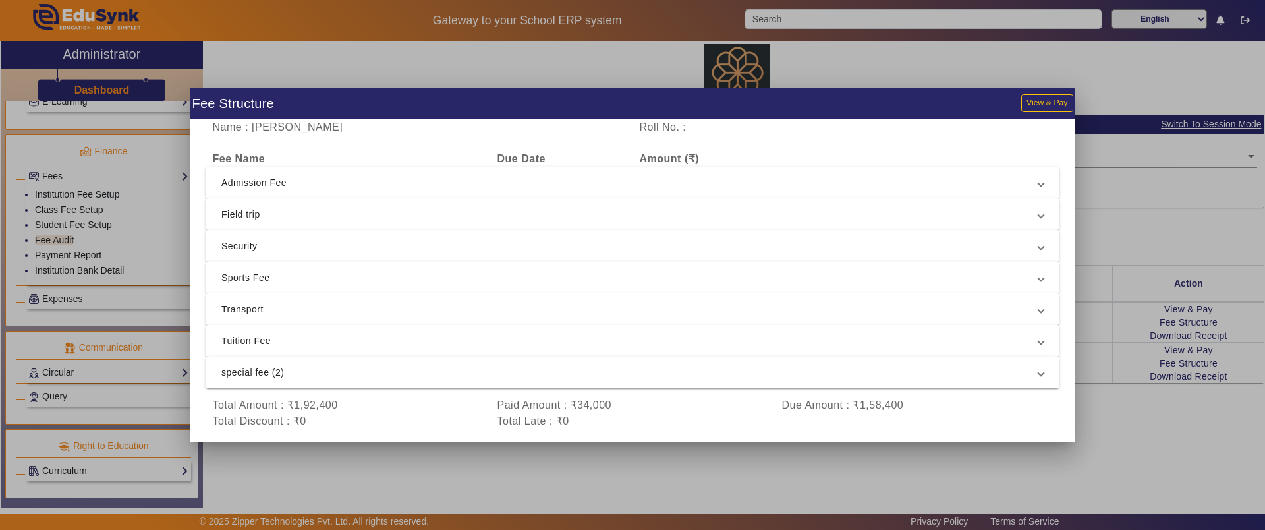
click at [468, 177] on span "Admission Fee" at bounding box center [629, 183] width 817 height 16
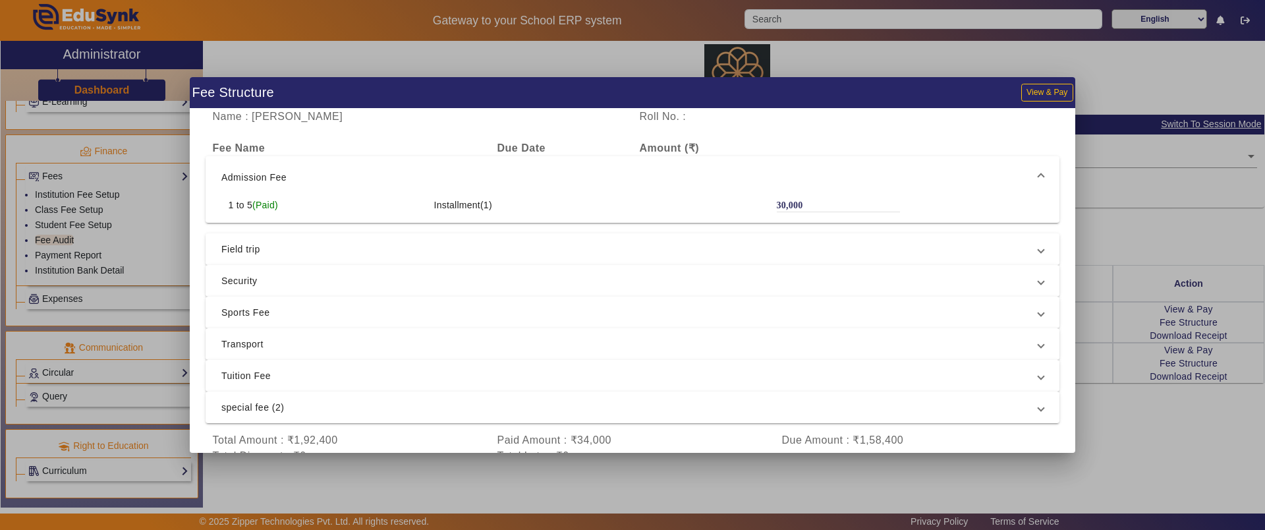
click at [464, 241] on span "Field trip" at bounding box center [629, 249] width 817 height 16
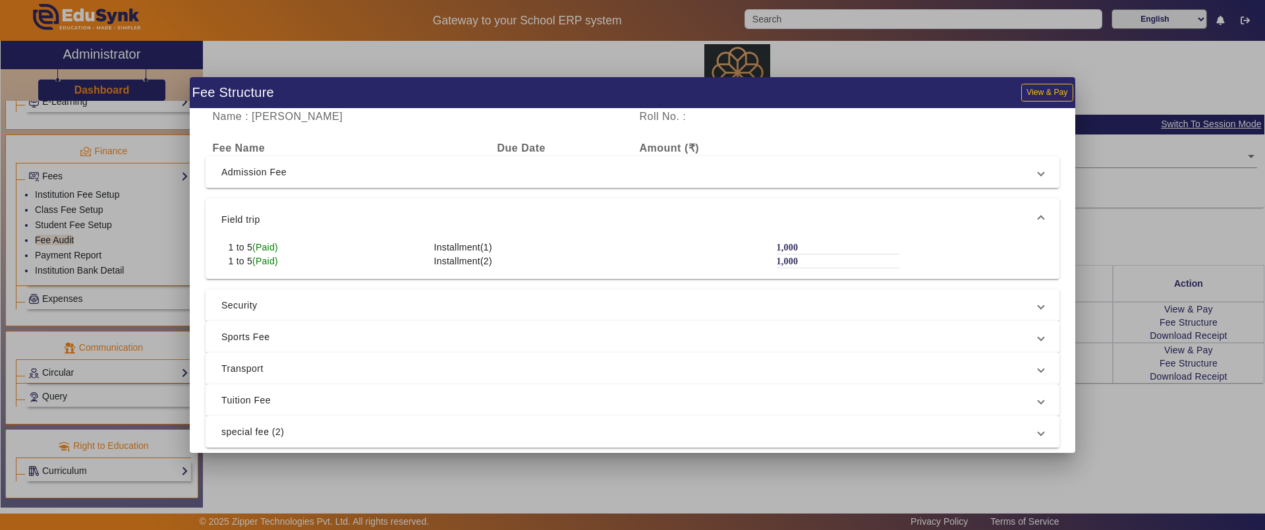
click at [456, 297] on span "Security" at bounding box center [629, 305] width 817 height 16
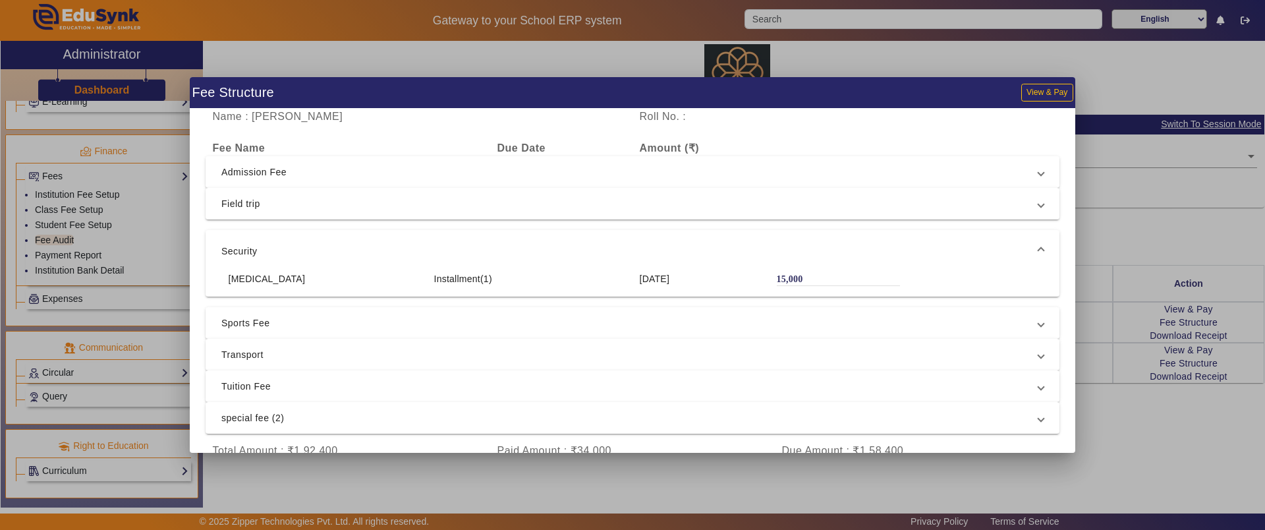
click at [926, 49] on div at bounding box center [632, 265] width 1265 height 530
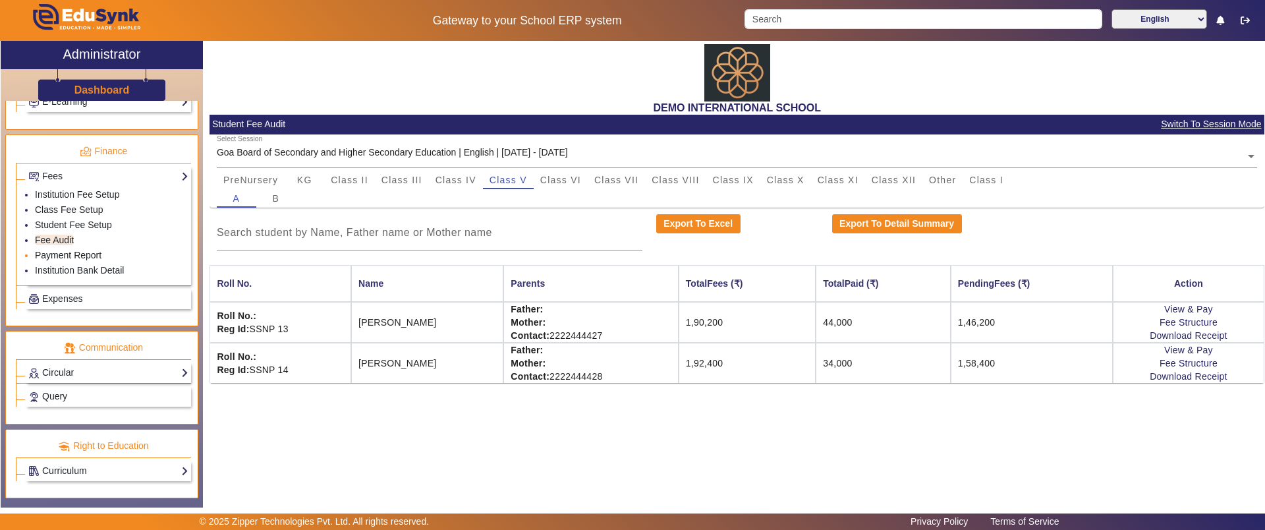
click at [54, 252] on link "Payment Report" at bounding box center [68, 255] width 67 height 11
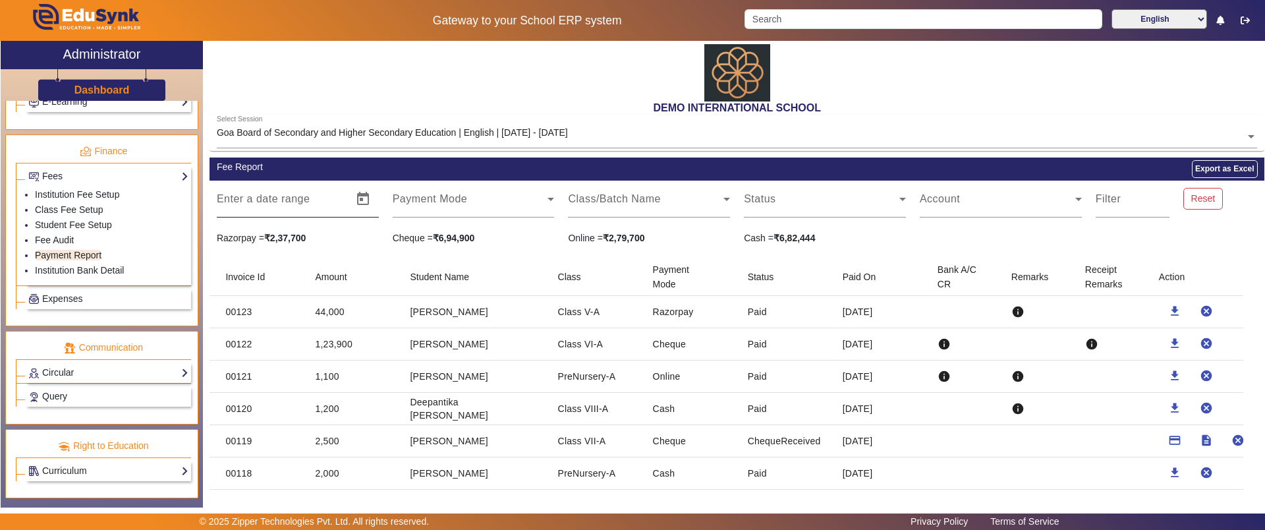
click at [277, 201] on mat-label "Enter a date range" at bounding box center [264, 198] width 94 height 11
click at [436, 202] on span at bounding box center [470, 204] width 155 height 16
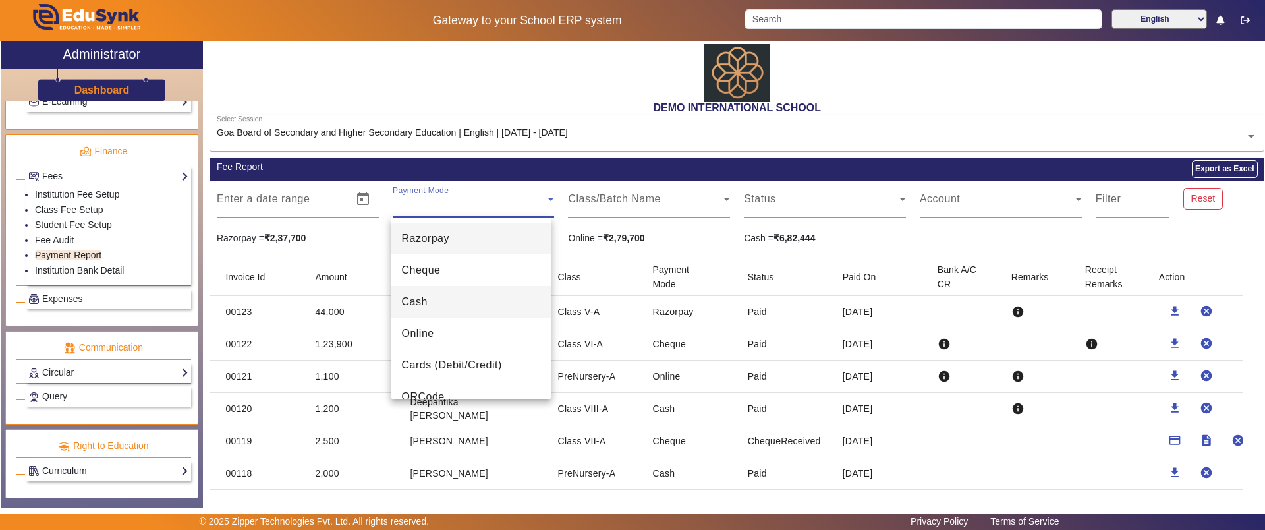
click at [437, 304] on mat-option "Cash" at bounding box center [471, 302] width 161 height 32
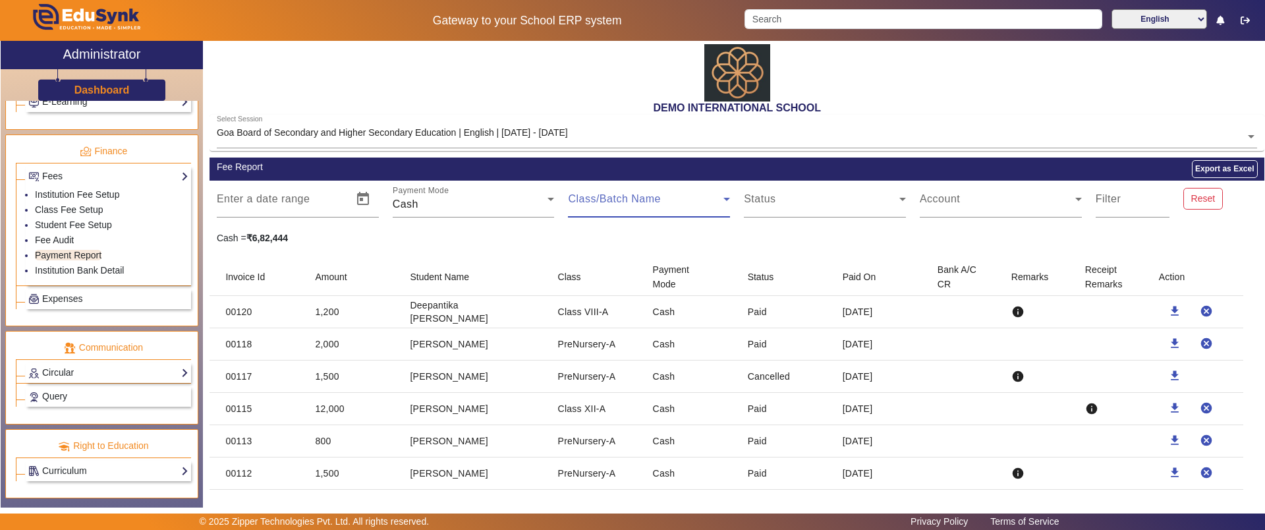
click at [636, 211] on span at bounding box center [645, 204] width 155 height 16
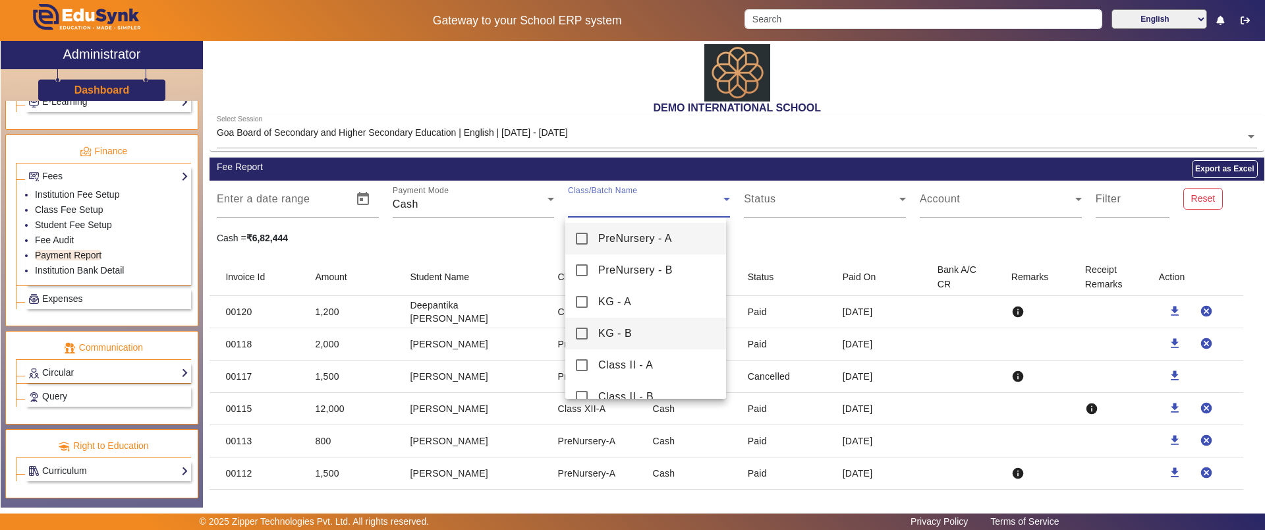
click at [613, 331] on span "KG - B" at bounding box center [615, 333] width 34 height 16
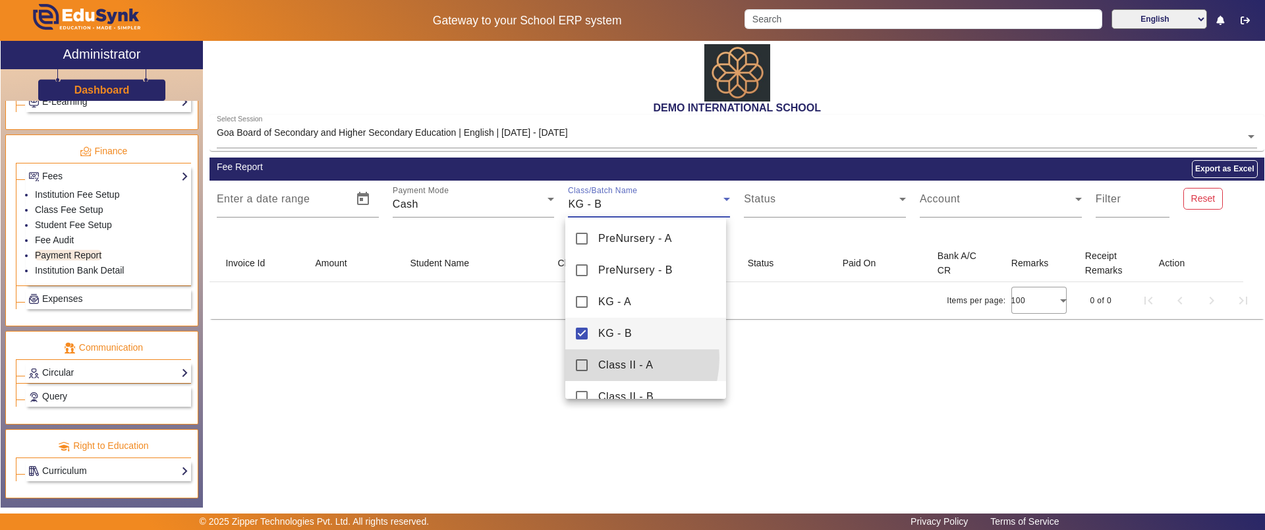
click at [611, 358] on span "Class II - A" at bounding box center [625, 365] width 55 height 16
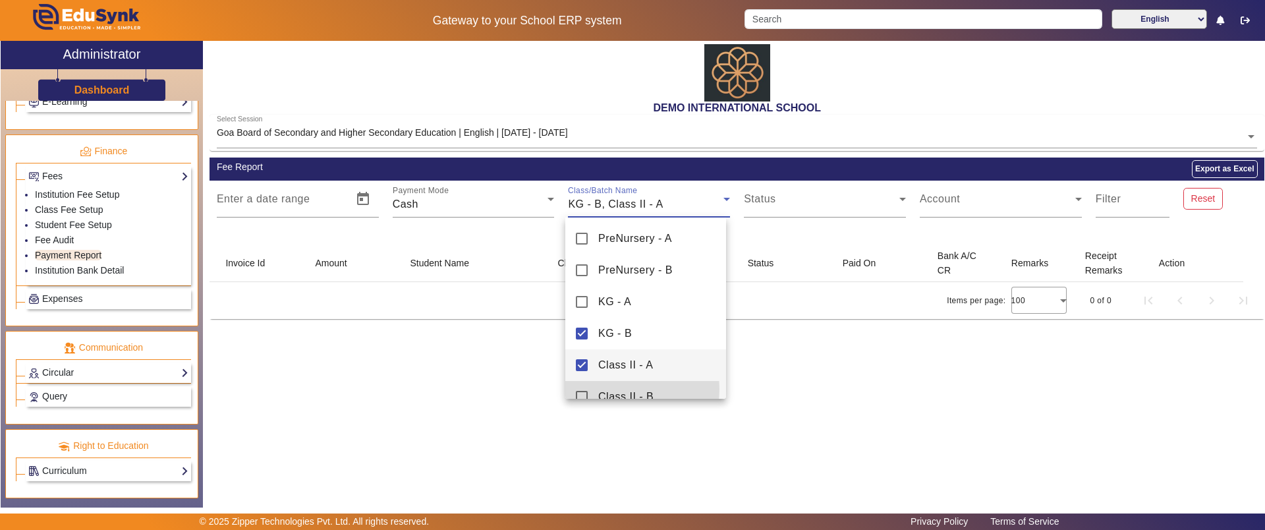
click at [604, 389] on span "Class II - B" at bounding box center [625, 397] width 55 height 16
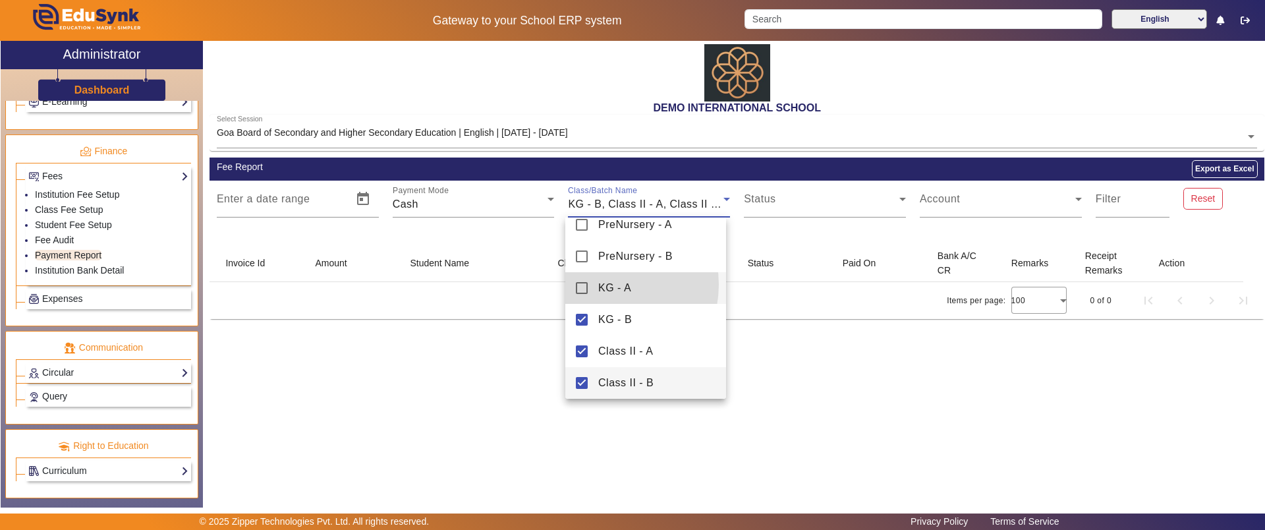
click at [602, 285] on span "KG - A" at bounding box center [614, 288] width 33 height 16
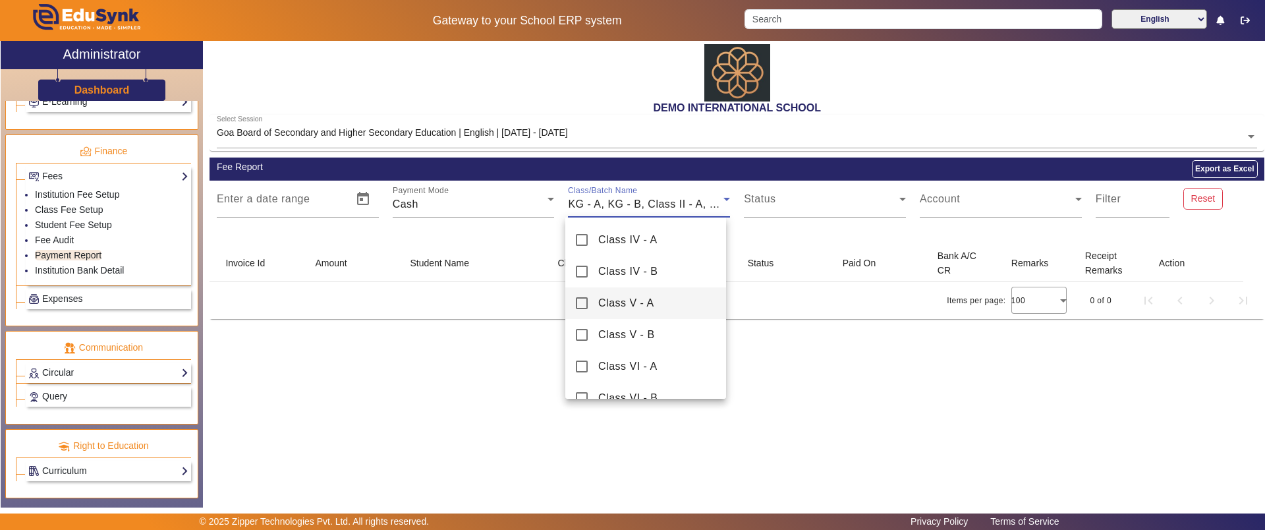
scroll to position [251, 0]
click at [602, 300] on span "Class V - A" at bounding box center [626, 304] width 56 height 16
click at [605, 327] on span "Class V - B" at bounding box center [626, 335] width 57 height 16
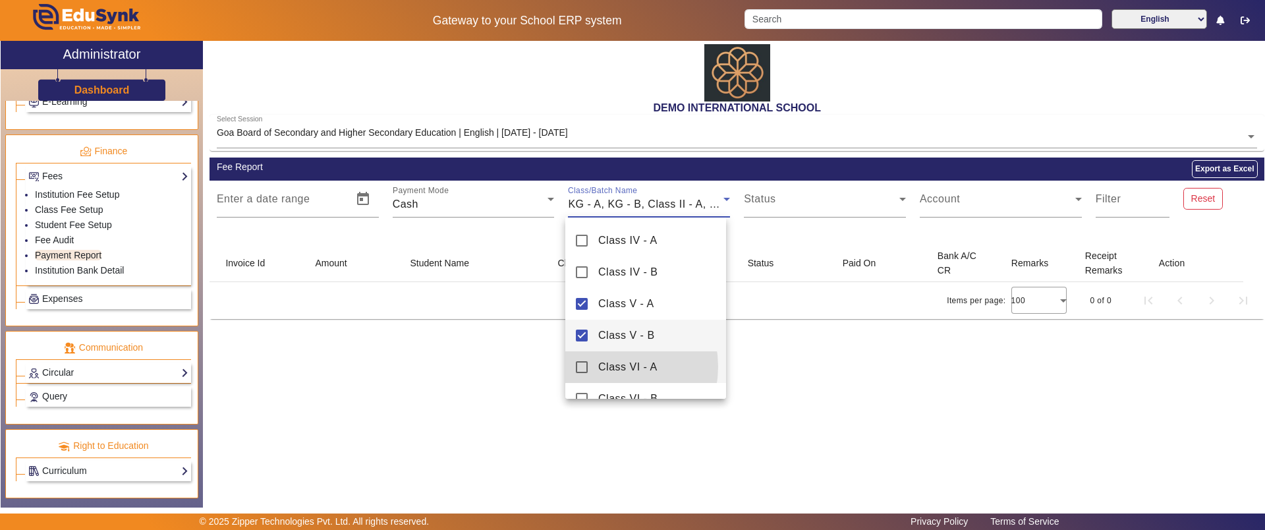
click at [605, 366] on span "Class VI - A" at bounding box center [627, 367] width 59 height 16
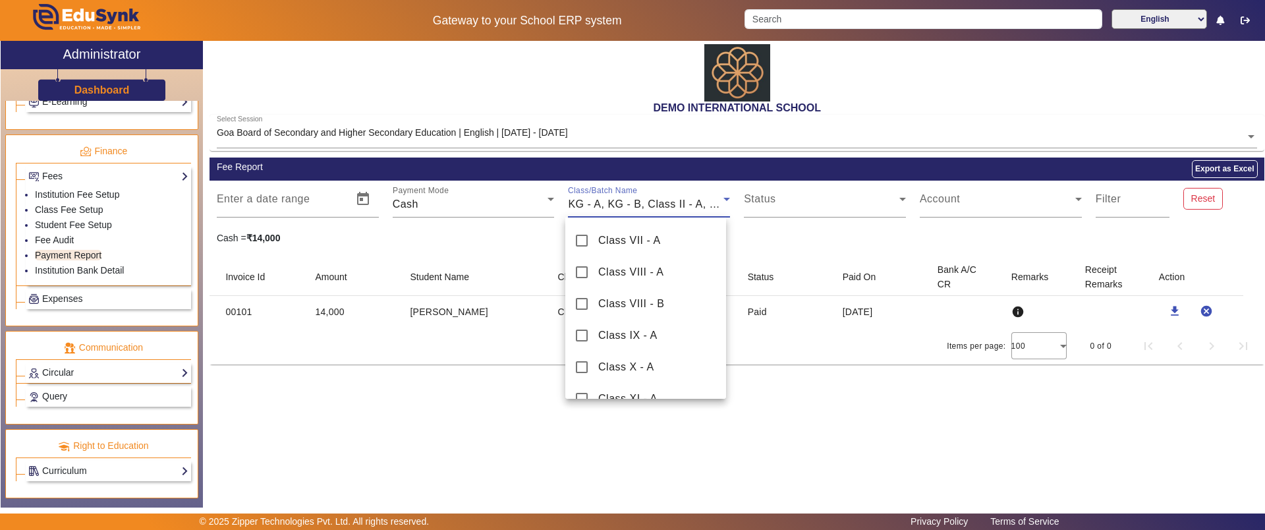
scroll to position [439, 0]
click at [399, 425] on div at bounding box center [632, 265] width 1265 height 530
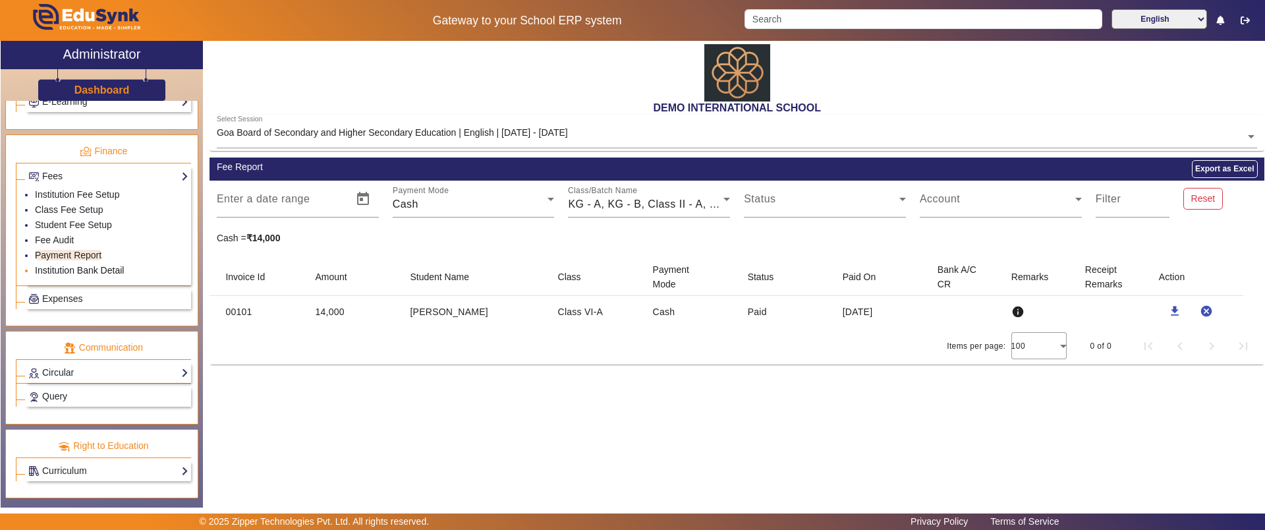
click at [49, 266] on link "Institution Bank Detail" at bounding box center [79, 270] width 89 height 11
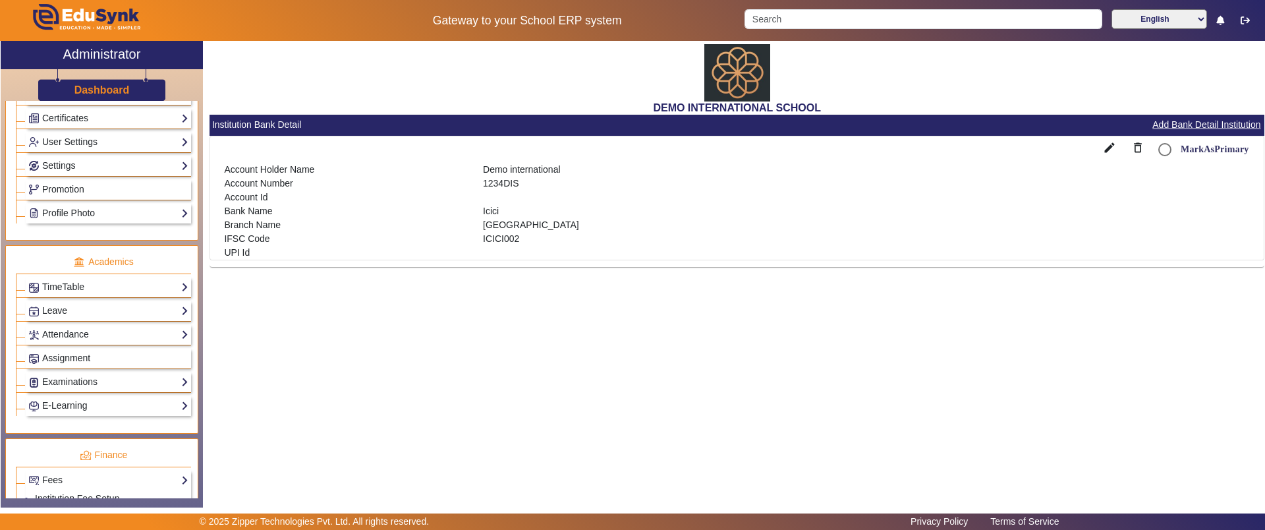
scroll to position [381, 0]
click at [92, 166] on link "Settings" at bounding box center [108, 166] width 160 height 15
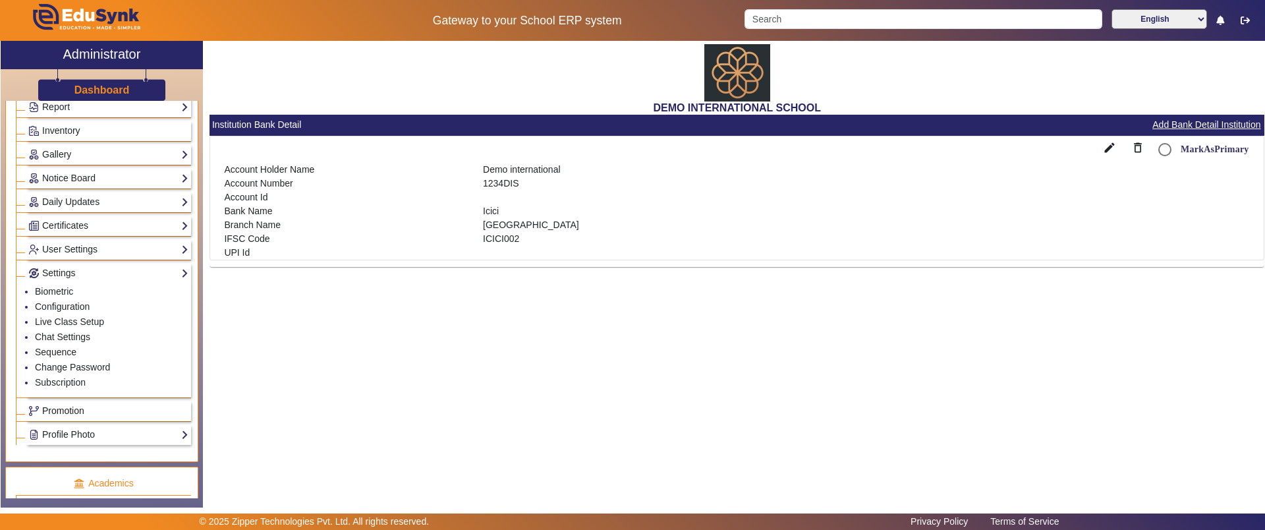
scroll to position [271, 0]
click at [106, 114] on link "Report" at bounding box center [108, 110] width 160 height 15
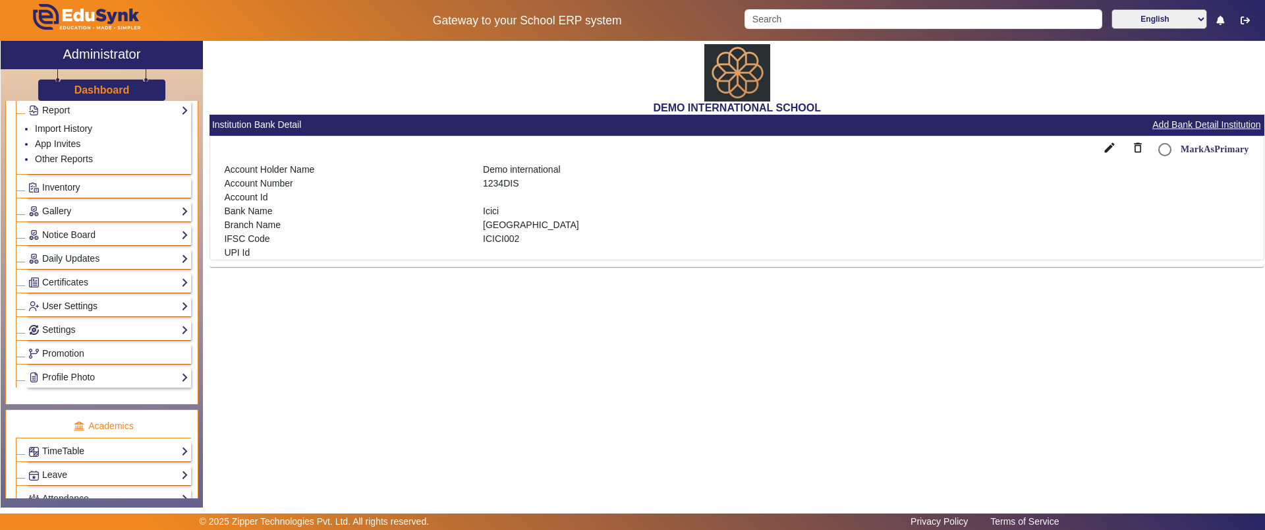
click at [87, 300] on link "User Settings" at bounding box center [108, 305] width 160 height 15
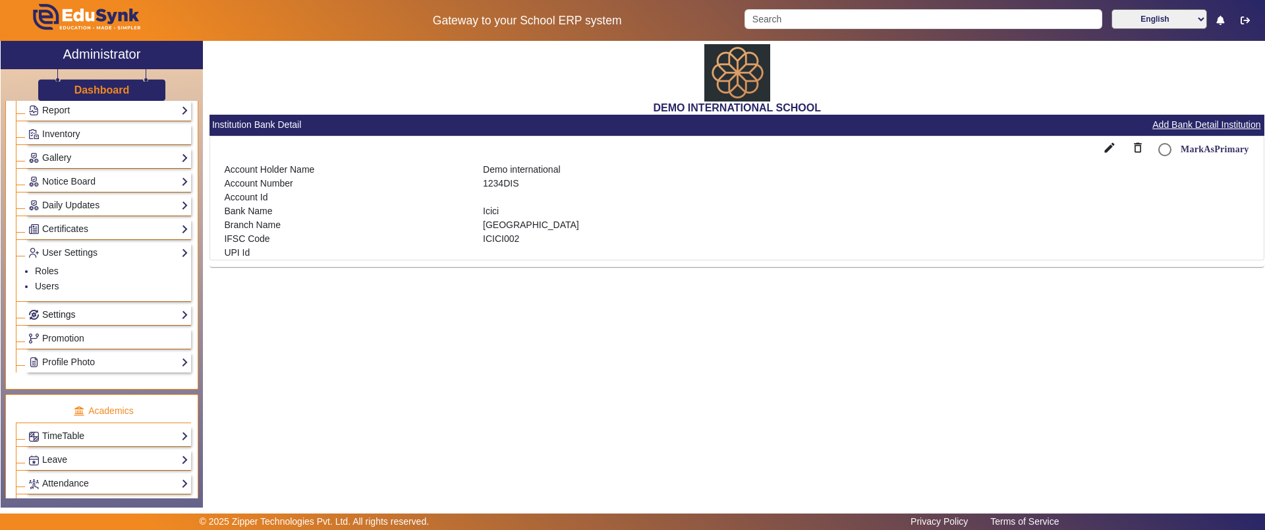
click at [69, 315] on link "Settings" at bounding box center [108, 314] width 160 height 15
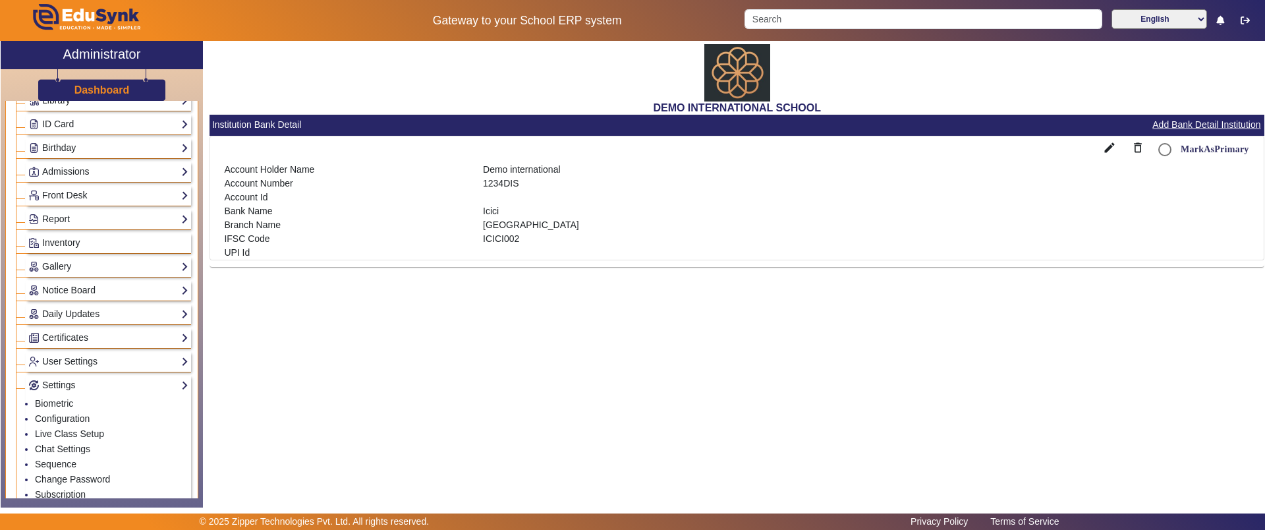
scroll to position [161, 0]
click at [63, 211] on div "Report Import History App Invites Other Reports" at bounding box center [108, 220] width 165 height 20
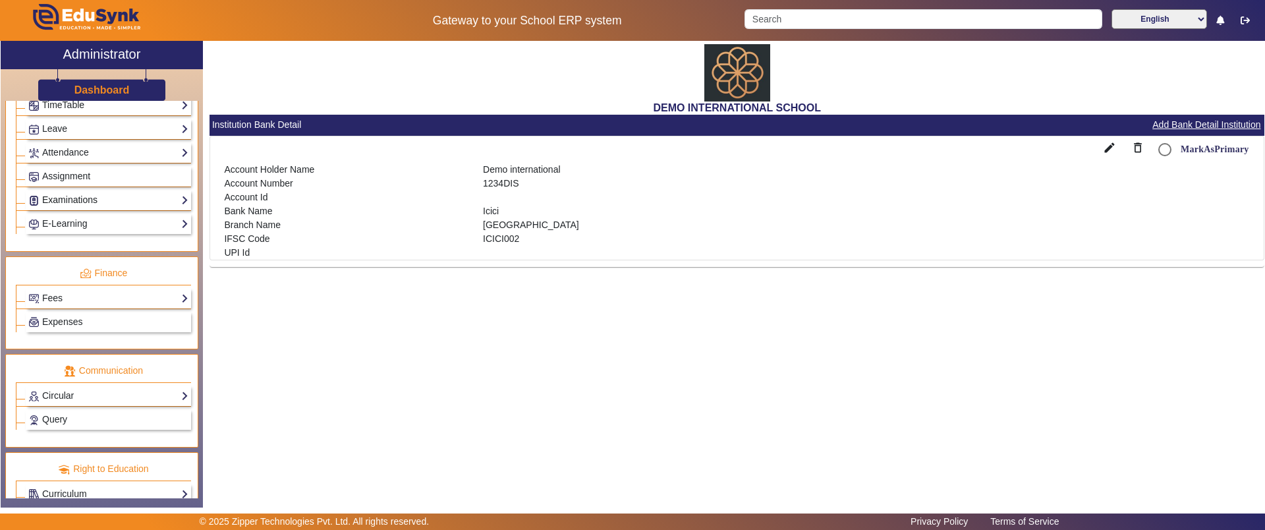
scroll to position [629, 0]
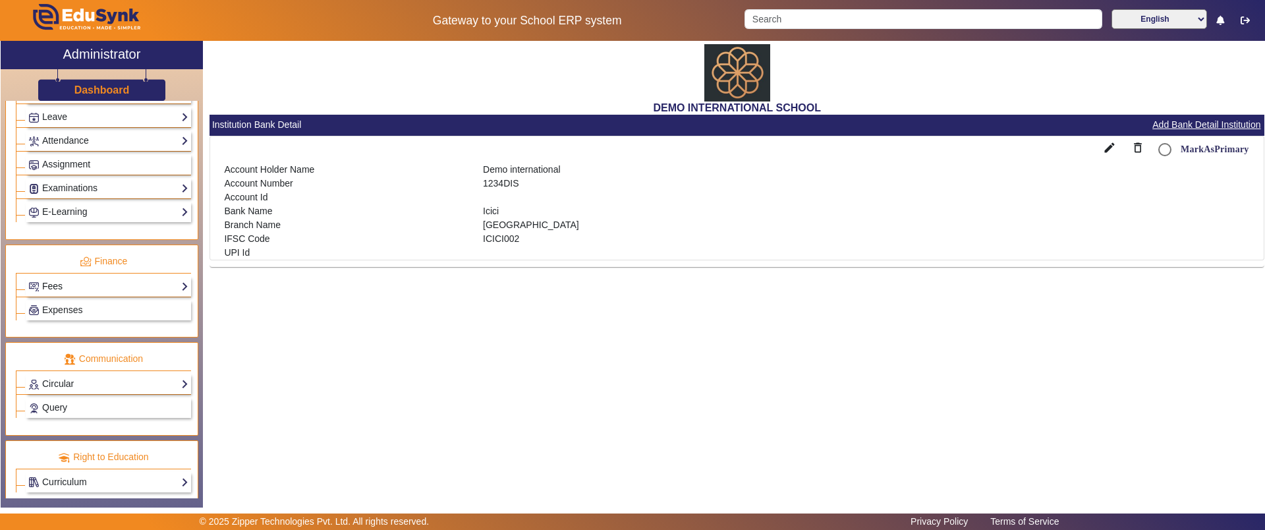
click at [84, 288] on link "Fees" at bounding box center [108, 286] width 160 height 15
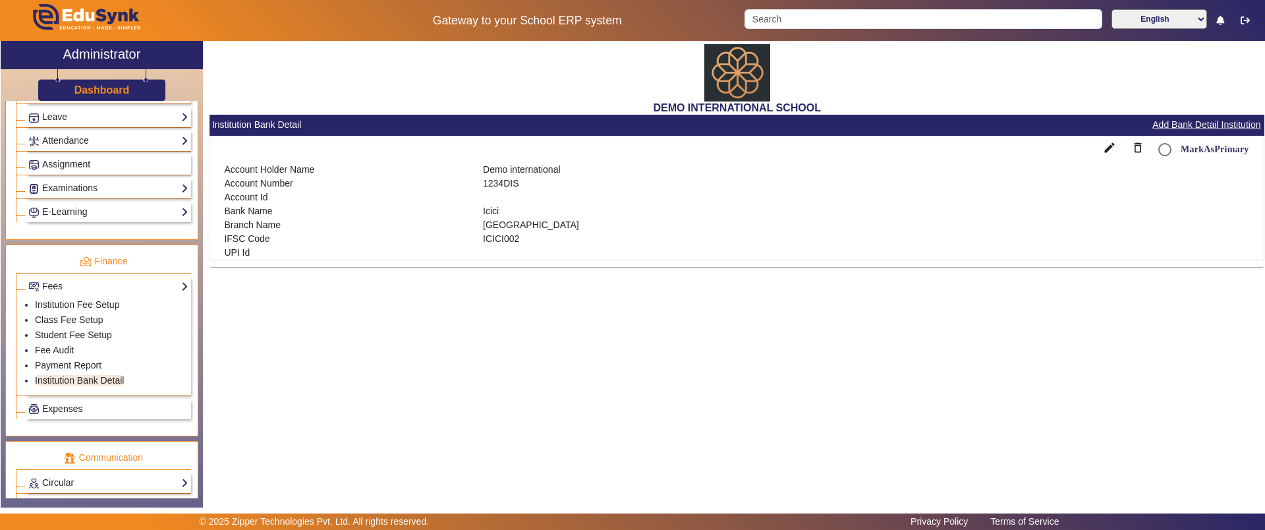
click at [72, 407] on span "Expenses" at bounding box center [62, 408] width 40 height 11
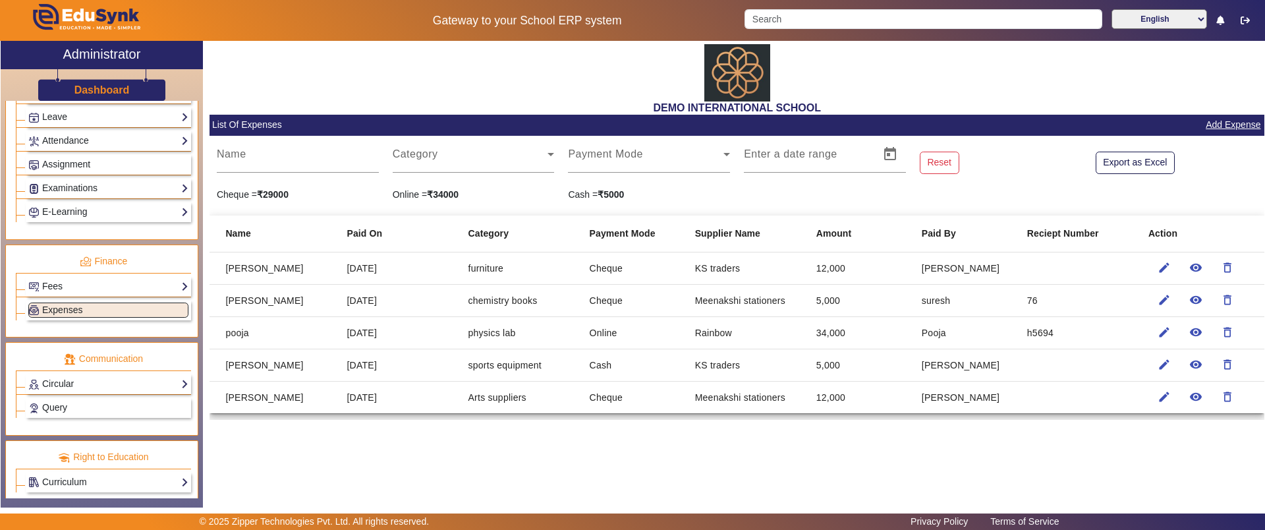
click at [1231, 126] on link "Add Expense" at bounding box center [1232, 125] width 57 height 16
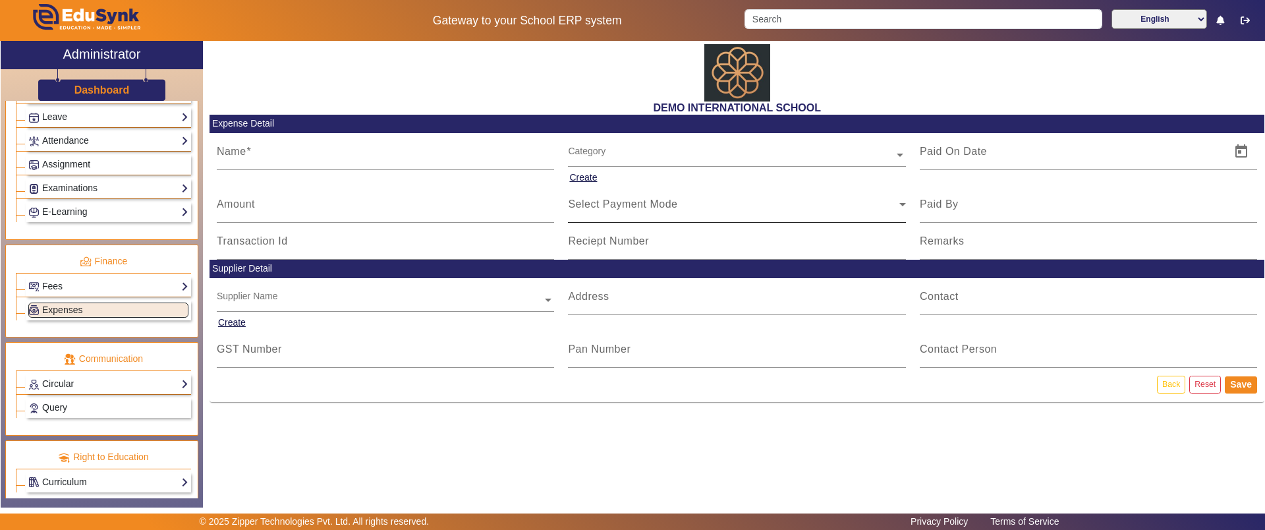
click at [582, 186] on div "Select Payment Mode" at bounding box center [737, 204] width 338 height 37
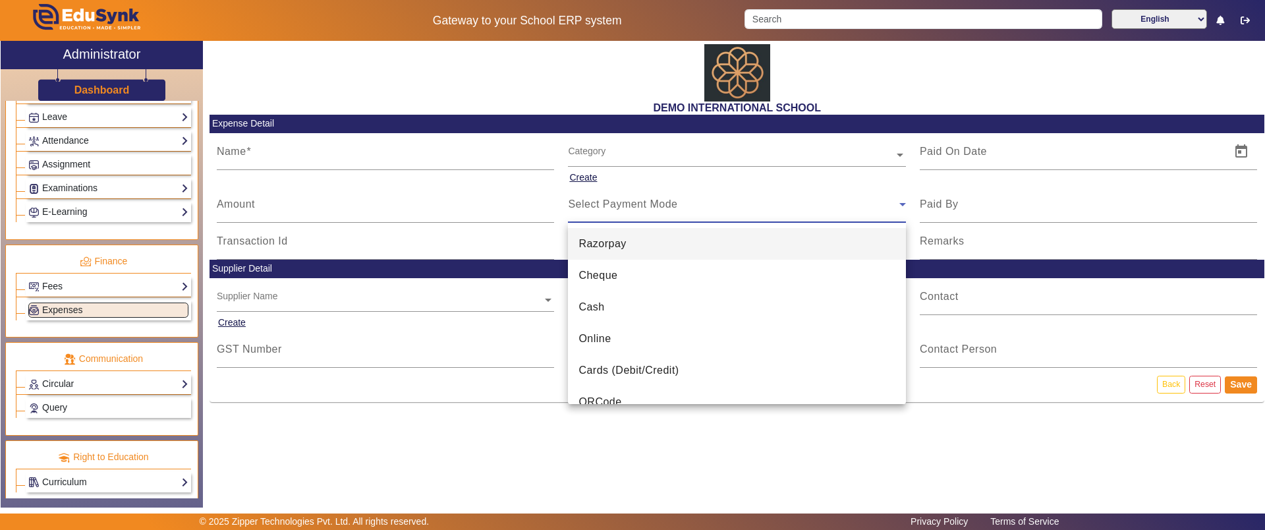
click at [592, 174] on div at bounding box center [632, 265] width 1265 height 530
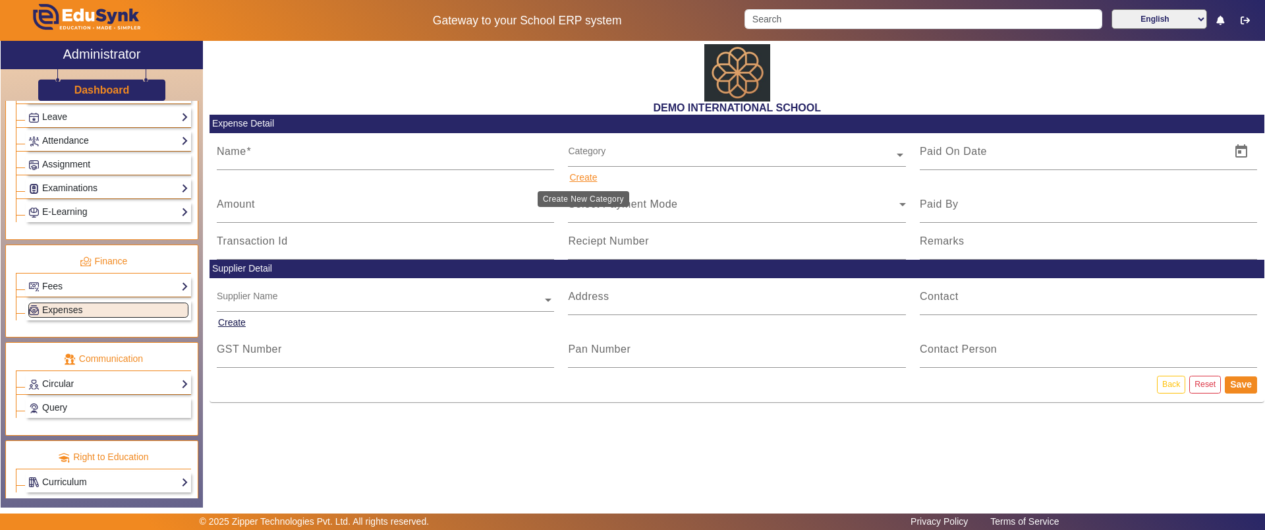
click at [592, 179] on button "Create" at bounding box center [583, 177] width 30 height 16
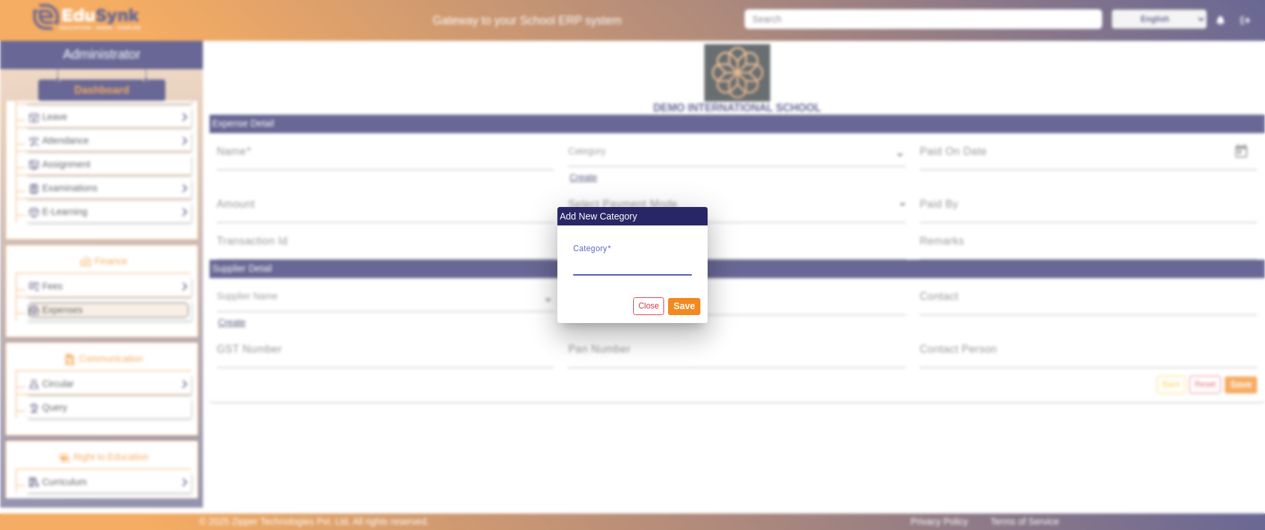
click at [618, 143] on div at bounding box center [632, 265] width 1265 height 530
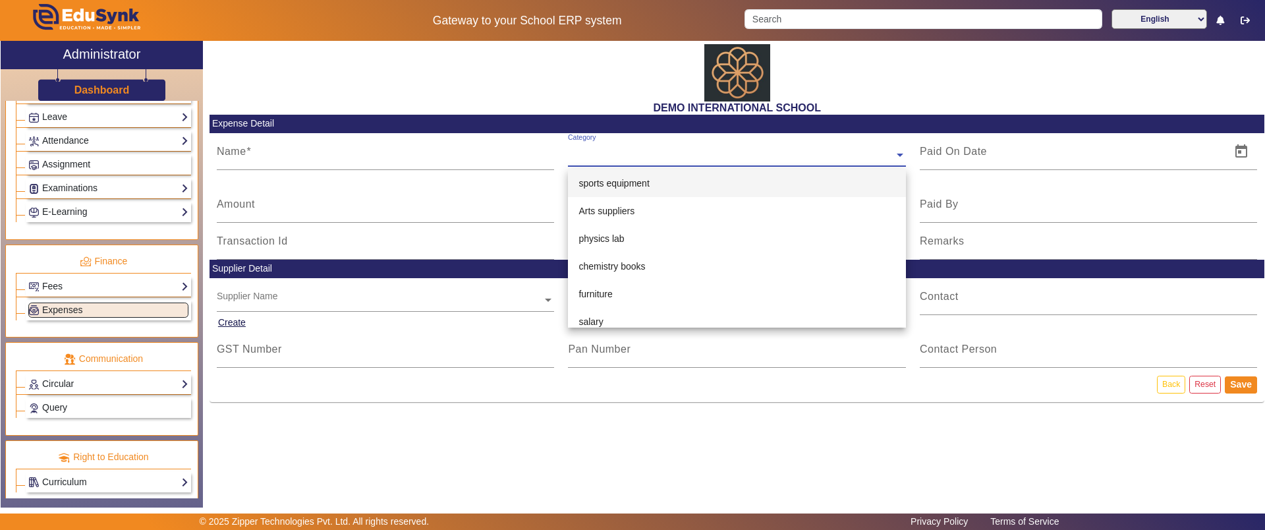
click at [620, 151] on input "text" at bounding box center [737, 156] width 338 height 14
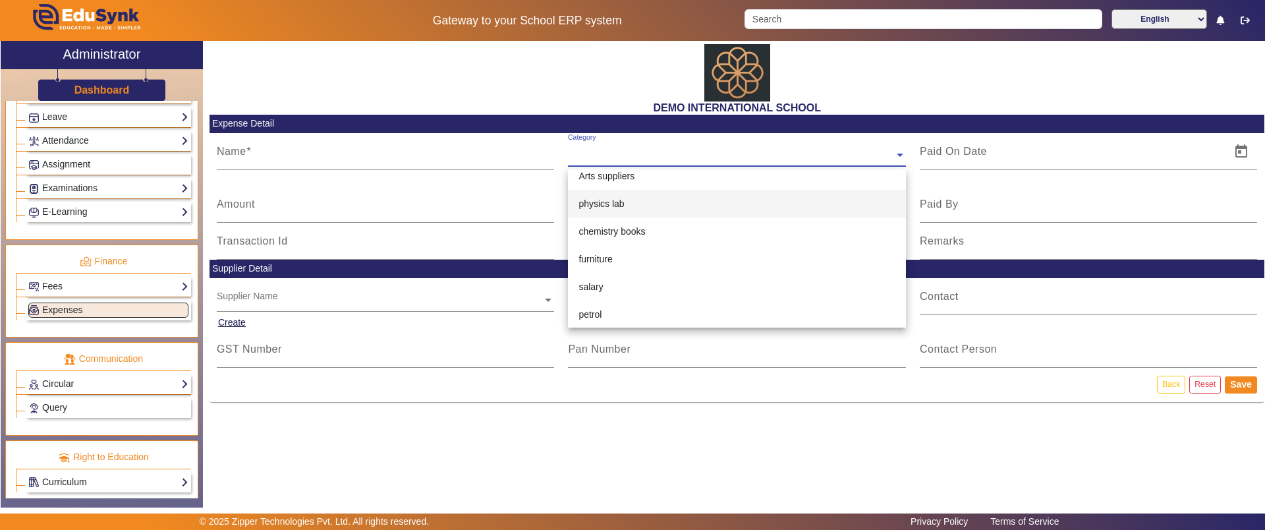
scroll to position [36, 0]
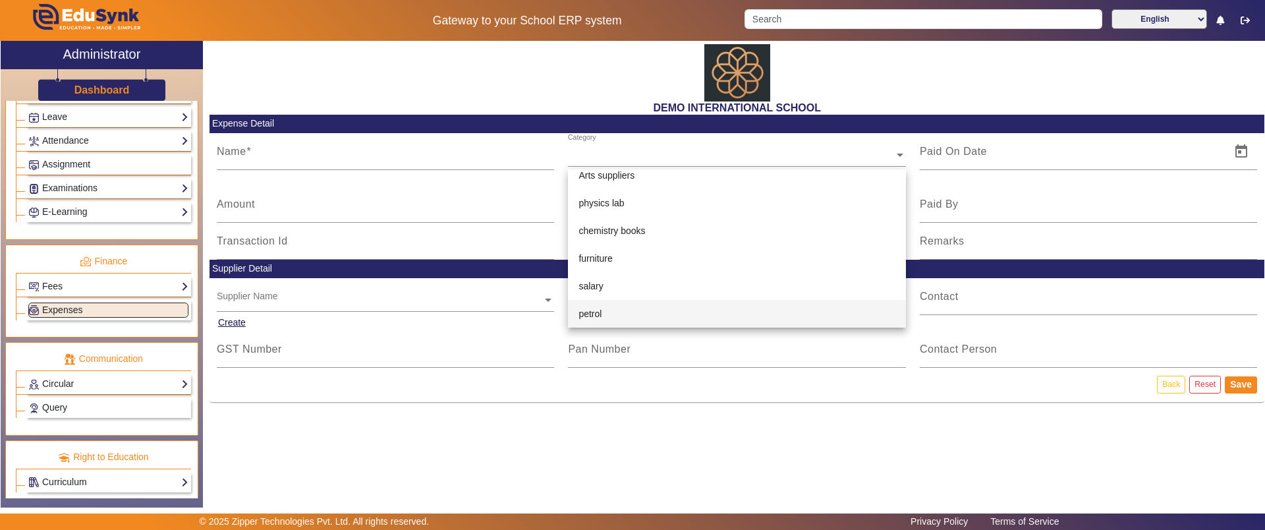
click at [605, 451] on div "DEMO INTERNATIONAL SCHOOL Expense Detail Name Category Create Amount Select Pay…" at bounding box center [733, 267] width 1061 height 453
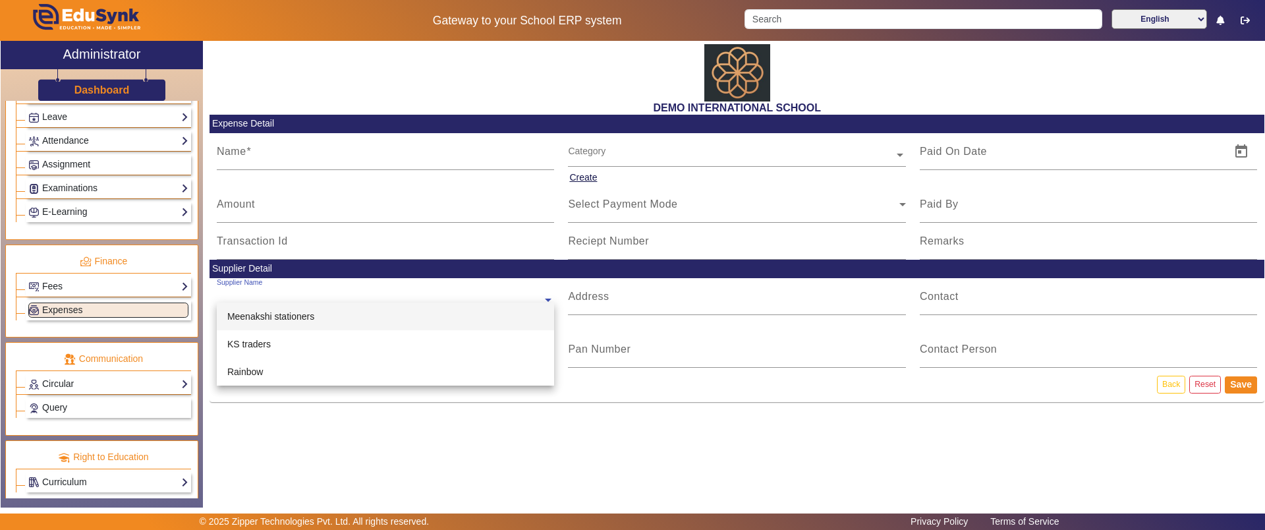
click at [528, 301] on input "text" at bounding box center [386, 301] width 338 height 14
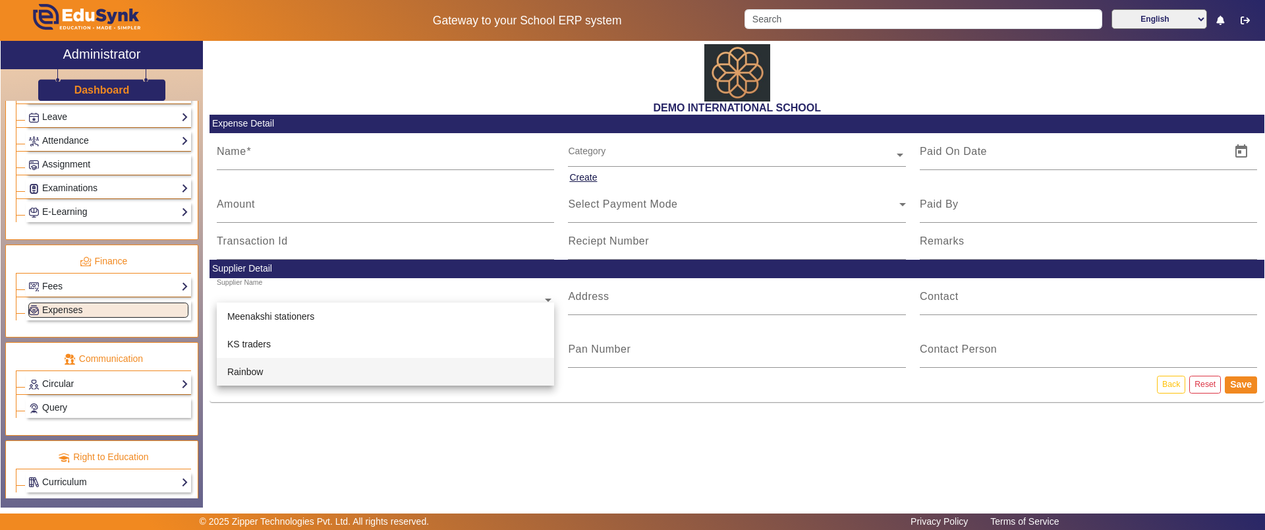
click at [408, 443] on div "DEMO INTERNATIONAL SCHOOL Expense Detail Name Category Create Amount Select Pay…" at bounding box center [733, 267] width 1061 height 453
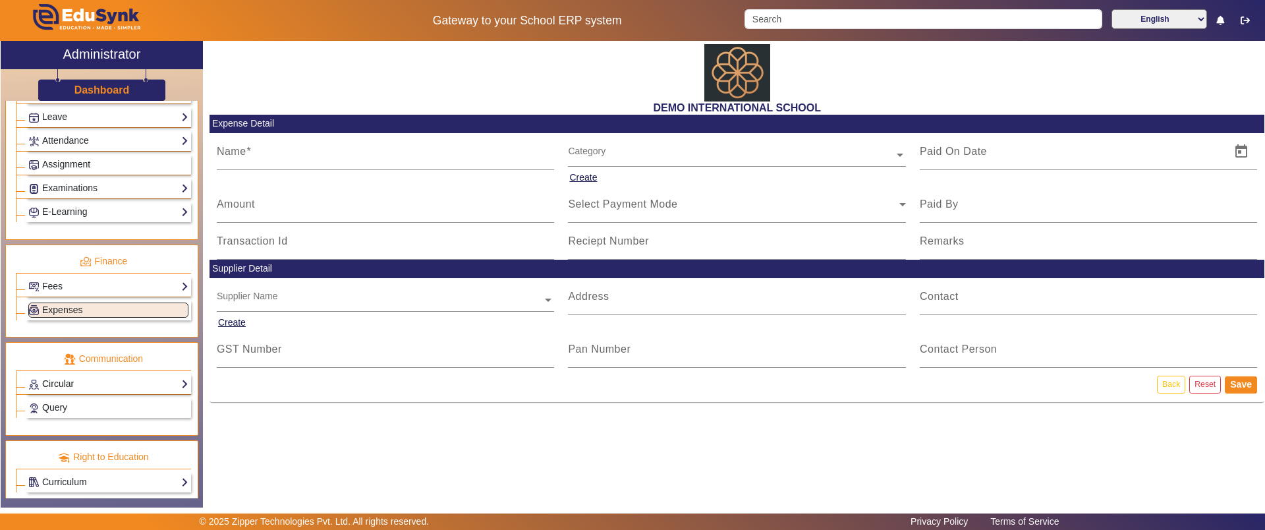
click at [61, 387] on link "Circular" at bounding box center [108, 383] width 160 height 15
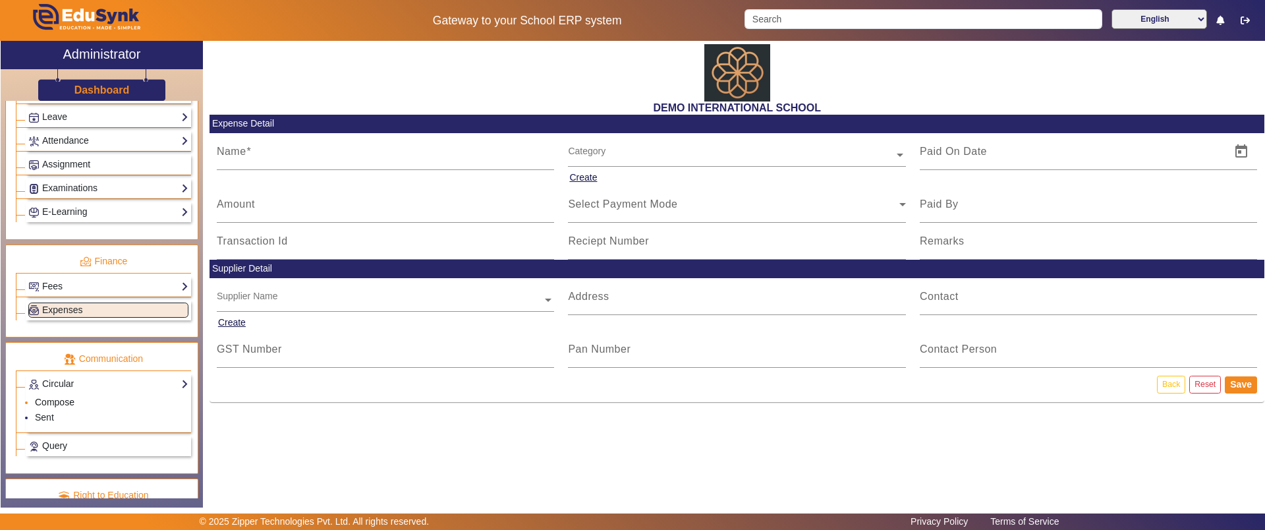
click at [52, 401] on link "Compose" at bounding box center [55, 402] width 40 height 11
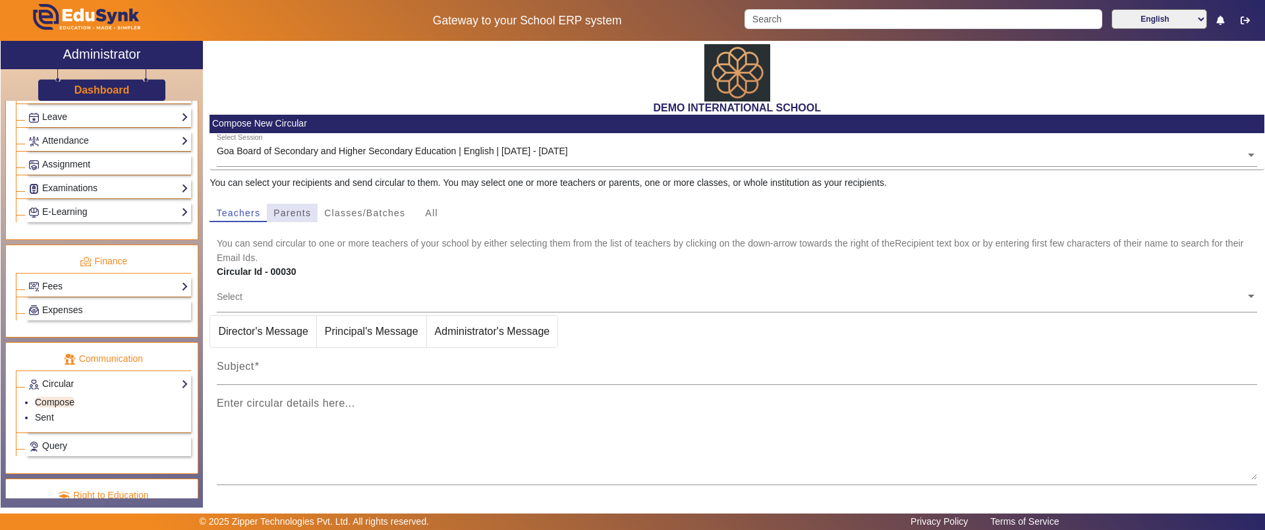
click at [292, 212] on span "Parents" at bounding box center [292, 212] width 38 height 9
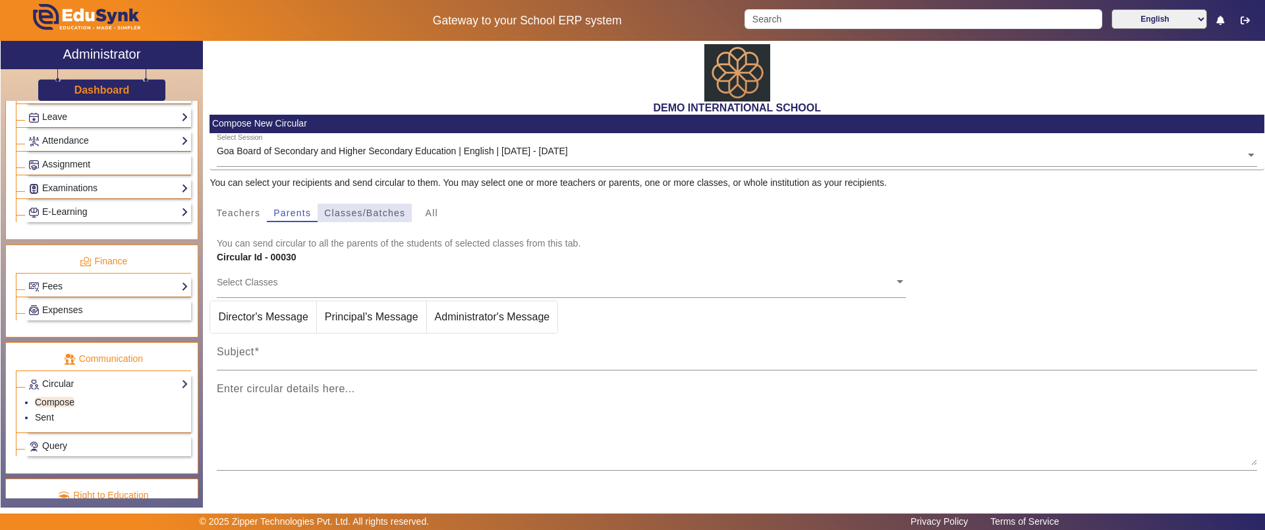
click at [334, 211] on span "Classes/Batches" at bounding box center [364, 212] width 81 height 9
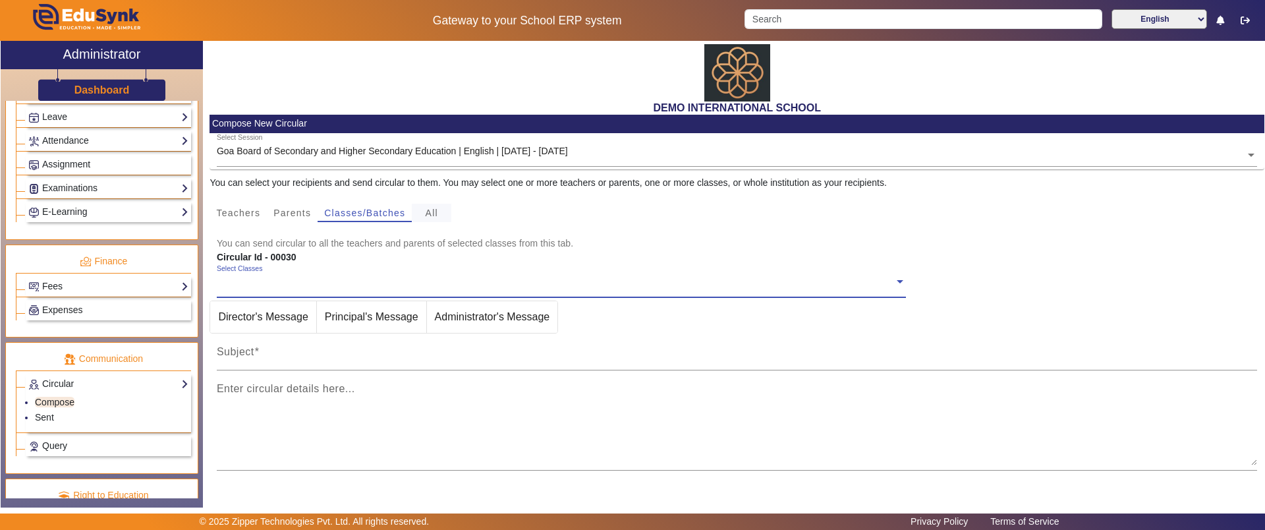
click at [440, 214] on div "All" at bounding box center [432, 213] width 40 height 18
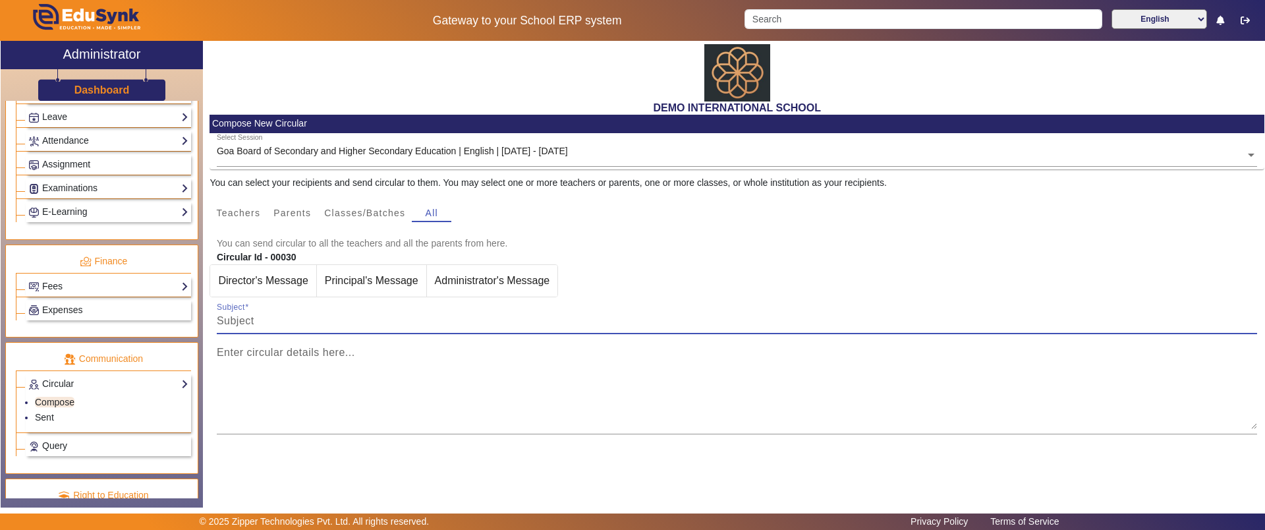
click at [289, 315] on input "Subject" at bounding box center [737, 321] width 1041 height 16
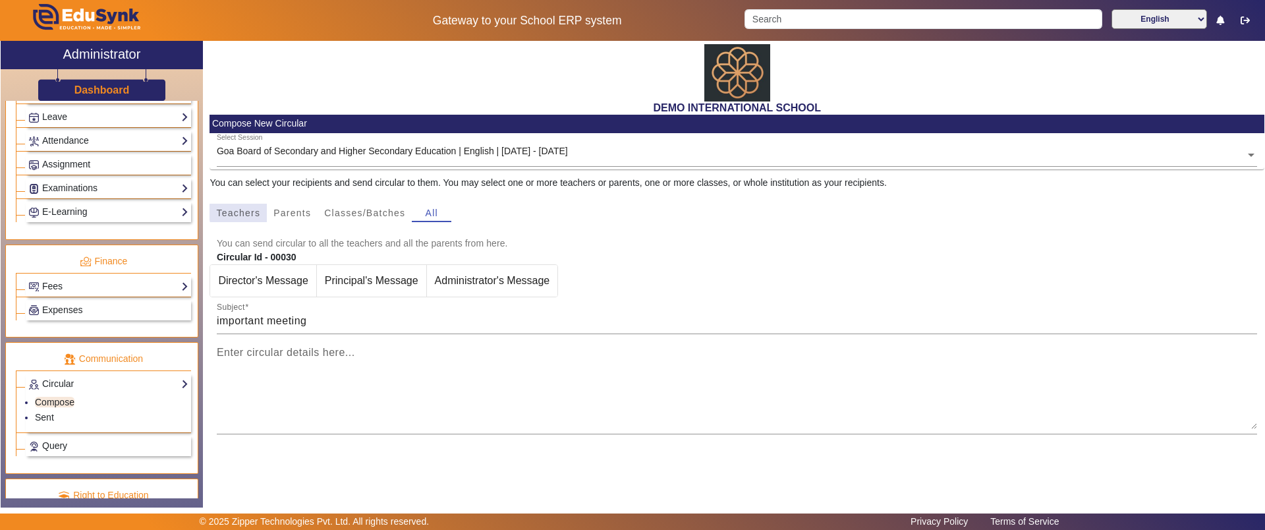
click at [250, 212] on span "Teachers" at bounding box center [238, 212] width 44 height 9
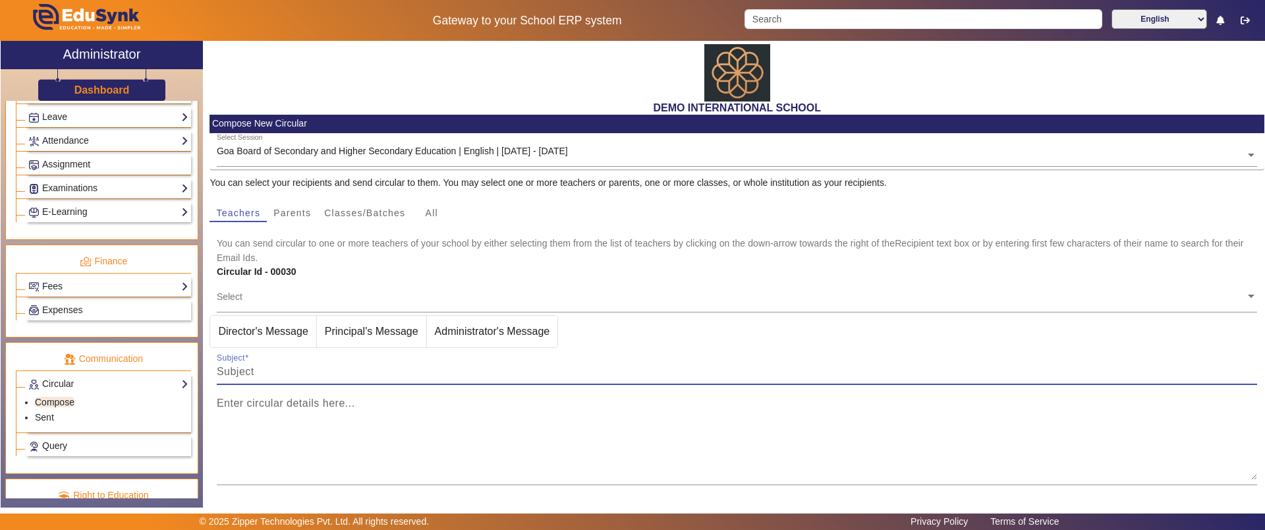
click at [254, 373] on input "Subject" at bounding box center [737, 372] width 1041 height 16
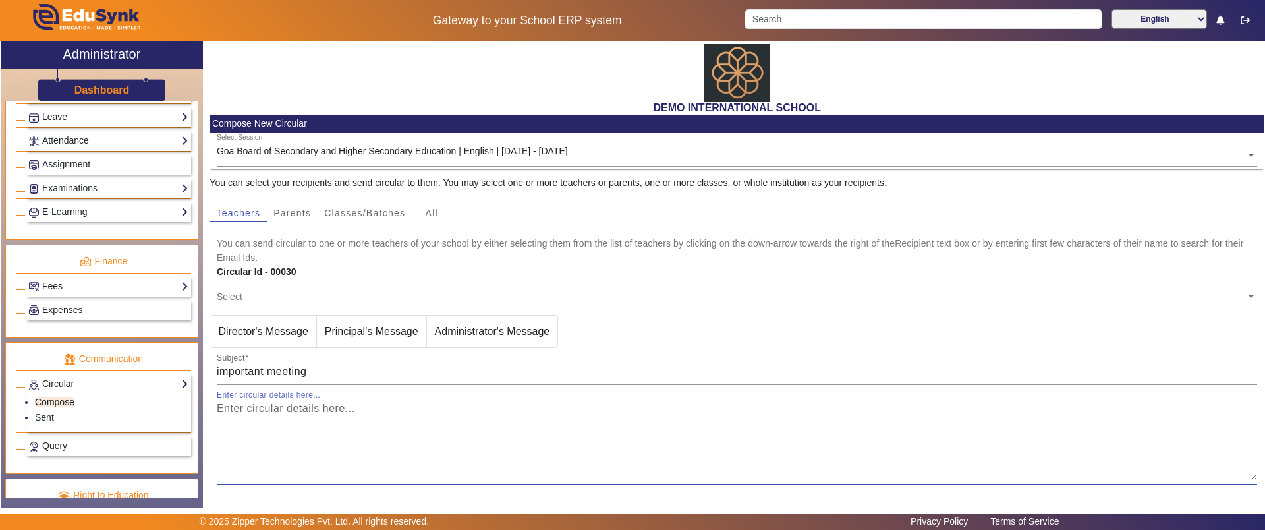
click at [281, 422] on textarea "Enter circular details here..." at bounding box center [737, 440] width 1041 height 79
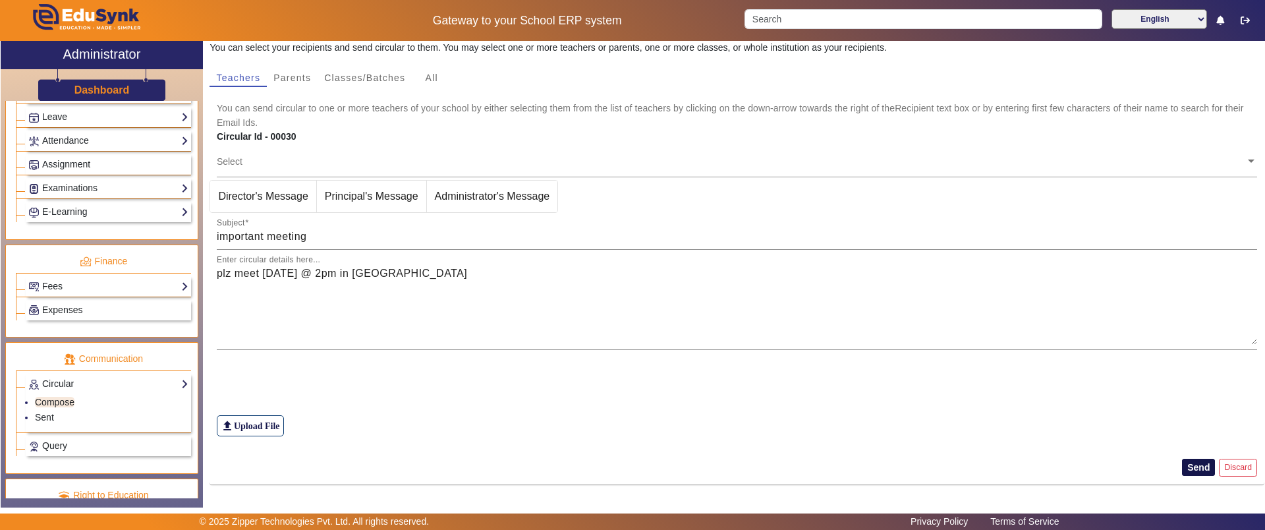
click at [1182, 465] on button "Send" at bounding box center [1198, 467] width 33 height 17
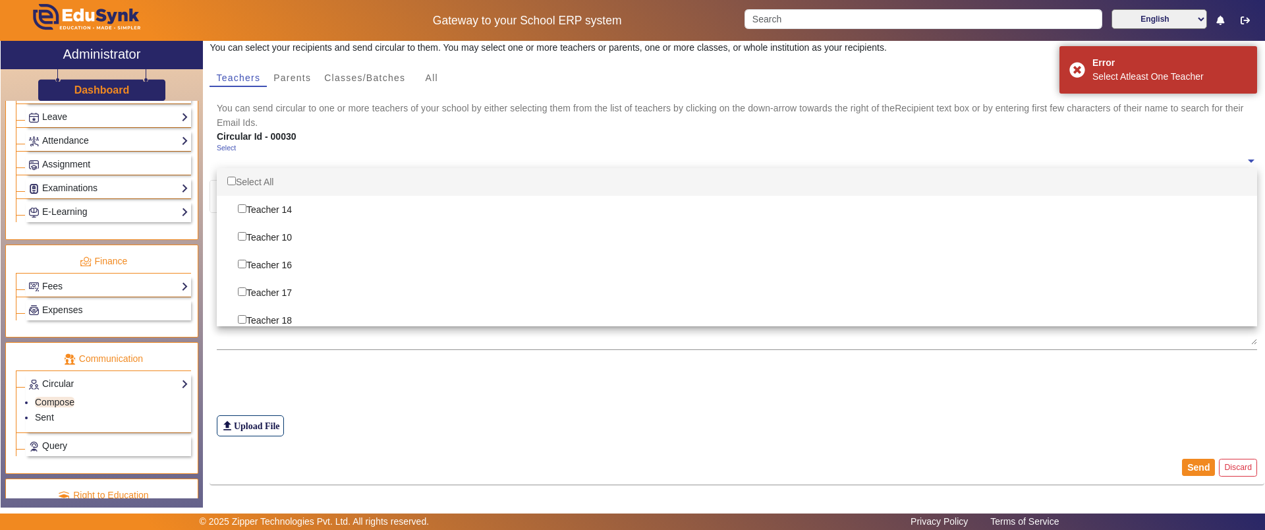
click at [246, 168] on ng-select "Select Select All Teacher 14 Teacher 10 Teacher 16 Teacher 17 Teacher 18 Teache…" at bounding box center [737, 162] width 1041 height 36
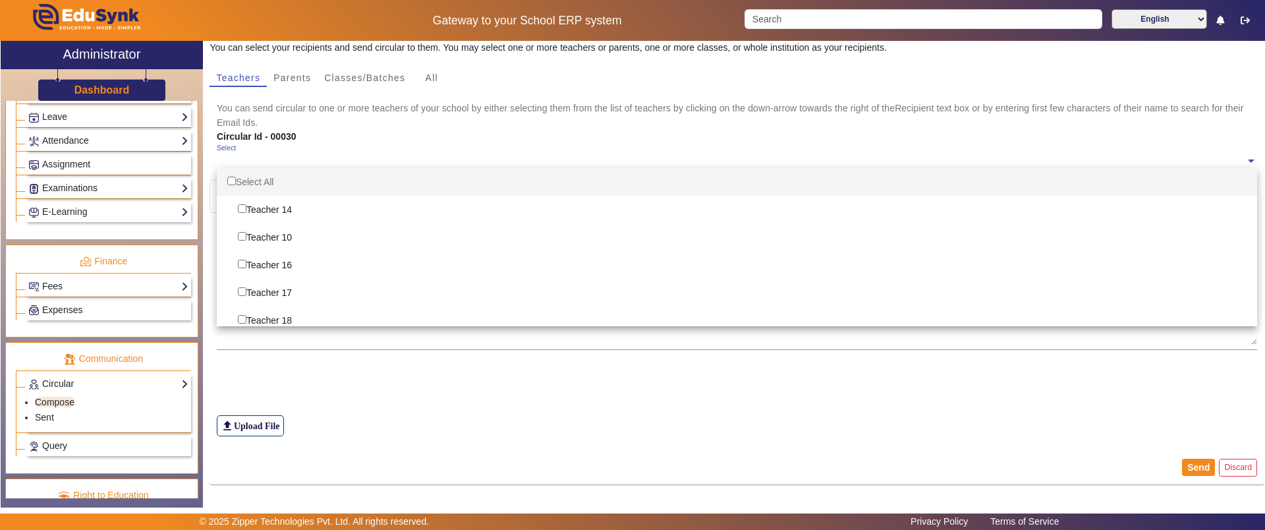
click at [236, 179] on div "Select All" at bounding box center [737, 182] width 1041 height 28
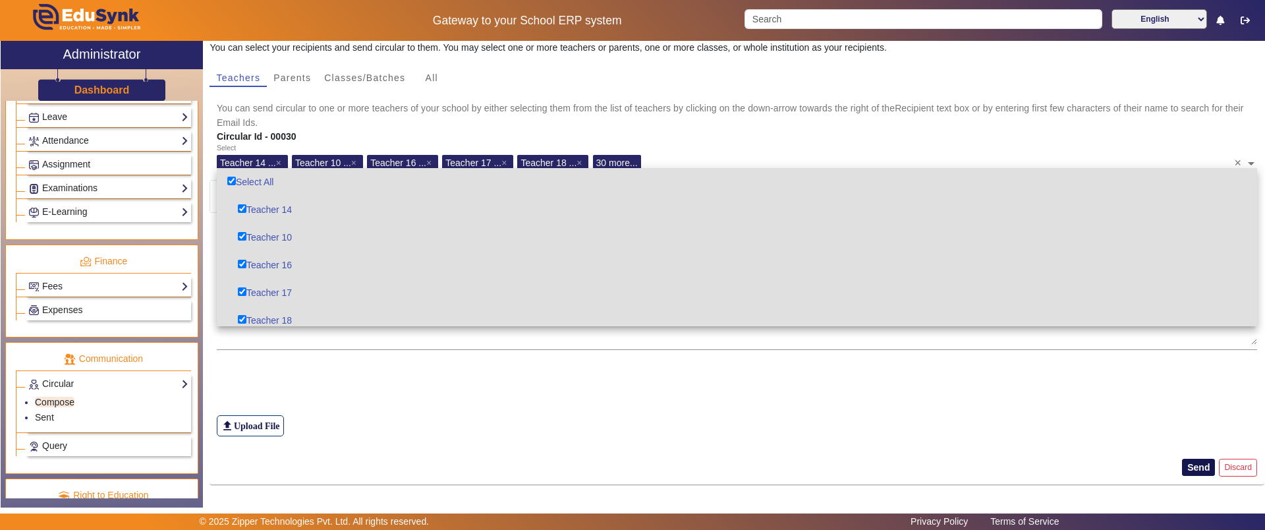
click at [1189, 462] on button "Send" at bounding box center [1198, 467] width 33 height 17
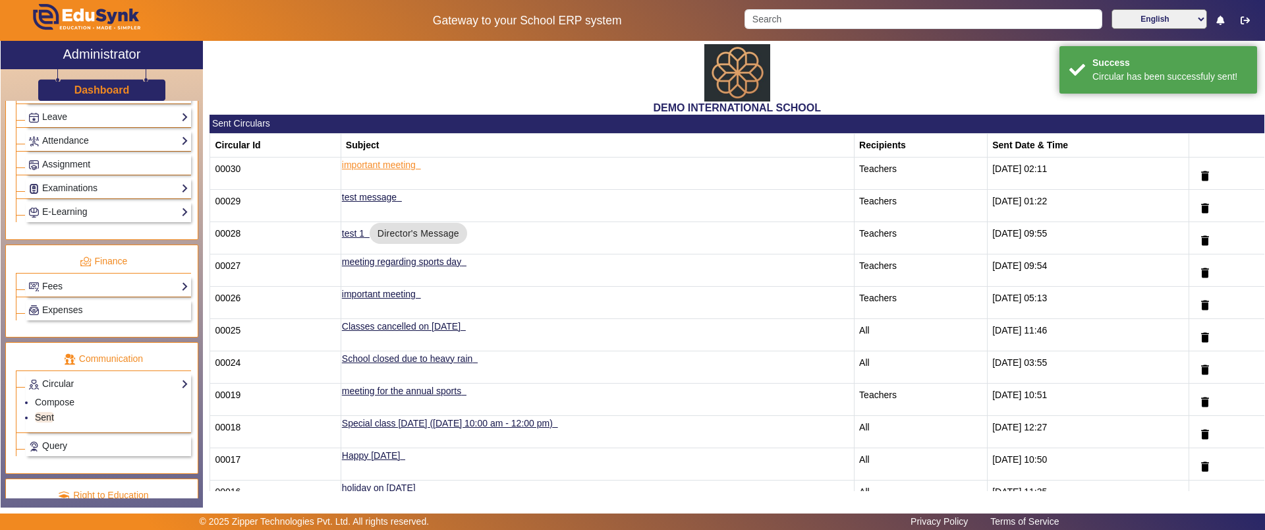
click at [423, 167] on td "important meeting" at bounding box center [597, 173] width 513 height 32
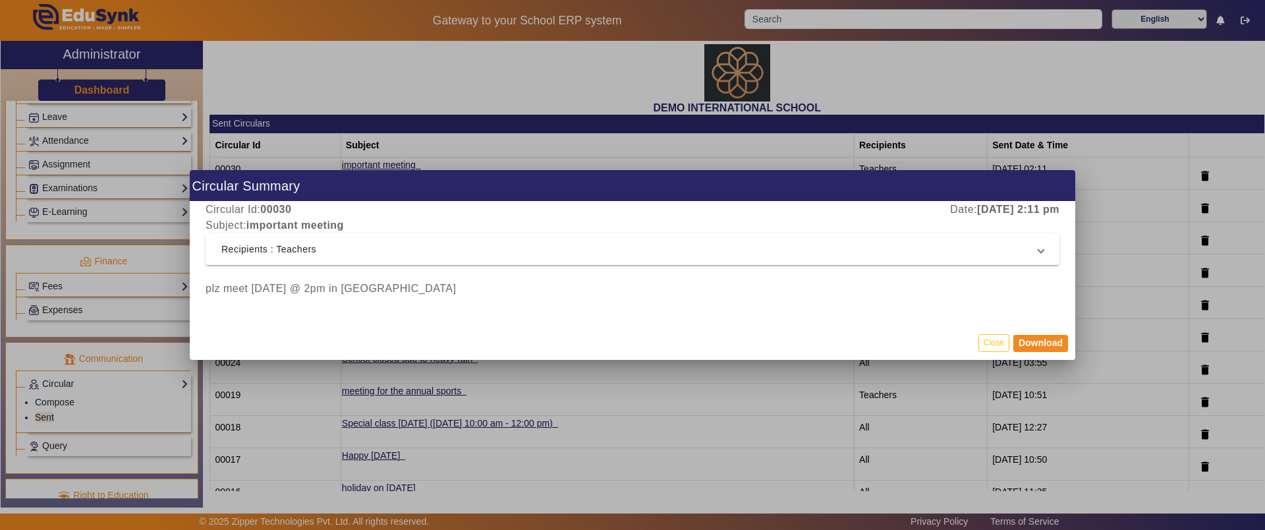
click at [457, 53] on div at bounding box center [632, 265] width 1265 height 530
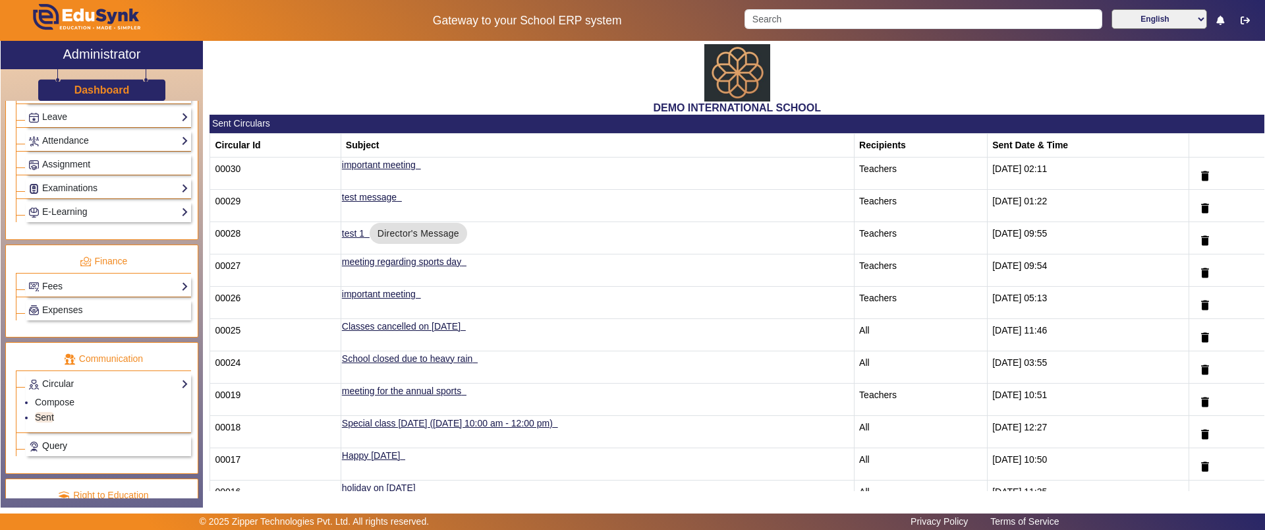
click at [58, 444] on span "Query" at bounding box center [54, 445] width 25 height 11
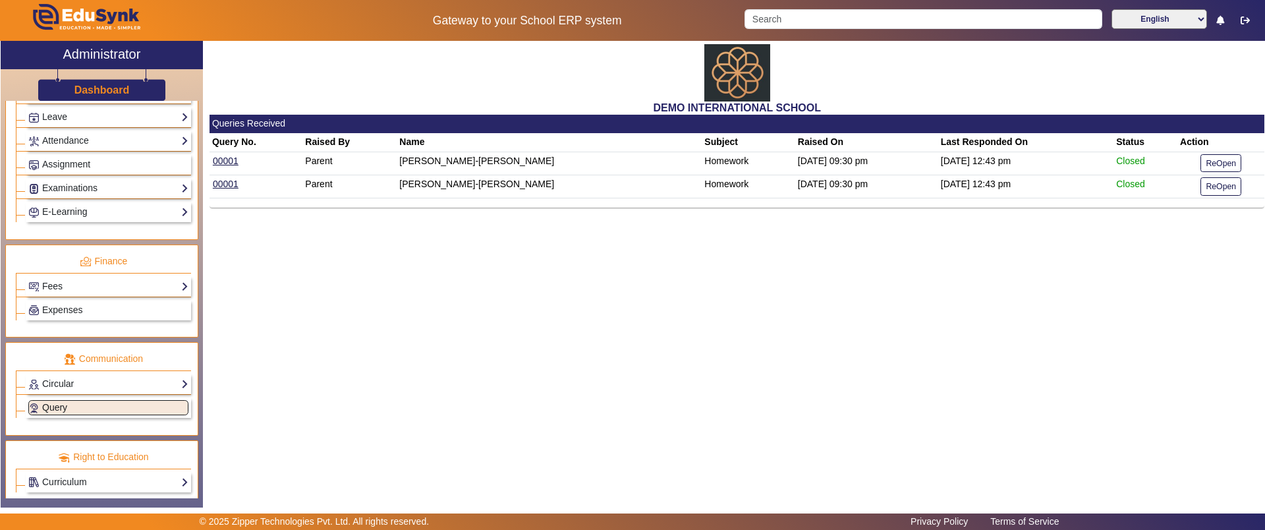
scroll to position [586, 0]
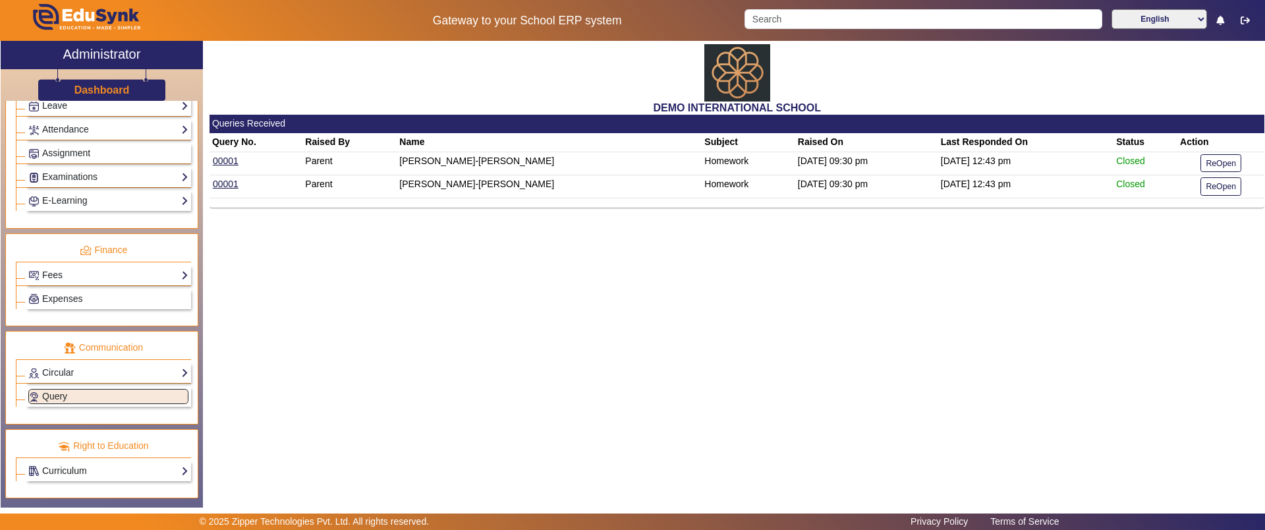
click at [54, 471] on link "Curriculum" at bounding box center [108, 470] width 160 height 15
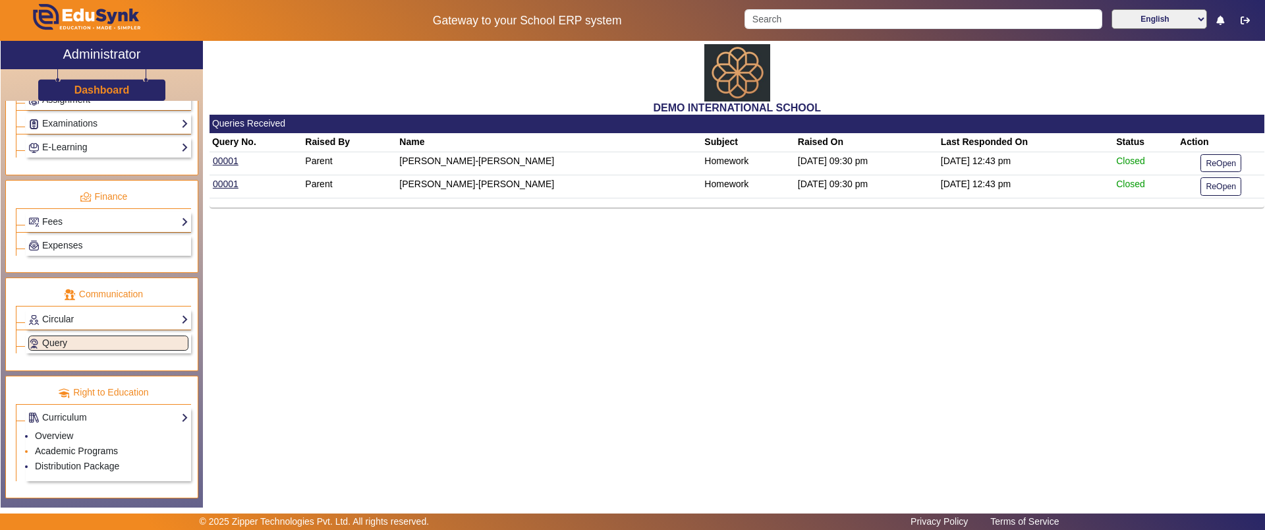
click at [65, 455] on link "Academic Programs" at bounding box center [76, 450] width 83 height 11
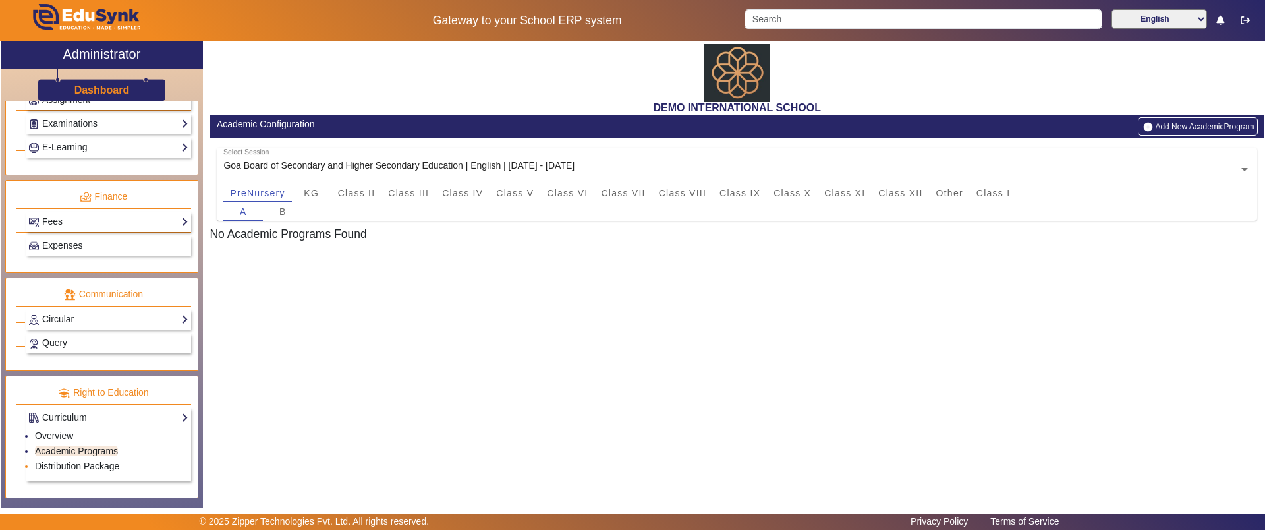
click at [65, 461] on link "Distribution Package" at bounding box center [77, 466] width 84 height 11
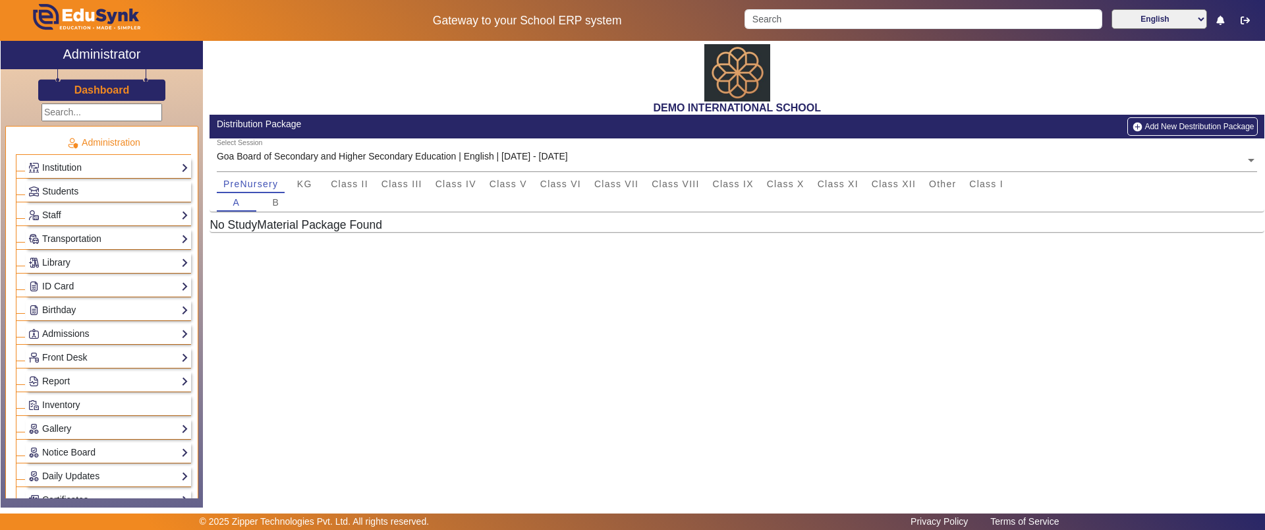
click at [98, 98] on div "Dashboard" at bounding box center [102, 85] width 202 height 32
click at [99, 95] on h3 "Dashboard" at bounding box center [101, 90] width 55 height 13
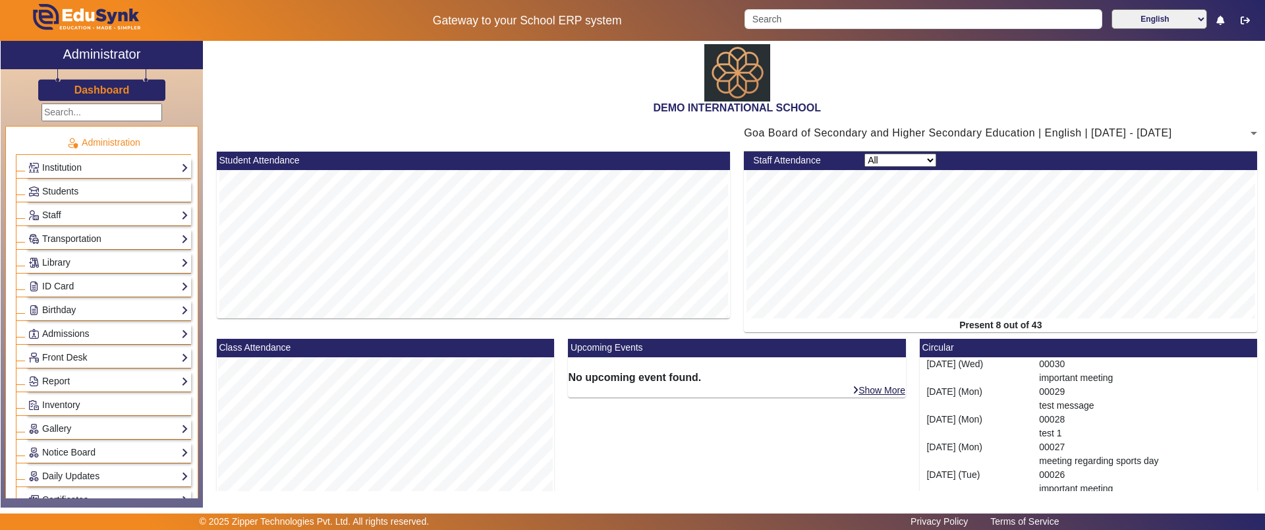
click at [1201, 14] on select "English हिंदी (Hindi) ಕನ್ನಡ (Kannada) தமிழ் (Tamil) ଓଡିଆ (Odia) ਪੰਜਾਬੀ (Punjabi…" at bounding box center [1159, 19] width 96 height 20
click at [1111, 9] on select "English हिंदी (Hindi) ಕನ್ನಡ (Kannada) தமிழ் (Tamil) ଓଡିଆ (Odia) ਪੰਜਾਬੀ (Punjabi…" at bounding box center [1159, 19] width 96 height 20
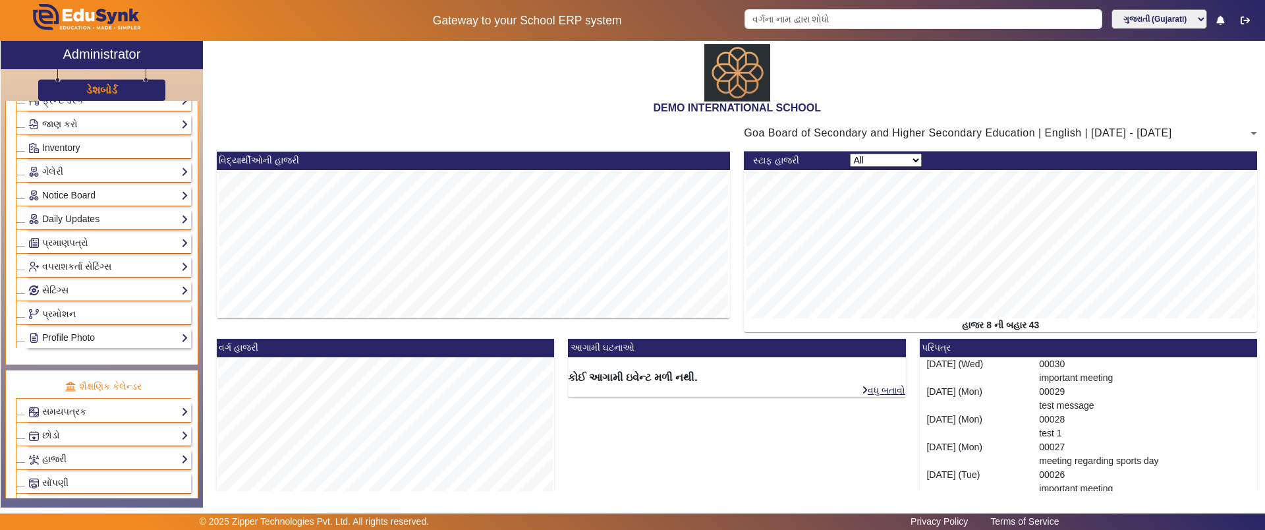
scroll to position [258, 0]
click at [103, 273] on div "વપરાશકર્તા સેટિંગ્સ ભૂમિકાઓ વપરાશકર્તાઓ" at bounding box center [108, 266] width 165 height 20
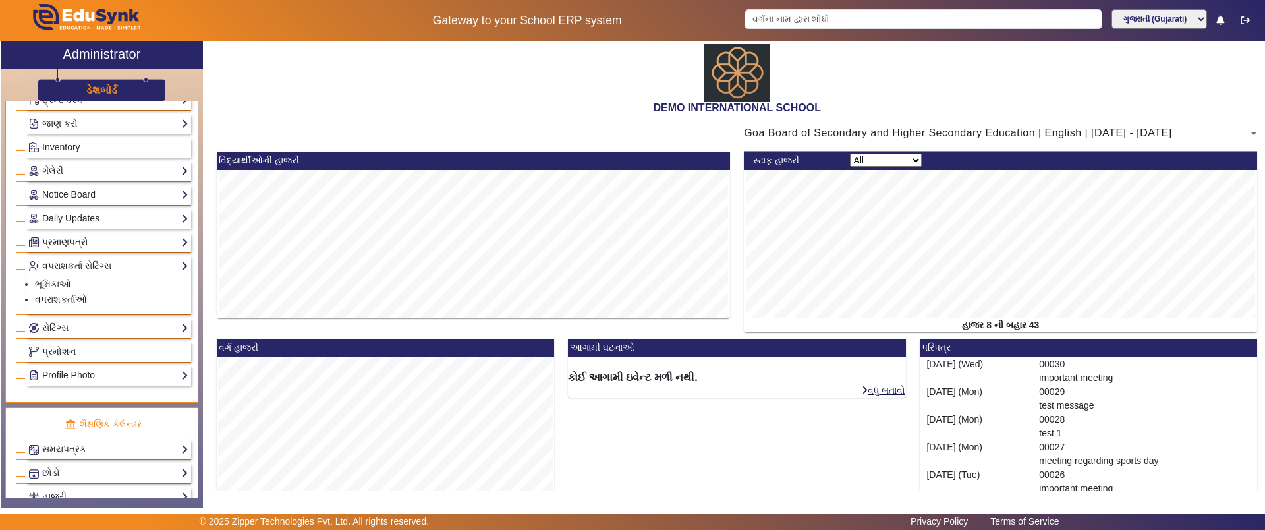
click at [88, 246] on link "પ્રમાણપત્રો" at bounding box center [108, 242] width 160 height 15
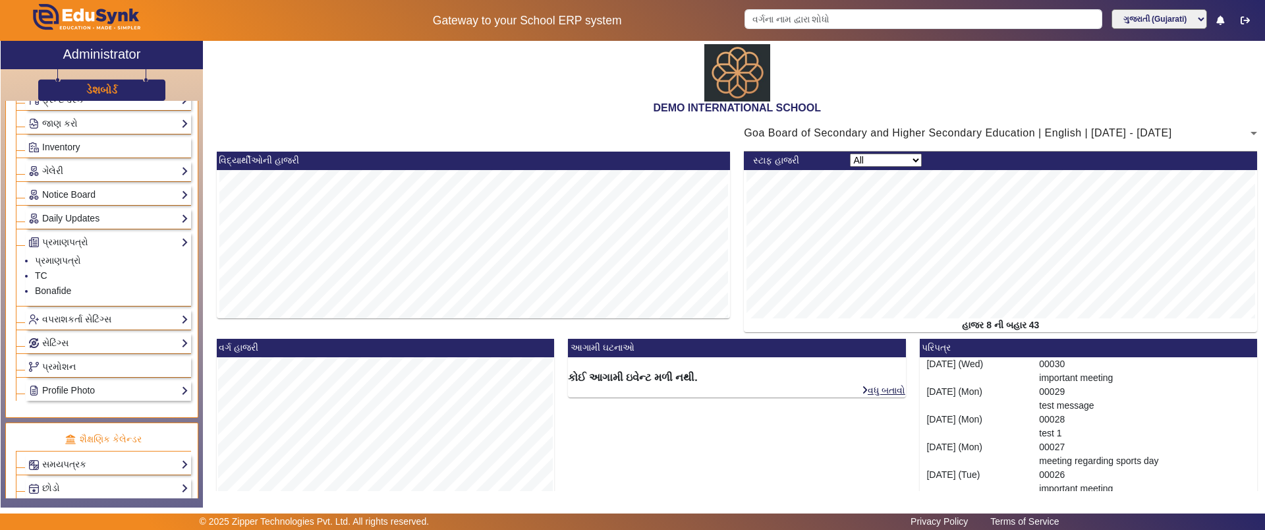
click at [80, 167] on link "ગેલેરી" at bounding box center [108, 170] width 160 height 15
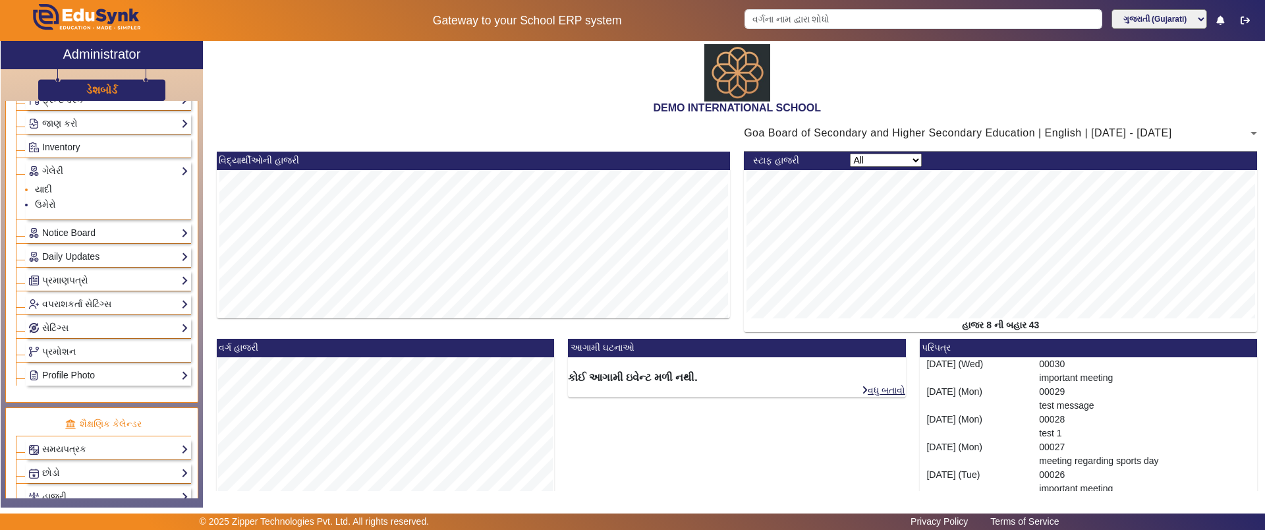
click at [40, 192] on link "યાદી" at bounding box center [43, 189] width 17 height 11
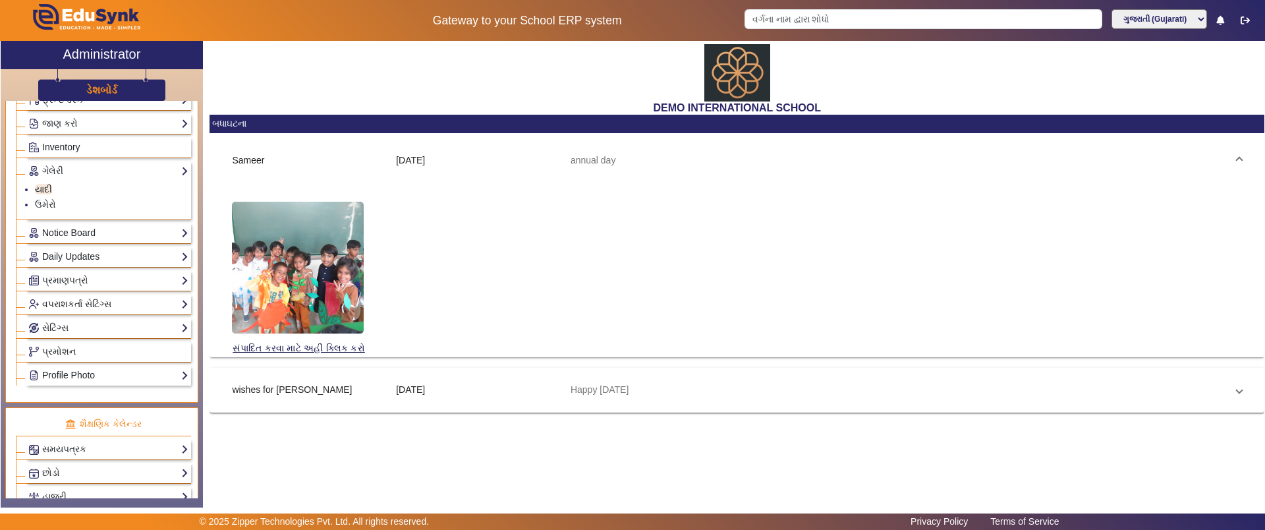
click at [121, 86] on div "ડેશબોર્ડ" at bounding box center [102, 85] width 202 height 32
click at [106, 86] on h3 "ડેશબોર્ડ" at bounding box center [101, 90] width 31 height 13
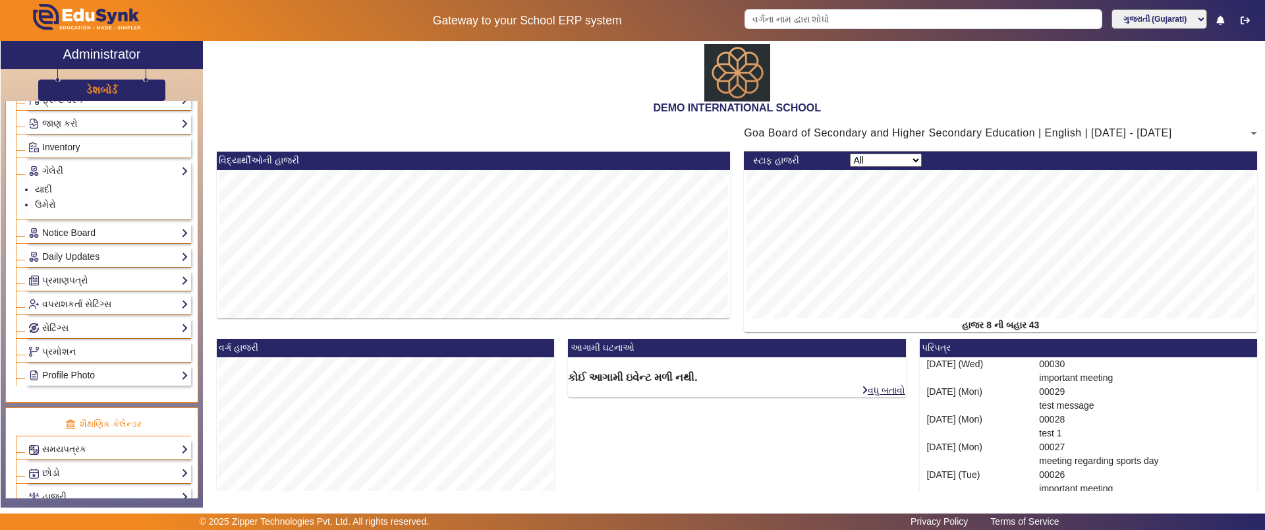
click at [1179, 16] on select "English हिंदी (Hindi) ಕನ್ನಡ (Kannada) தமிழ் (Tamil) ଓଡିଆ (Odia) ਪੰਜਾਬੀ (Punjabi…" at bounding box center [1159, 19] width 96 height 20
click at [1111, 9] on select "English हिंदी (Hindi) ಕನ್ನಡ (Kannada) தமிழ் (Tamil) ଓଡିଆ (Odia) ਪੰਜਾਬੀ (Punjabi…" at bounding box center [1159, 19] width 96 height 20
click at [853, 137] on span "Goa Board of Secondary and Higher Secondary Education | English | Jun 2024 - Ma…" at bounding box center [958, 132] width 428 height 11
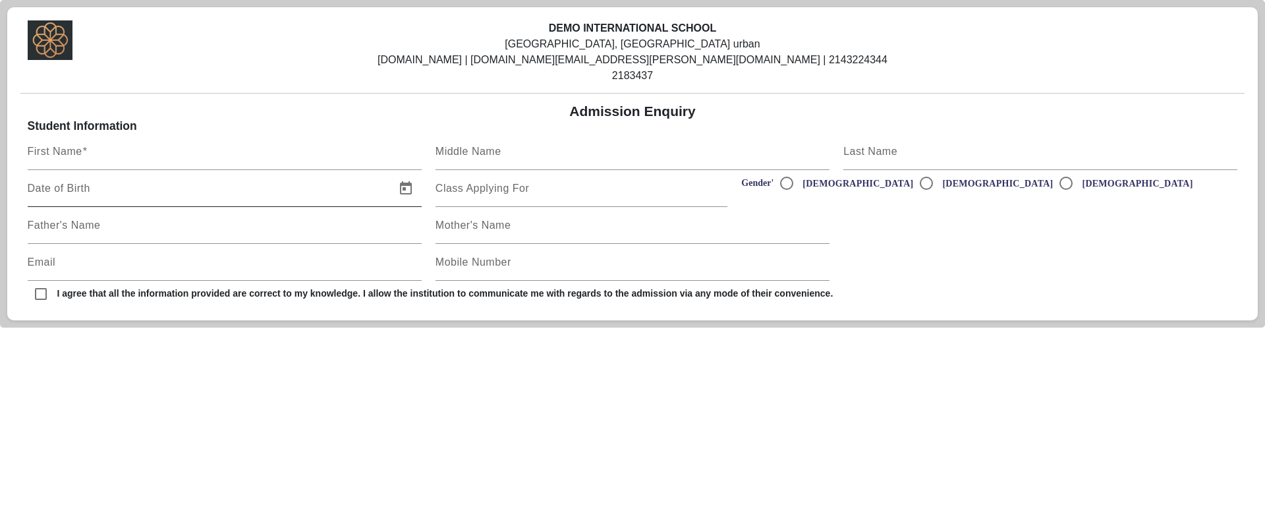
click at [219, 170] on div "Date of Birth" at bounding box center [208, 188] width 360 height 37
click at [621, 200] on input "Class Applying For" at bounding box center [582, 194] width 293 height 16
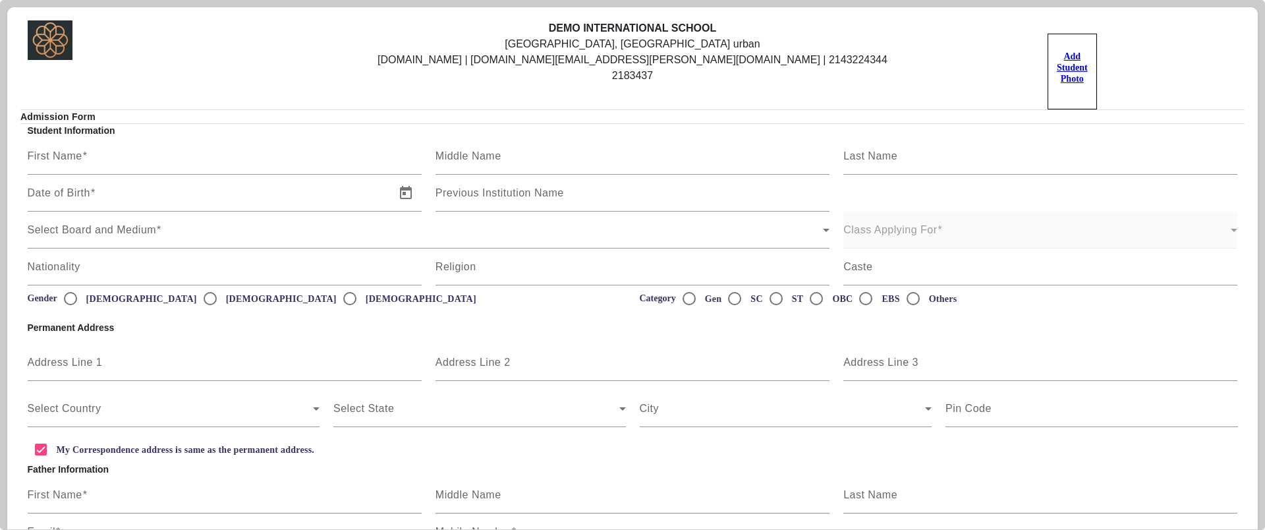
scroll to position [249, 0]
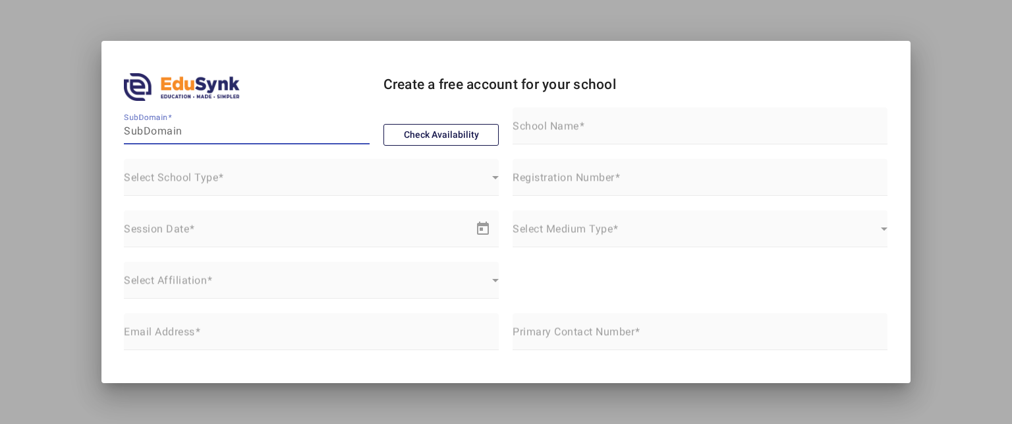
click at [175, 130] on input "SubDomain" at bounding box center [247, 131] width 246 height 16
type input "n"
click at [175, 129] on input "[PERSON_NAME]" at bounding box center [247, 131] width 246 height 16
type input "[PERSON_NAME]"
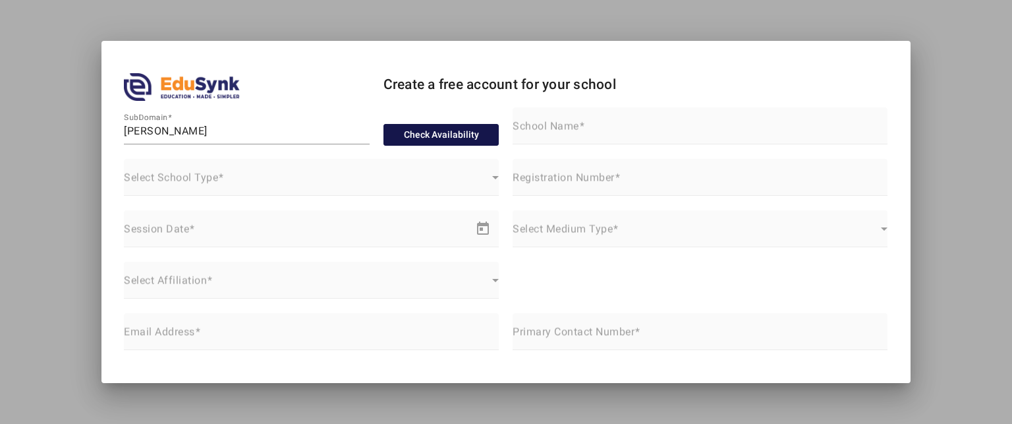
click at [395, 138] on button "Check Availability" at bounding box center [441, 135] width 116 height 22
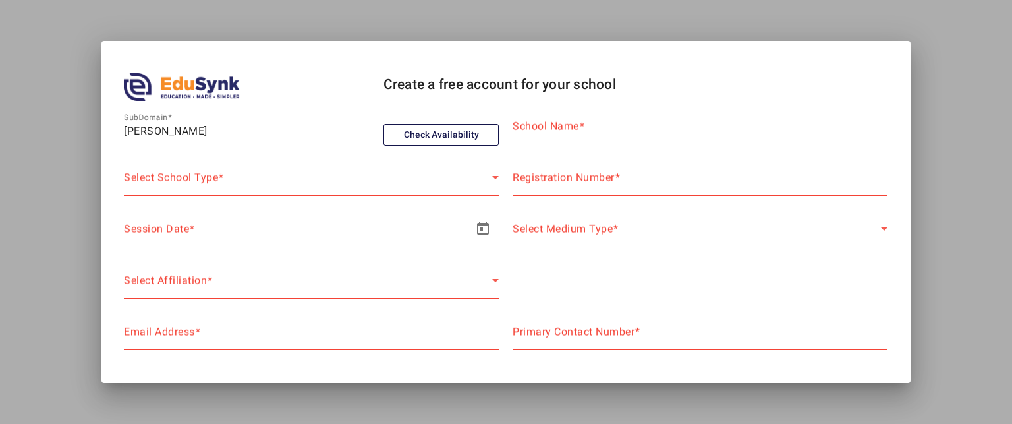
drag, startPoint x: 559, startPoint y: 113, endPoint x: 551, endPoint y: 136, distance: 24.4
click at [551, 136] on div "School Name" at bounding box center [700, 125] width 375 height 37
click at [551, 136] on input "School Name" at bounding box center [700, 131] width 375 height 16
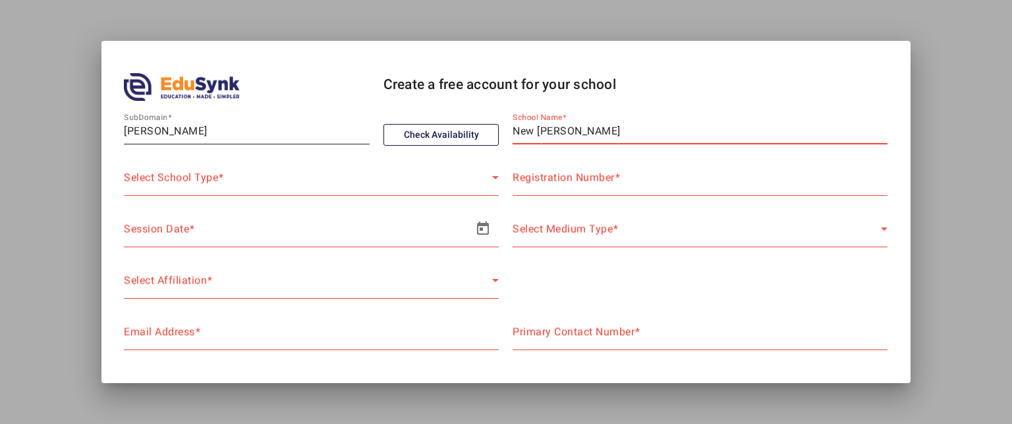
type input "New [PERSON_NAME]"
click at [127, 130] on input "[PERSON_NAME]" at bounding box center [247, 131] width 246 height 16
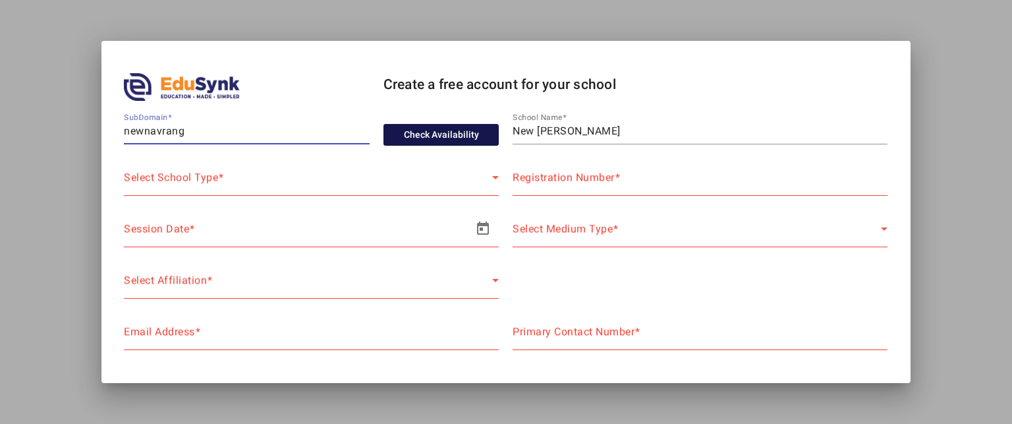
type input "newnavrang"
click at [432, 131] on button "Check Availability" at bounding box center [441, 135] width 116 height 22
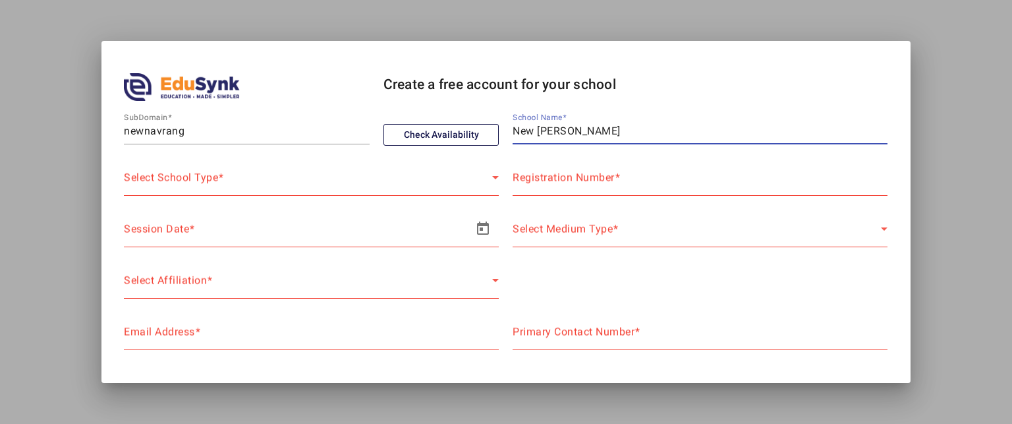
click at [588, 131] on input "New [PERSON_NAME]" at bounding box center [700, 131] width 375 height 16
type input "[GEOGRAPHIC_DATA][PERSON_NAME] Private School"
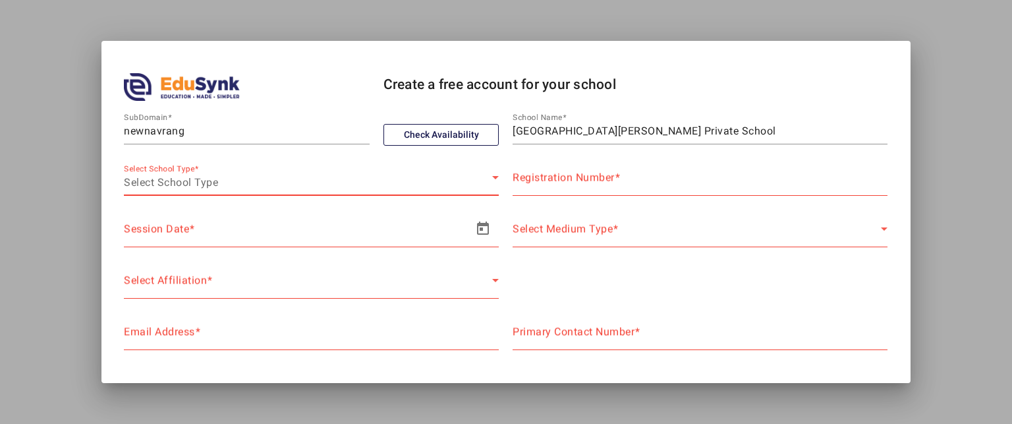
click at [412, 175] on div "Select School Type" at bounding box center [308, 183] width 368 height 16
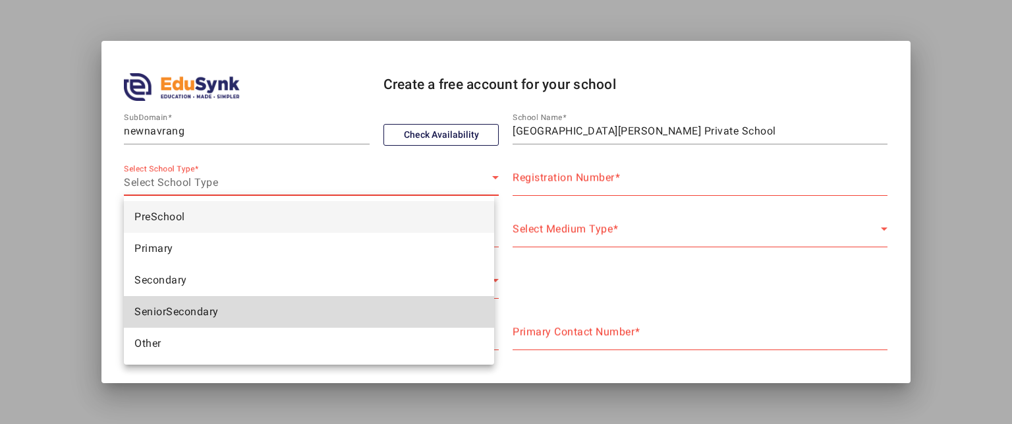
click at [285, 312] on mat-option "SeniorSecondary" at bounding box center [309, 312] width 370 height 32
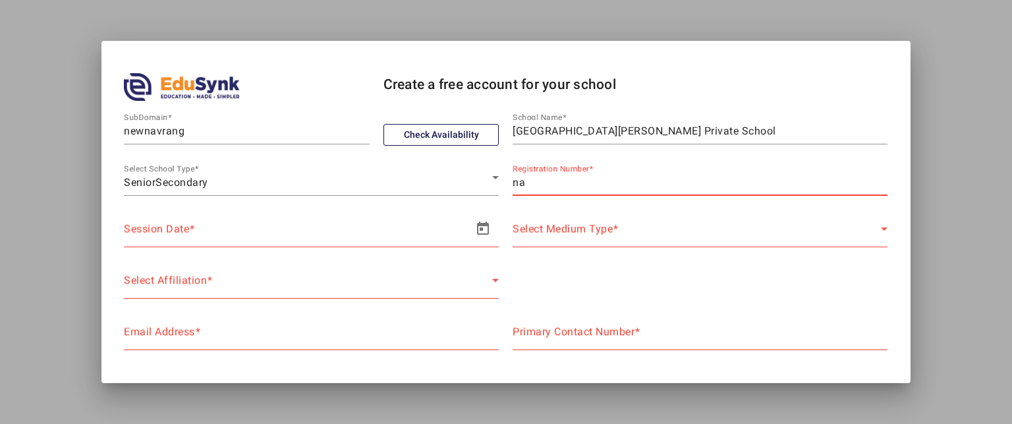
type input "na"
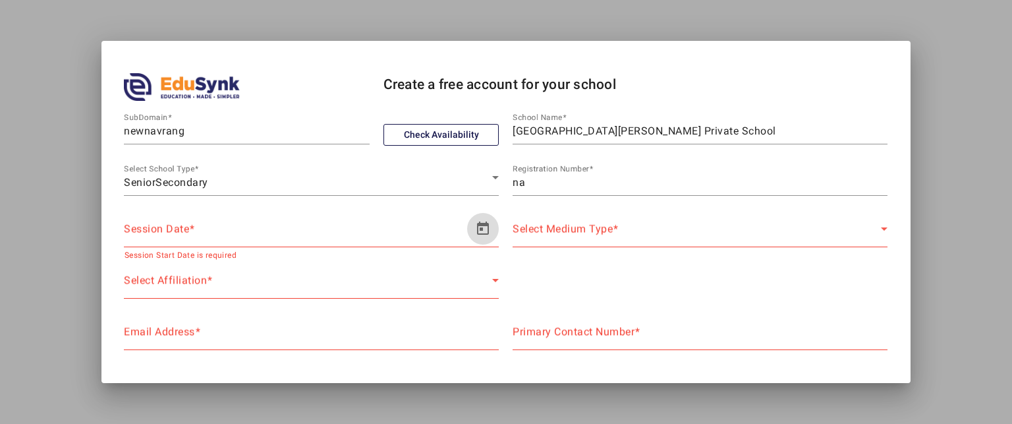
click at [480, 235] on span "Open calendar" at bounding box center [483, 229] width 32 height 32
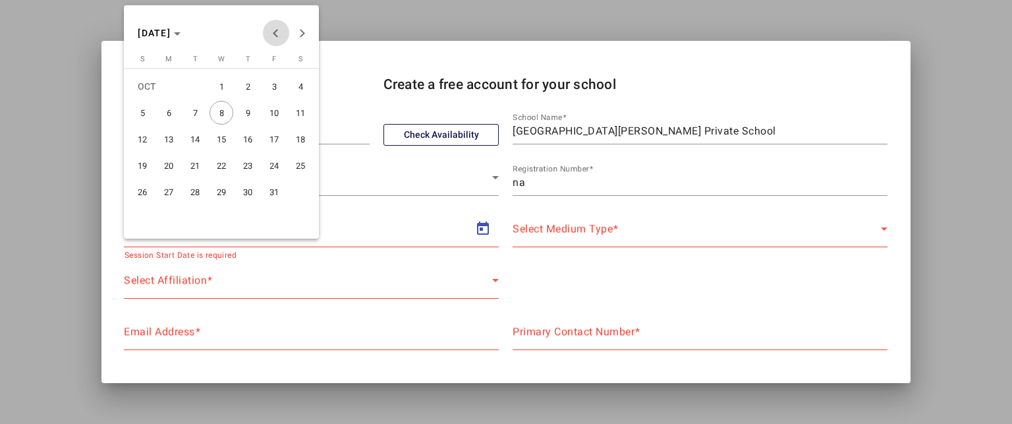
click at [271, 39] on span "Previous month" at bounding box center [276, 33] width 26 height 26
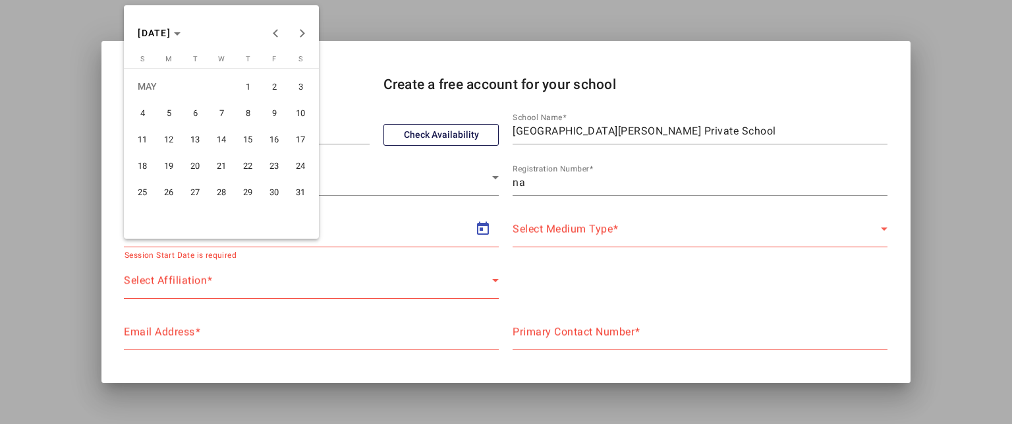
click at [250, 86] on span "1" at bounding box center [248, 86] width 24 height 24
type input "[DATE]"
click at [181, 37] on span "[DATE]" at bounding box center [159, 32] width 43 height 9
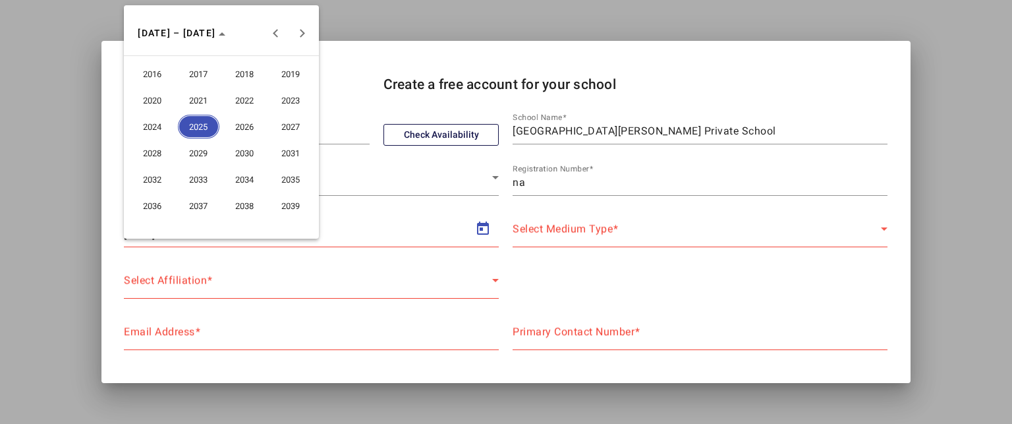
click at [242, 125] on span "2026" at bounding box center [245, 127] width 42 height 24
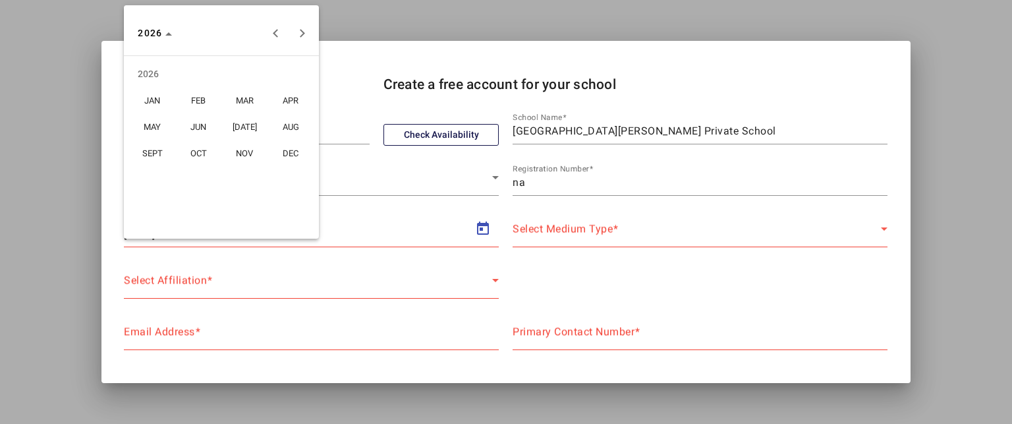
click at [299, 92] on span "APR" at bounding box center [291, 100] width 42 height 24
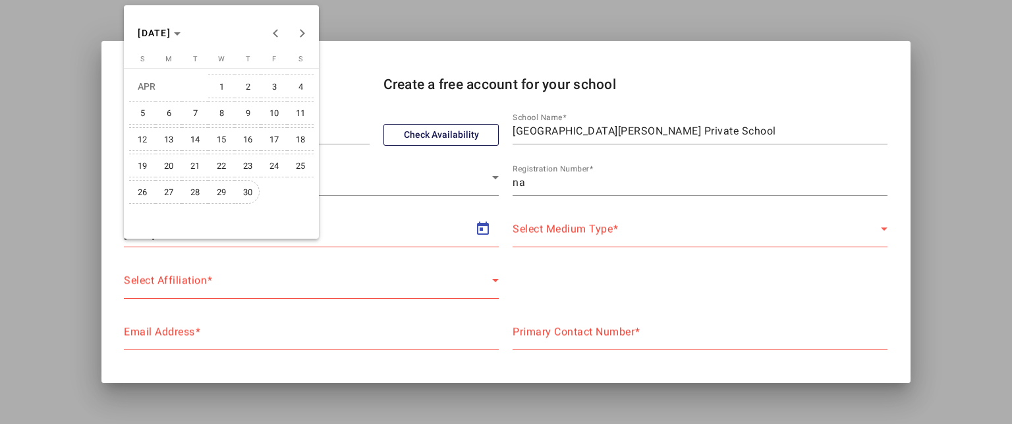
click at [248, 186] on span "30" at bounding box center [248, 192] width 24 height 24
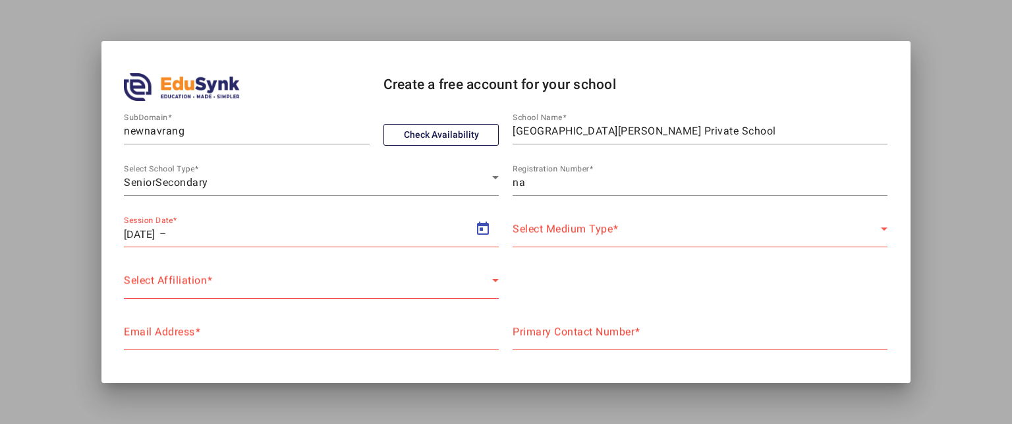
type input "[DATE]"
click at [561, 225] on mat-label "Select Medium Type" at bounding box center [563, 228] width 100 height 13
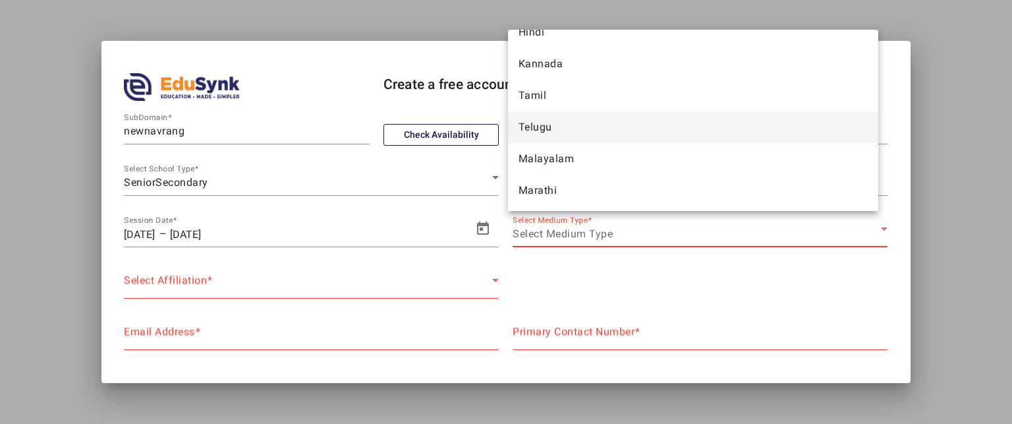
scroll to position [76, 0]
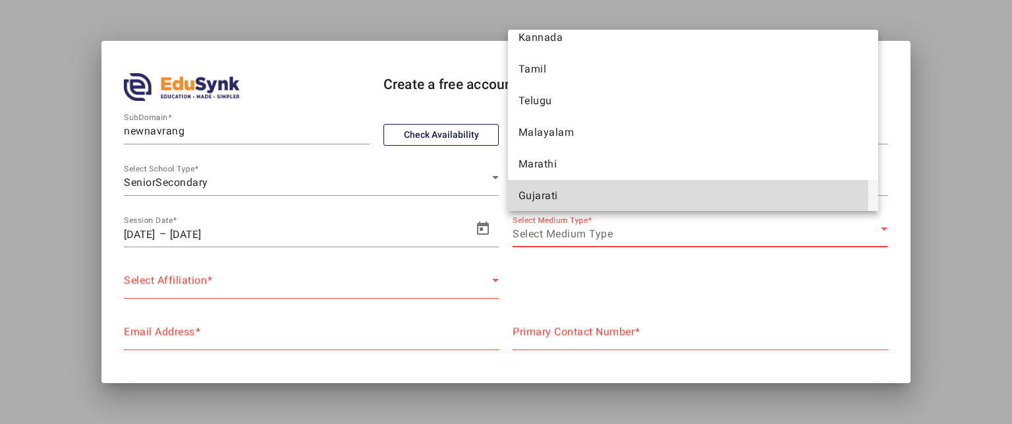
click at [565, 195] on mat-option "Gujarati" at bounding box center [693, 196] width 370 height 32
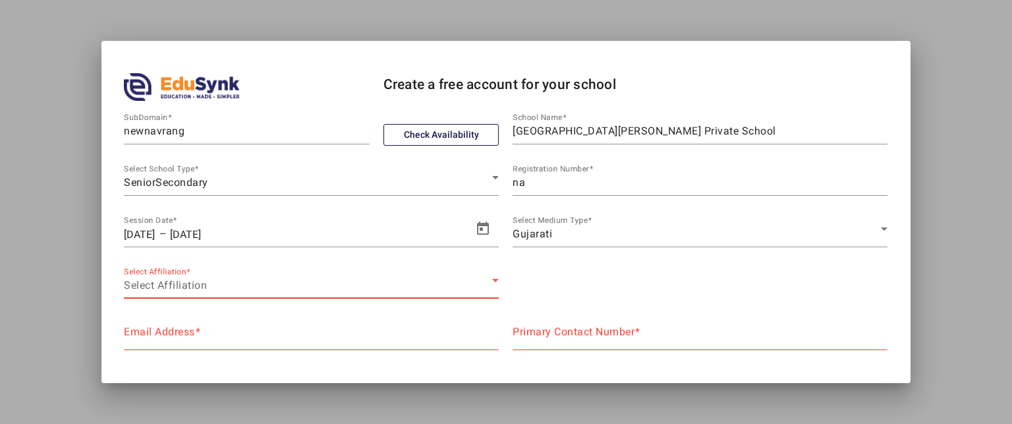
click at [287, 279] on div "Select Affiliation" at bounding box center [308, 285] width 368 height 16
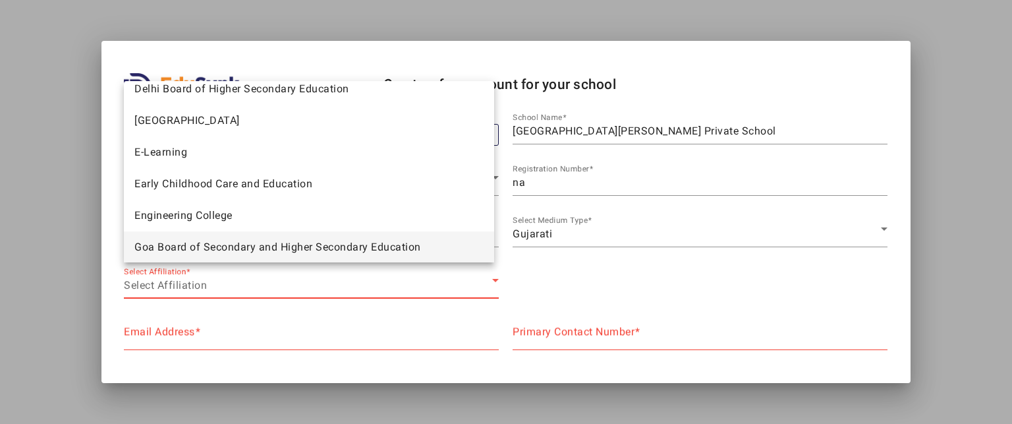
scroll to position [867, 0]
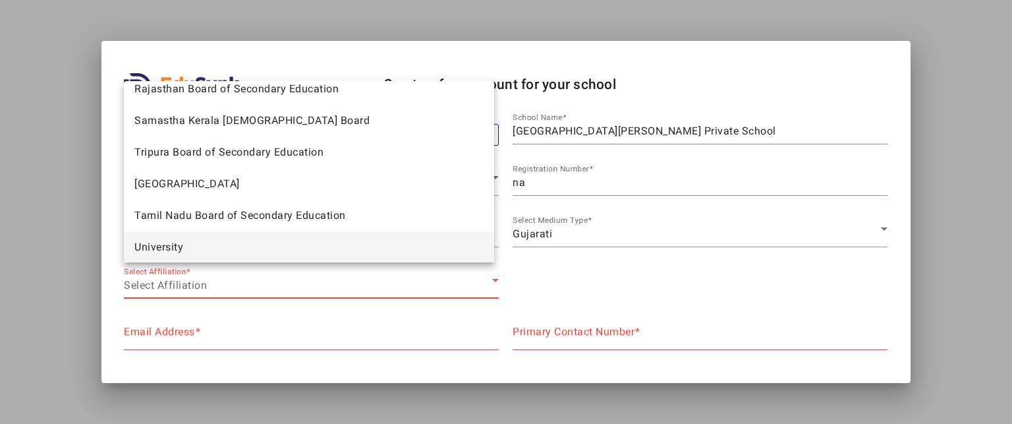
click at [236, 291] on div at bounding box center [506, 212] width 1012 height 424
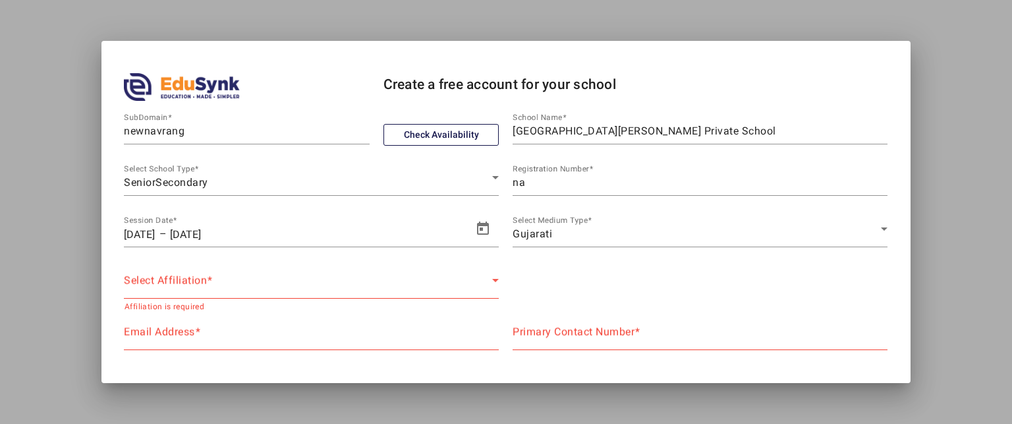
click at [205, 271] on div "Select Affiliation Select Affiliation" at bounding box center [311, 280] width 375 height 37
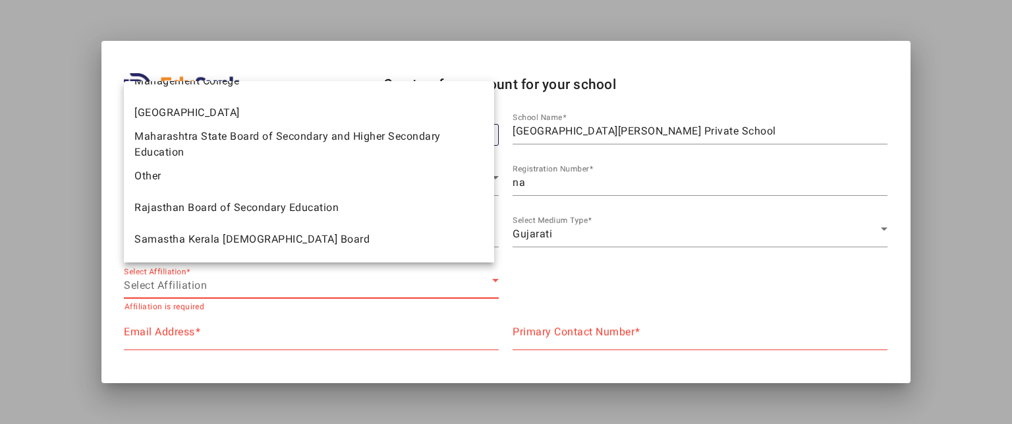
scroll to position [759, 0]
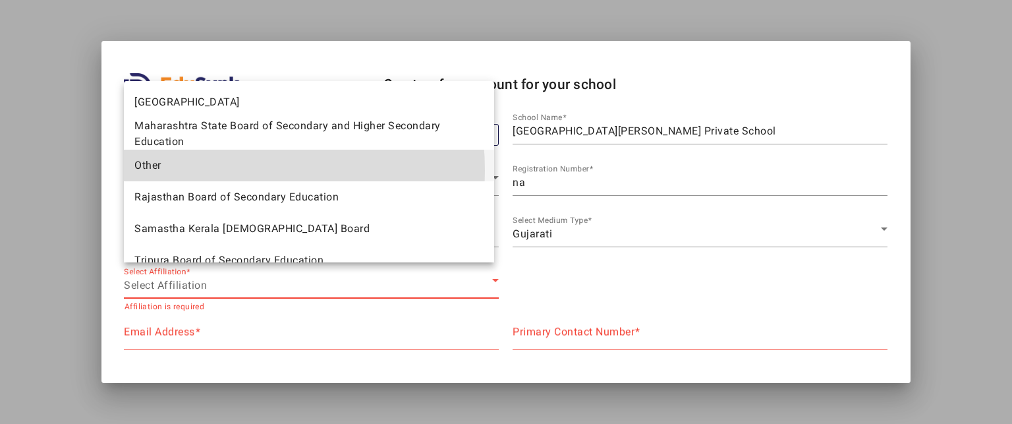
click at [190, 171] on mat-option "Other" at bounding box center [309, 166] width 370 height 32
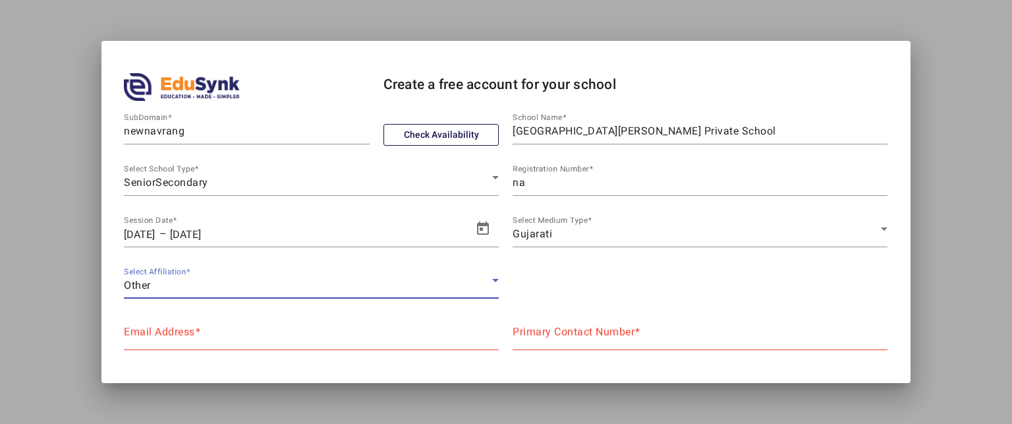
click at [208, 285] on div "Other" at bounding box center [308, 285] width 368 height 16
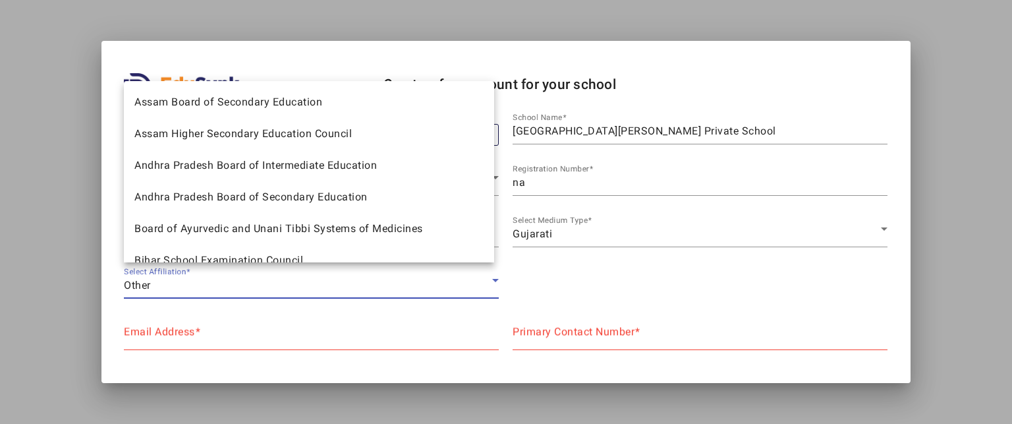
scroll to position [677, 0]
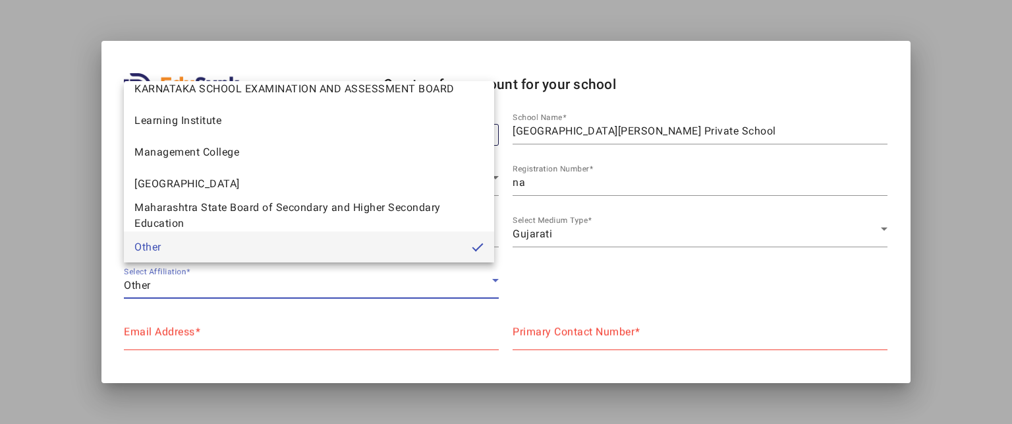
click at [316, 320] on div at bounding box center [506, 212] width 1012 height 424
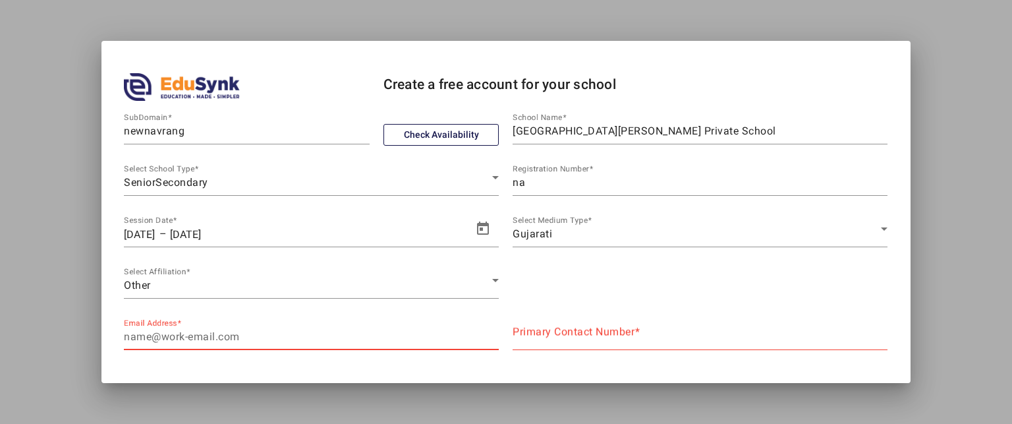
click at [208, 343] on input "Email Address" at bounding box center [311, 337] width 375 height 16
type input "n"
type input "[EMAIL_ADDRESS][DOMAIN_NAME]"
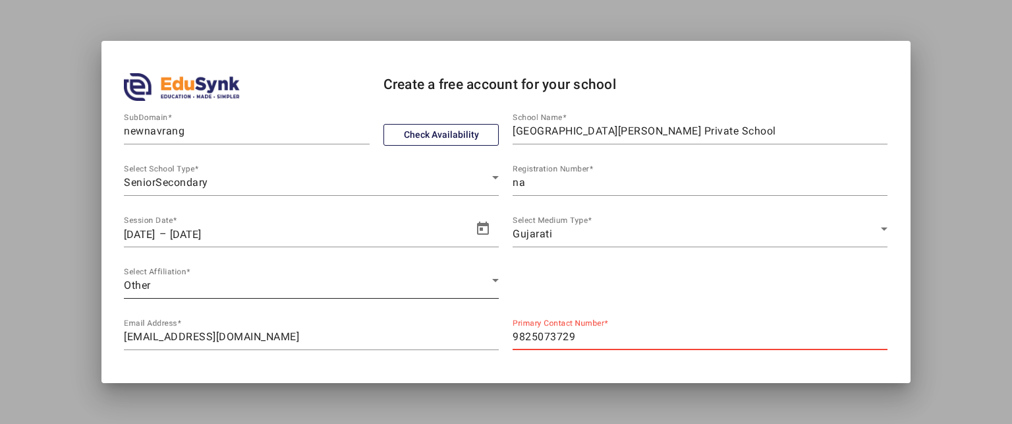
scroll to position [84, 0]
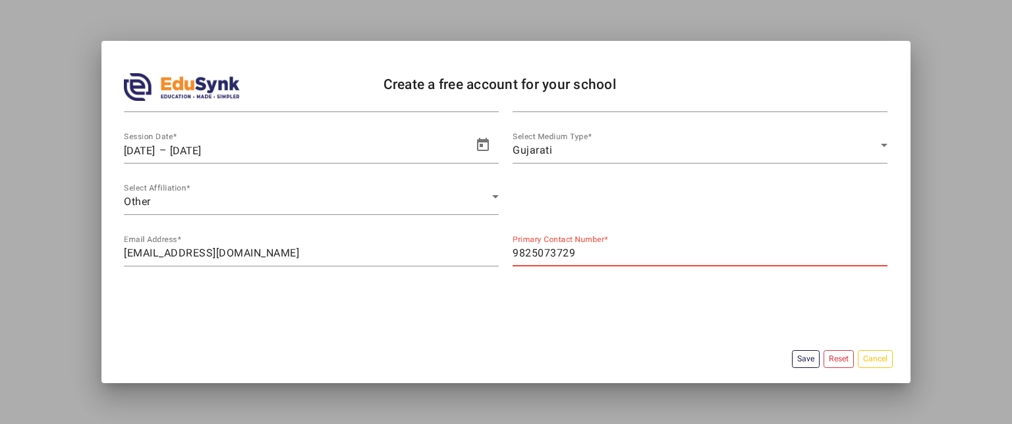
type input "9825073729"
click at [801, 356] on button "Save" at bounding box center [806, 359] width 28 height 18
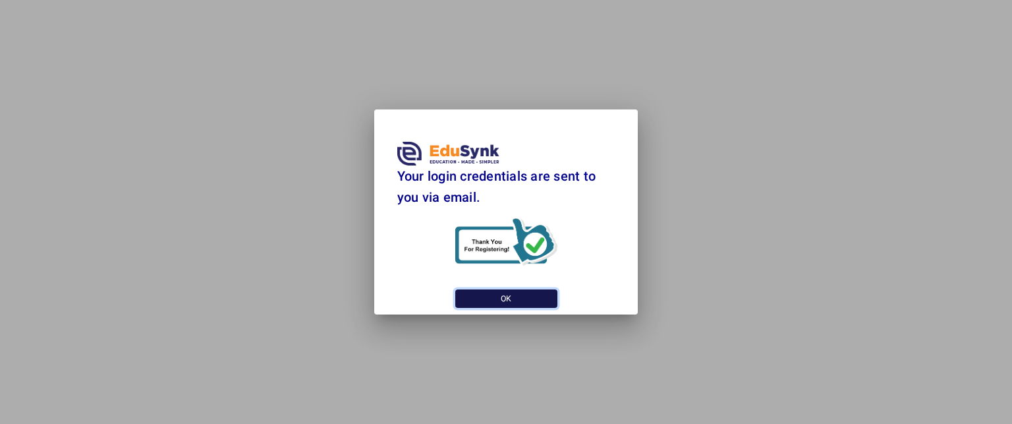
click at [480, 302] on button "OK" at bounding box center [506, 298] width 102 height 18
